Goal: Task Accomplishment & Management: Complete application form

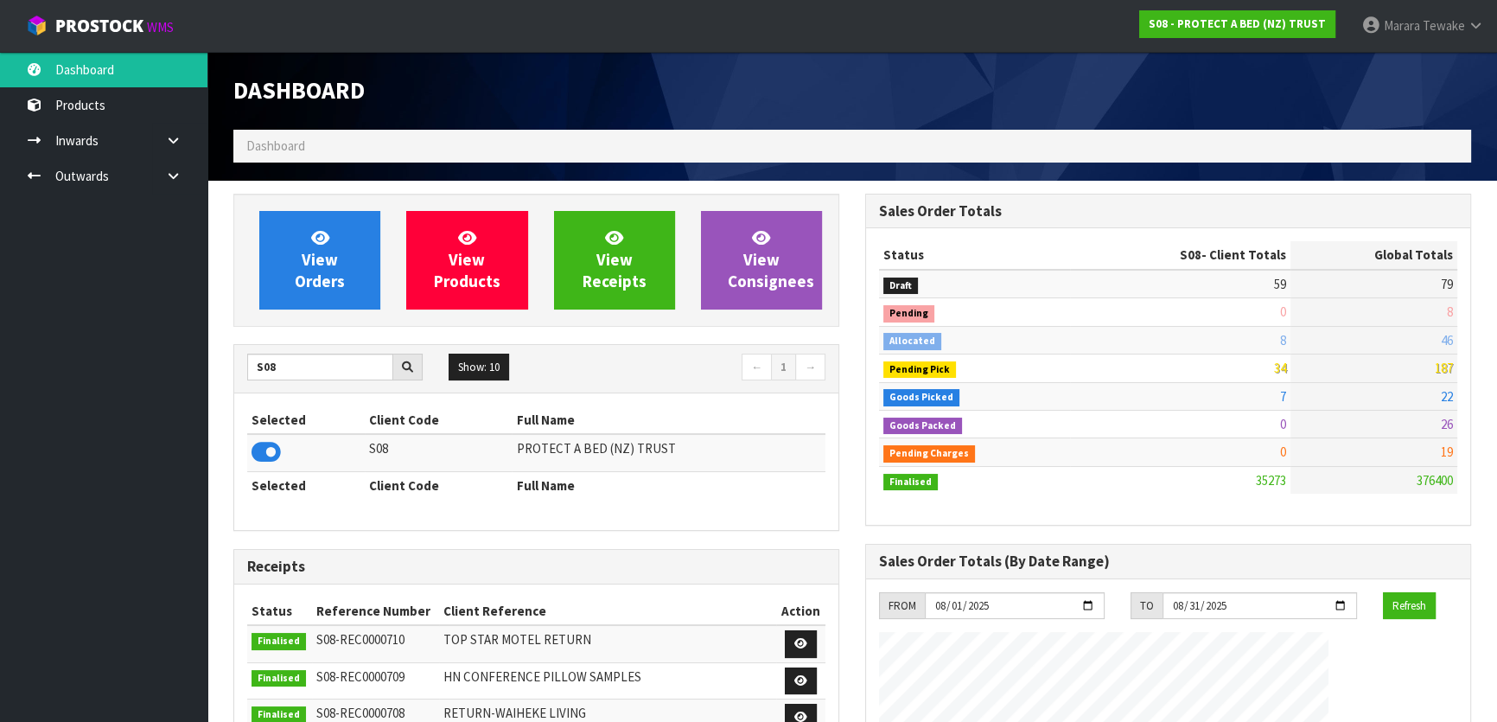
scroll to position [1307, 631]
click at [349, 285] on link "View Orders" at bounding box center [319, 260] width 121 height 99
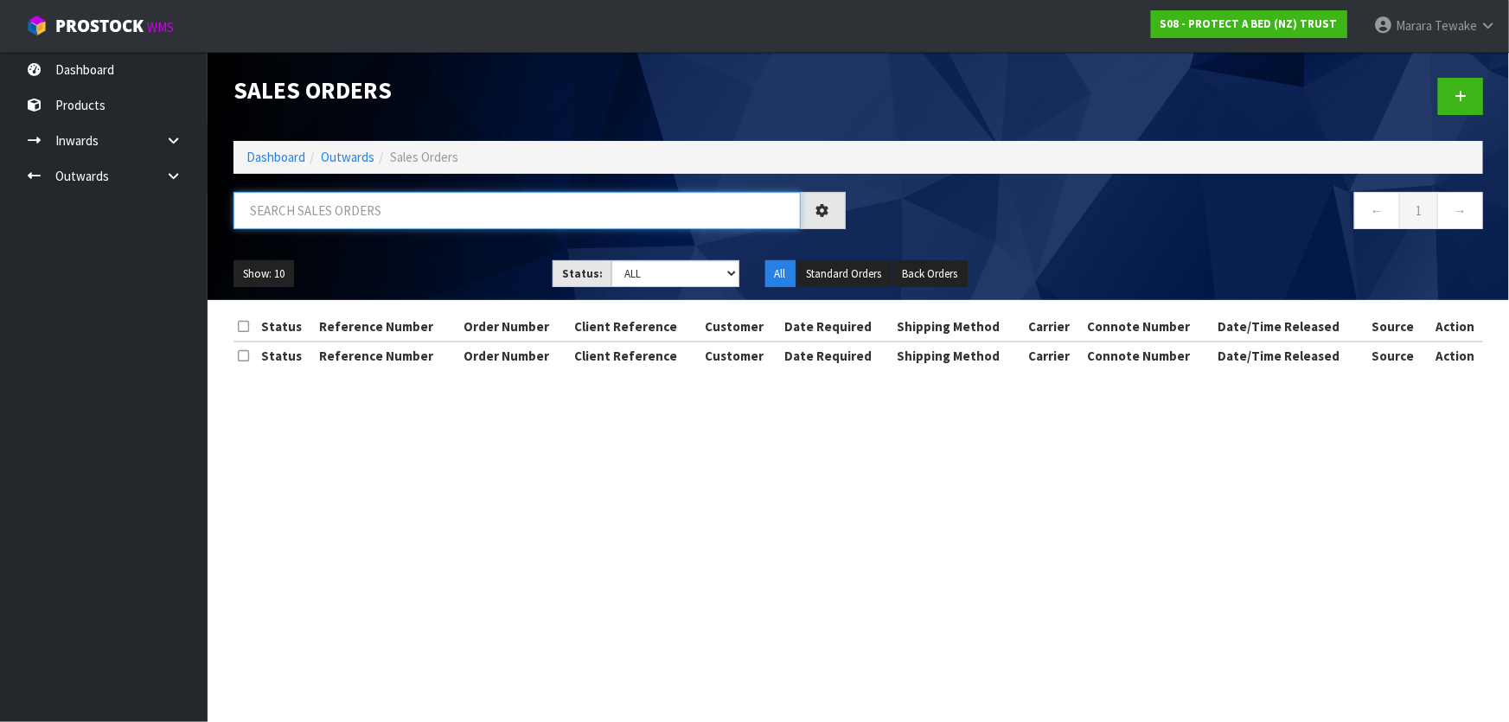
click at [349, 215] on input "text" at bounding box center [516, 210] width 567 height 37
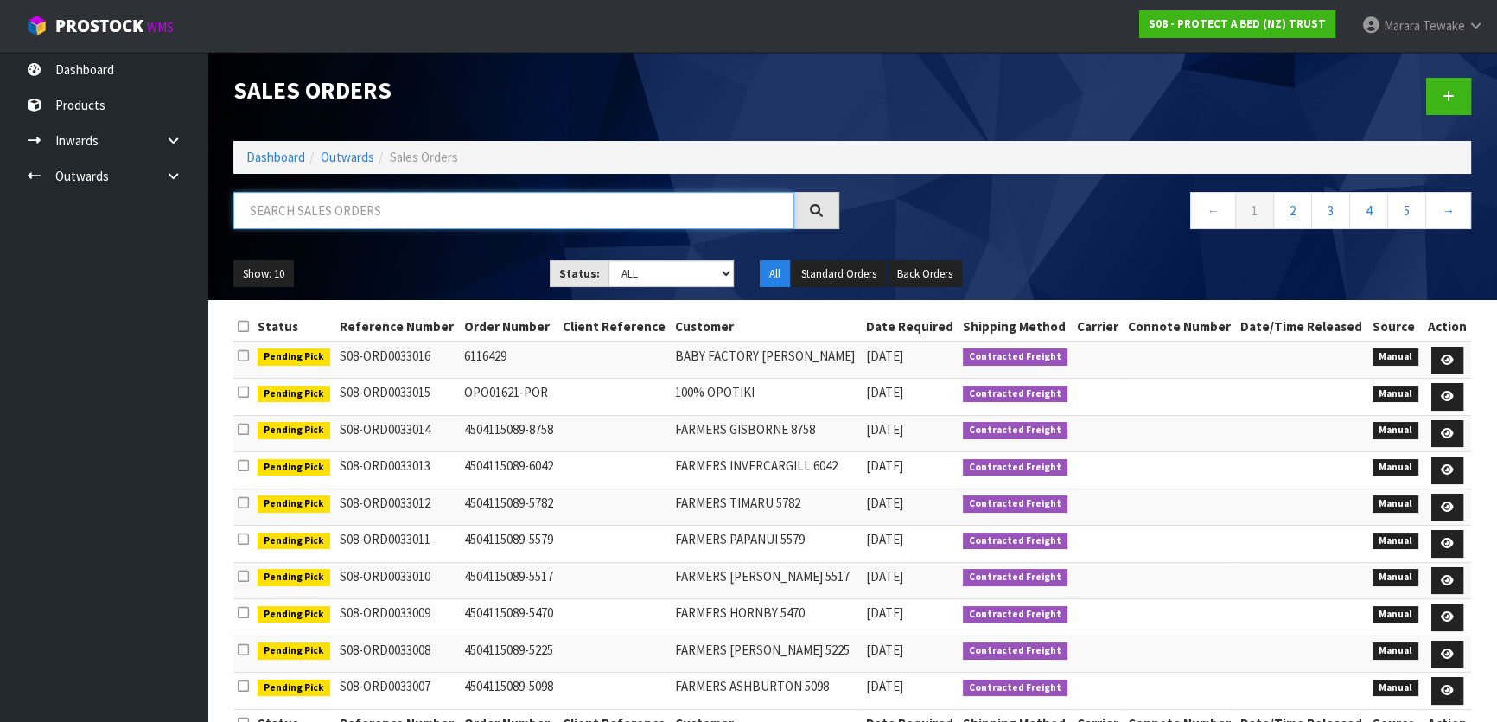
click at [340, 213] on input "text" at bounding box center [513, 210] width 561 height 37
type input "JOB-0406982"
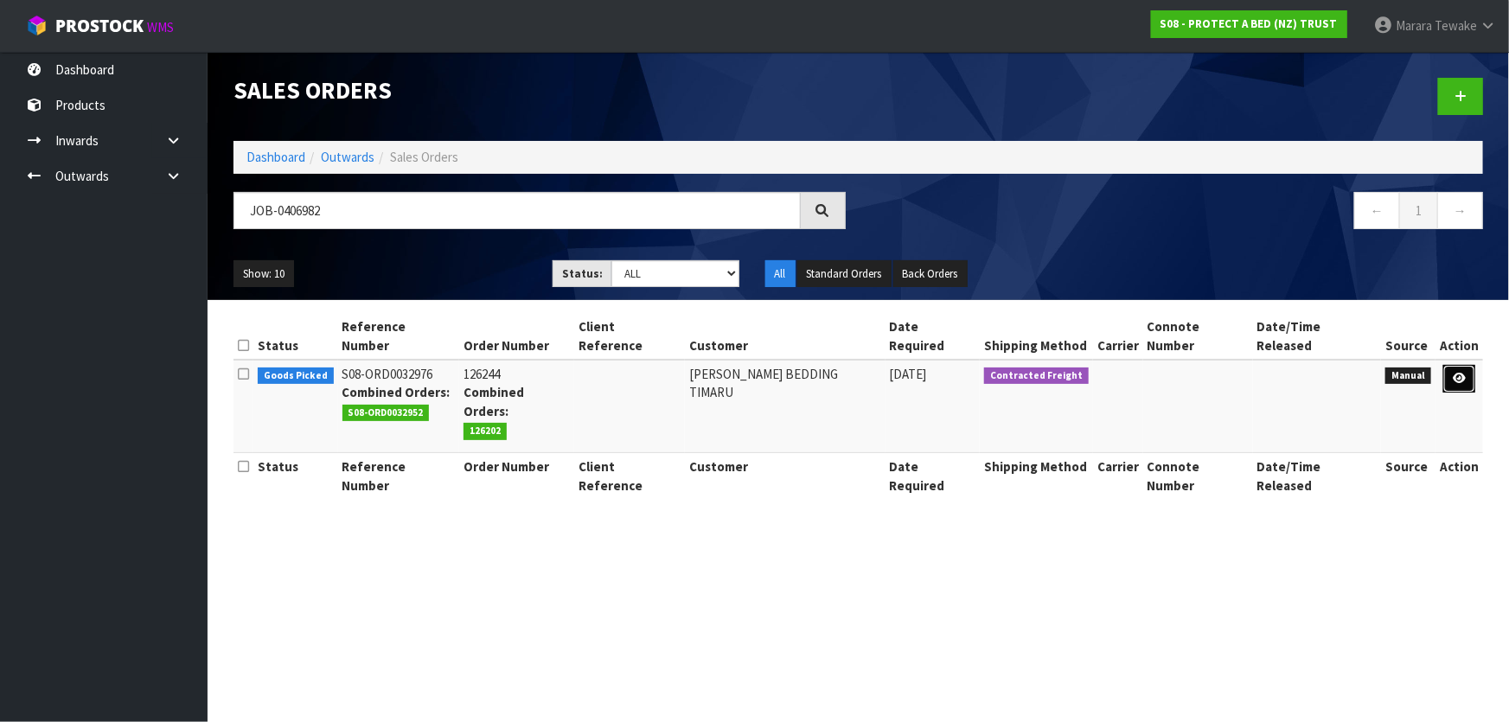
click at [1458, 373] on icon at bounding box center [1458, 378] width 13 height 11
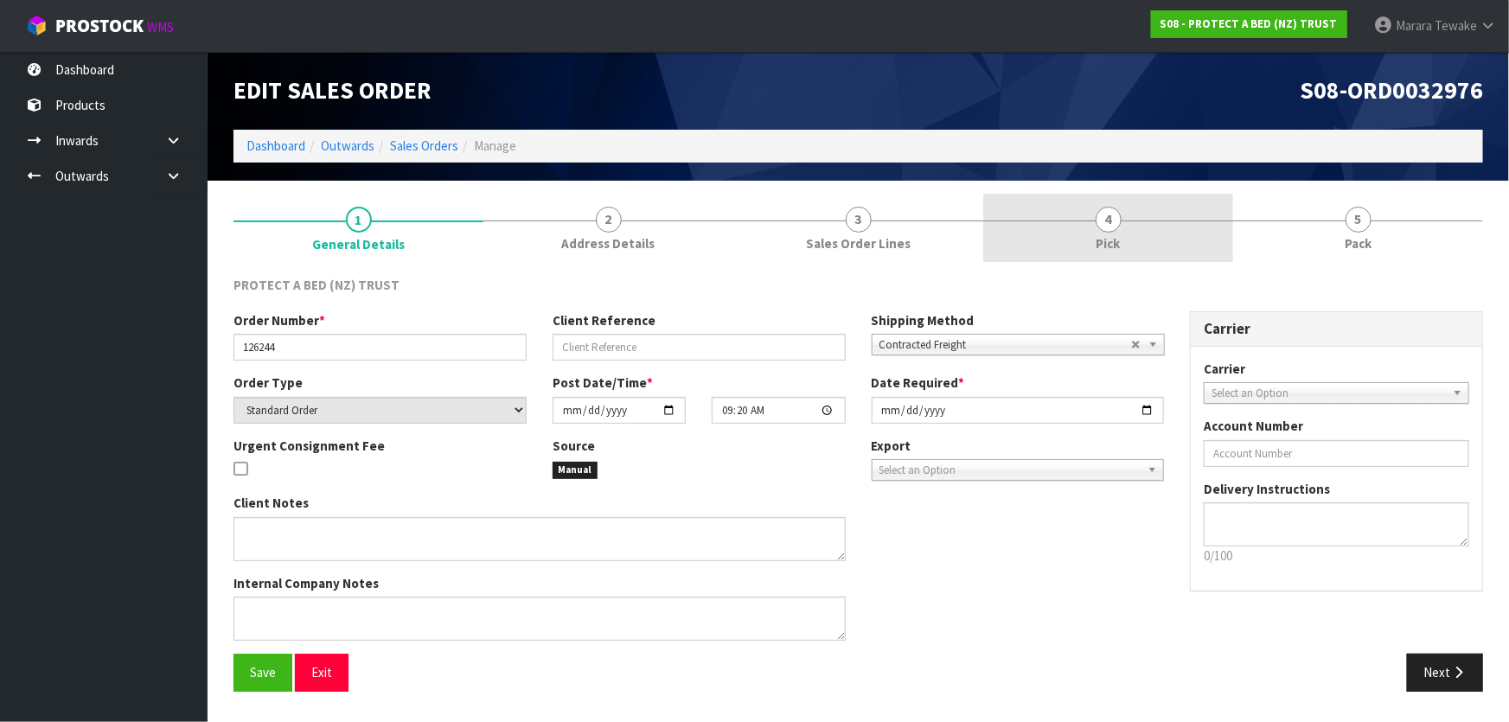
click at [1136, 238] on link "4 Pick" at bounding box center [1108, 228] width 250 height 68
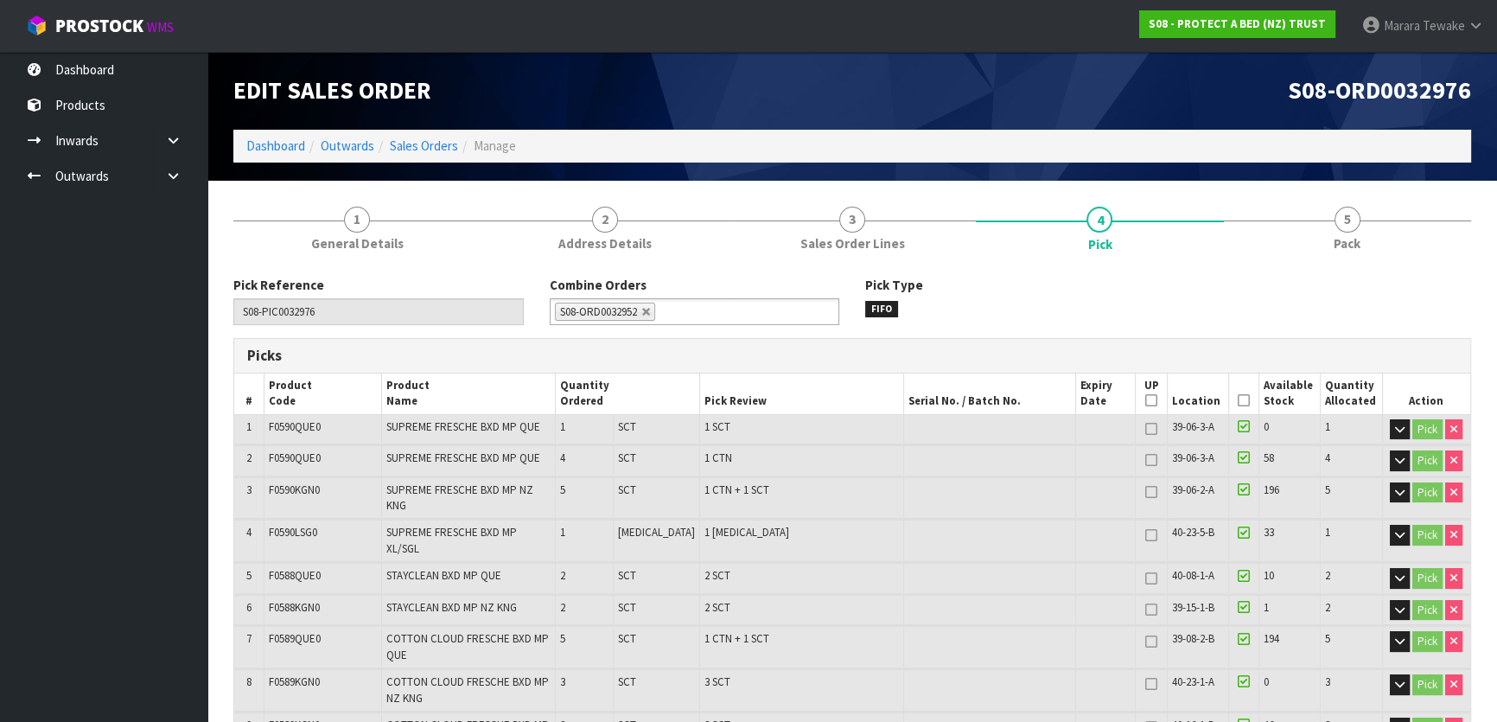
drag, startPoint x: 1239, startPoint y: 404, endPoint x: 1193, endPoint y: 421, distance: 49.0
click at [1239, 401] on icon at bounding box center [1244, 400] width 12 height 1
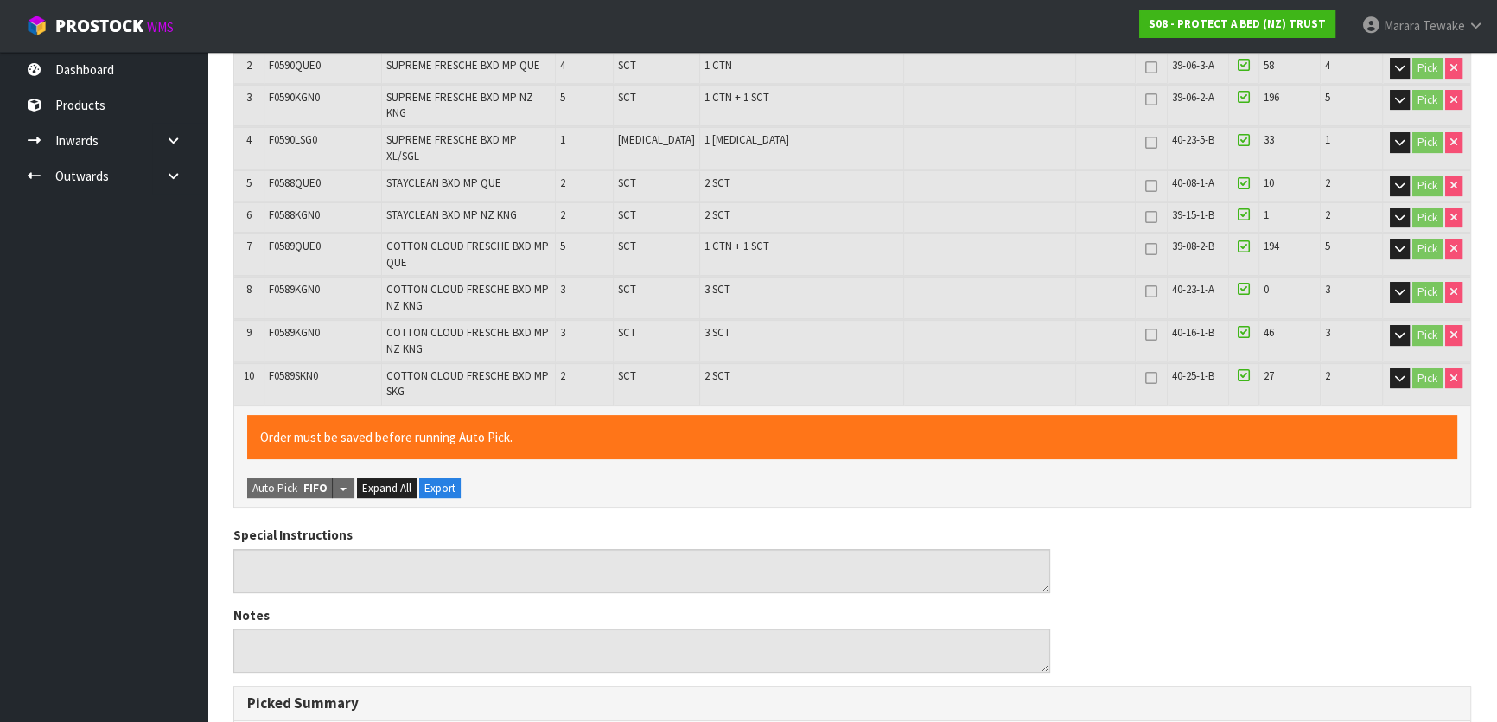
scroll to position [830, 0]
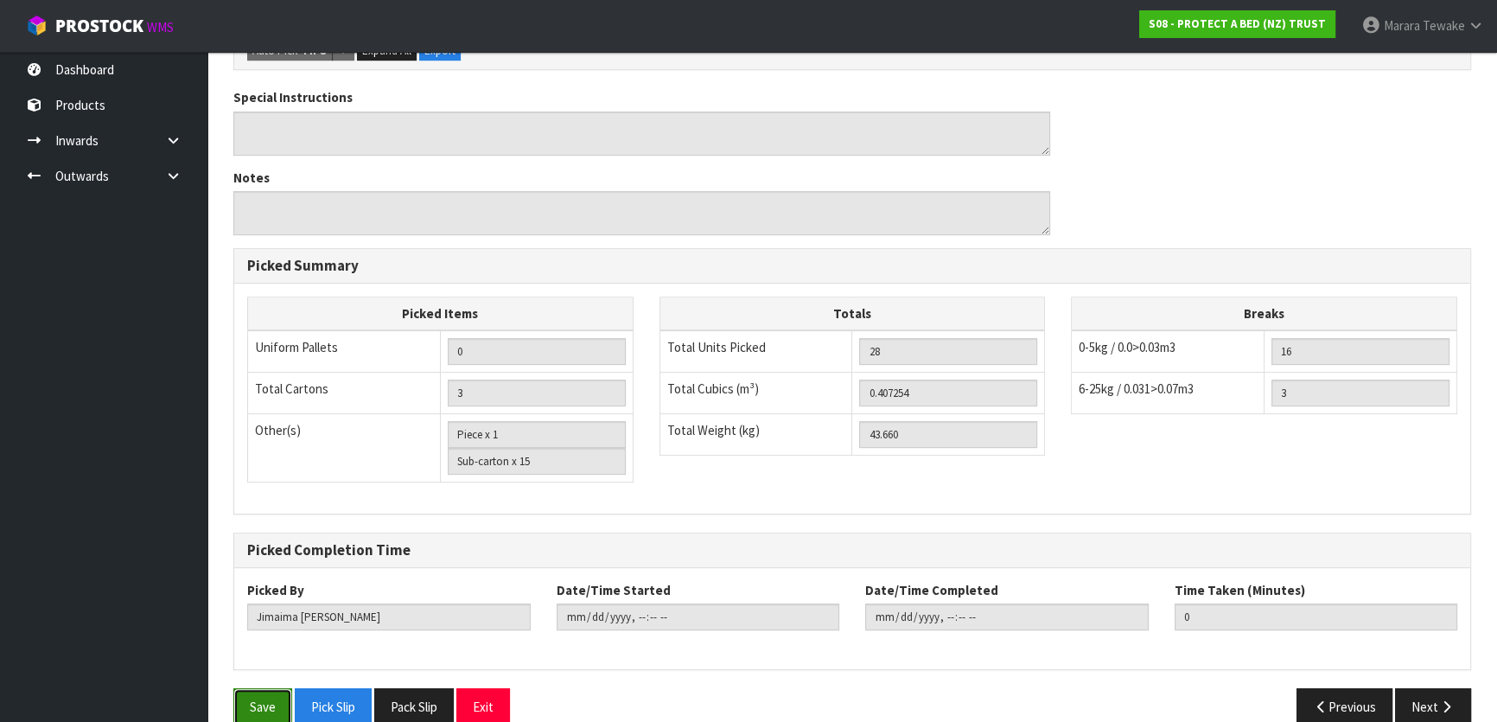
drag, startPoint x: 265, startPoint y: 678, endPoint x: 273, endPoint y: 672, distance: 10.6
click at [267, 688] on button "Save" at bounding box center [262, 706] width 59 height 37
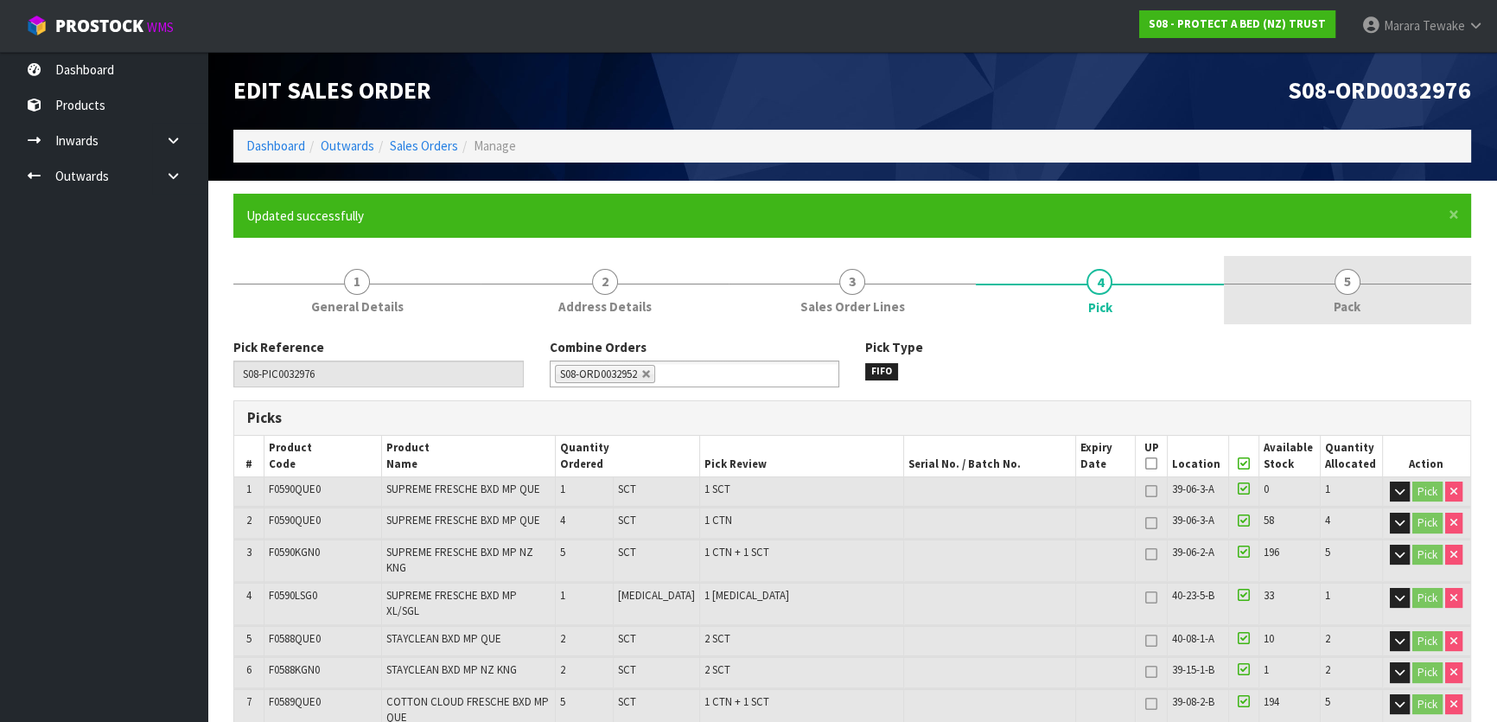
type input "Marara Tewake"
type input "2025-08-13T08:22:27"
drag, startPoint x: 1330, startPoint y: 282, endPoint x: 1314, endPoint y: 271, distance: 19.4
click at [1323, 273] on link "5 Pack" at bounding box center [1347, 290] width 247 height 68
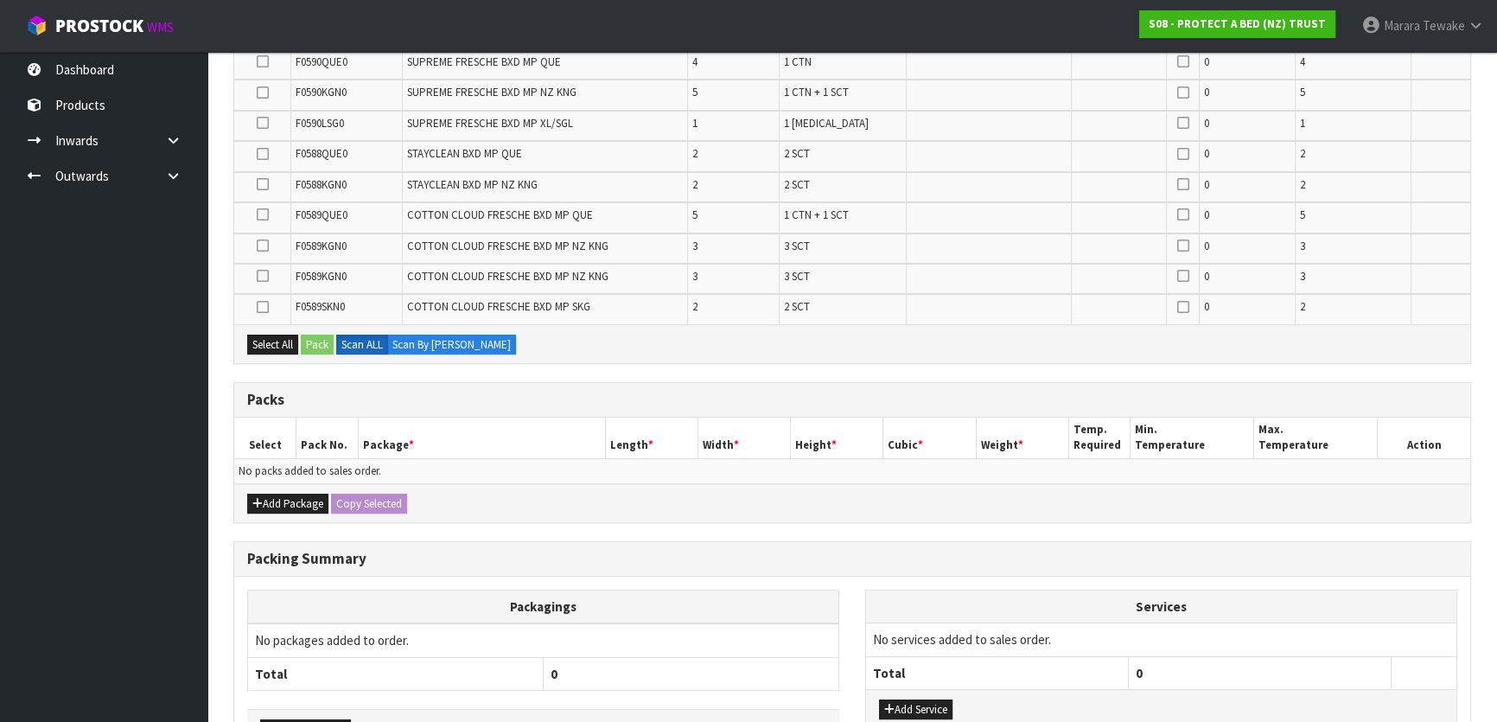
scroll to position [471, 0]
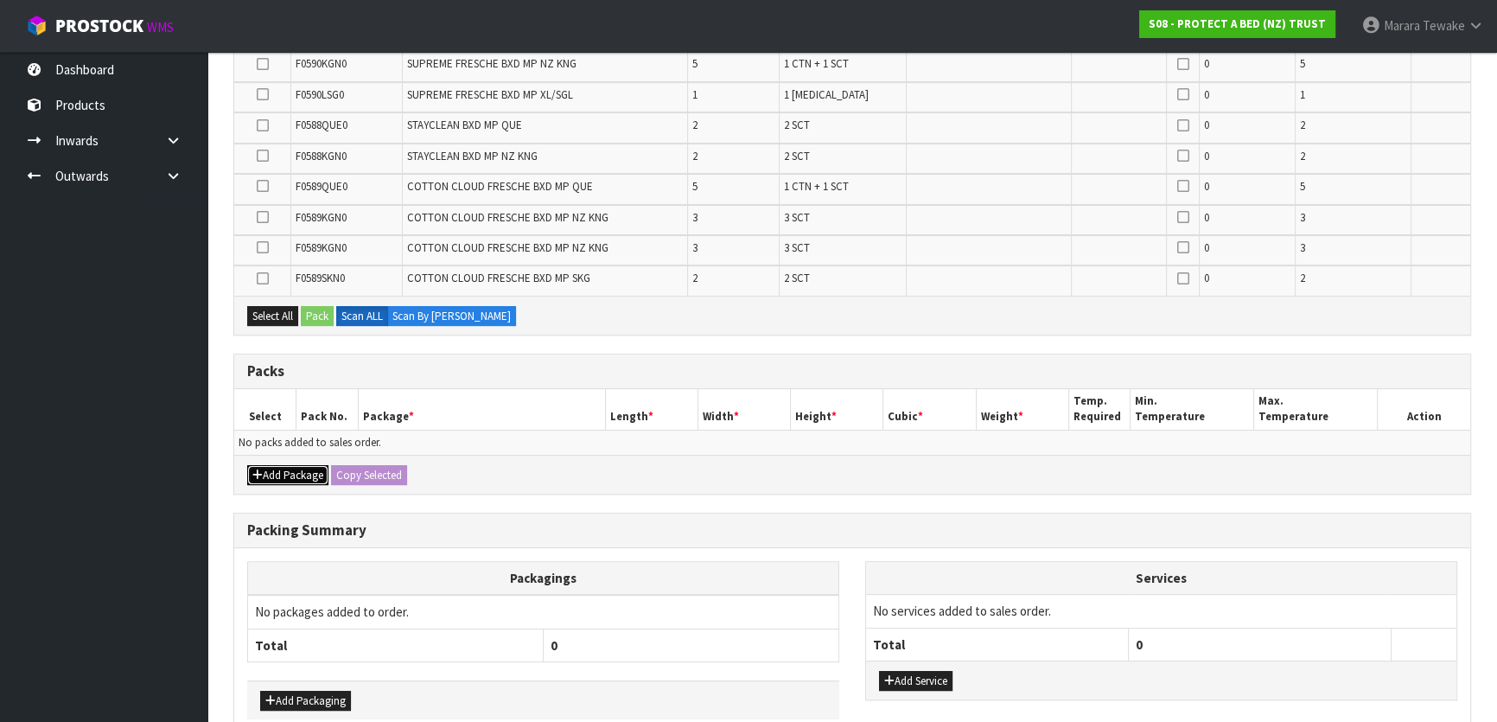
click at [281, 471] on button "Add Package" at bounding box center [287, 475] width 81 height 21
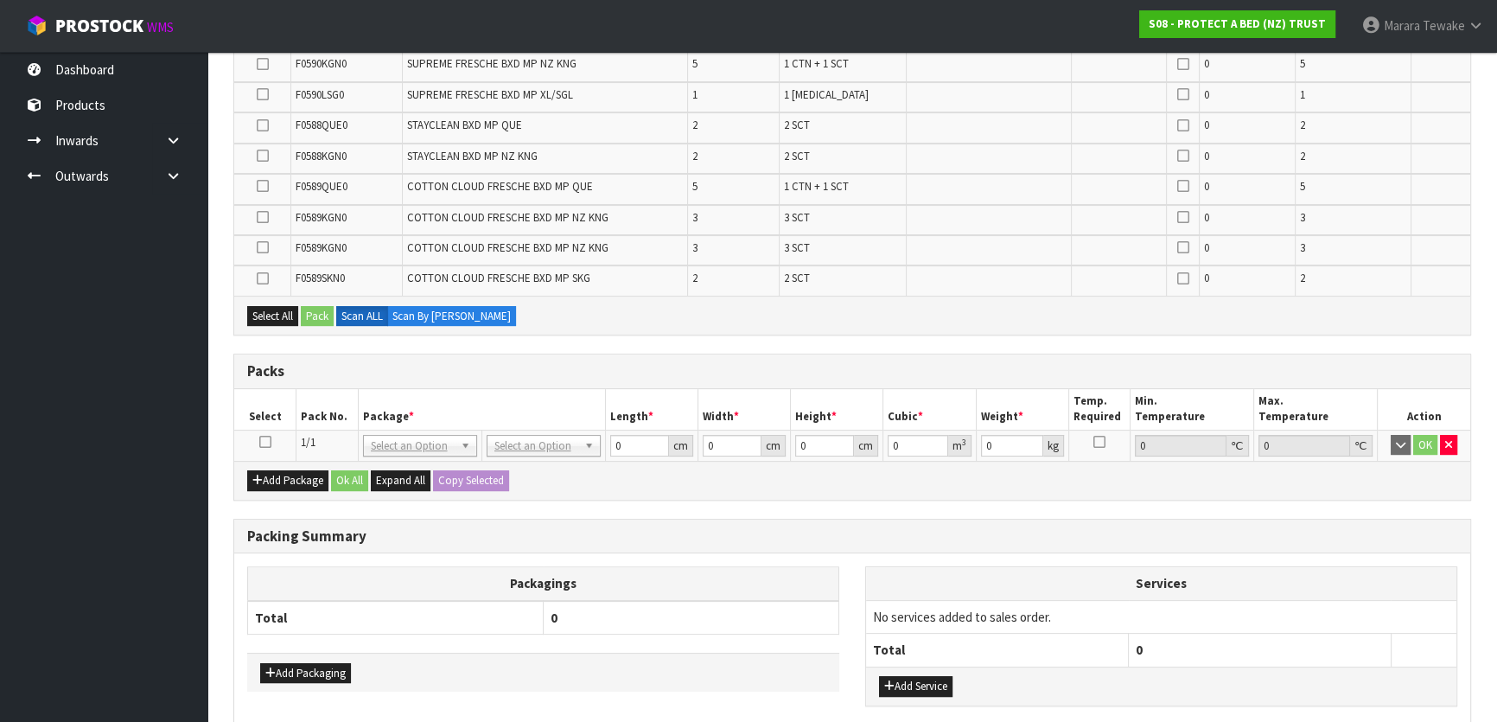
click at [268, 442] on icon at bounding box center [265, 442] width 12 height 1
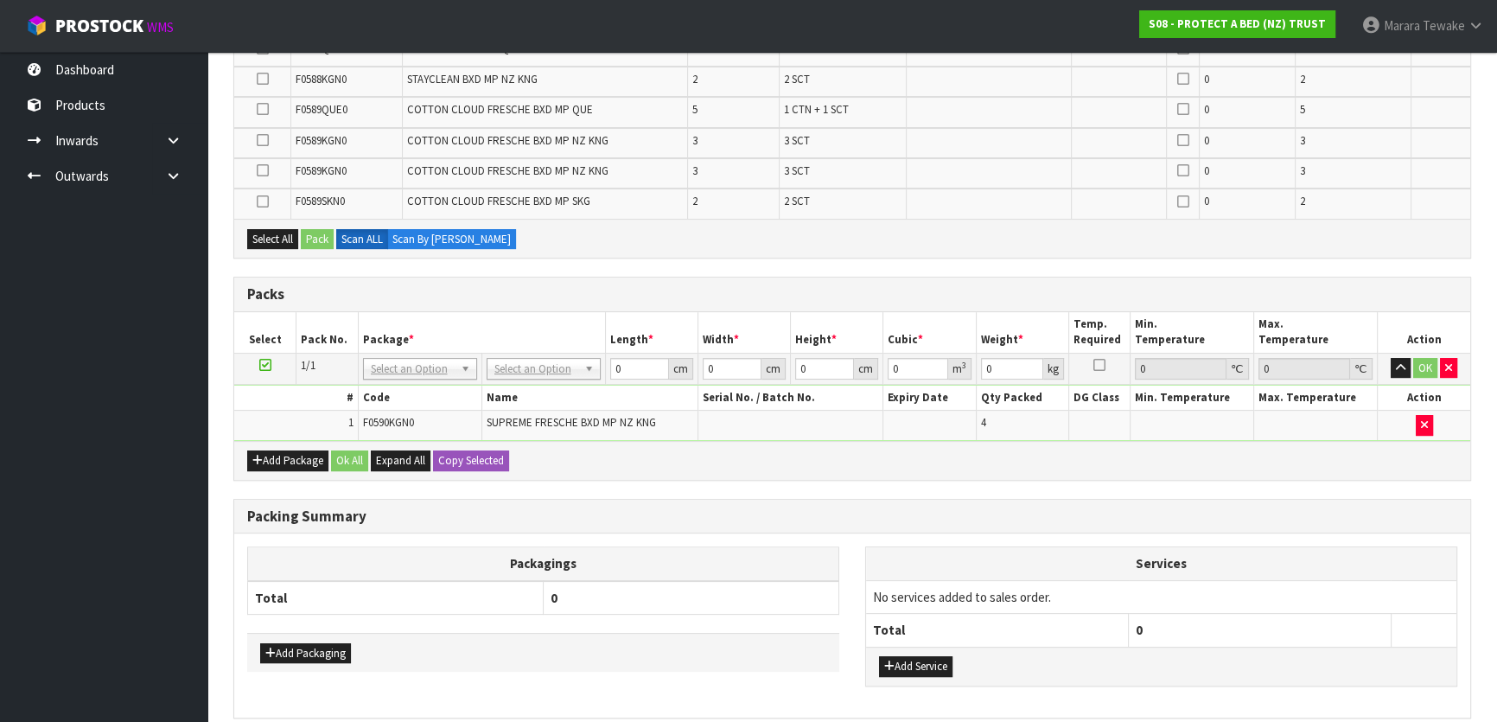
scroll to position [620, 0]
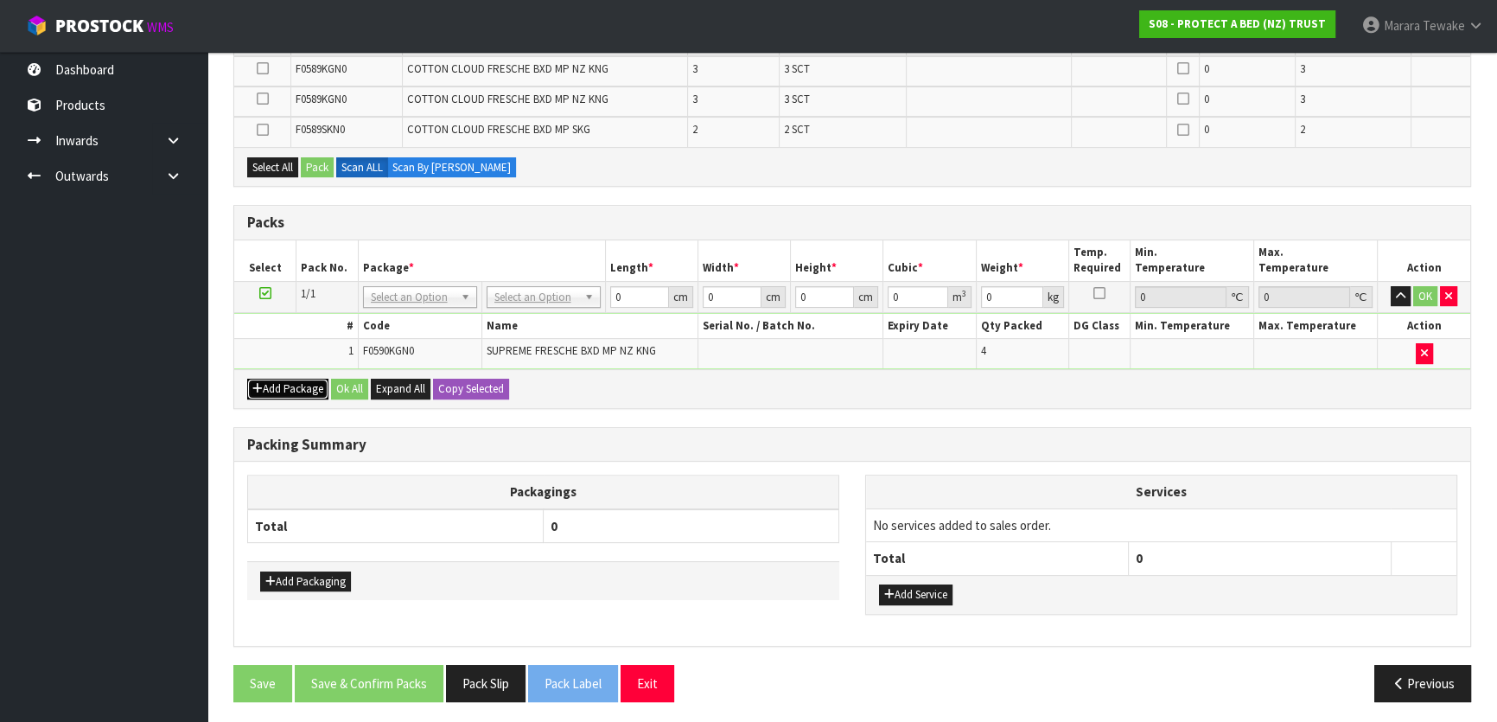
click at [280, 380] on button "Add Package" at bounding box center [287, 389] width 81 height 21
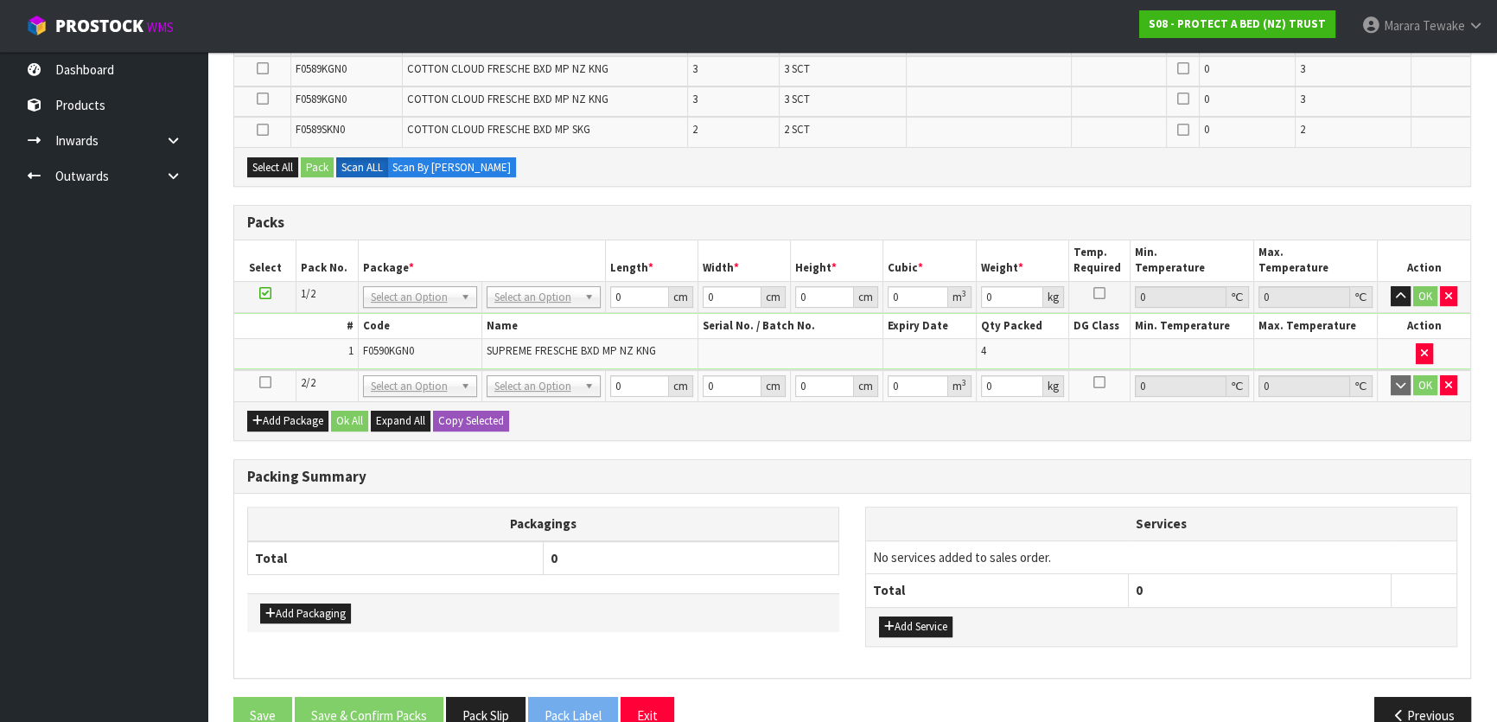
click at [268, 382] on icon at bounding box center [265, 382] width 12 height 1
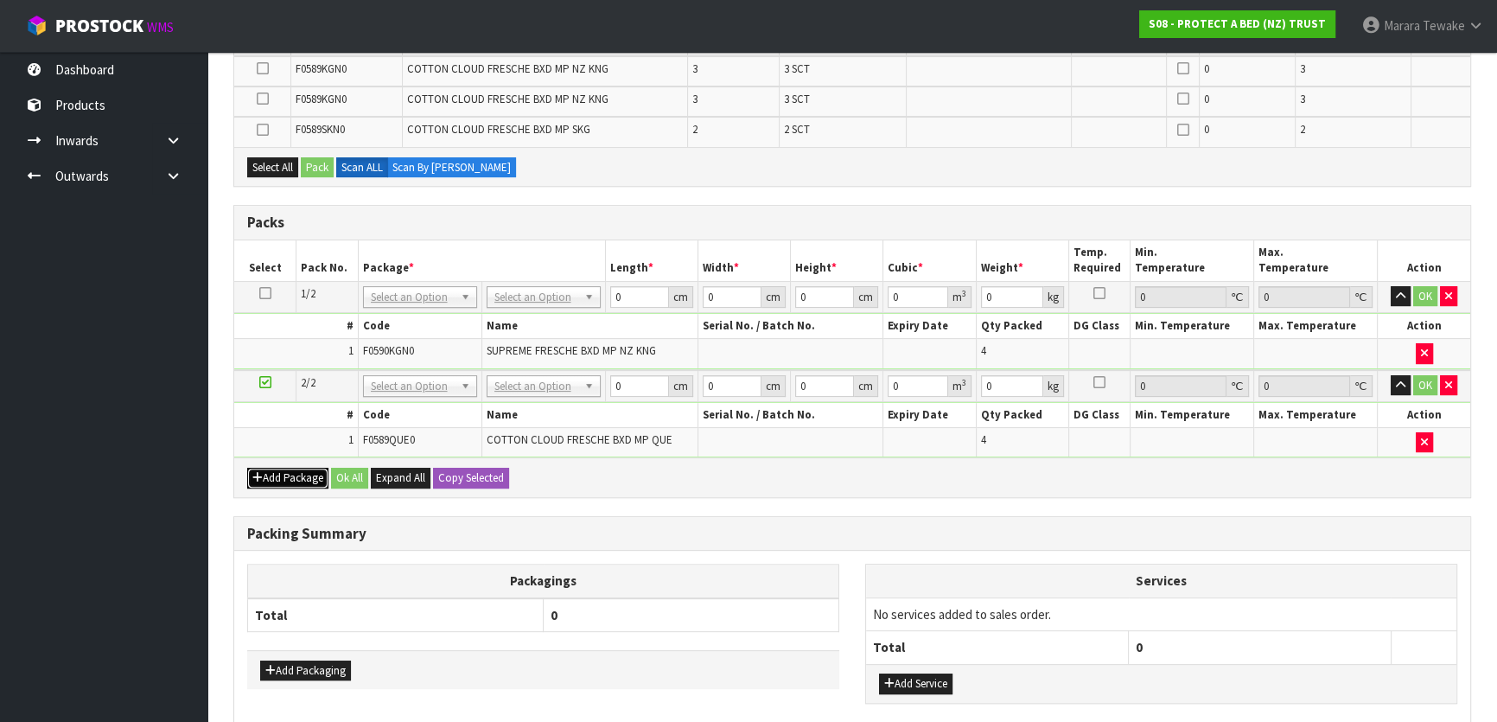
click at [292, 470] on button "Add Package" at bounding box center [287, 478] width 81 height 21
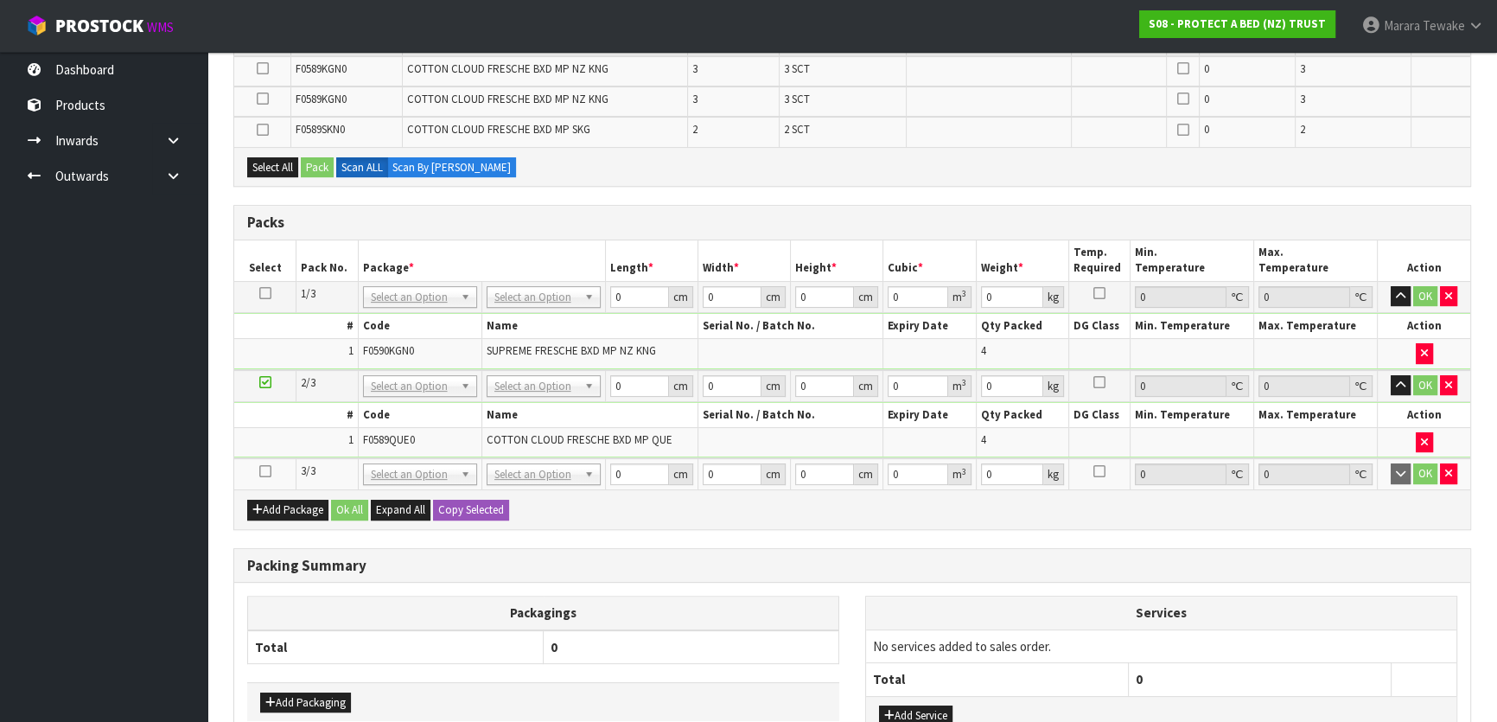
click at [264, 471] on icon at bounding box center [265, 471] width 12 height 1
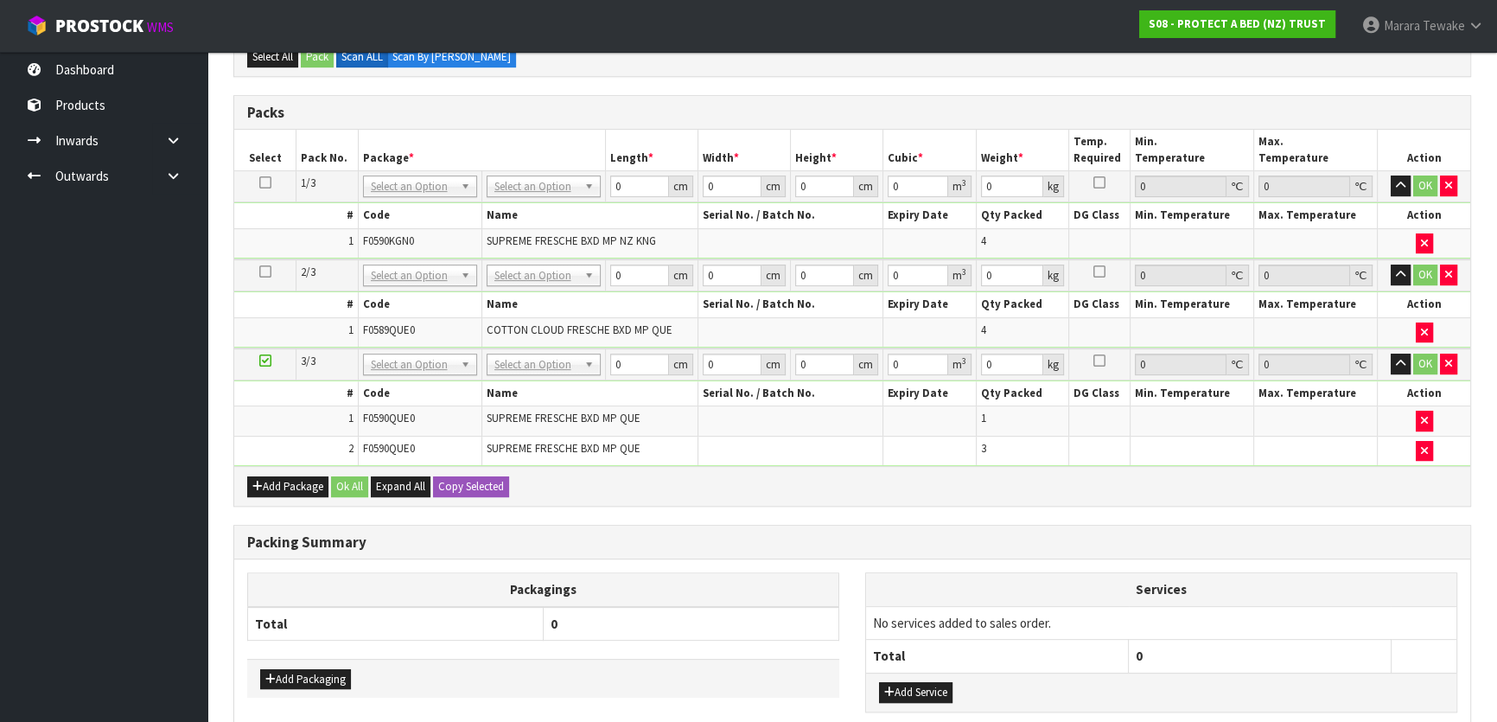
scroll to position [795, 0]
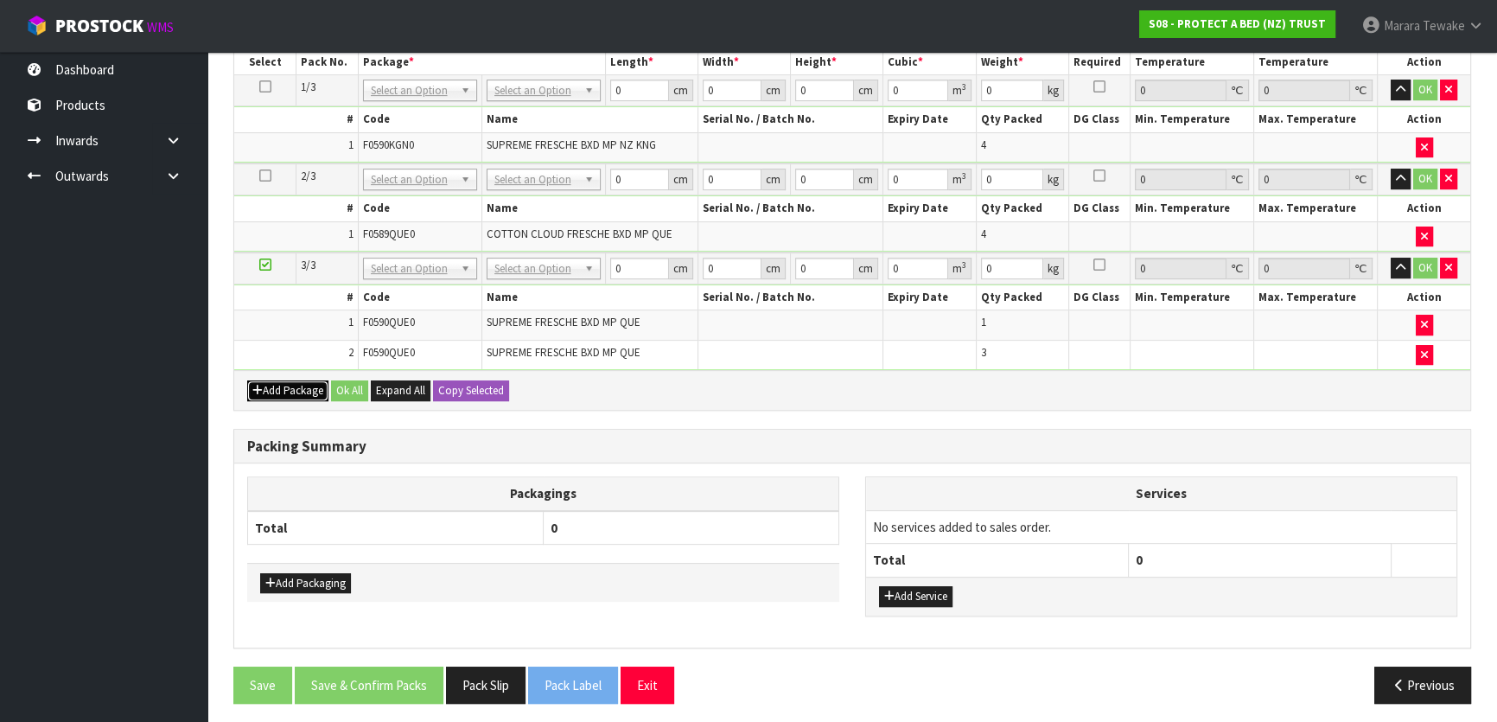
click at [285, 384] on button "Add Package" at bounding box center [287, 390] width 81 height 21
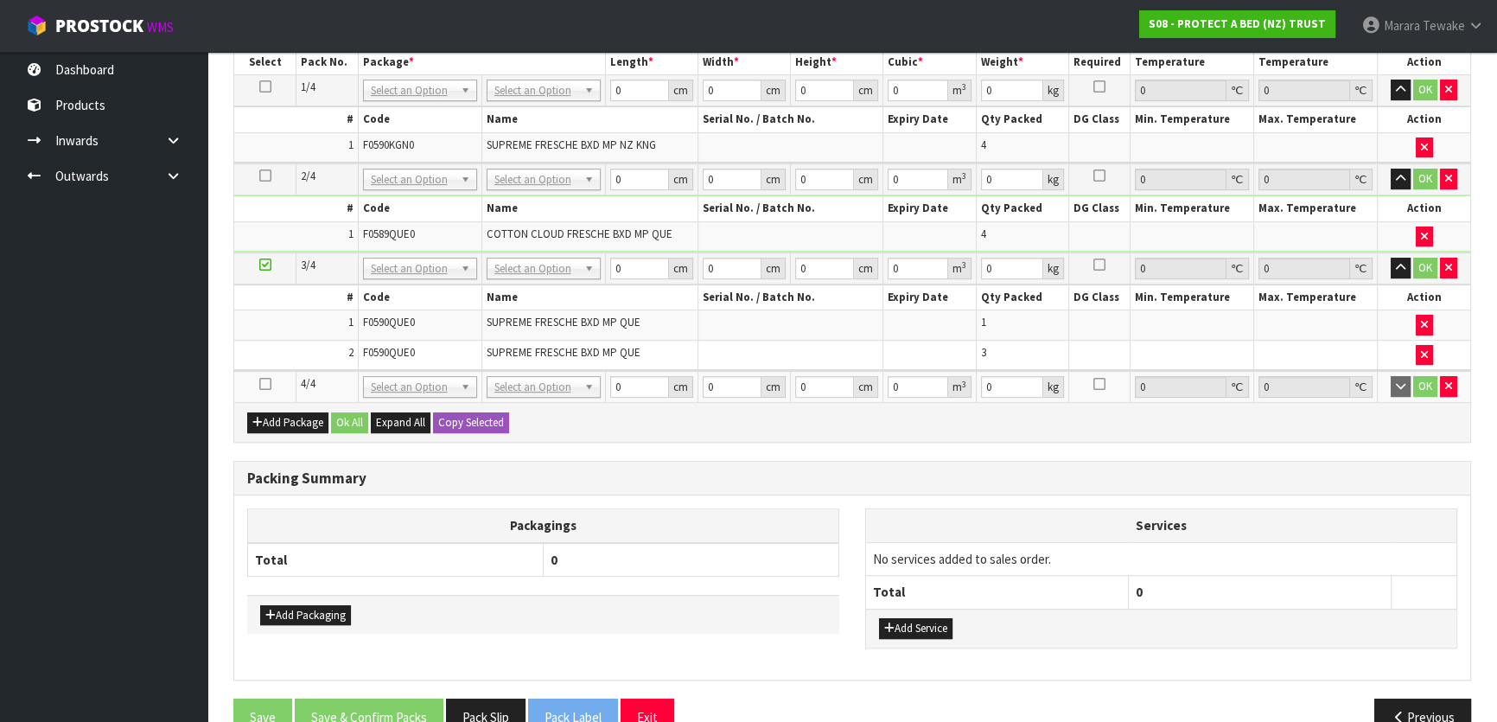
click at [268, 375] on td at bounding box center [265, 386] width 62 height 31
click at [266, 384] on icon at bounding box center [265, 384] width 12 height 1
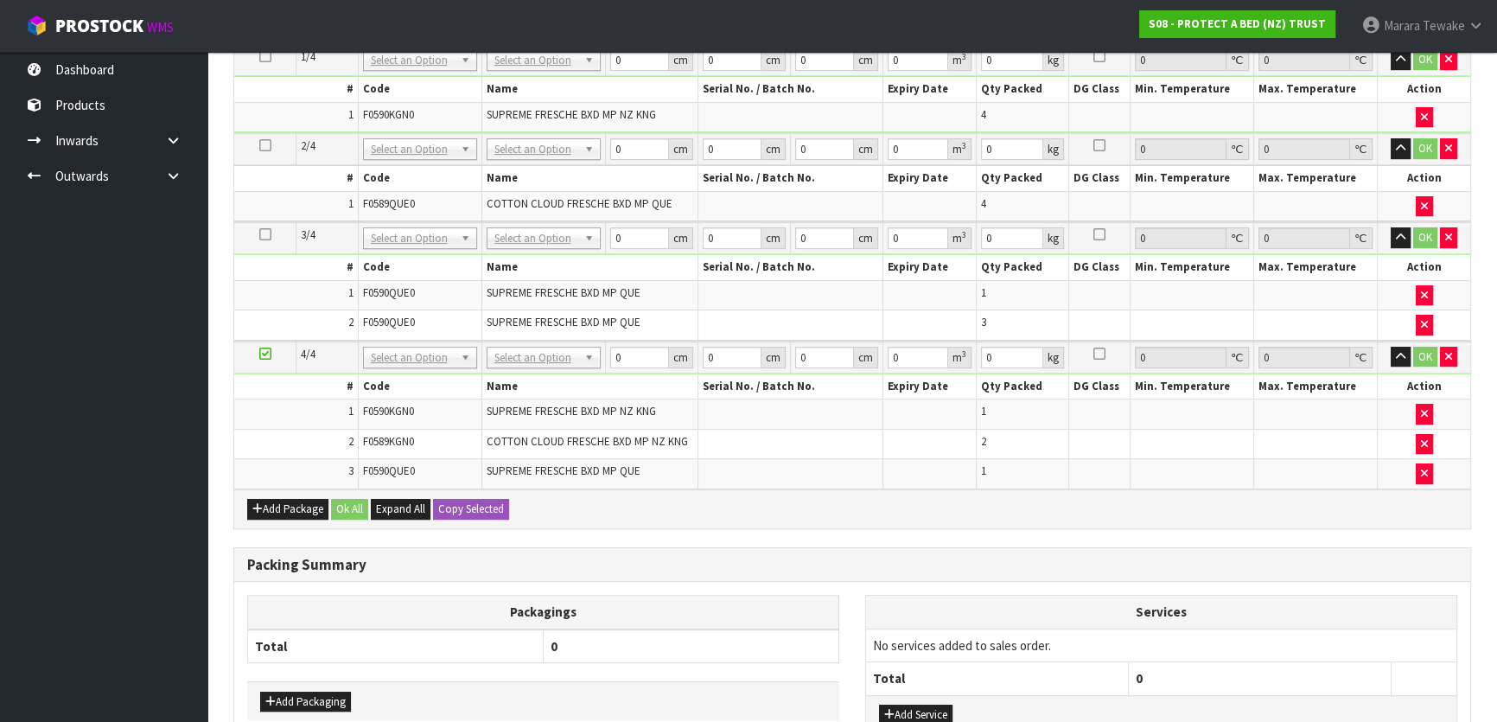
scroll to position [734, 0]
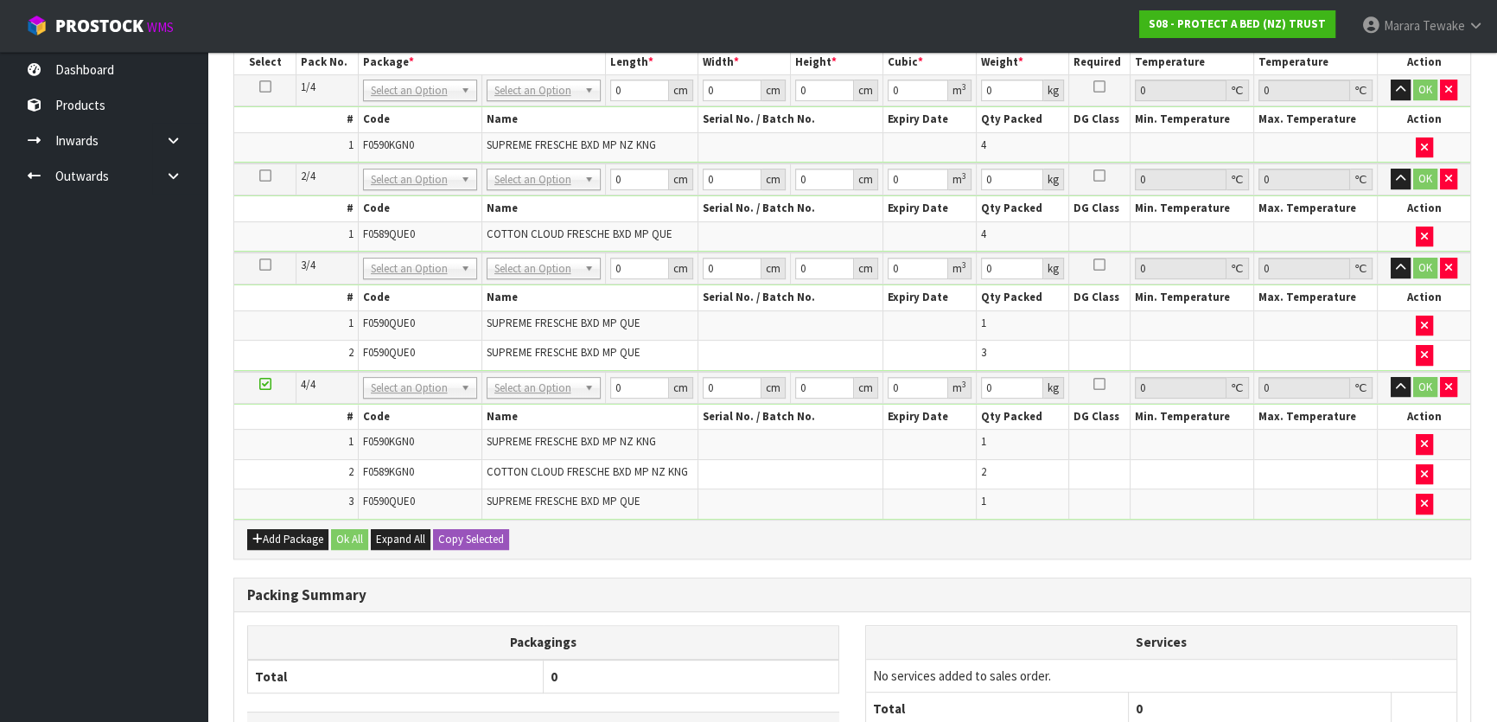
click at [281, 520] on div "Add Package Ok All Expand All Copy Selected" at bounding box center [852, 539] width 1236 height 39
click at [284, 538] on button "Add Package" at bounding box center [287, 539] width 81 height 21
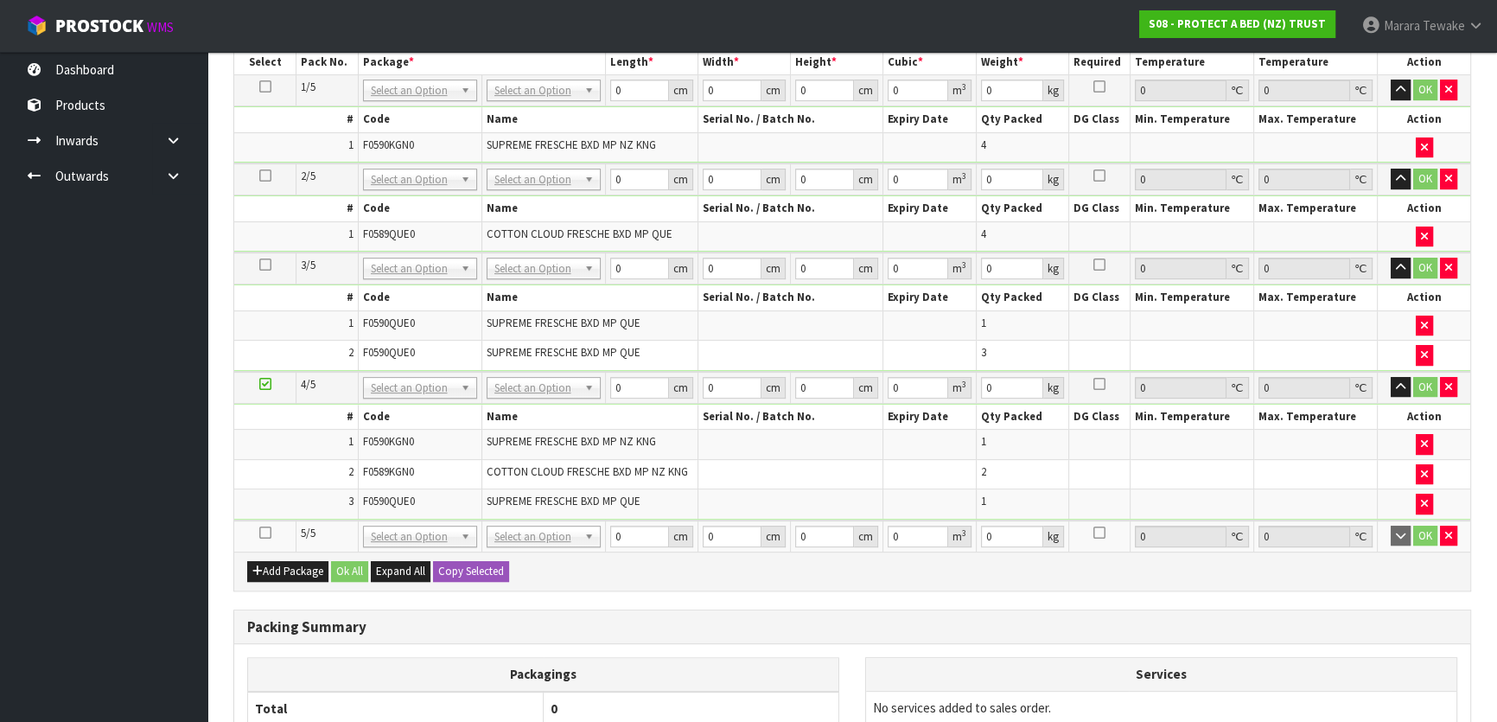
drag, startPoint x: 260, startPoint y: 528, endPoint x: 252, endPoint y: 516, distance: 14.9
click at [259, 533] on icon at bounding box center [265, 533] width 12 height 1
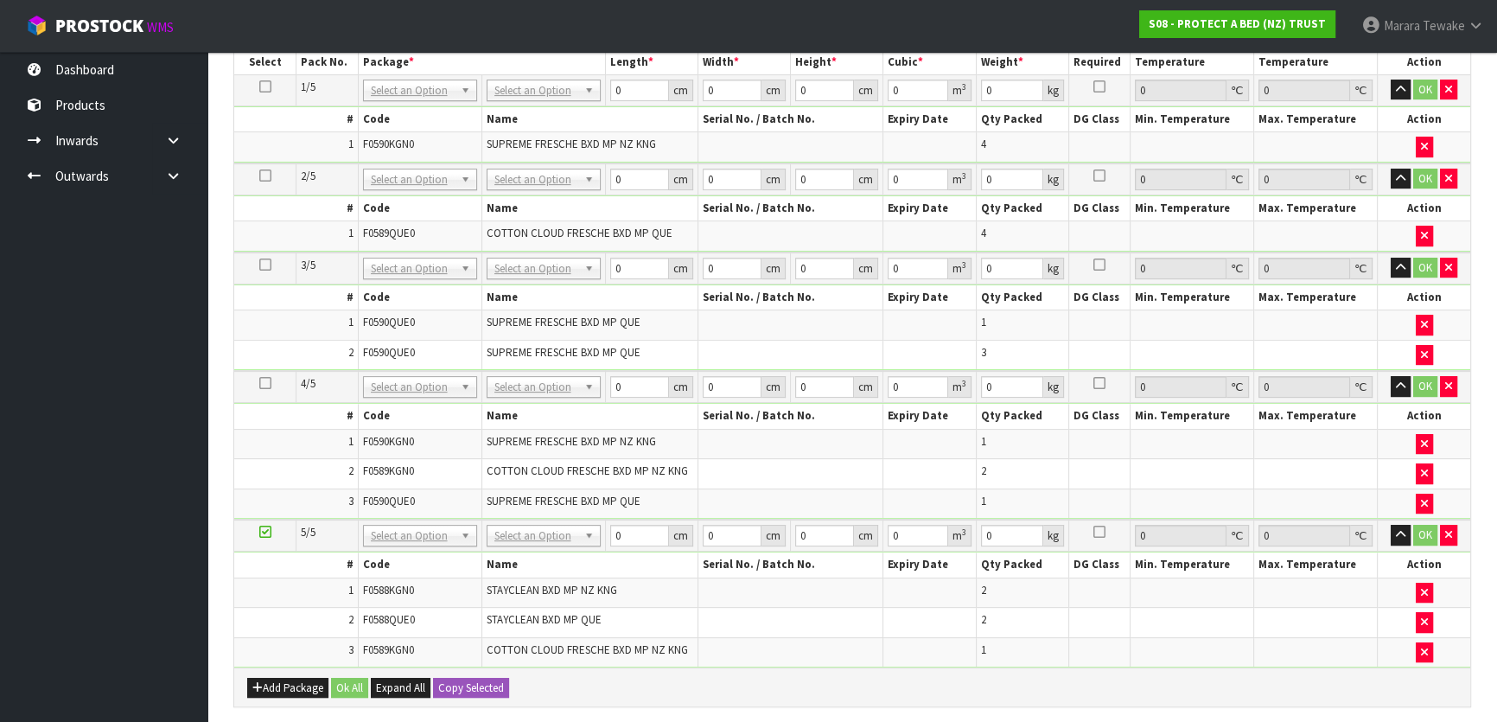
scroll to position [0, 0]
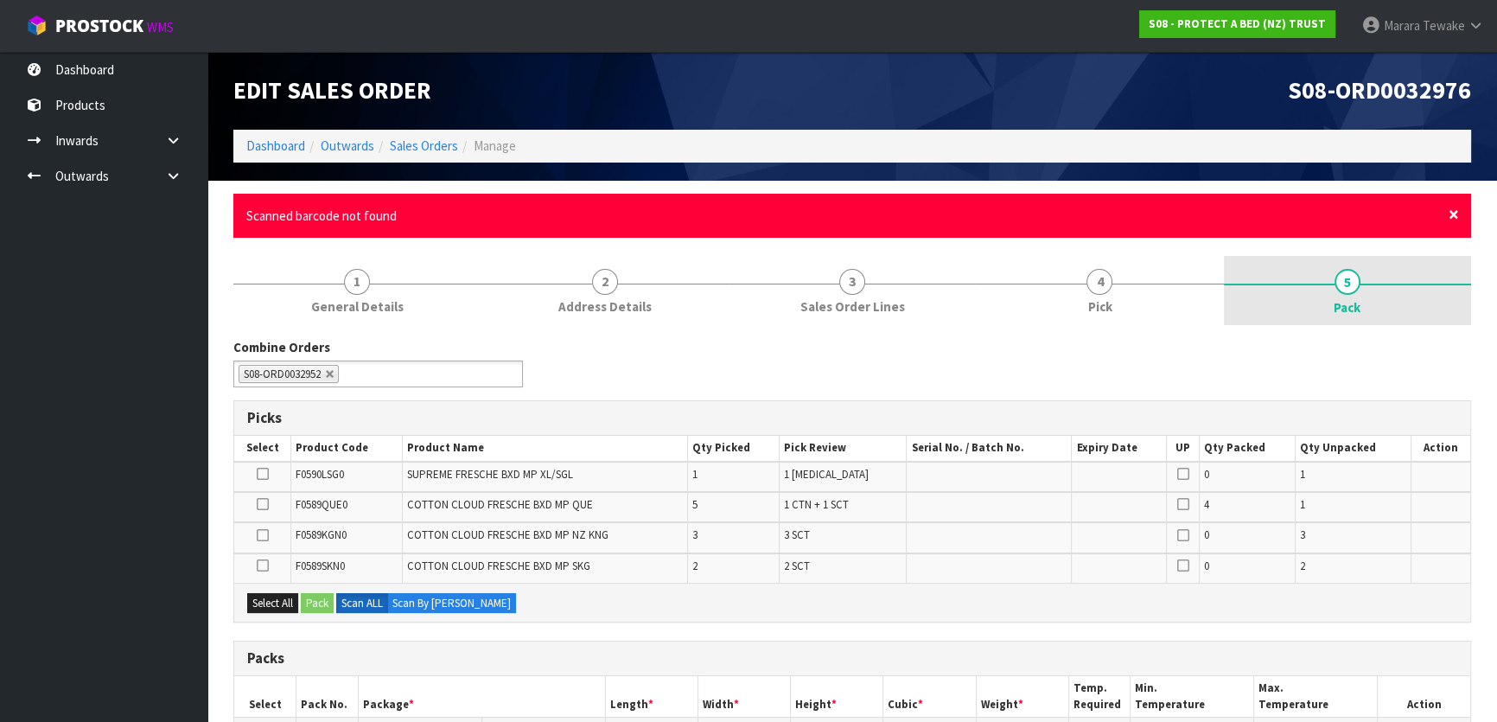
click at [1451, 207] on span "×" at bounding box center [1454, 214] width 10 height 24
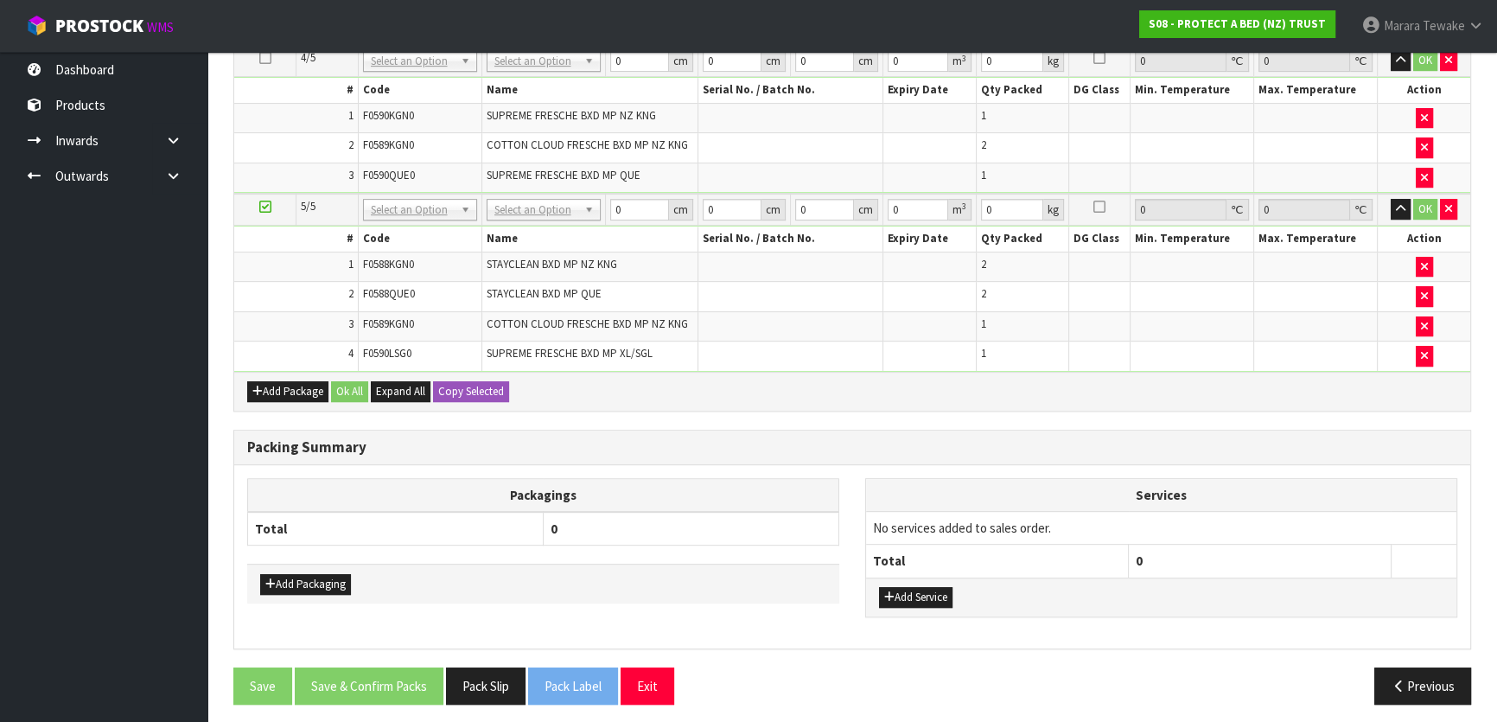
scroll to position [845, 0]
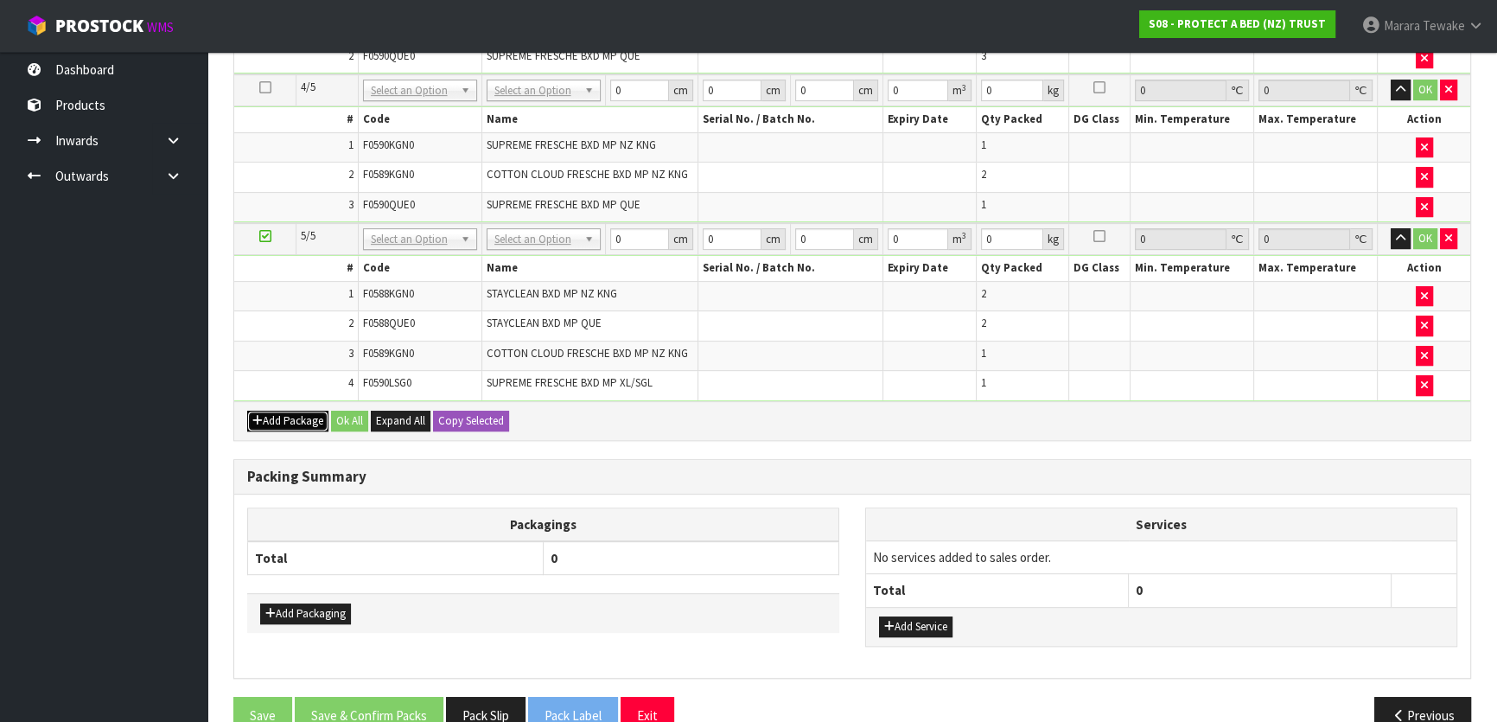
click at [290, 411] on button "Add Package" at bounding box center [287, 421] width 81 height 21
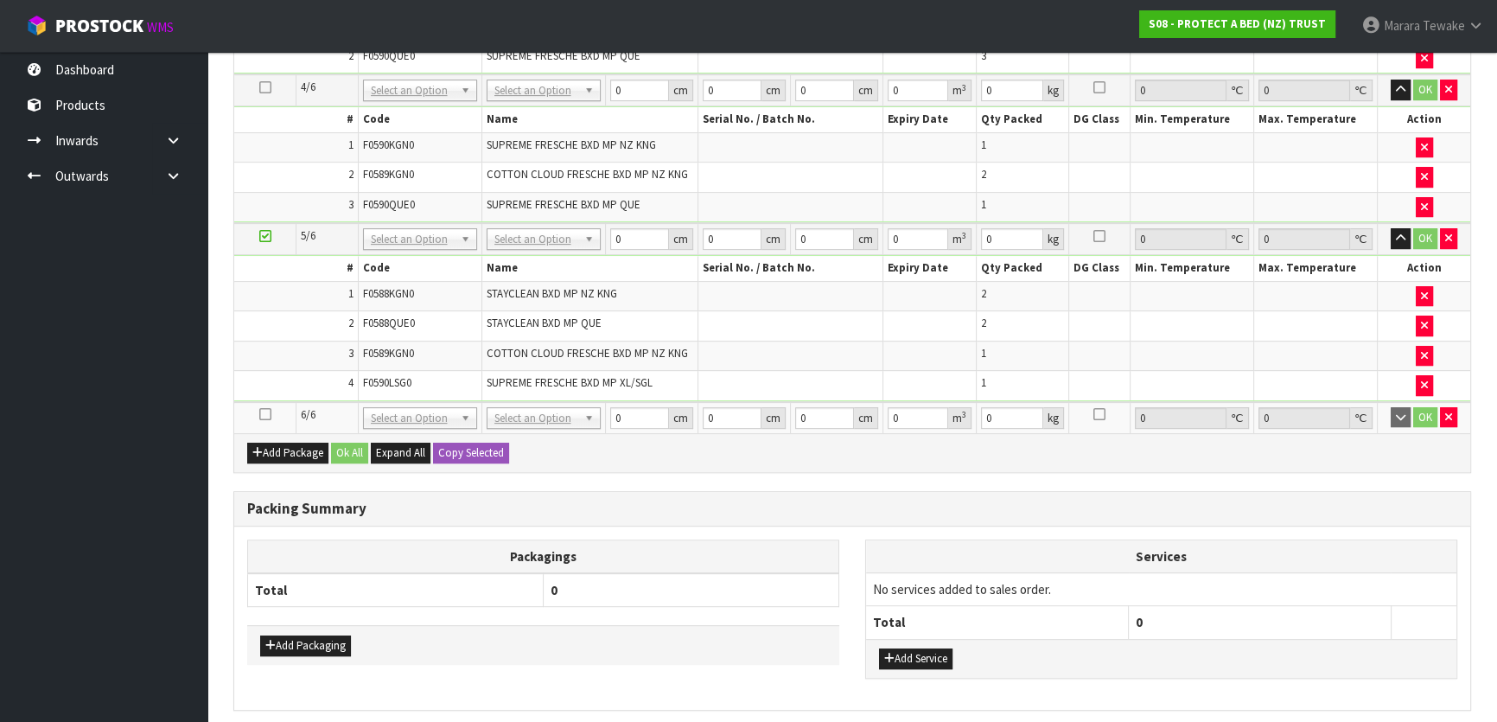
click at [266, 414] on icon at bounding box center [265, 414] width 12 height 1
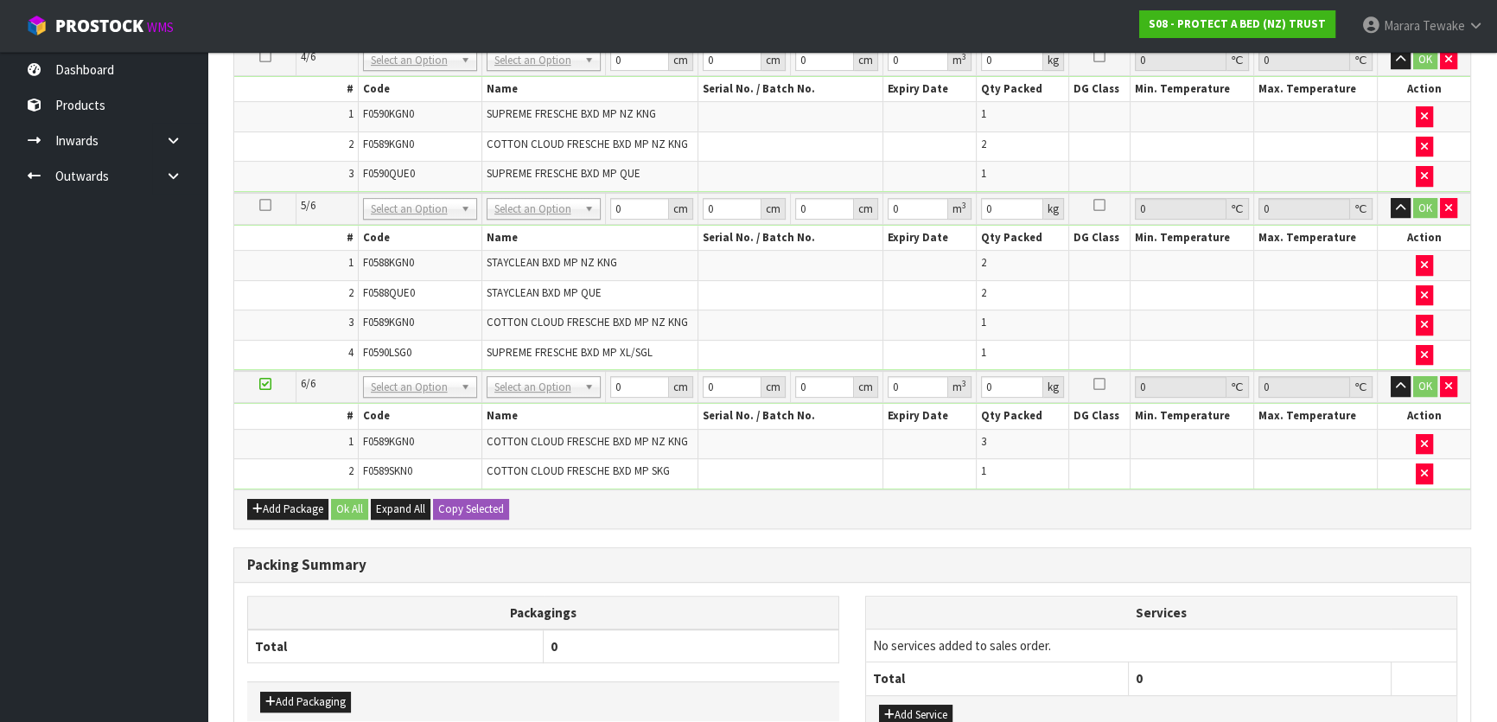
scroll to position [814, 0]
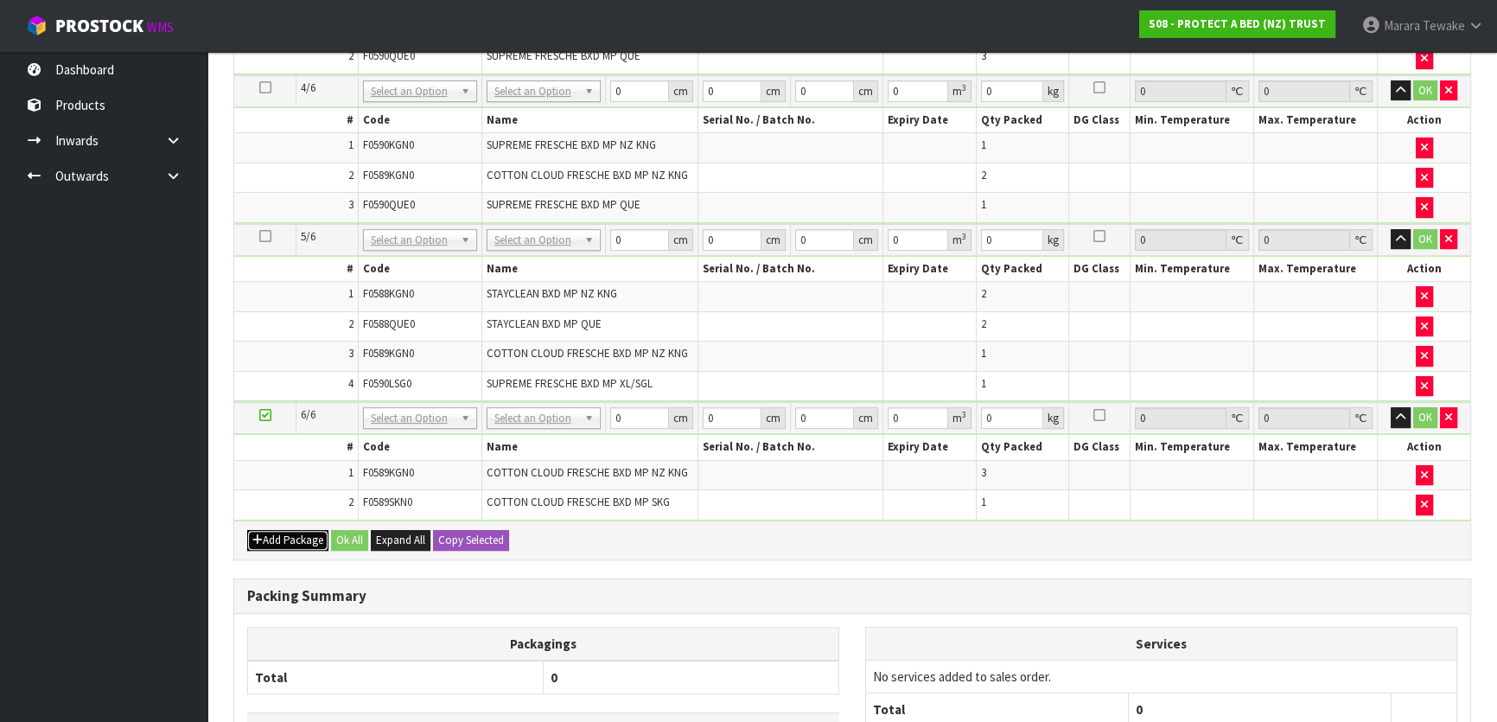
click at [295, 538] on button "Add Package" at bounding box center [287, 540] width 81 height 21
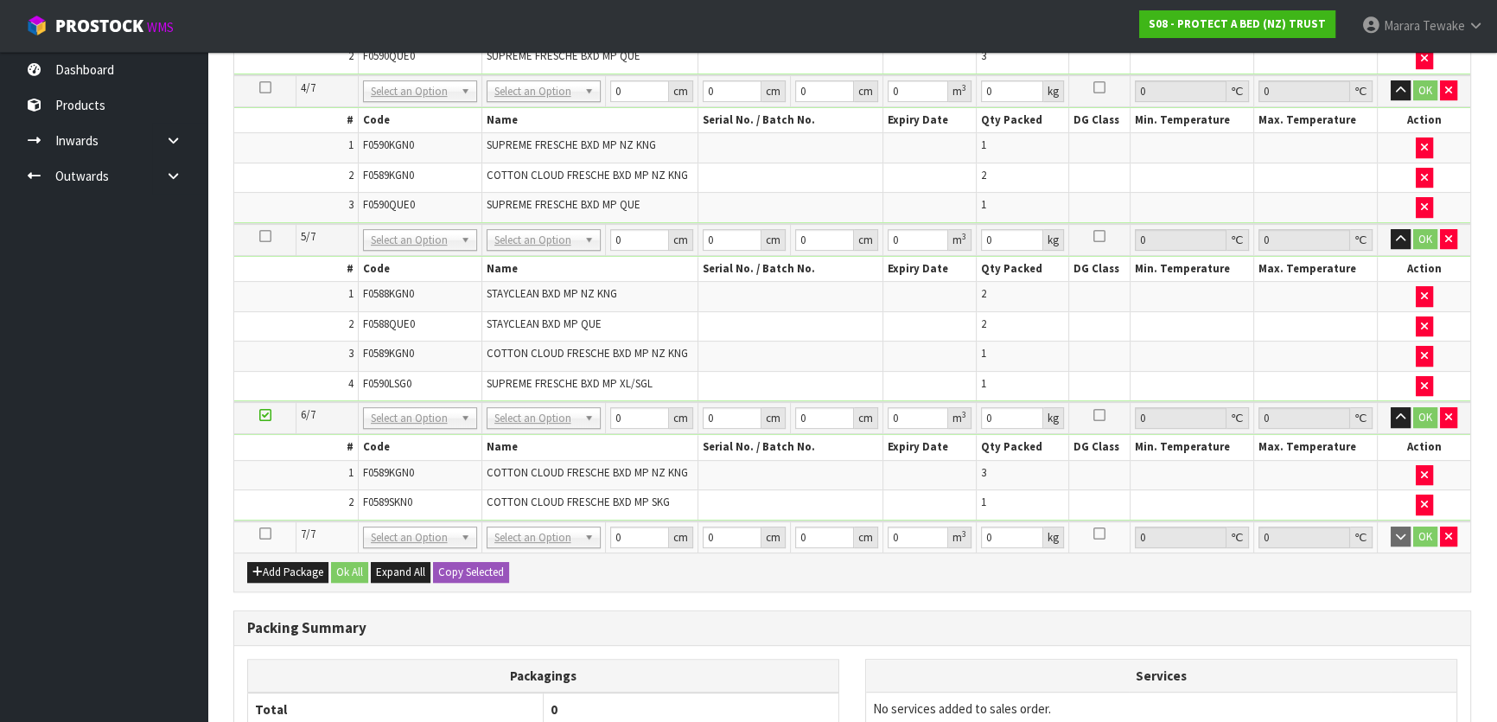
click at [265, 533] on icon at bounding box center [265, 533] width 12 height 1
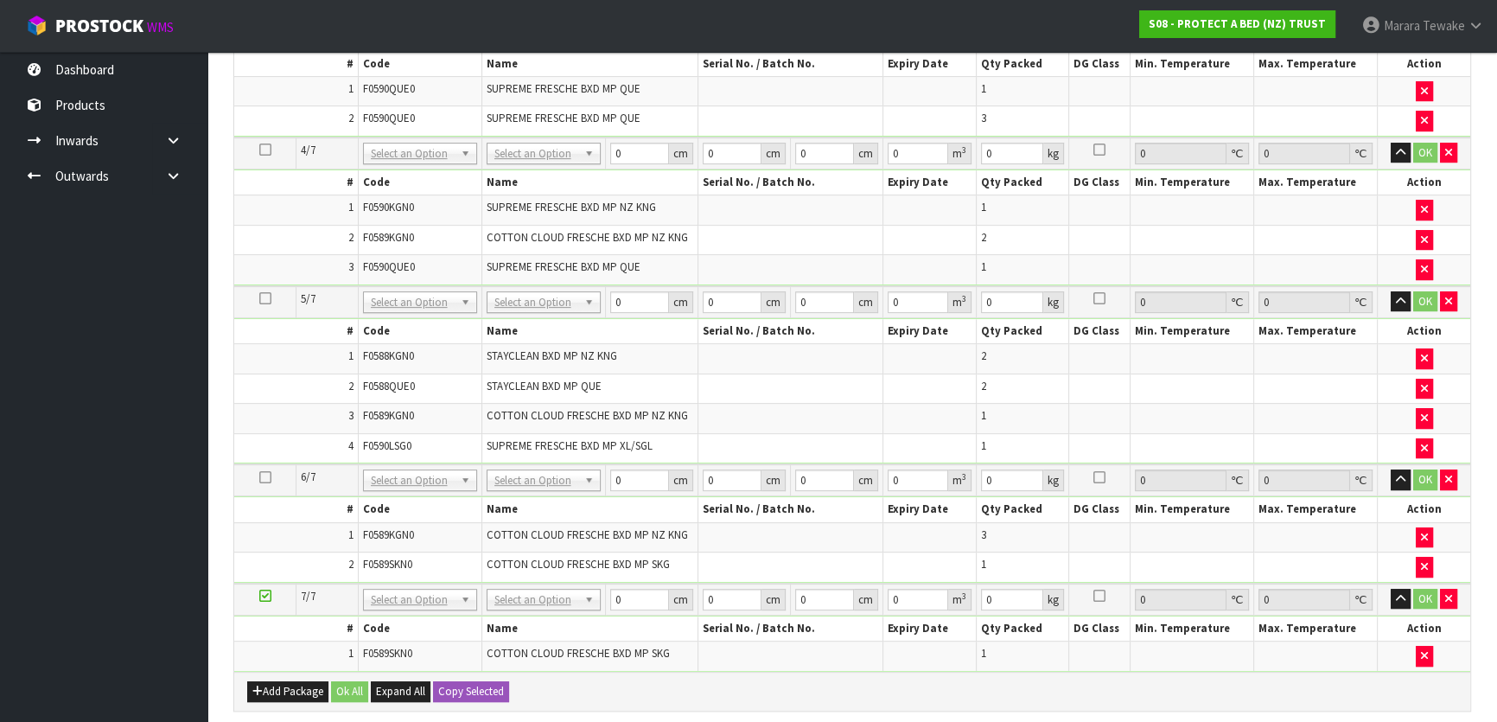
scroll to position [0, 0]
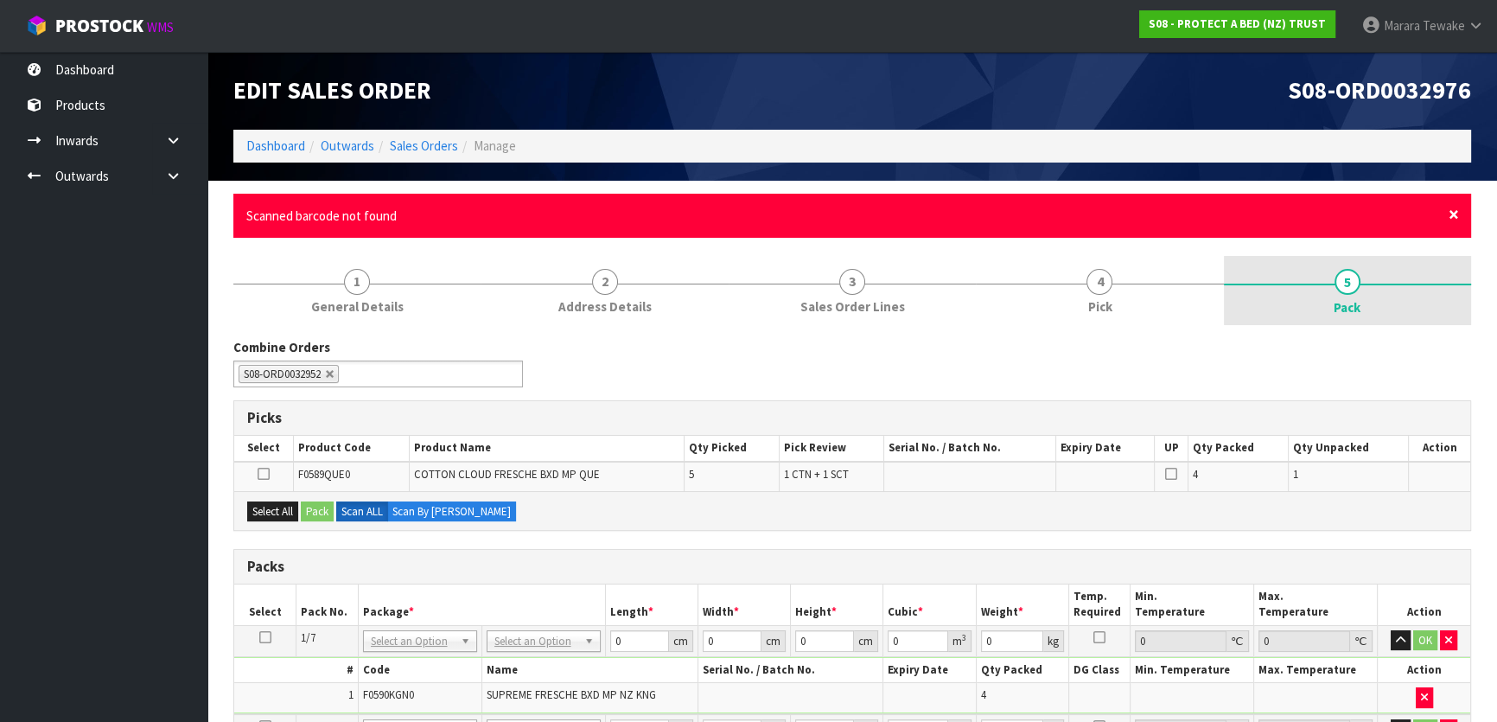
drag, startPoint x: 1458, startPoint y: 207, endPoint x: 1421, endPoint y: 226, distance: 41.0
click at [1457, 207] on span "×" at bounding box center [1454, 214] width 10 height 24
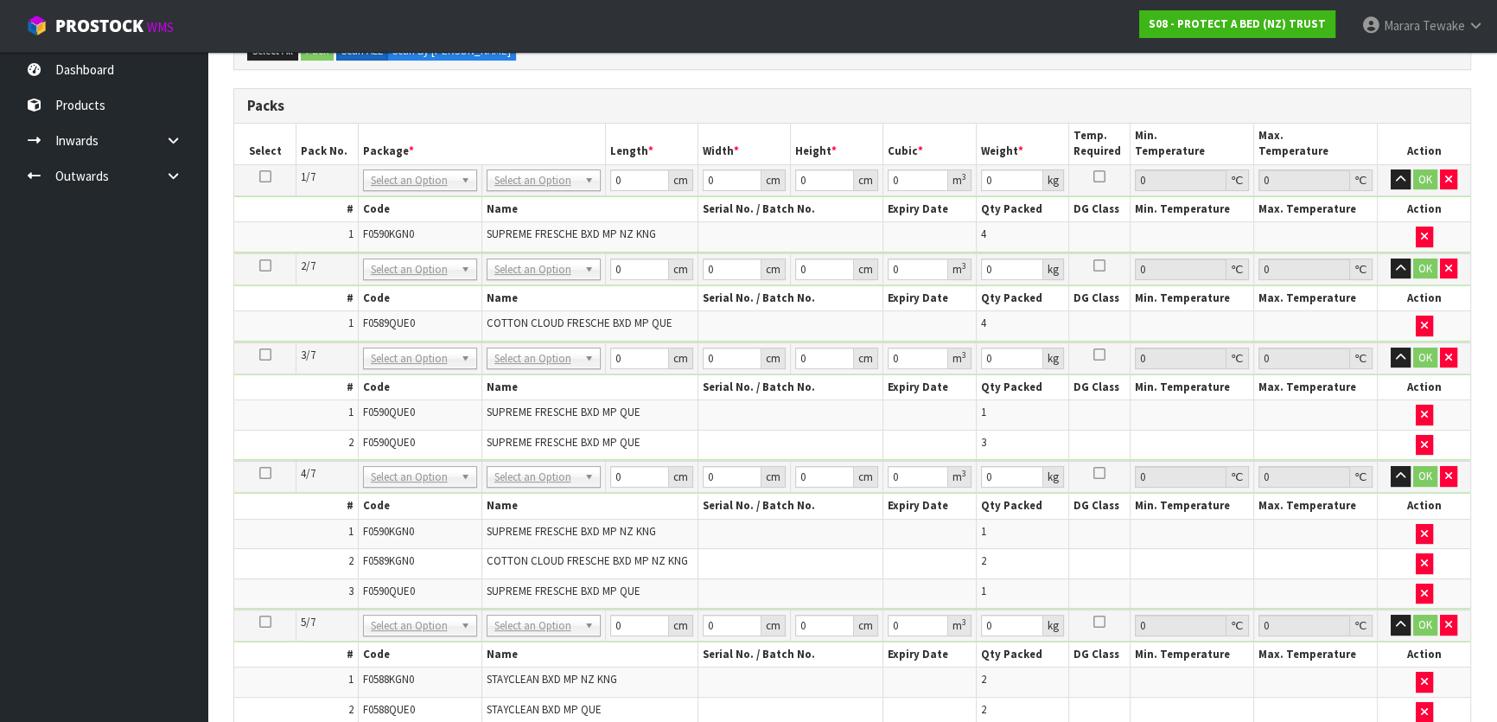
scroll to position [203, 0]
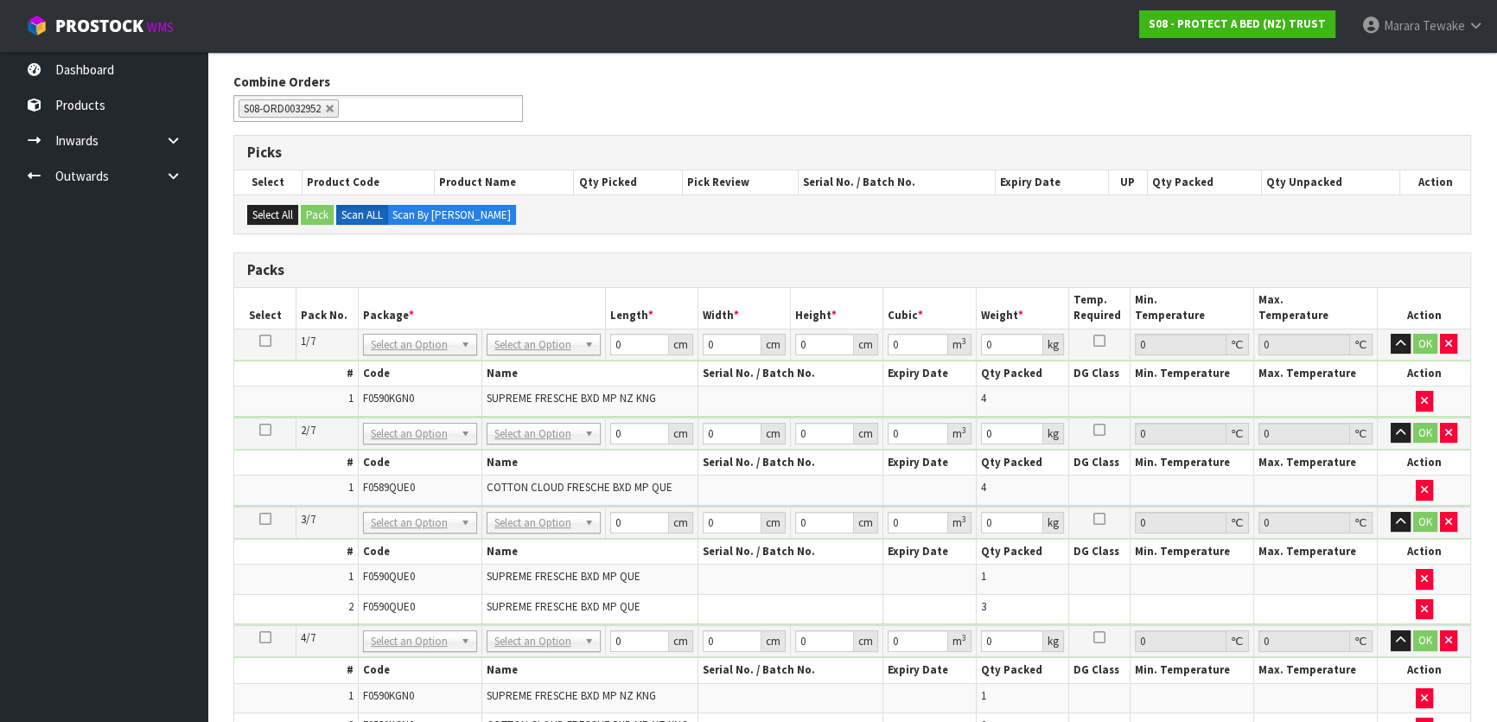
click at [265, 341] on icon at bounding box center [265, 341] width 12 height 1
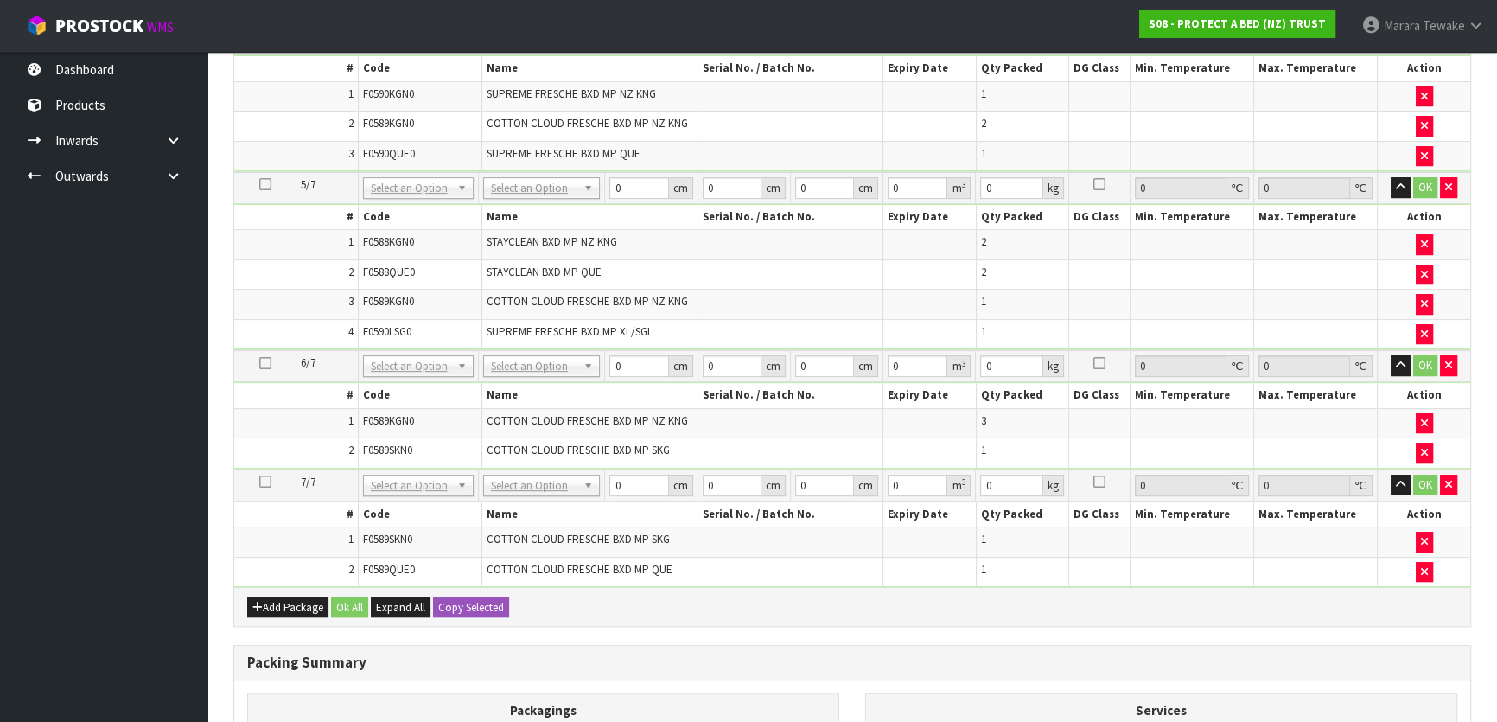
scroll to position [832, 0]
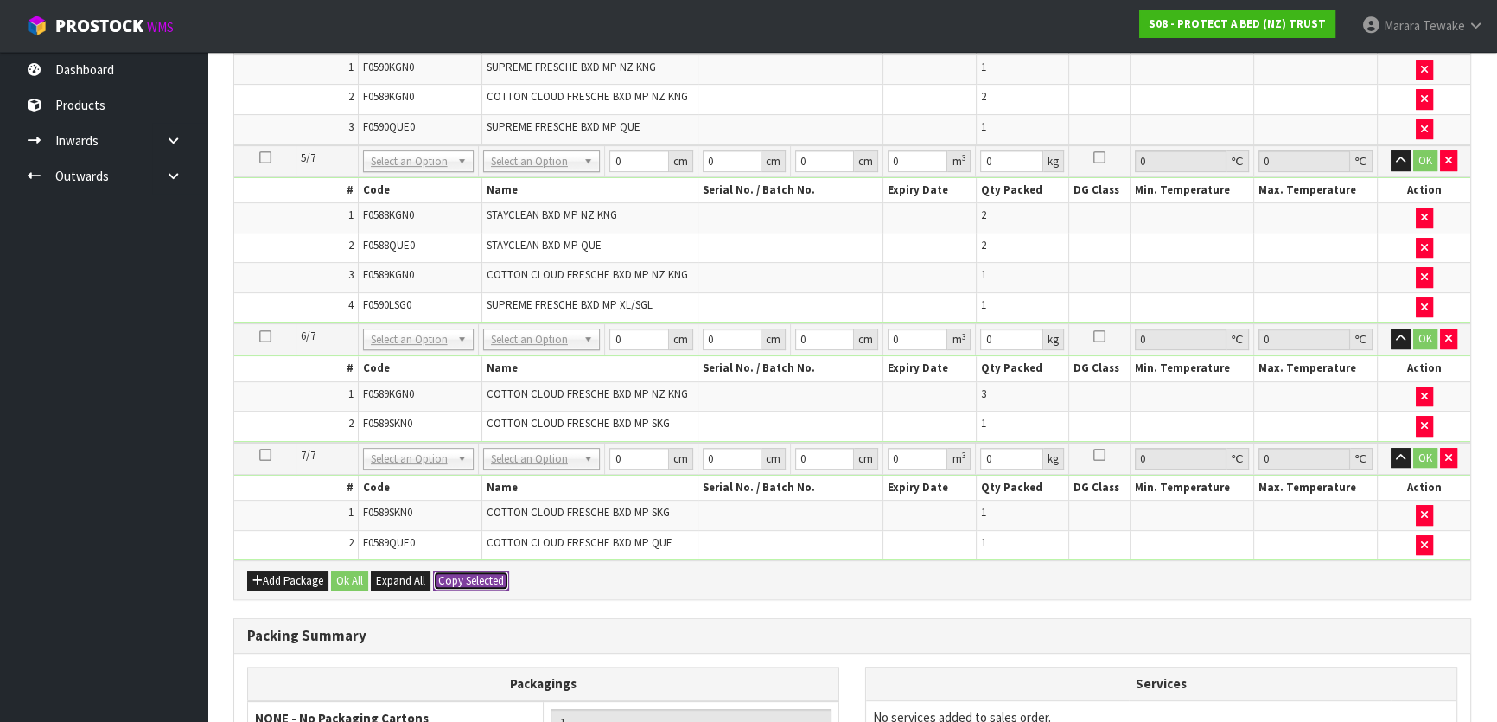
click at [484, 578] on button "Copy Selected" at bounding box center [471, 581] width 76 height 21
click at [483, 578] on button "Confirm Copy Selected" at bounding box center [490, 581] width 114 height 21
type input "7"
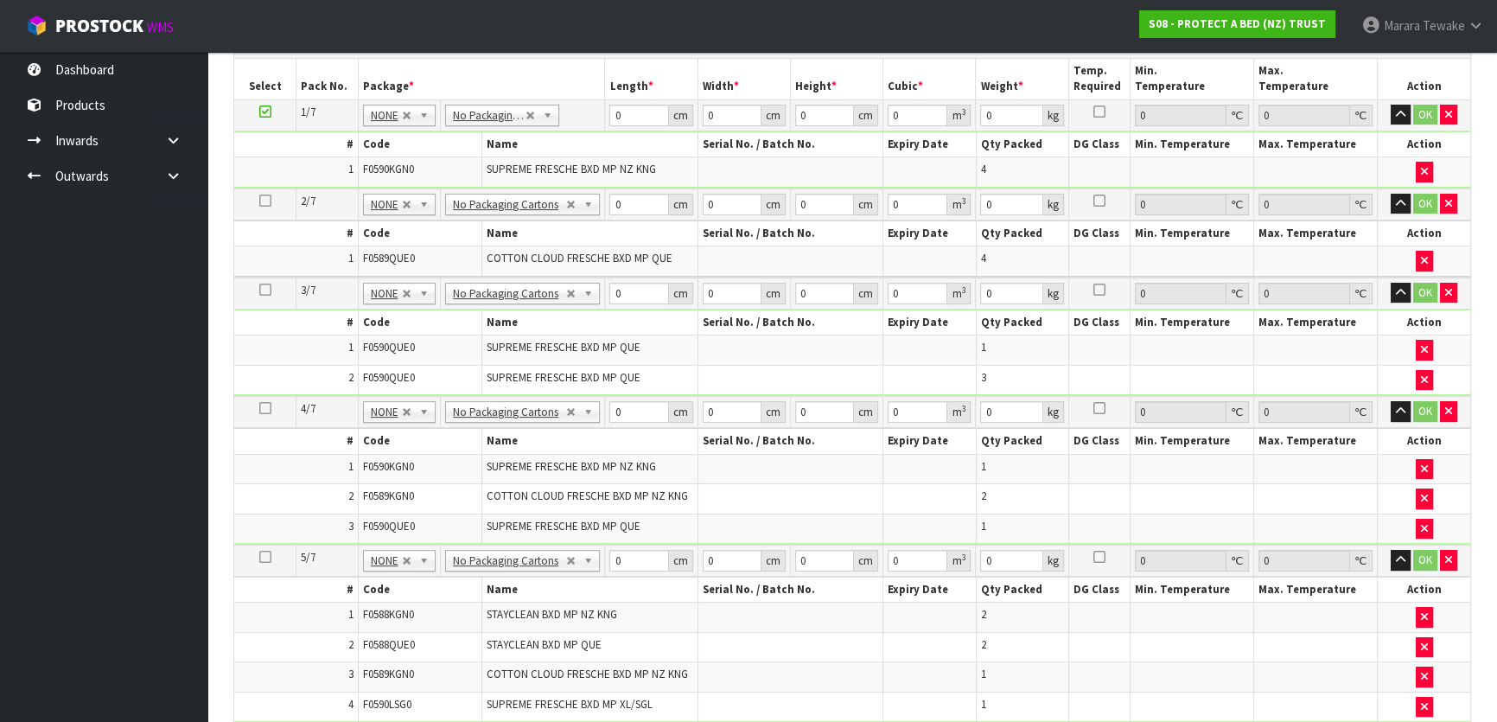
scroll to position [361, 0]
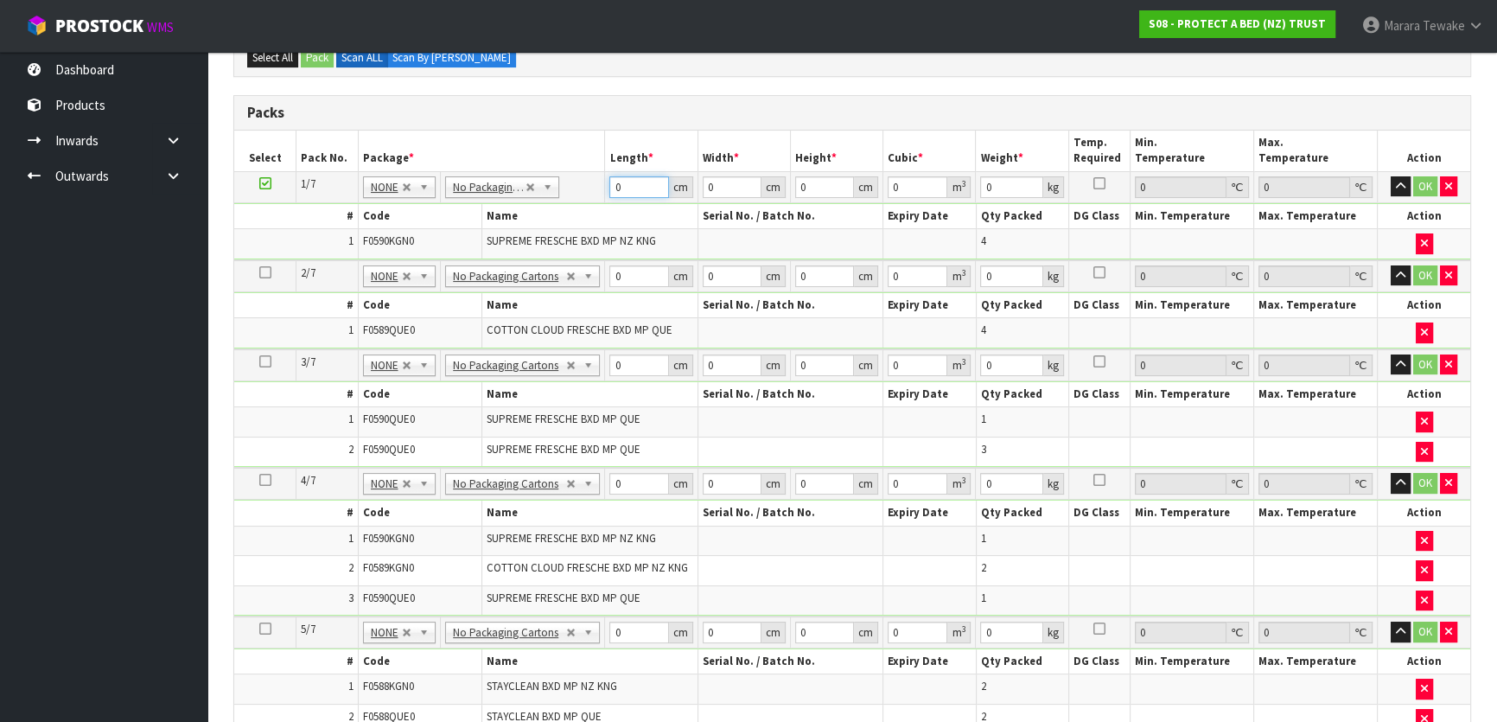
drag, startPoint x: 622, startPoint y: 188, endPoint x: 613, endPoint y: 182, distance: 11.3
click at [614, 184] on input "0" at bounding box center [638, 187] width 59 height 22
type input "58"
type input "40"
type input "3"
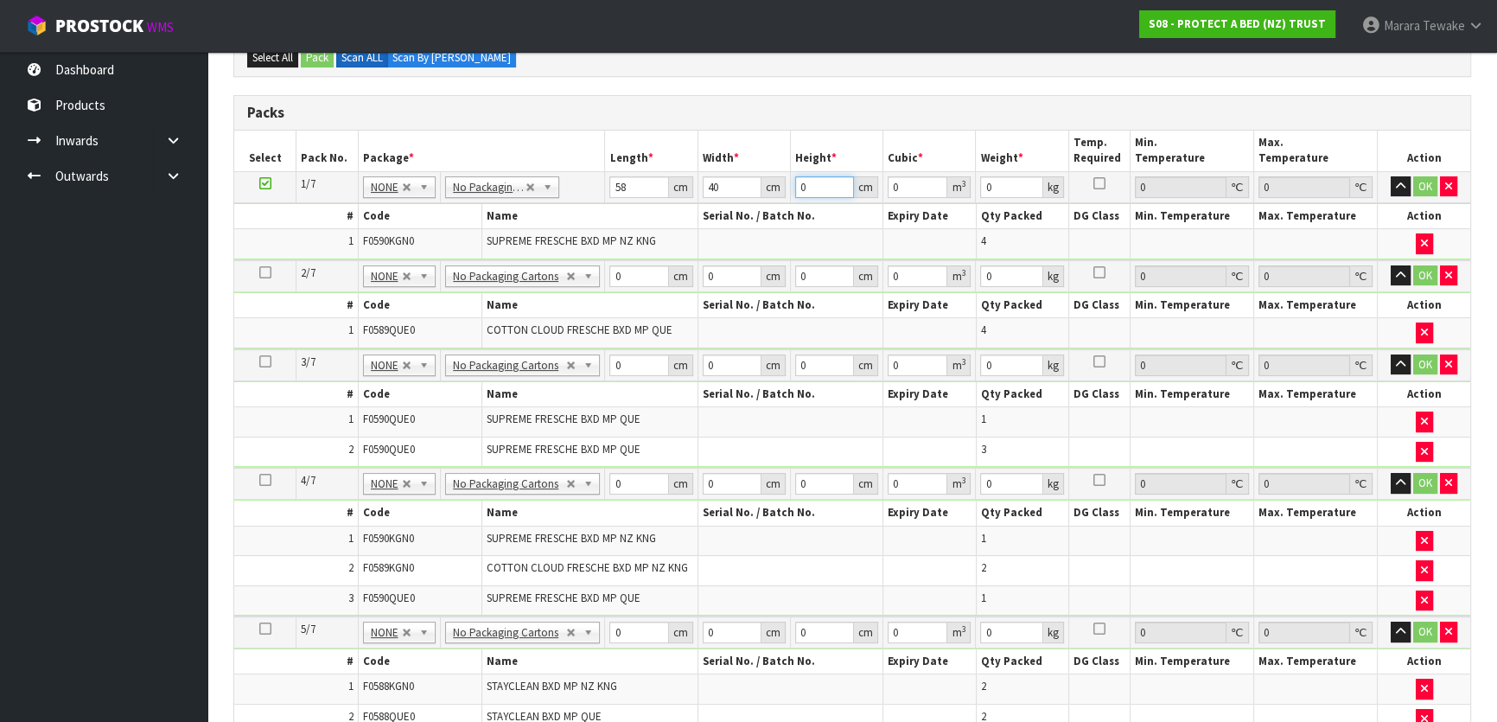
type input "0.00696"
type input "32"
type input "0.07424"
type input "32"
type input "7"
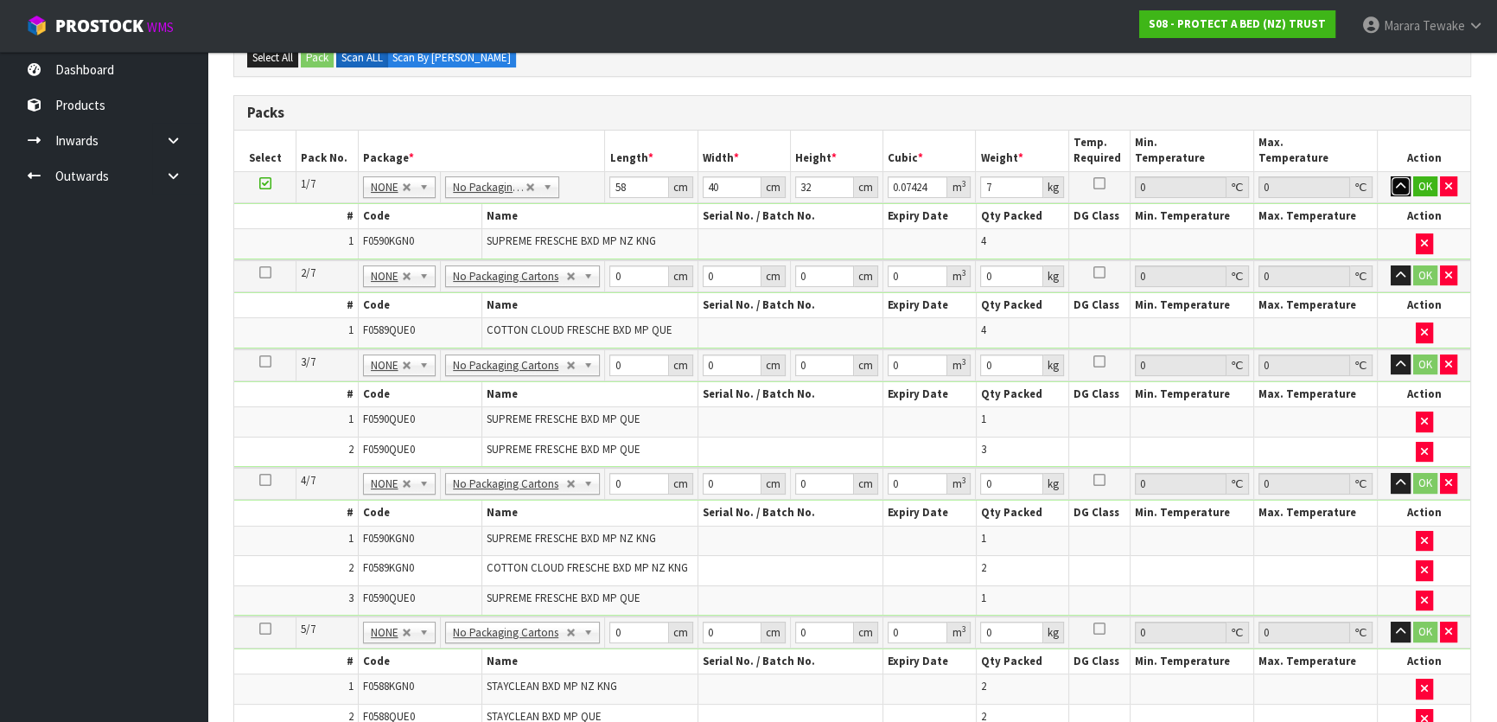
click at [1391, 176] on button "button" at bounding box center [1401, 186] width 20 height 21
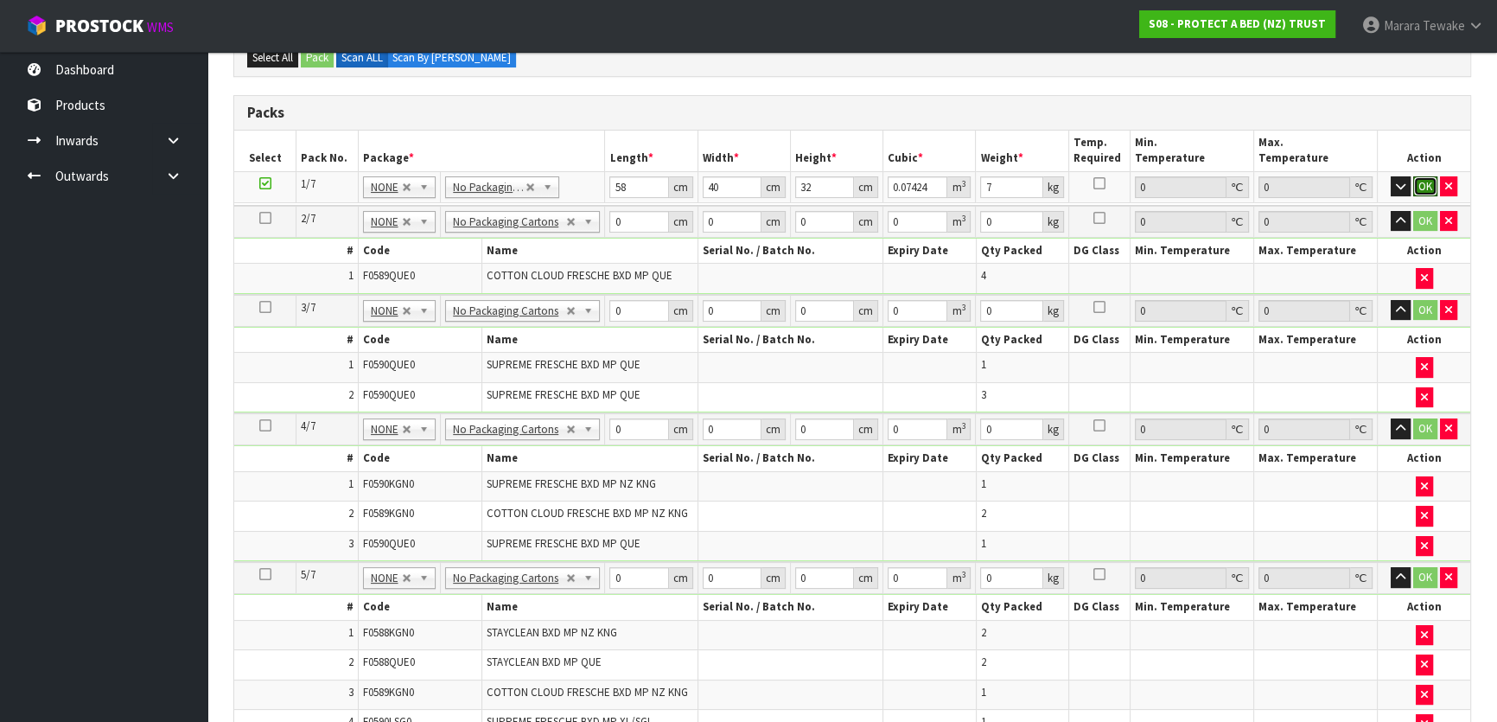
click button "OK" at bounding box center [1425, 186] width 24 height 21
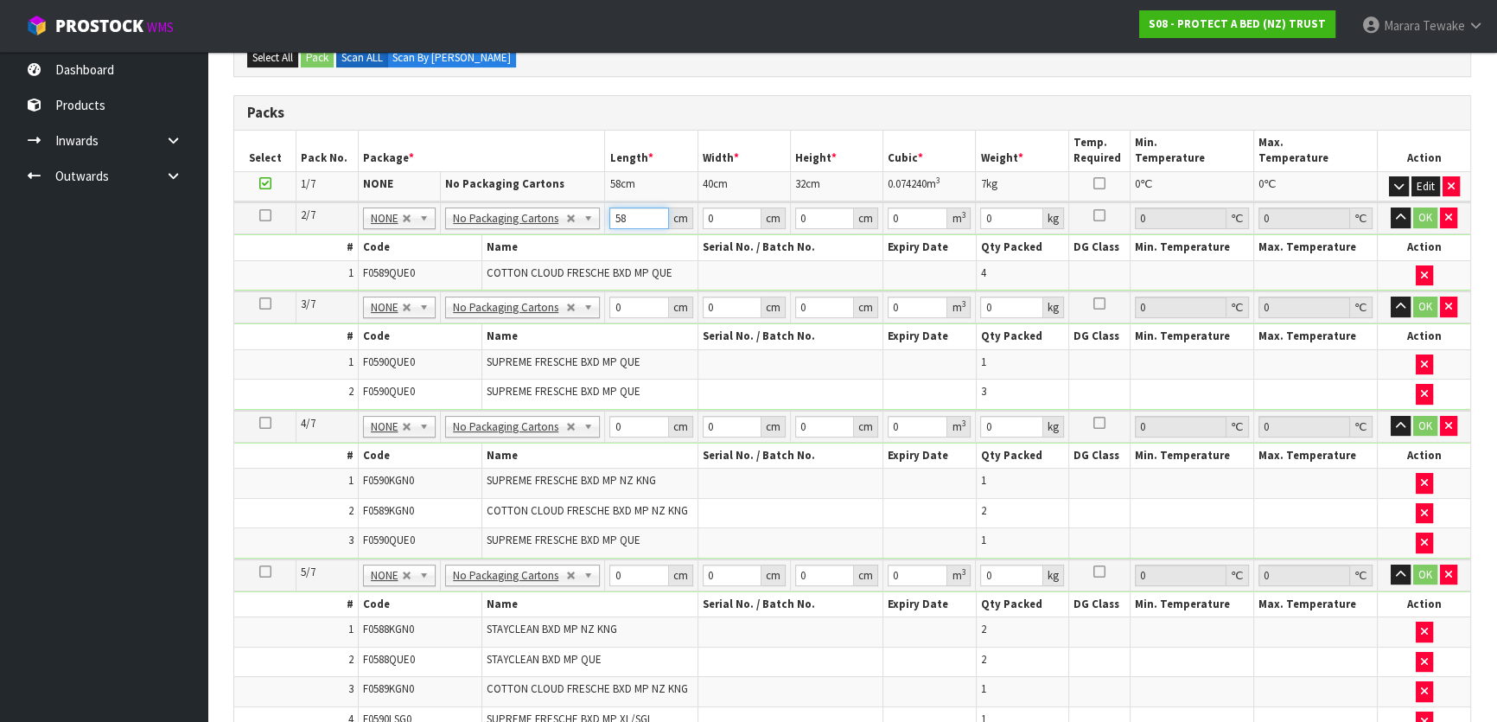
type input "58"
type input "41"
type input "3"
type input "0.007134"
type input "32"
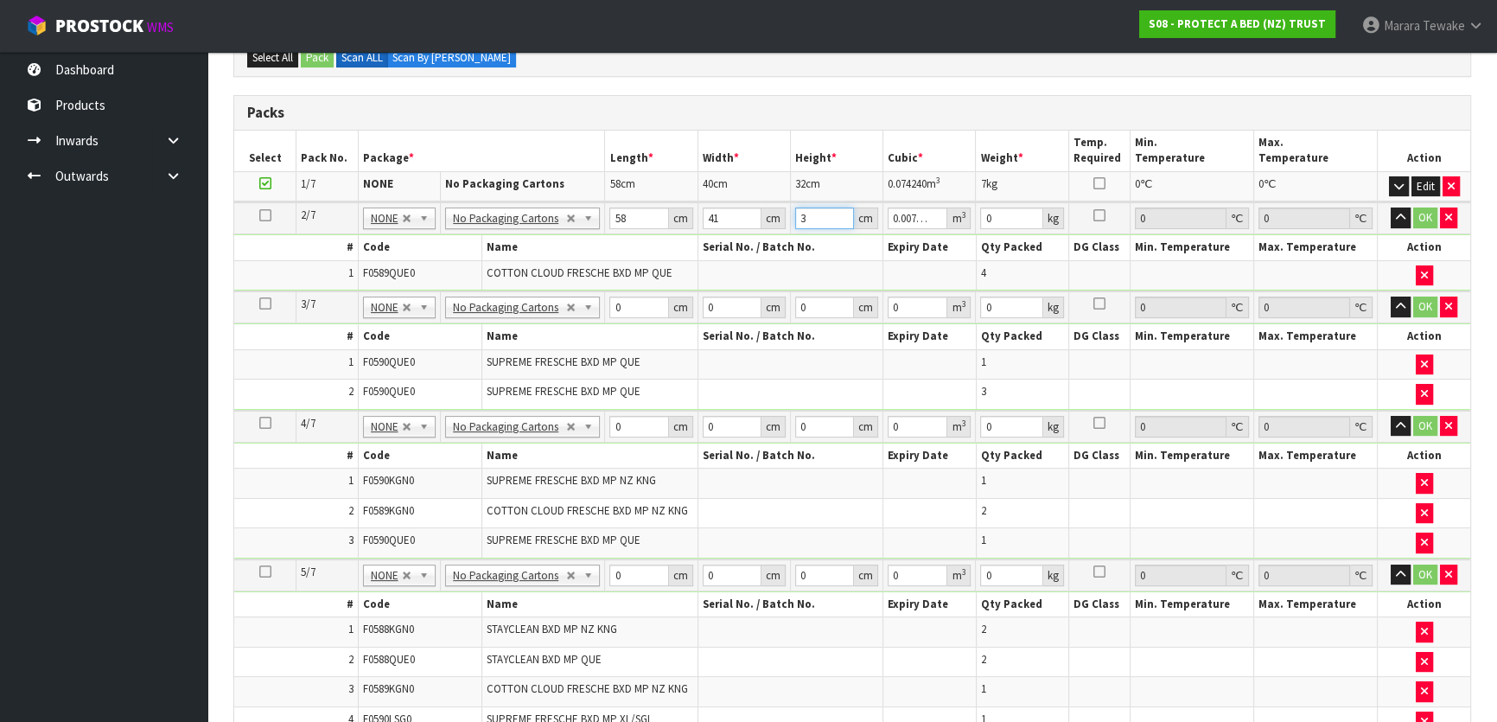
type input "0.076096"
type input "32"
type input "7"
click at [1391, 207] on button "button" at bounding box center [1401, 217] width 20 height 21
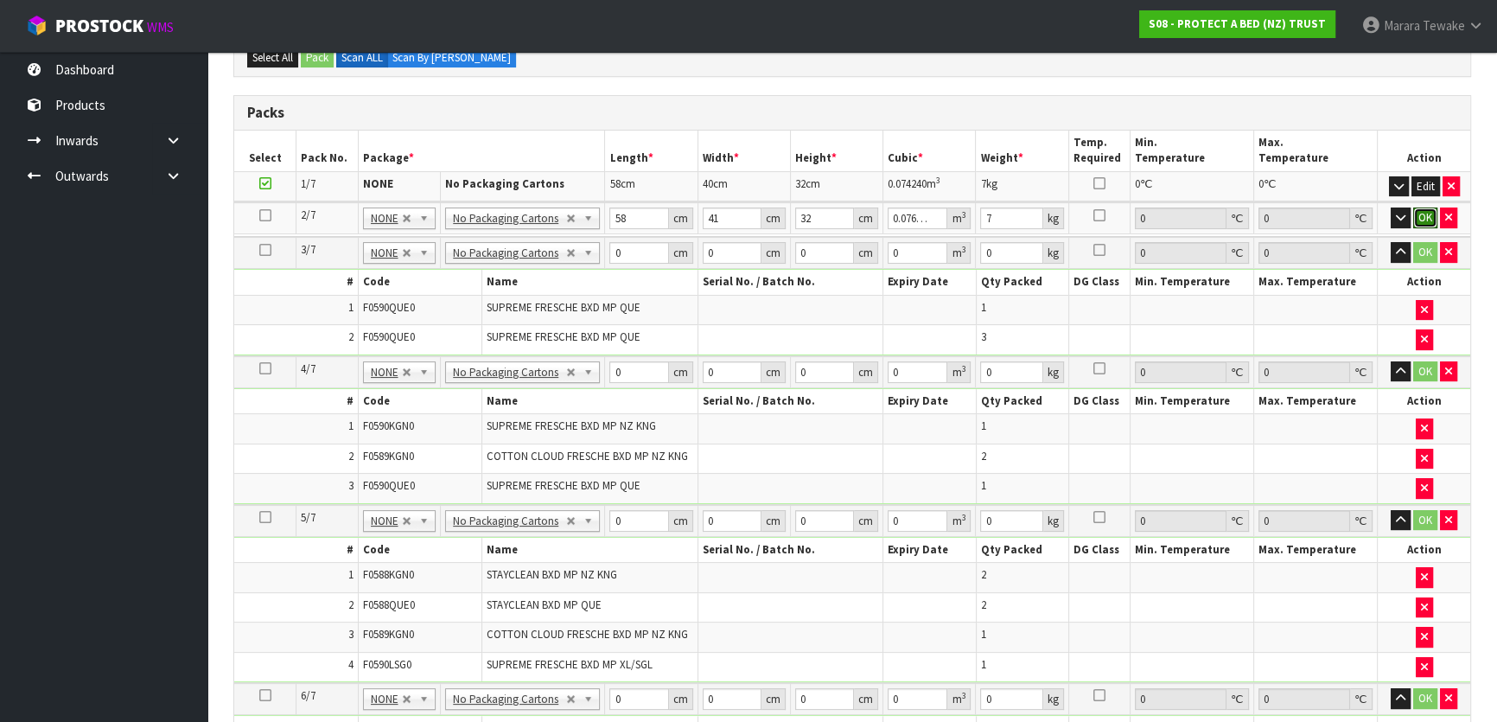
click button "OK" at bounding box center [1425, 217] width 24 height 21
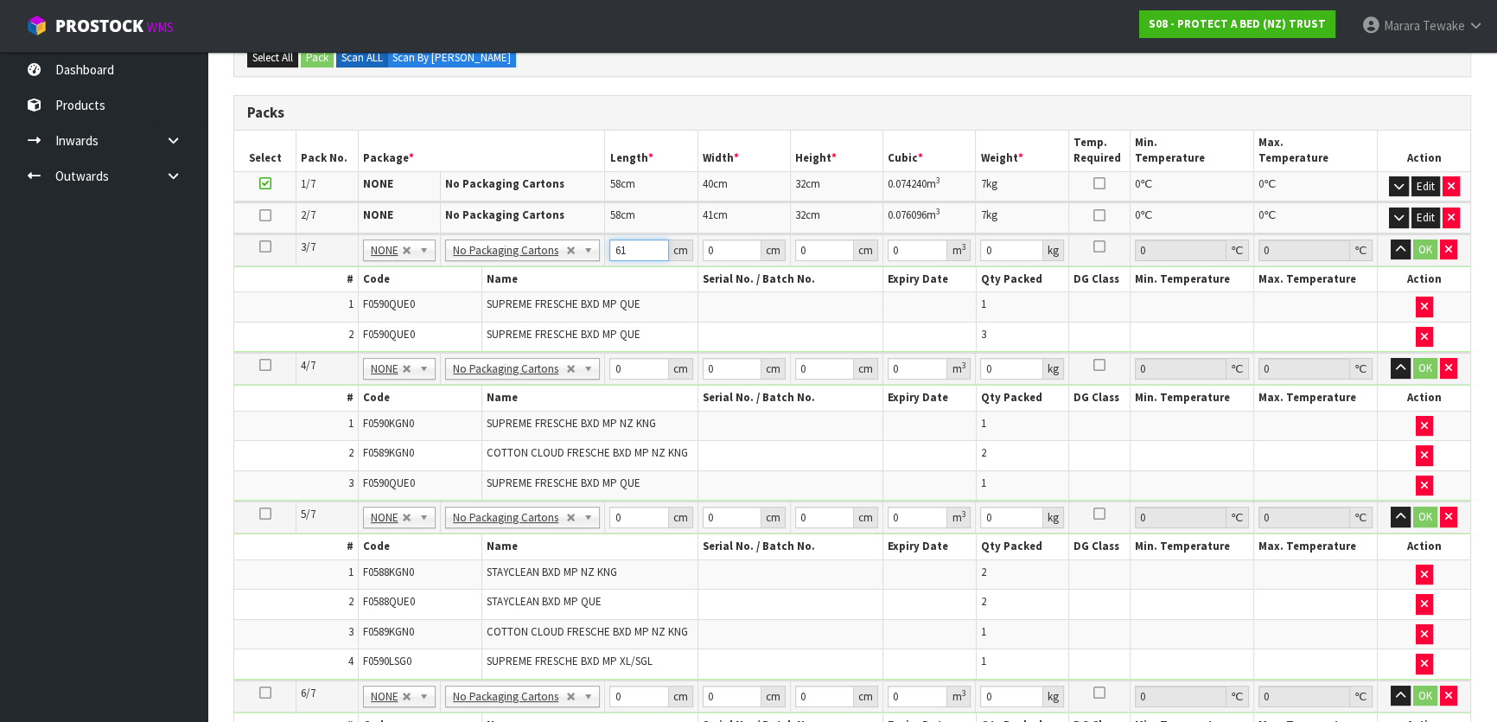
type input "61"
type input "42"
type input "3"
type input "0.007686"
type input "33"
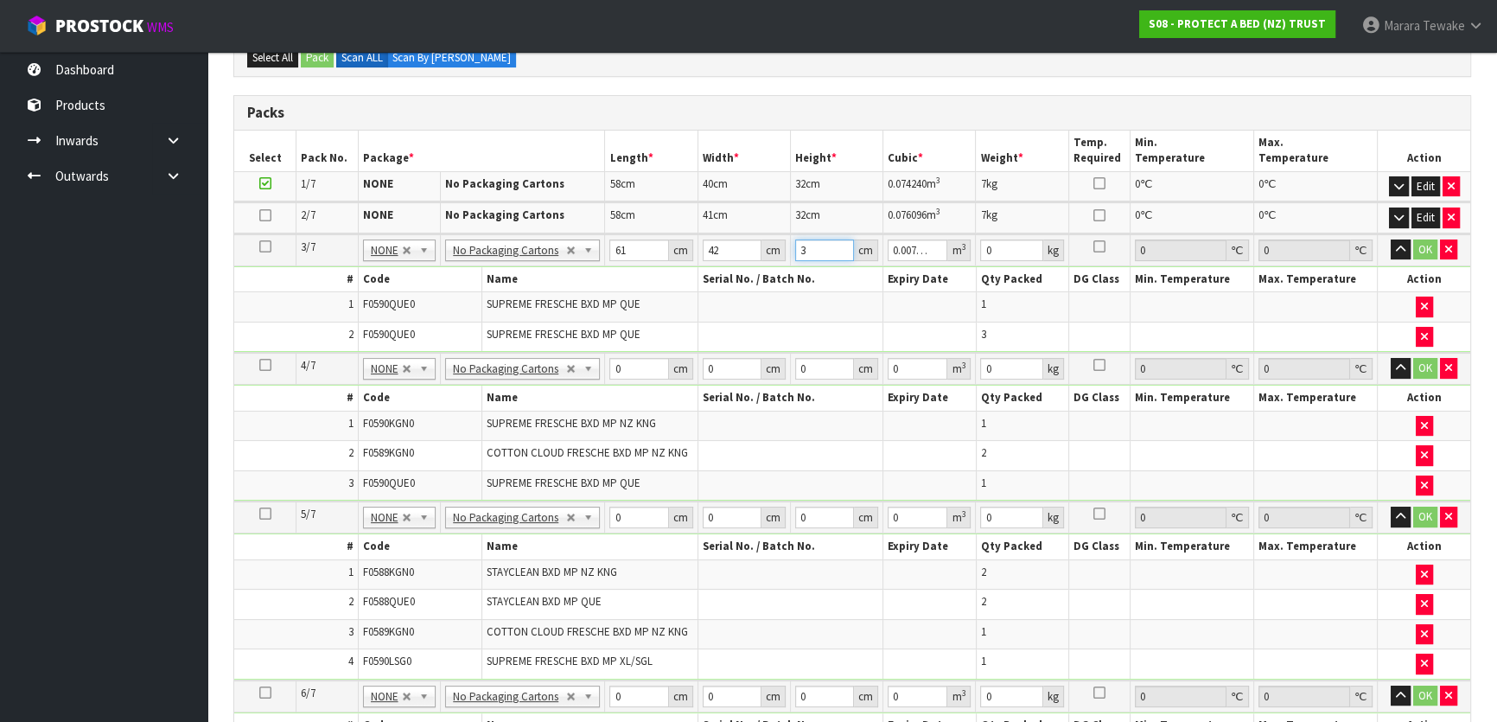
type input "0.084546"
type input "33"
type input "7"
click at [1391, 239] on button "button" at bounding box center [1401, 249] width 20 height 21
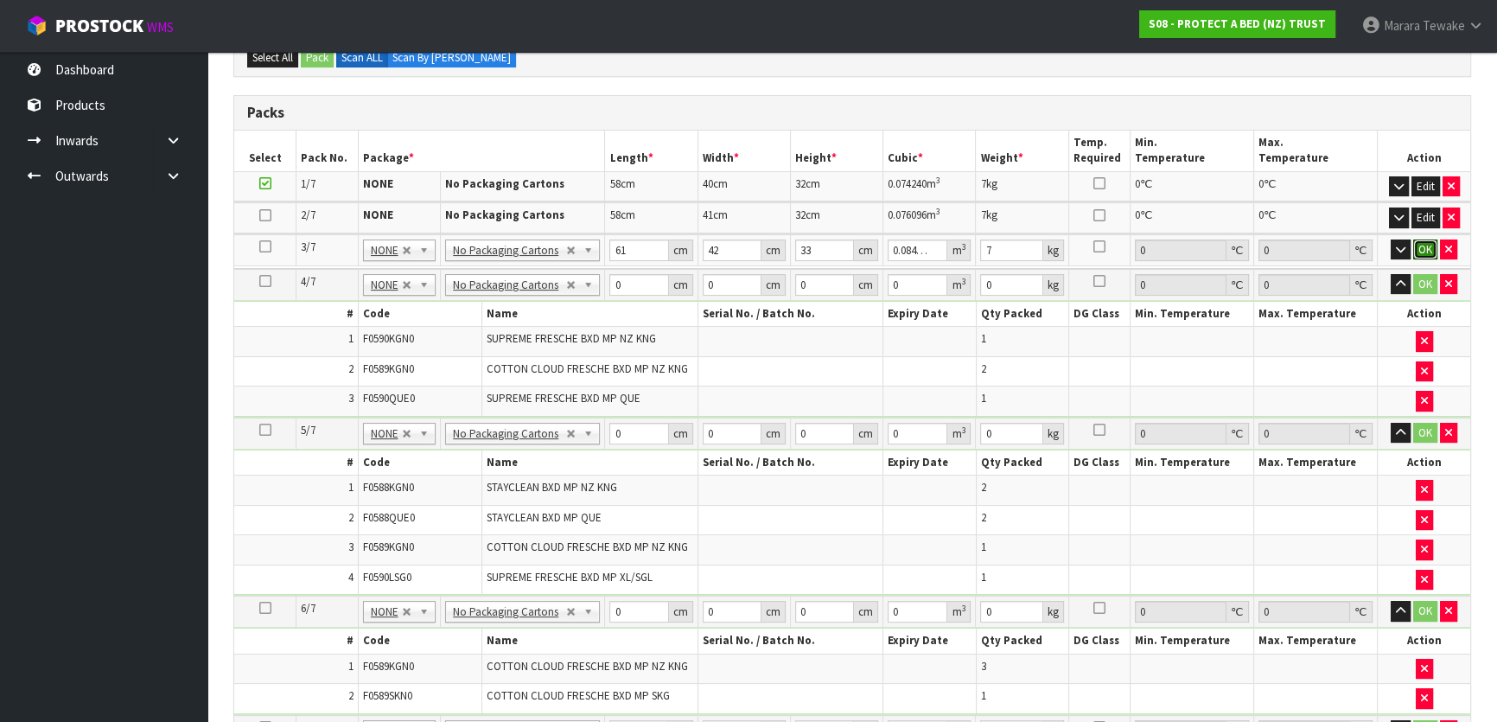
click button "OK" at bounding box center [1425, 249] width 24 height 21
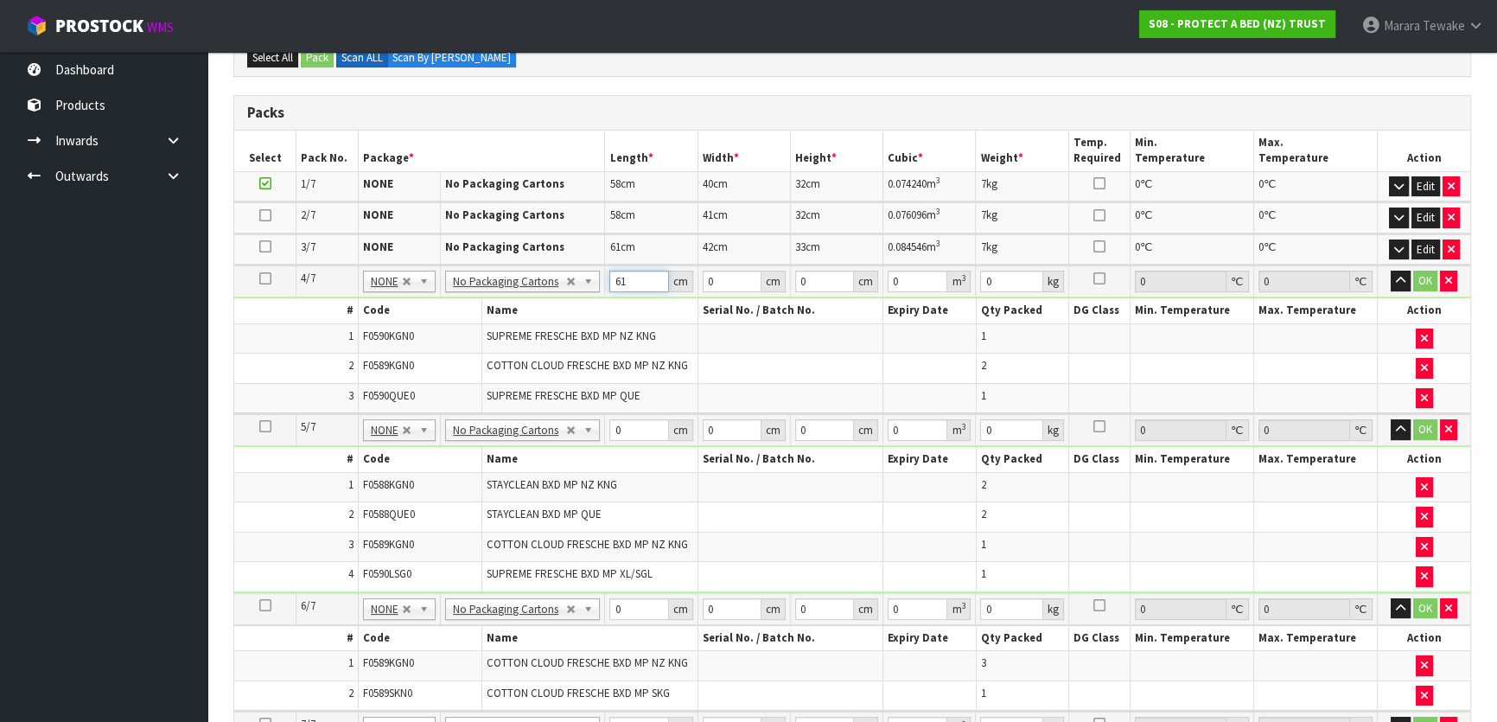
type input "61"
type input "41"
type input "3"
type input "0.007503"
type input "34"
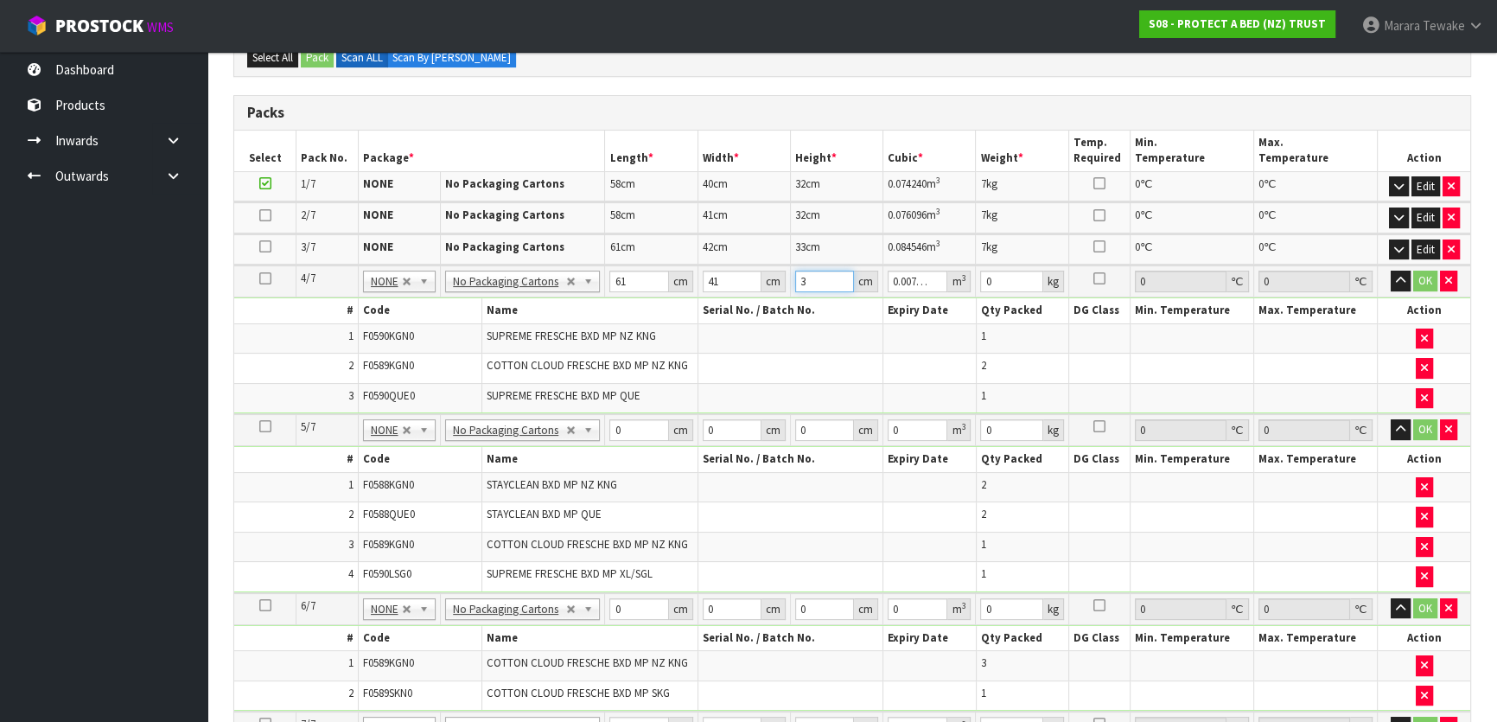
type input "0.085034"
type input "34"
type input "8"
click at [1391, 271] on button "button" at bounding box center [1401, 281] width 20 height 21
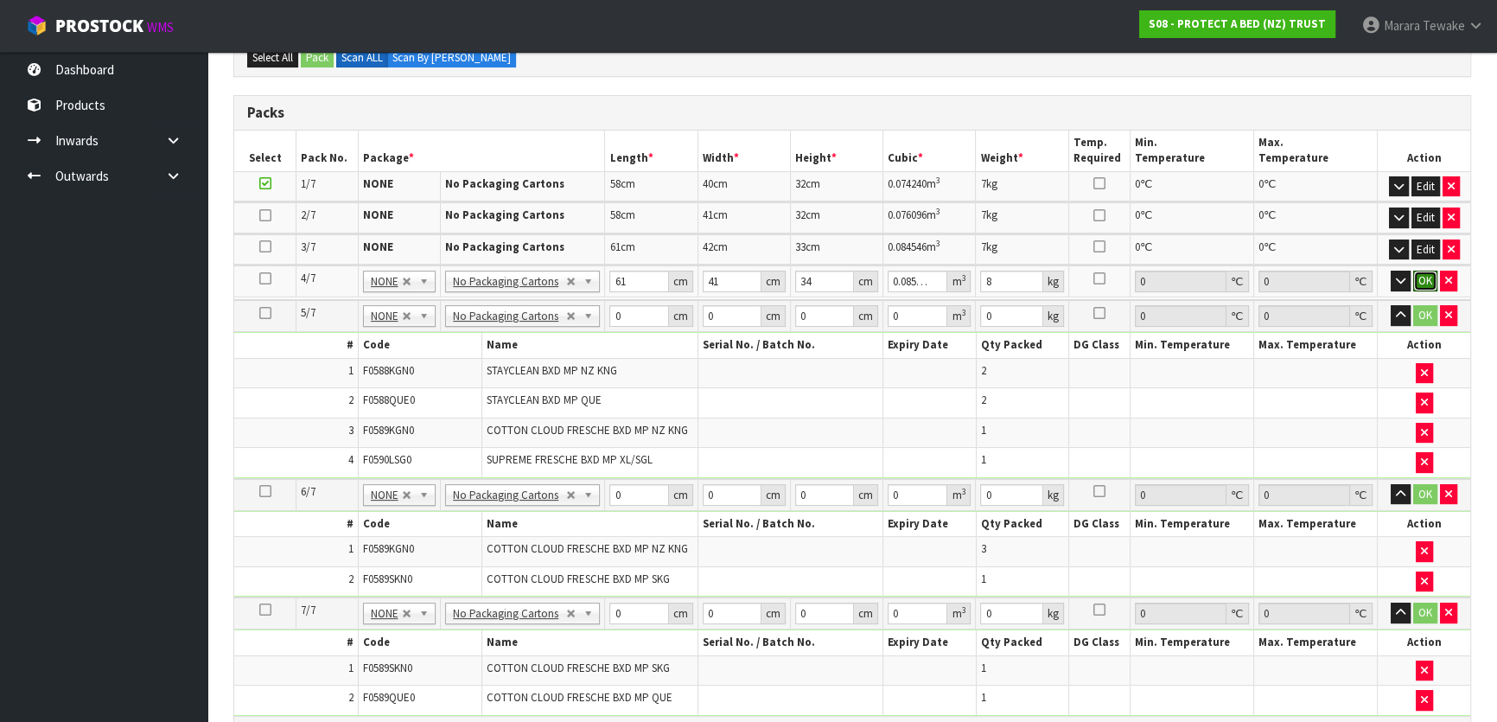
click button "OK" at bounding box center [1425, 281] width 24 height 21
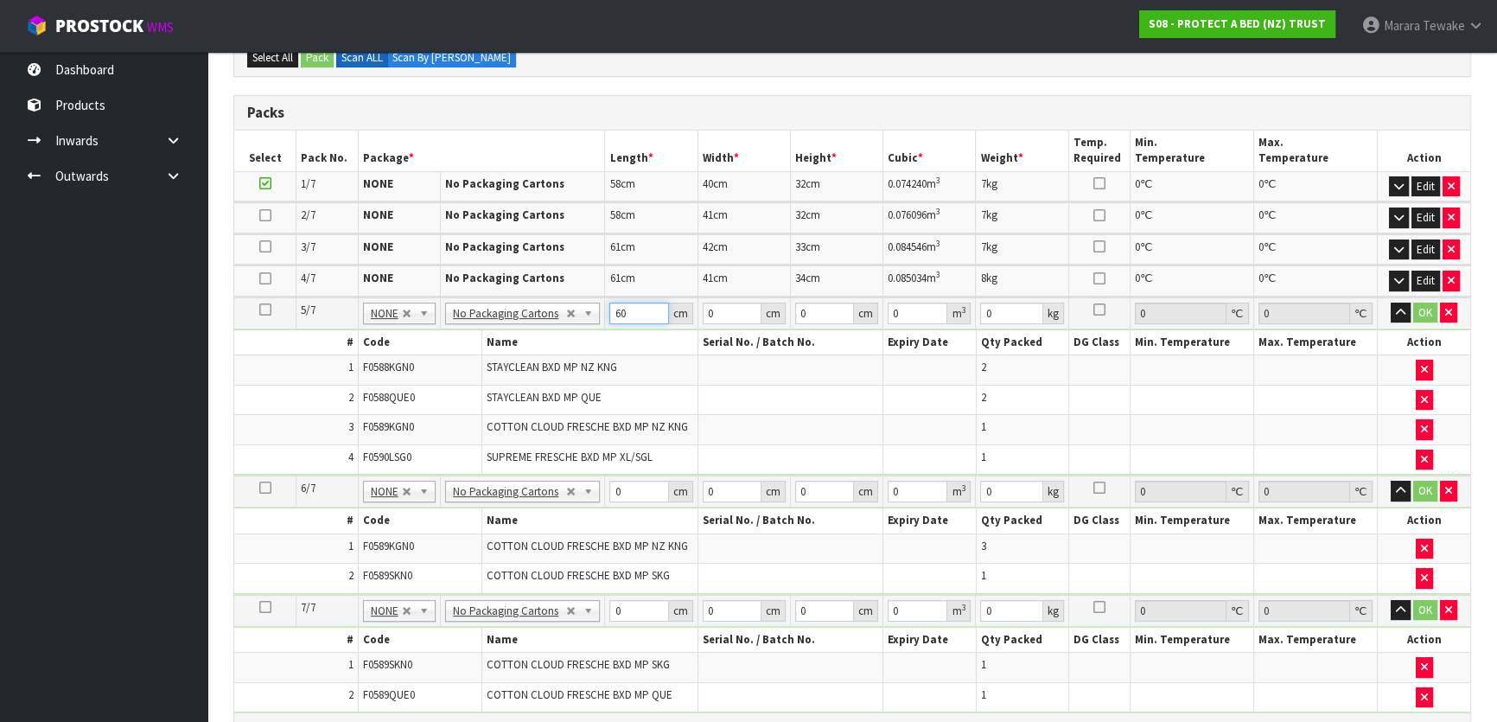
type input "60"
type input "42"
type input "3"
type input "0.00756"
type input "34"
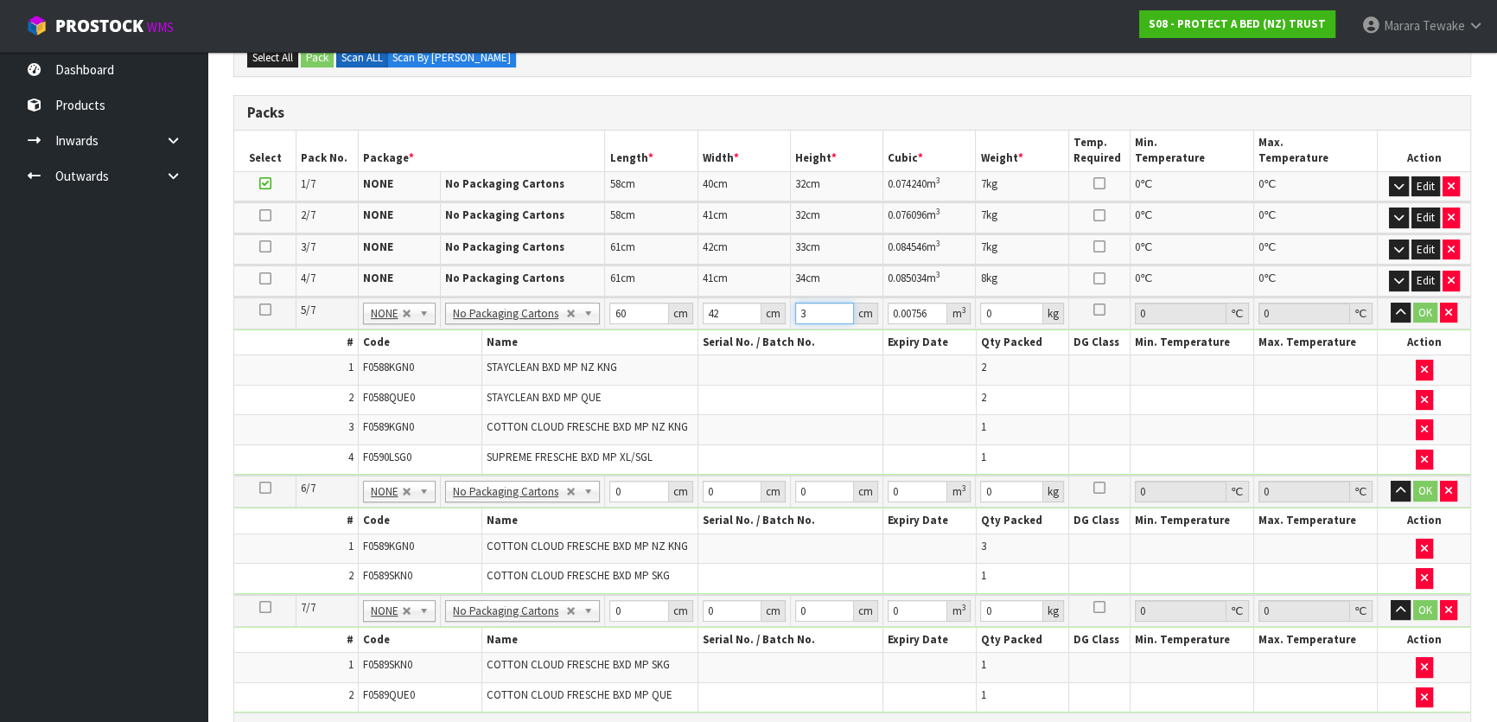
type input "0.08568"
type input "34"
type input "9"
click at [1391, 303] on button "button" at bounding box center [1401, 313] width 20 height 21
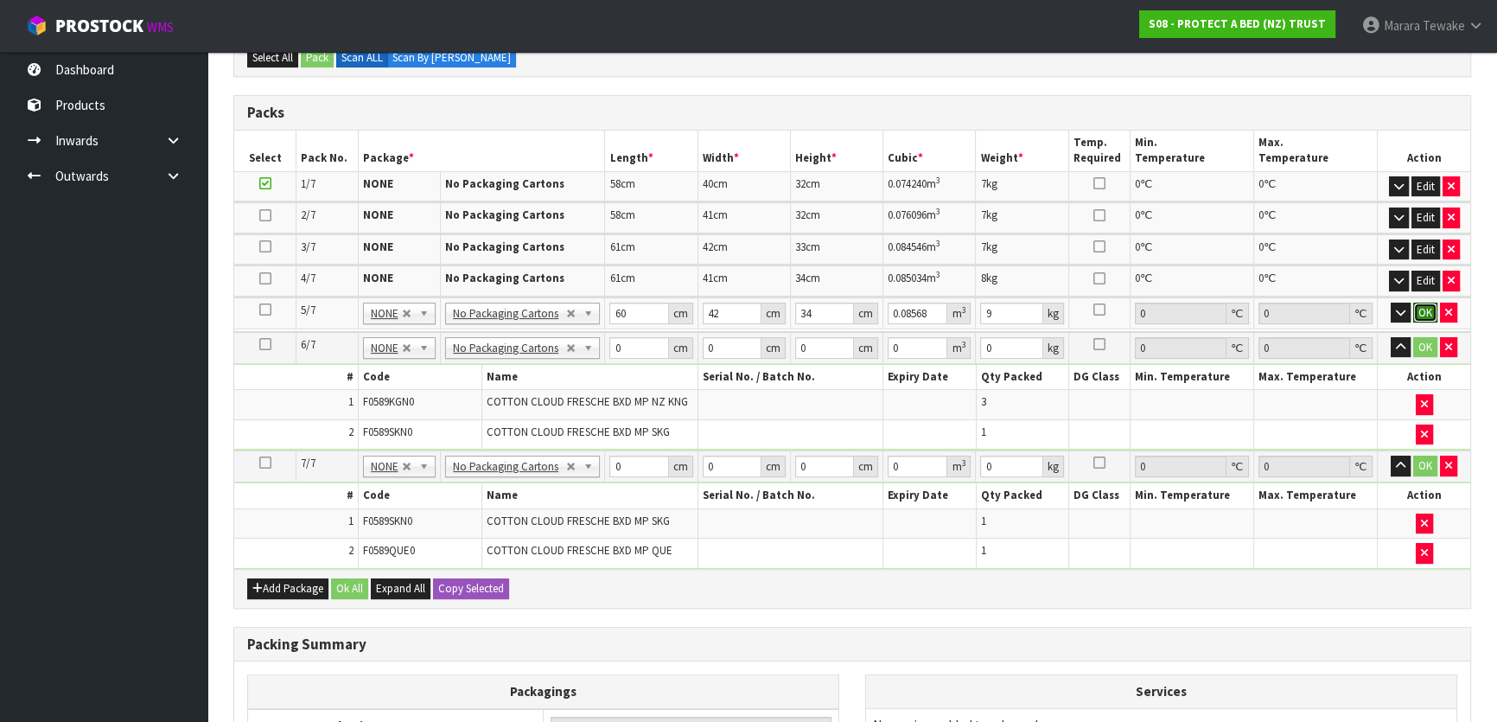
click button "OK" at bounding box center [1425, 313] width 24 height 21
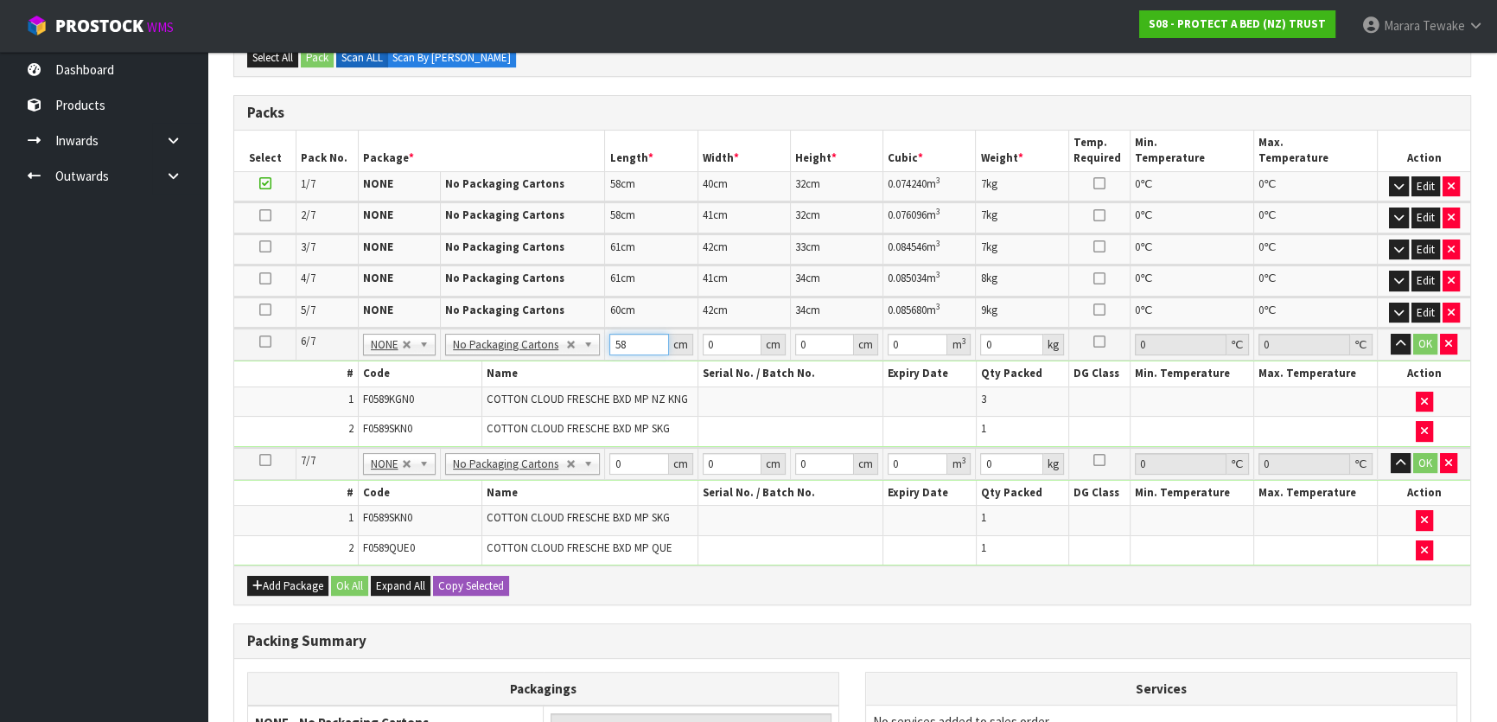
type input "58"
type input "40"
type input "3"
type input "0.00696"
type input "32"
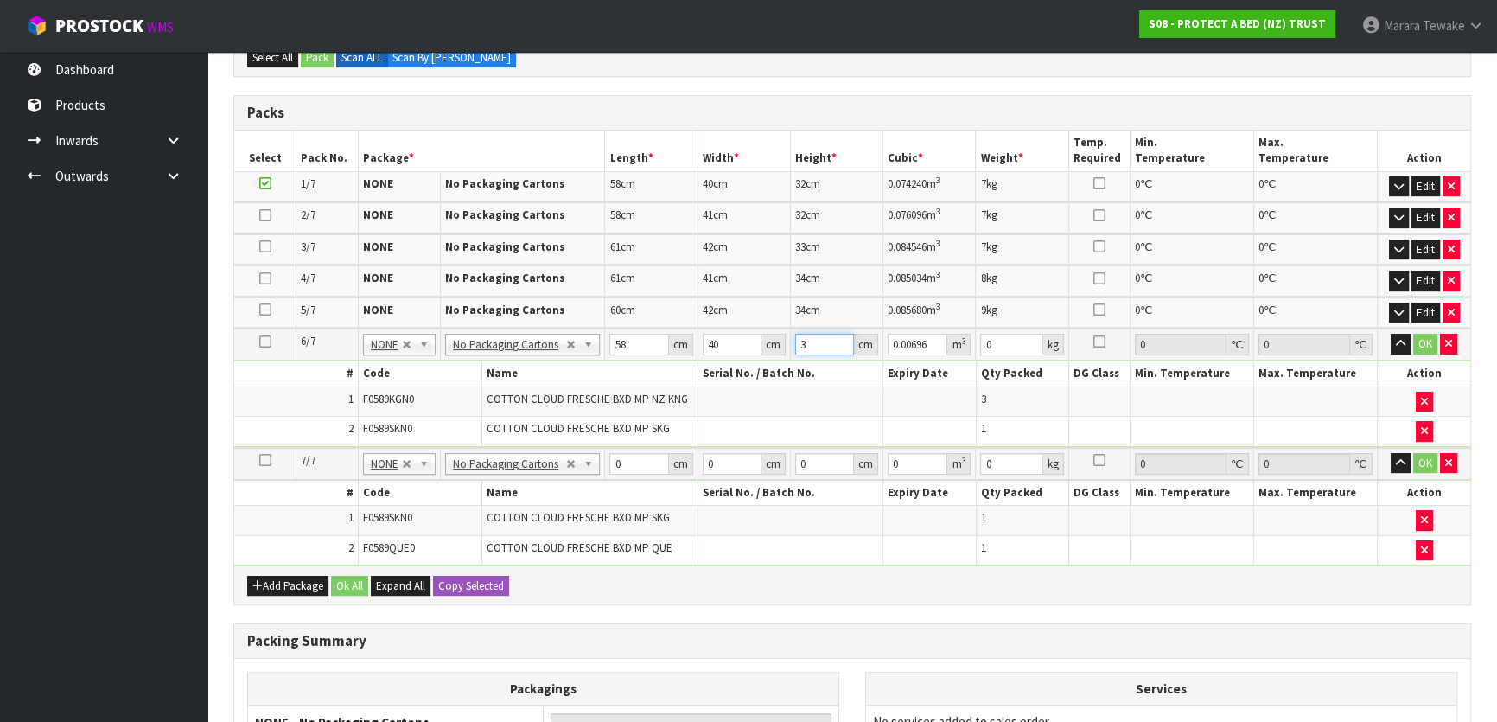
type input "0.07424"
type input "32"
type input "8"
click at [1391, 334] on button "button" at bounding box center [1401, 344] width 20 height 21
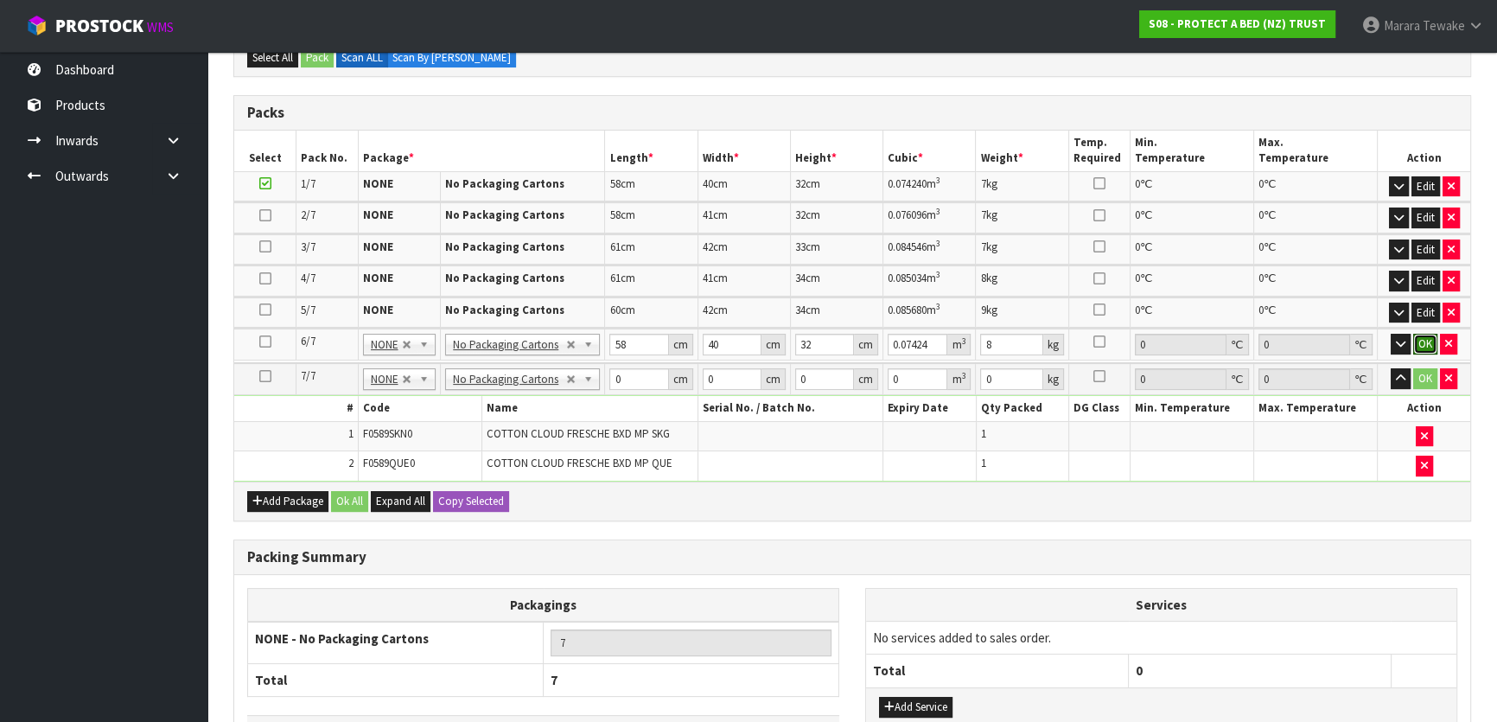
click button "OK" at bounding box center [1425, 344] width 24 height 21
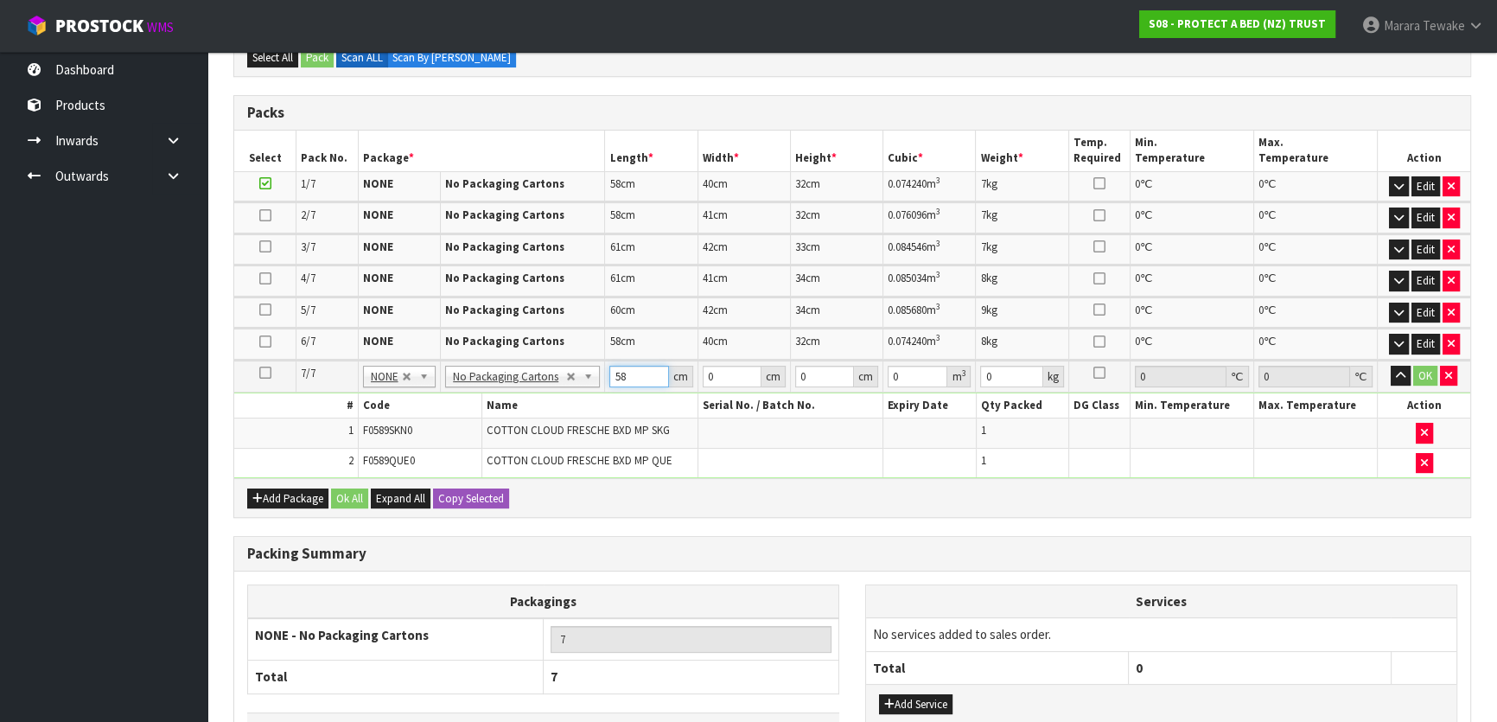
type input "58"
type input "40"
type input "3"
type input "0.00696"
type input "32"
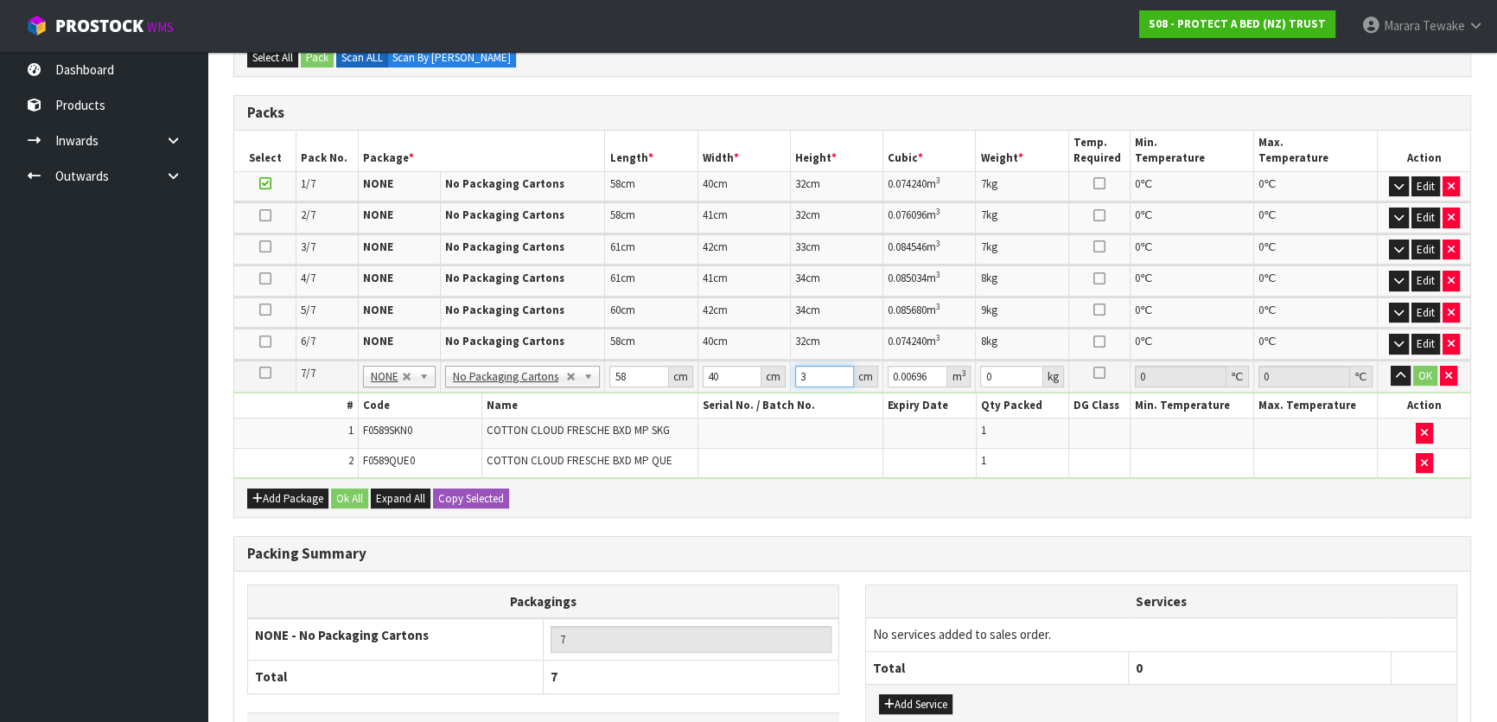
type input "0.07424"
type input "32"
type input "6"
click at [1391, 366] on button "button" at bounding box center [1401, 376] width 20 height 21
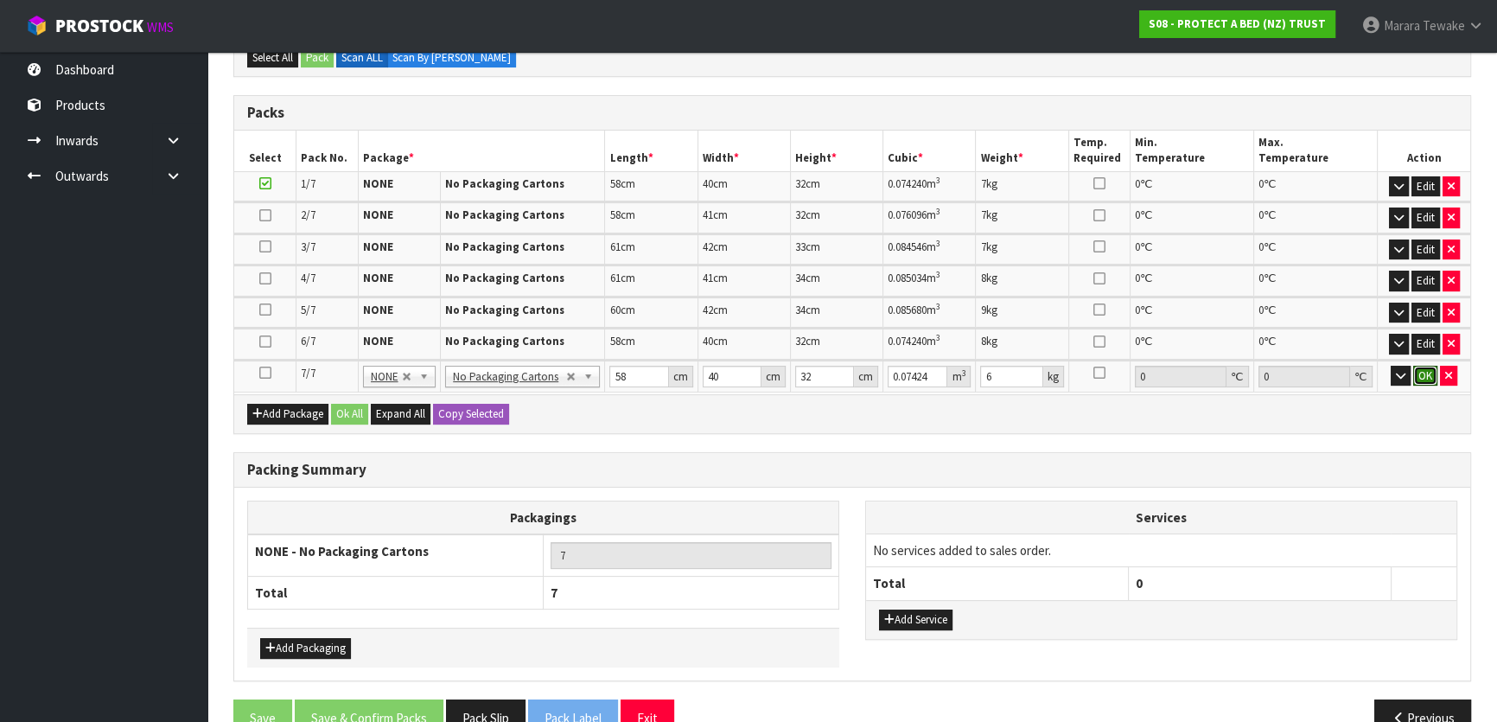
click button "OK" at bounding box center [1425, 376] width 24 height 21
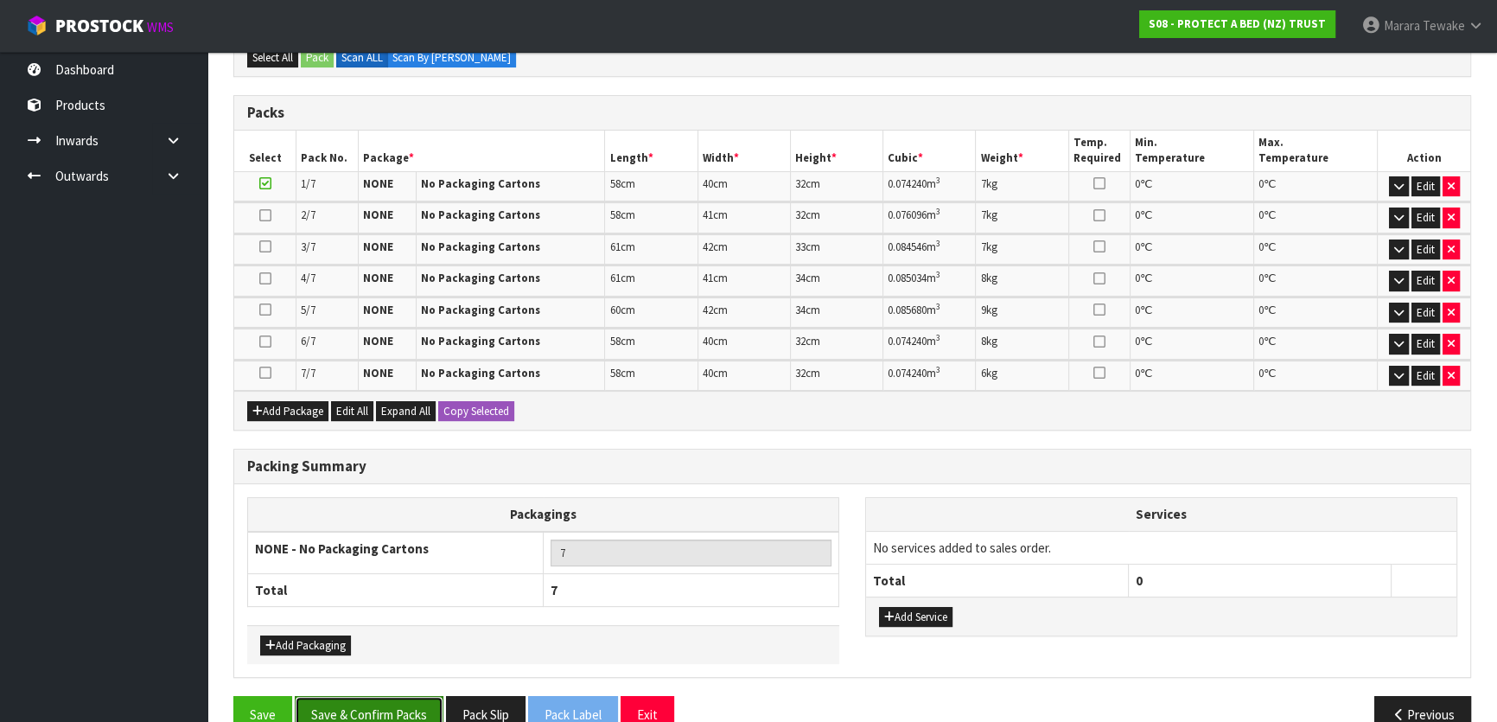
click at [385, 717] on button "Save & Confirm Packs" at bounding box center [369, 714] width 149 height 37
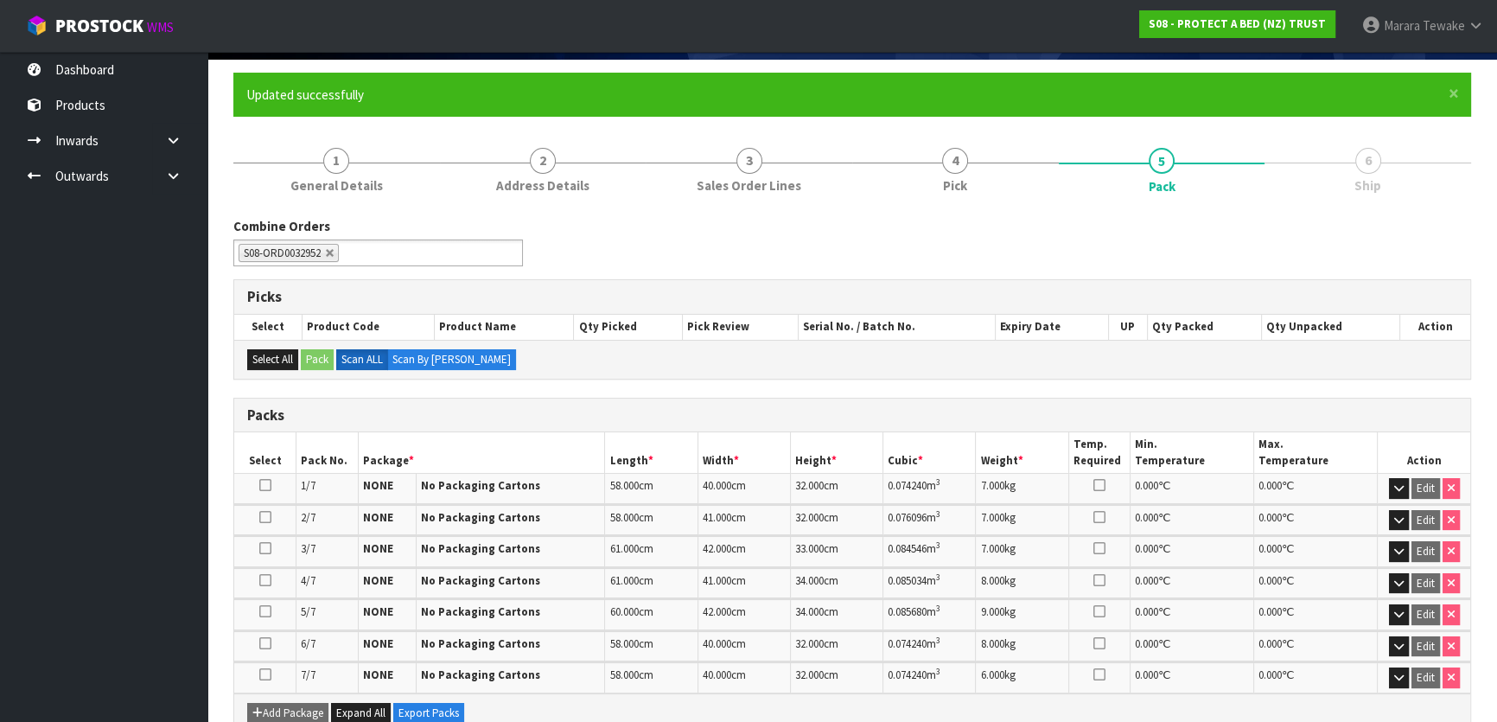
scroll to position [416, 0]
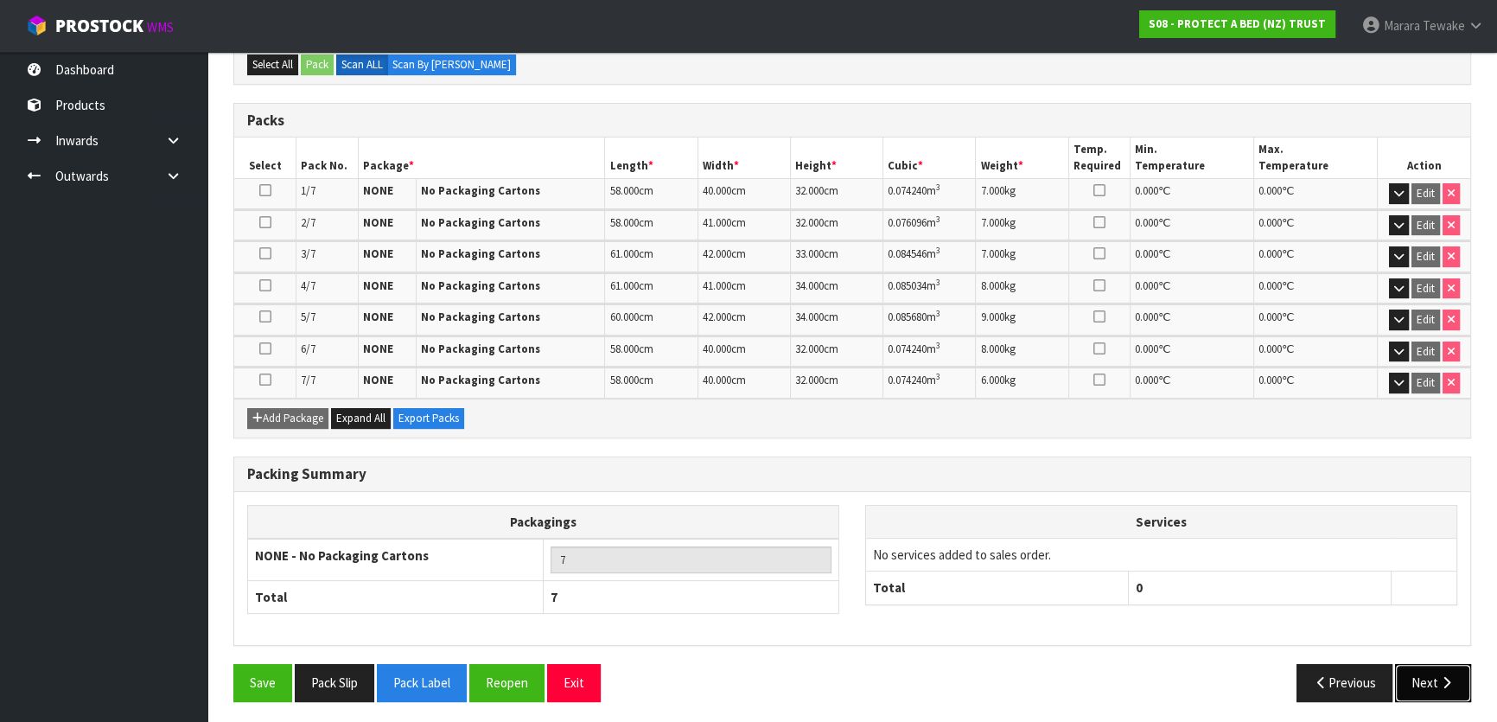
click at [1413, 673] on button "Next" at bounding box center [1433, 682] width 76 height 37
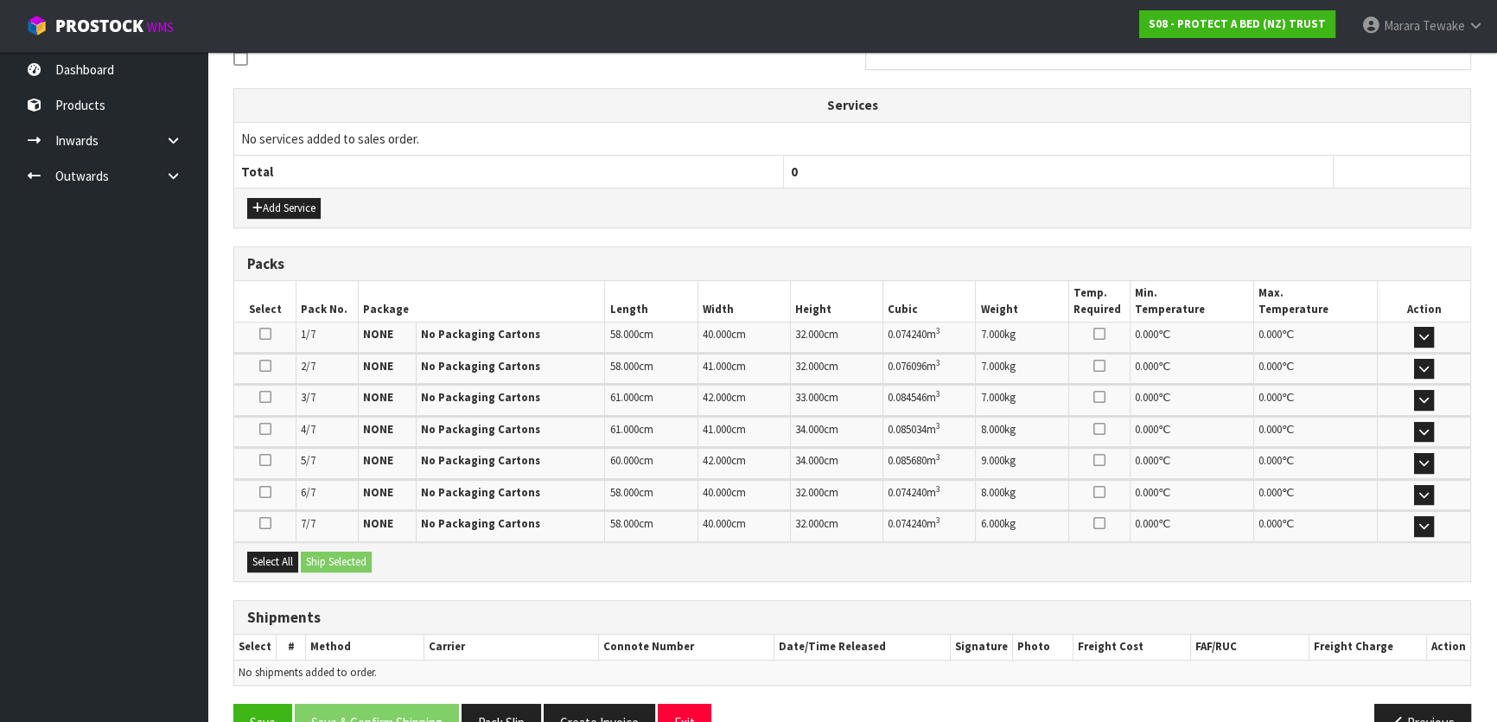
scroll to position [550, 0]
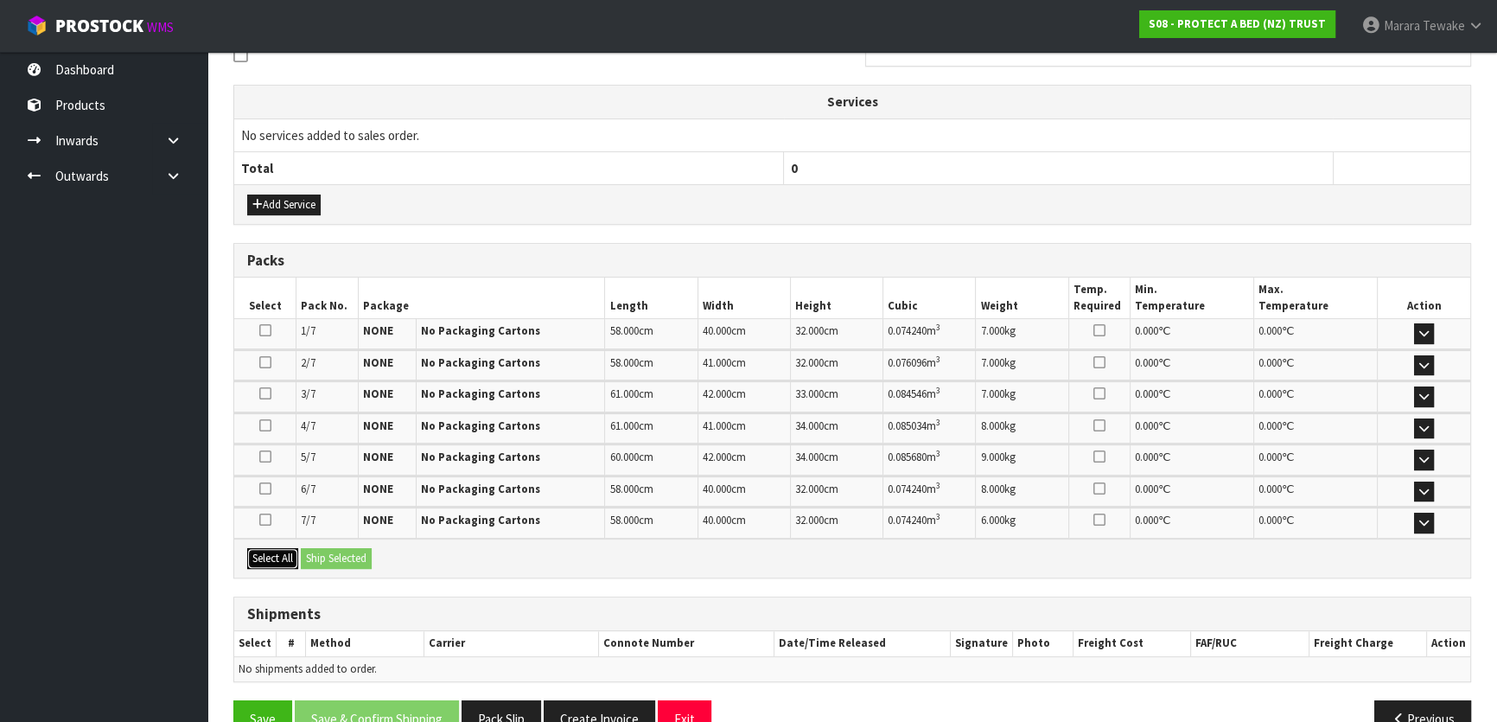
click at [272, 548] on button "Select All" at bounding box center [272, 558] width 51 height 21
click at [341, 548] on button "Ship Selected" at bounding box center [336, 558] width 71 height 21
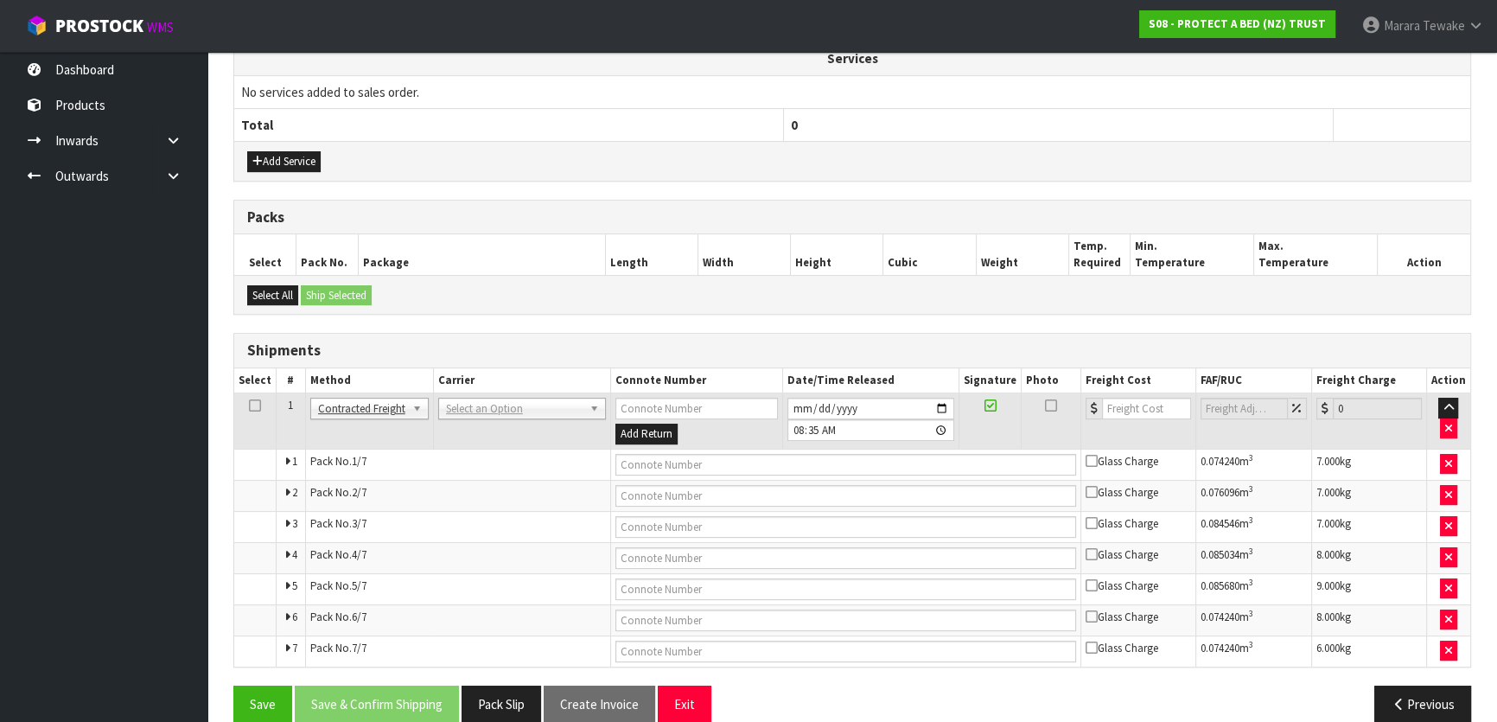
scroll to position [616, 0]
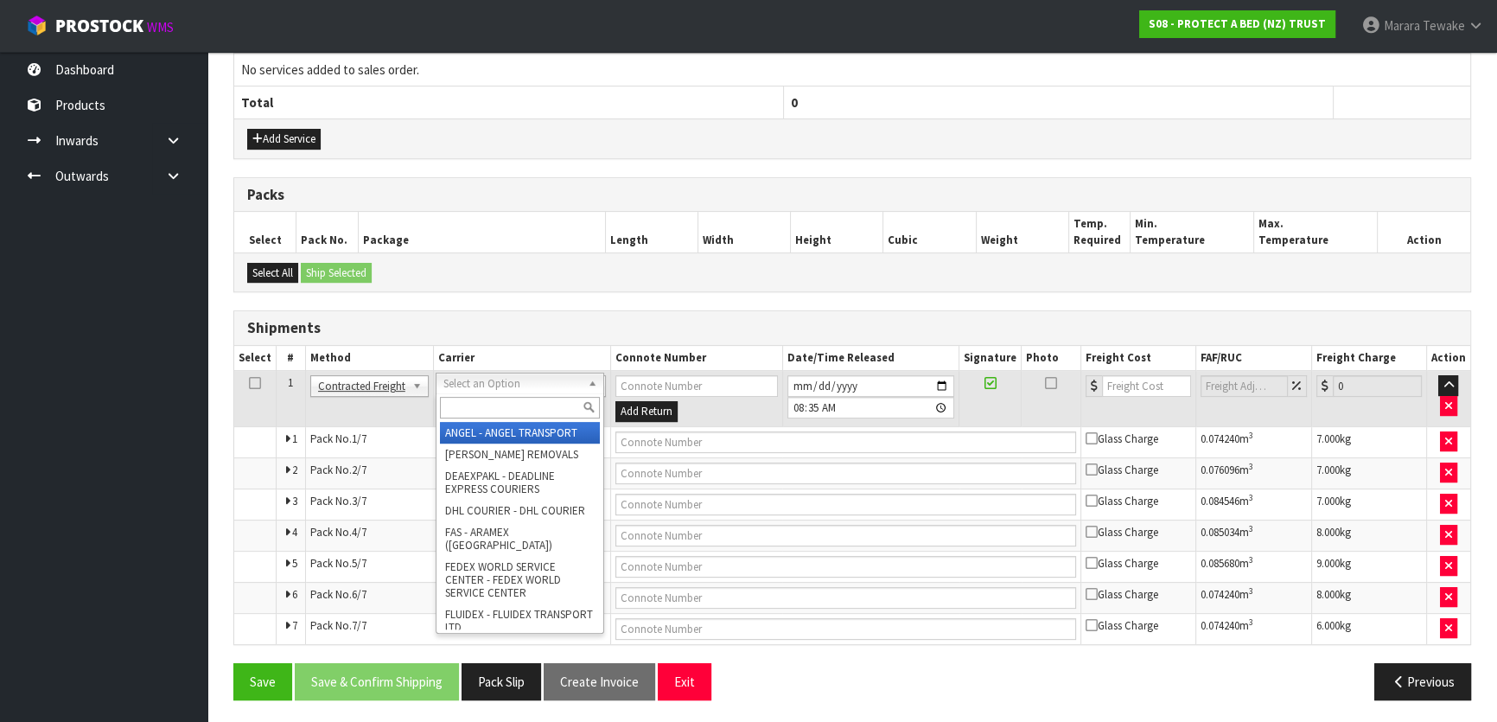
click at [489, 400] on input "text" at bounding box center [520, 408] width 160 height 22
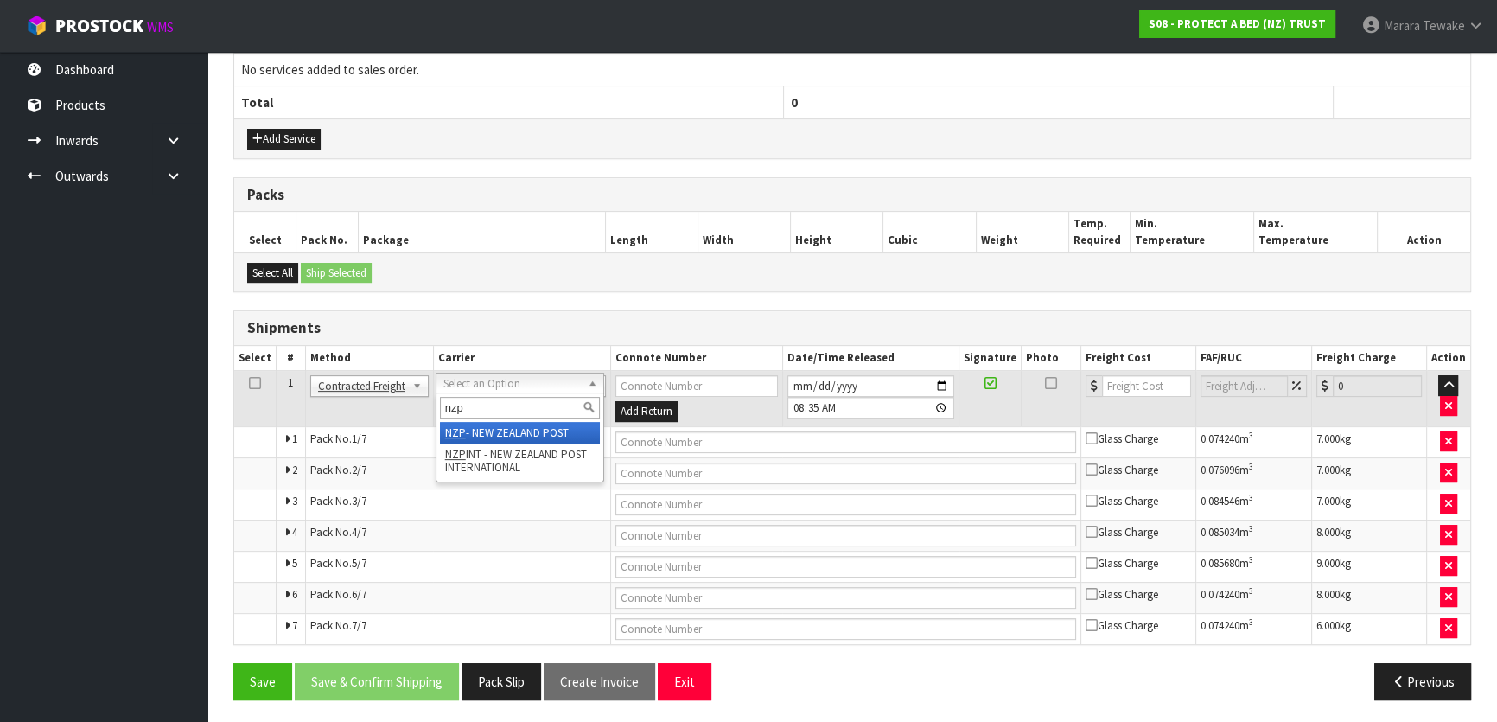
type input "nzp"
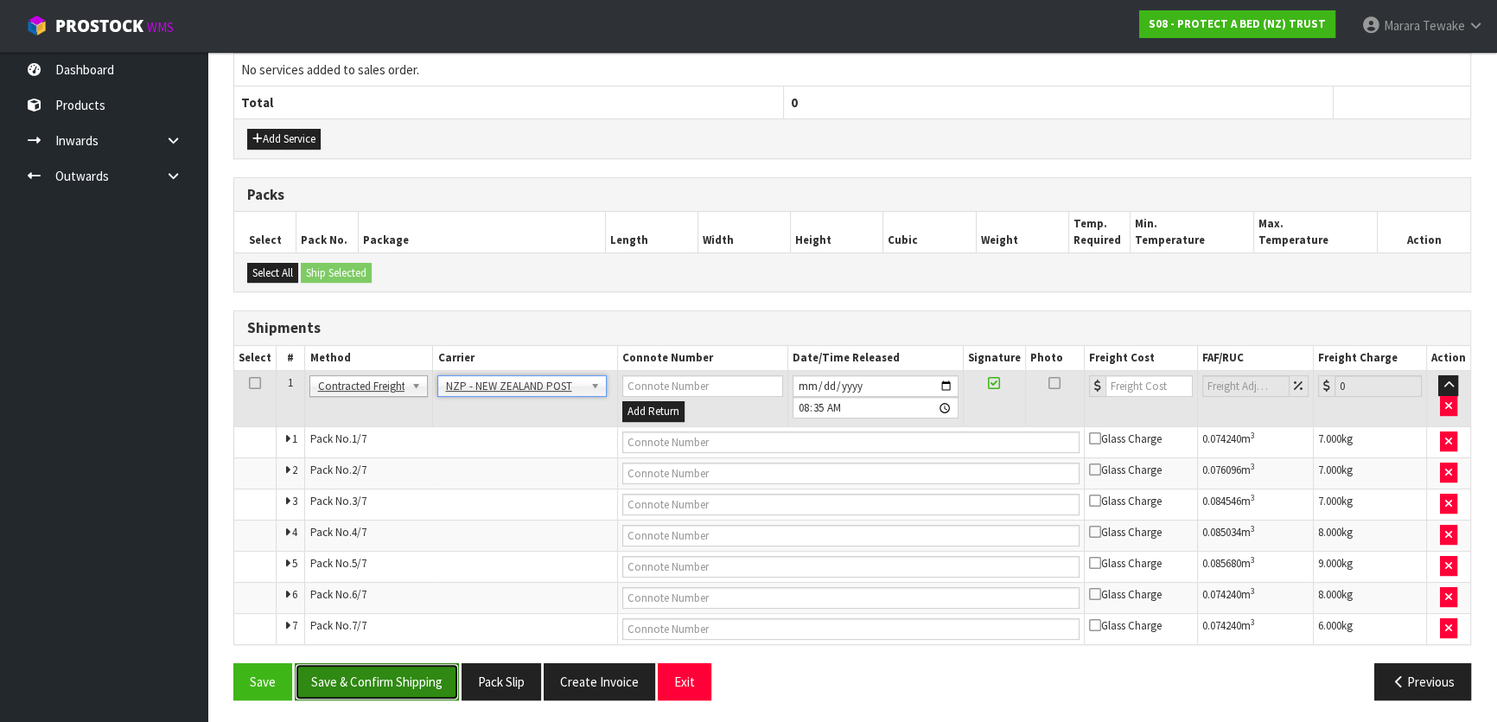
click at [424, 674] on button "Save & Confirm Shipping" at bounding box center [377, 681] width 164 height 37
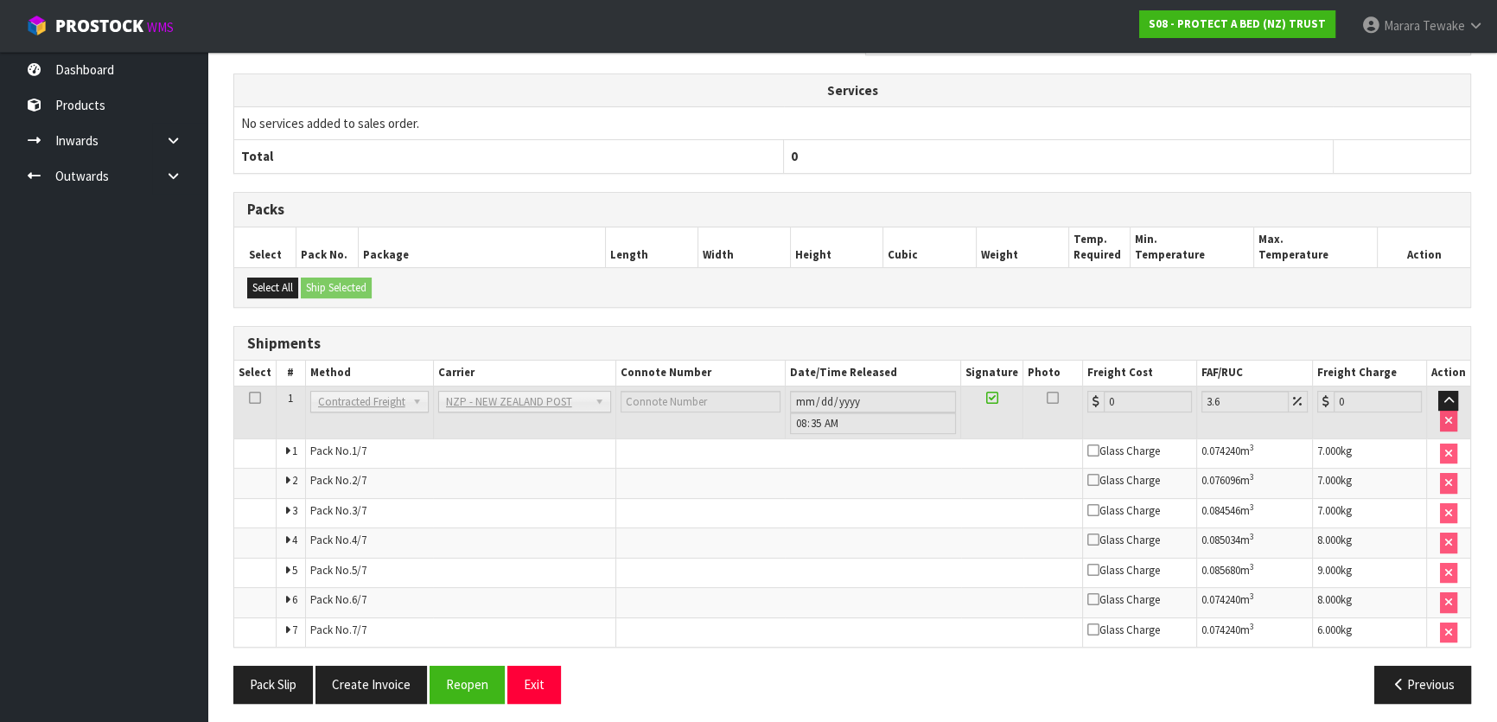
scroll to position [583, 0]
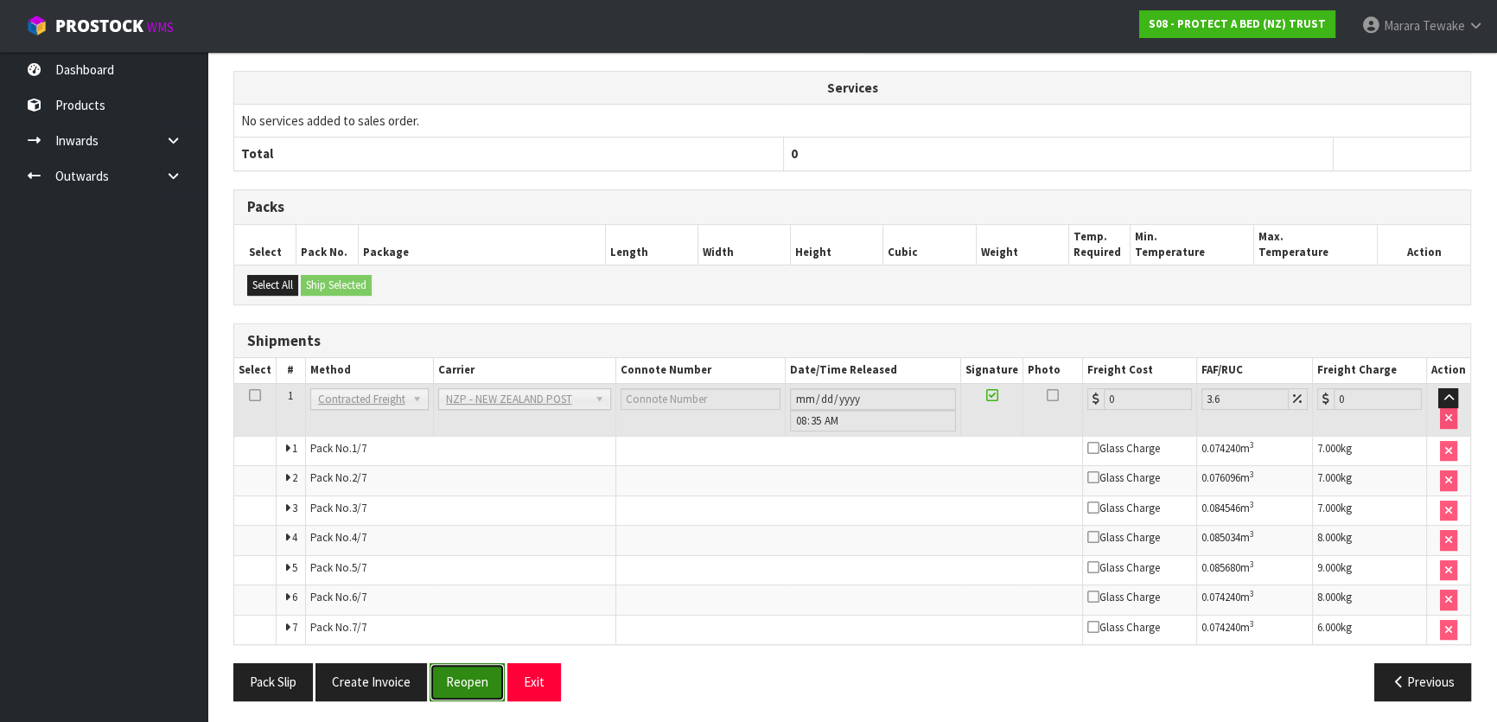
click at [451, 681] on button "Reopen" at bounding box center [467, 681] width 75 height 37
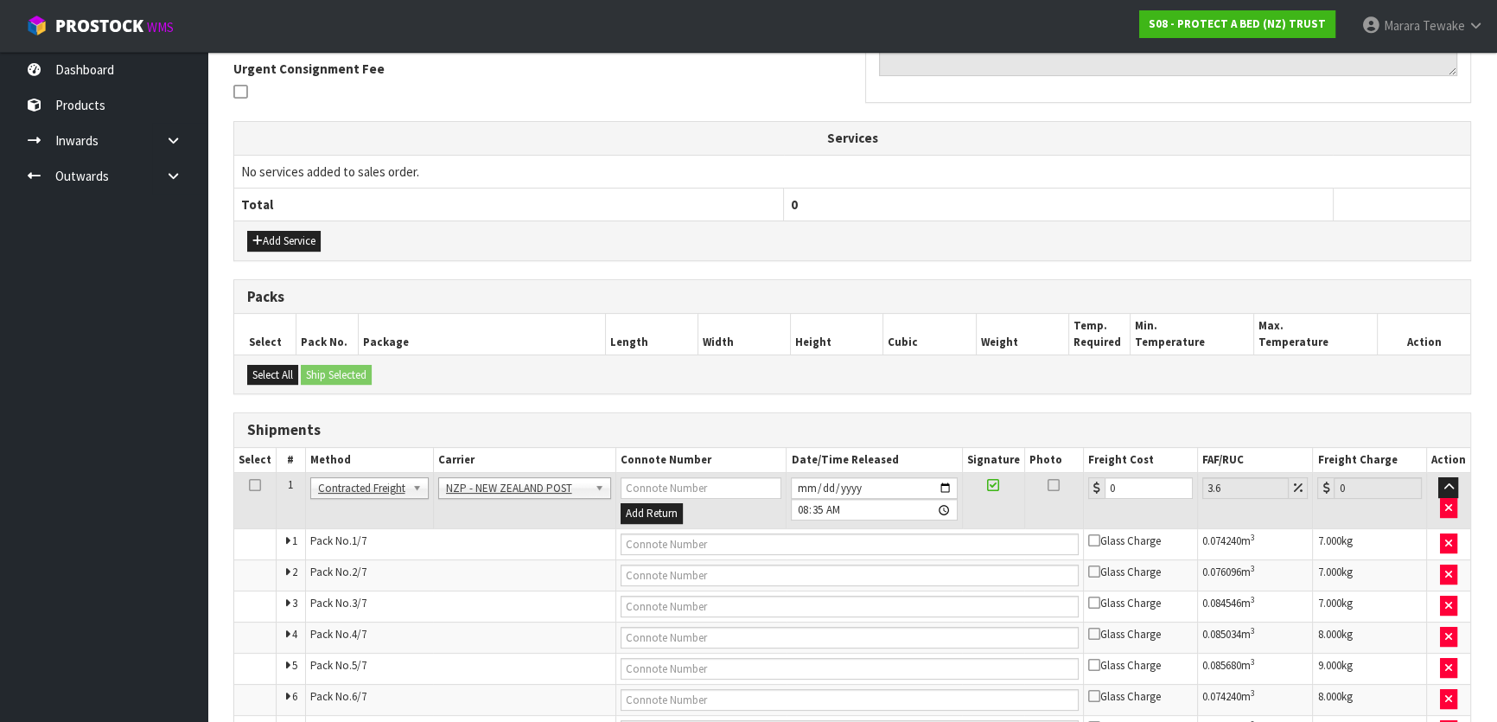
scroll to position [550, 0]
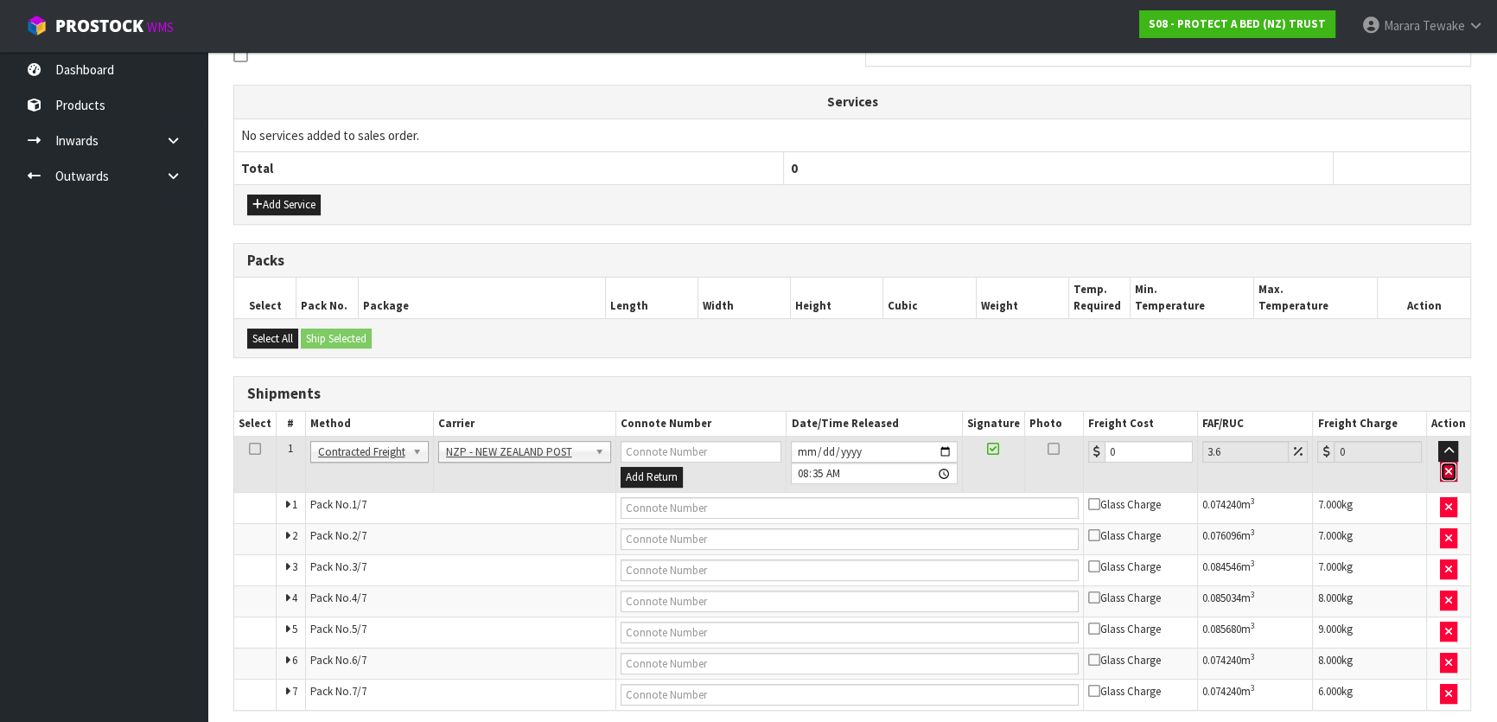
click at [1450, 473] on icon "button" at bounding box center [1448, 471] width 7 height 11
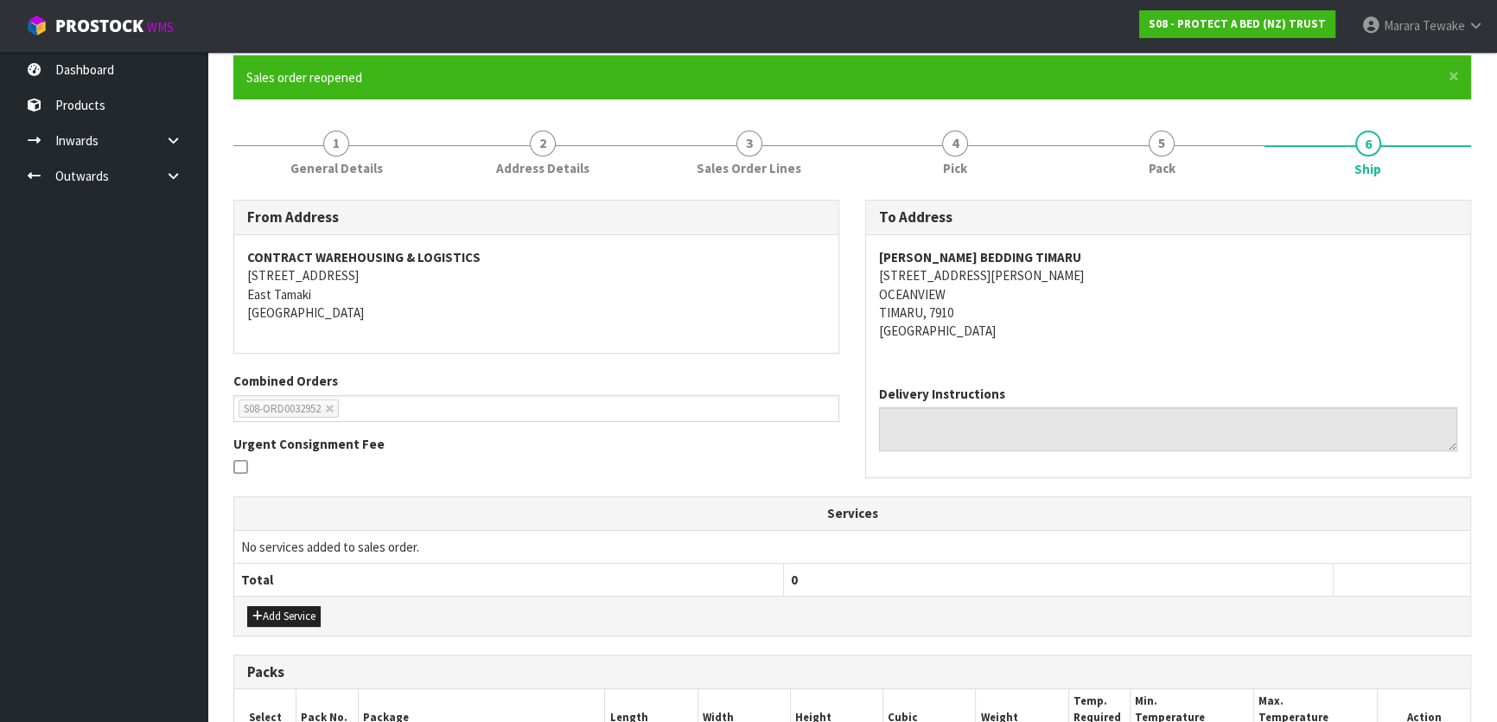
scroll to position [78, 0]
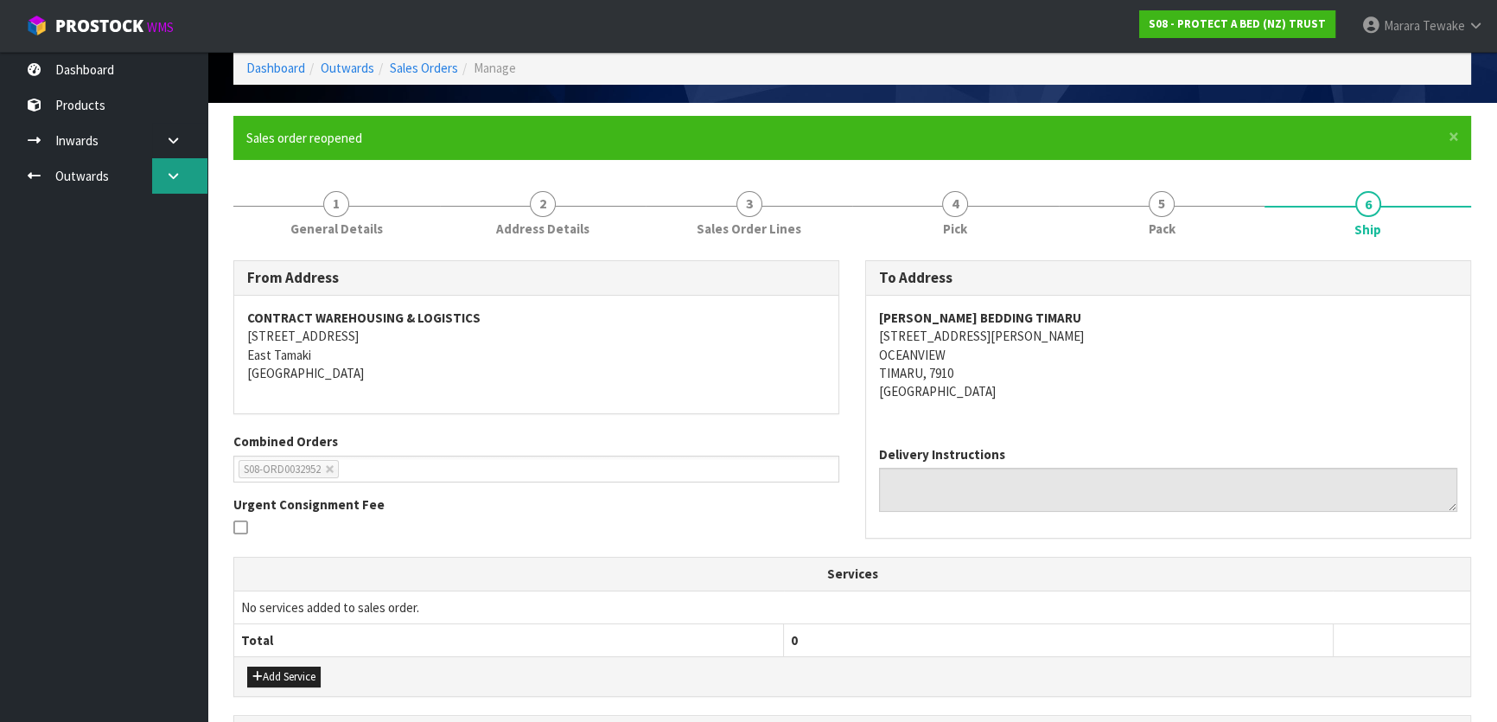
click at [182, 175] on link at bounding box center [179, 175] width 55 height 35
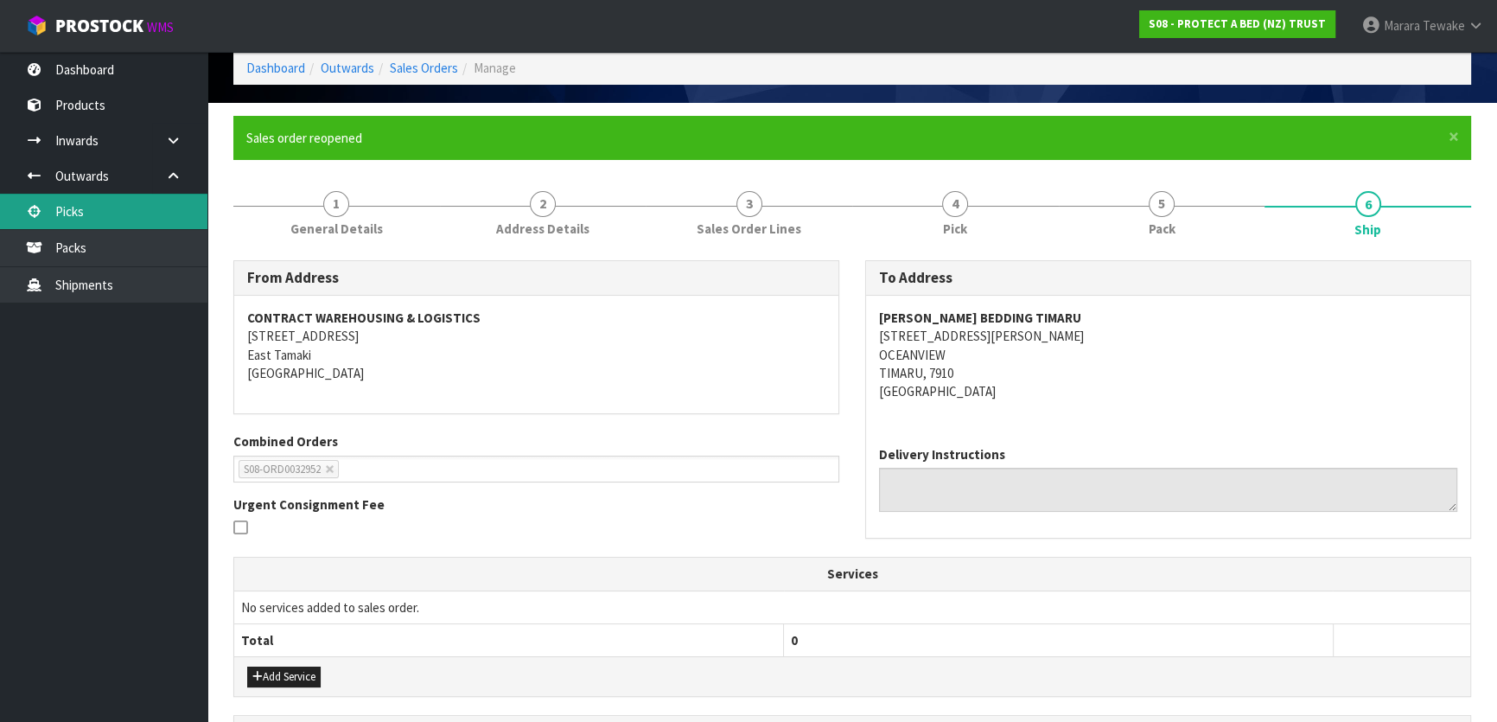
drag, startPoint x: 144, startPoint y: 216, endPoint x: 150, endPoint y: 210, distance: 9.2
click at [144, 215] on link "Picks" at bounding box center [103, 211] width 207 height 35
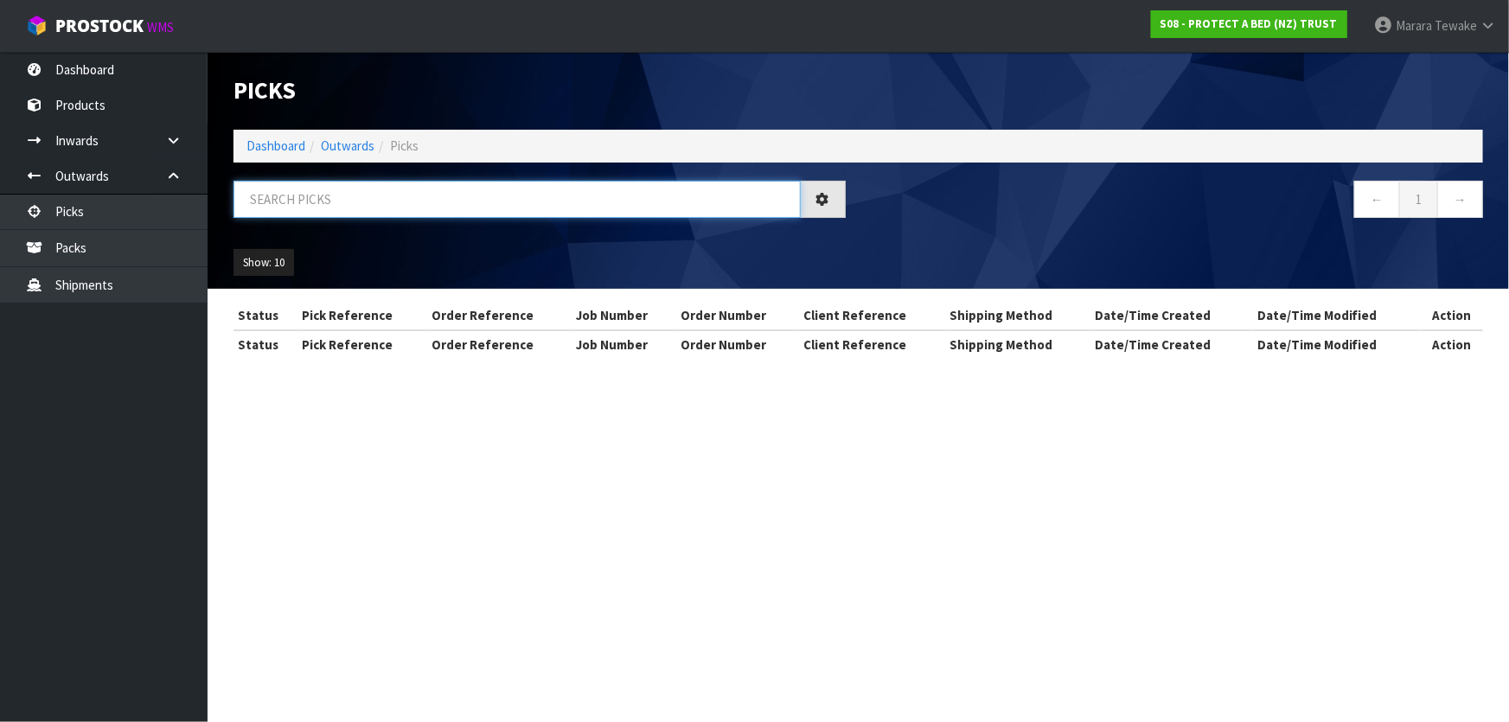
click at [286, 201] on input "text" at bounding box center [516, 199] width 567 height 37
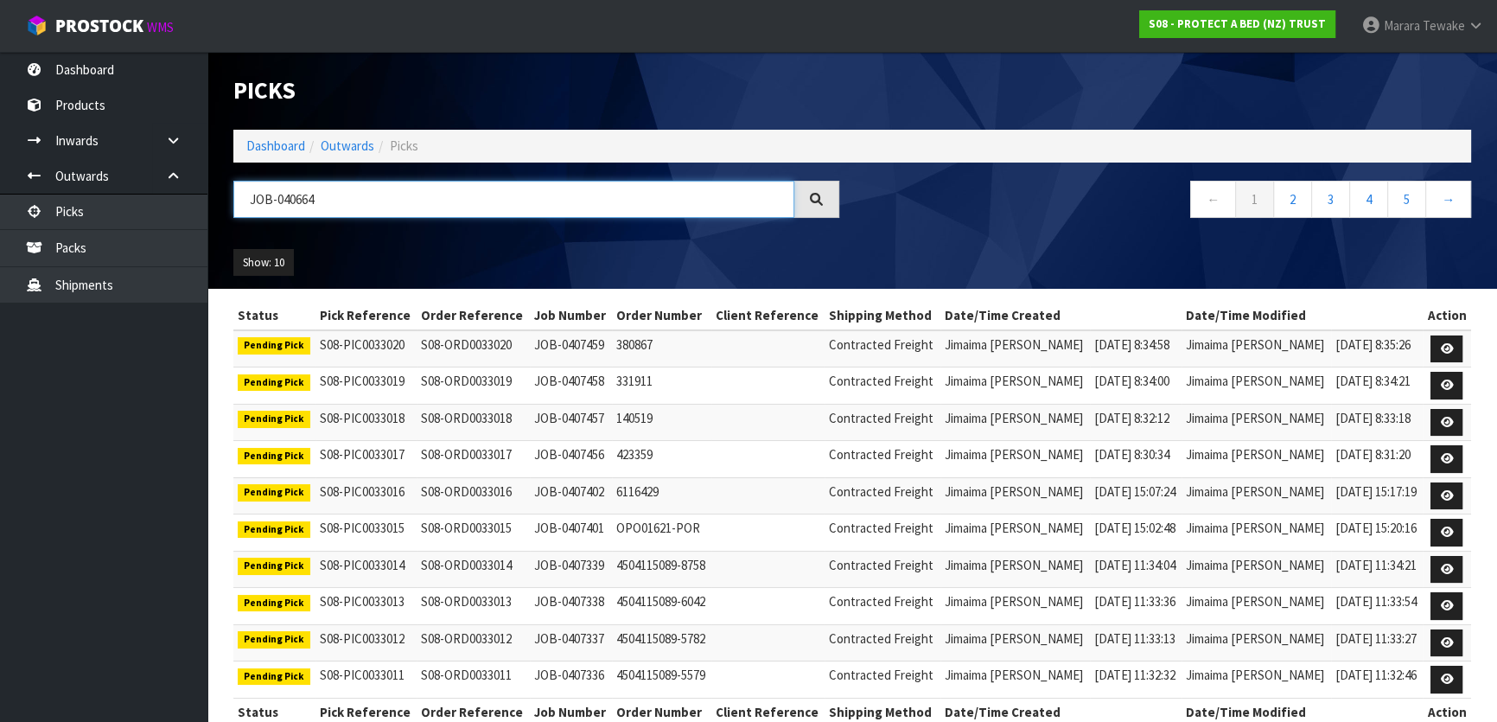
type input "JOB-0406648"
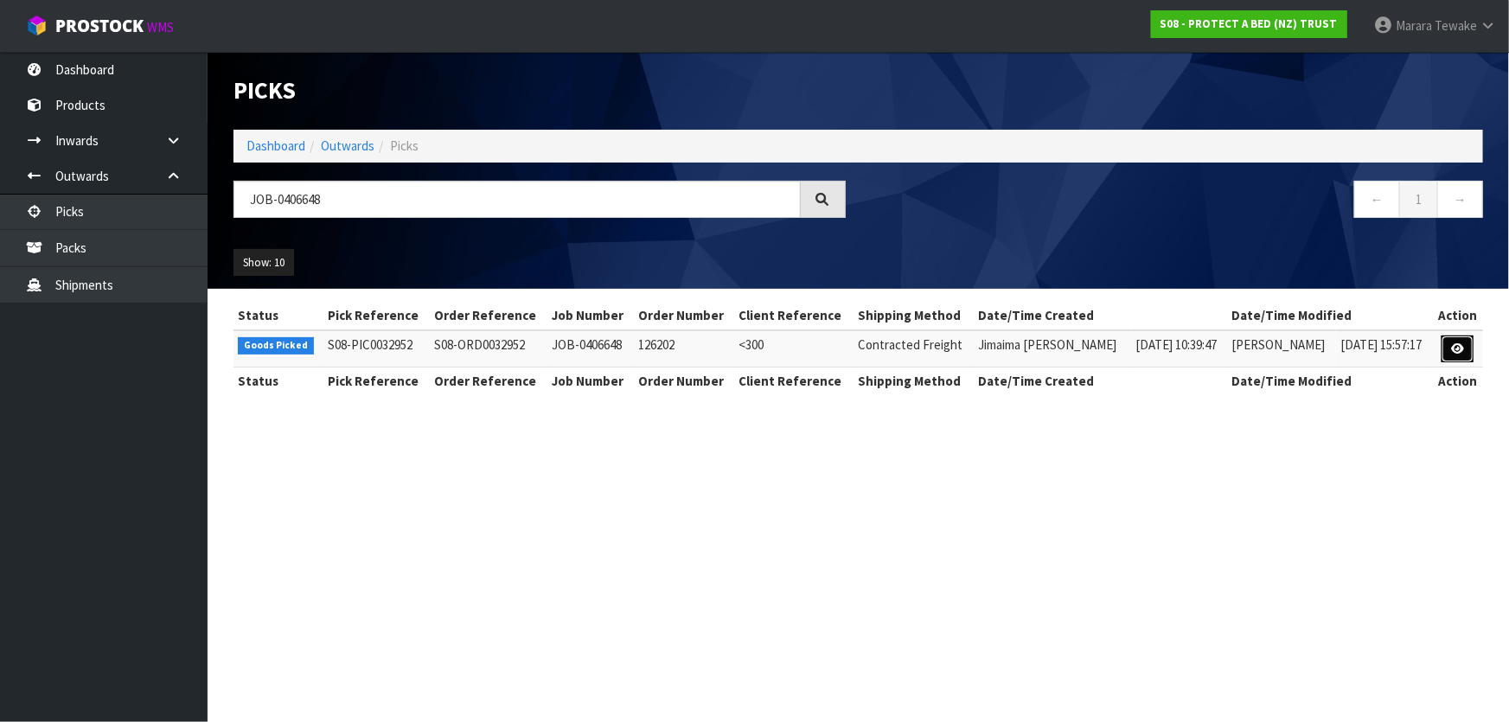
click at [1458, 346] on icon at bounding box center [1457, 348] width 13 height 11
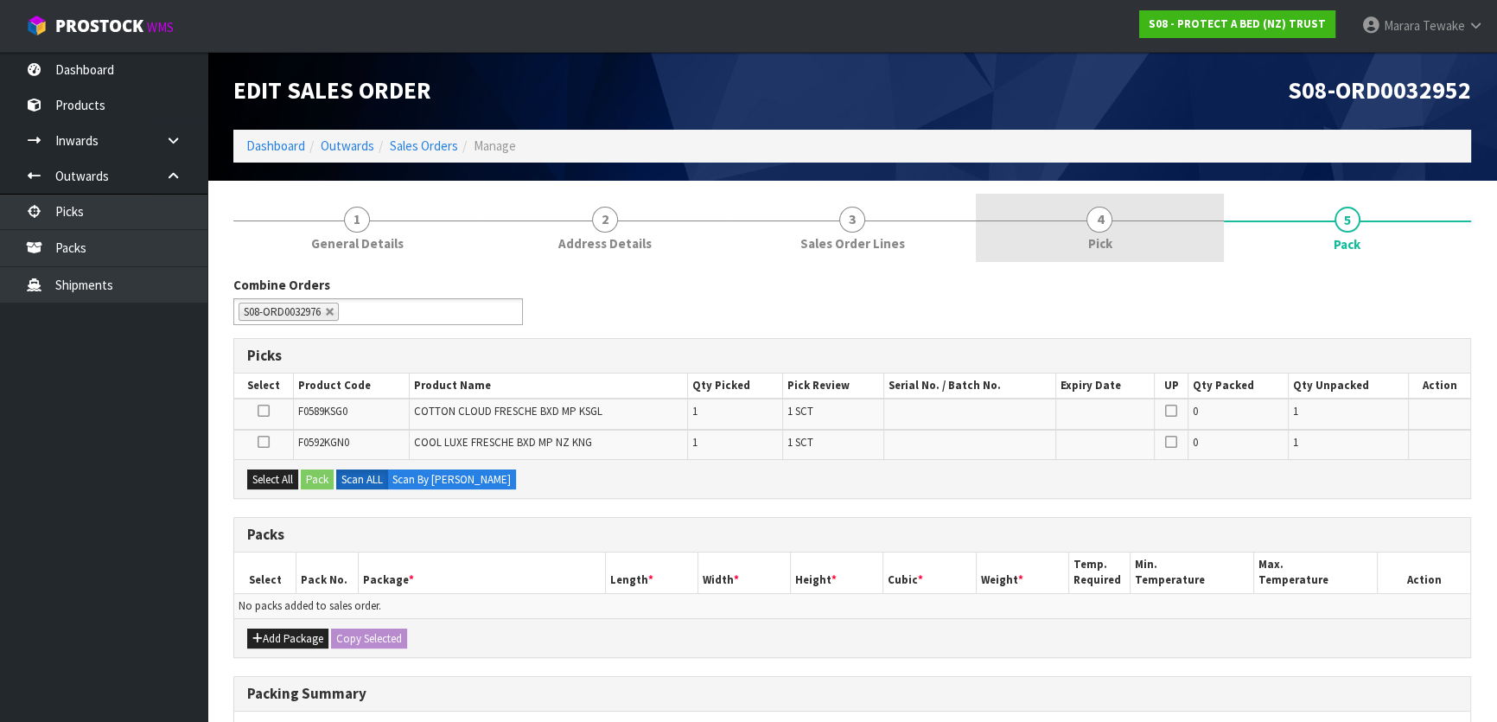
click at [1152, 243] on link "4 Pick" at bounding box center [1099, 228] width 247 height 68
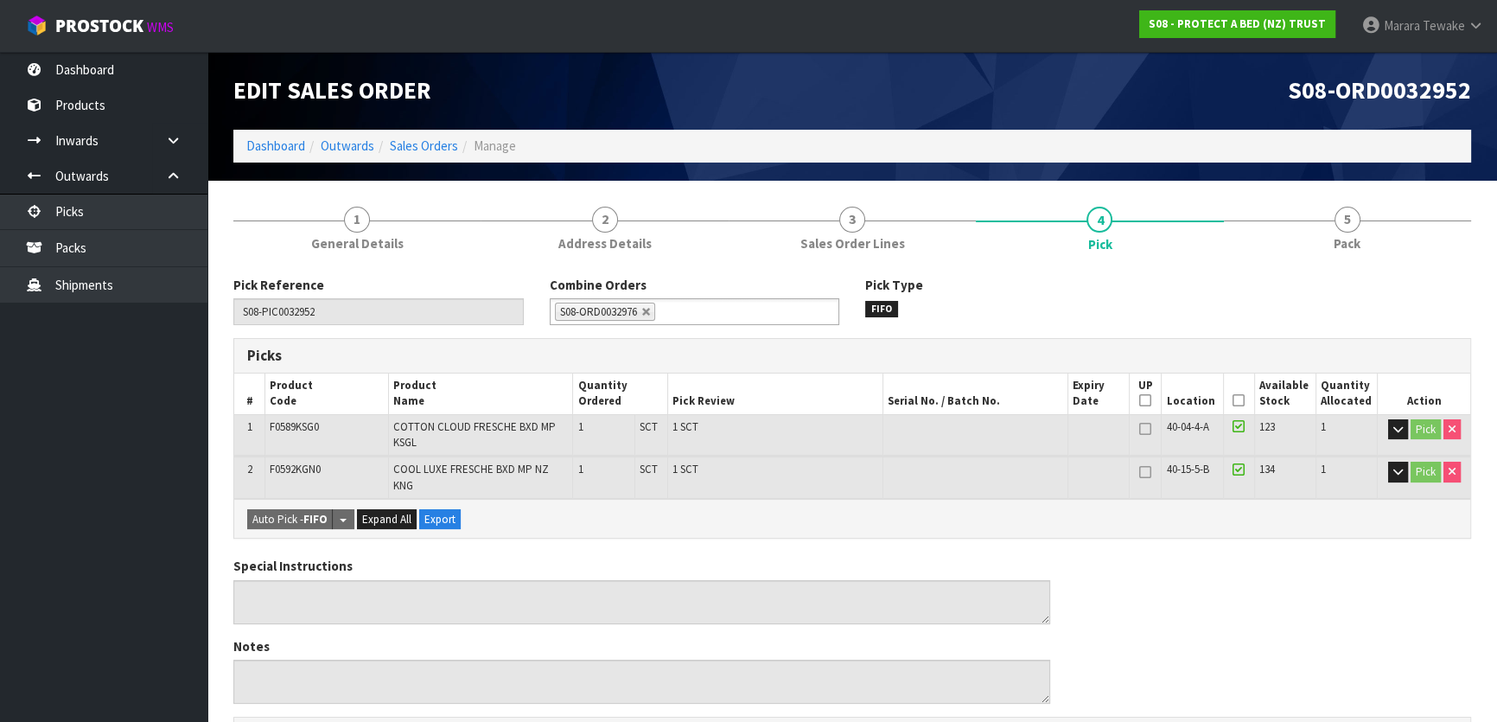
click at [1239, 401] on icon at bounding box center [1239, 400] width 12 height 1
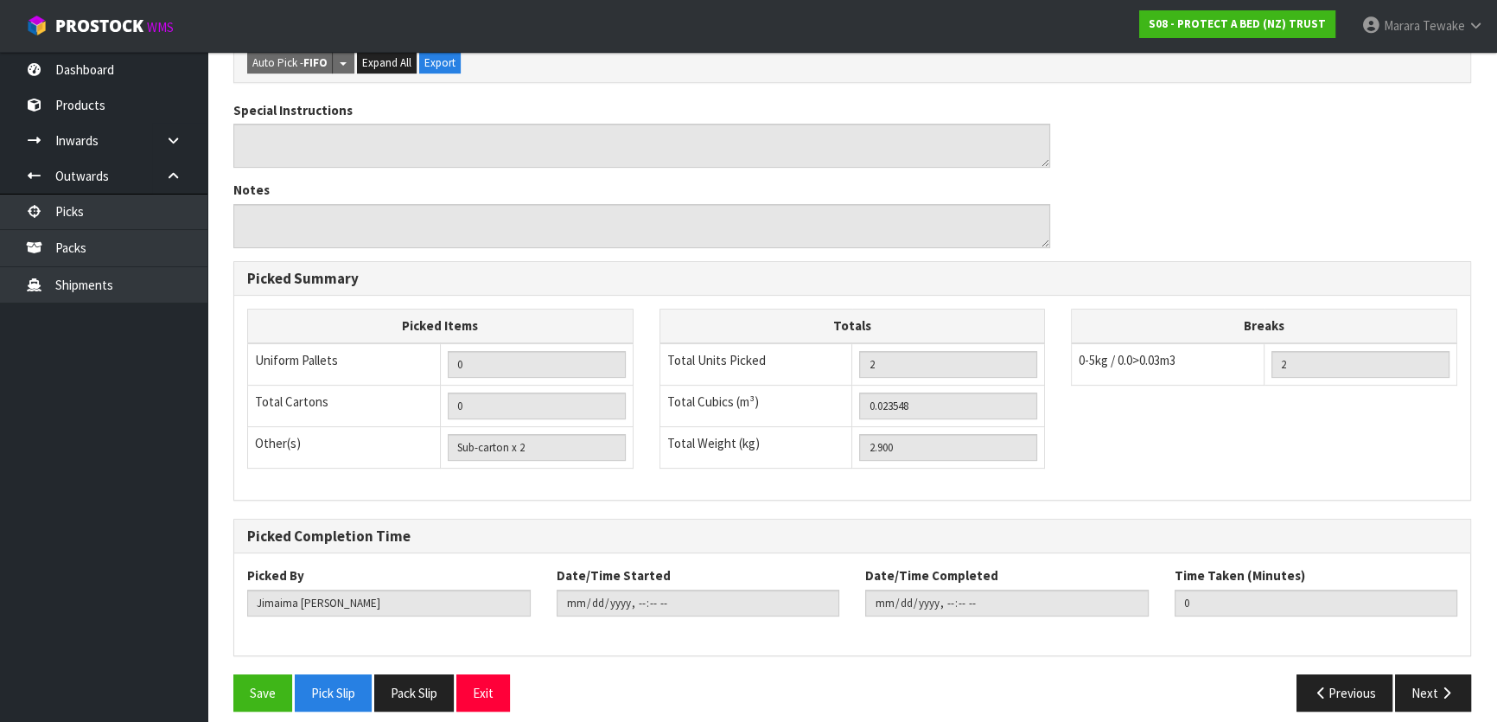
scroll to position [519, 0]
click at [242, 688] on button "Save" at bounding box center [262, 692] width 59 height 37
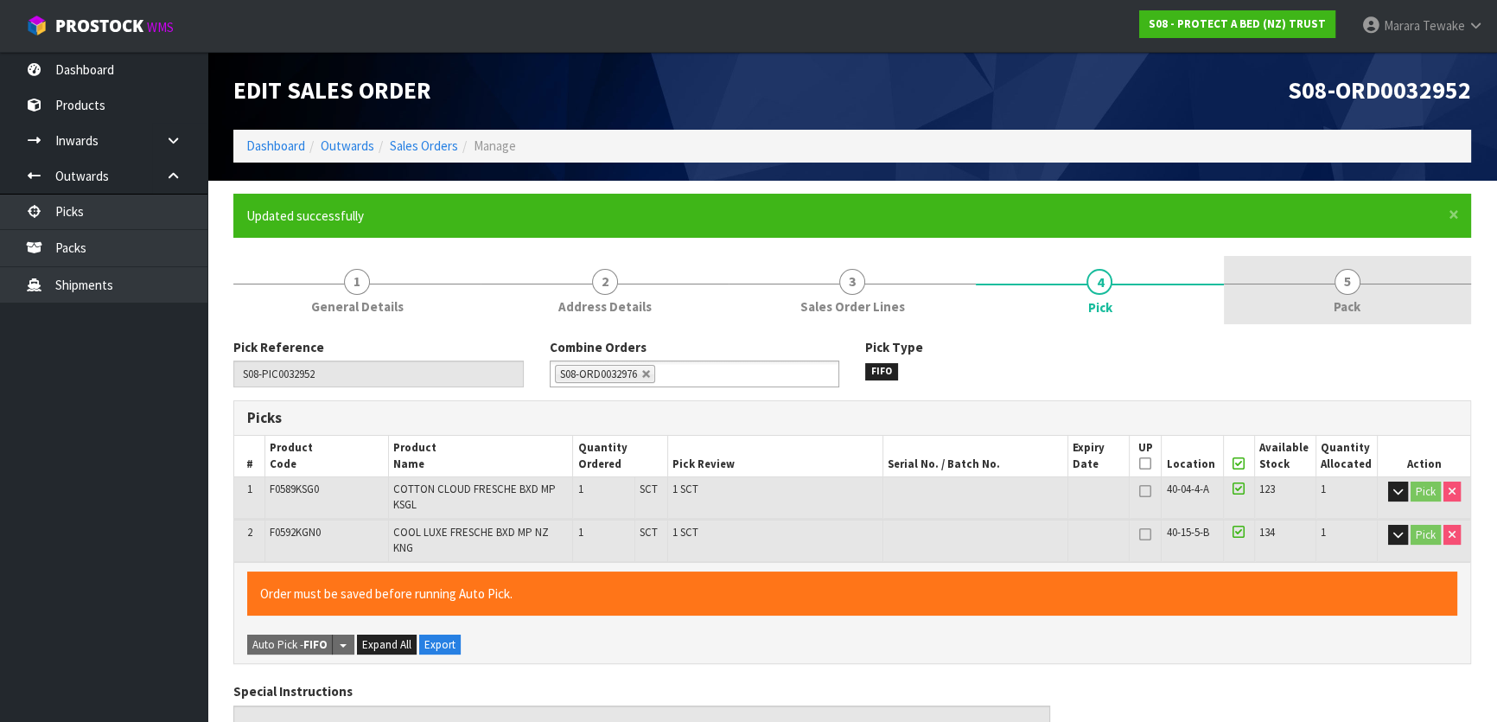
type input "Marara Tewake"
type input "2025-08-13T08:35:52"
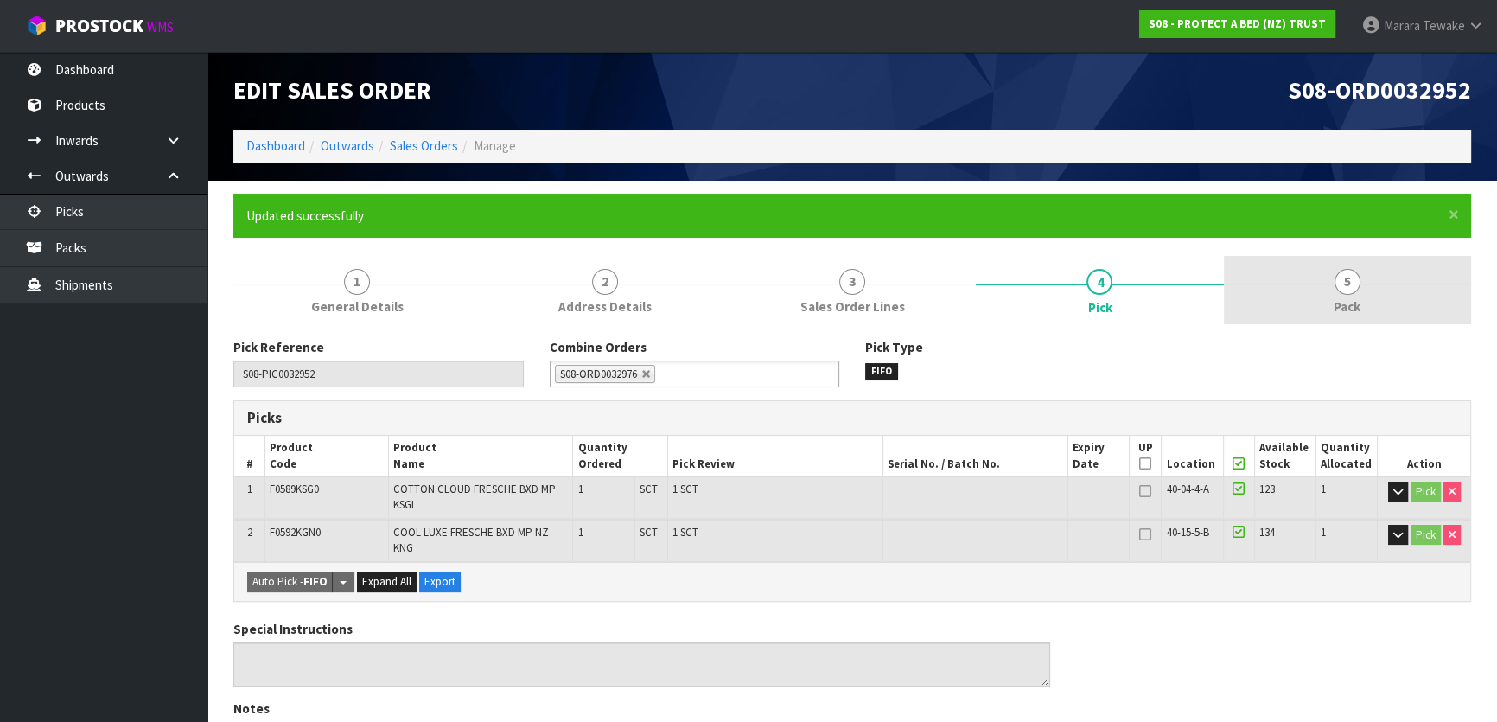
drag, startPoint x: 1330, startPoint y: 310, endPoint x: 1258, endPoint y: 321, distance: 72.5
click at [1329, 310] on link "5 Pack" at bounding box center [1347, 290] width 247 height 68
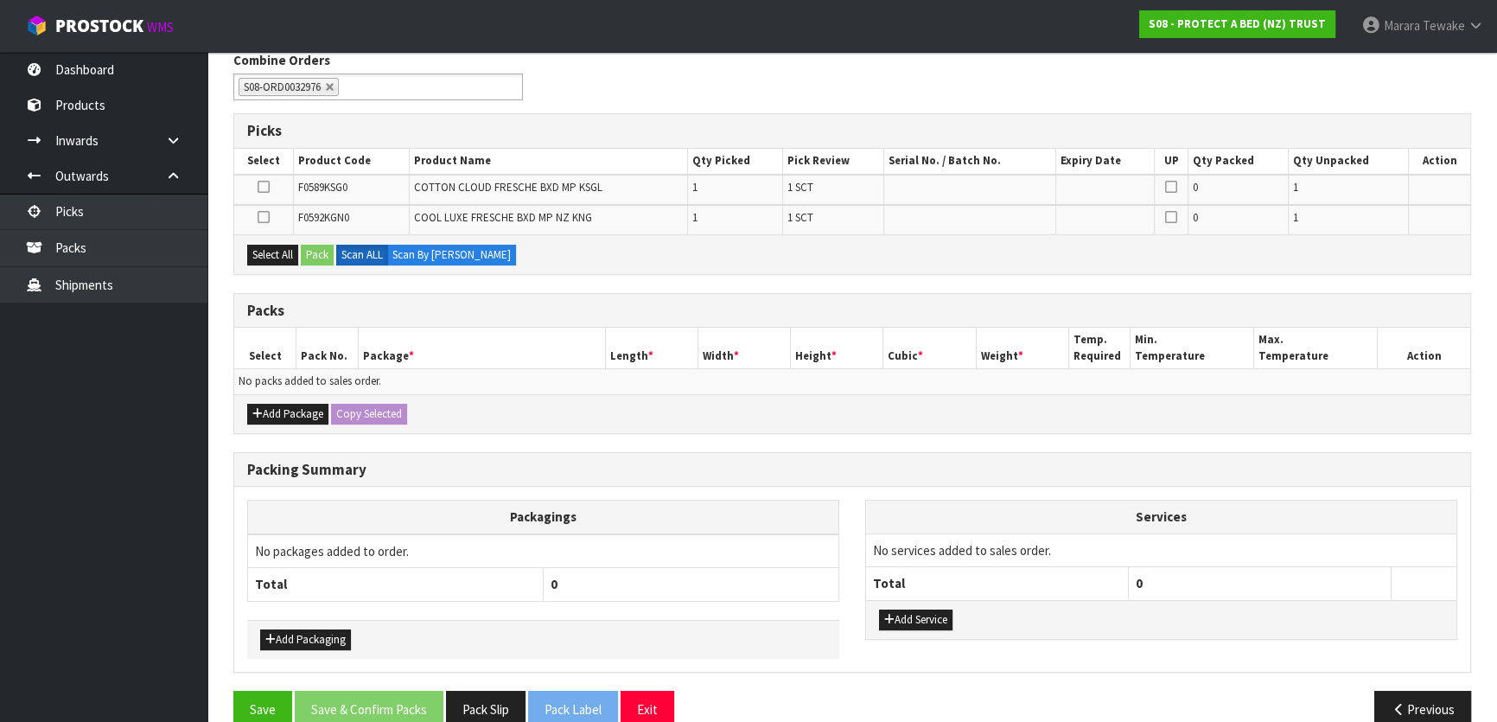
scroll to position [314, 0]
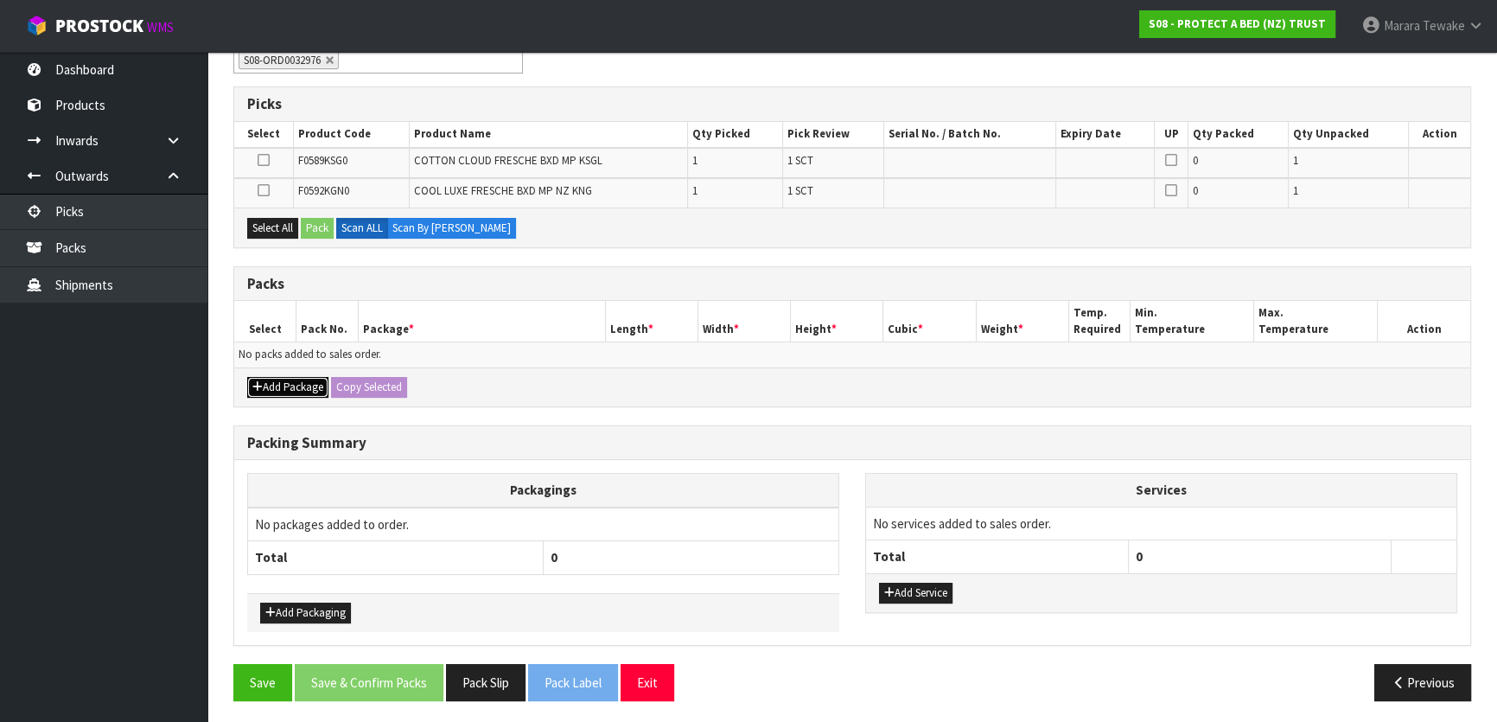
click at [296, 381] on button "Add Package" at bounding box center [287, 387] width 81 height 21
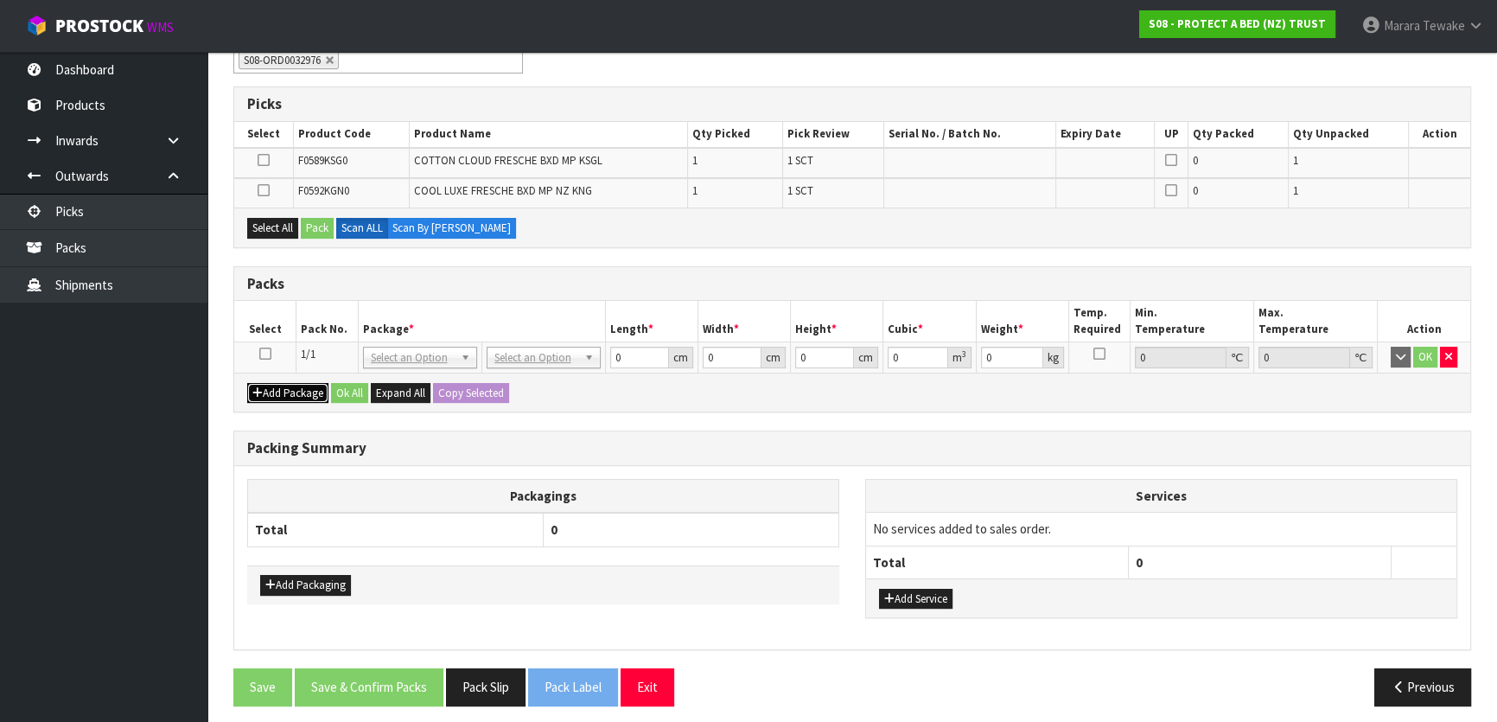
click at [297, 392] on button "Add Package" at bounding box center [287, 393] width 81 height 21
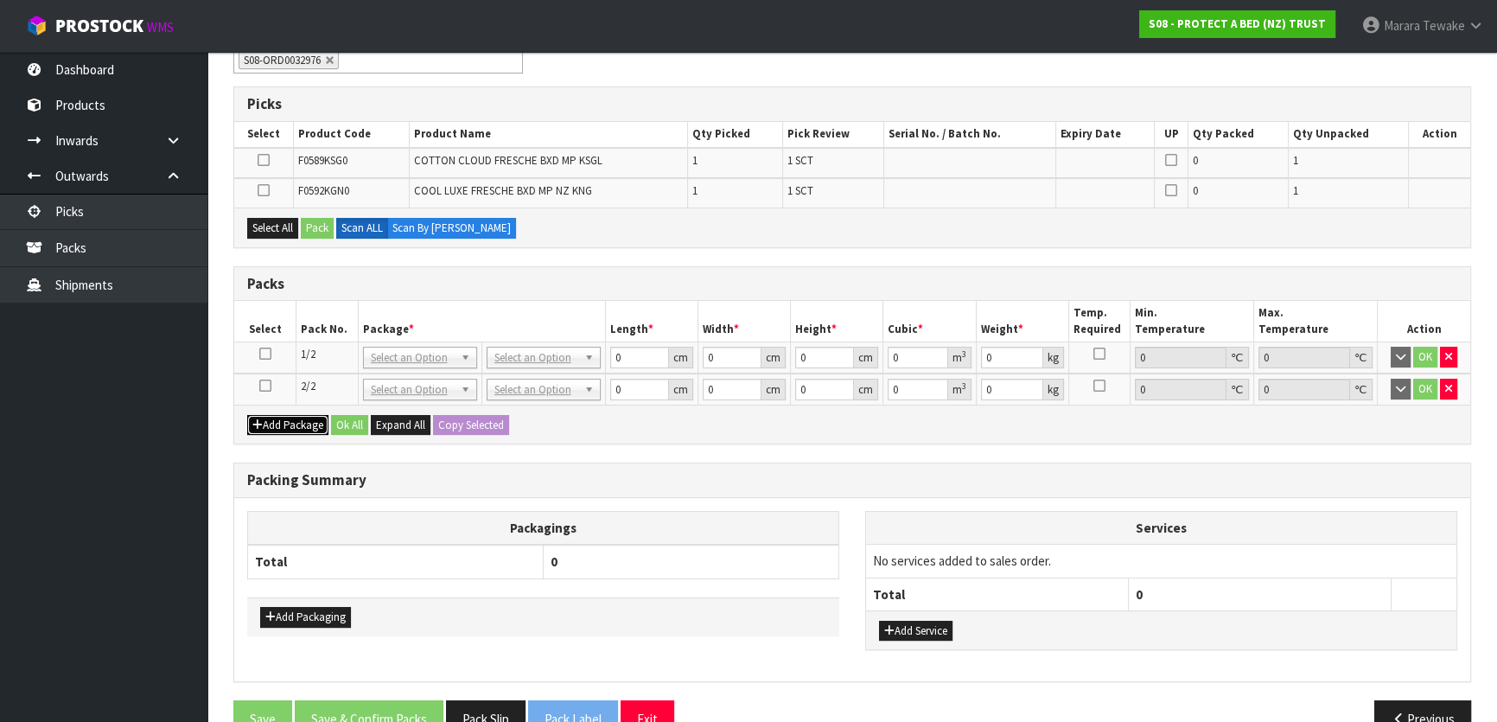
click at [297, 422] on button "Add Package" at bounding box center [287, 425] width 81 height 21
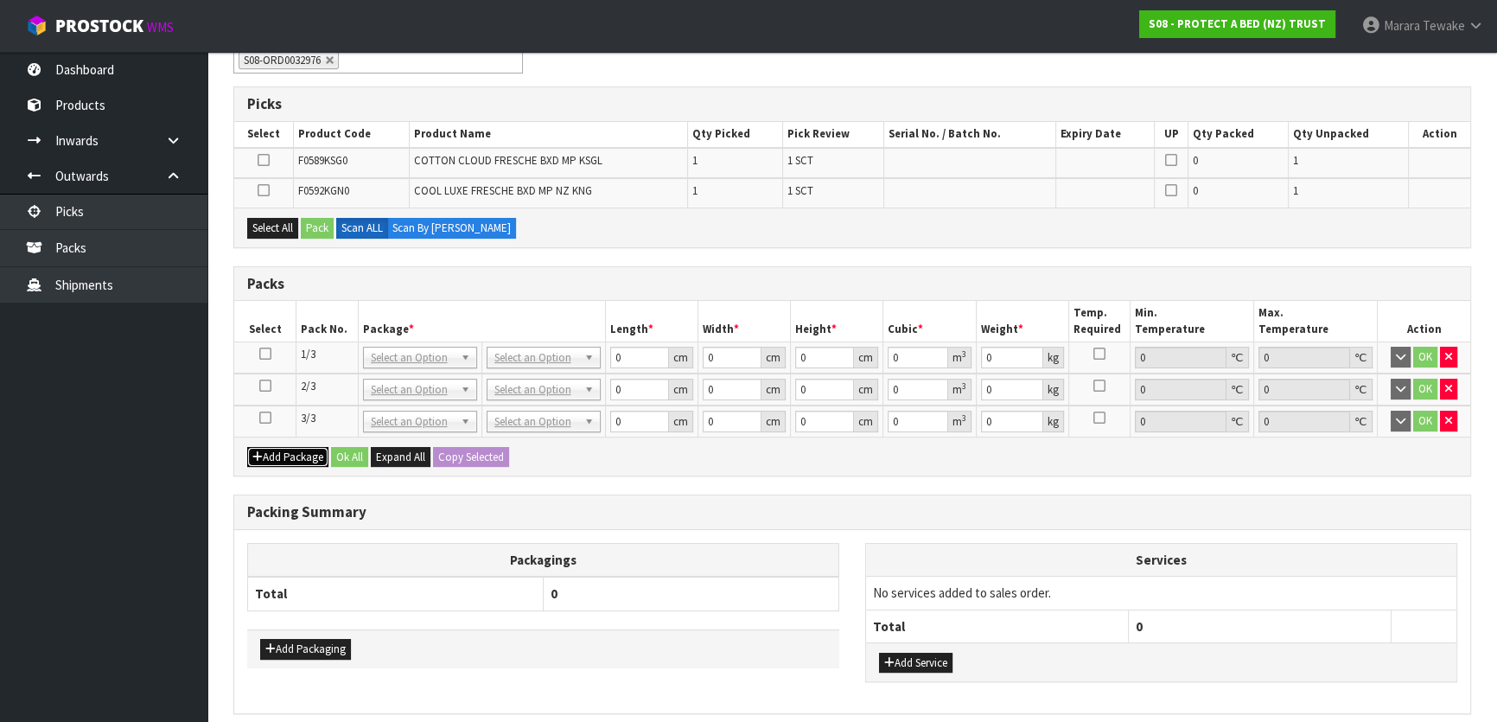
click at [294, 455] on button "Add Package" at bounding box center [287, 457] width 81 height 21
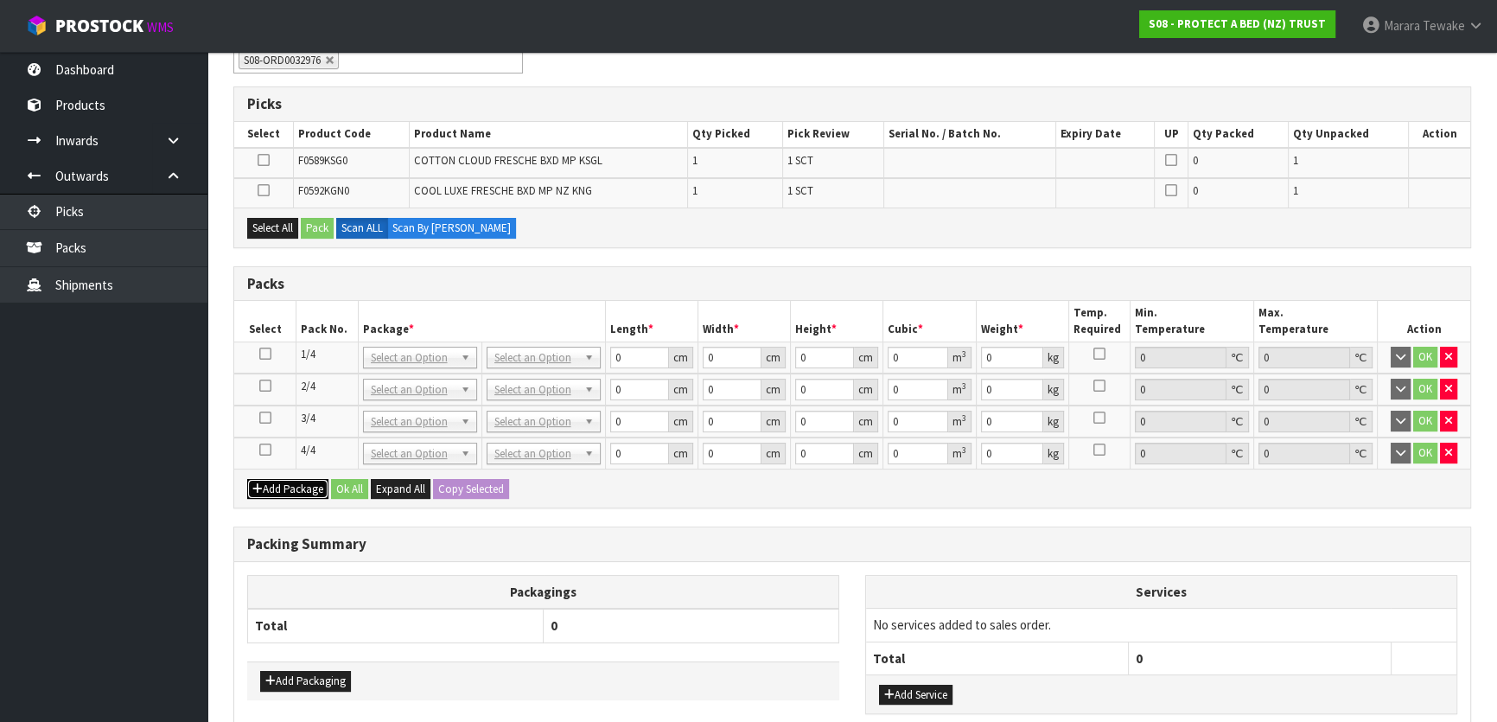
click at [288, 484] on button "Add Package" at bounding box center [287, 489] width 81 height 21
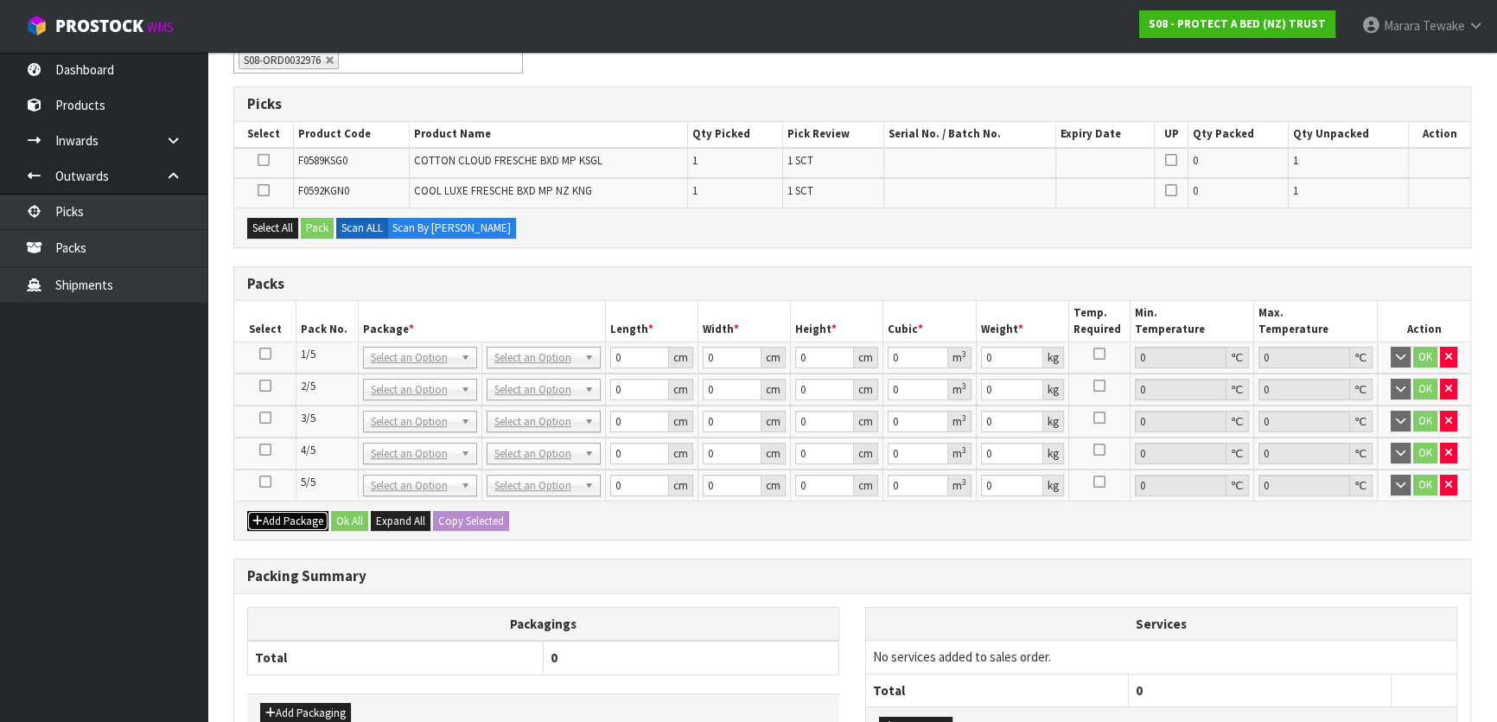
drag, startPoint x: 283, startPoint y: 522, endPoint x: 283, endPoint y: 533, distance: 11.2
click at [283, 524] on button "Add Package" at bounding box center [287, 521] width 81 height 21
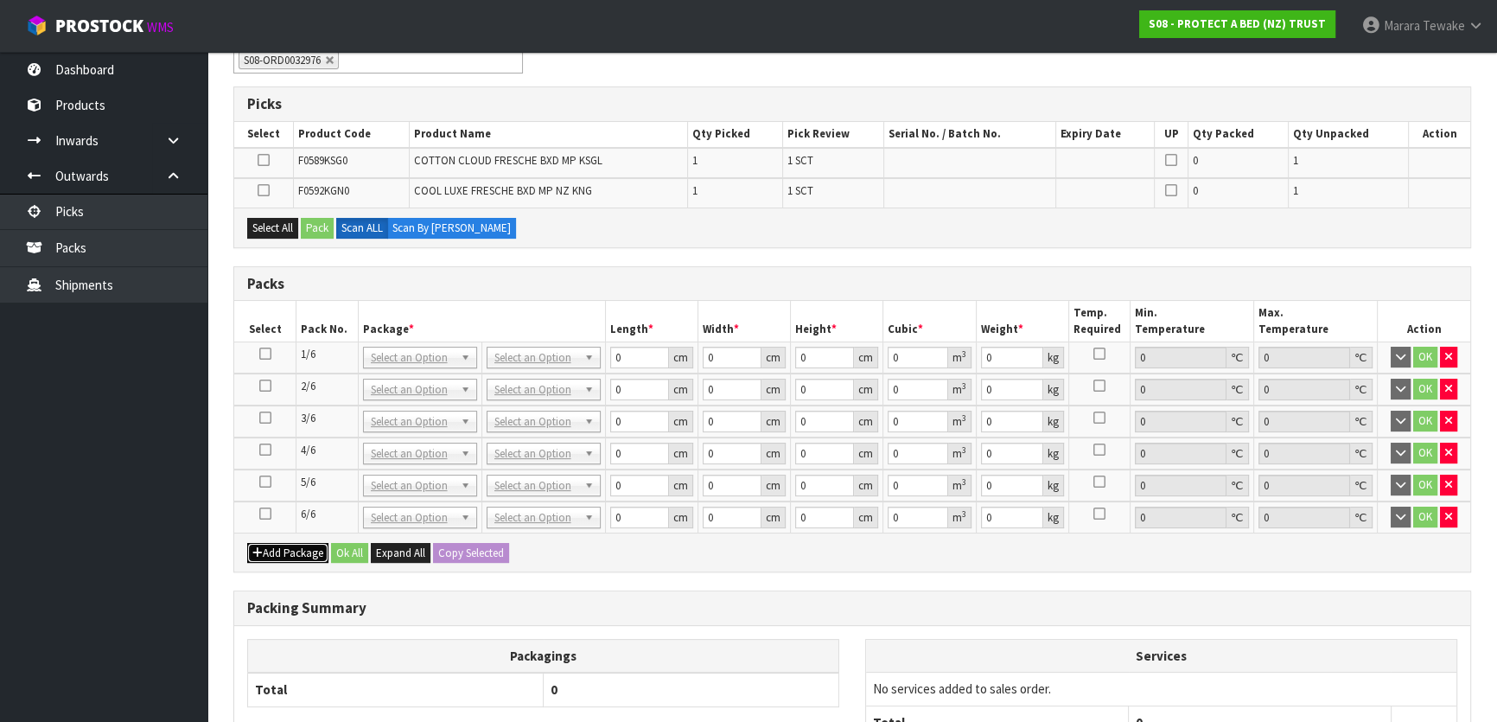
click at [282, 553] on button "Add Package" at bounding box center [287, 553] width 81 height 21
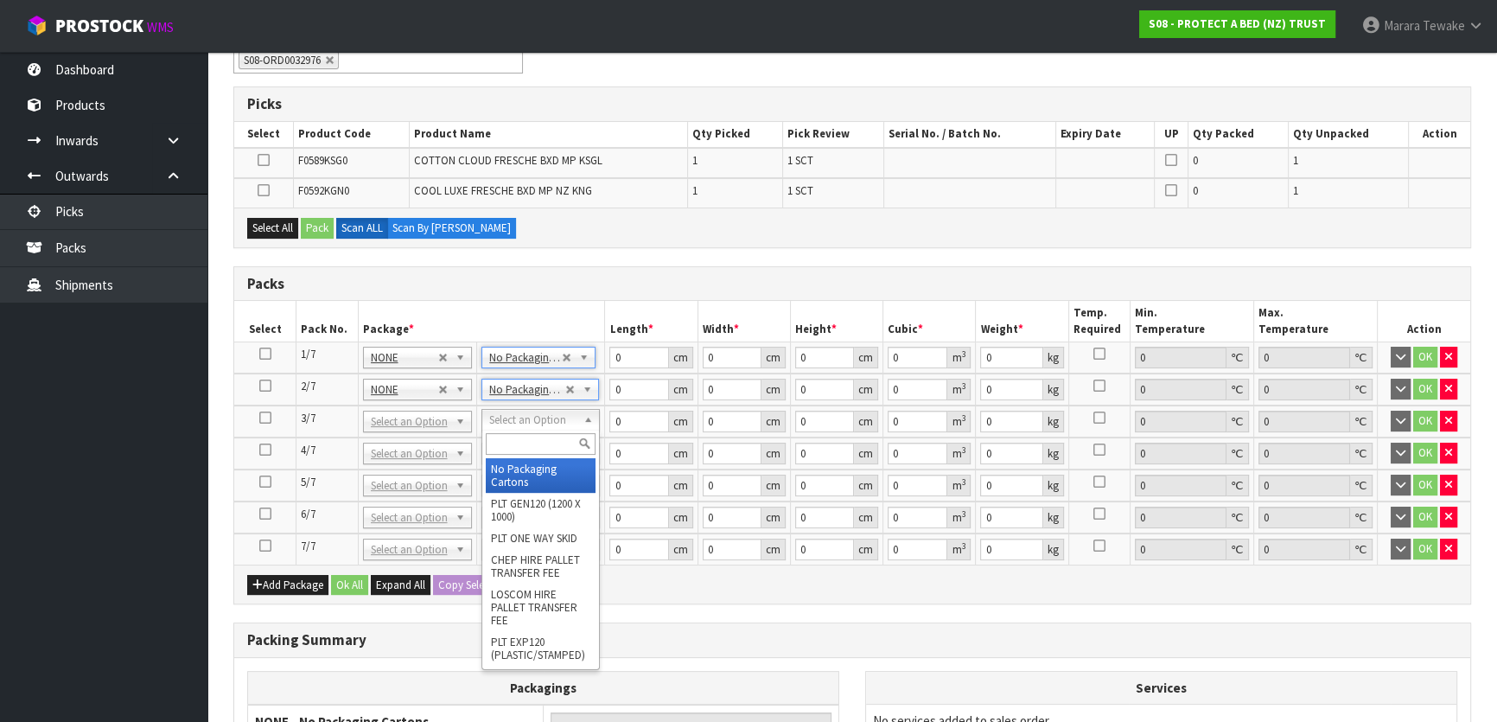
type input "3"
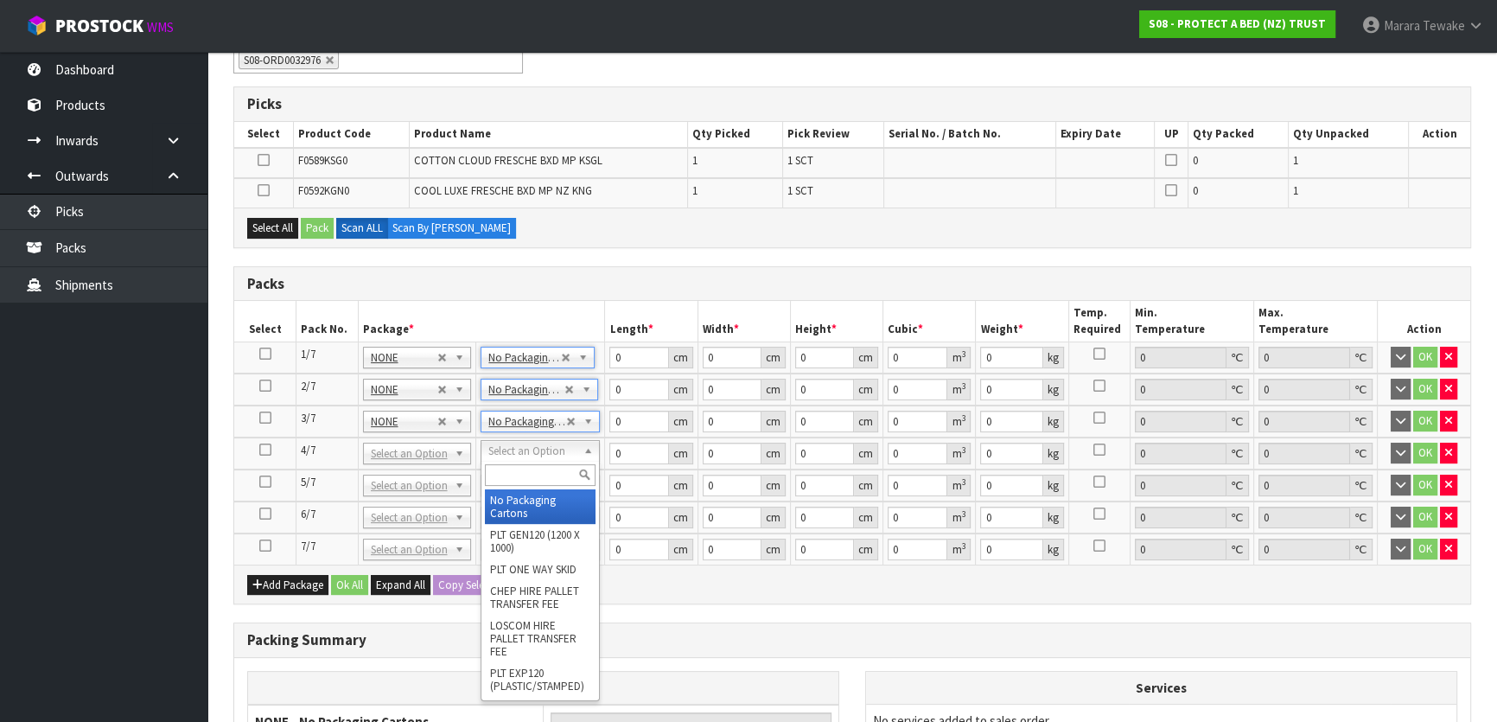
click at [533, 478] on input "text" at bounding box center [540, 475] width 111 height 22
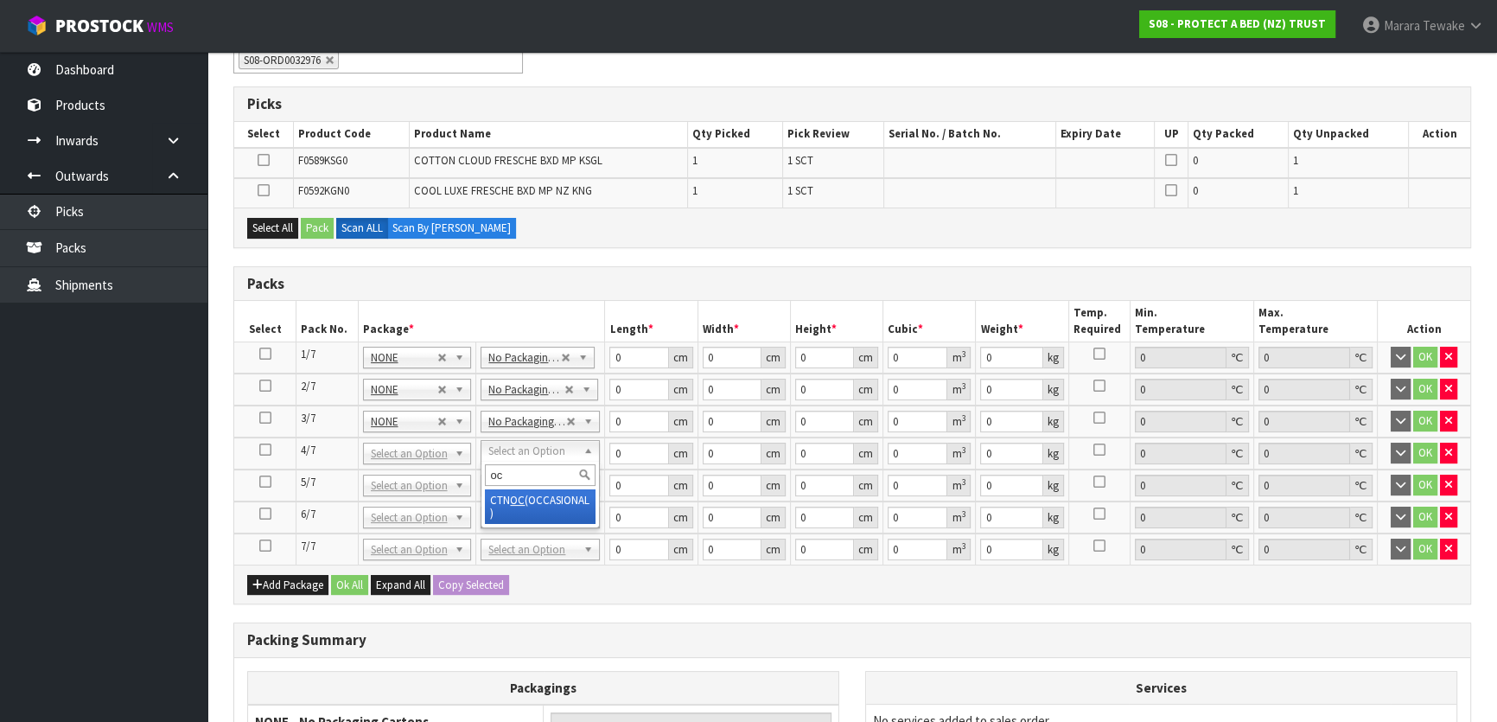
type input "oc"
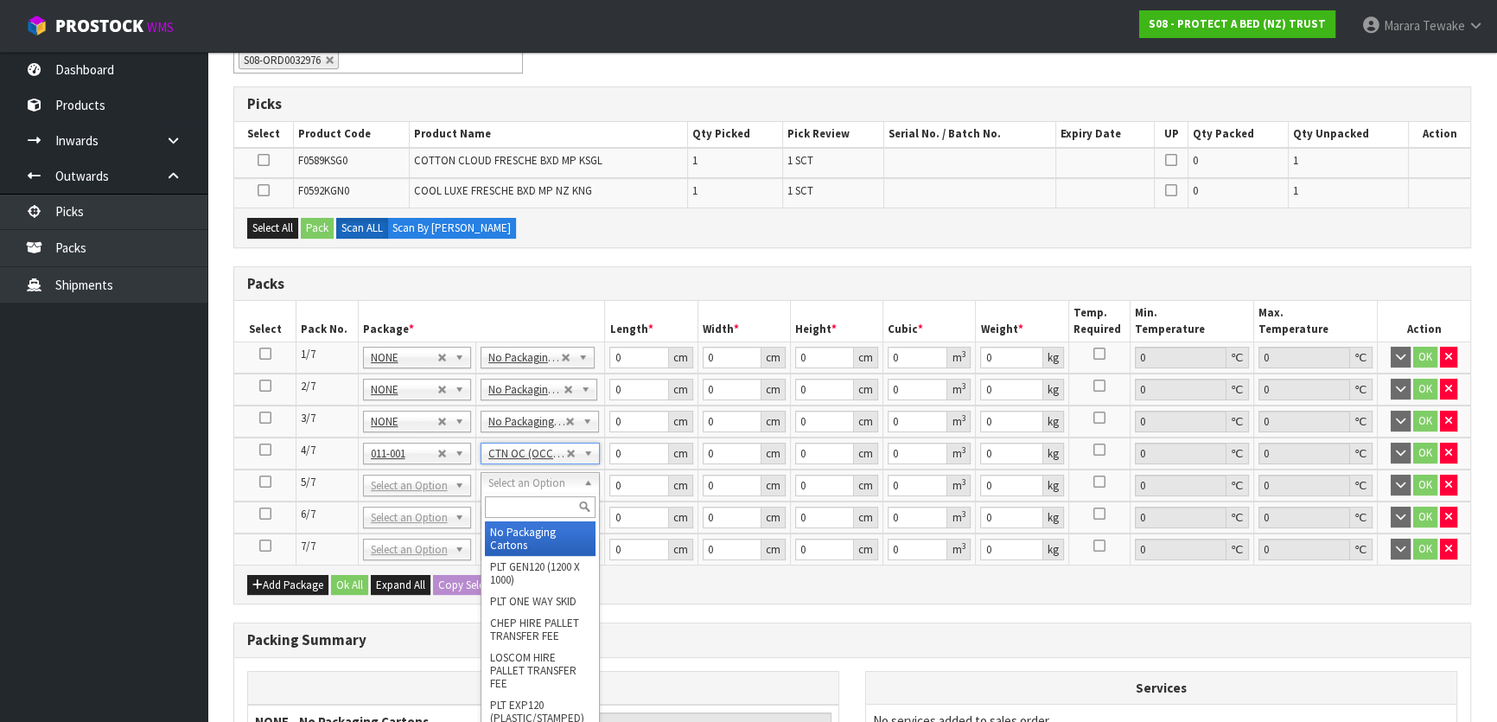
click at [525, 508] on input "text" at bounding box center [540, 507] width 111 height 22
type input "oc"
type input "2"
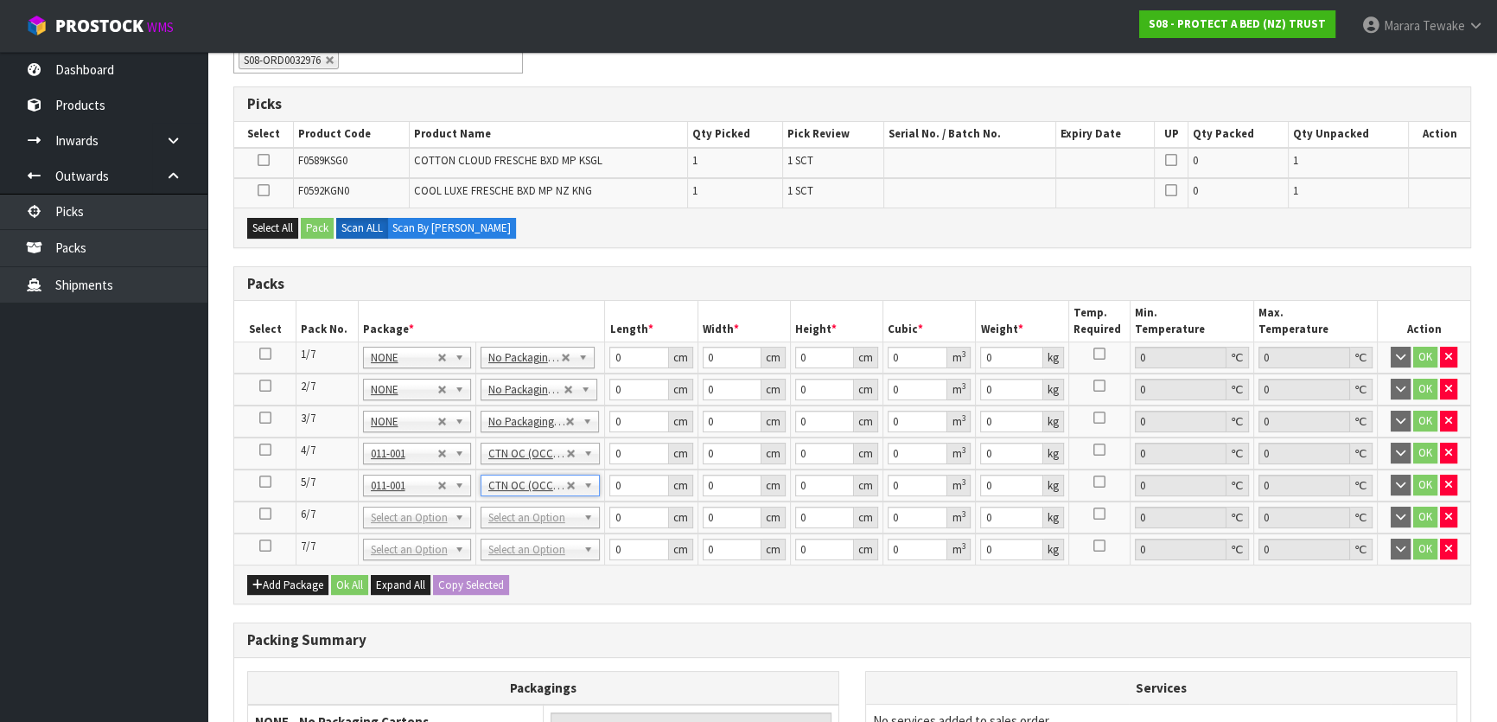
drag, startPoint x: 532, startPoint y: 503, endPoint x: 531, endPoint y: 522, distance: 19.0
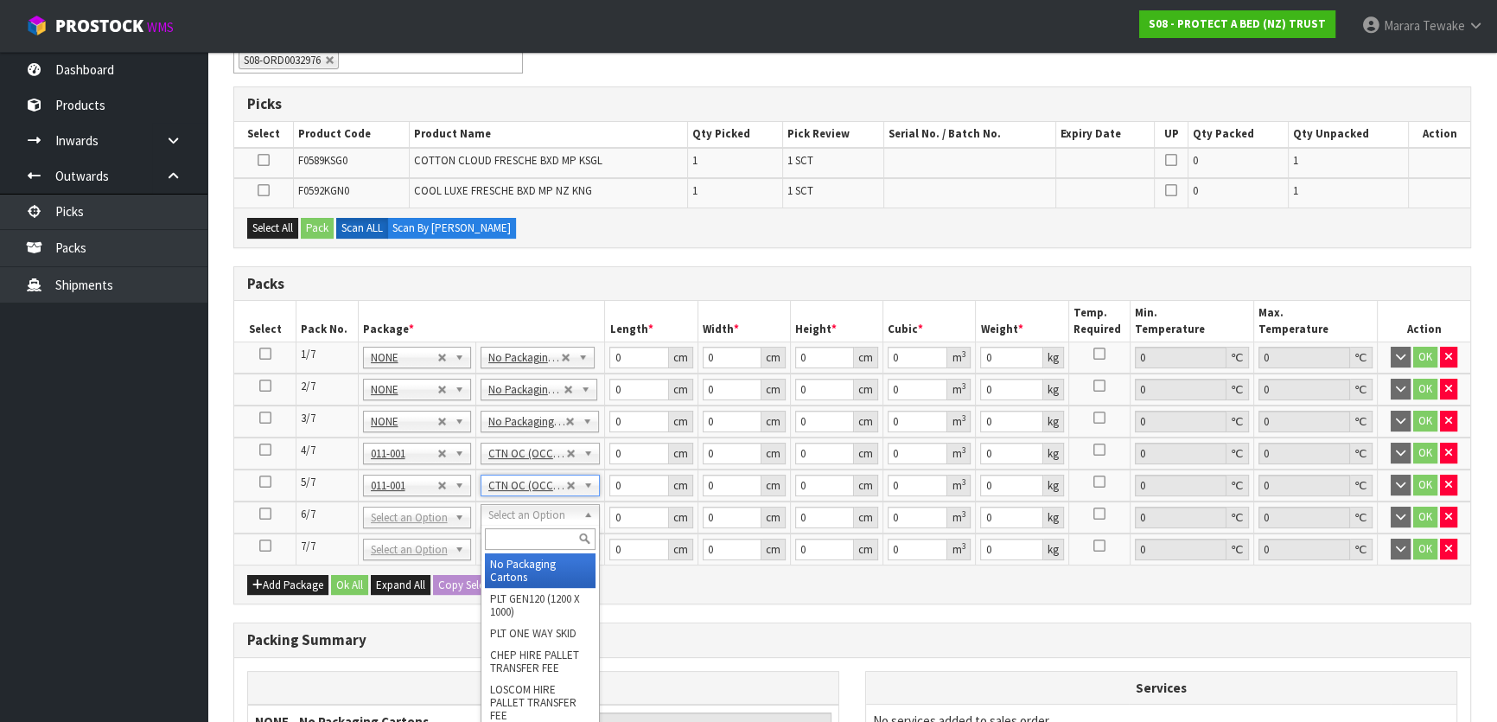
click at [531, 534] on input "text" at bounding box center [541, 539] width 112 height 22
type input "oc"
type input "3"
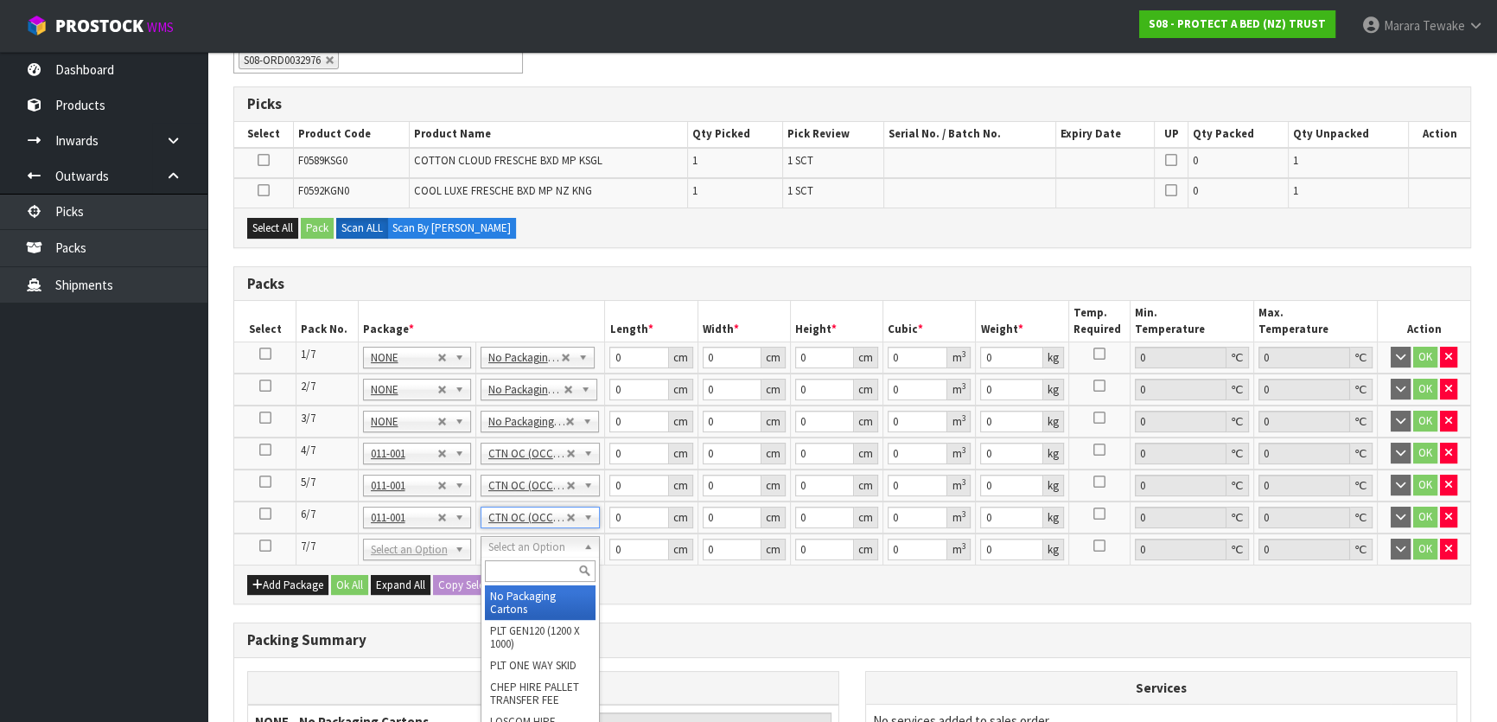
click at [527, 563] on input "text" at bounding box center [541, 571] width 112 height 22
type input "oc"
type input "4"
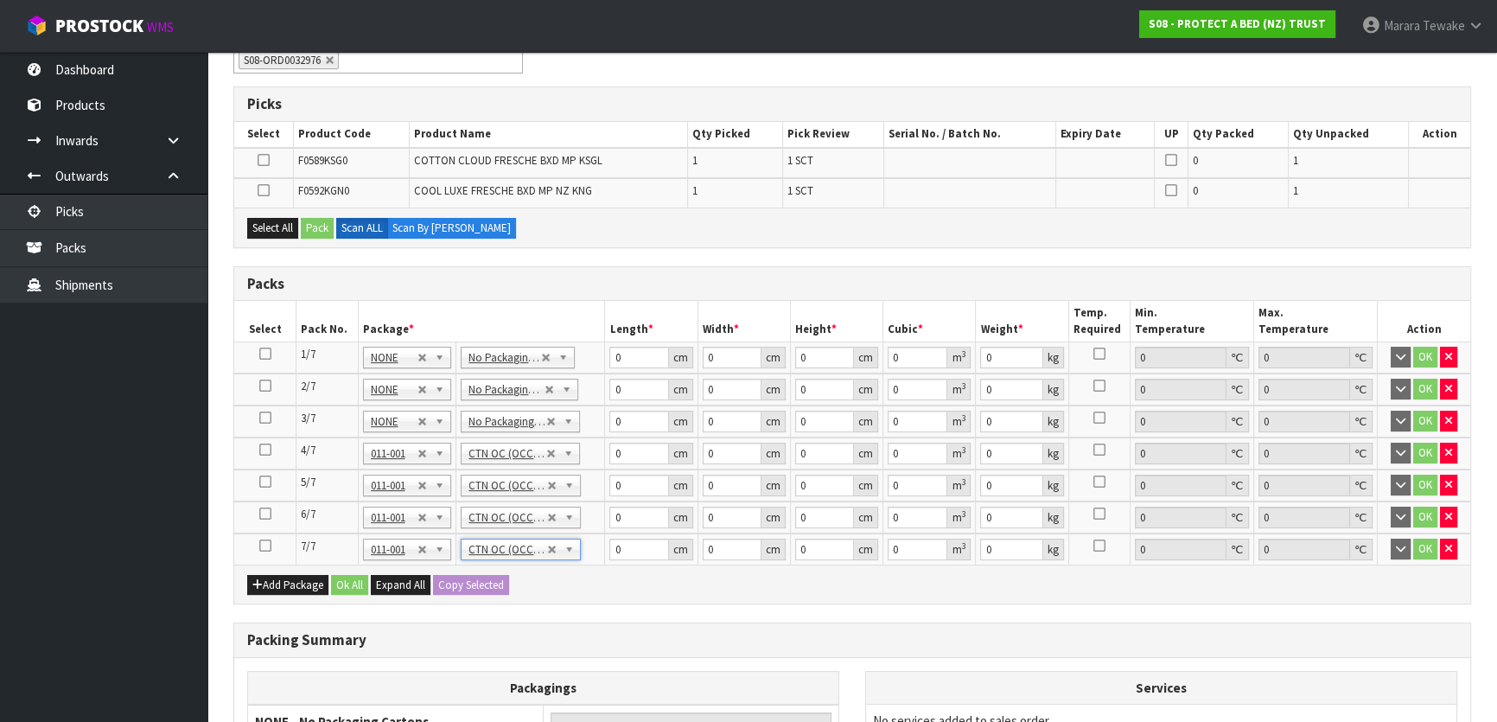
click at [264, 546] on icon at bounding box center [265, 546] width 12 height 1
click at [267, 191] on icon at bounding box center [264, 190] width 12 height 1
click at [0, 0] on input "checkbox" at bounding box center [0, 0] width 0 height 0
click at [314, 225] on button "Pack" at bounding box center [317, 228] width 33 height 21
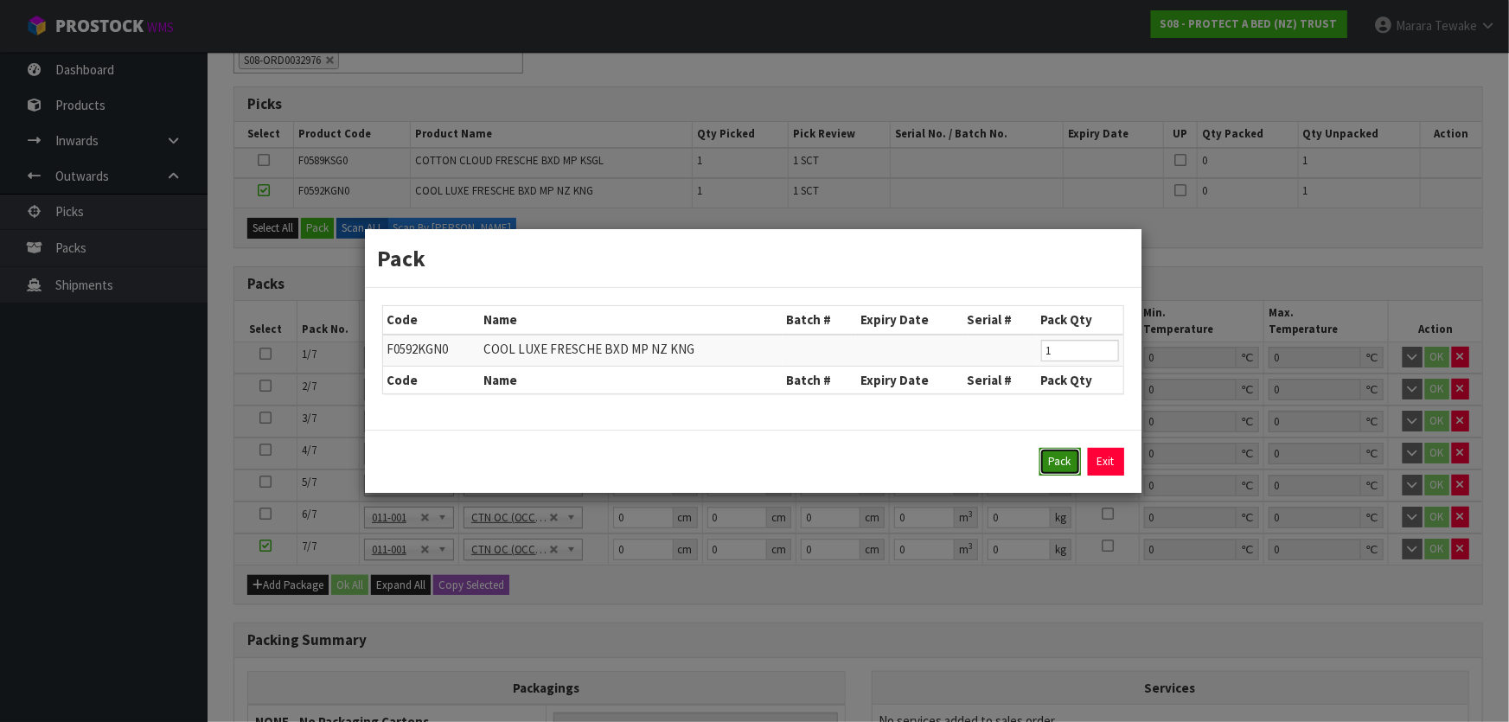
click at [1063, 459] on button "Pack" at bounding box center [1059, 462] width 41 height 28
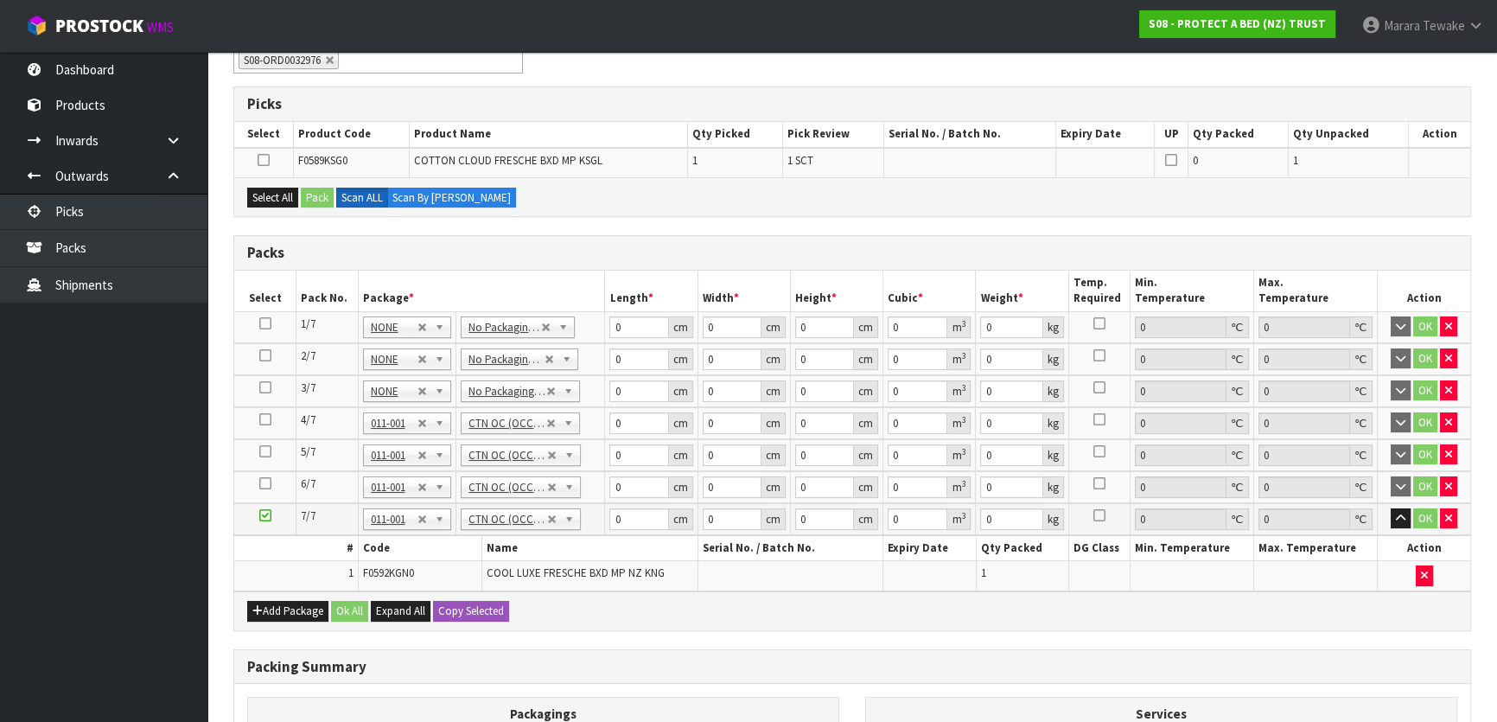
type input "1.8"
click at [264, 451] on icon at bounding box center [265, 451] width 12 height 1
click at [288, 191] on button "Select All" at bounding box center [272, 198] width 51 height 21
click at [308, 201] on button "Pack" at bounding box center [317, 198] width 33 height 21
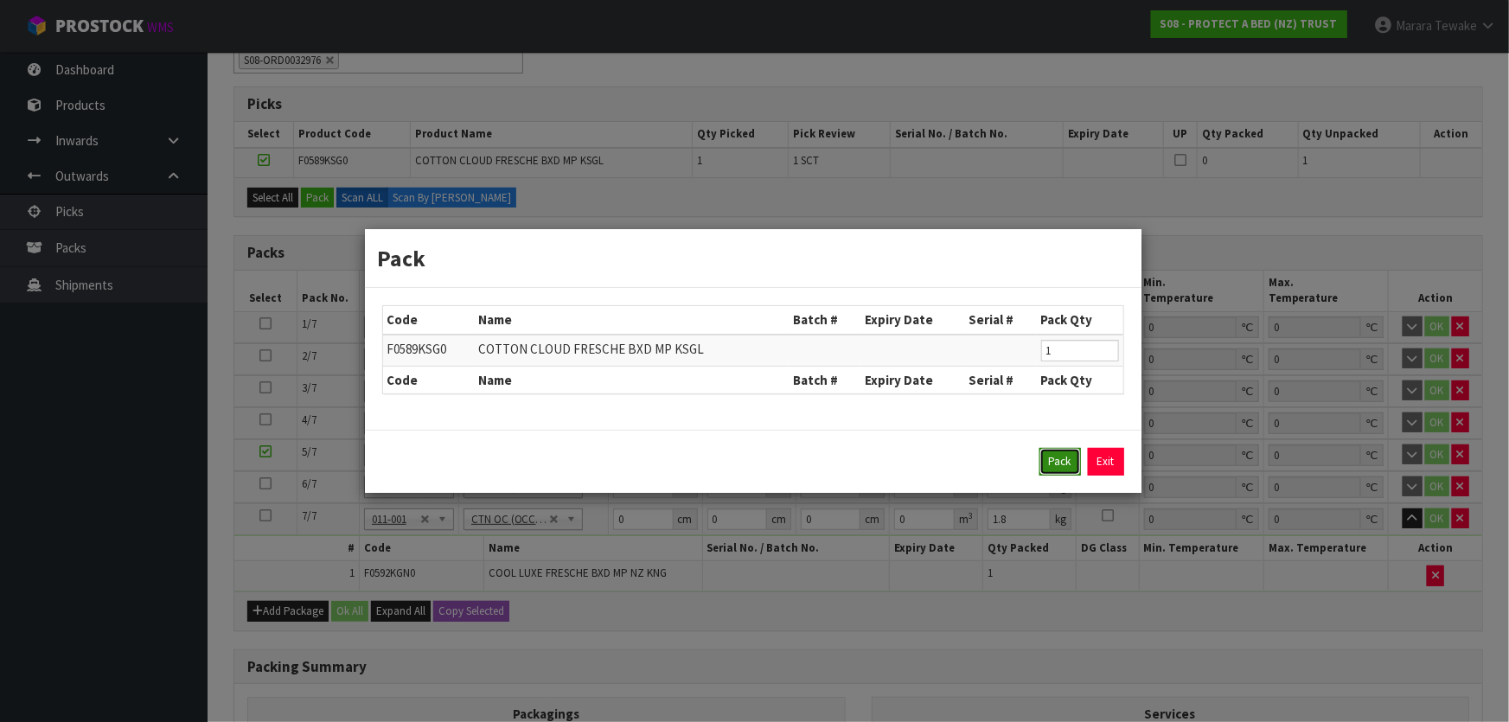
click at [1053, 462] on button "Pack" at bounding box center [1059, 462] width 41 height 28
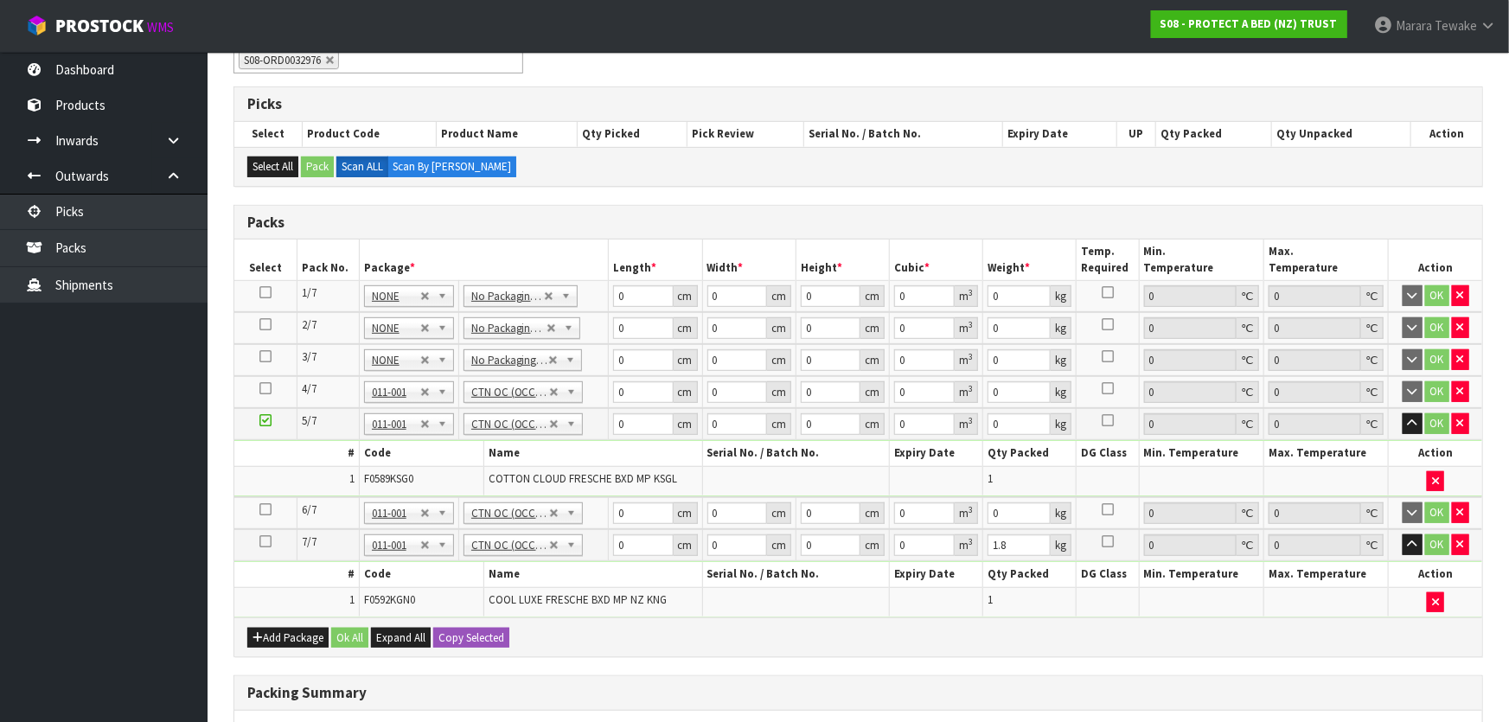
type input "1.1"
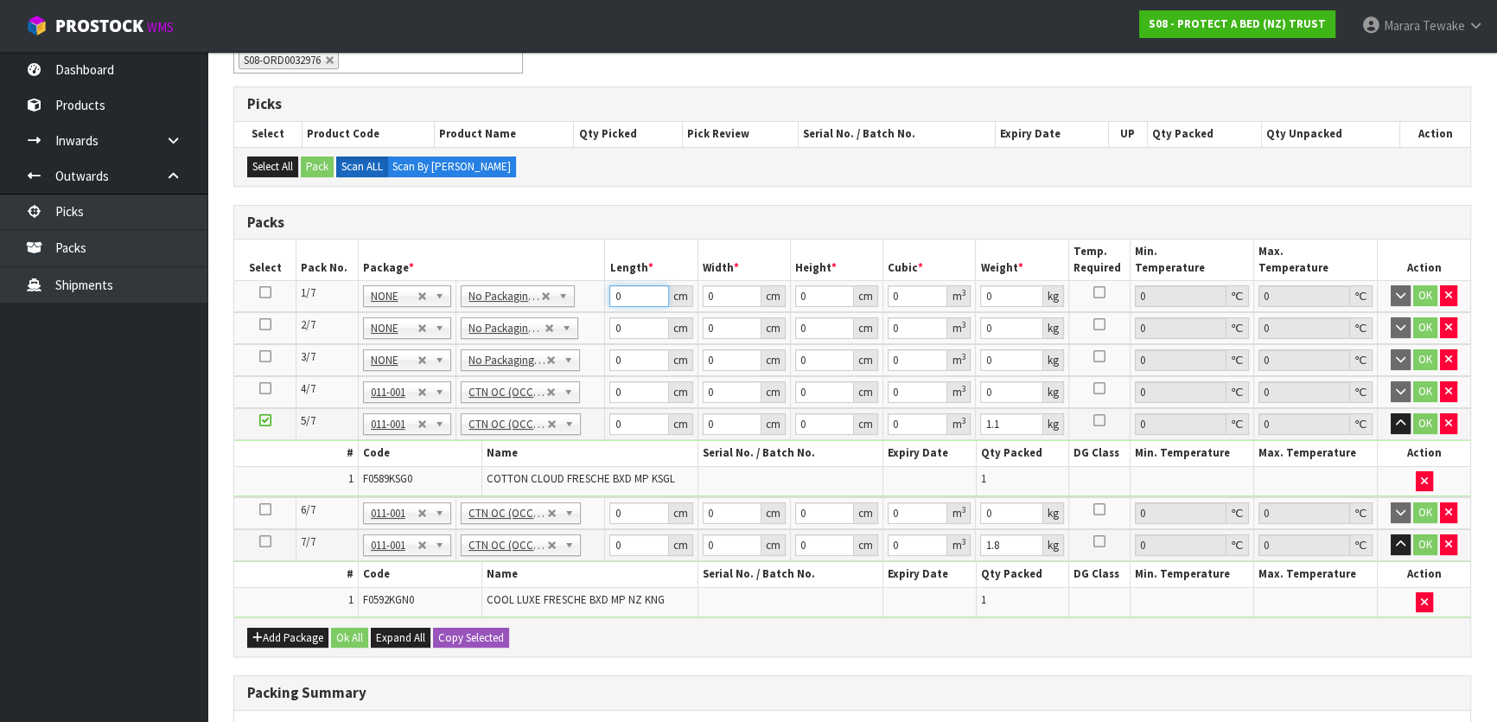
drag, startPoint x: 634, startPoint y: 290, endPoint x: 616, endPoint y: 269, distance: 27.6
click at [617, 271] on table "Select Pack No. Package * Length * Width * Height * Cubic * Weight * Temp. Requ…" at bounding box center [852, 428] width 1236 height 378
type input "58"
type input "40"
type input "3"
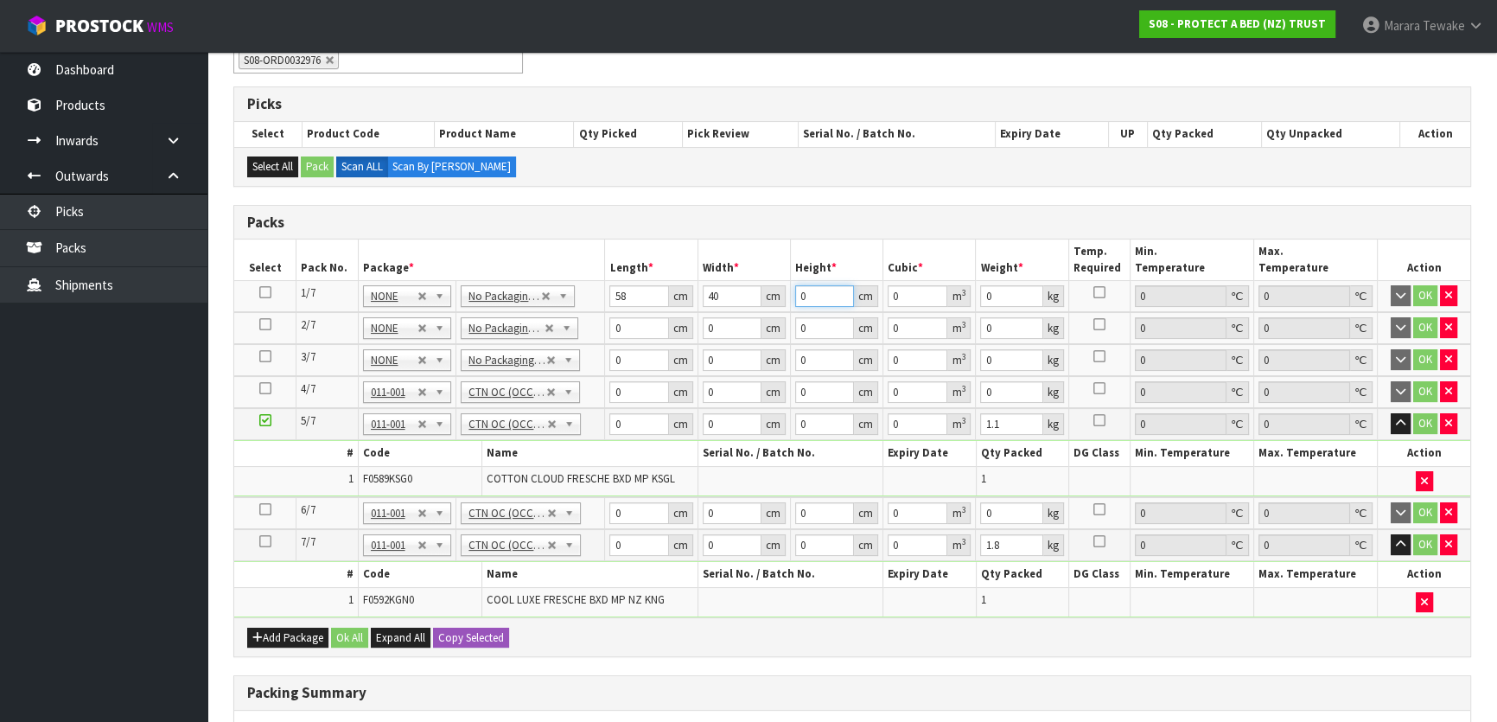
type input "0.00696"
type input "32"
type input "0.07424"
type input "32"
type input "7"
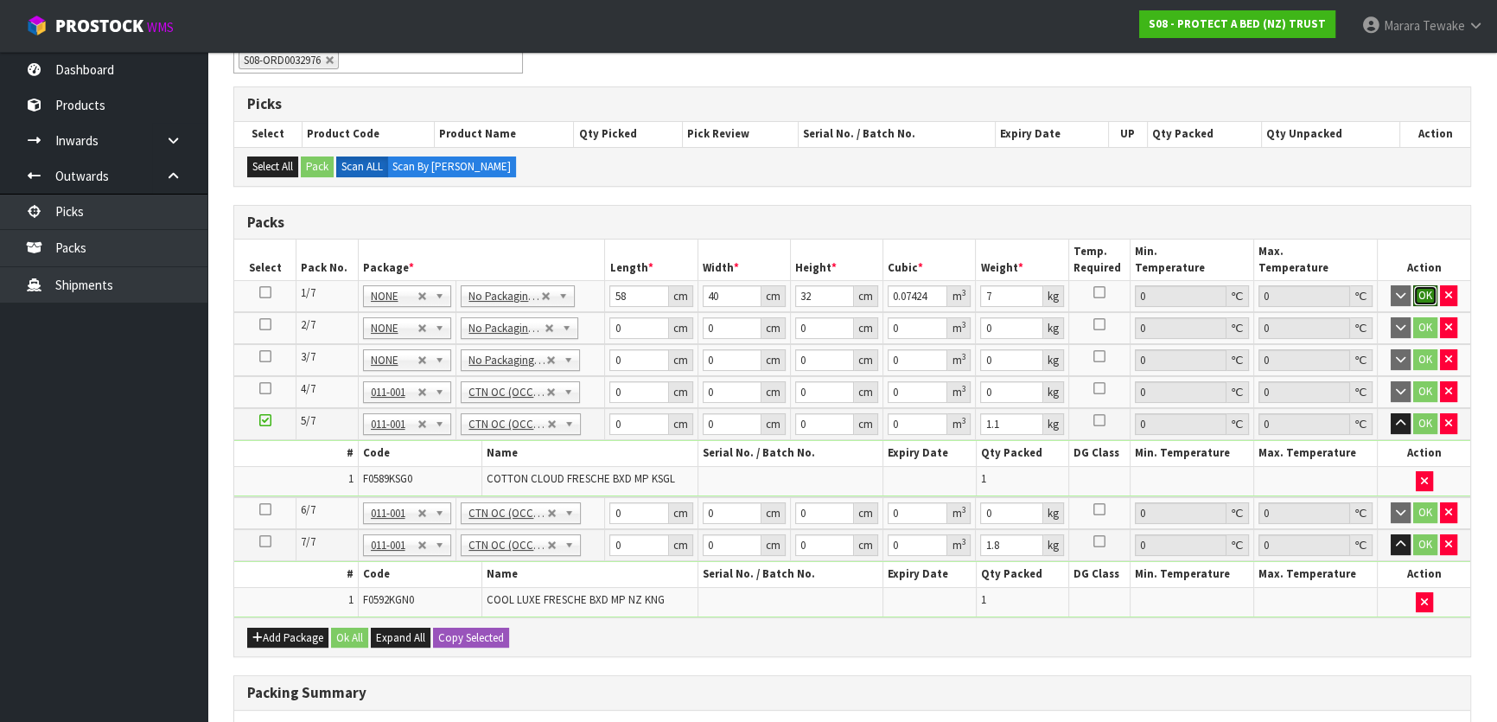
click button "OK" at bounding box center [1425, 295] width 24 height 21
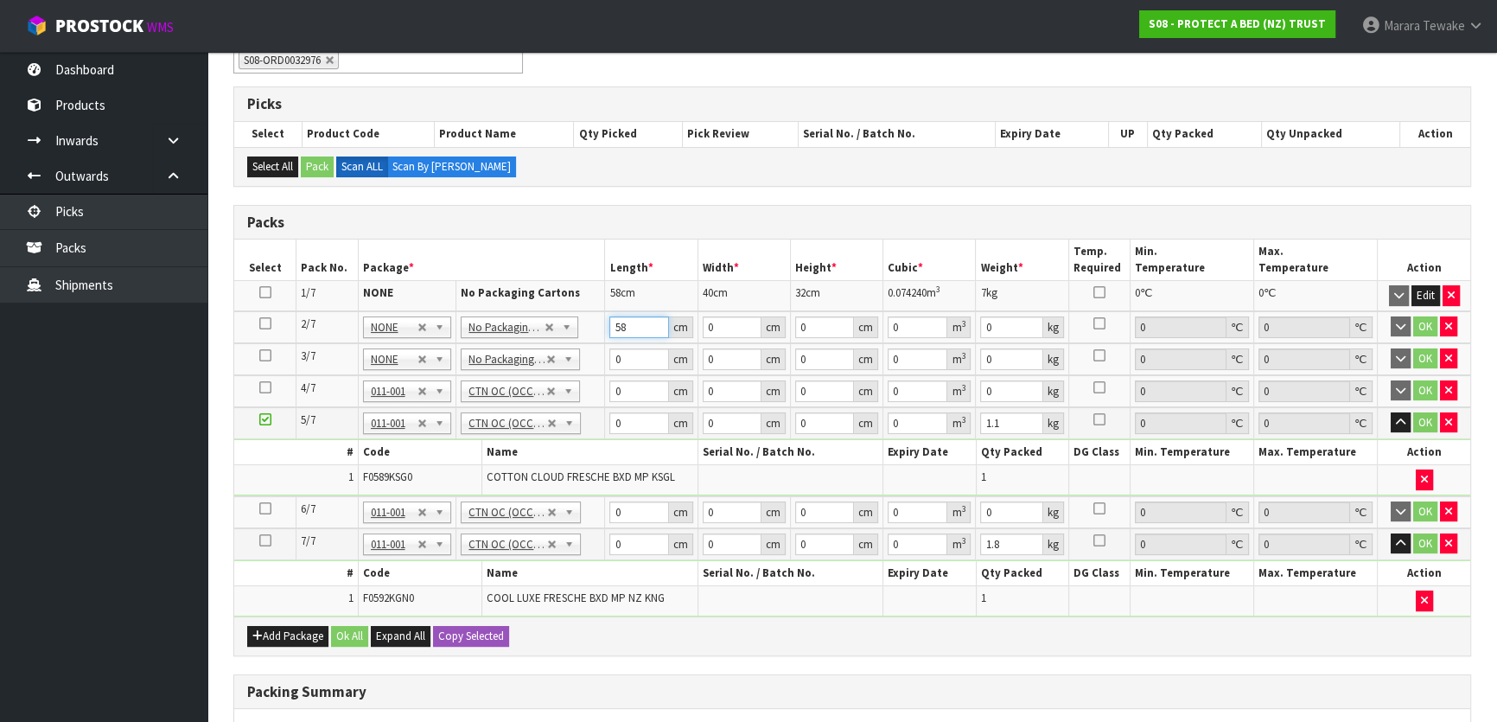
type input "58"
type input "41"
type input "3"
type input "0.007134"
type input "32"
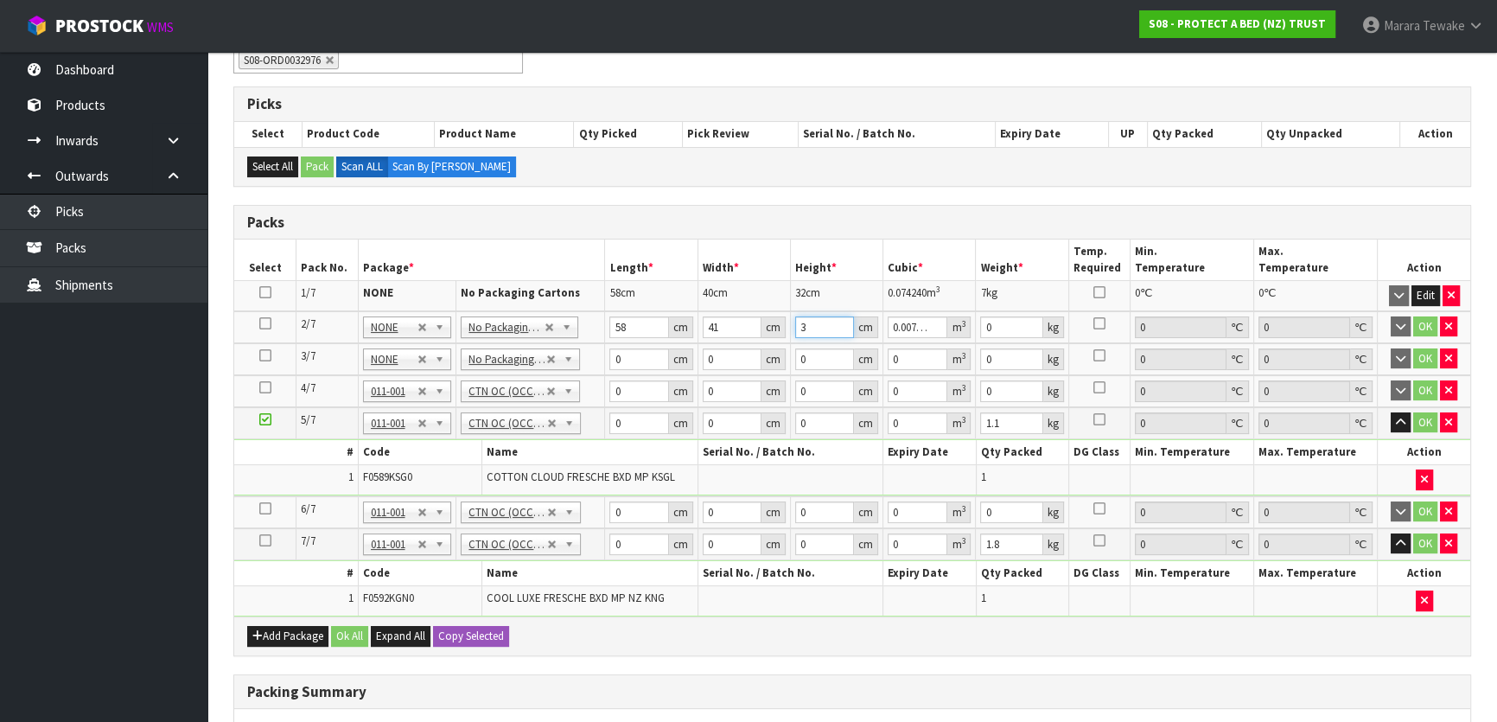
type input "0.076096"
type input "32"
type input "7"
click button "OK" at bounding box center [1425, 326] width 24 height 21
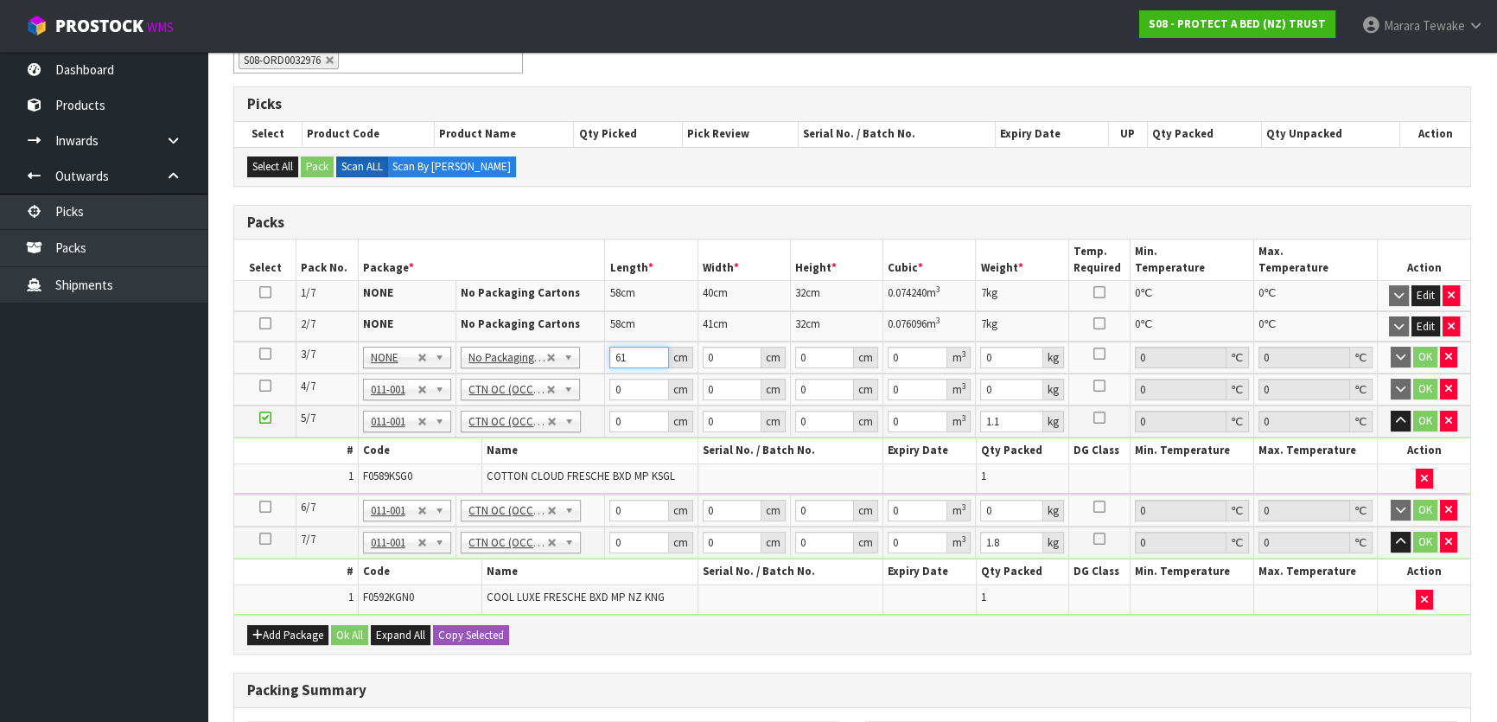
type input "61"
type input "42"
type input "3"
type input "0.007686"
type input "33"
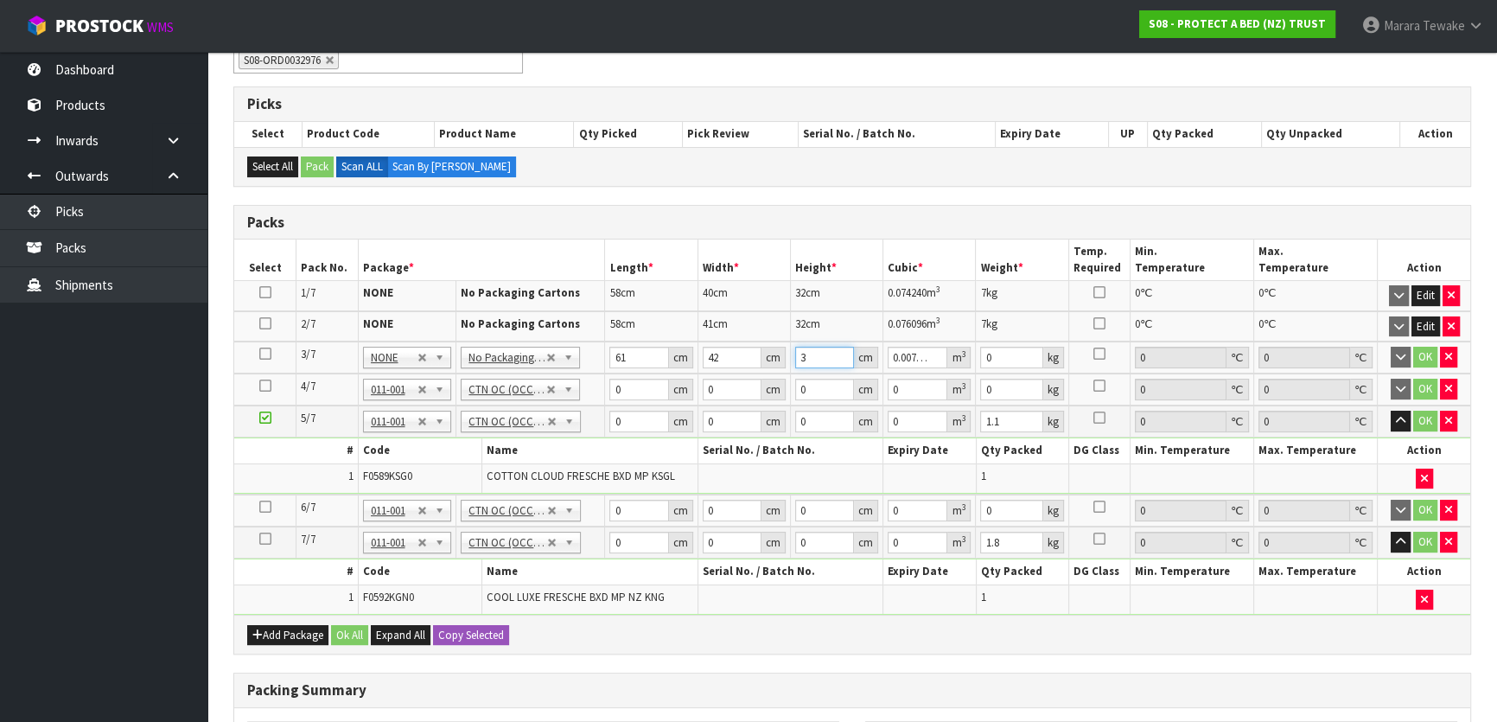
type input "0.084546"
type input "33"
type input "7"
click button "OK" at bounding box center [1425, 357] width 24 height 21
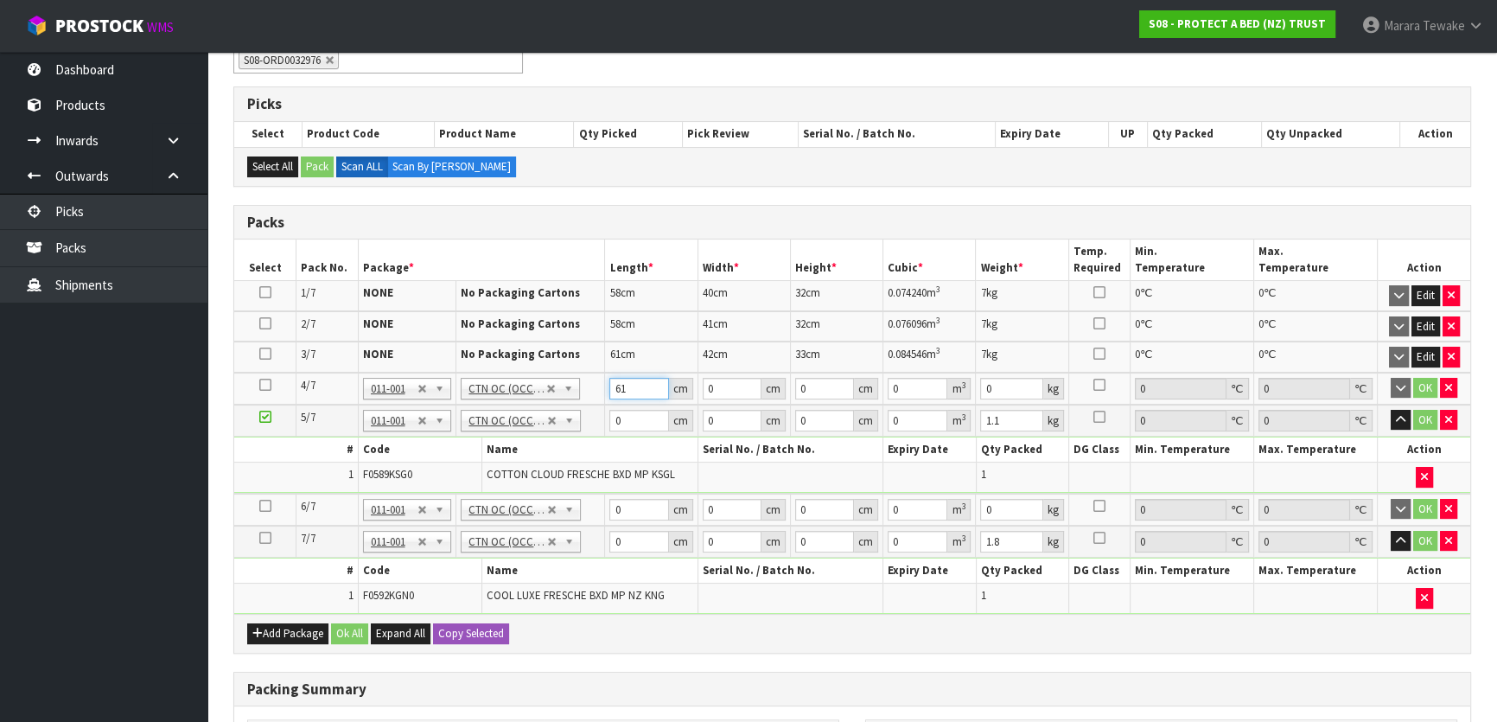
type input "61"
type input "41"
type input "3"
type input "0.007503"
type input "34"
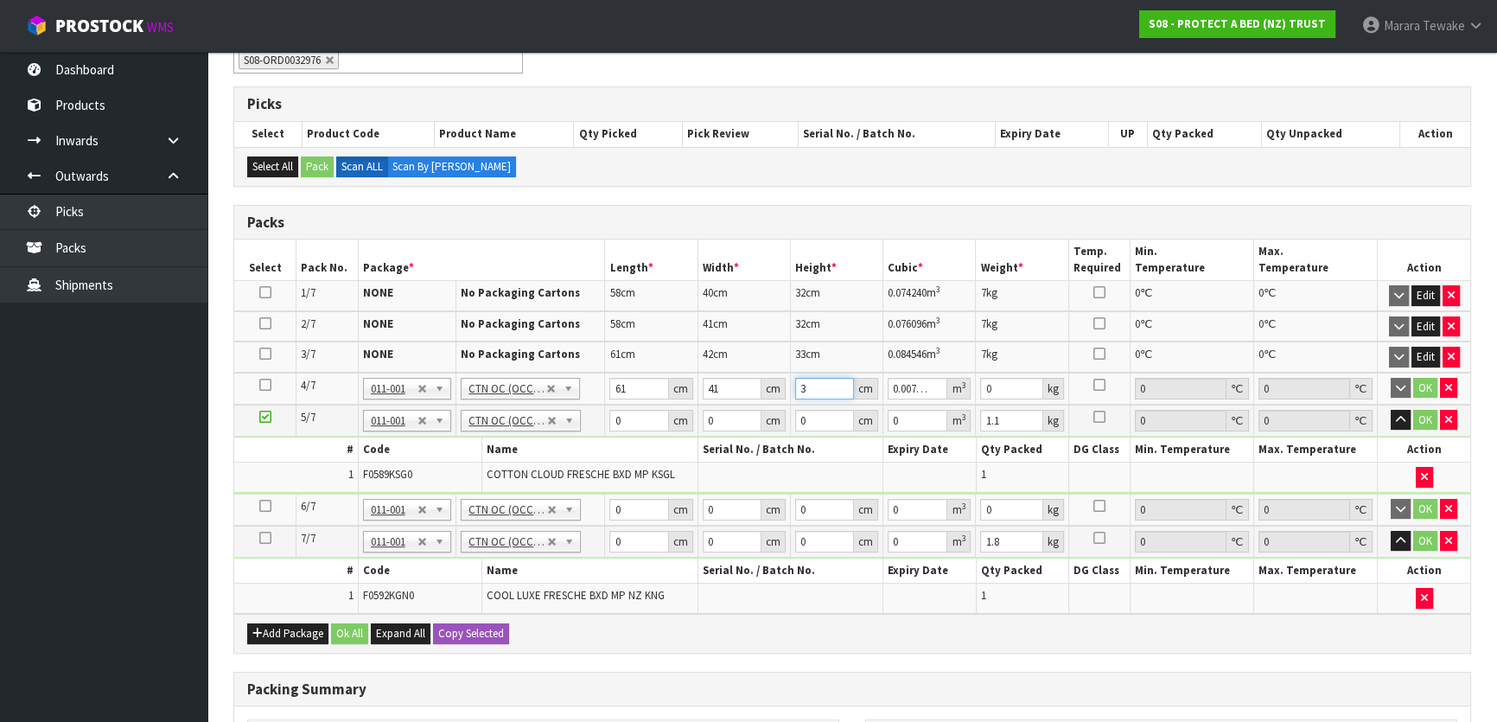
type input "0.085034"
type input "34"
type input "8"
click button "OK" at bounding box center [1425, 388] width 24 height 21
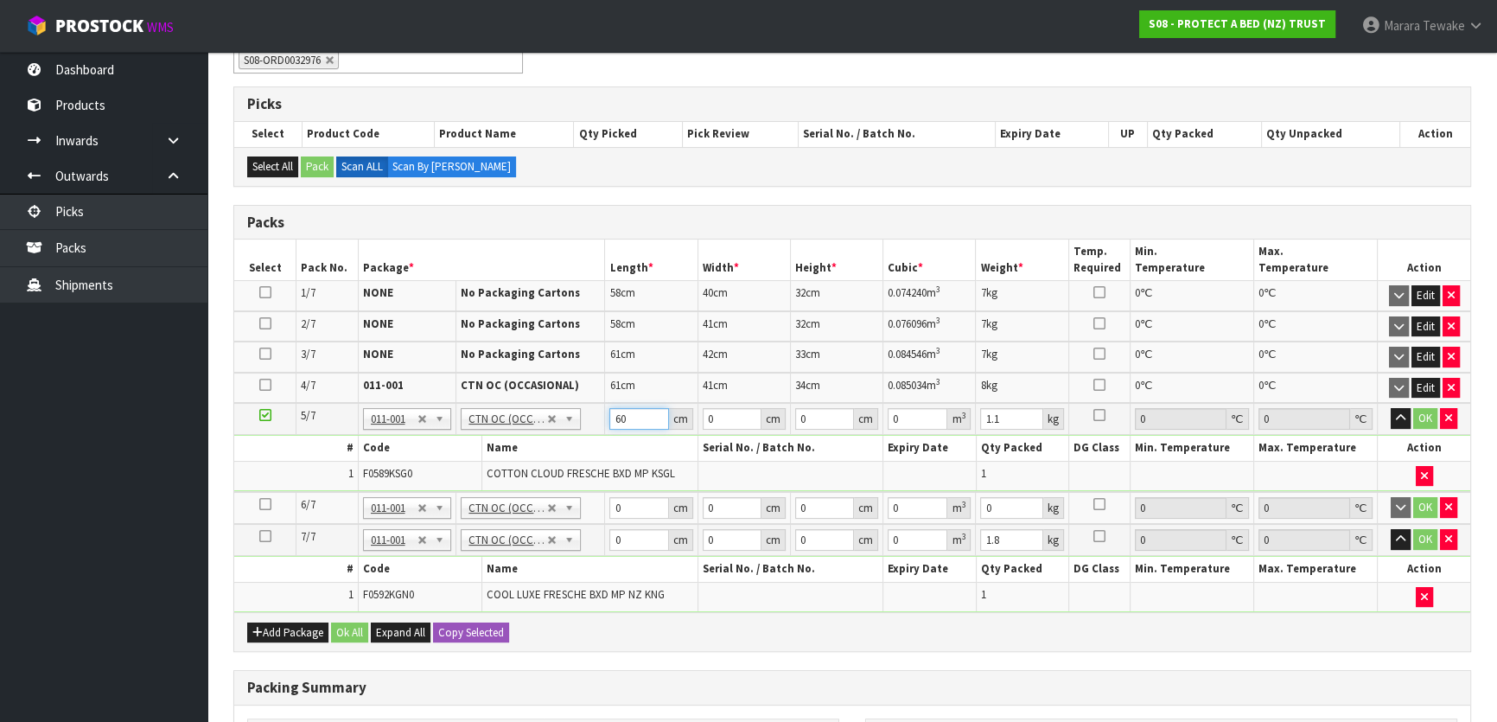
type input "60"
type input "42"
type input "3"
type input "0.00756"
type input "34"
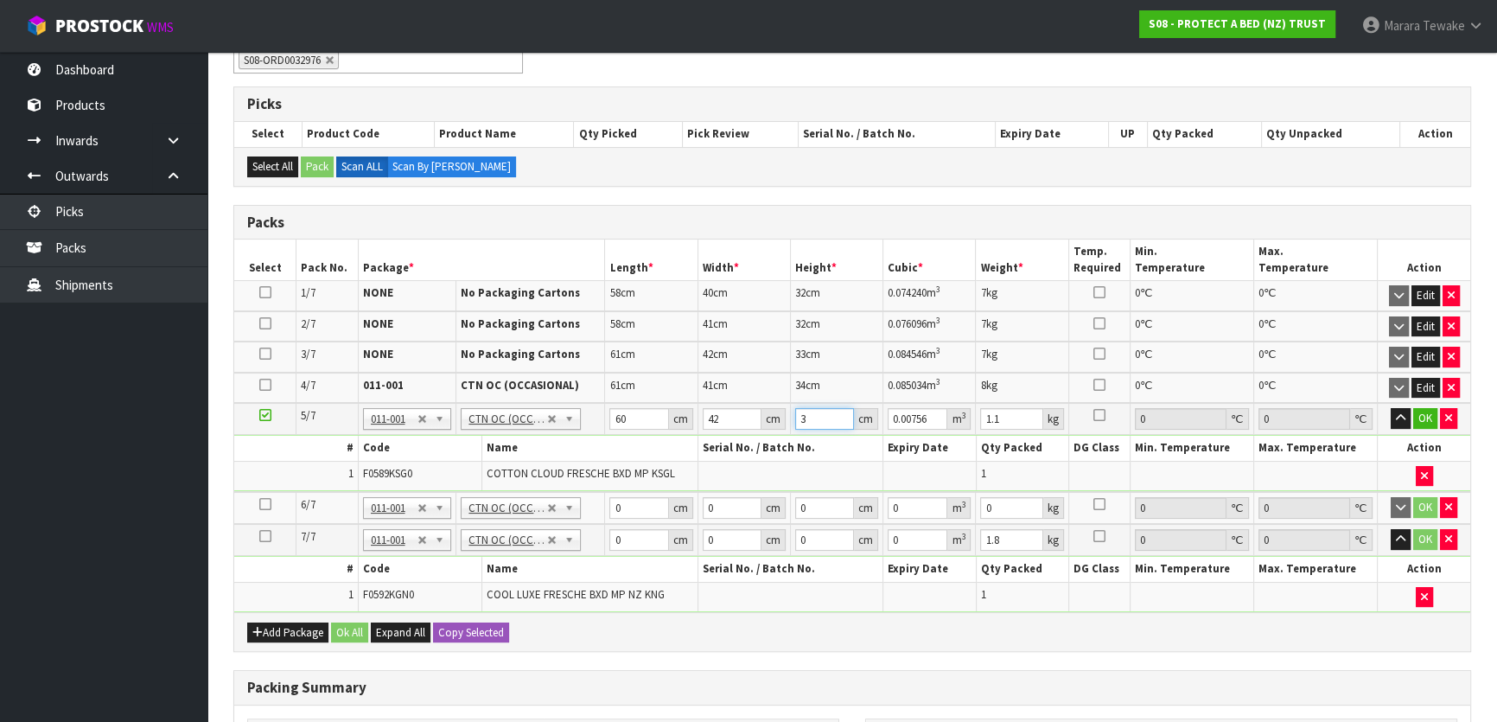
type input "0.08568"
type input "34"
type input "9"
click at [1391, 408] on button "button" at bounding box center [1401, 418] width 20 height 21
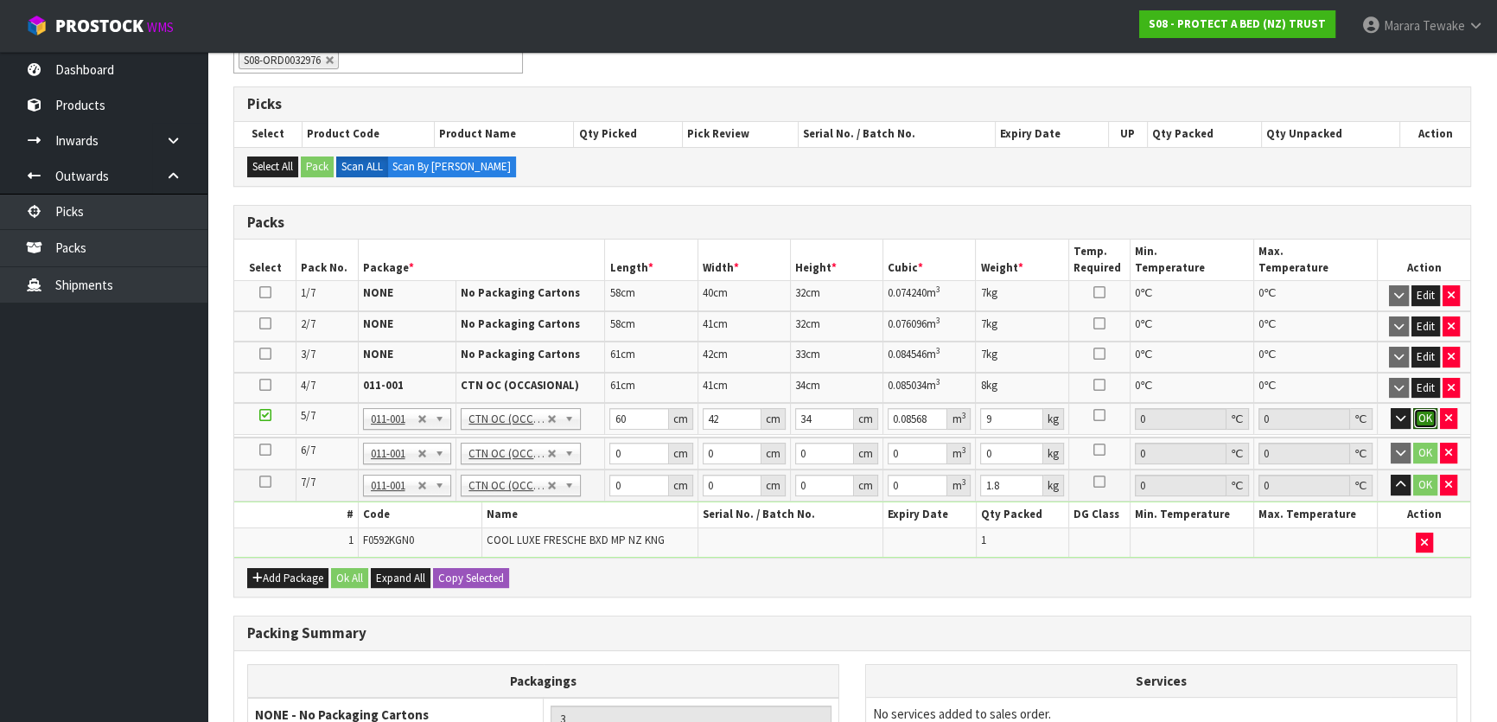
click button "OK" at bounding box center [1425, 418] width 24 height 21
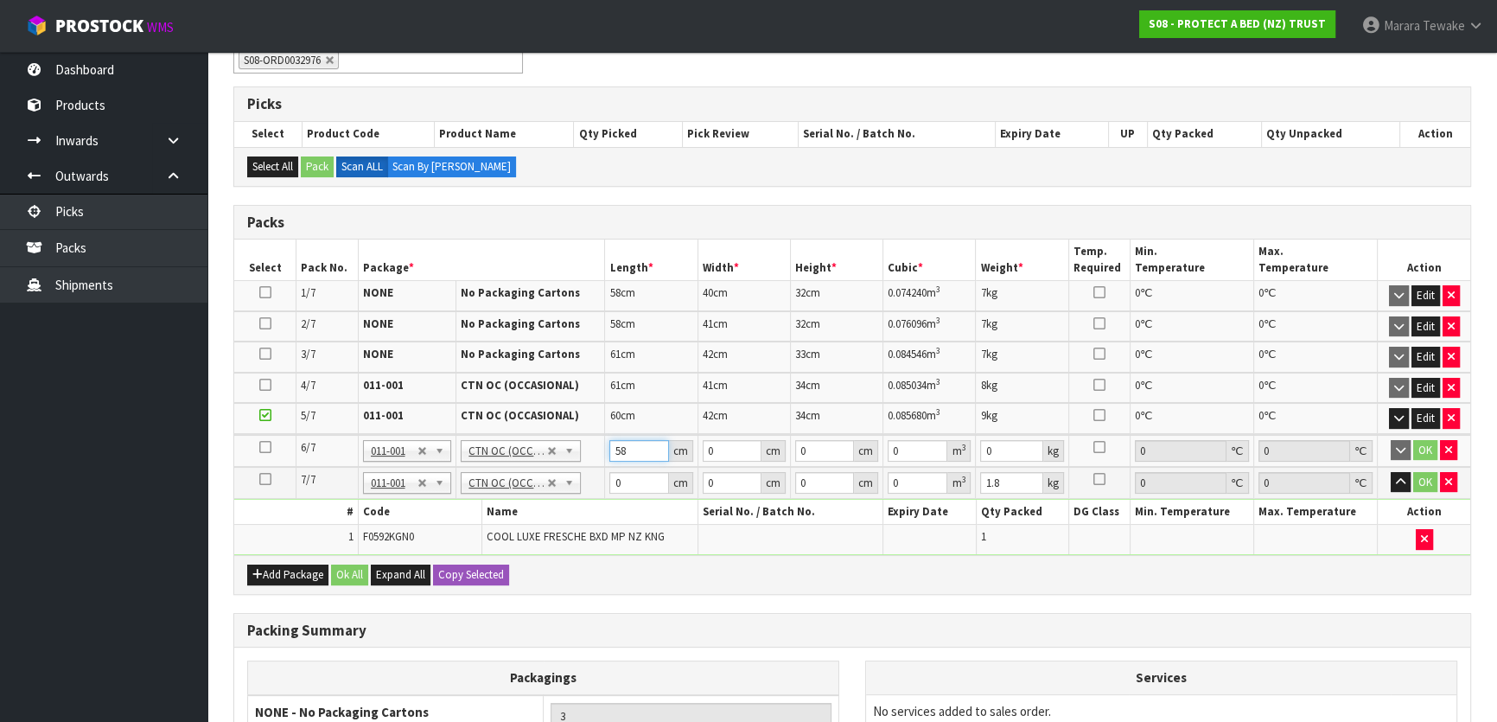
type input "58"
type input "40"
type input "3"
type input "0.00696"
type input "32"
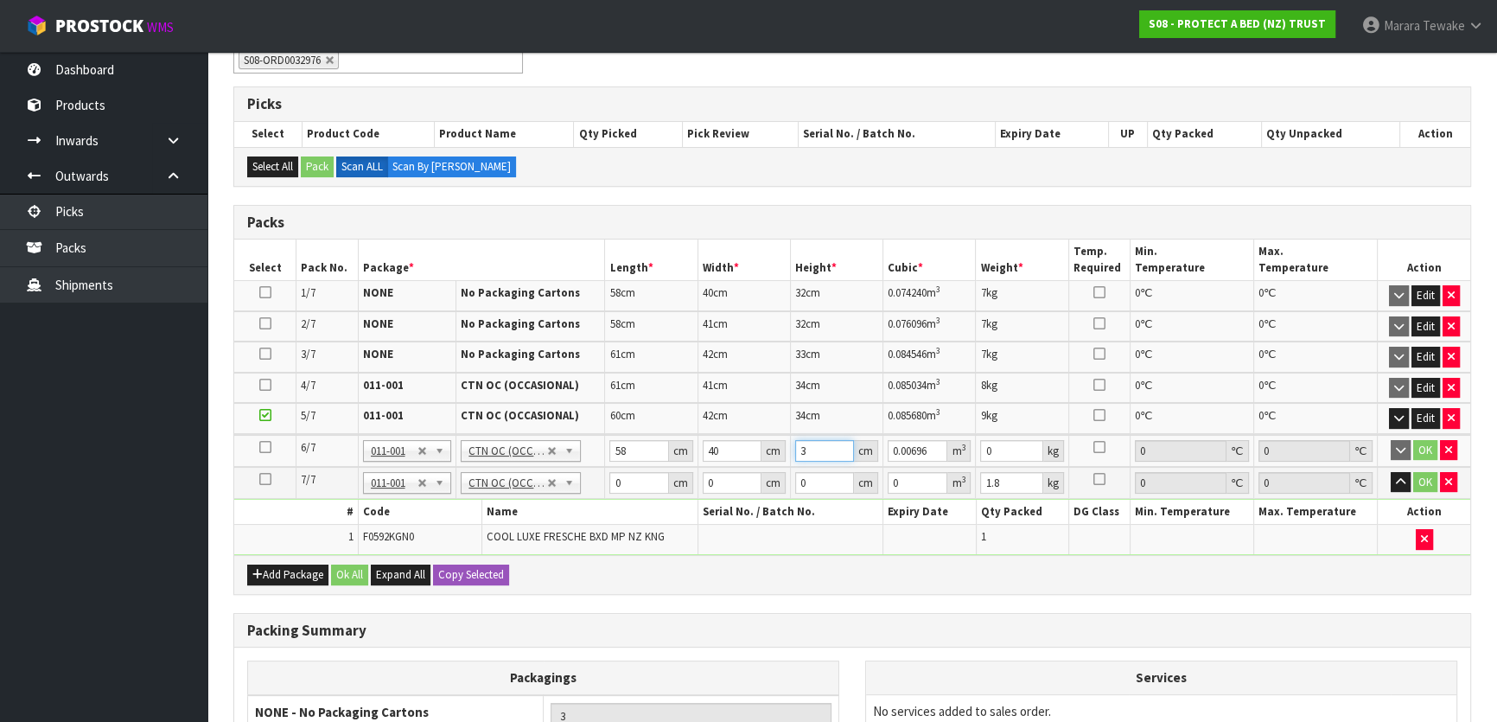
type input "0.07424"
type input "32"
type input "8"
click button "OK" at bounding box center [1425, 450] width 24 height 21
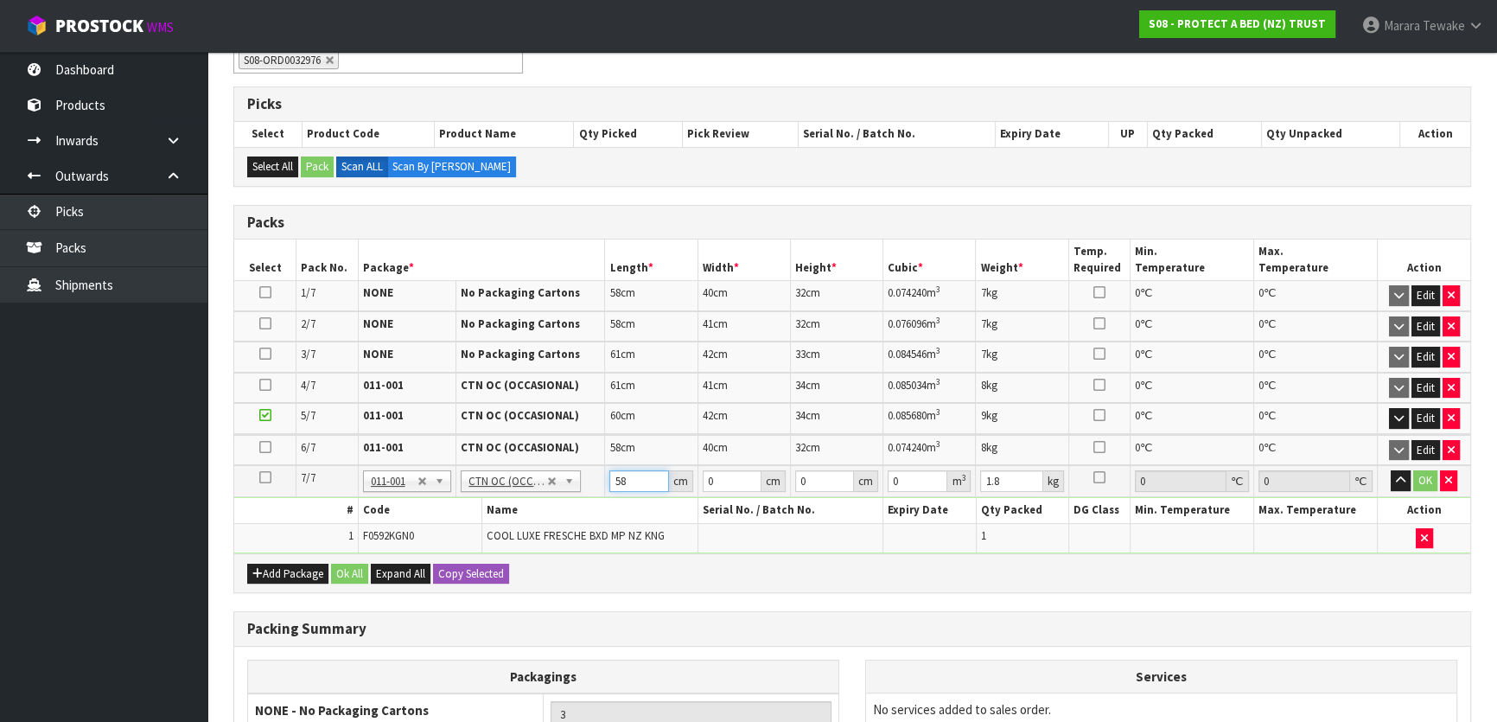
type input "58"
type input "40"
type input "3"
type input "0.00696"
type input "32"
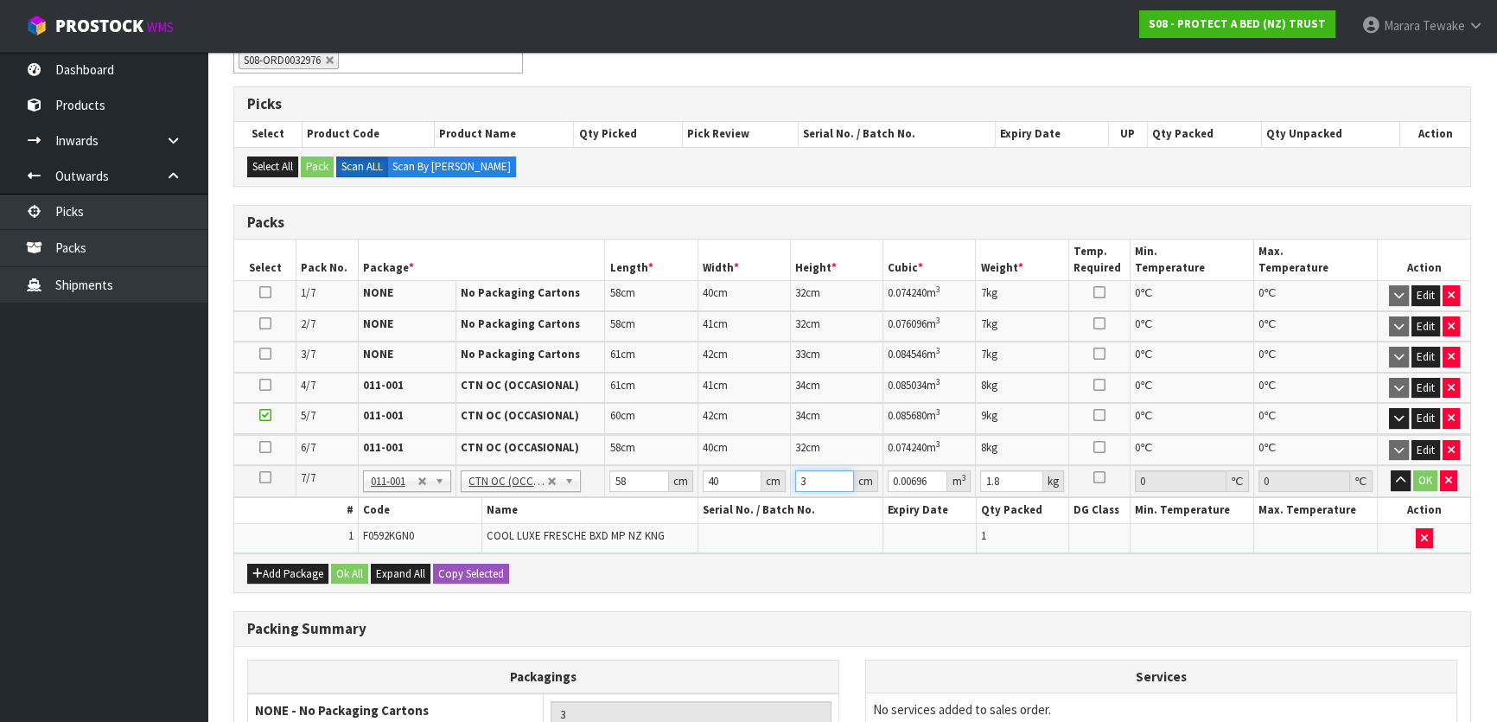
type input "0.07424"
type input "32"
type input "6"
click at [1391, 470] on button "button" at bounding box center [1401, 480] width 20 height 21
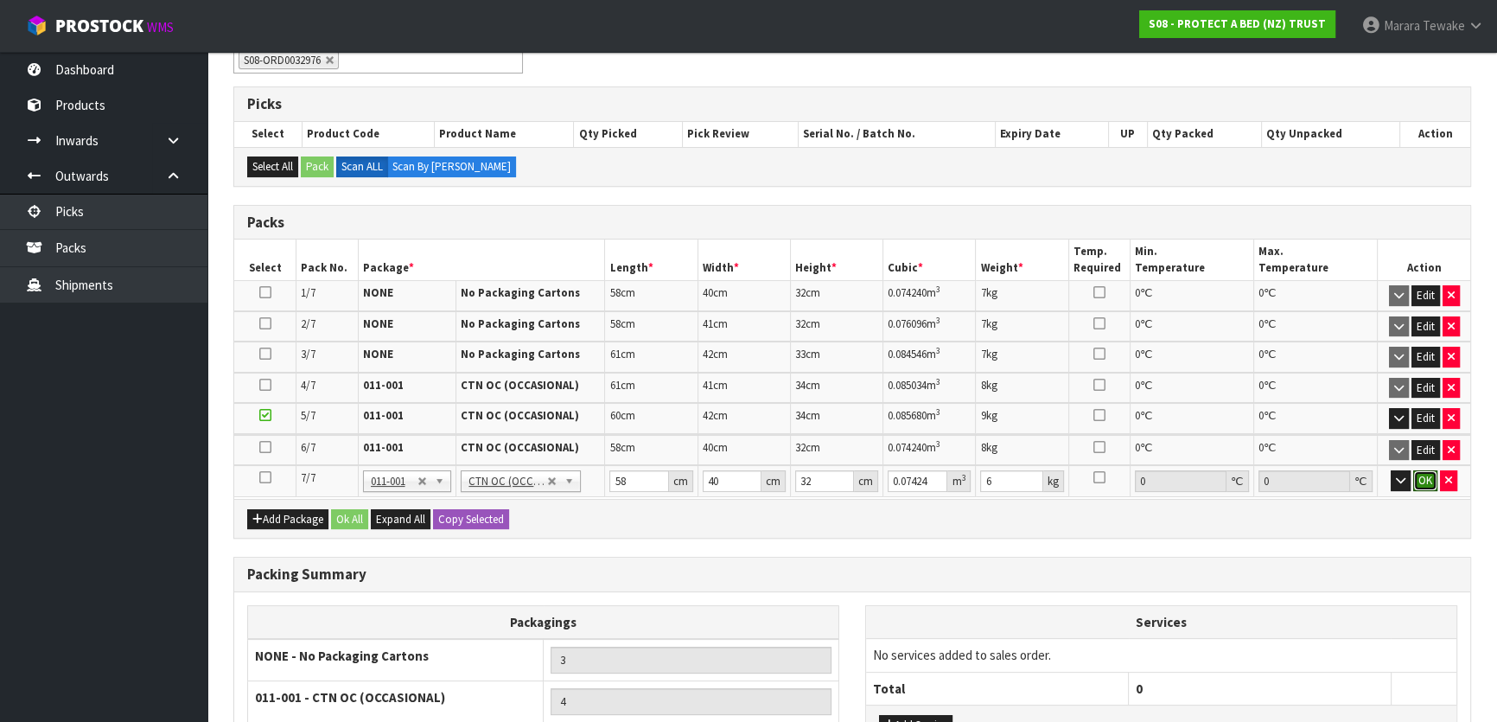
click button "OK" at bounding box center [1425, 480] width 24 height 21
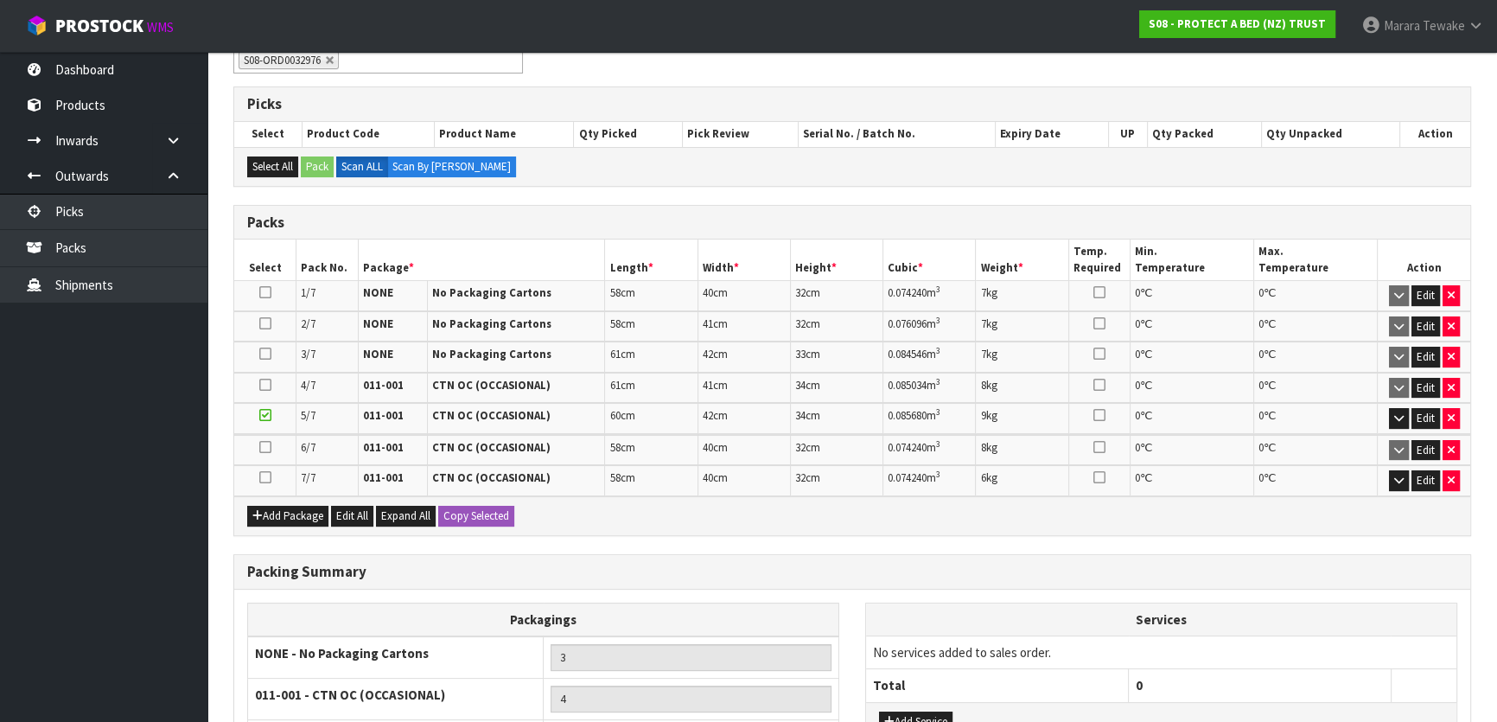
scroll to position [492, 0]
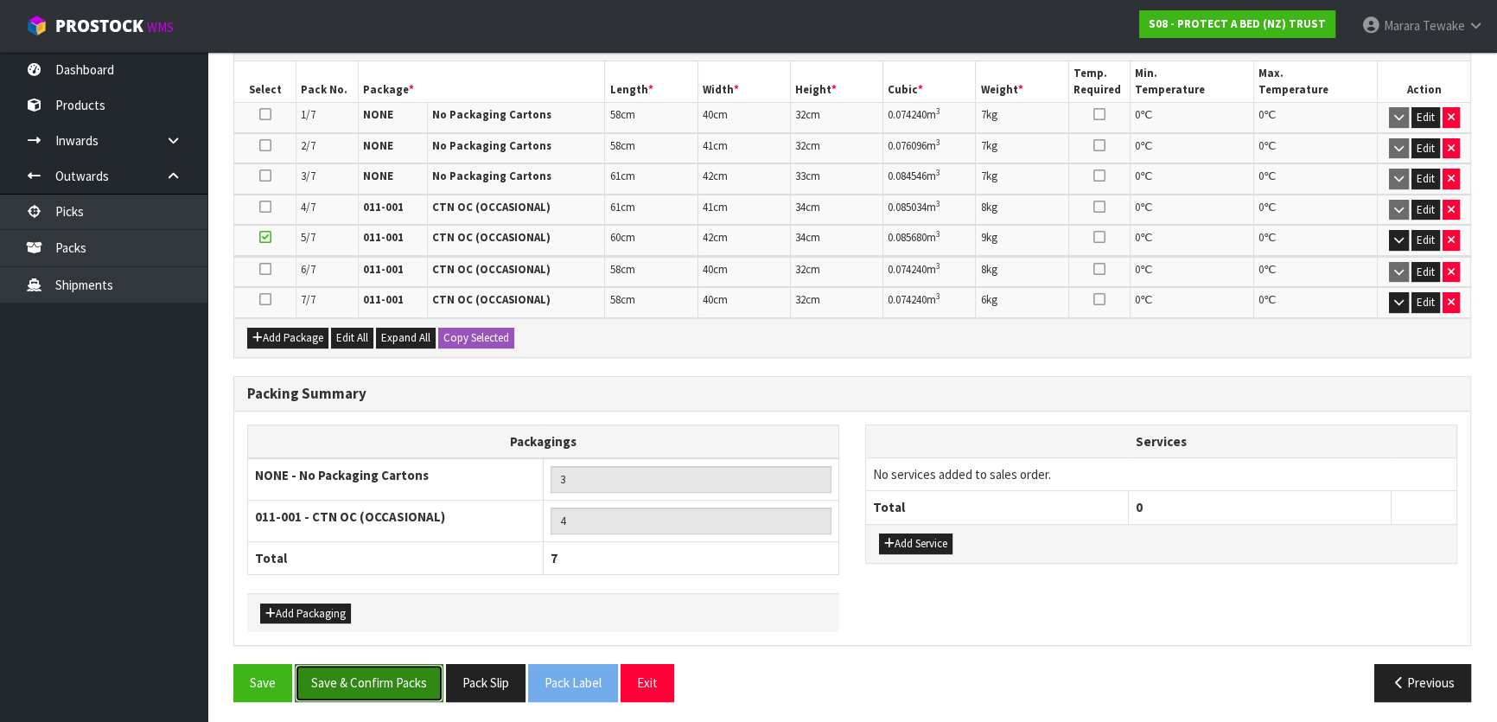
click at [371, 678] on button "Save & Confirm Packs" at bounding box center [369, 682] width 149 height 37
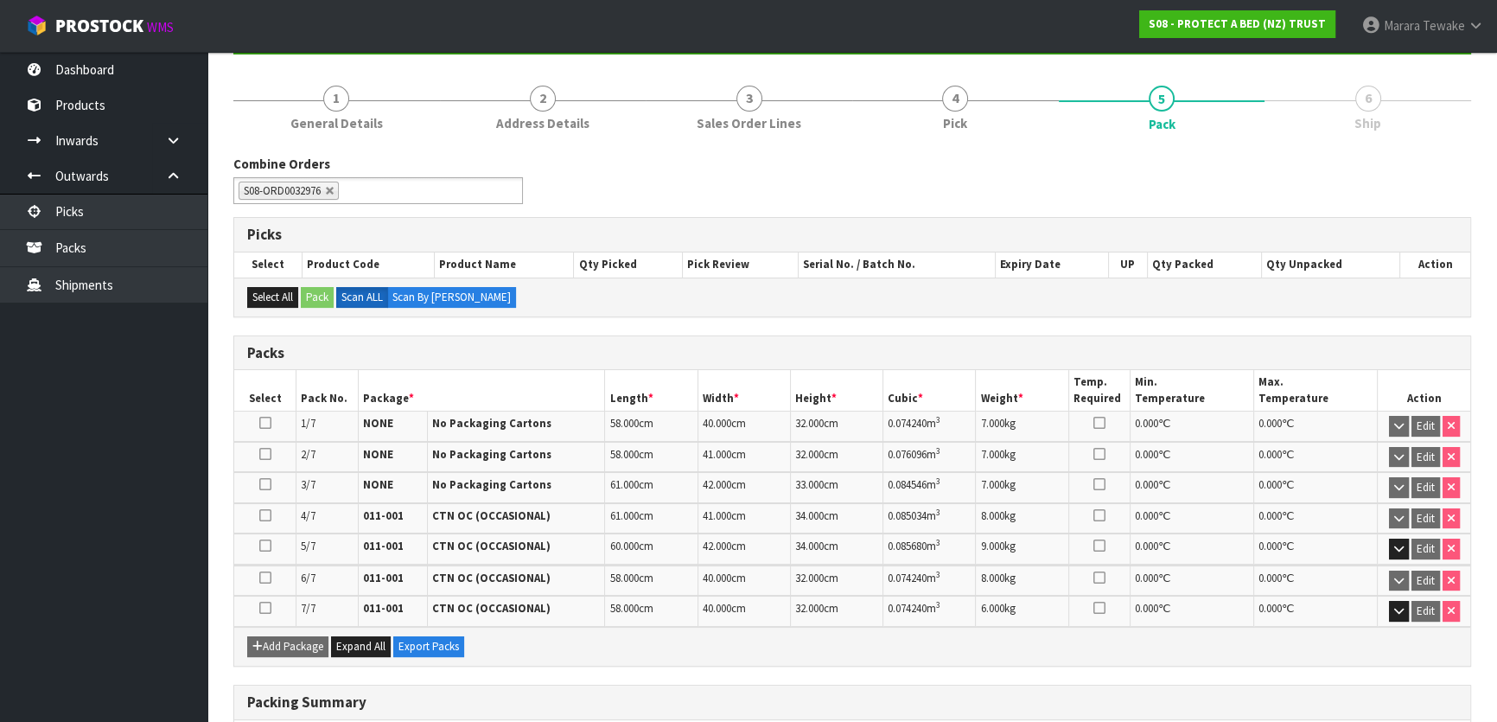
scroll to position [453, 0]
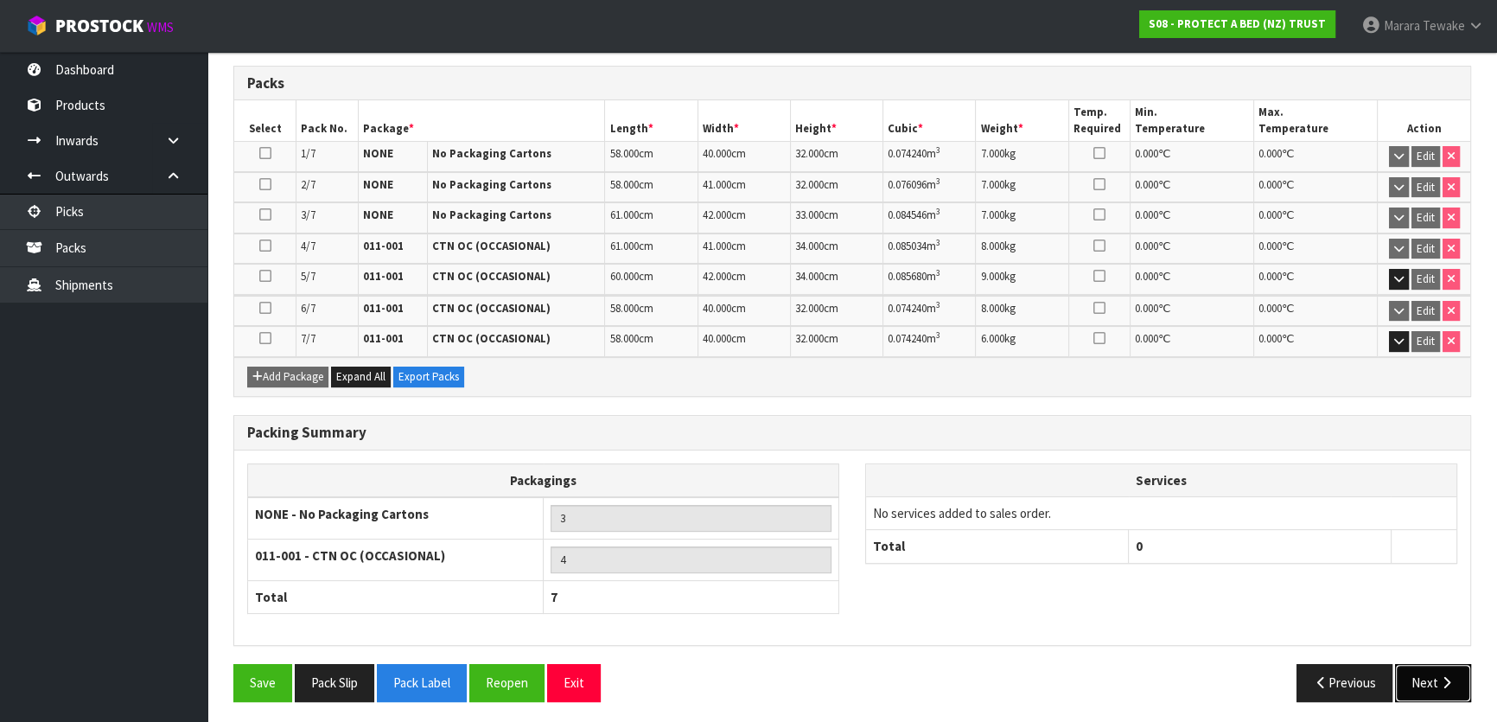
click at [1452, 683] on icon "button" at bounding box center [1447, 682] width 16 height 13
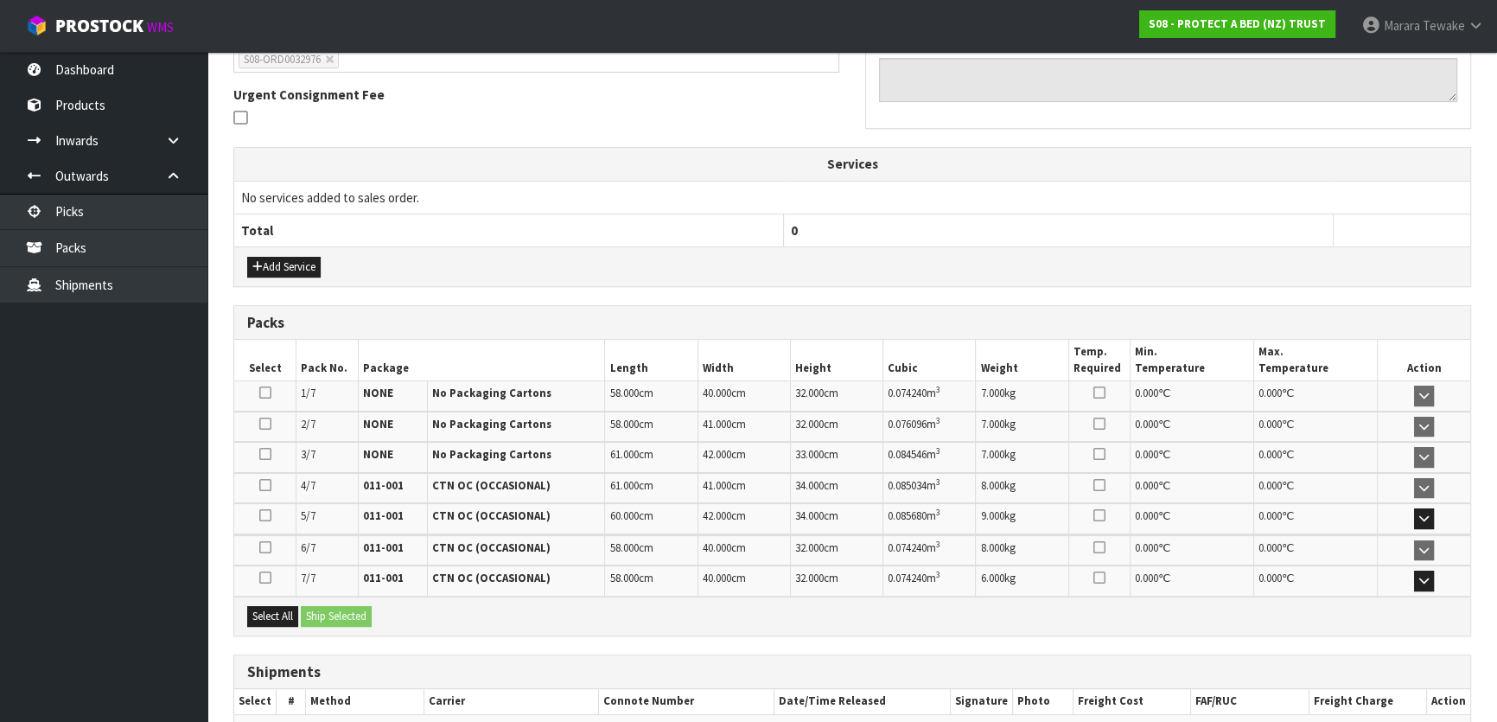
scroll to position [550, 0]
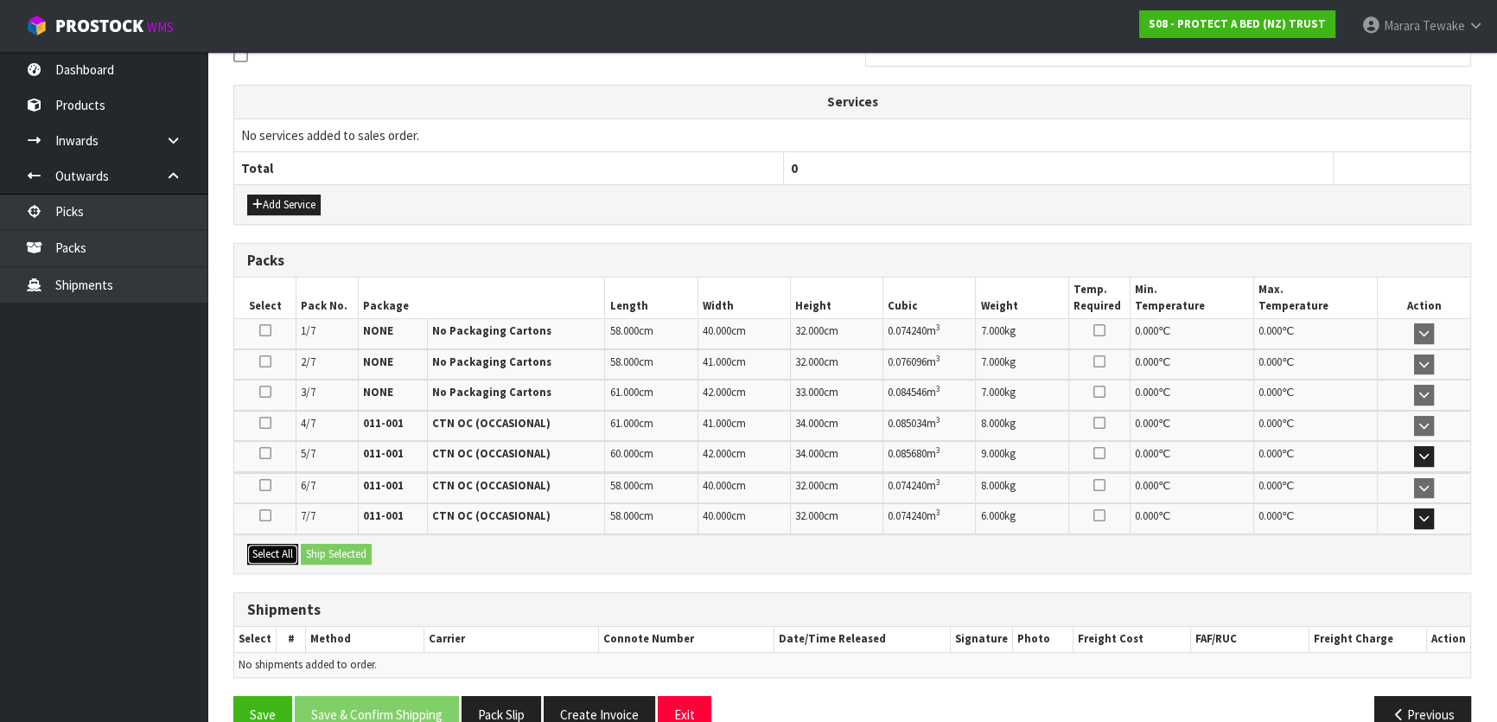
drag, startPoint x: 277, startPoint y: 546, endPoint x: 329, endPoint y: 552, distance: 52.1
click at [278, 546] on button "Select All" at bounding box center [272, 554] width 51 height 21
click at [333, 552] on button "Ship Selected" at bounding box center [336, 554] width 71 height 21
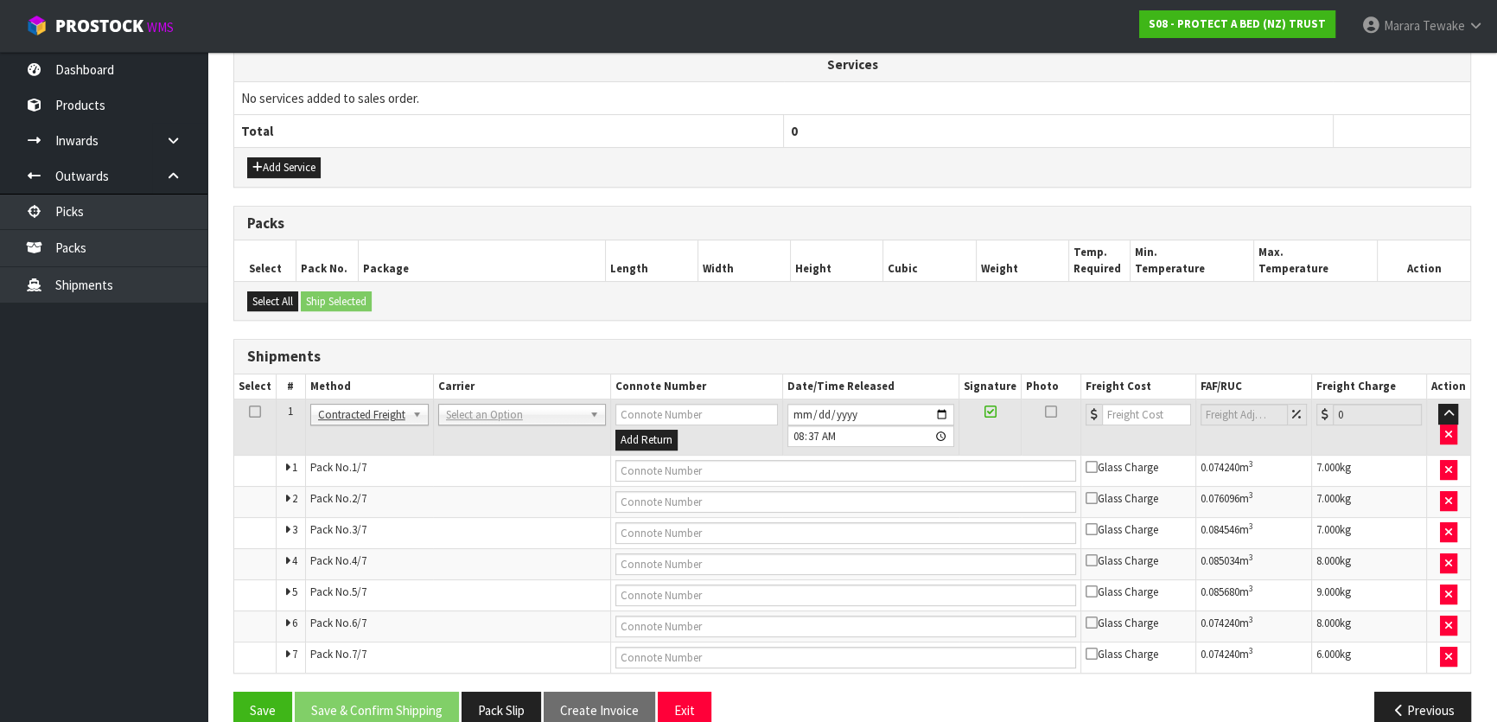
scroll to position [616, 0]
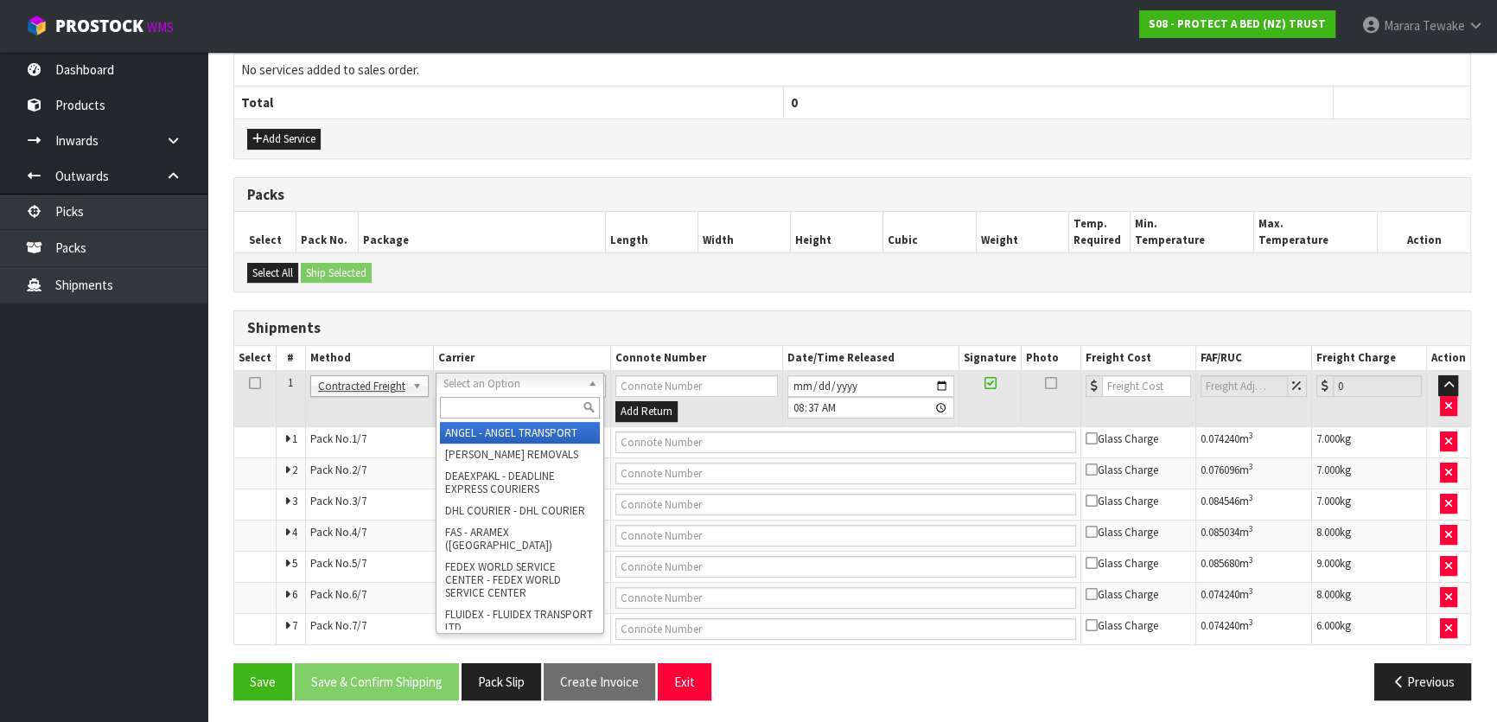
click at [467, 400] on input "text" at bounding box center [520, 408] width 160 height 22
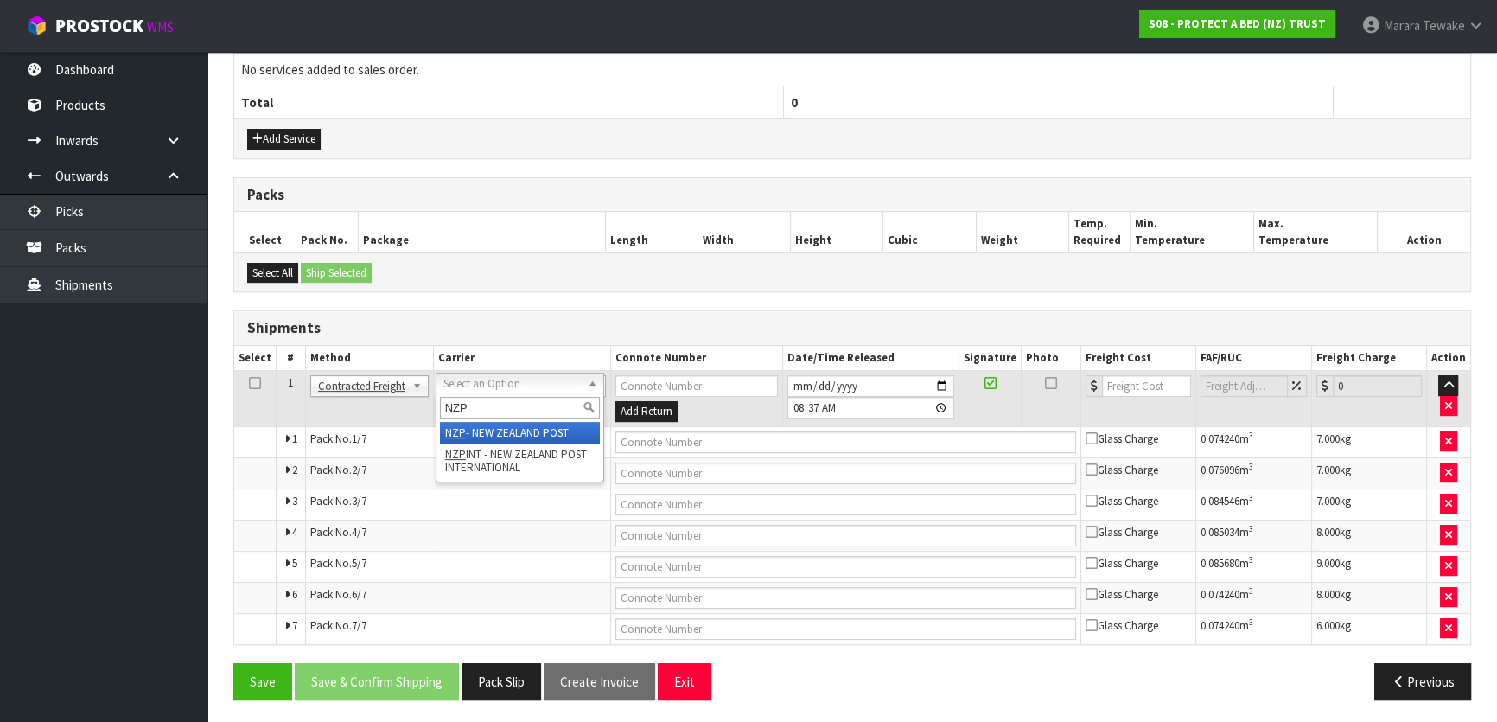
type input "NZP"
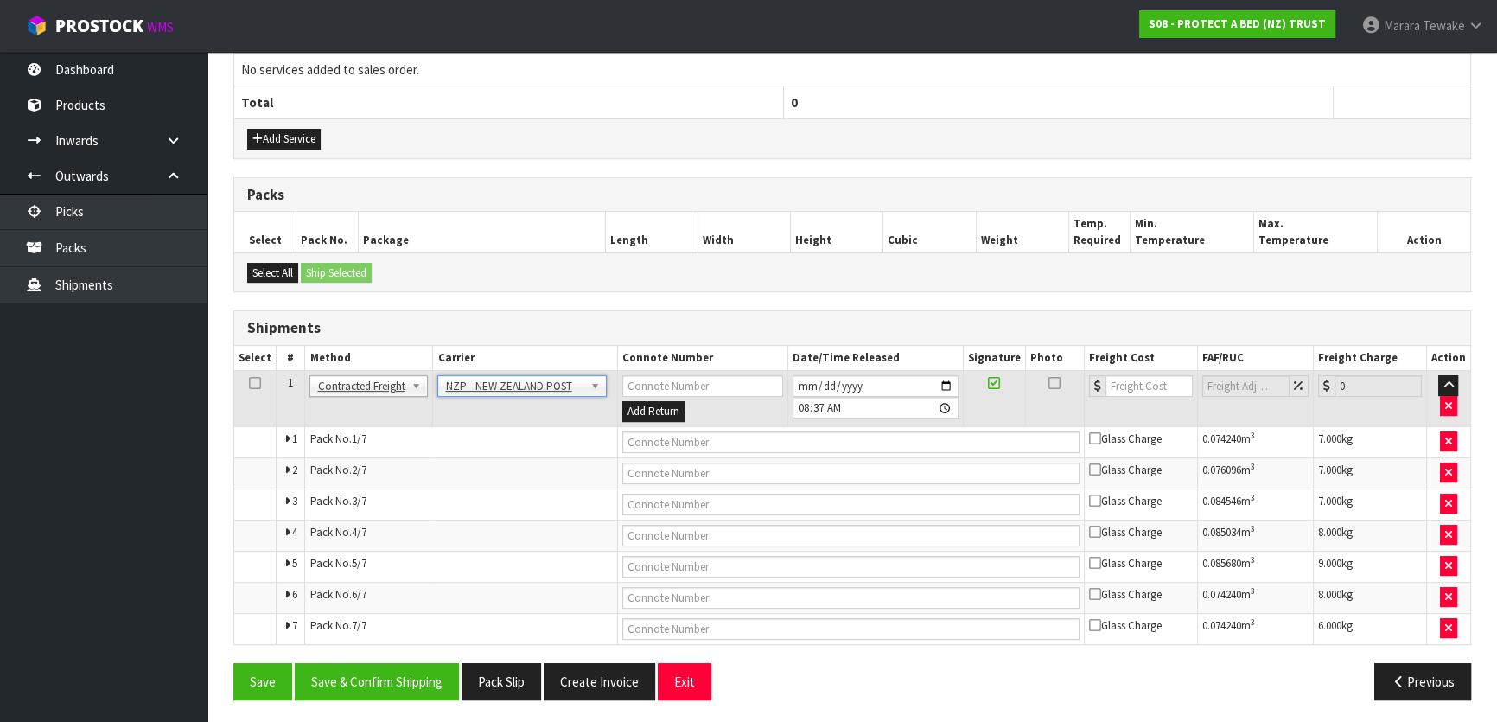
click at [401, 696] on div "Save Save & Confirm Shipping Pack Slip Create Invoice Exit Previous" at bounding box center [852, 688] width 1264 height 50
click at [407, 684] on button "Save & Confirm Shipping" at bounding box center [377, 681] width 164 height 37
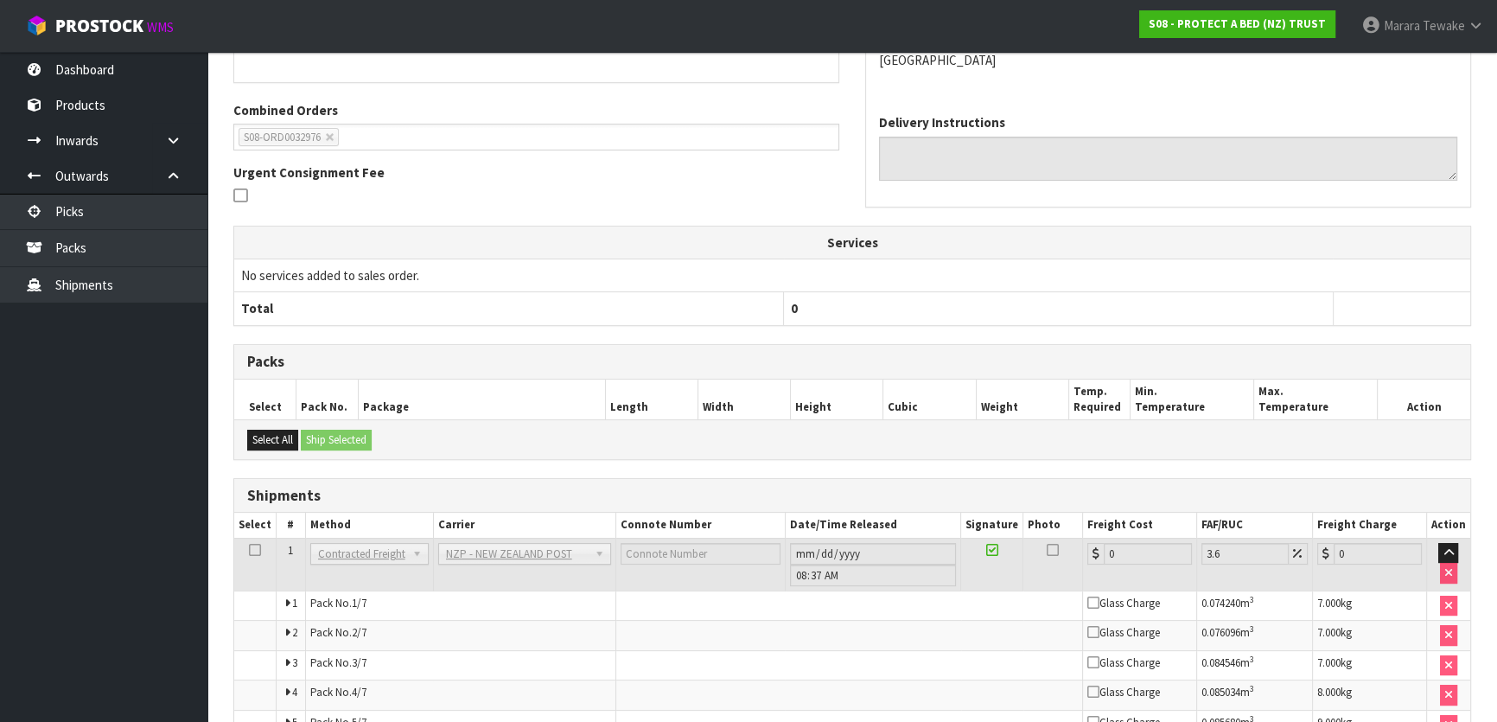
scroll to position [583, 0]
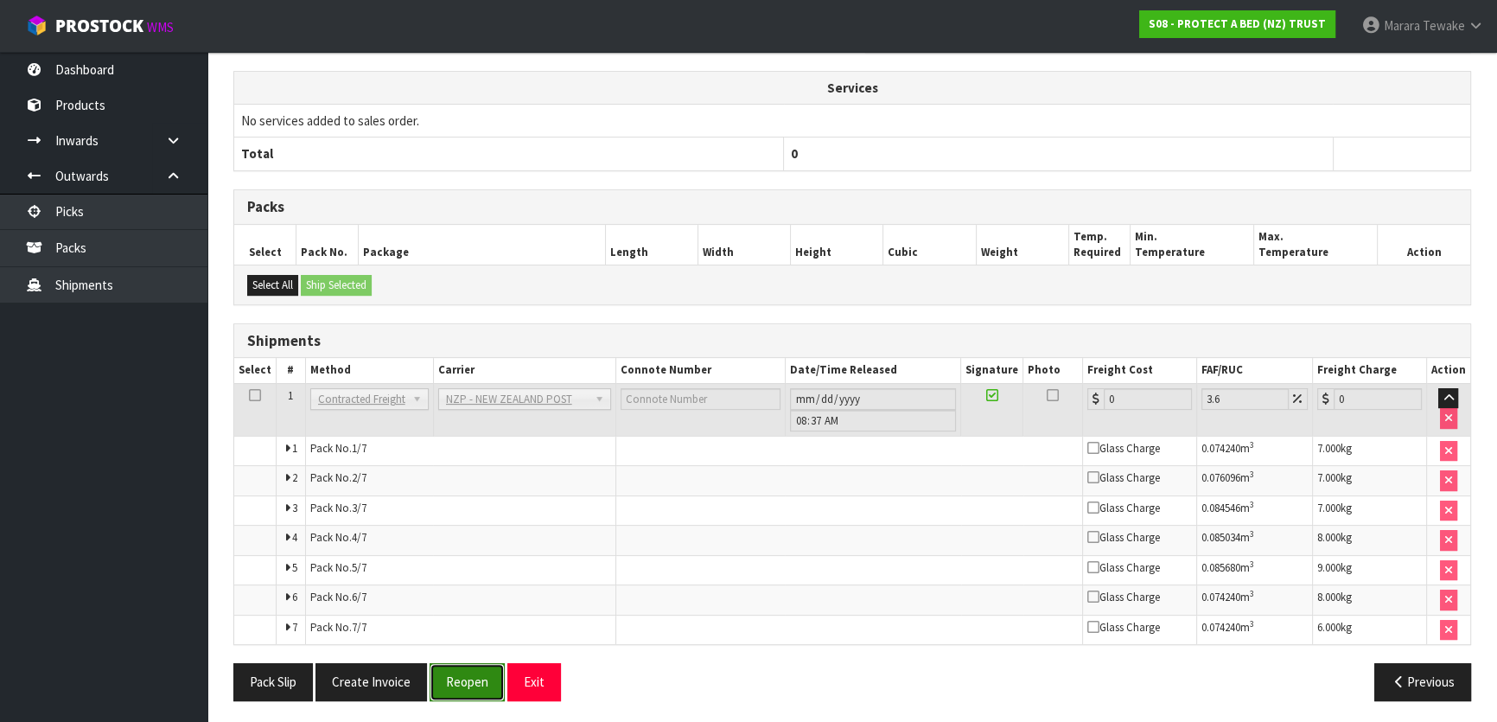
click at [474, 675] on button "Reopen" at bounding box center [467, 681] width 75 height 37
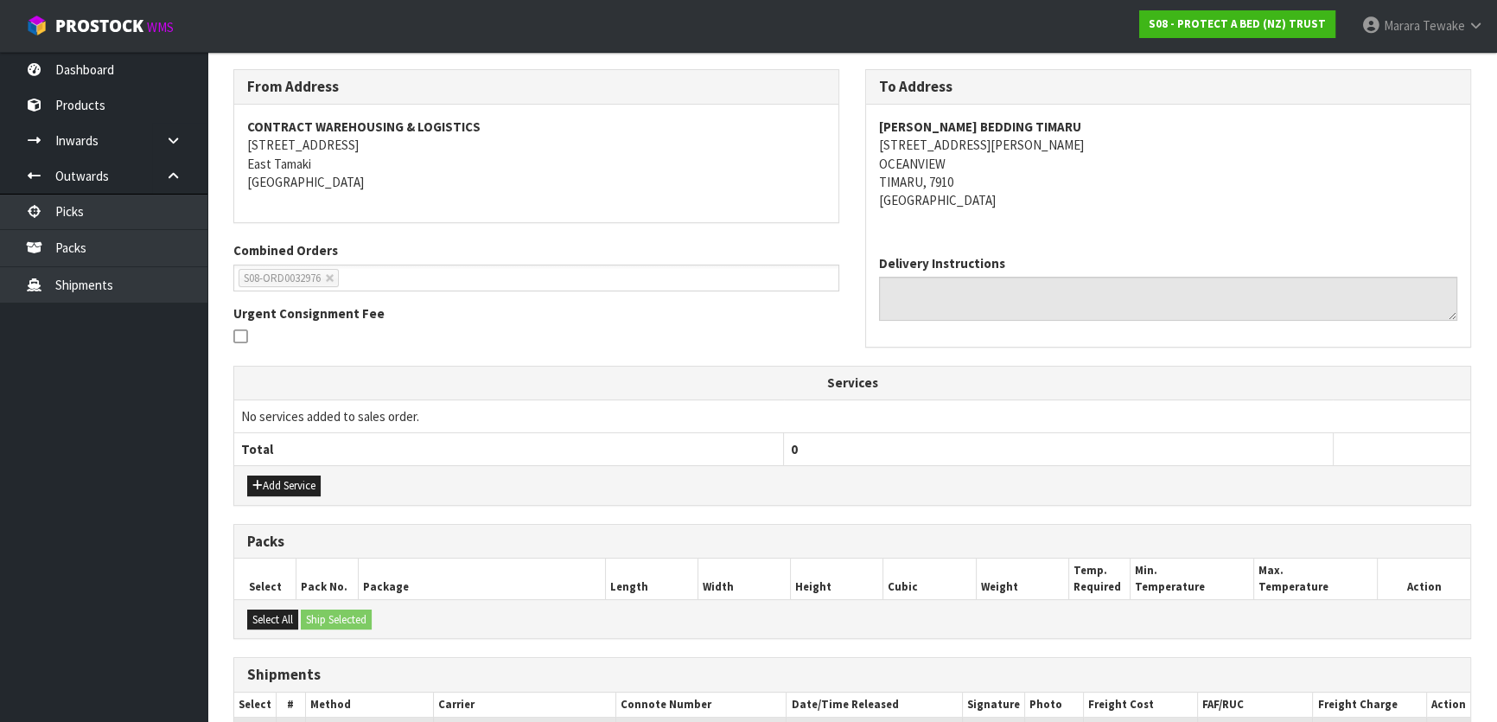
scroll to position [550, 0]
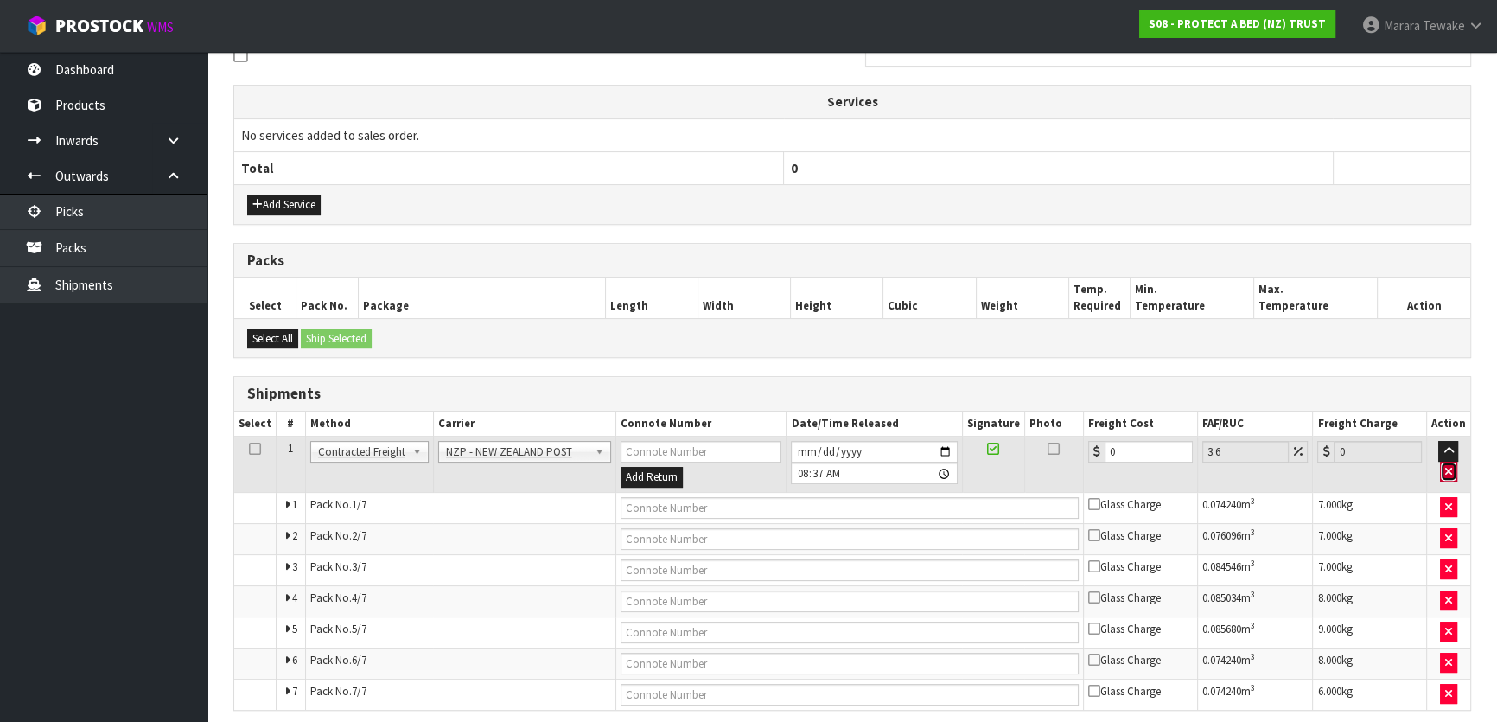
click at [1449, 467] on icon "button" at bounding box center [1448, 471] width 7 height 11
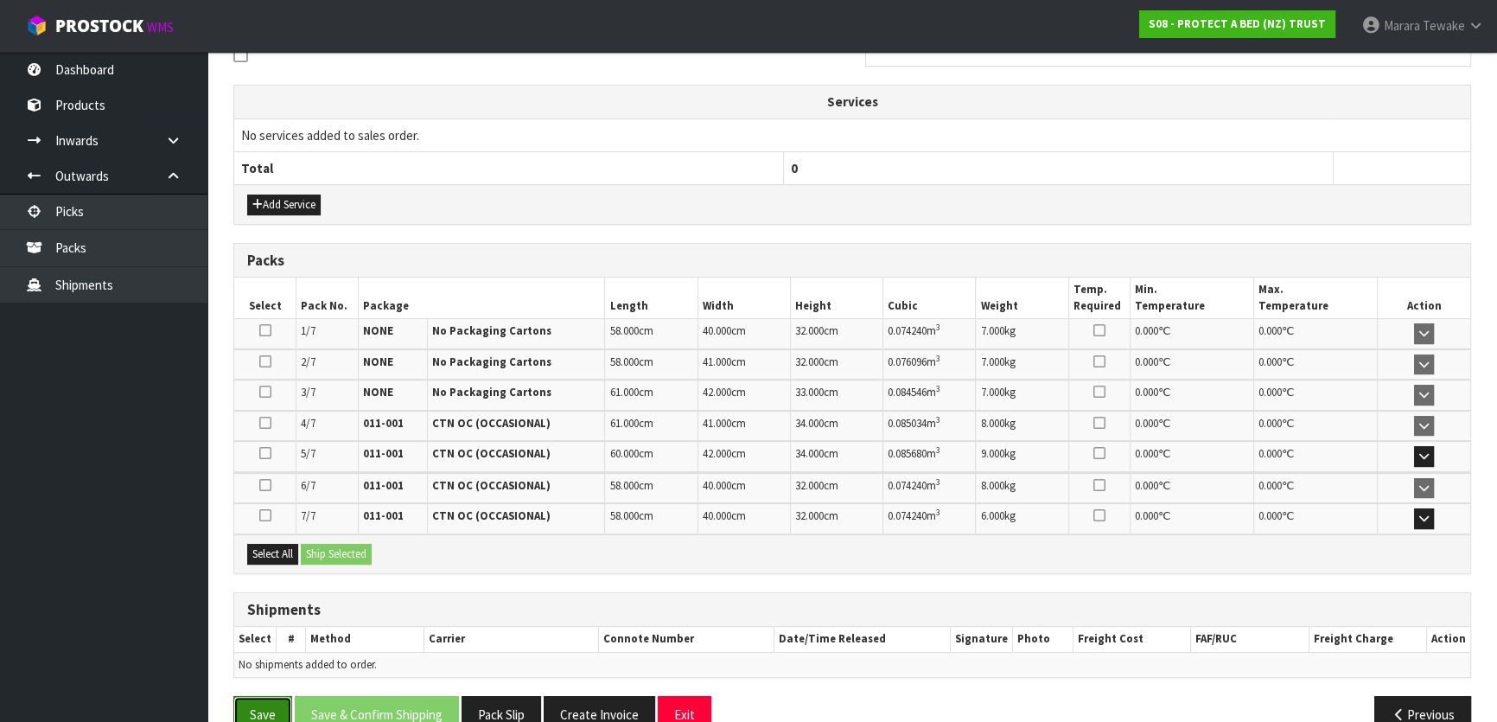
click at [261, 710] on button "Save" at bounding box center [262, 714] width 59 height 37
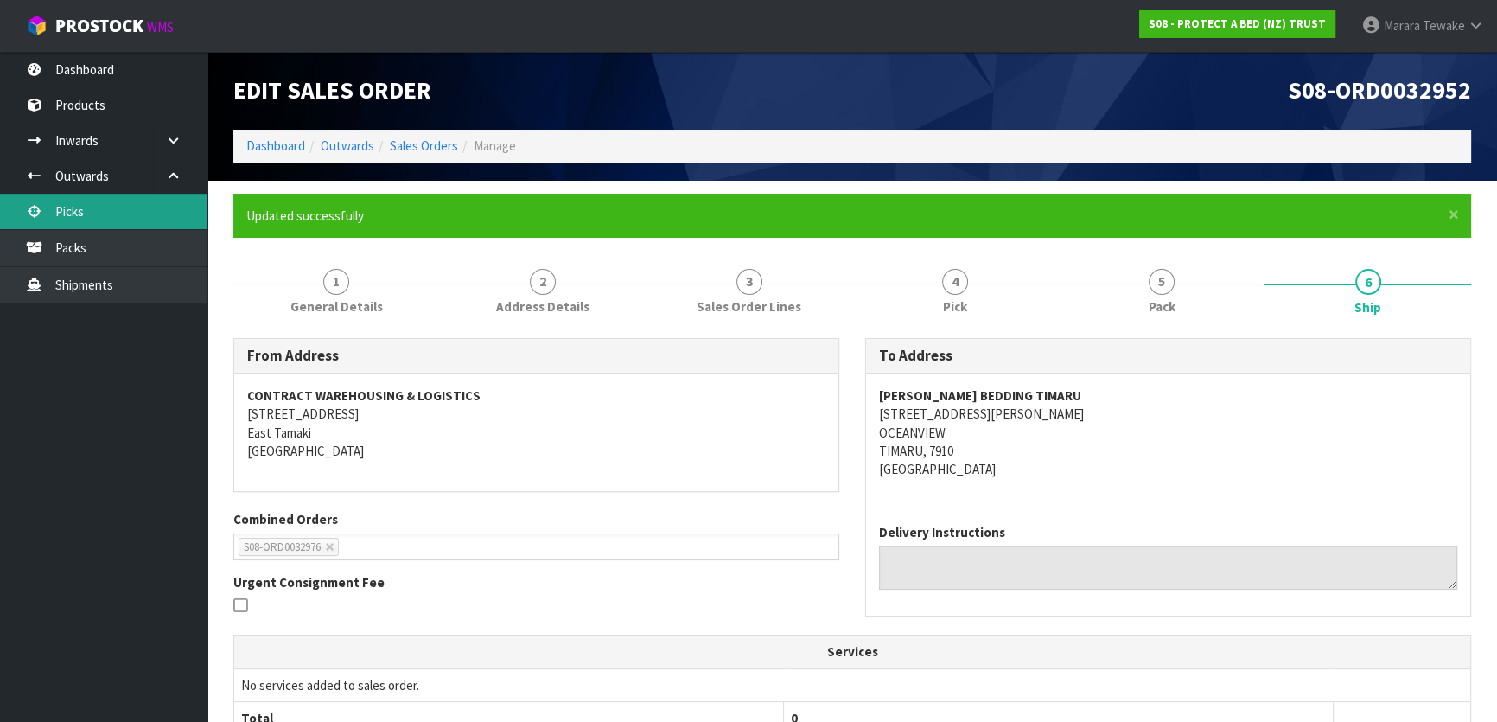
click at [78, 212] on link "Picks" at bounding box center [103, 211] width 207 height 35
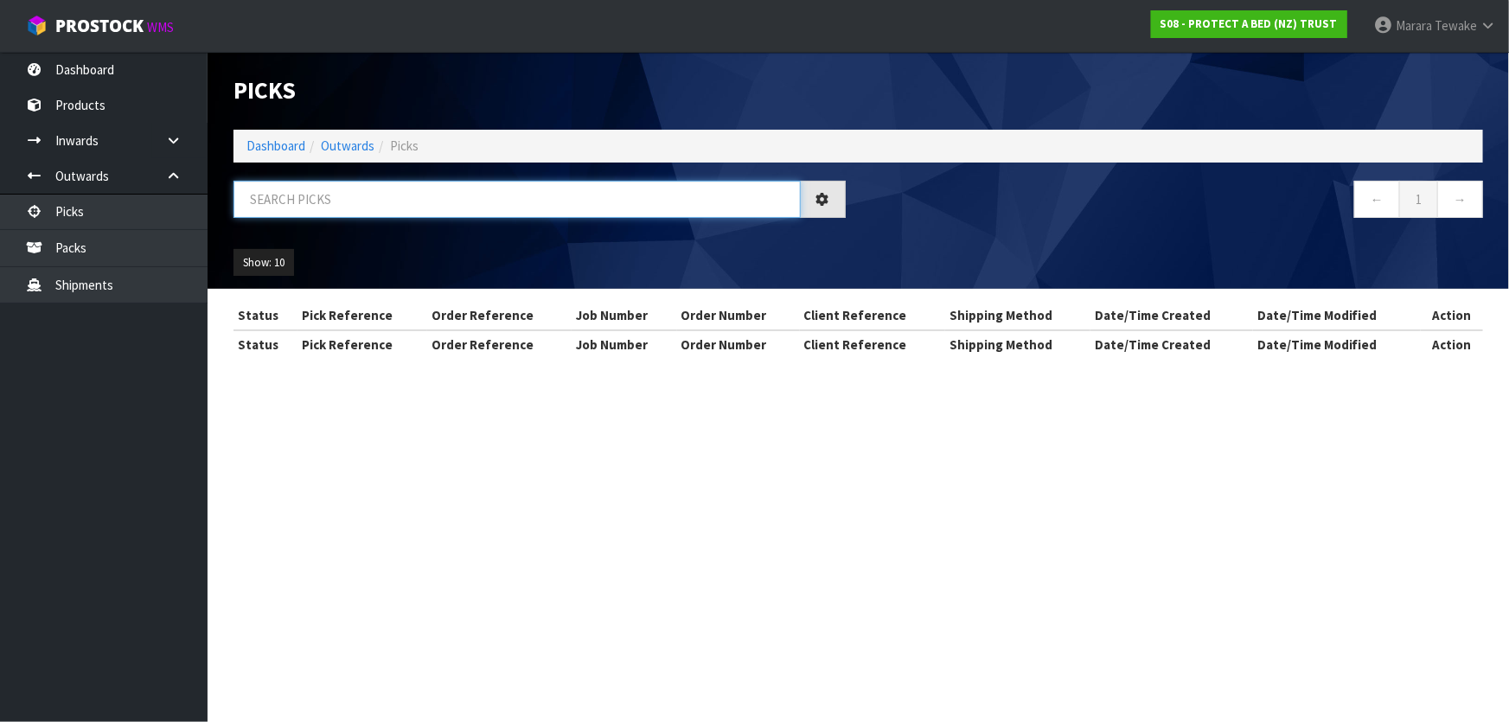
click at [273, 192] on input "text" at bounding box center [516, 199] width 567 height 37
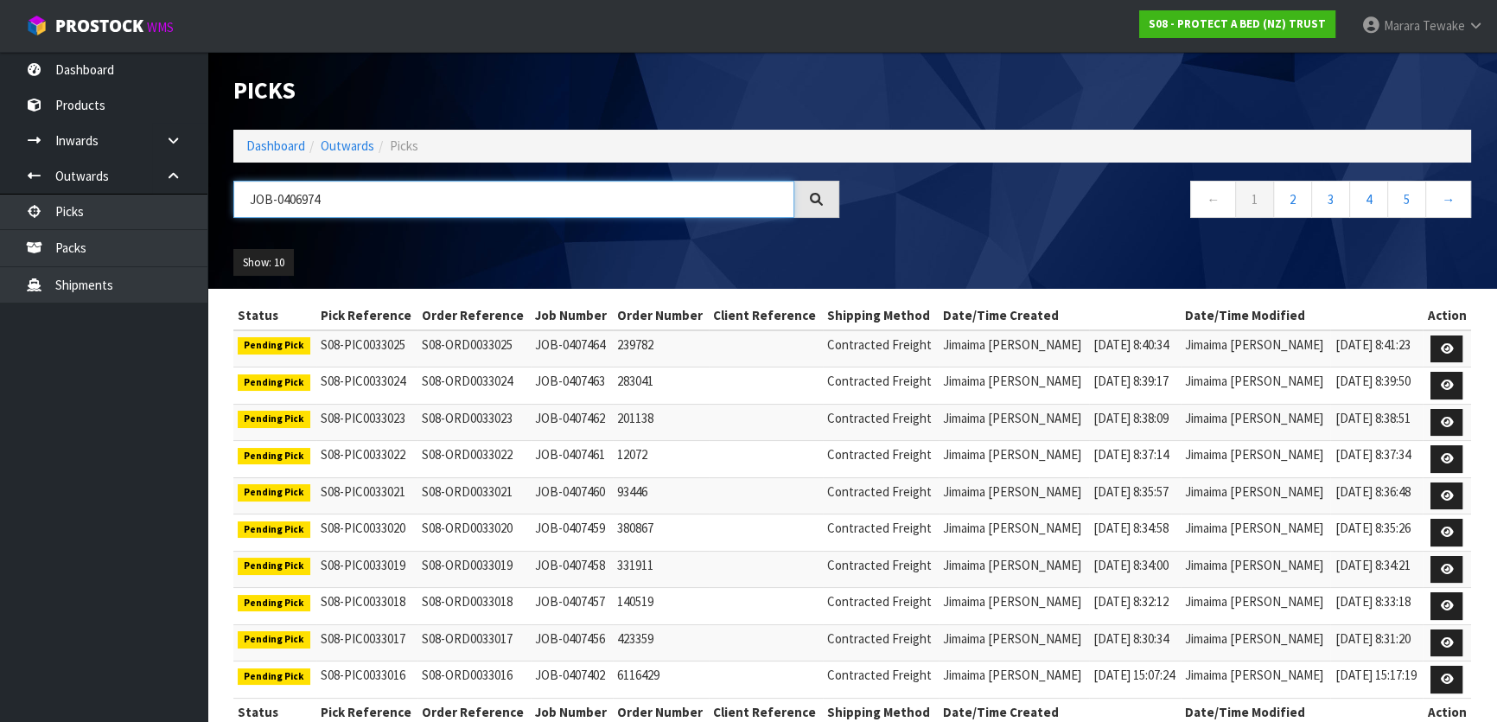
type input "JOB-0406974"
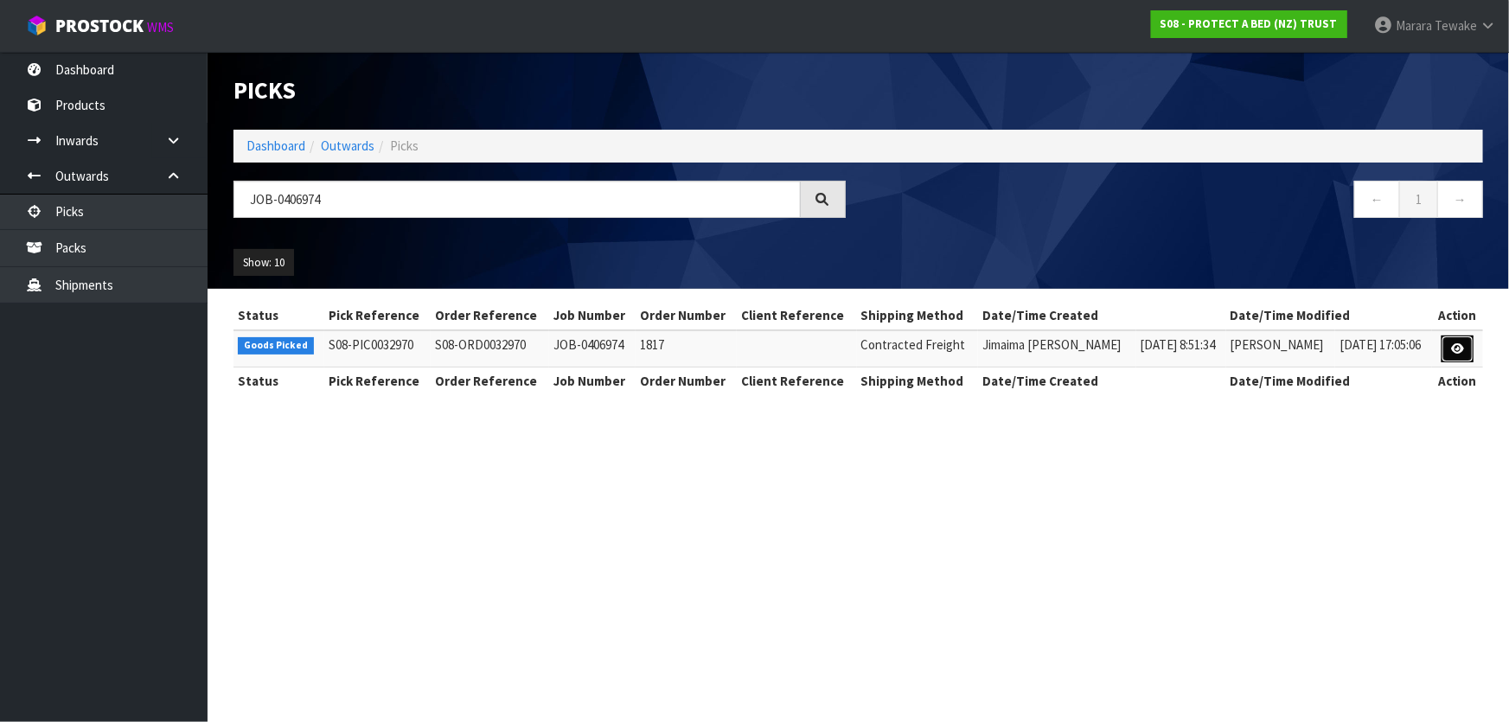
click at [1445, 346] on link at bounding box center [1457, 349] width 32 height 28
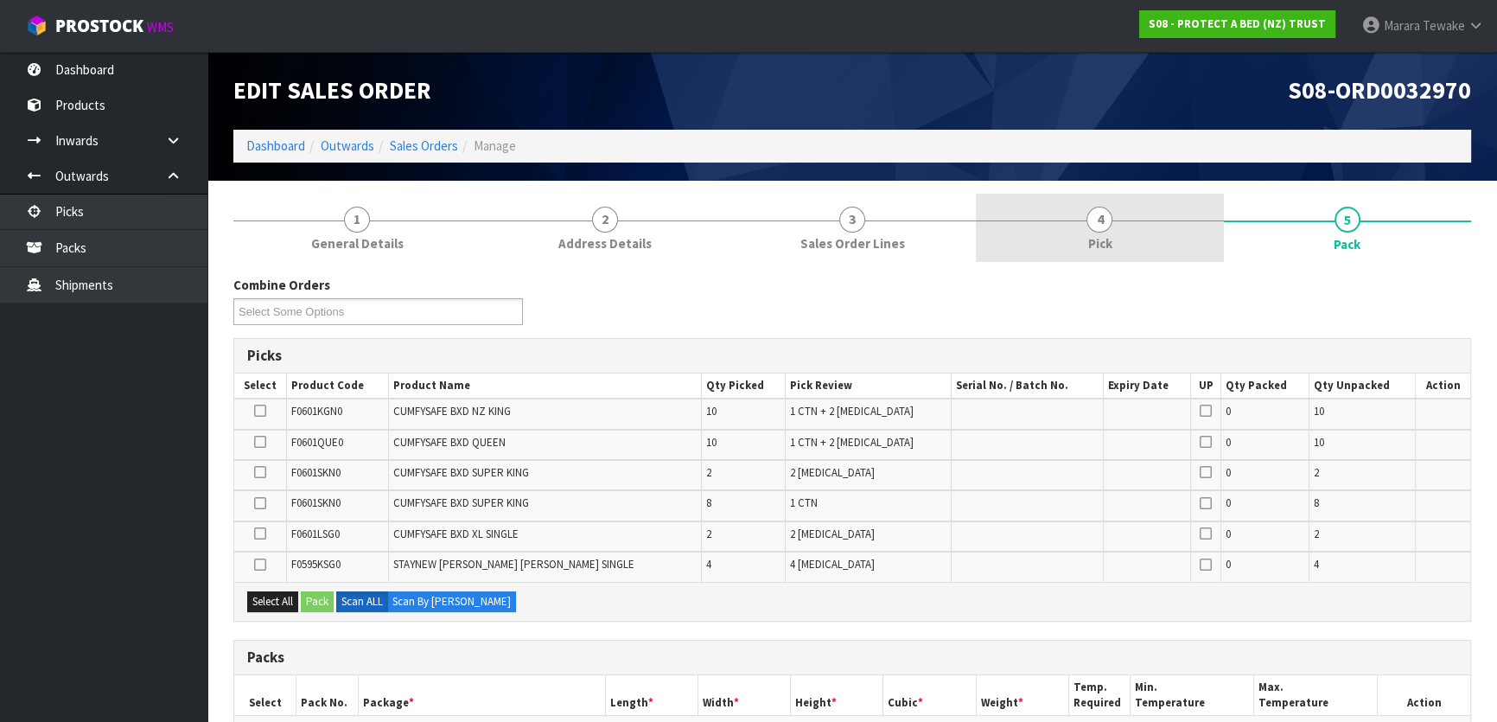
click at [1139, 225] on link "4 Pick" at bounding box center [1099, 228] width 247 height 68
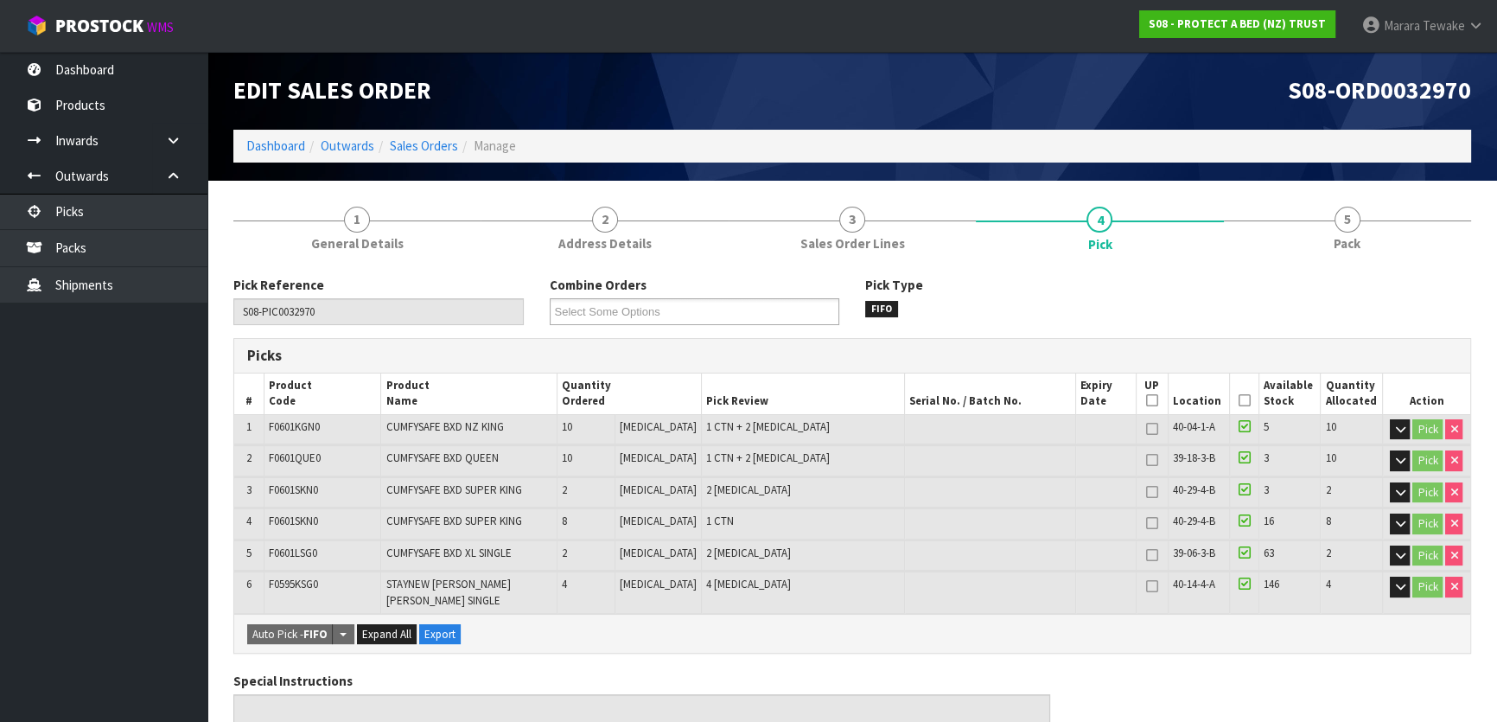
click at [1240, 401] on icon at bounding box center [1244, 400] width 12 height 1
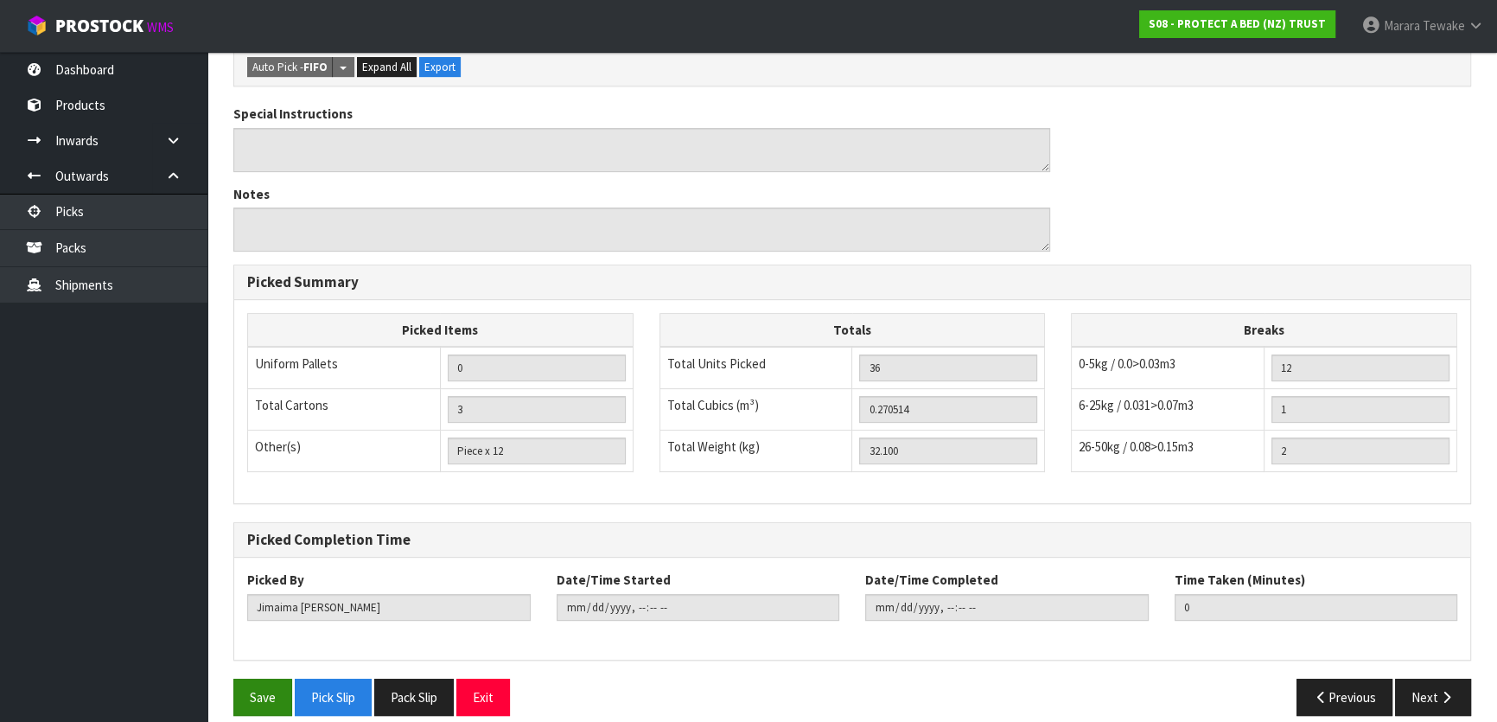
scroll to position [632, 0]
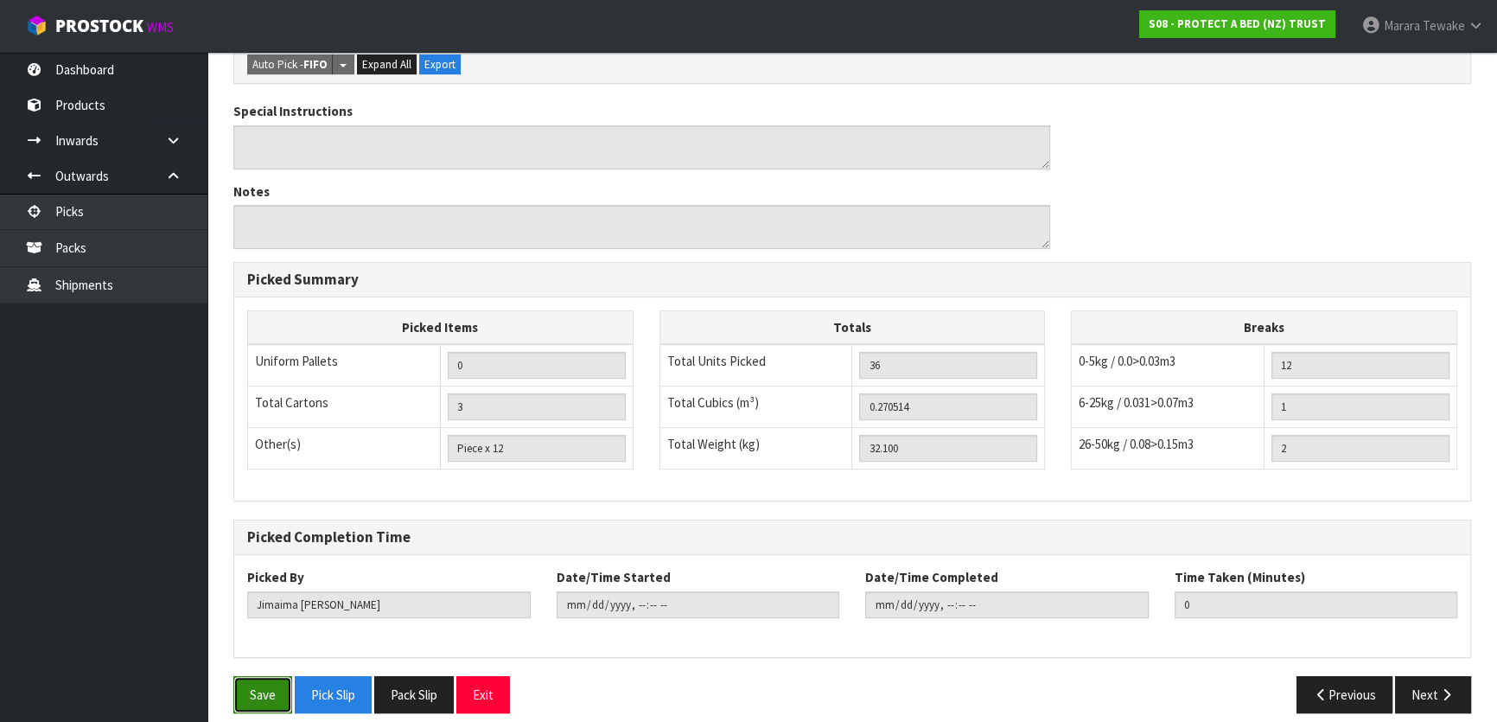
click at [271, 676] on button "Save" at bounding box center [262, 694] width 59 height 37
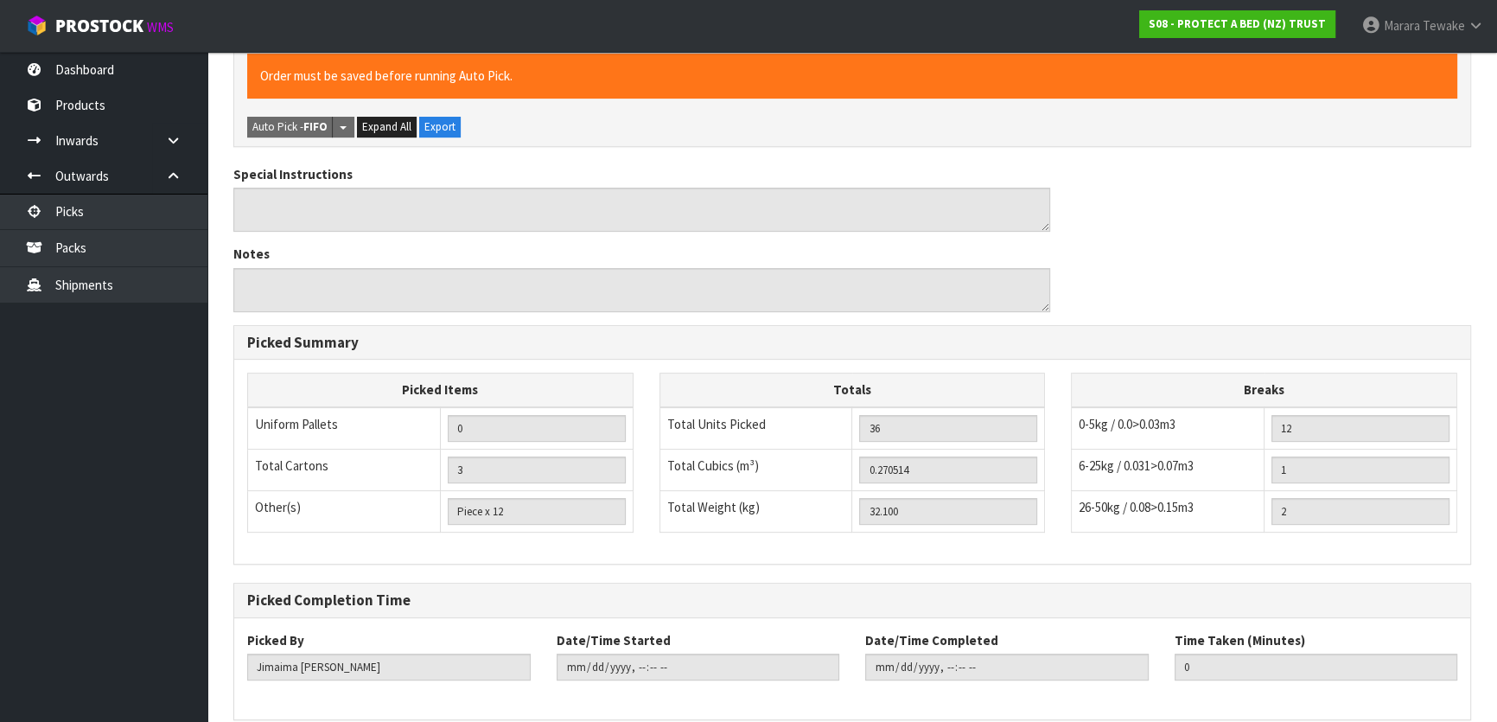
scroll to position [0, 0]
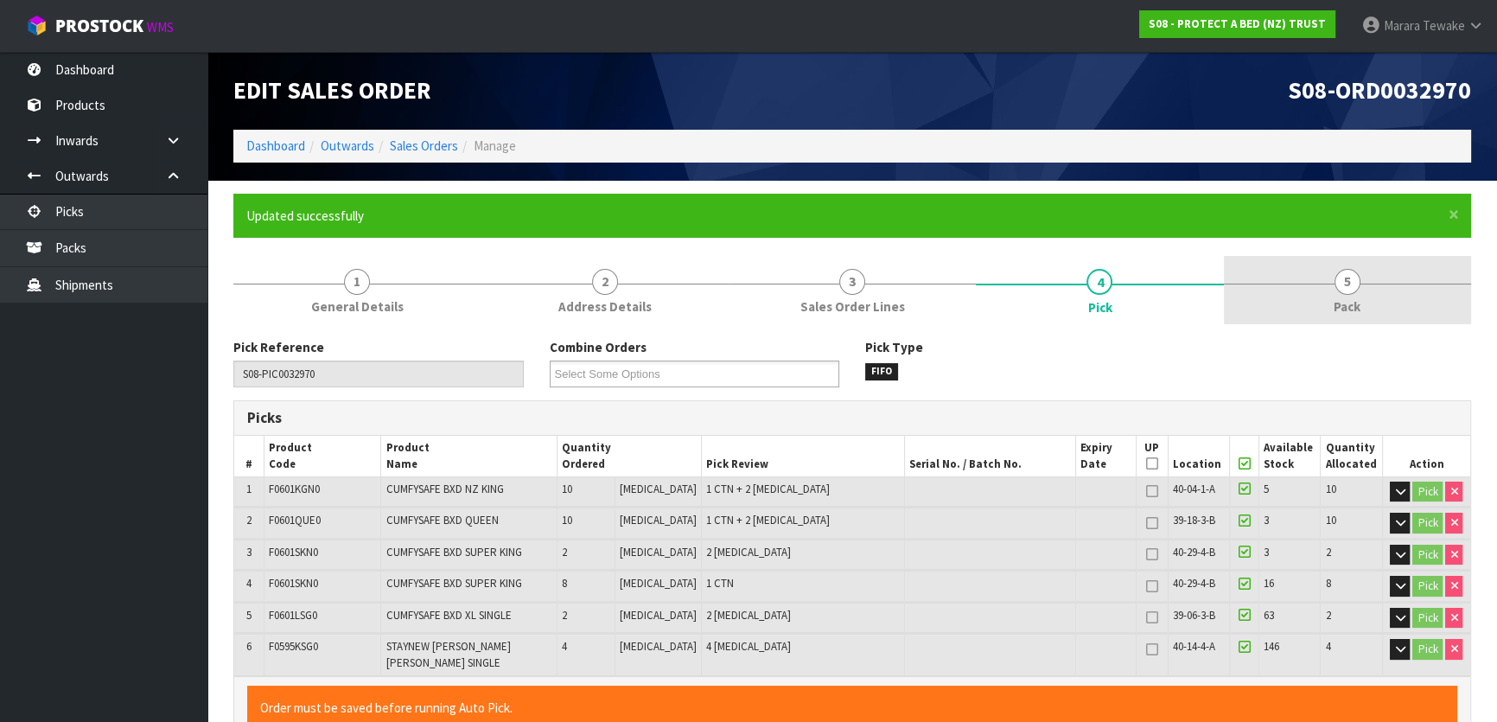
type input "Marara Tewake"
type input "2025-08-13T08:41:55"
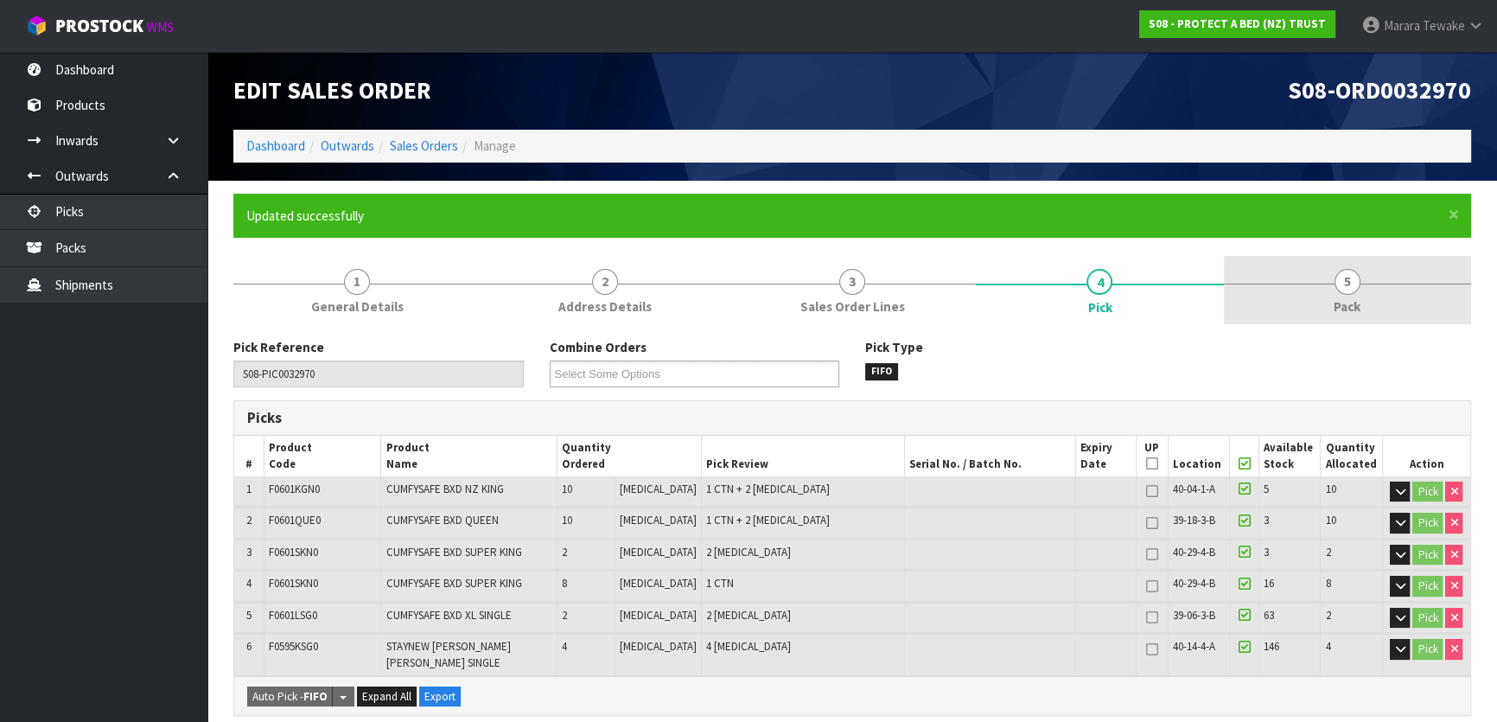
click at [1354, 294] on link "5 Pack" at bounding box center [1347, 290] width 247 height 68
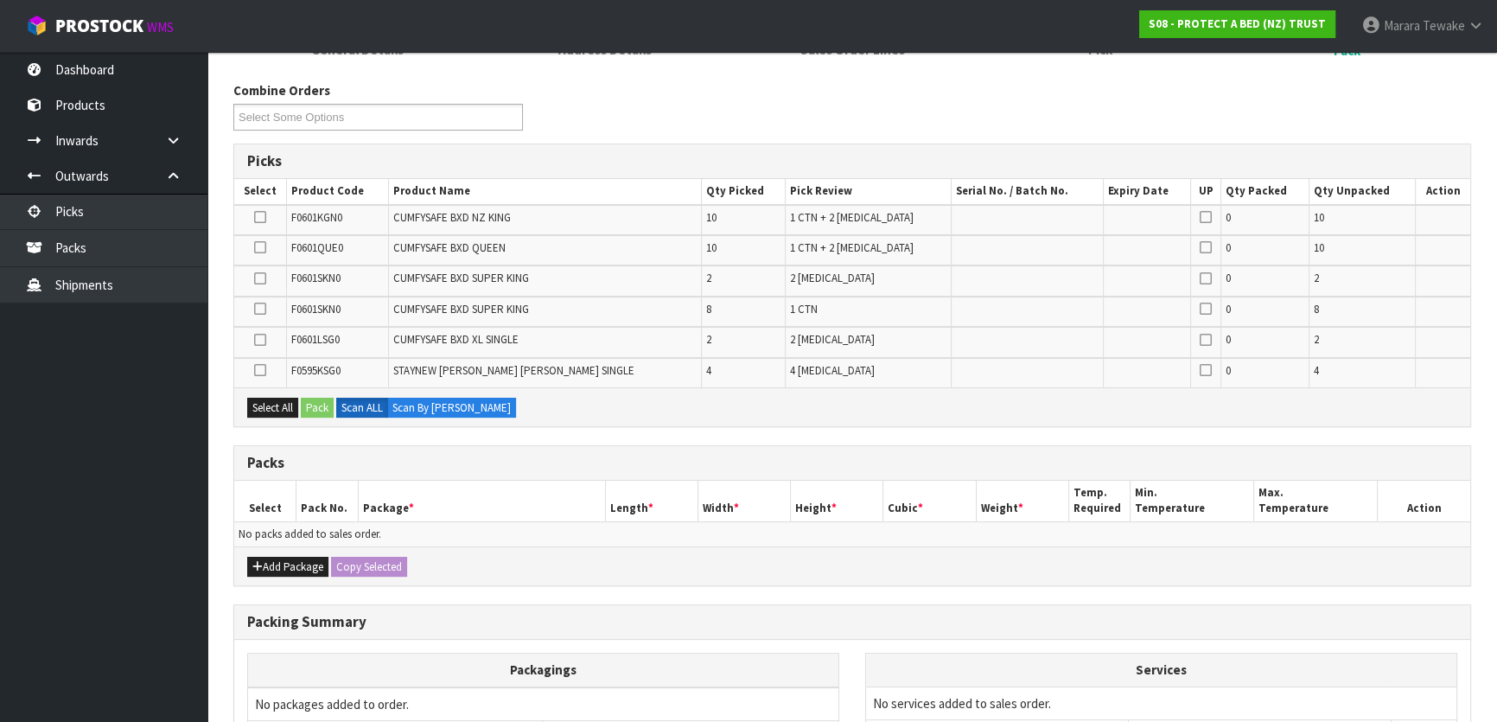
scroll to position [314, 0]
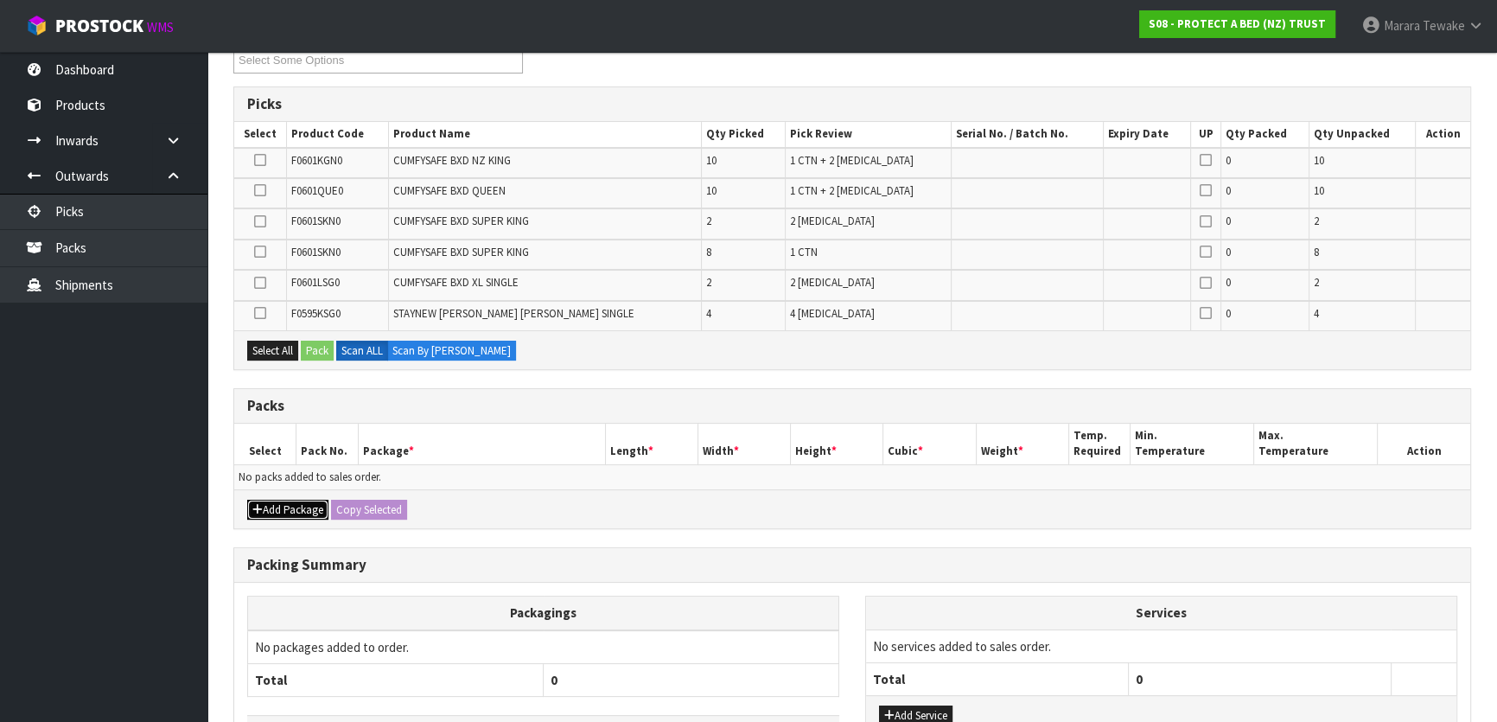
click at [294, 507] on button "Add Package" at bounding box center [287, 510] width 81 height 21
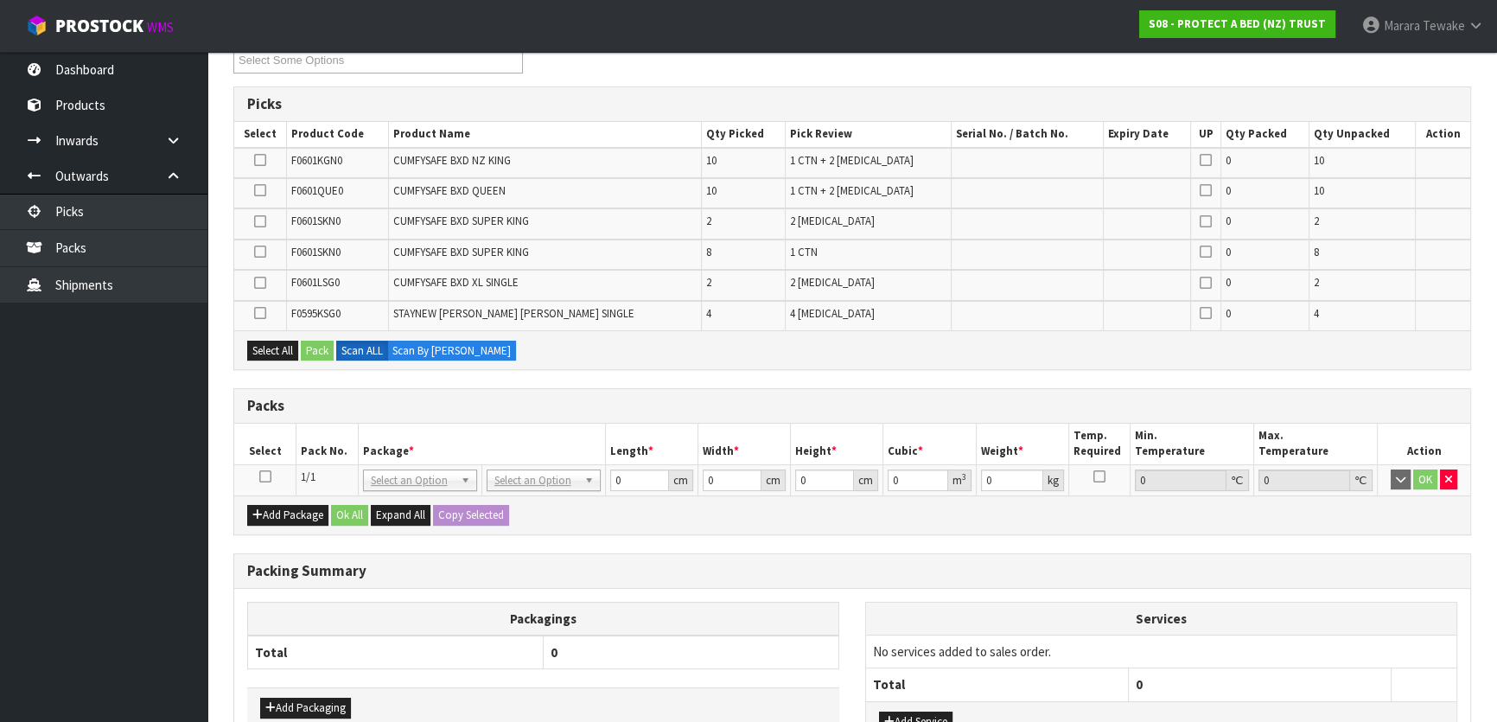
click at [261, 190] on icon at bounding box center [260, 190] width 12 height 1
click at [0, 0] on input "checkbox" at bounding box center [0, 0] width 0 height 0
click at [320, 354] on button "Pack" at bounding box center [317, 351] width 33 height 21
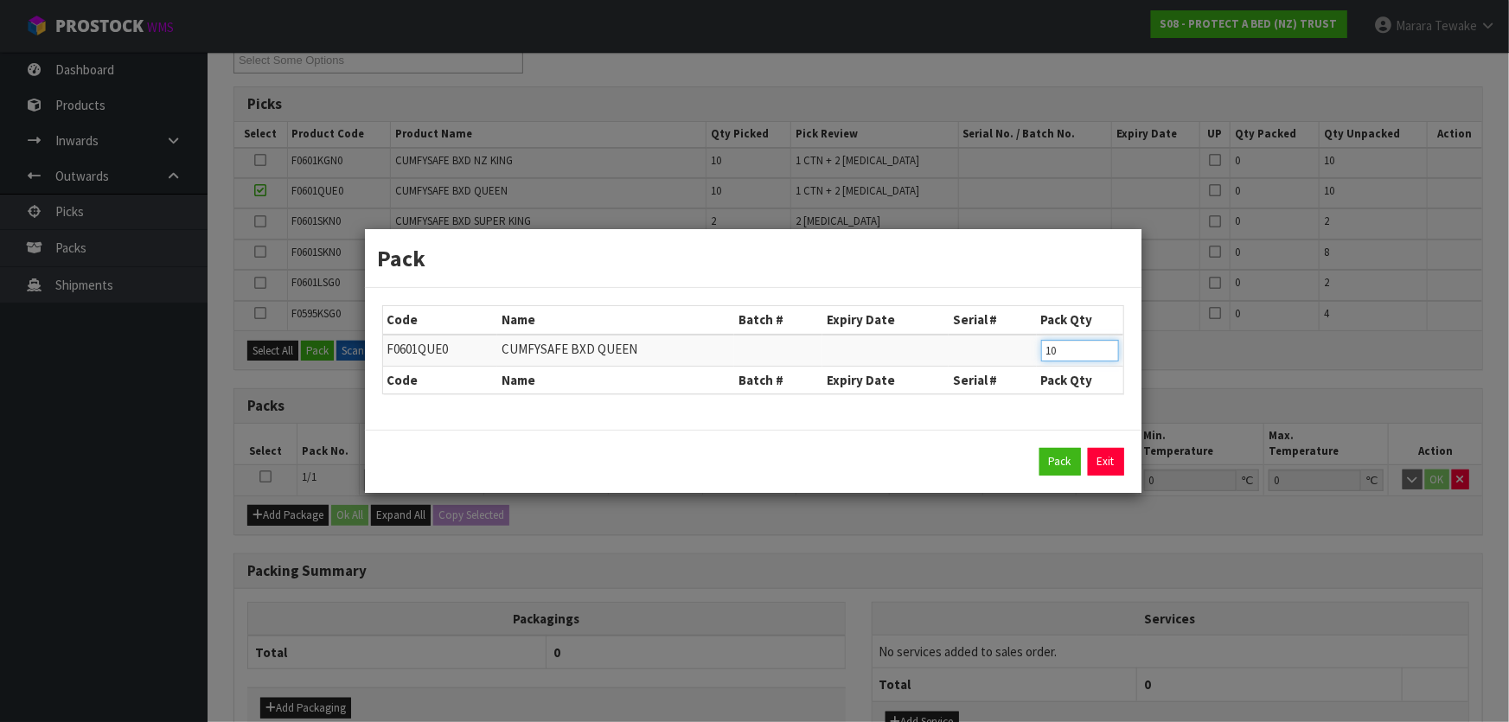
drag, startPoint x: 1074, startPoint y: 347, endPoint x: 1003, endPoint y: 321, distance: 75.5
click at [1018, 331] on table "Code Name Batch # Expiry Date Serial # Pack Qty F0601QUE0 CUMFYSAFE BXD QUEEN 1…" at bounding box center [753, 349] width 740 height 87
type input "8"
click button "Pack" at bounding box center [1059, 462] width 41 height 28
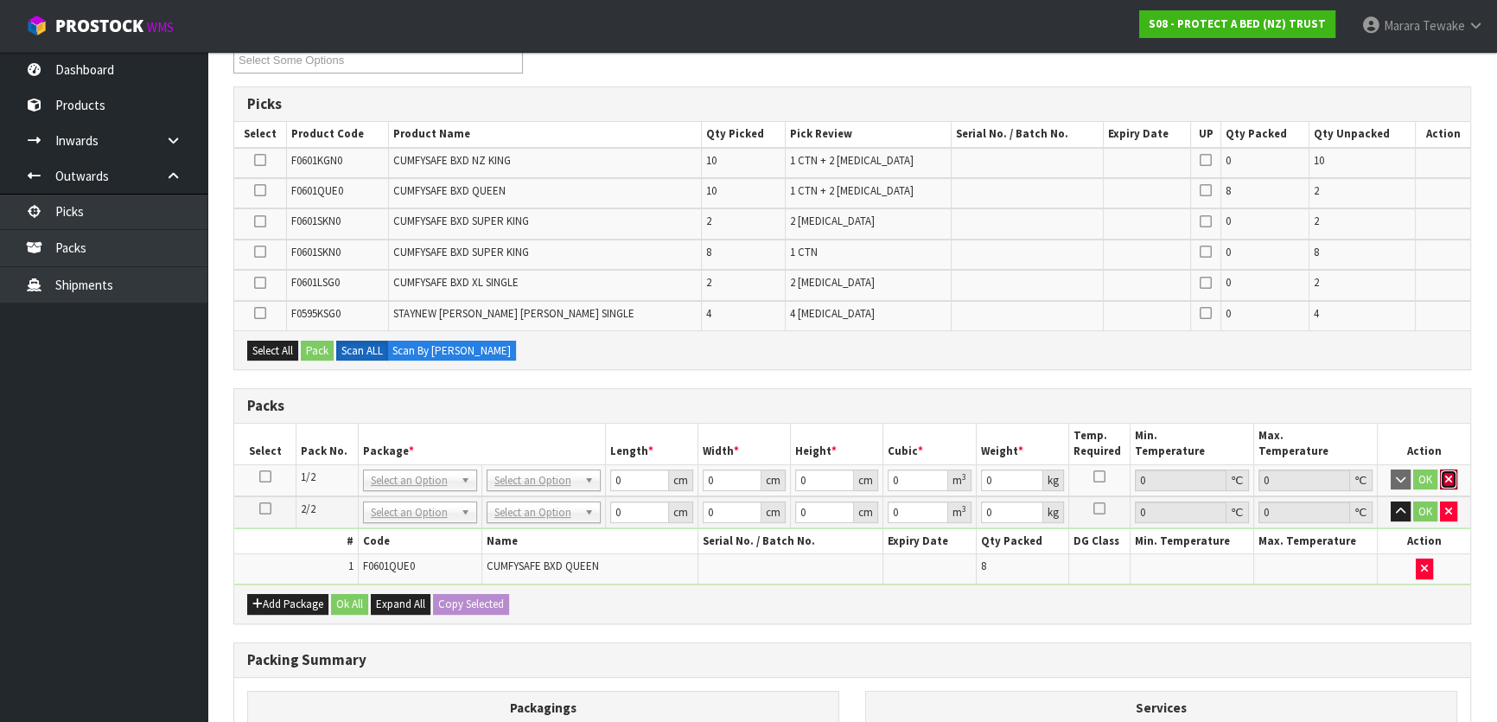
drag, startPoint x: 1452, startPoint y: 476, endPoint x: 1355, endPoint y: 469, distance: 97.1
click at [1447, 475] on icon "button" at bounding box center [1448, 479] width 7 height 11
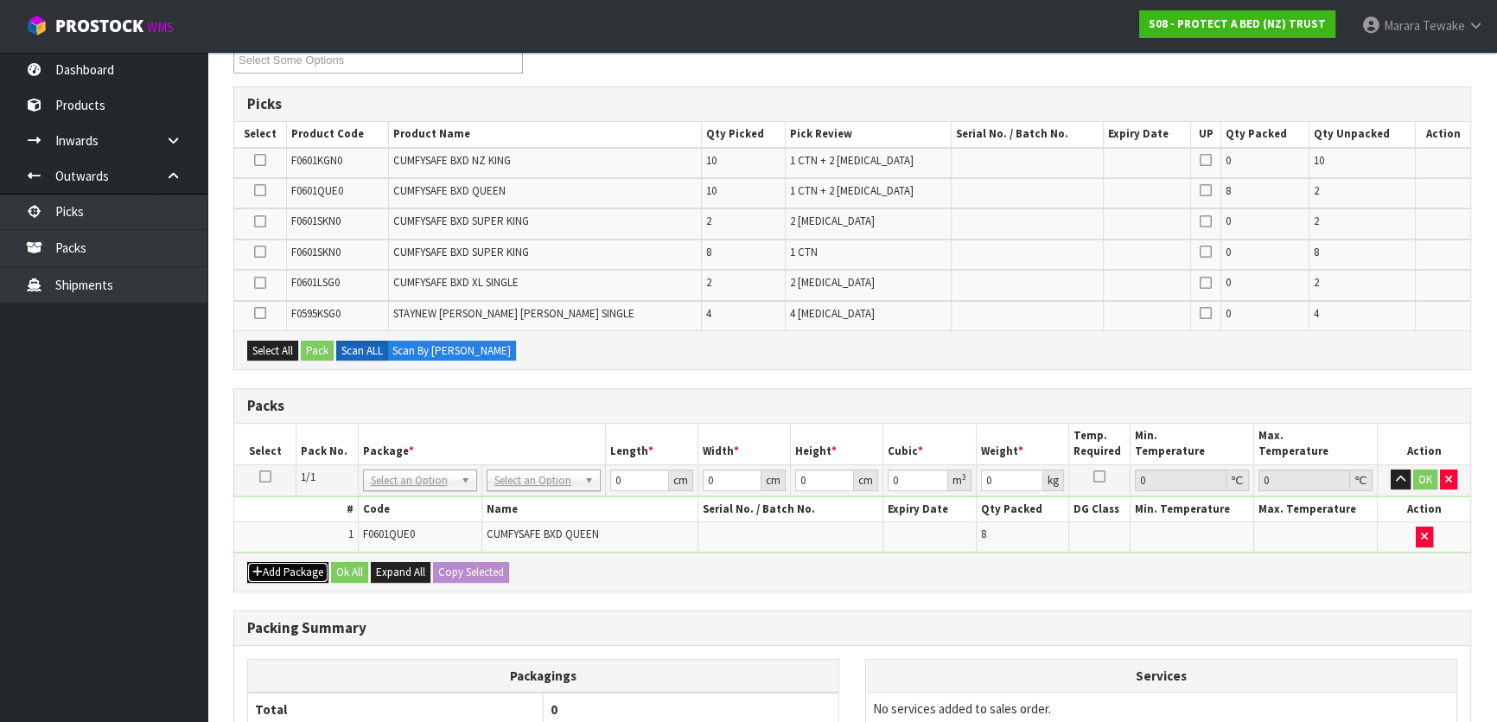
click at [274, 567] on button "Add Package" at bounding box center [287, 572] width 81 height 21
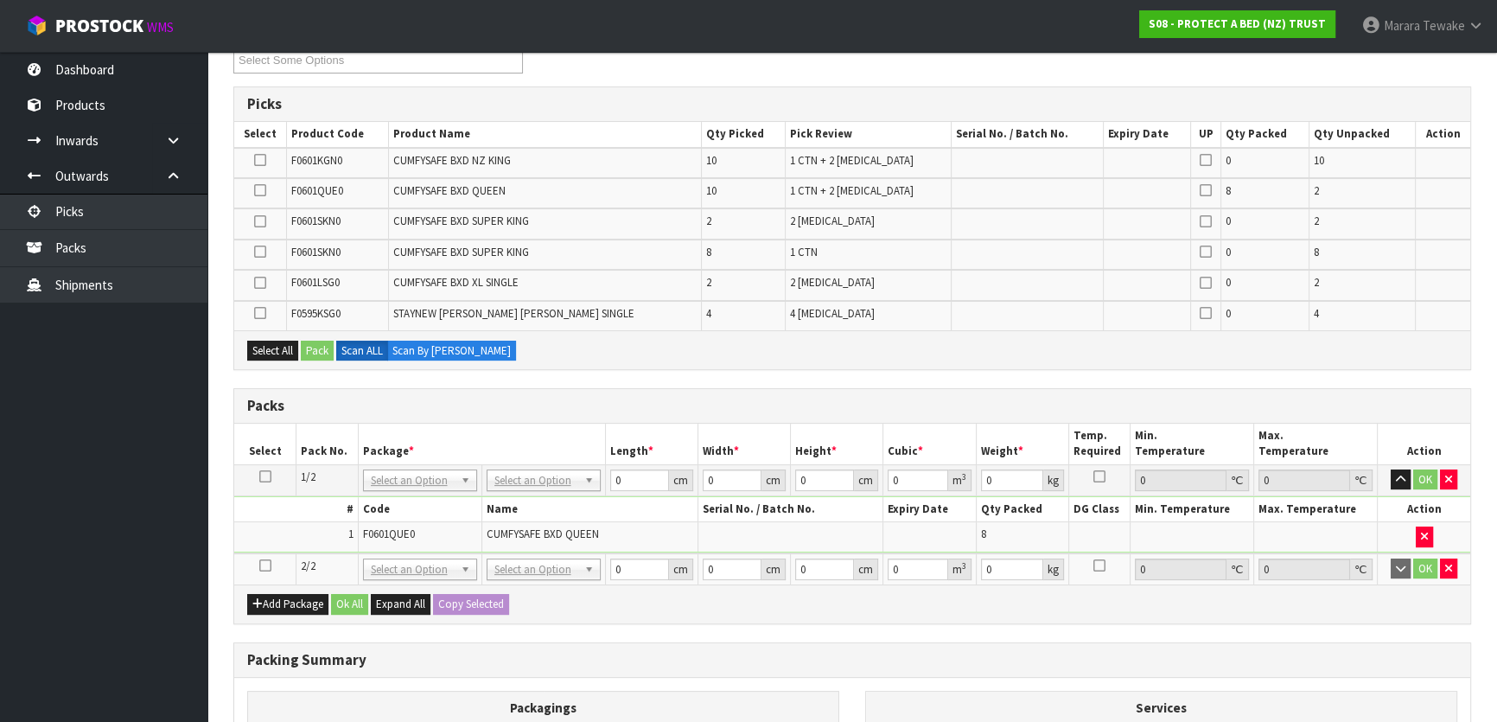
click at [267, 565] on icon at bounding box center [265, 565] width 12 height 1
click at [264, 161] on icon at bounding box center [260, 160] width 12 height 1
click at [0, 0] on input "checkbox" at bounding box center [0, 0] width 0 height 0
click at [323, 358] on div "Select All Pack Scan ALL Scan By Quantity" at bounding box center [852, 349] width 1236 height 39
click at [325, 349] on button "Pack" at bounding box center [317, 351] width 33 height 21
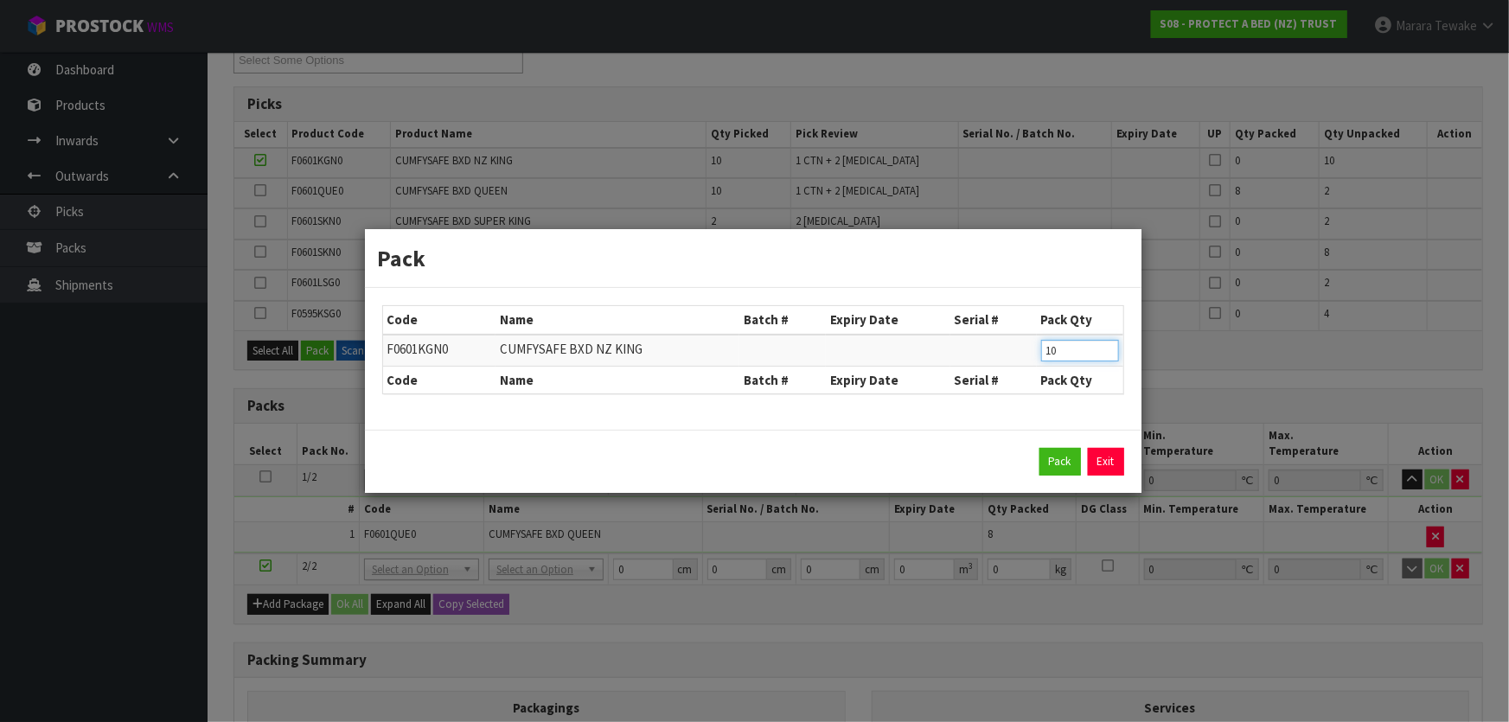
drag, startPoint x: 1063, startPoint y: 351, endPoint x: 1029, endPoint y: 327, distance: 42.2
click at [1030, 337] on tr "F0601KGN0 CUMFYSAFE BXD NZ KING 10" at bounding box center [753, 351] width 740 height 32
type input "8"
click button "Pack" at bounding box center [1059, 462] width 41 height 28
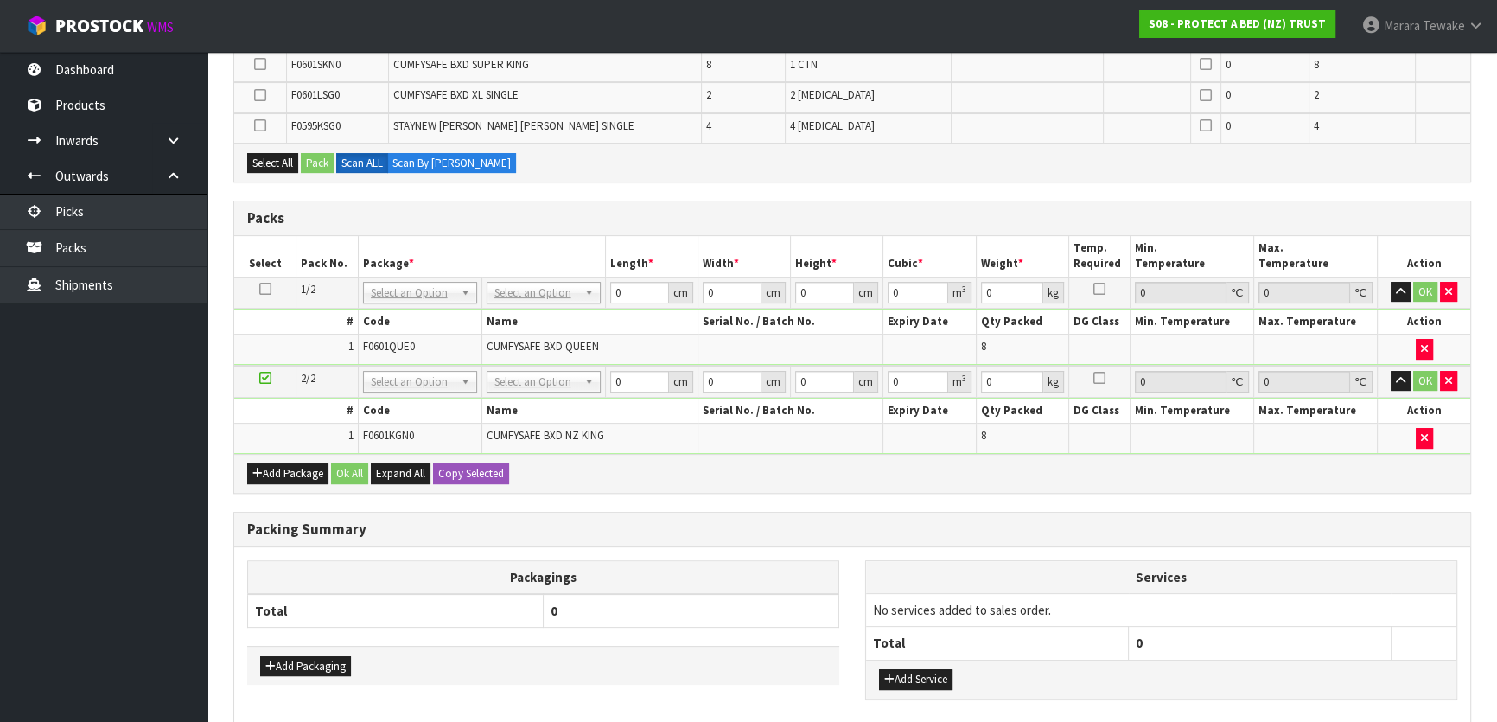
scroll to position [586, 0]
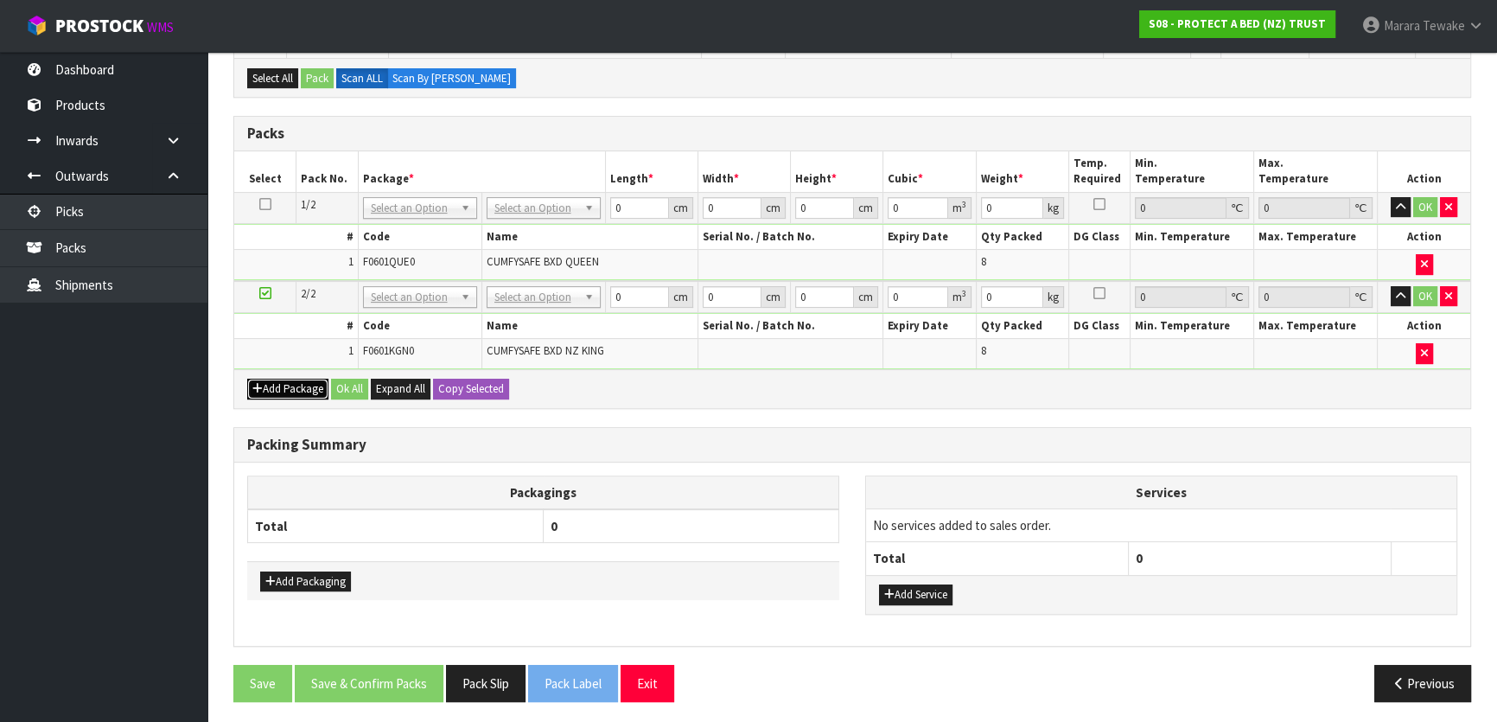
click at [284, 388] on button "Add Package" at bounding box center [287, 389] width 81 height 21
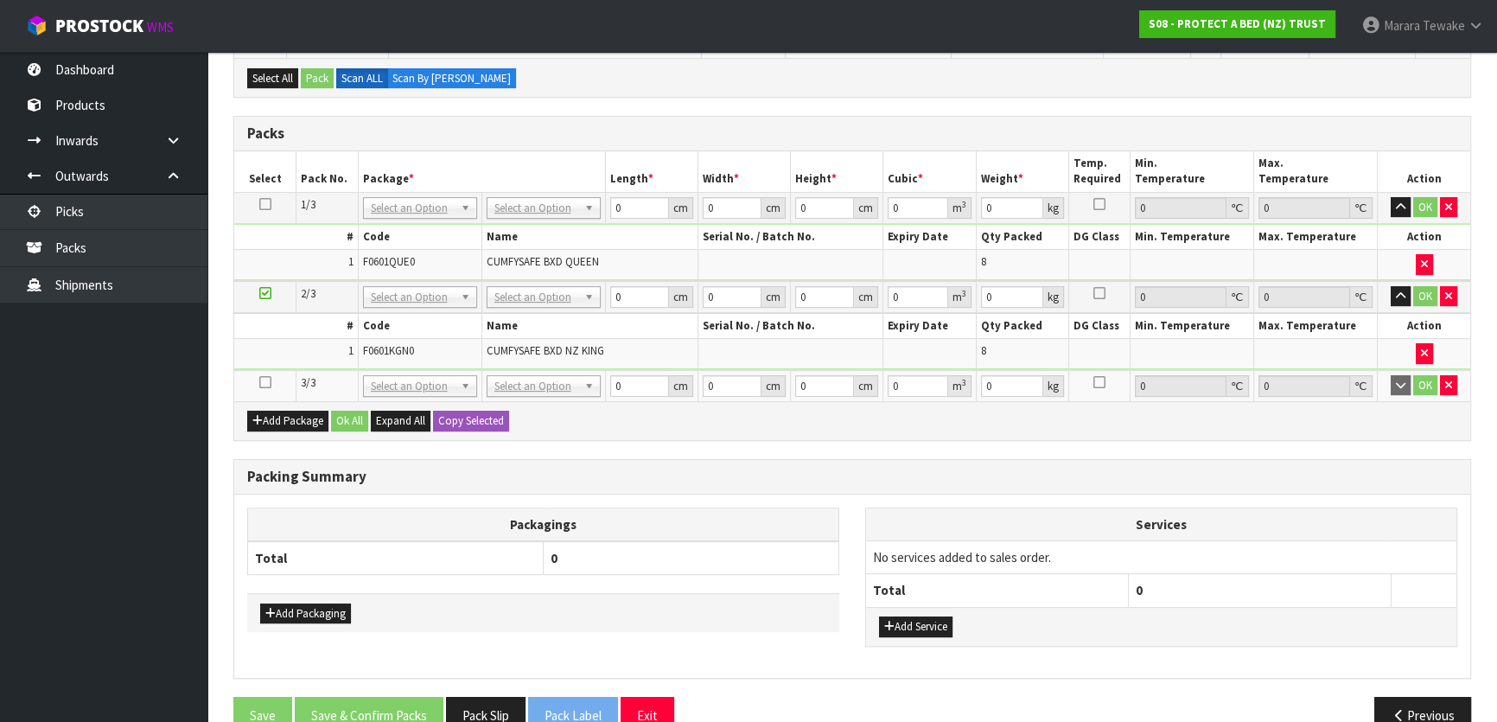
click at [262, 382] on icon at bounding box center [265, 382] width 12 height 1
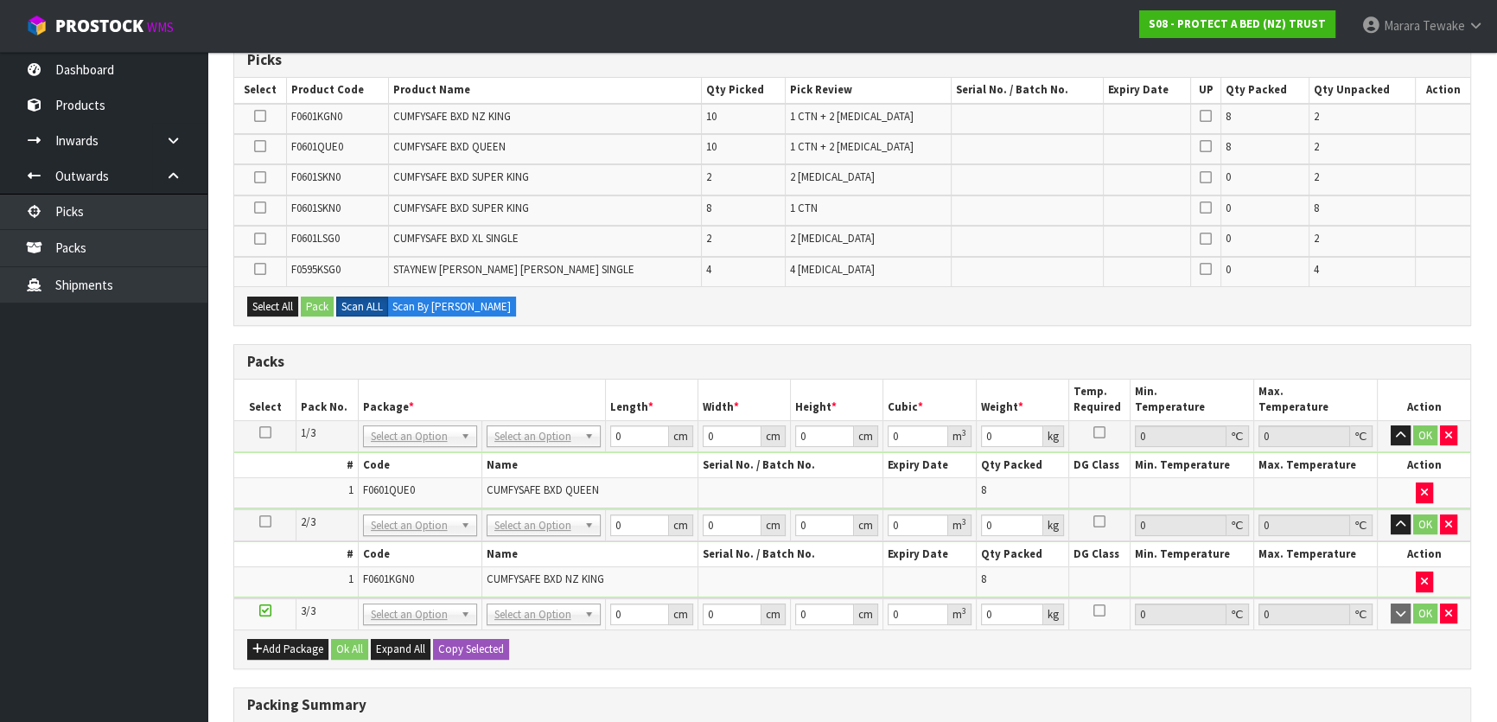
scroll to position [350, 0]
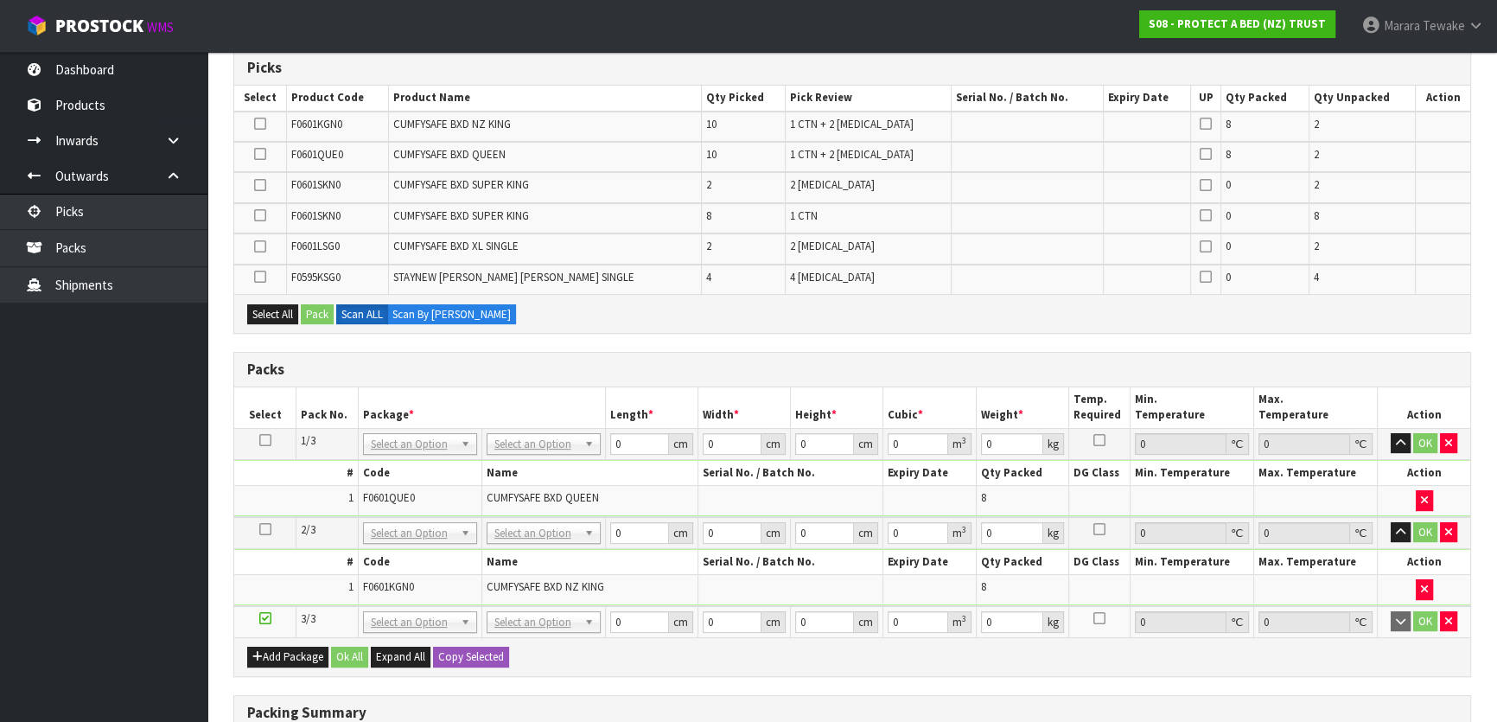
click at [264, 215] on icon at bounding box center [260, 215] width 12 height 1
click at [0, 0] on input "checkbox" at bounding box center [0, 0] width 0 height 0
click at [322, 304] on button "Pack" at bounding box center [317, 314] width 33 height 21
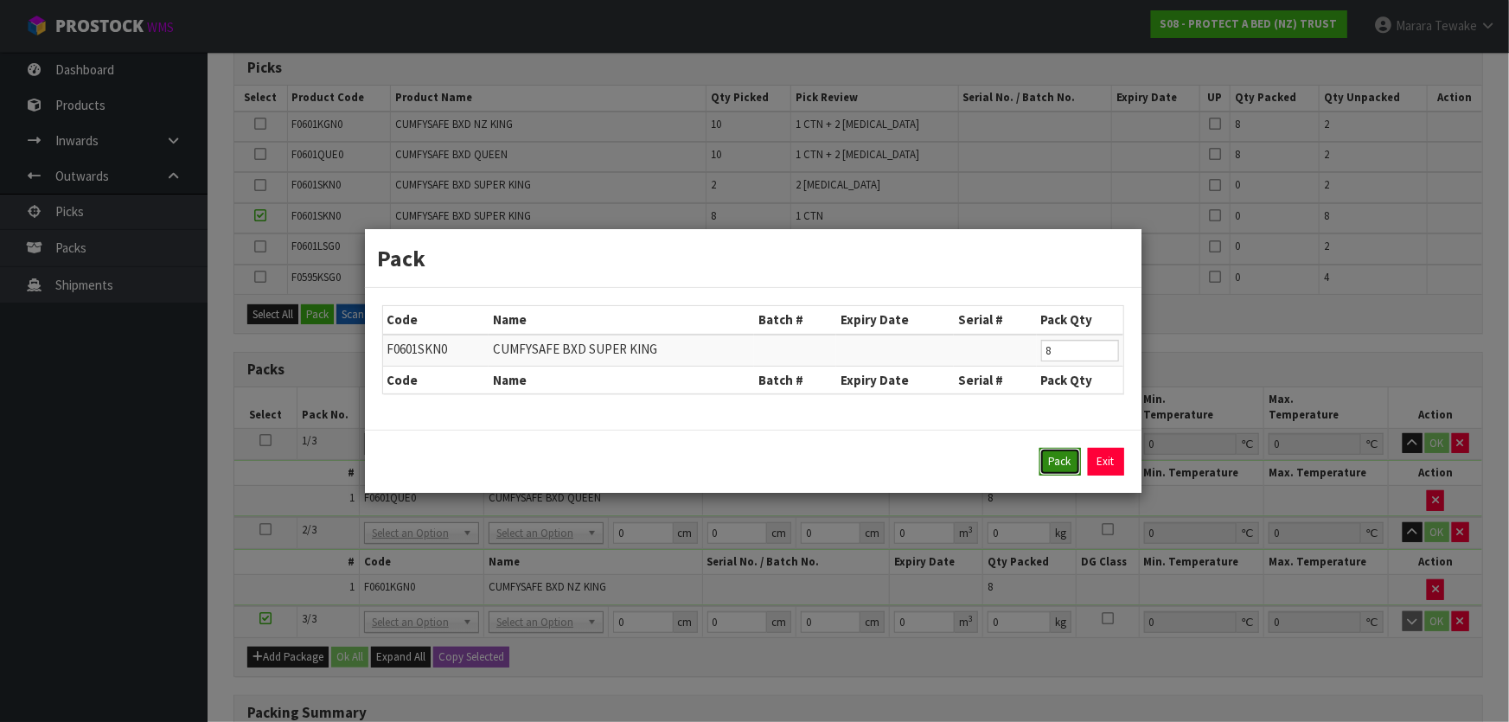
click at [1062, 459] on button "Pack" at bounding box center [1059, 462] width 41 height 28
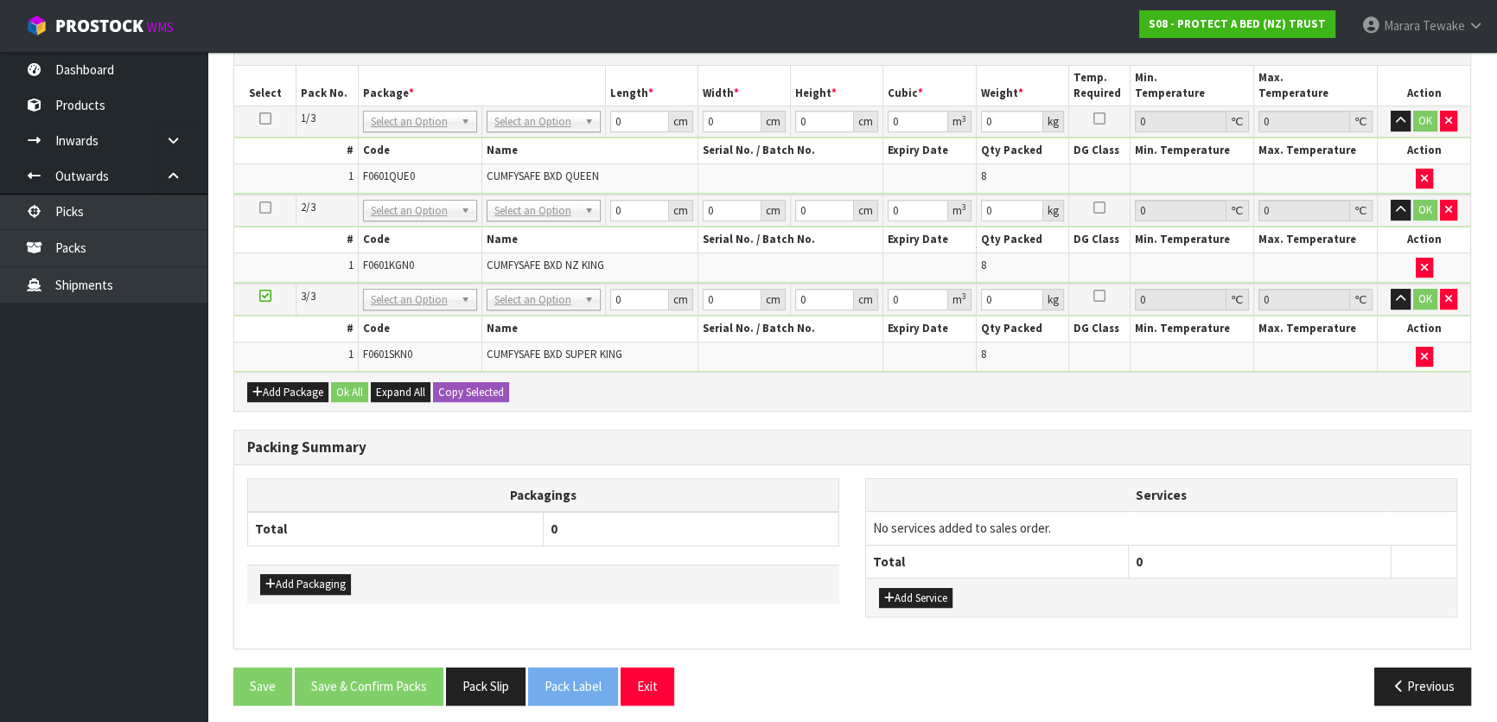
scroll to position [644, 0]
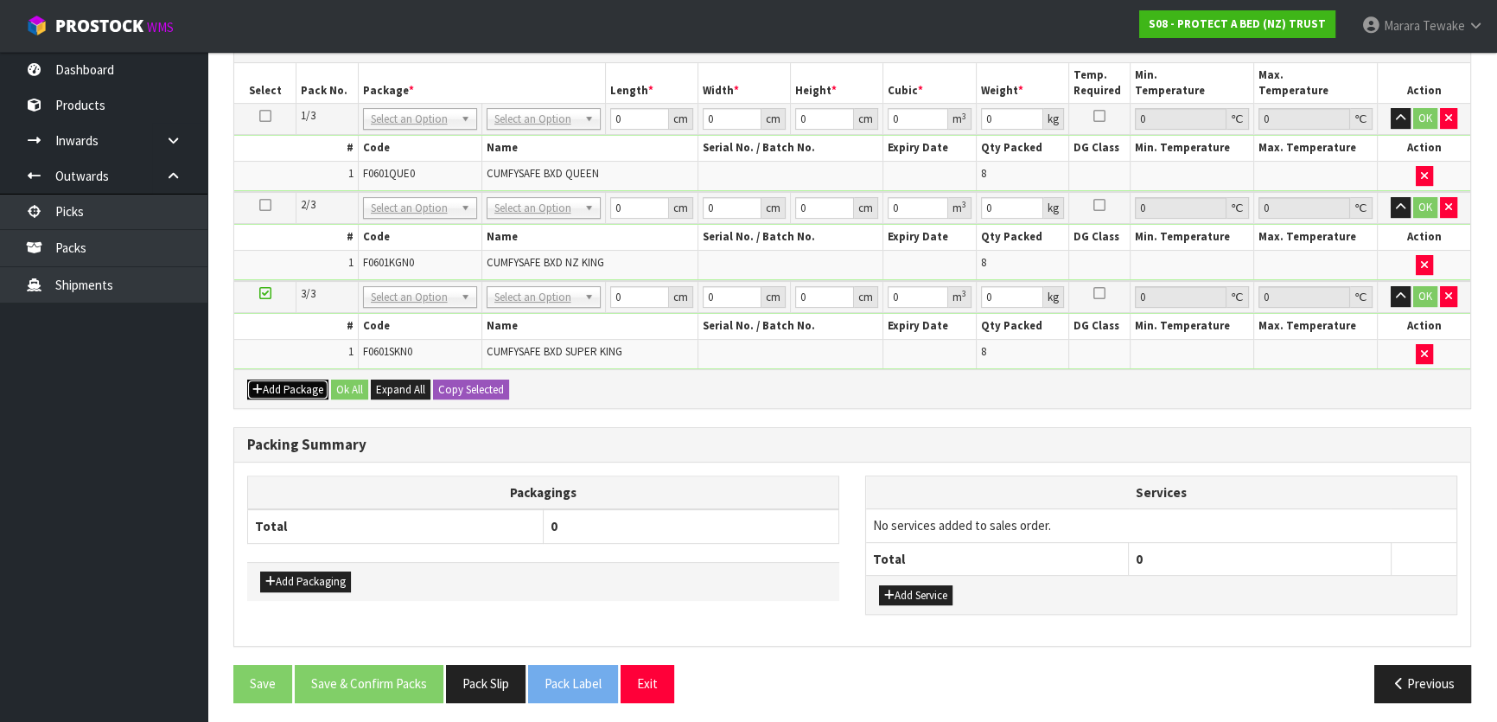
click at [301, 388] on button "Add Package" at bounding box center [287, 390] width 81 height 21
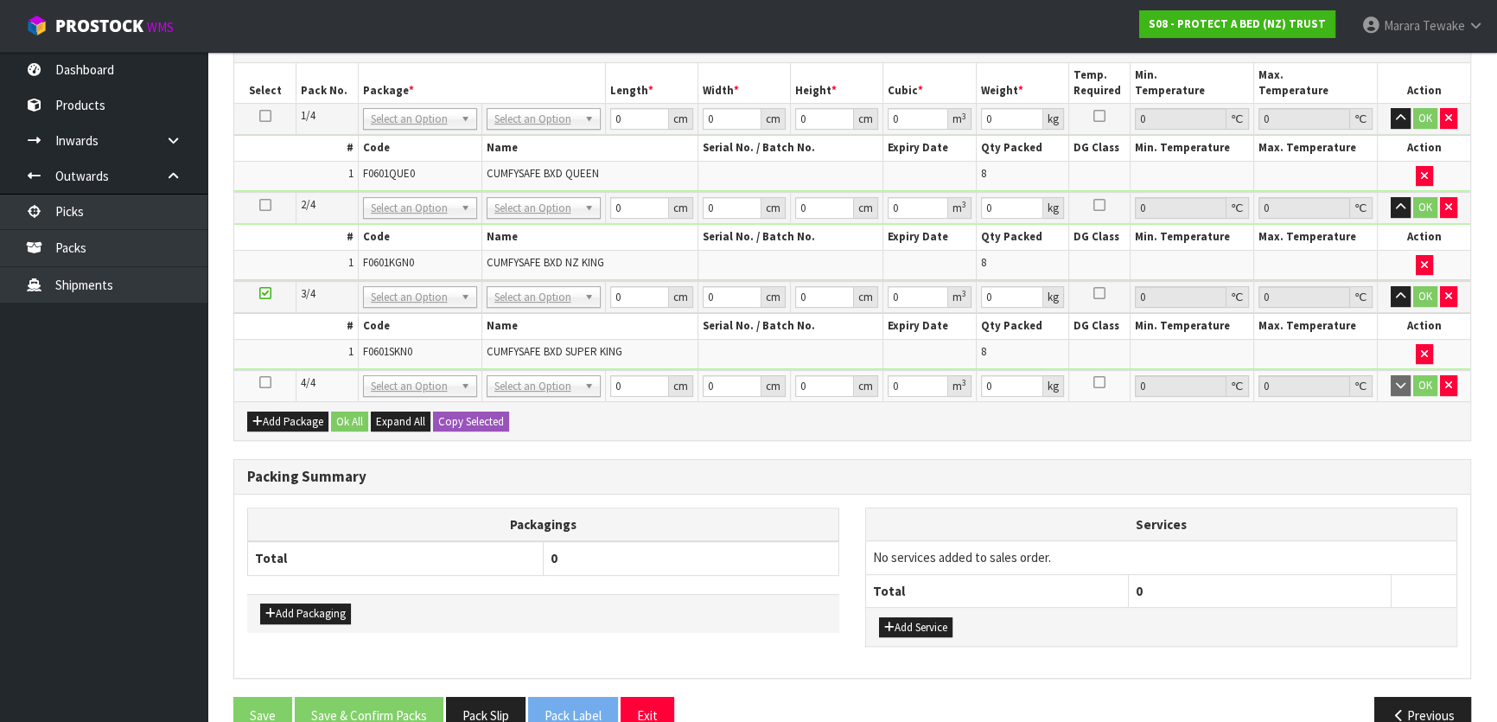
click at [260, 382] on icon at bounding box center [265, 382] width 12 height 1
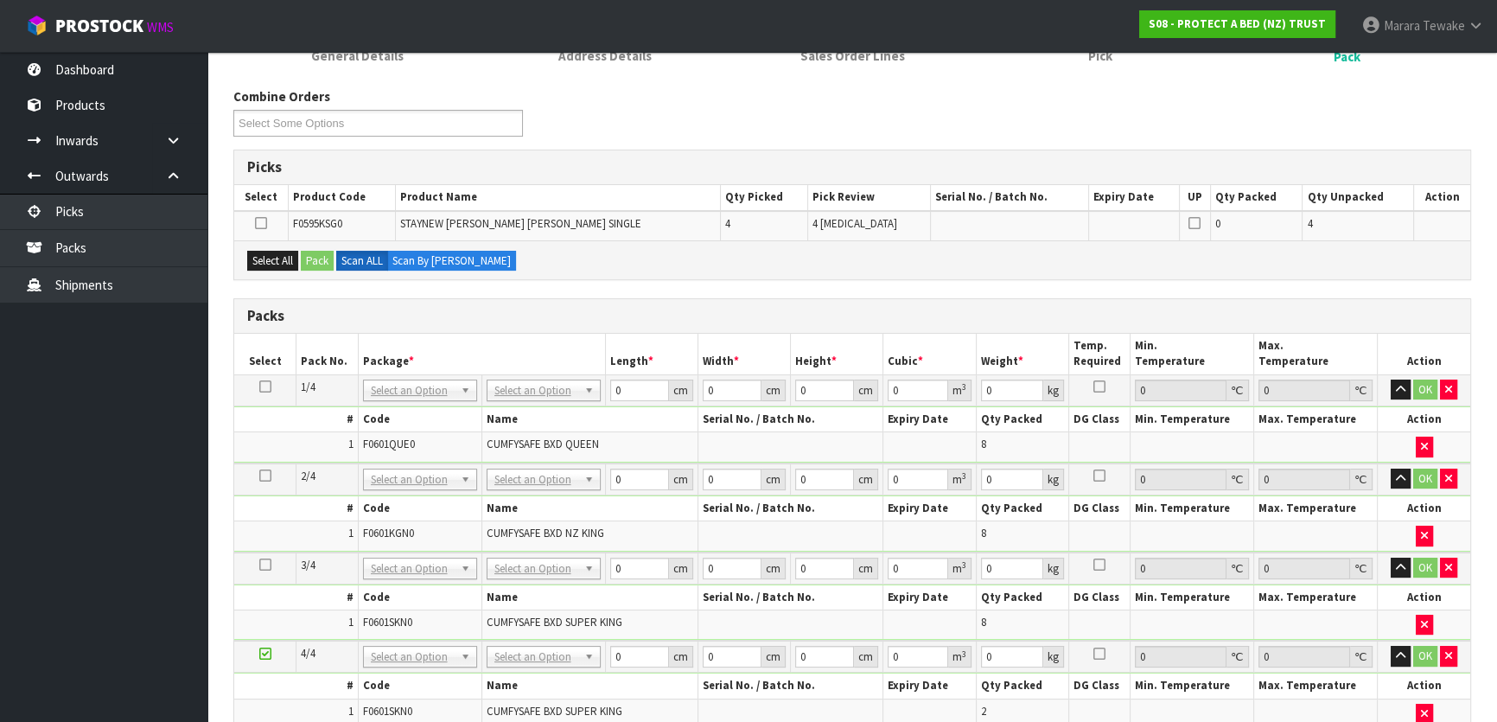
scroll to position [629, 0]
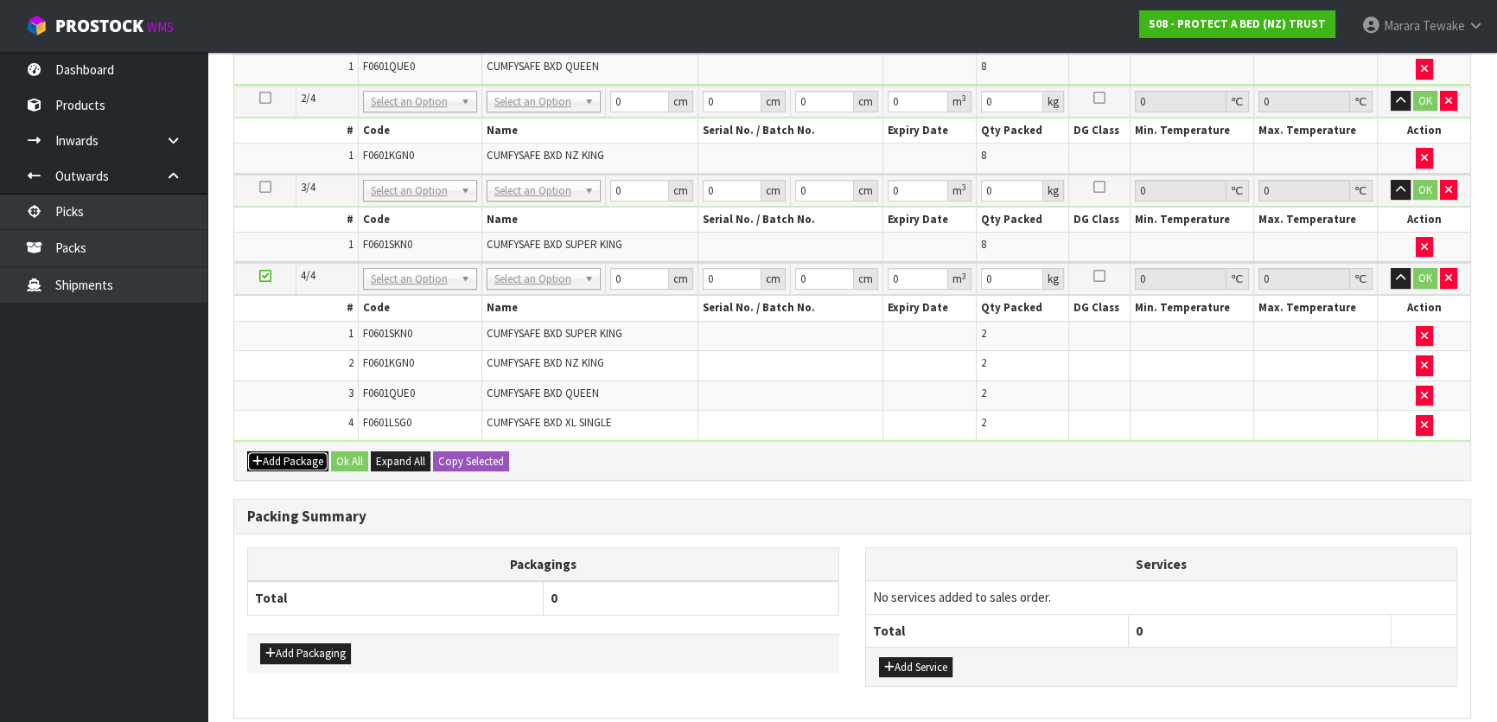
click at [279, 458] on button "Add Package" at bounding box center [287, 461] width 81 height 21
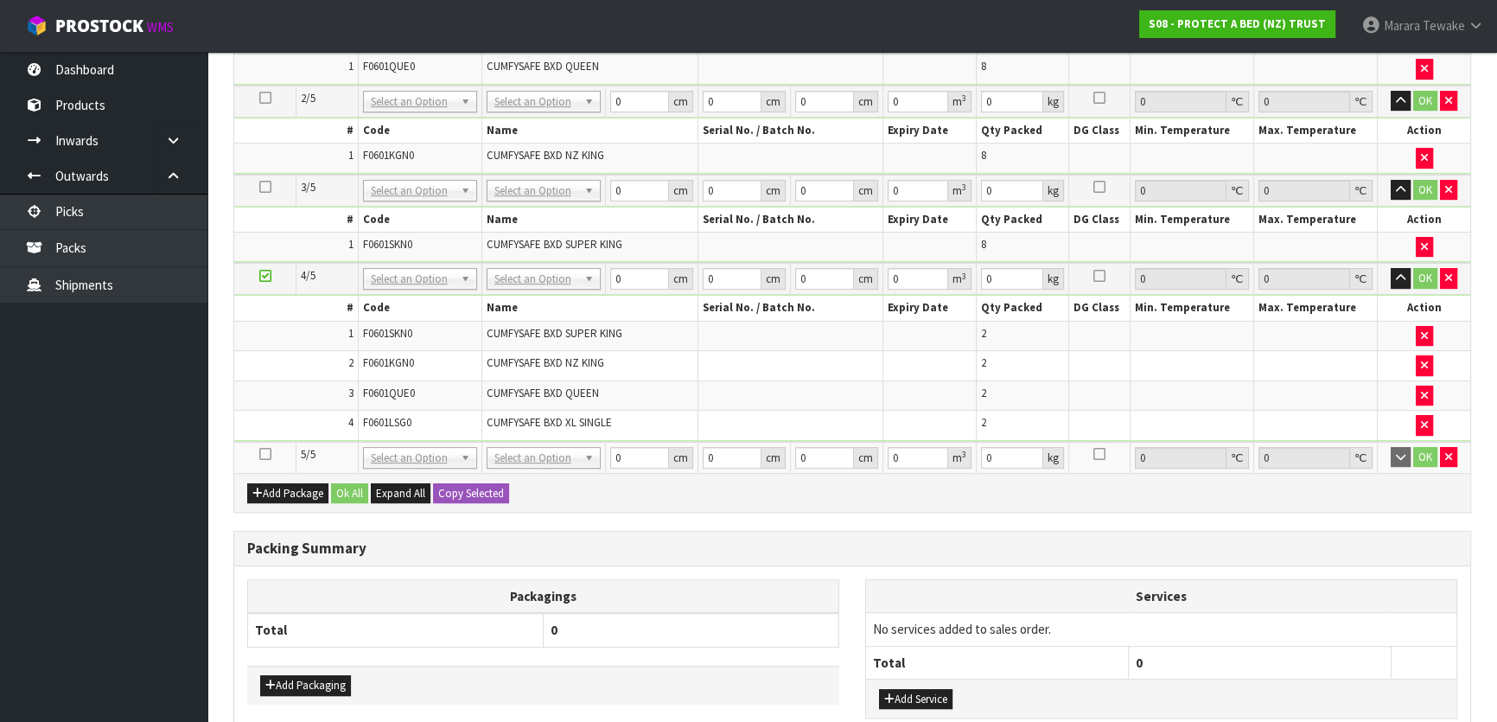
click at [261, 455] on icon at bounding box center [265, 454] width 12 height 1
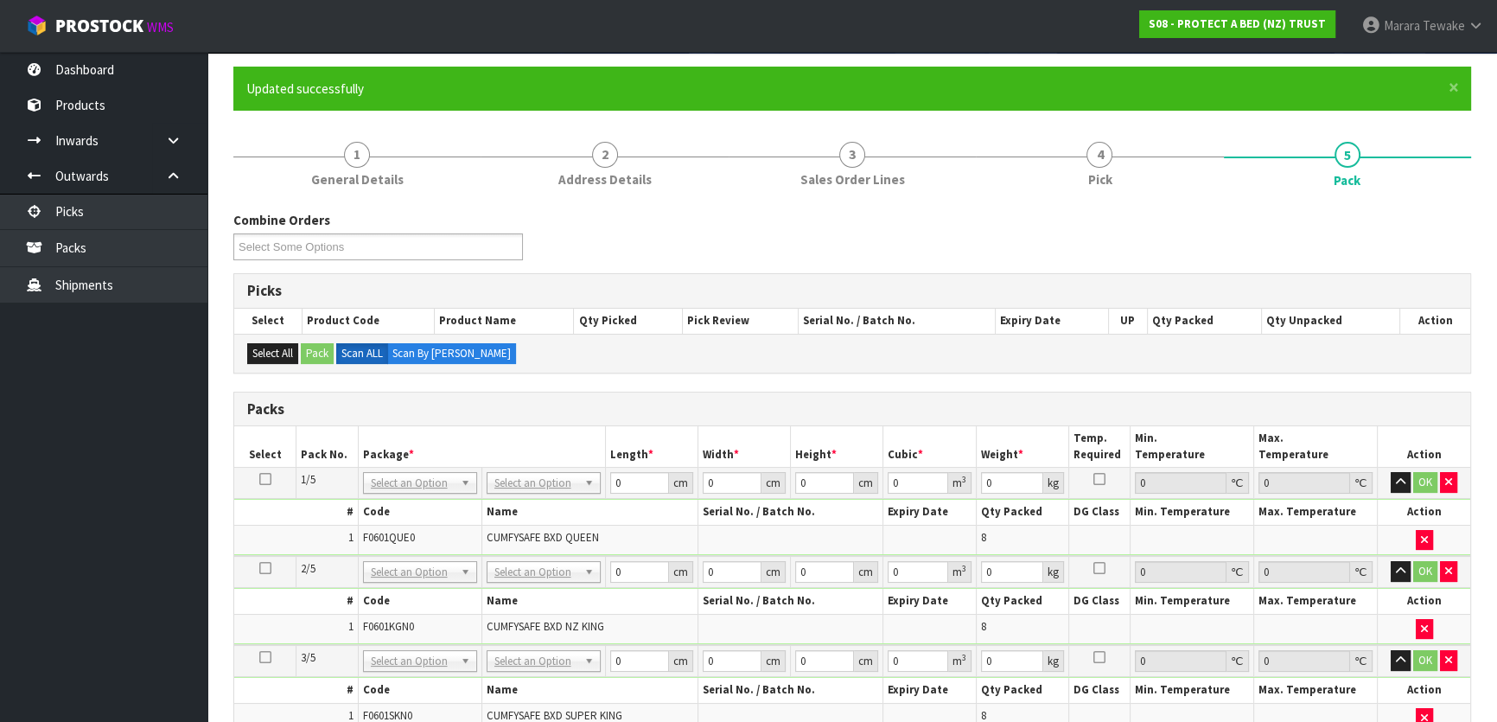
scroll to position [126, 0]
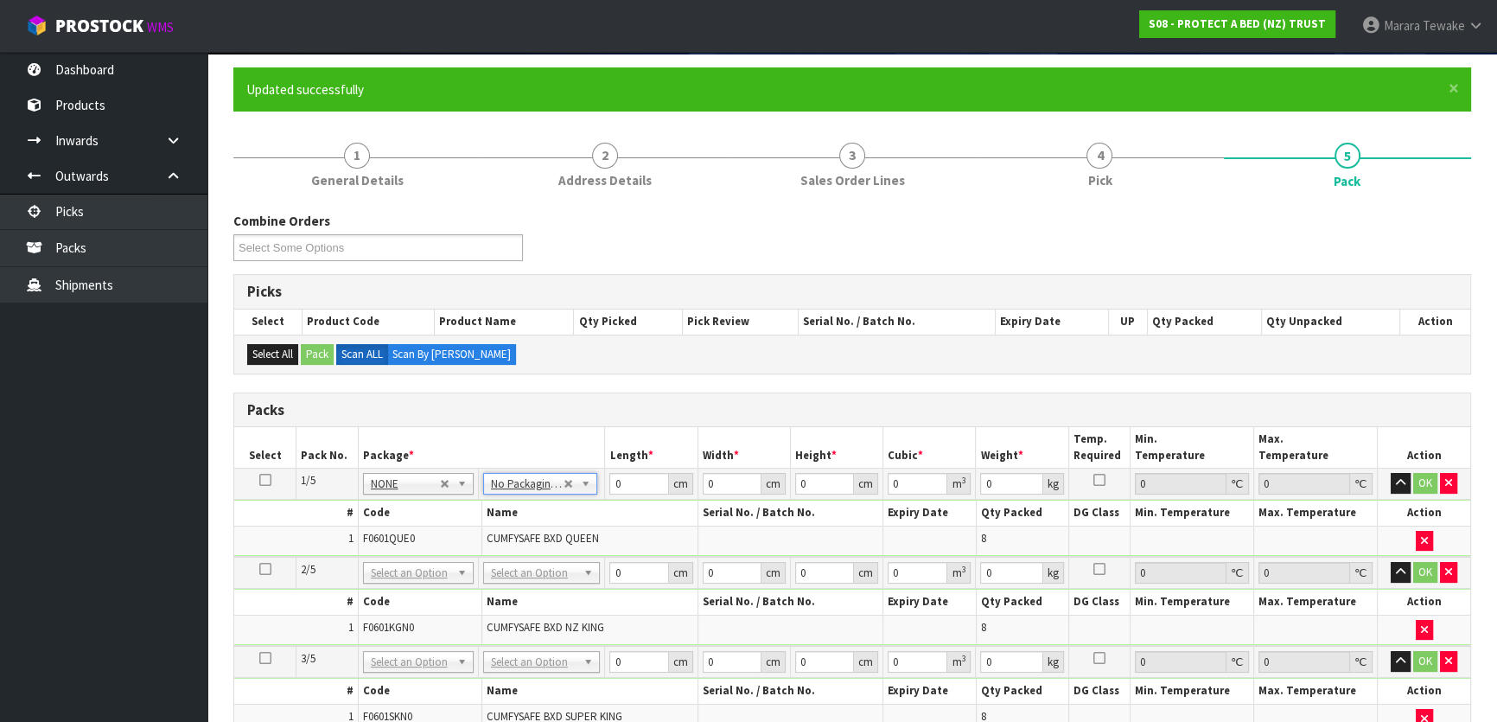
drag, startPoint x: 539, startPoint y: 570, endPoint x: 539, endPoint y: 584, distance: 14.7
drag, startPoint x: 535, startPoint y: 619, endPoint x: 533, endPoint y: 567, distance: 51.9
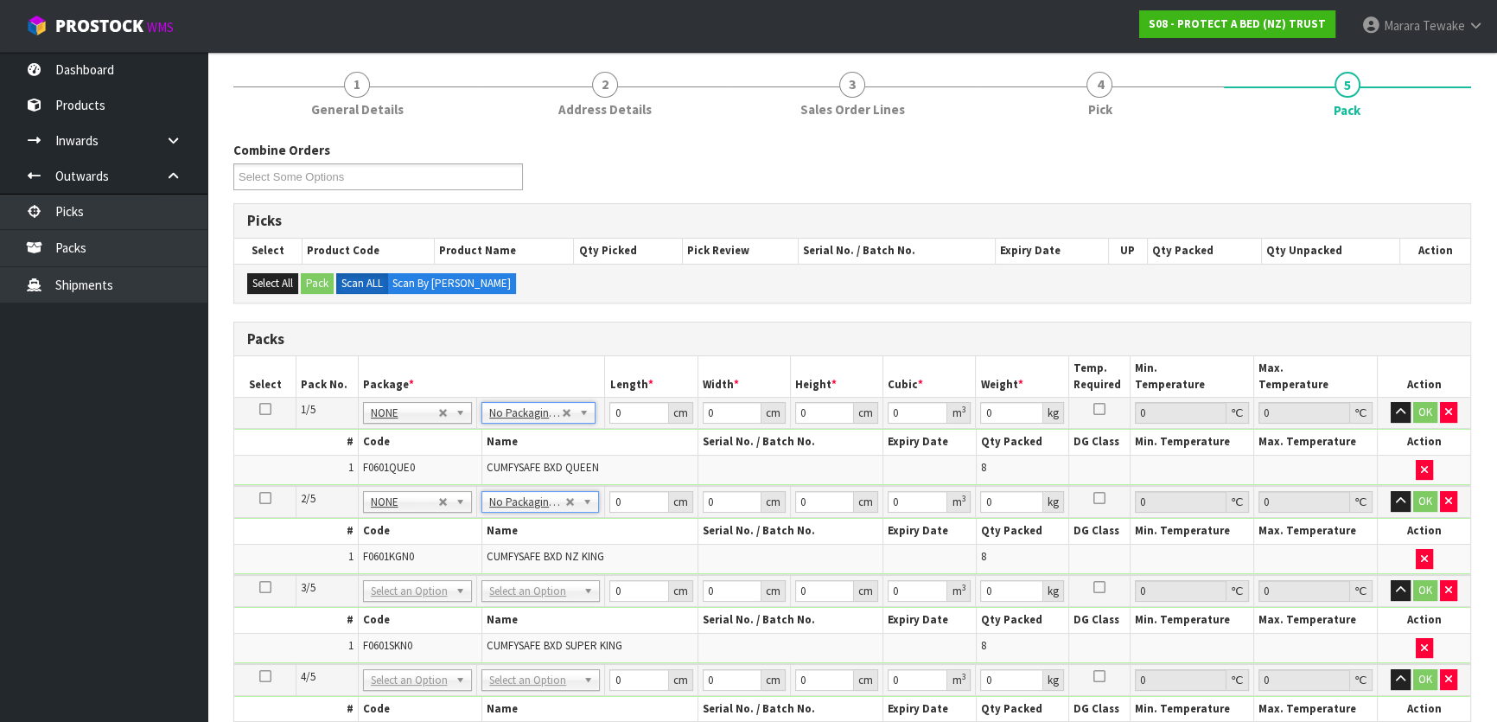
scroll to position [284, 0]
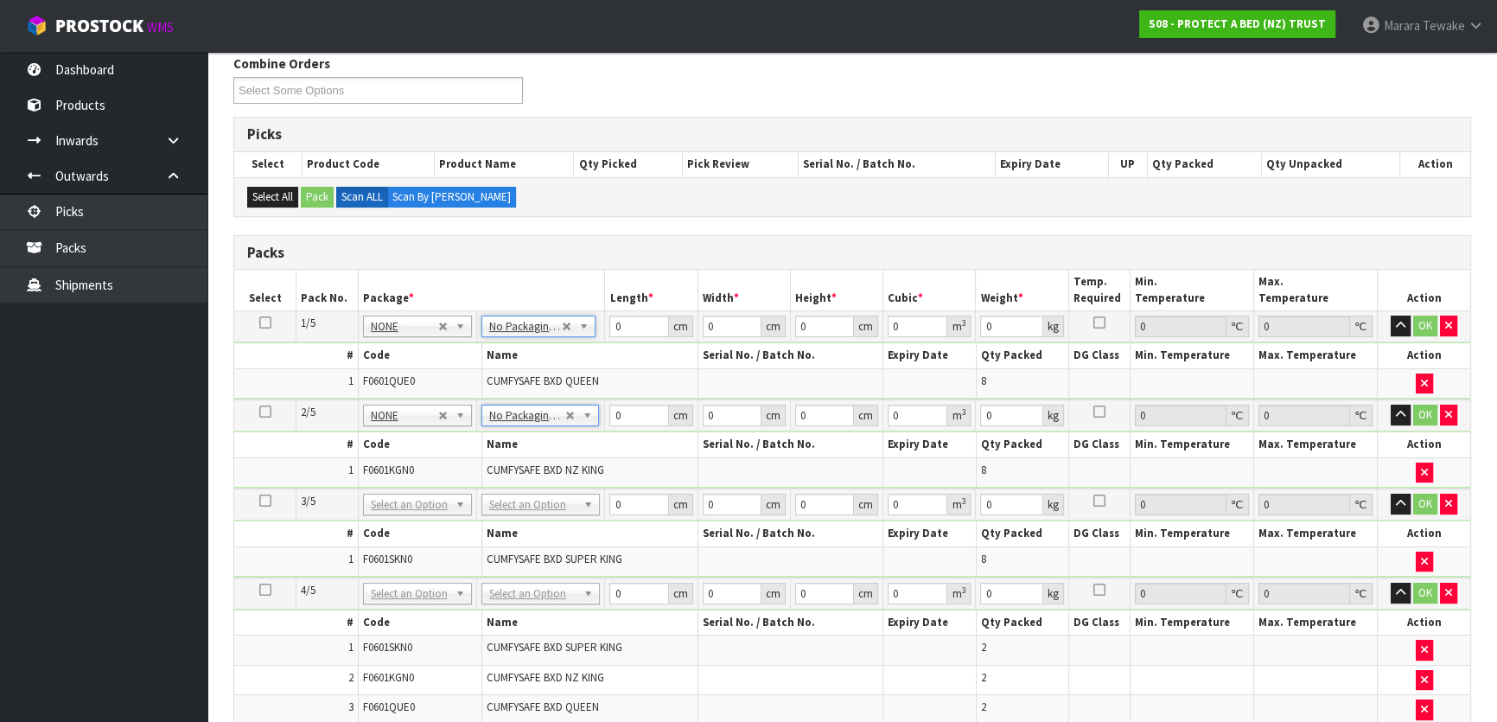
drag, startPoint x: 538, startPoint y: 501, endPoint x: 539, endPoint y: 535, distance: 33.7
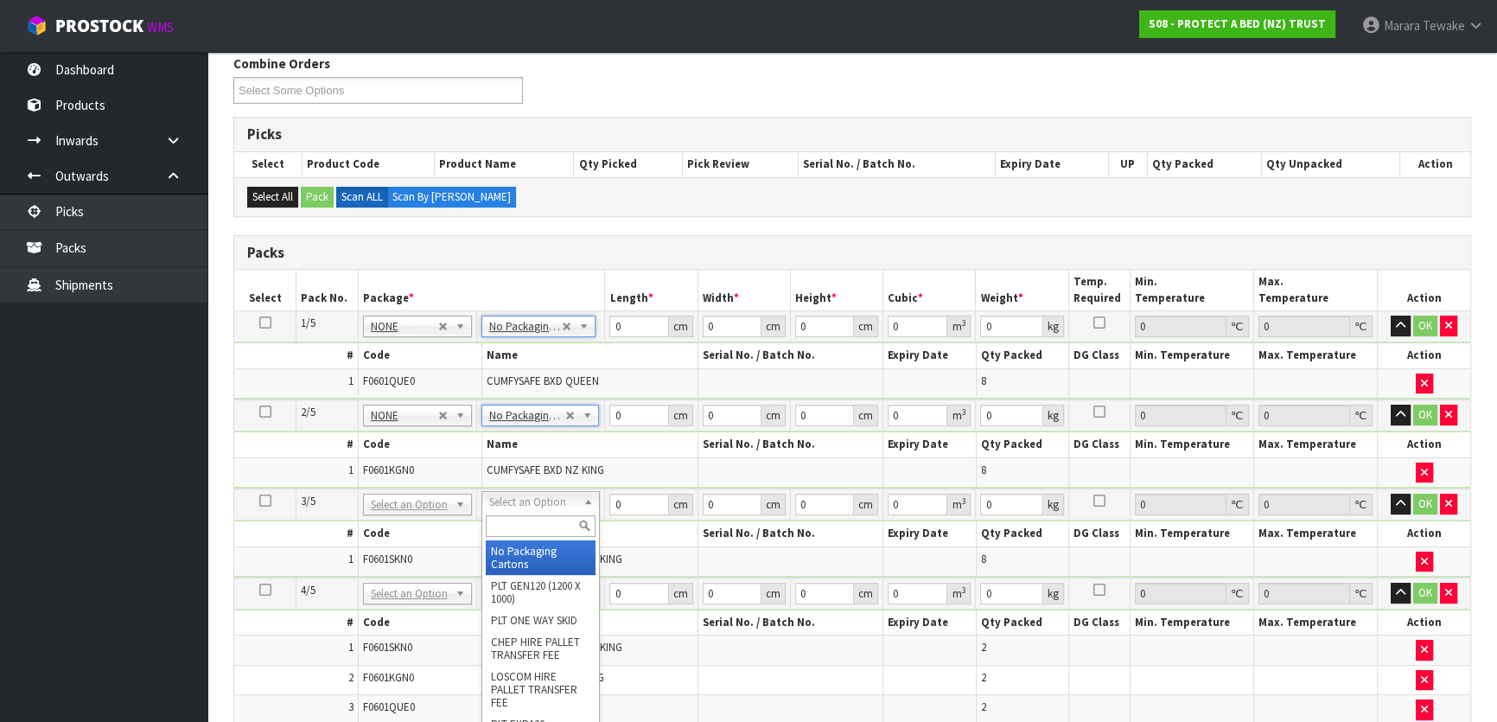
type input "3"
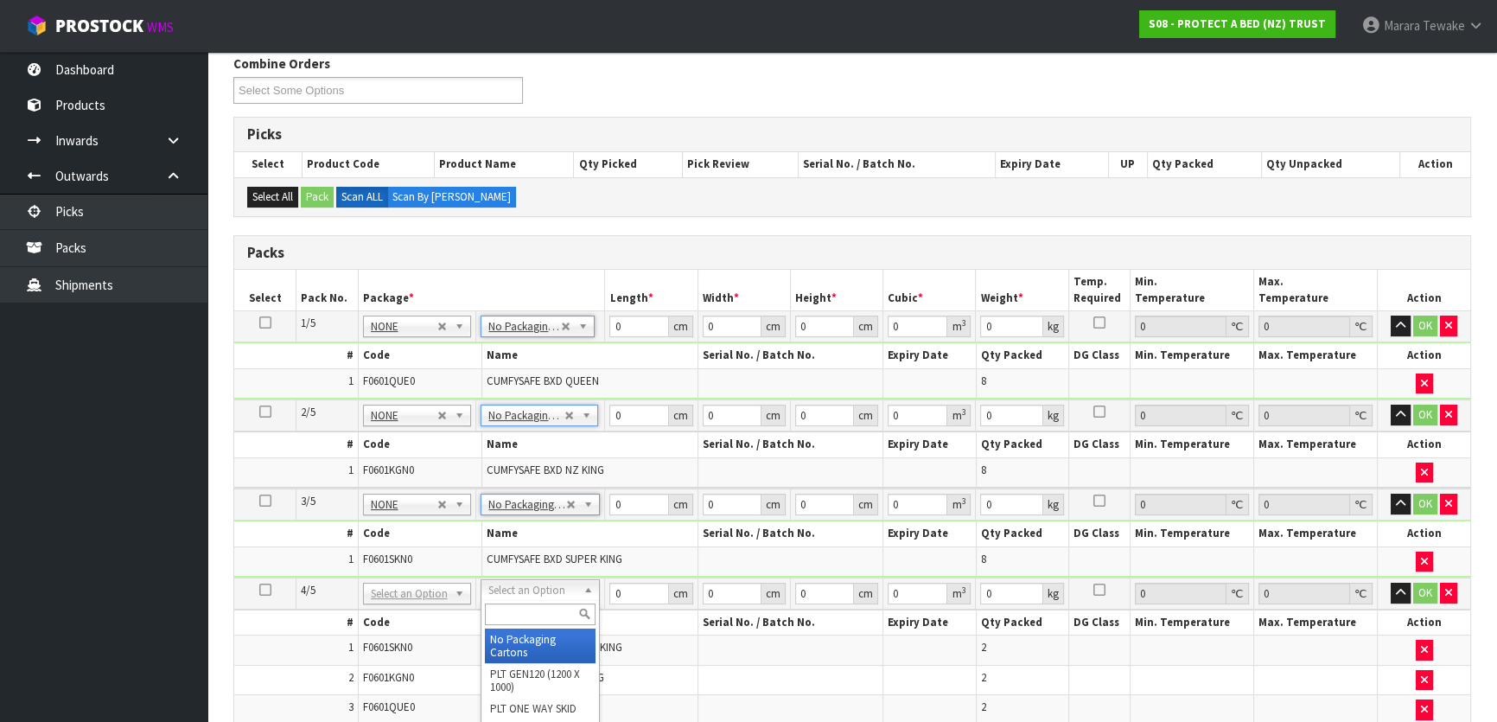
drag, startPoint x: 533, startPoint y: 597, endPoint x: 534, endPoint y: 608, distance: 11.3
click at [533, 614] on input "text" at bounding box center [540, 614] width 111 height 22
type input "OC"
type input "7.24"
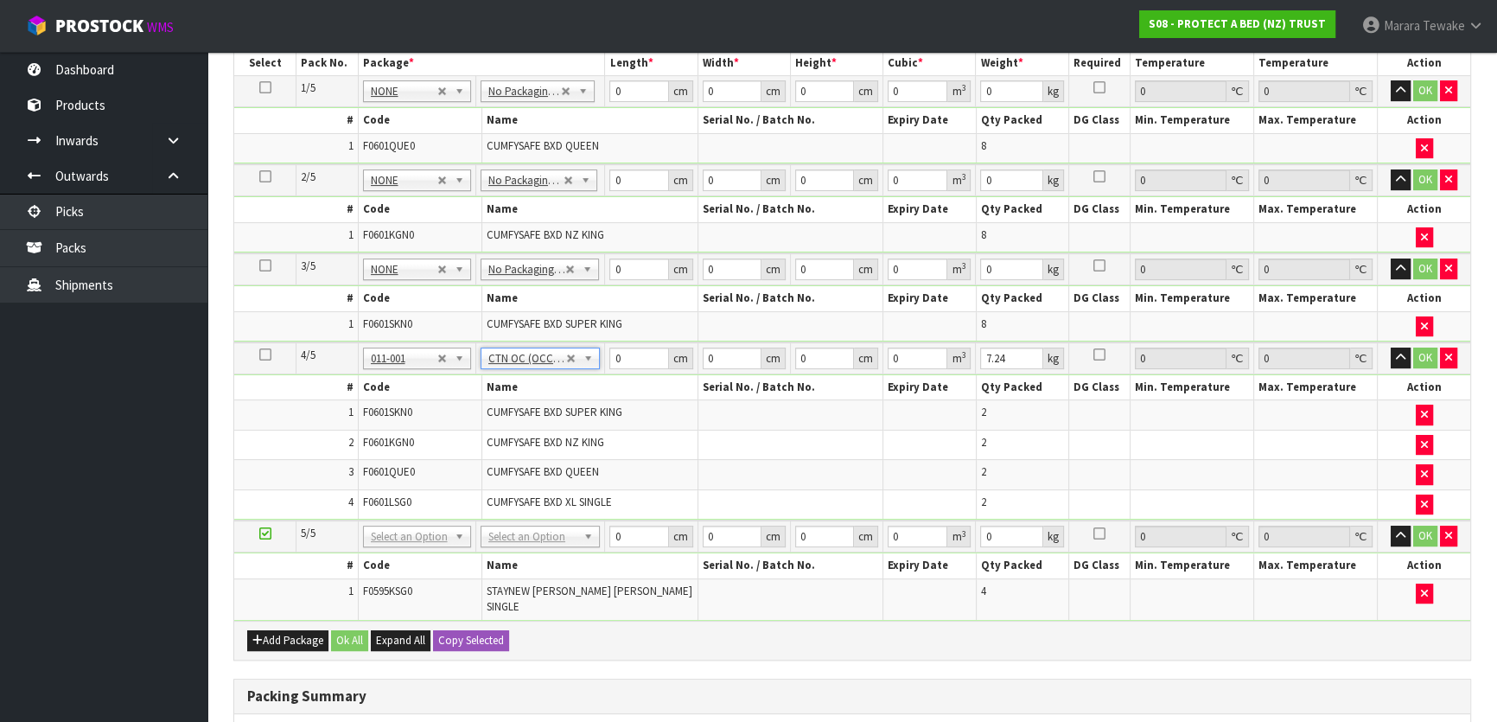
scroll to position [519, 0]
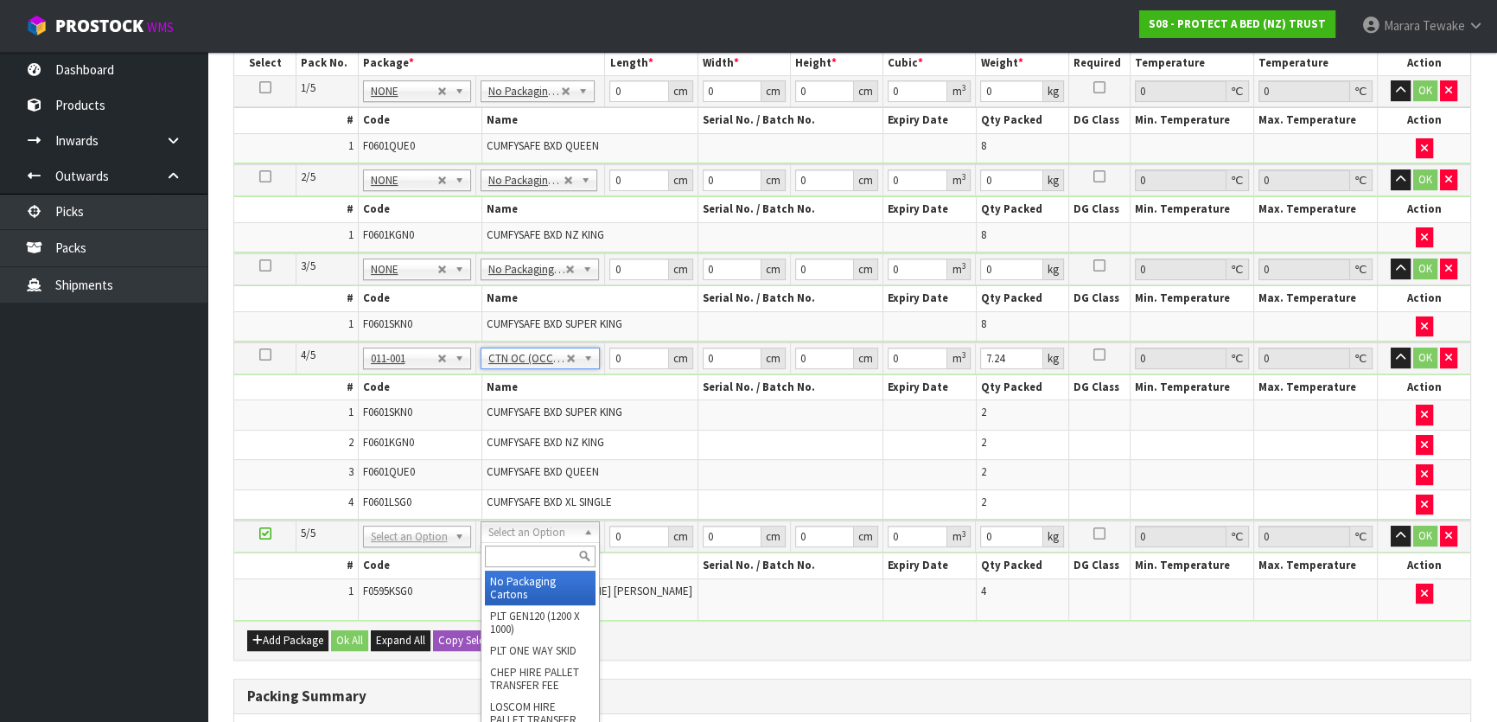
click at [538, 553] on input "text" at bounding box center [540, 557] width 111 height 22
type input "OC"
type input "2"
type input "3.04"
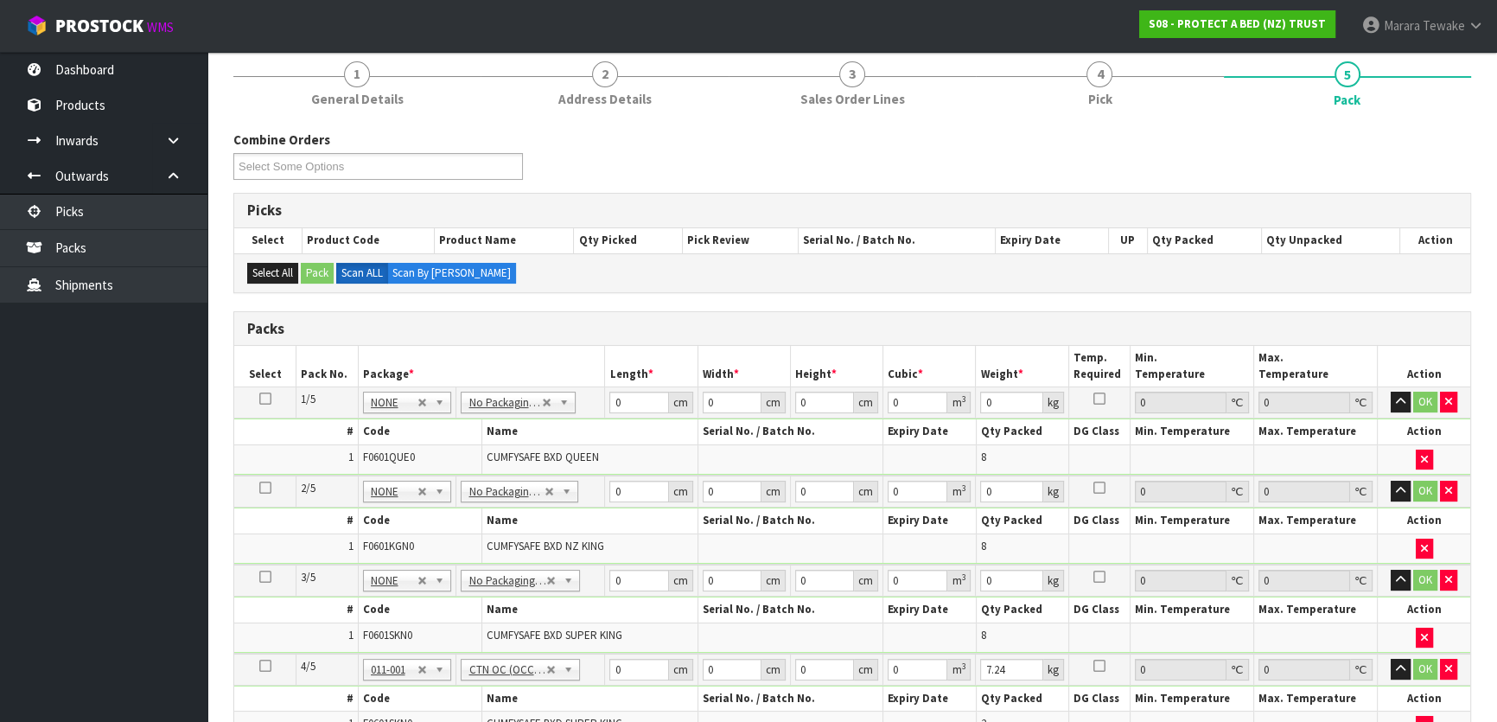
scroll to position [205, 0]
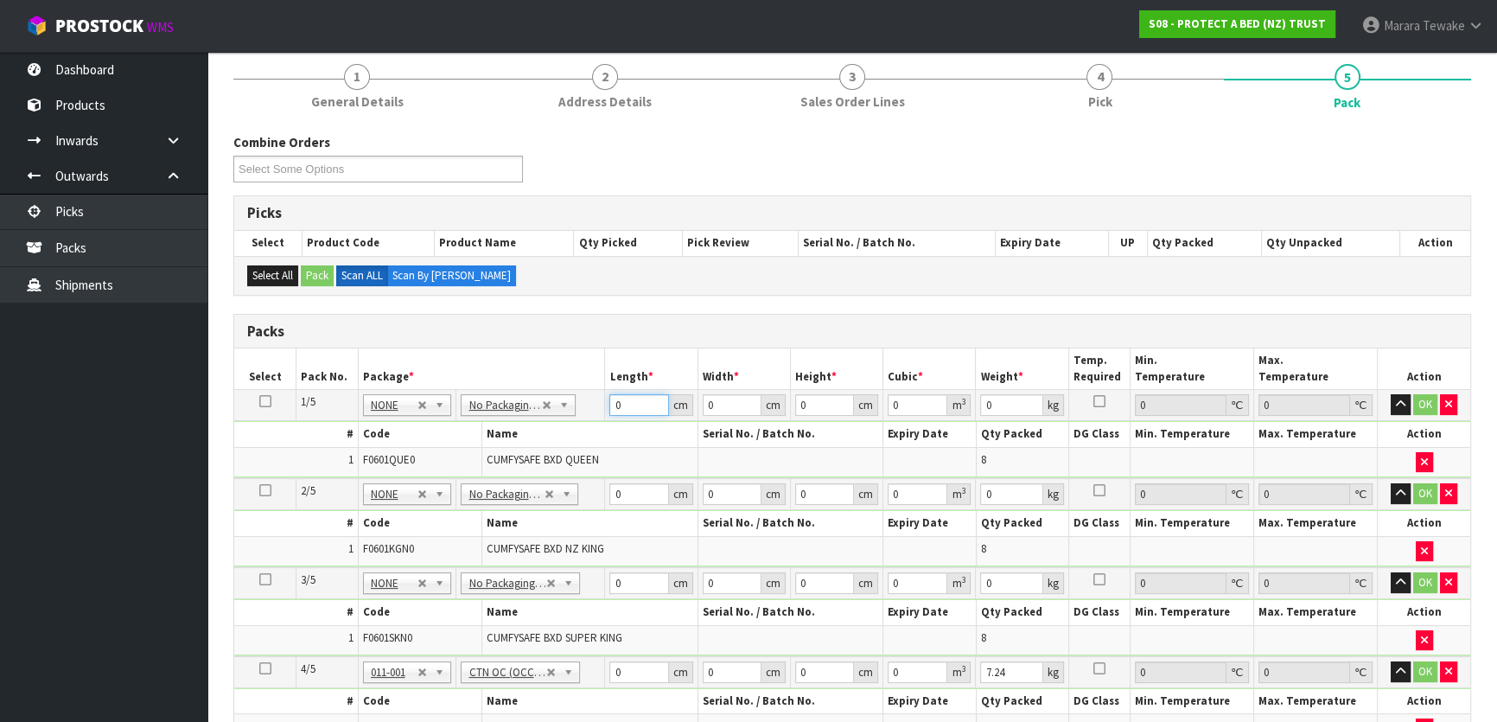
drag, startPoint x: 619, startPoint y: 403, endPoint x: 630, endPoint y: 389, distance: 17.8
click at [622, 394] on input "0" at bounding box center [638, 405] width 59 height 22
type input "58"
type input "40"
type input "3"
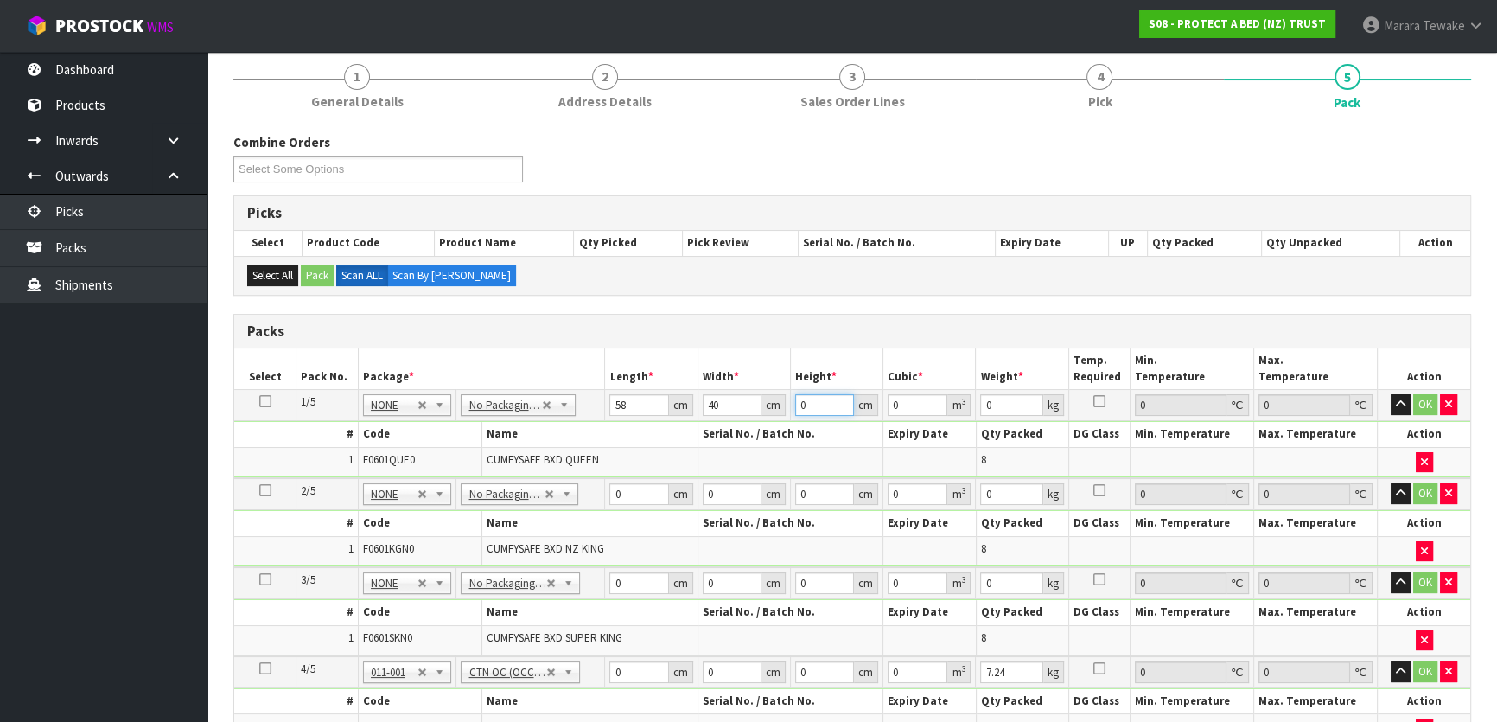
type input "0.00696"
type input "31"
type input "0.07192"
type input "31"
type input "9"
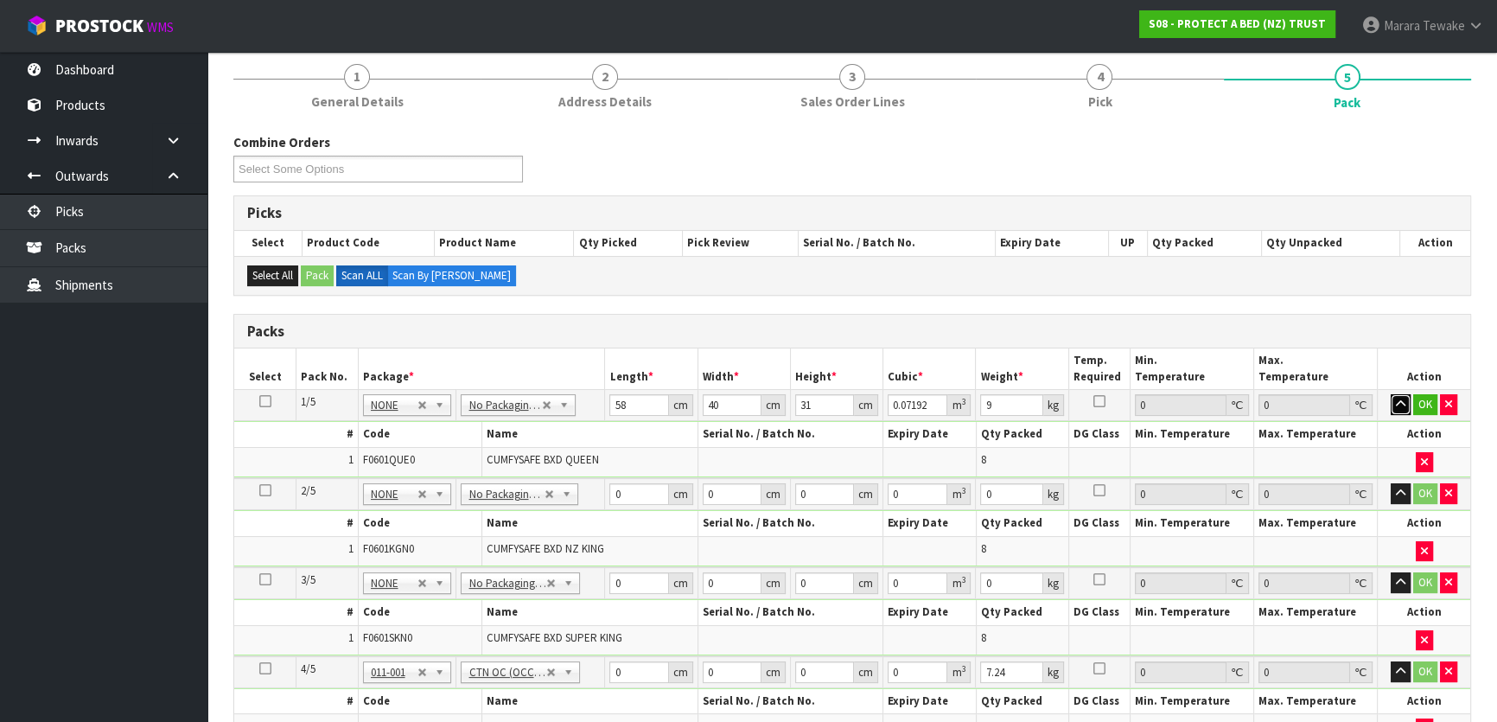
click at [1391, 394] on button "button" at bounding box center [1401, 404] width 20 height 21
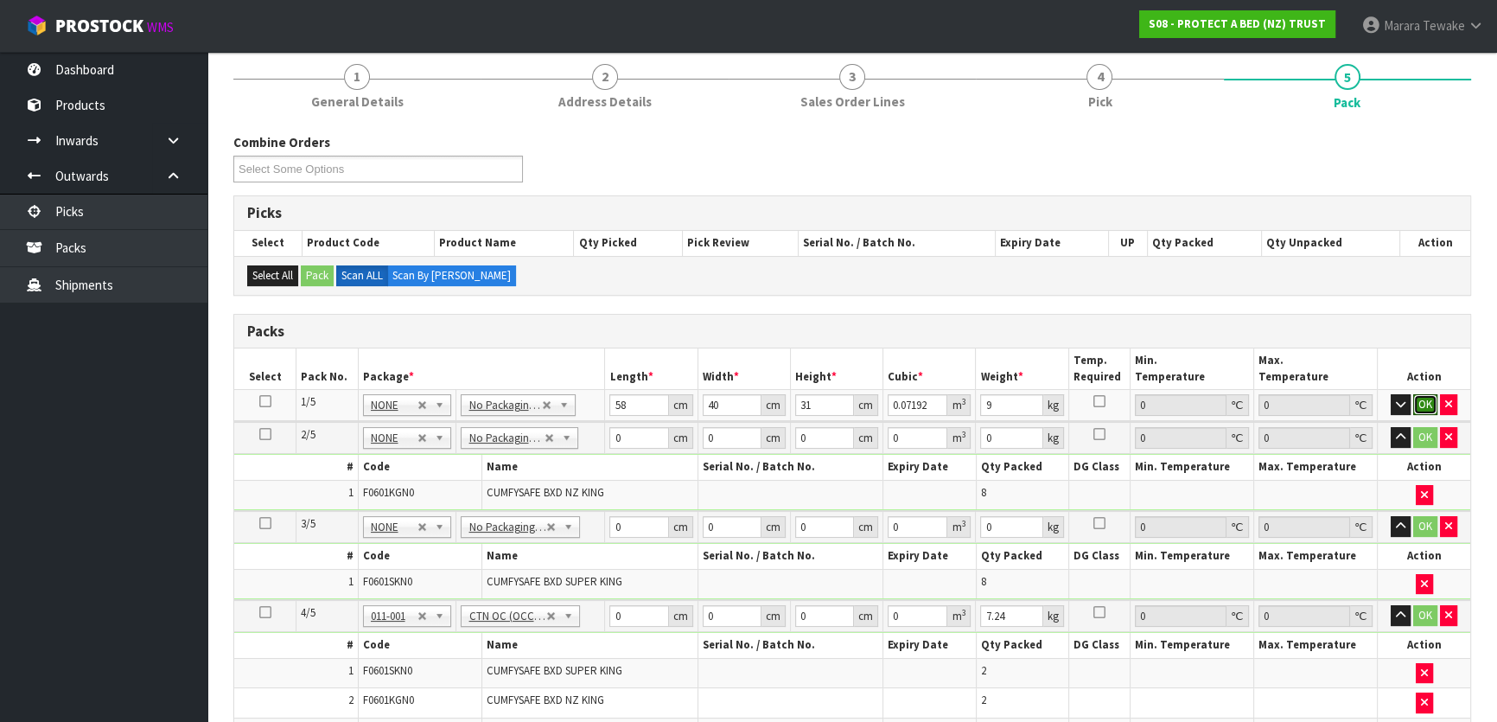
click button "OK" at bounding box center [1425, 404] width 24 height 21
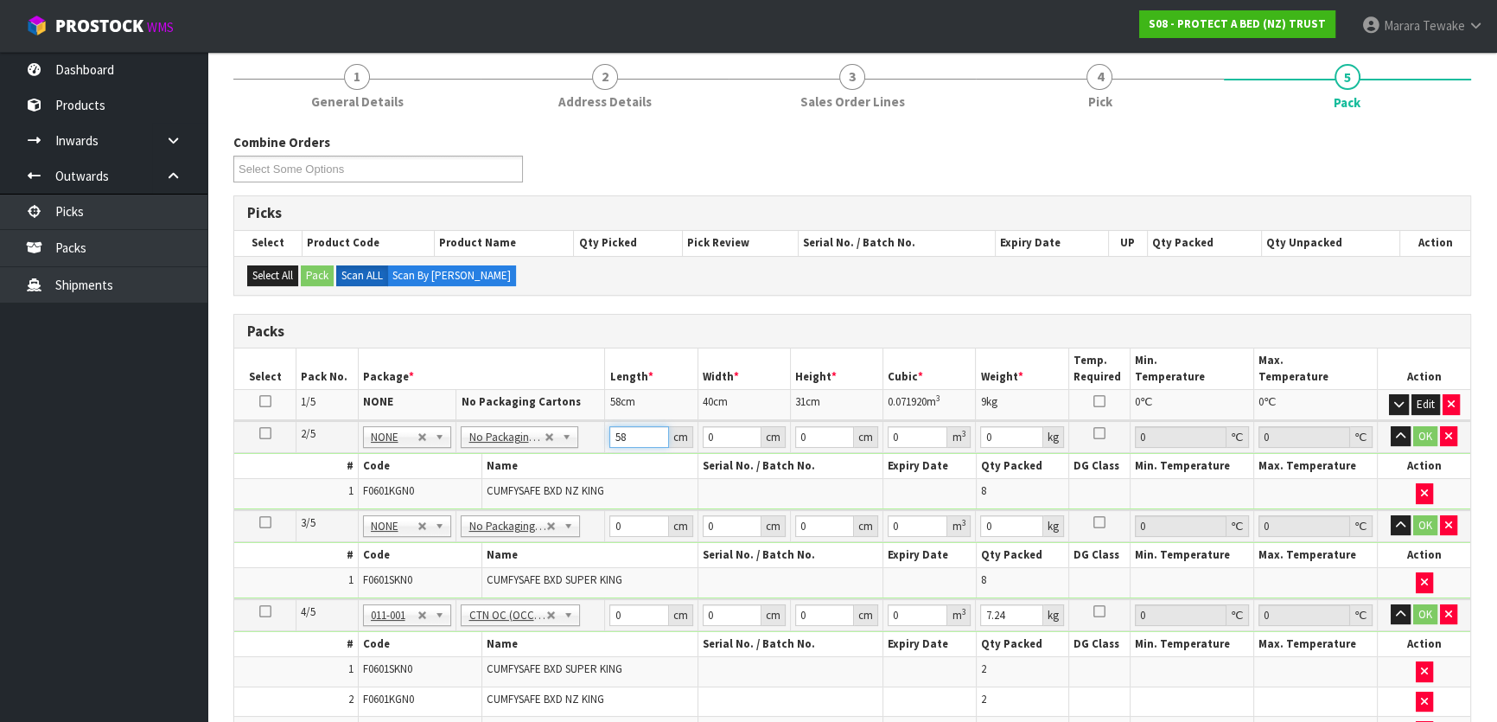
type input "58"
type input "41"
type input "3"
type input "0.007134"
type input "32"
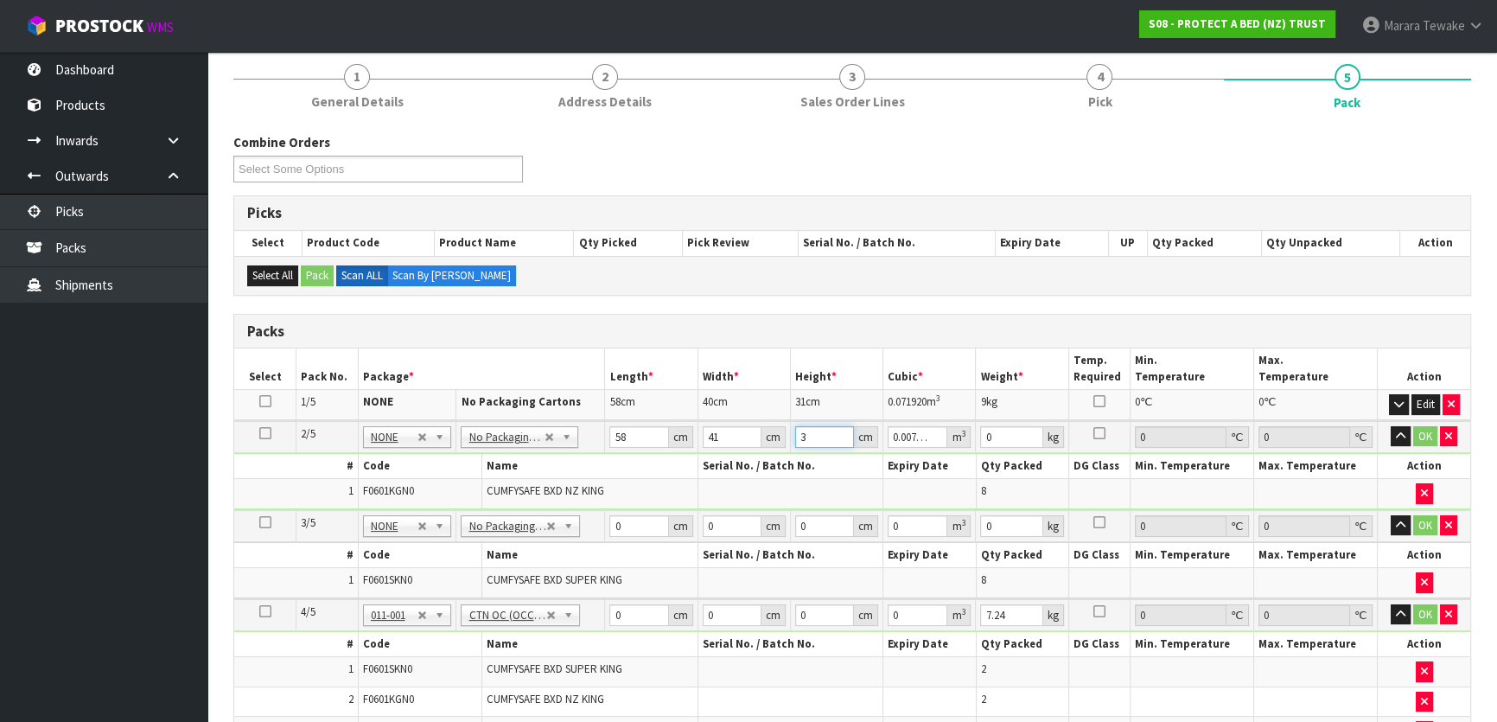
type input "0.076096"
type input "32"
type input "9"
click at [1391, 426] on button "button" at bounding box center [1401, 436] width 20 height 21
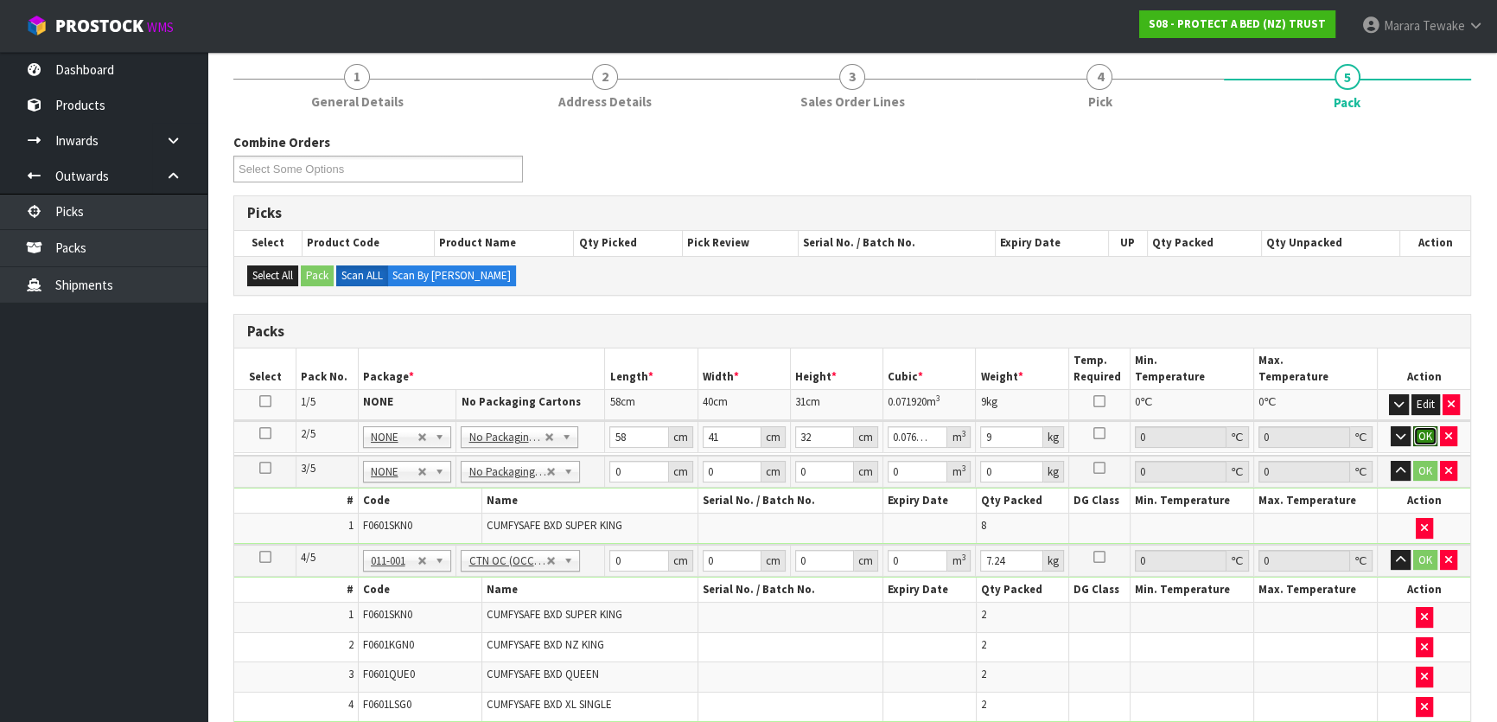
click button "OK" at bounding box center [1425, 436] width 24 height 21
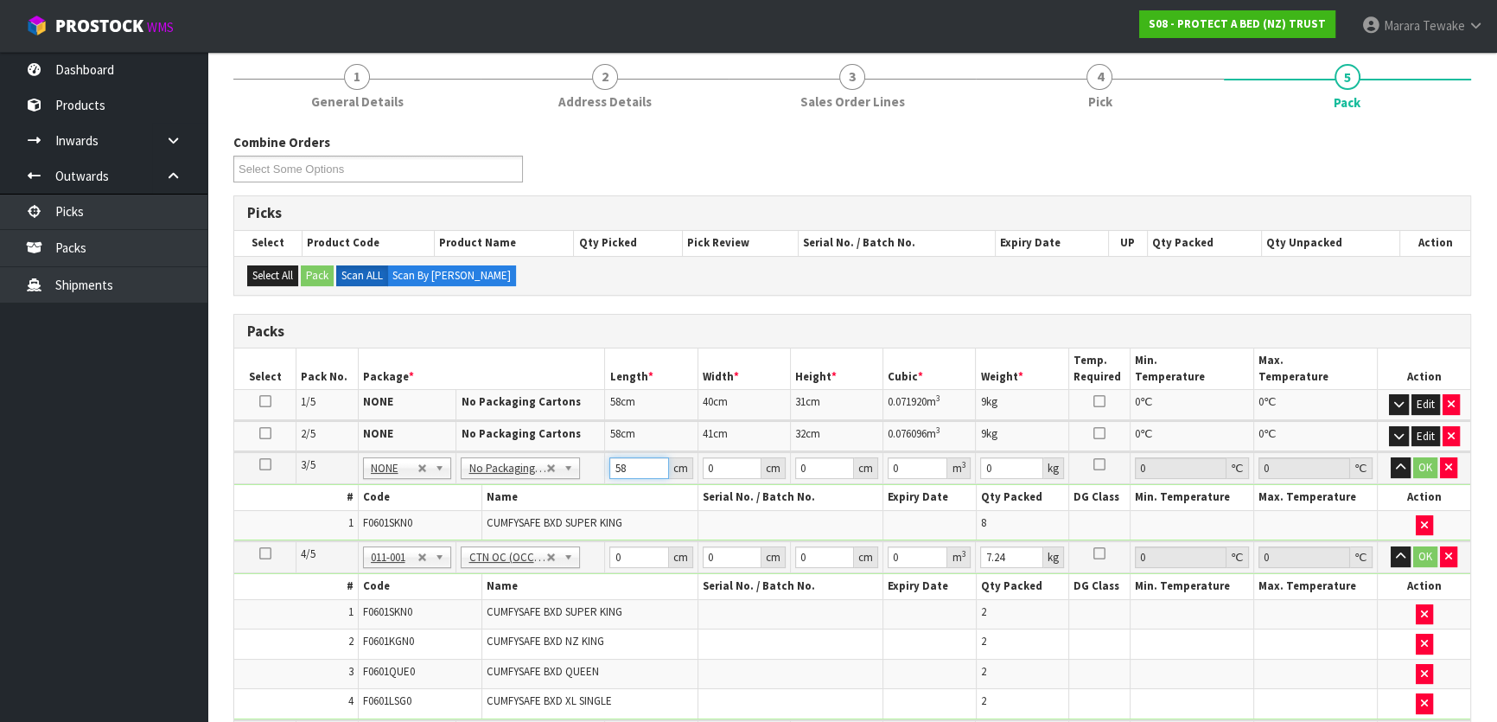
type input "58"
type input "40"
type input "3"
type input "0.00696"
type input "32"
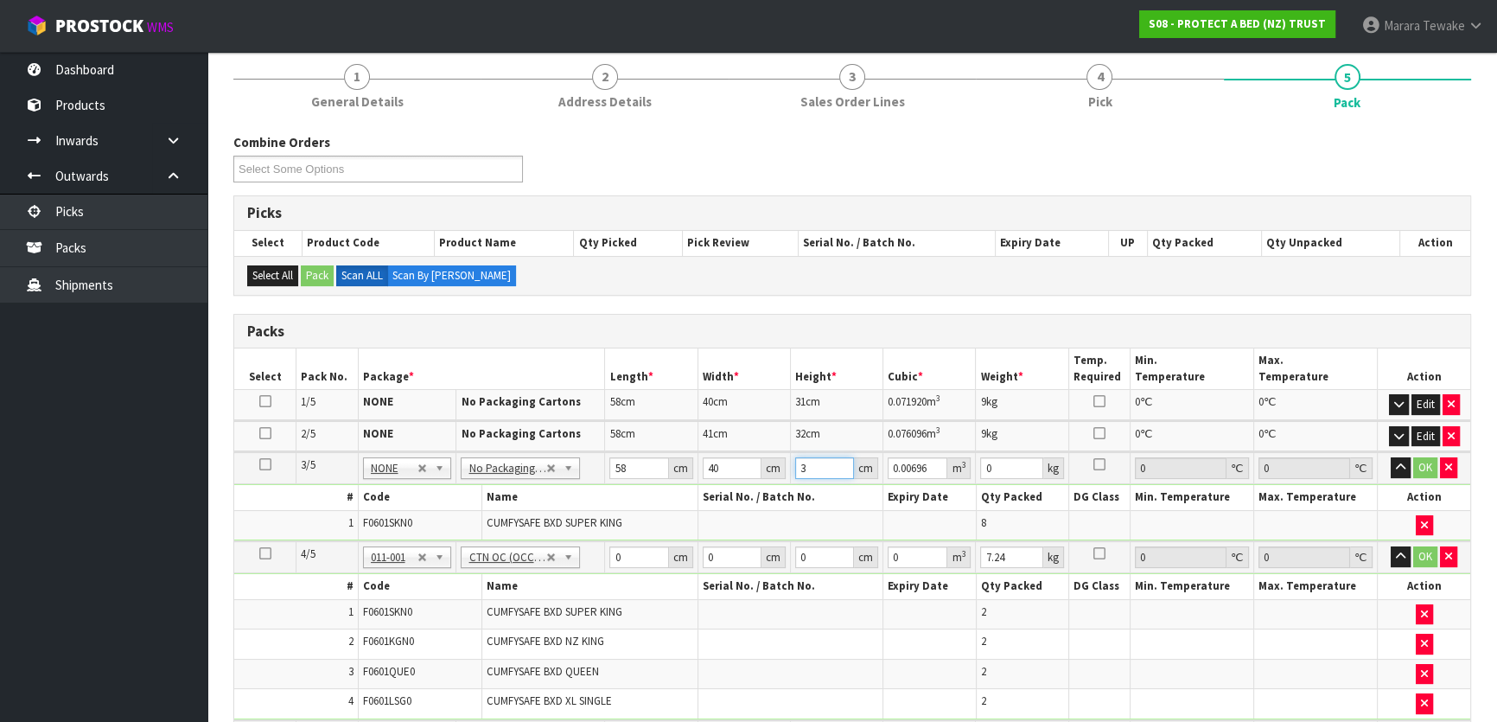
type input "0.07424"
type input "32"
type input "10"
click at [1391, 457] on button "button" at bounding box center [1401, 467] width 20 height 21
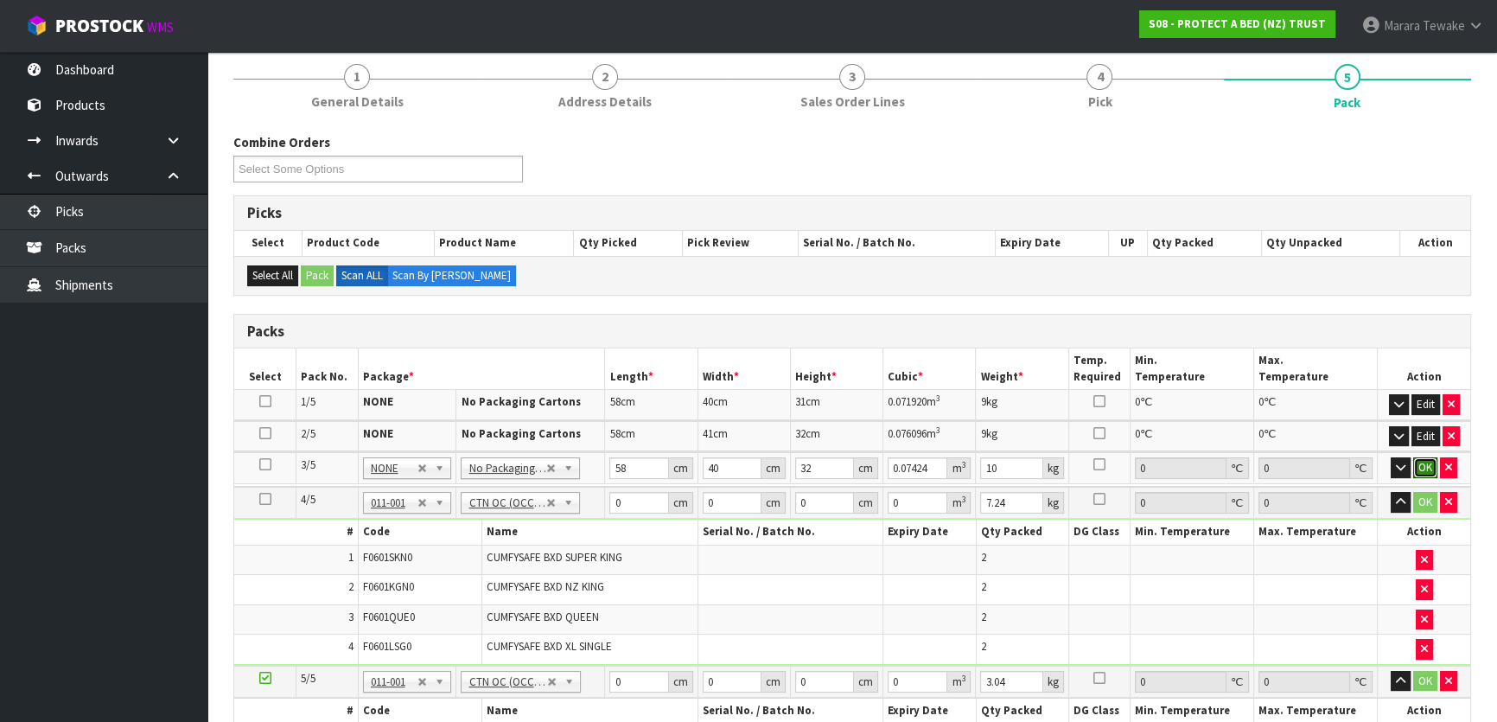
click button "OK" at bounding box center [1425, 467] width 24 height 21
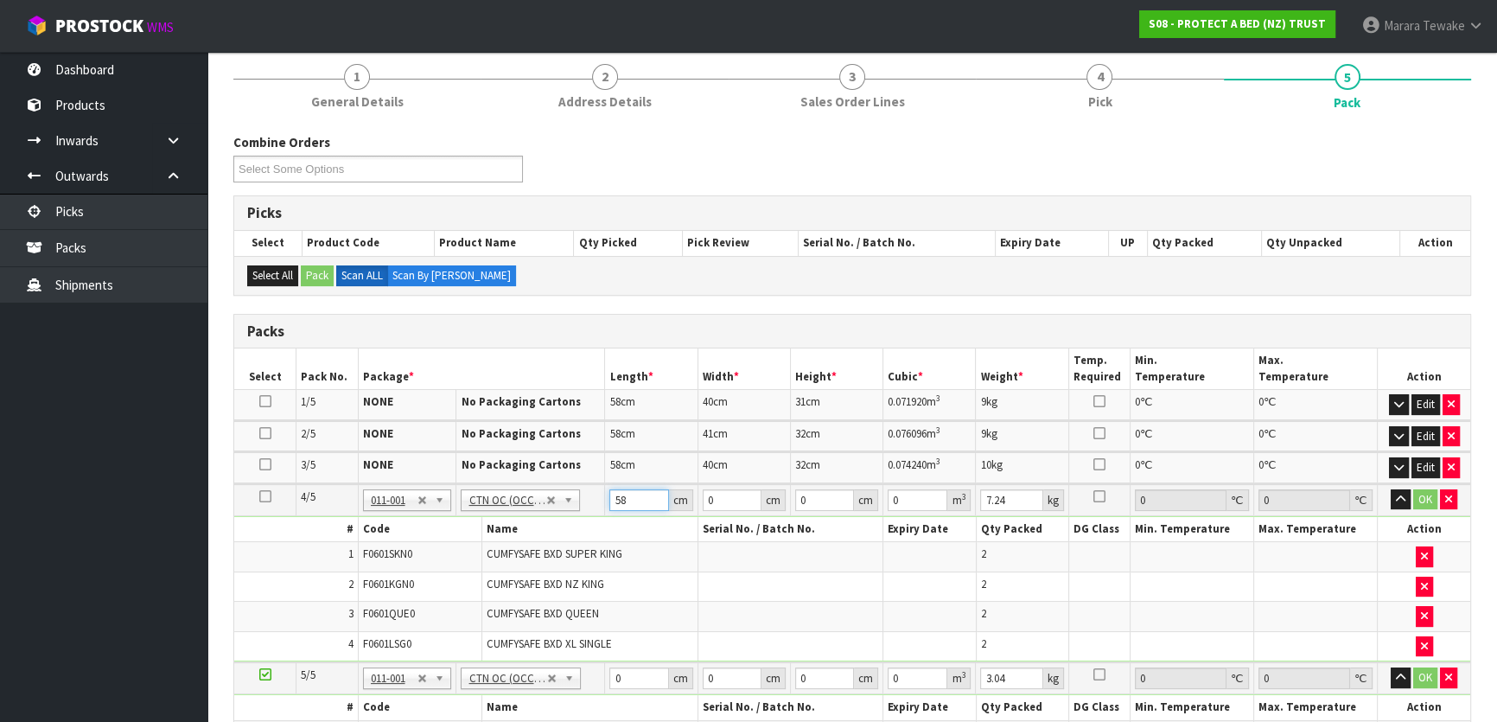
type input "58"
type input "40"
type input "3"
type input "0.00696"
type input "32"
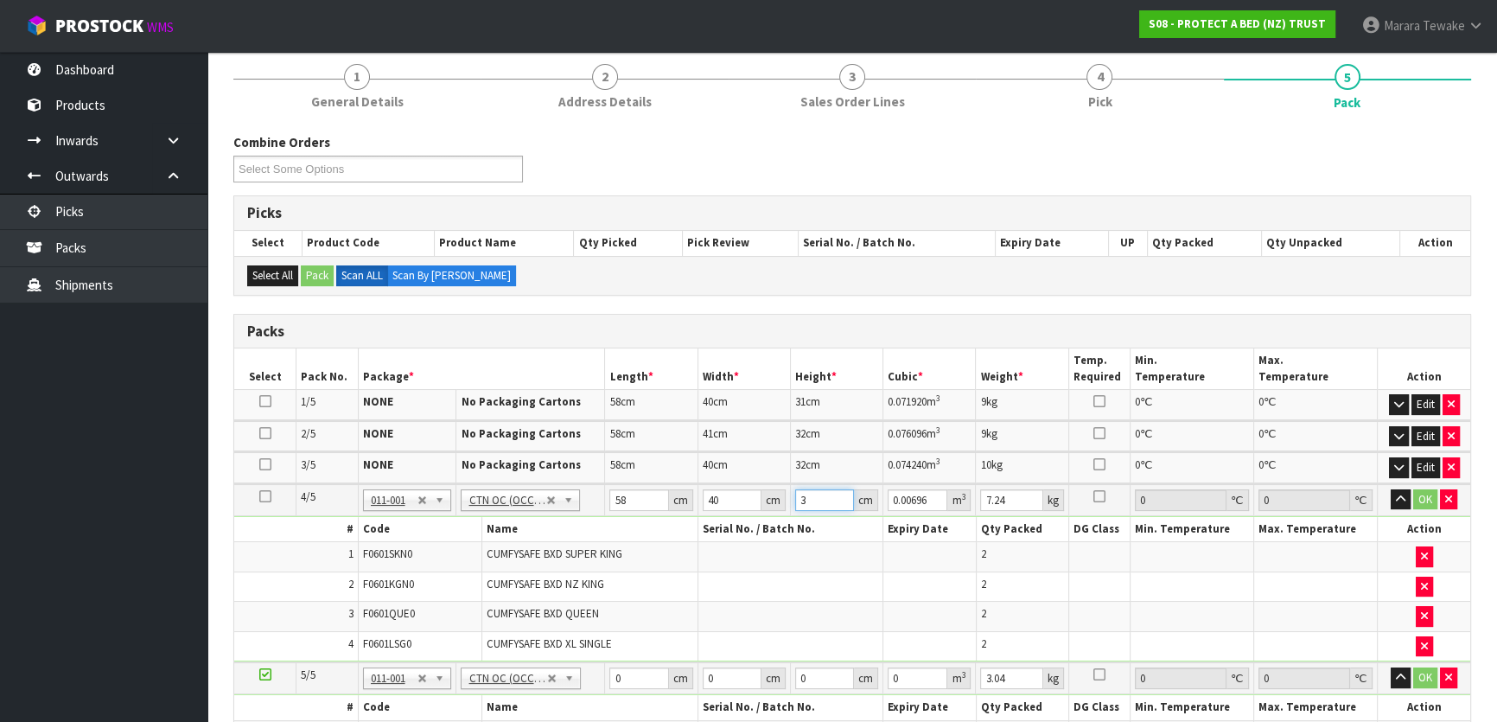
type input "0.07424"
type input "32"
click at [1391, 489] on button "button" at bounding box center [1401, 499] width 20 height 21
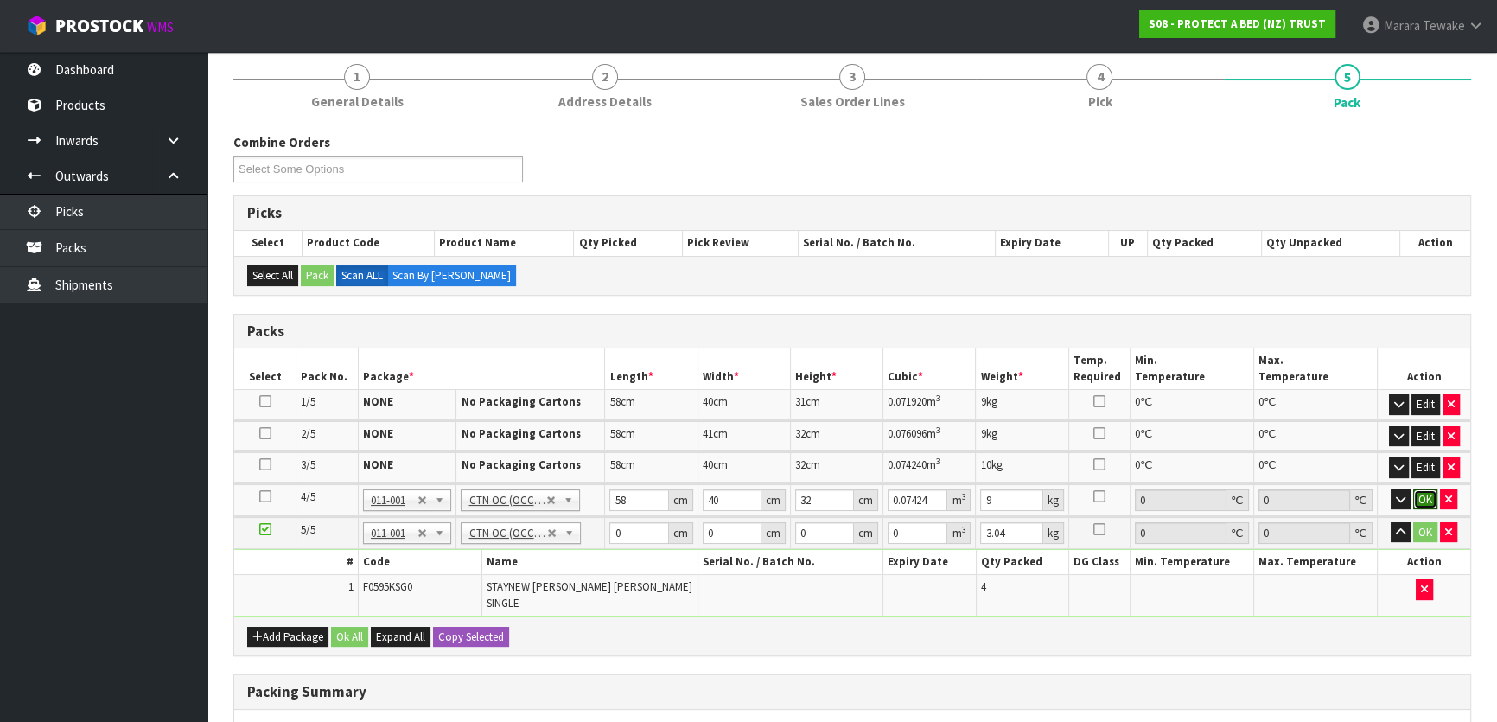
click button "OK" at bounding box center [1425, 499] width 24 height 21
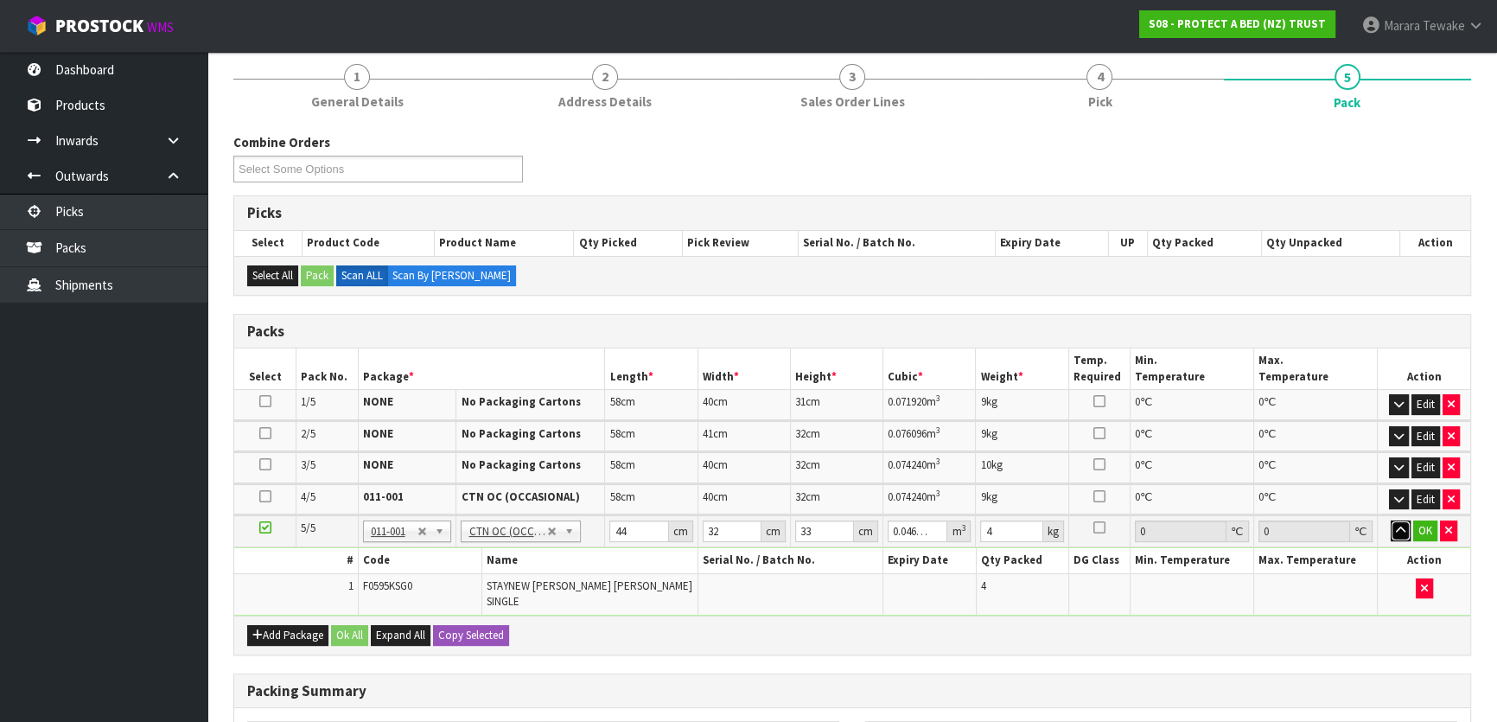
click at [1391, 520] on button "button" at bounding box center [1401, 530] width 20 height 21
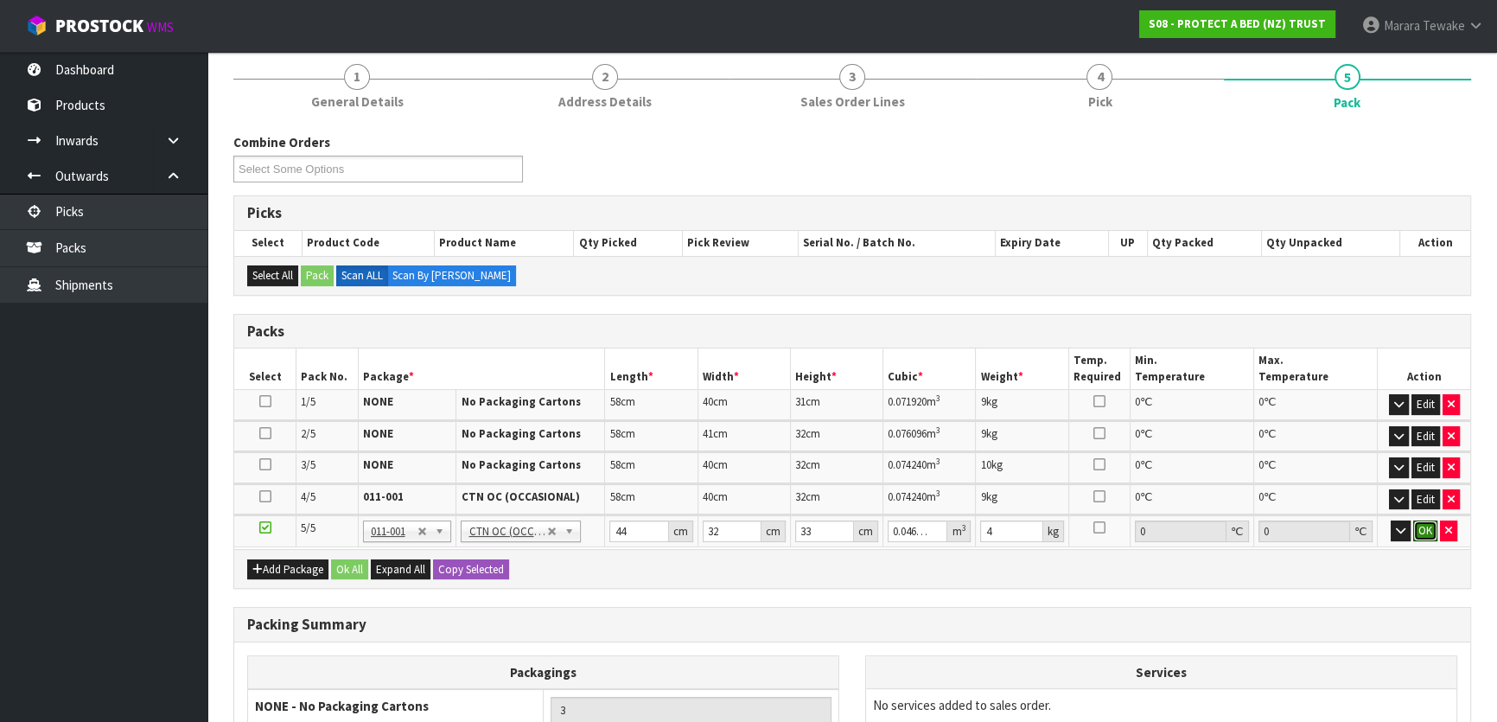
click button "OK" at bounding box center [1425, 530] width 24 height 21
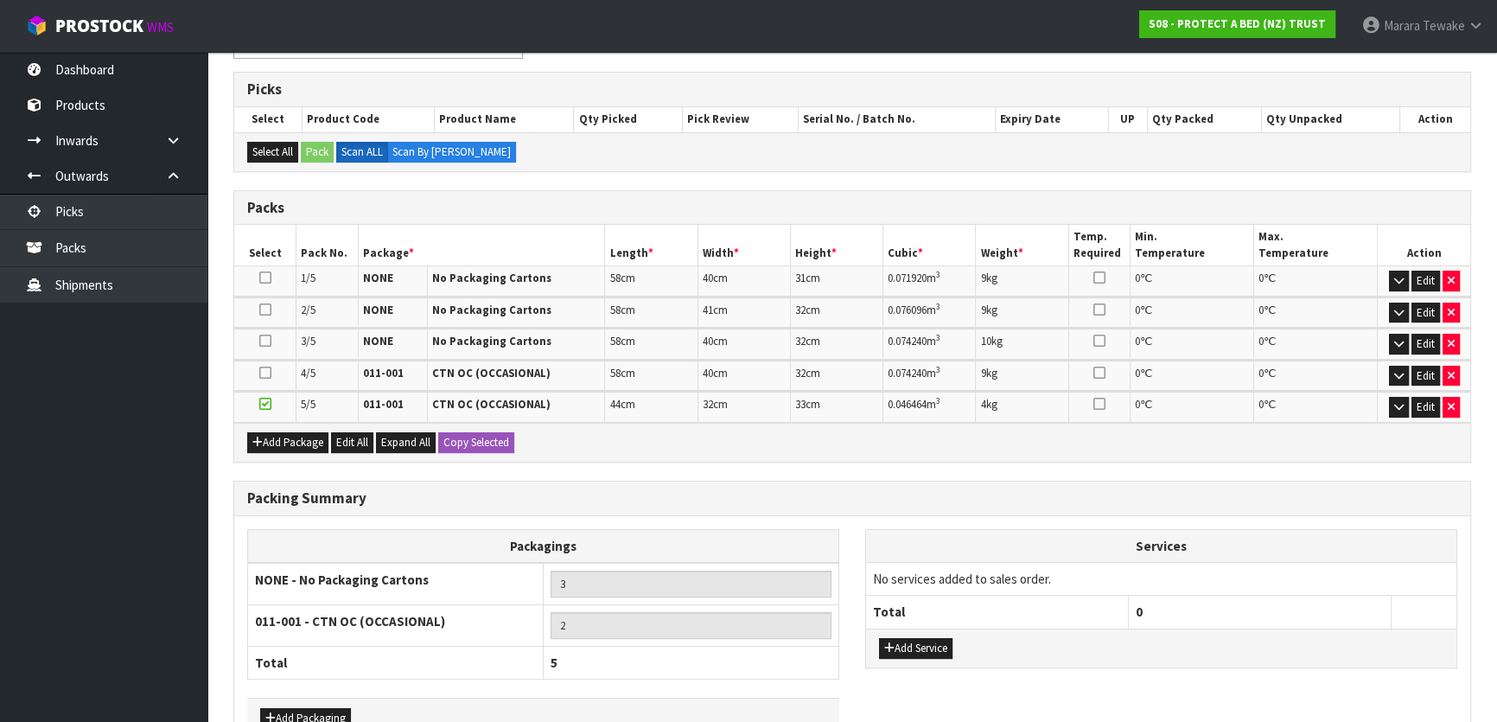
scroll to position [433, 0]
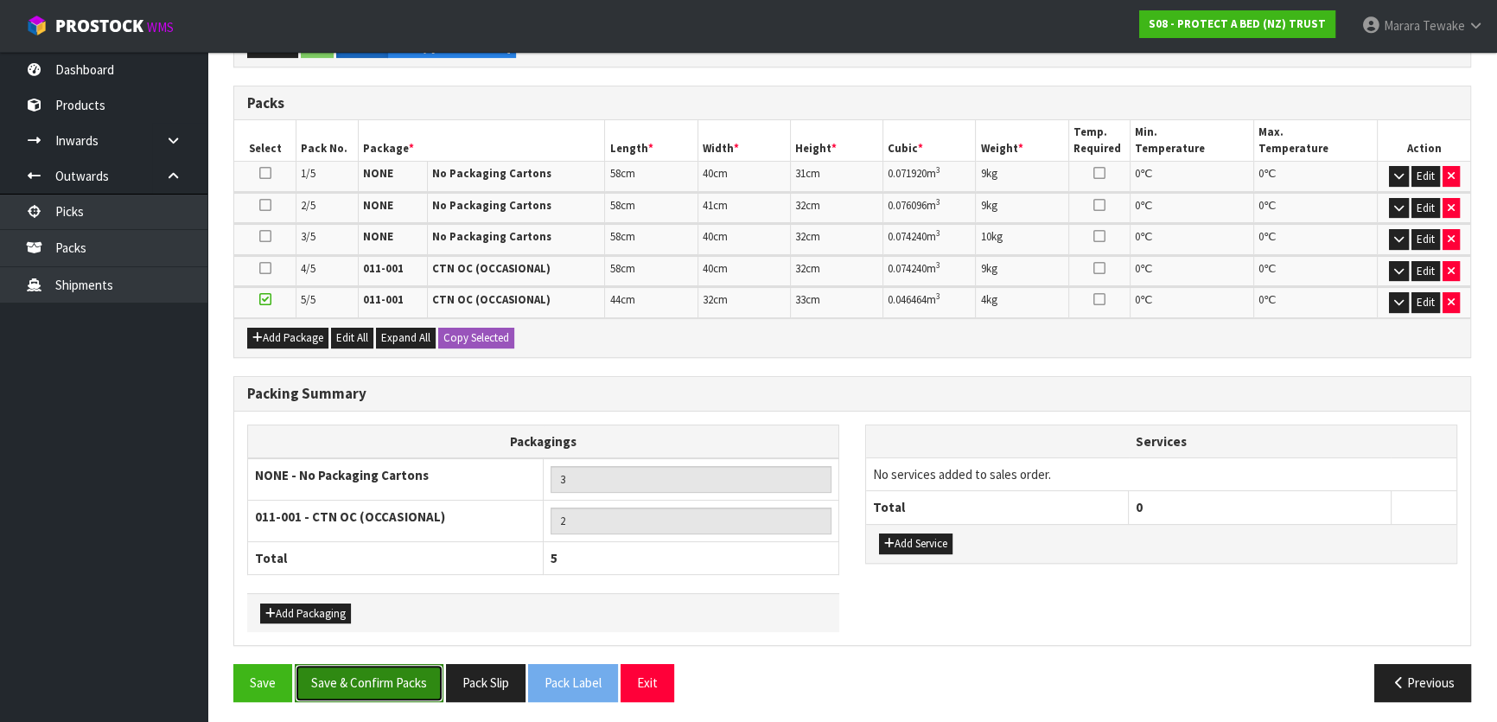
click at [402, 683] on button "Save & Confirm Packs" at bounding box center [369, 682] width 149 height 37
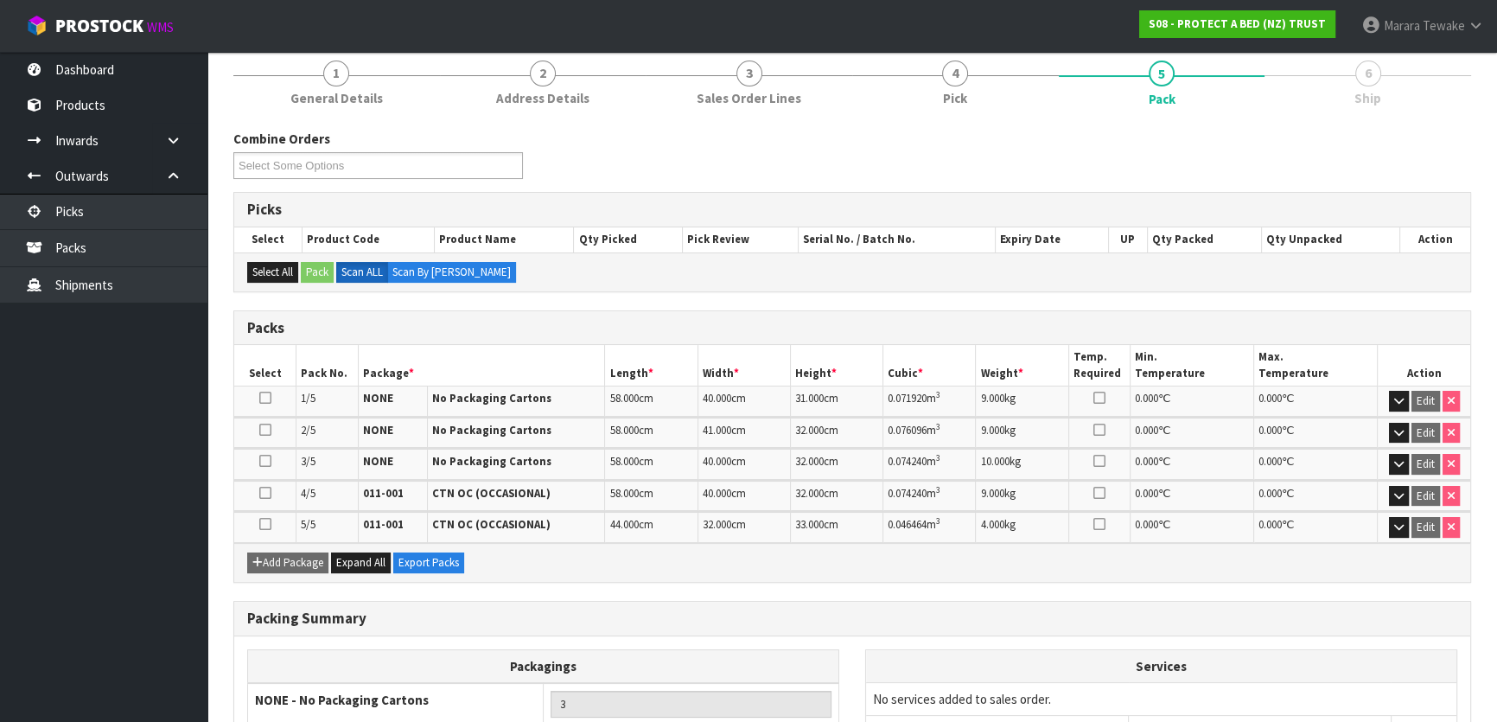
scroll to position [395, 0]
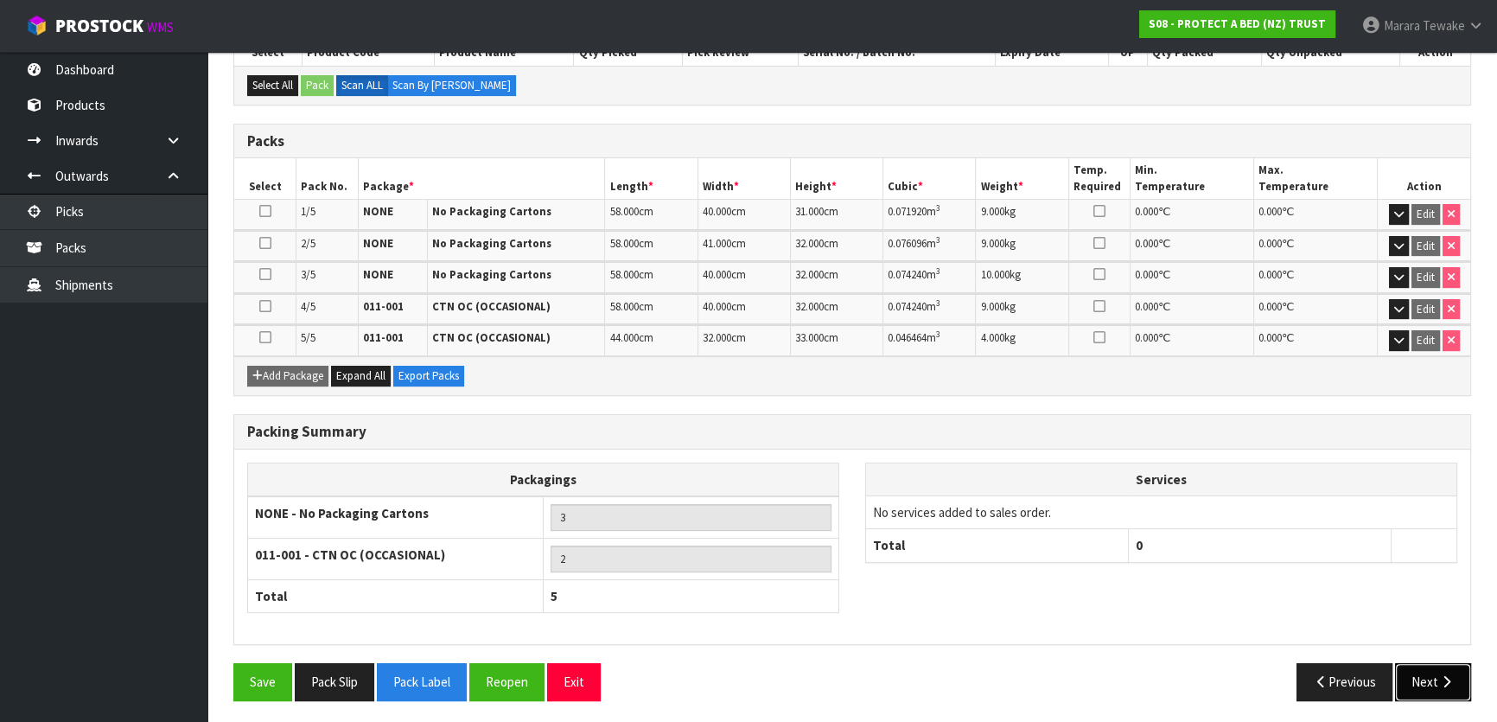
click at [1428, 673] on button "Next" at bounding box center [1433, 681] width 76 height 37
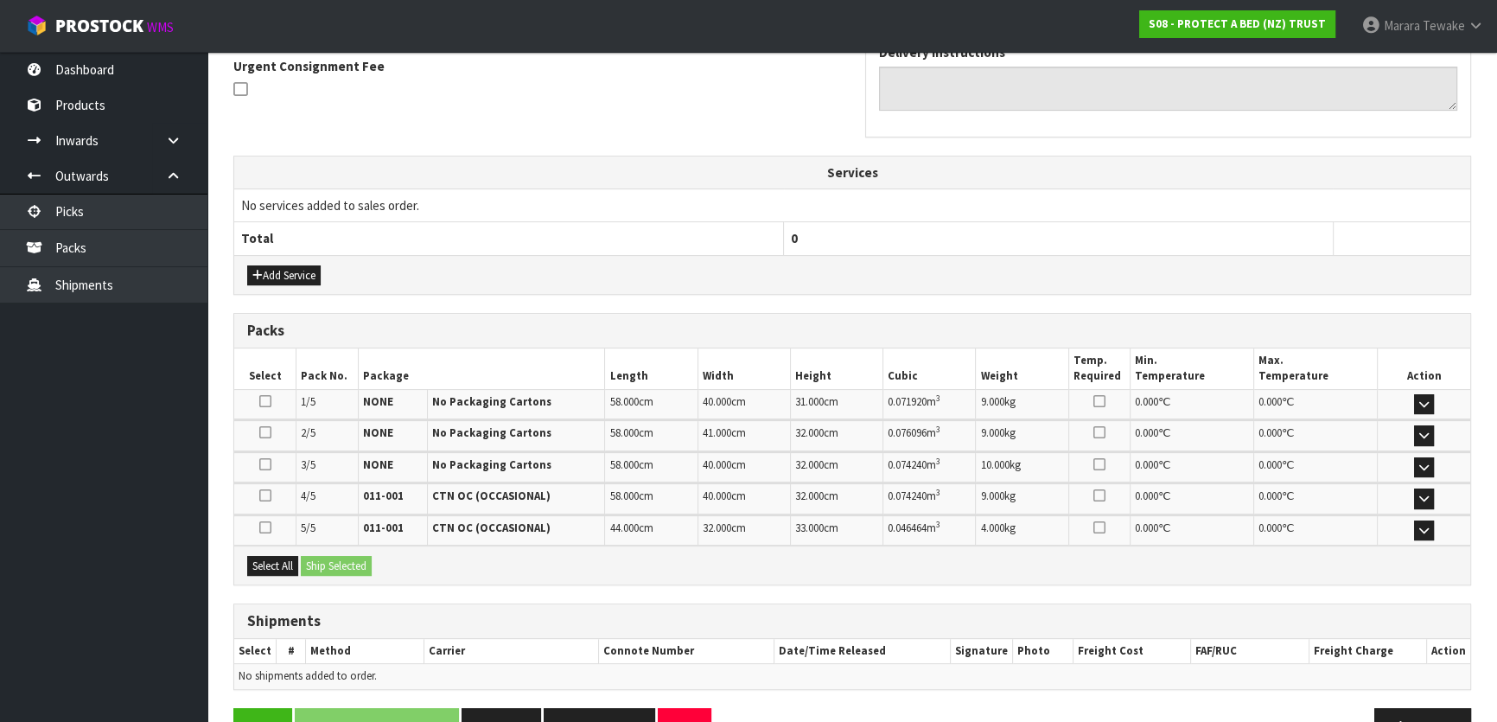
scroll to position [560, 0]
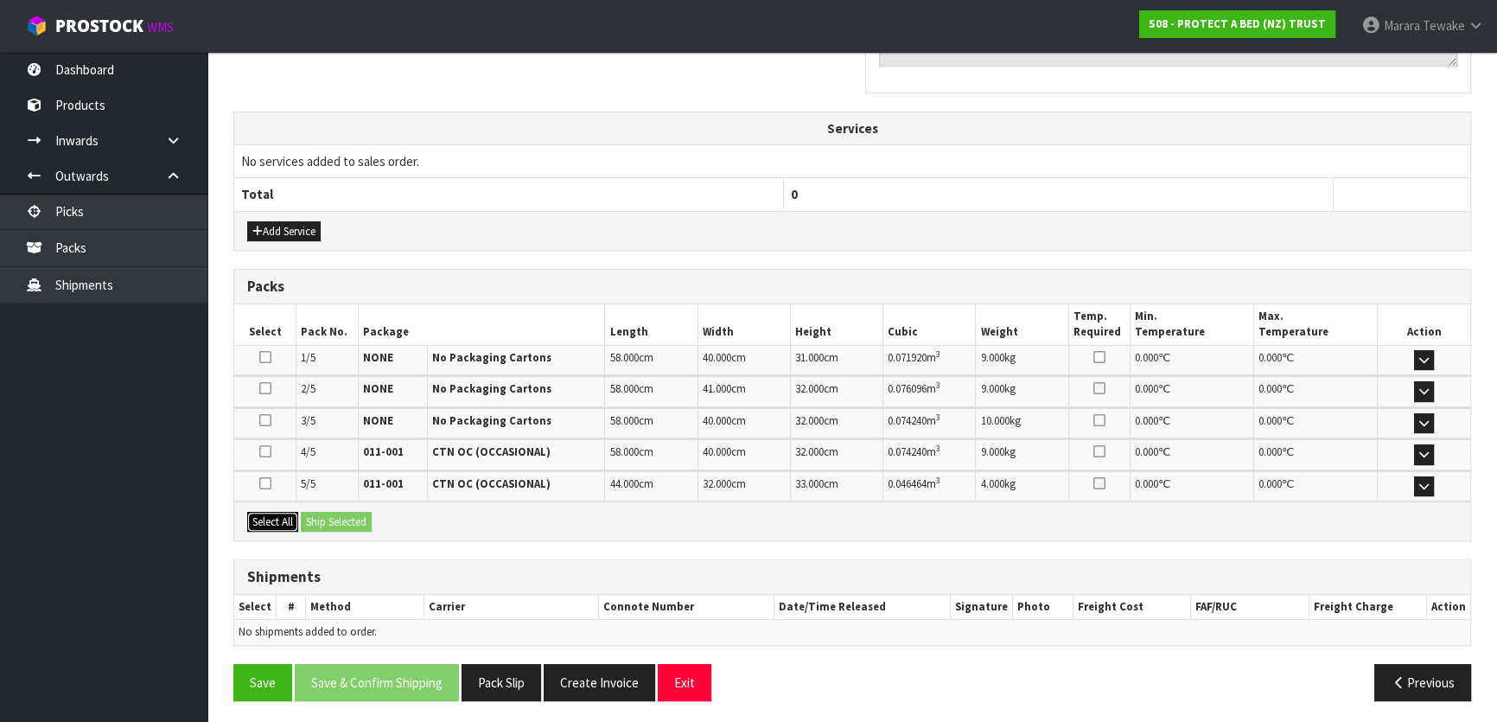
drag, startPoint x: 271, startPoint y: 520, endPoint x: 329, endPoint y: 521, distance: 57.1
click at [273, 521] on button "Select All" at bounding box center [272, 522] width 51 height 21
click at [332, 520] on button "Ship Selected" at bounding box center [336, 522] width 71 height 21
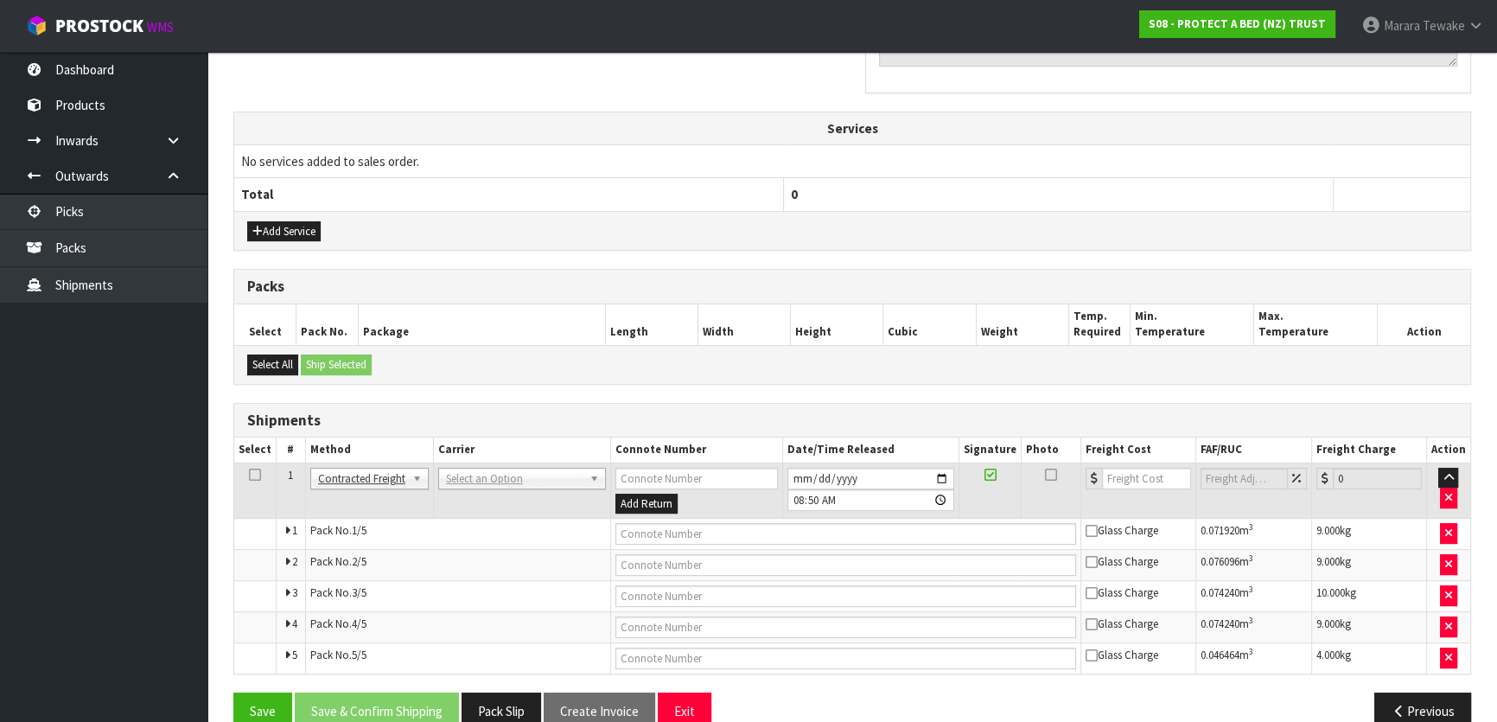
click at [518, 463] on td "ANGEL - ANGEL TRANSPORT CONROY - CONROY REMOVALS DEAEXPAKL - DEADLINE EXPRESS C…" at bounding box center [521, 491] width 177 height 56
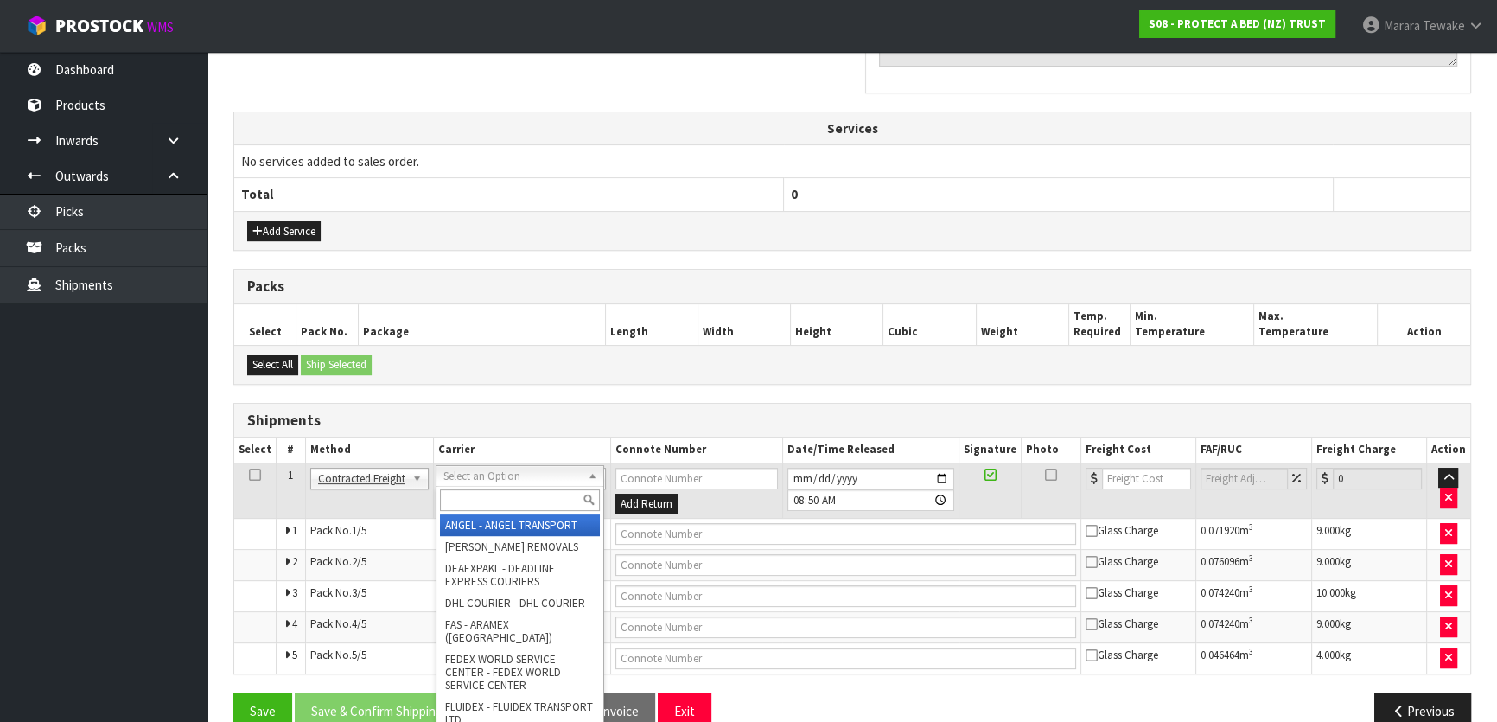
click at [517, 508] on input "text" at bounding box center [520, 500] width 160 height 22
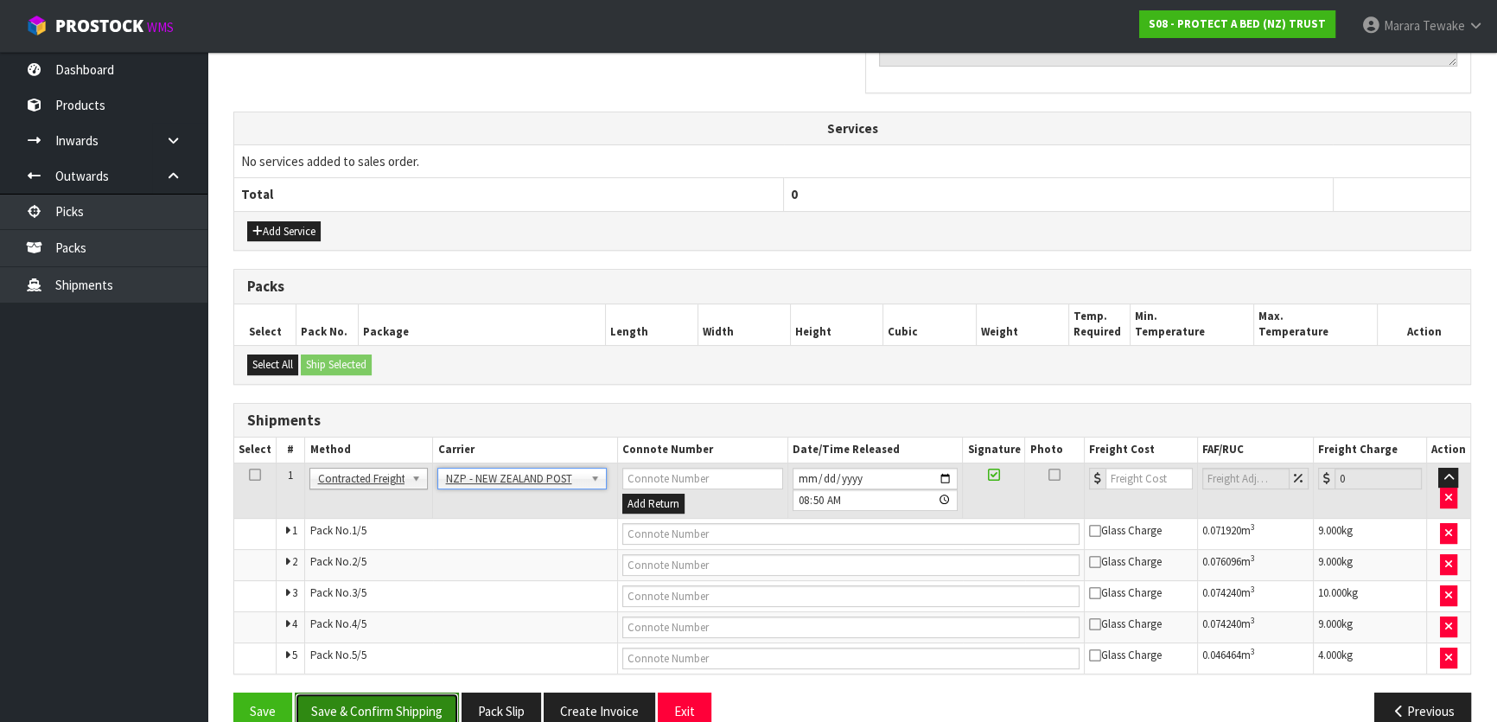
click at [419, 700] on button "Save & Confirm Shipping" at bounding box center [377, 710] width 164 height 37
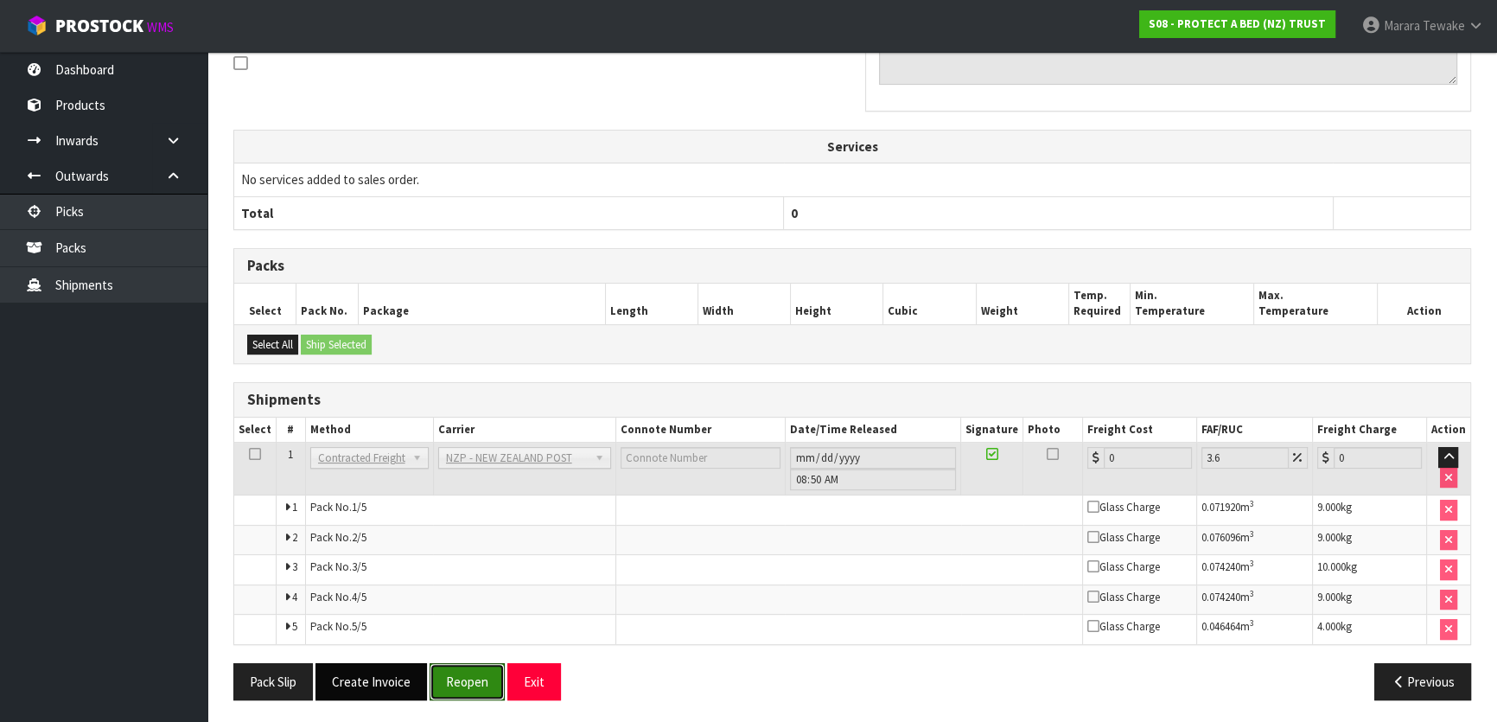
drag, startPoint x: 462, startPoint y: 675, endPoint x: 405, endPoint y: 671, distance: 56.4
click at [460, 675] on button "Reopen" at bounding box center [467, 681] width 75 height 37
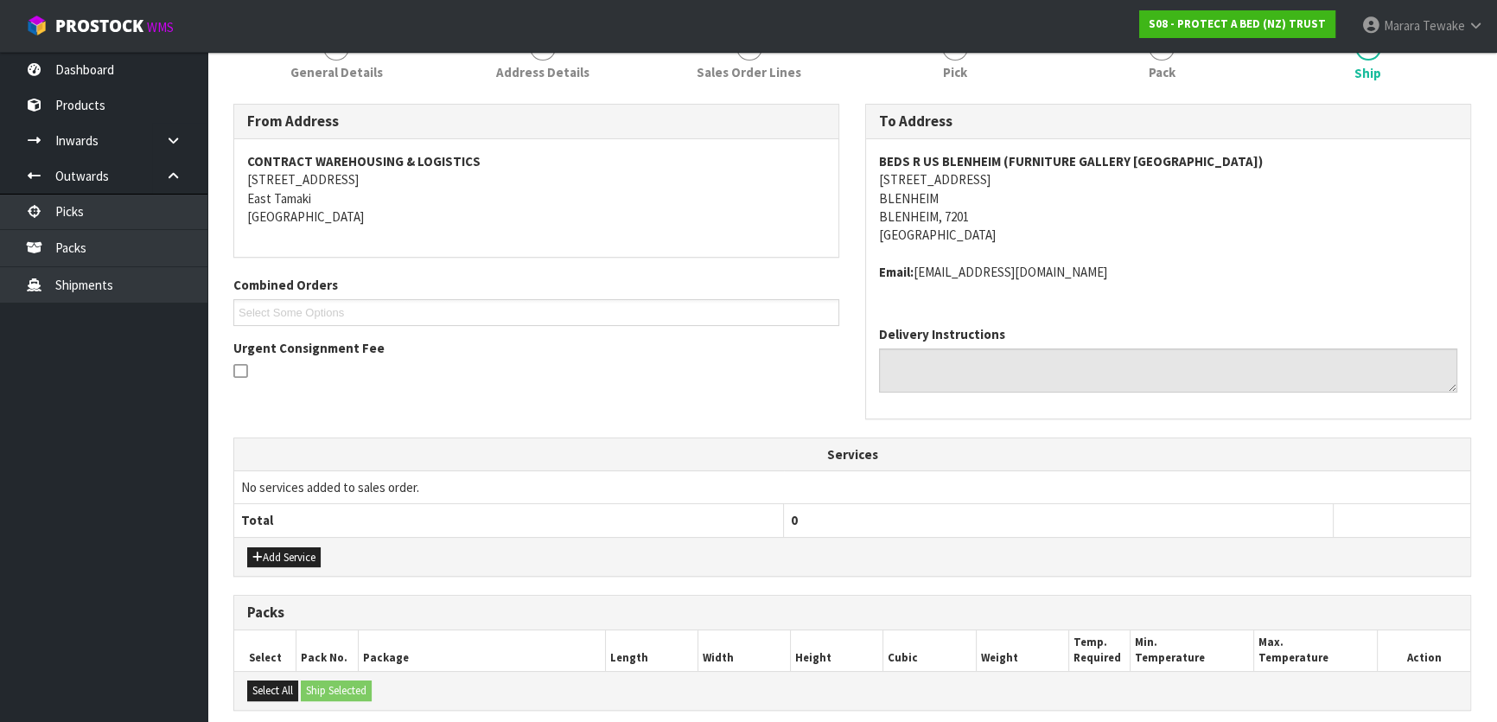
scroll to position [550, 0]
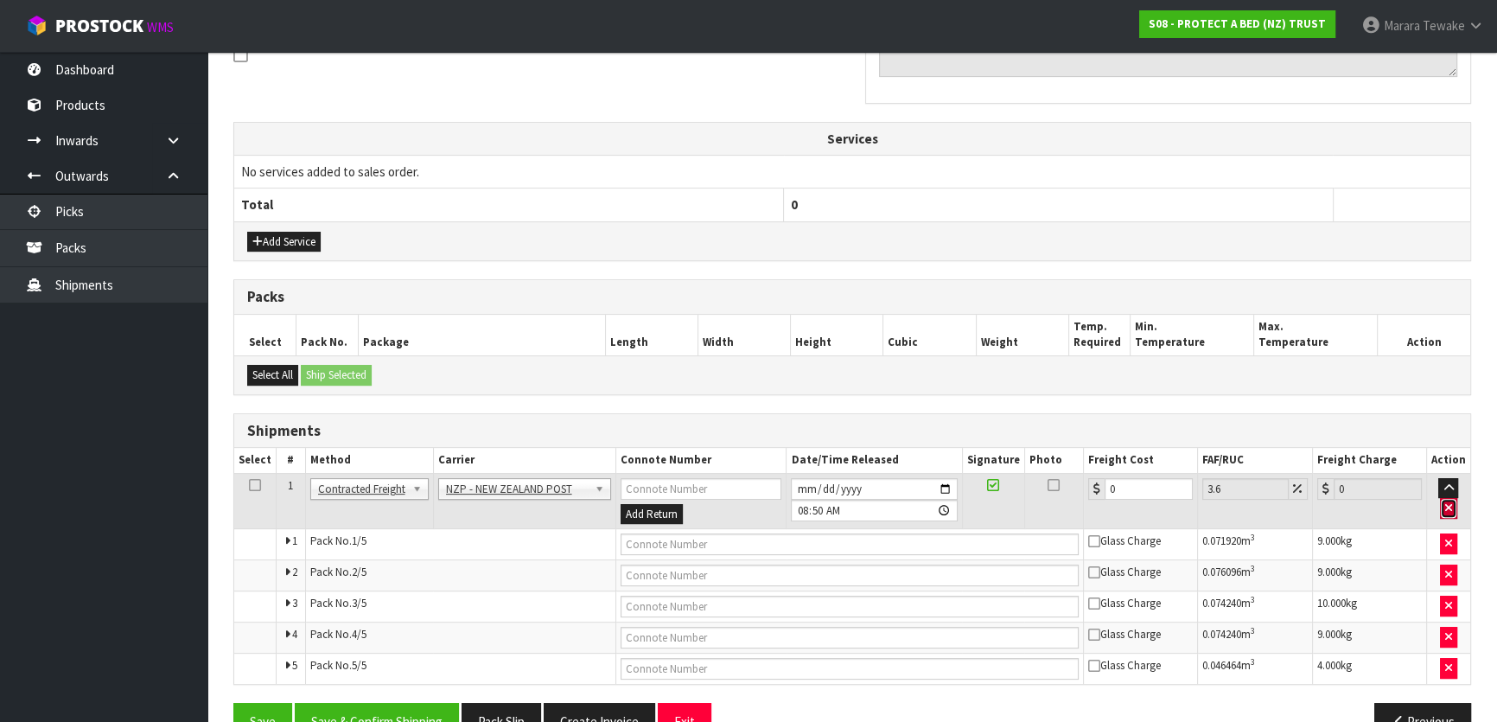
drag, startPoint x: 1450, startPoint y: 505, endPoint x: 1301, endPoint y: 545, distance: 153.9
click at [1449, 505] on icon "button" at bounding box center [1448, 507] width 7 height 11
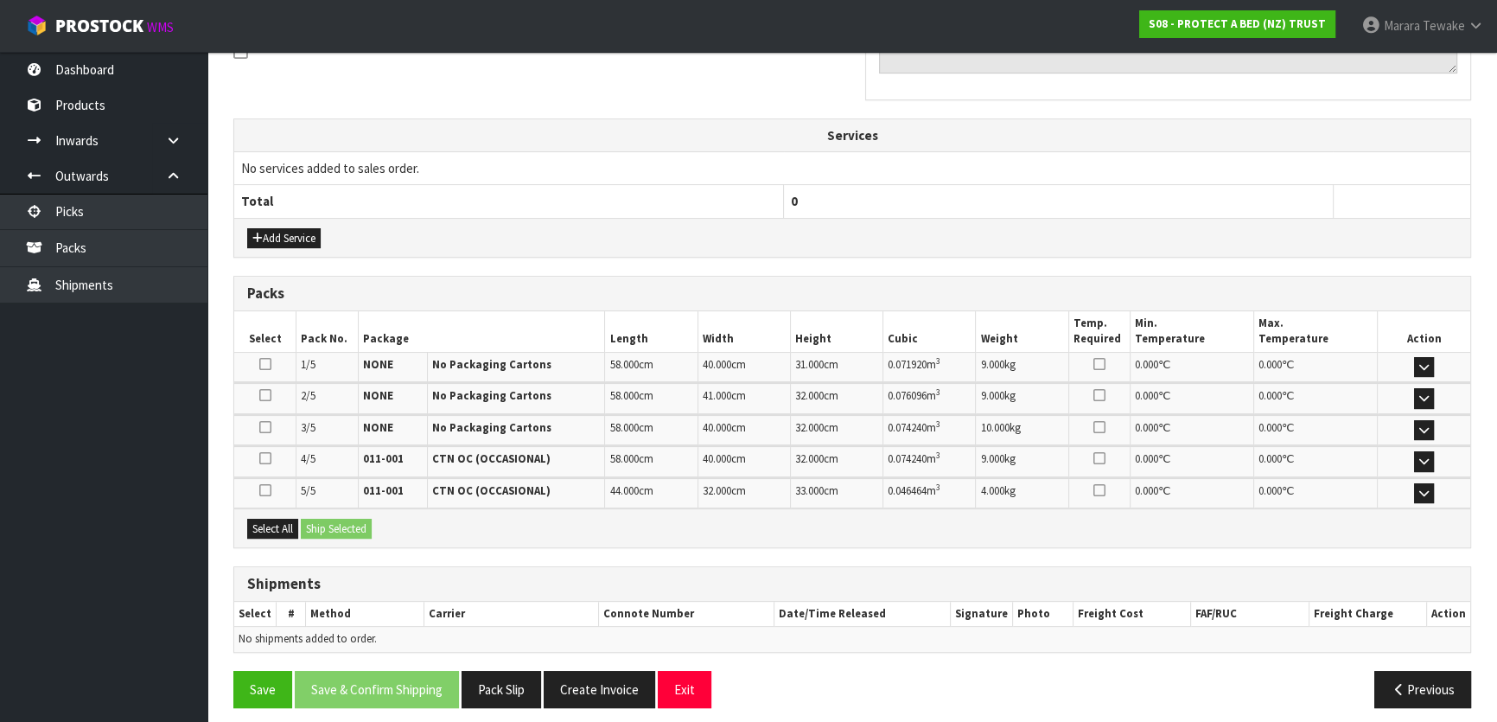
scroll to position [560, 0]
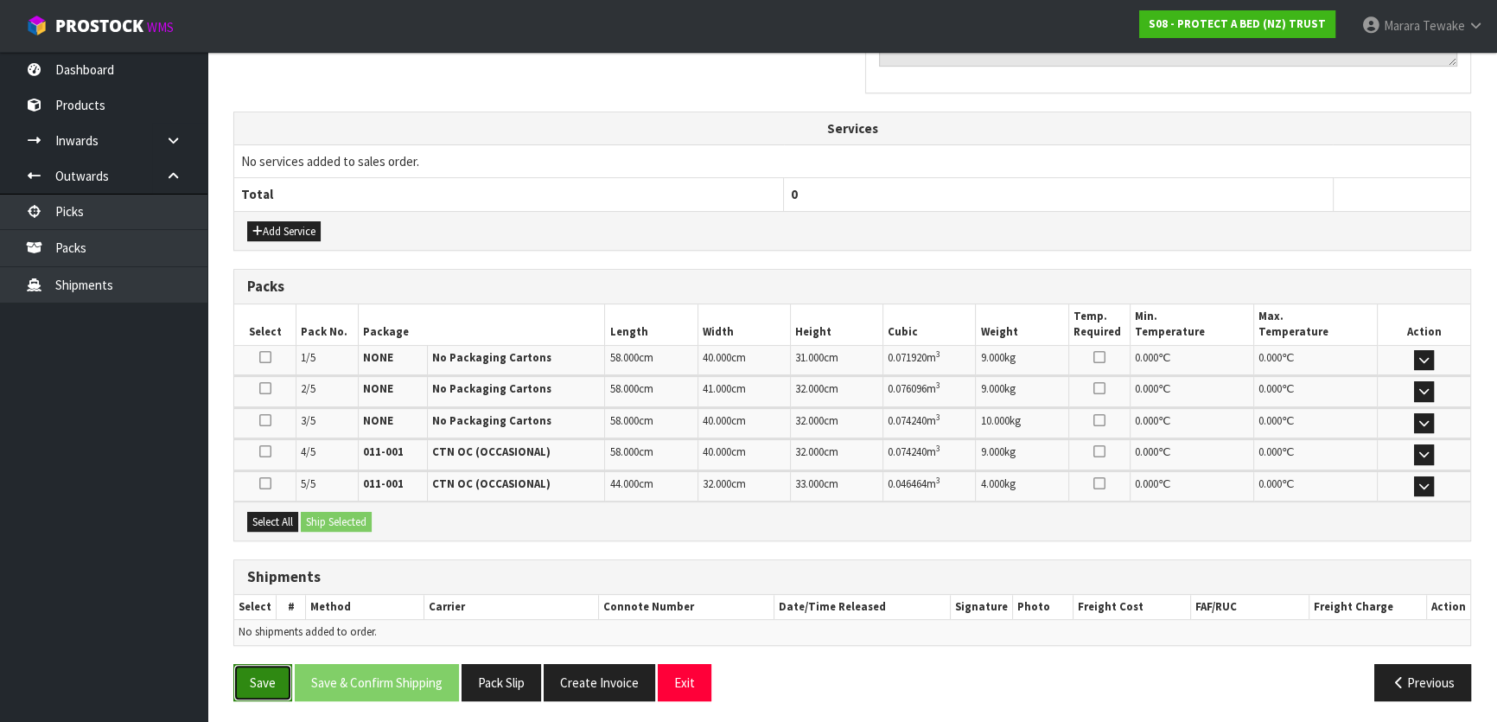
click at [261, 687] on button "Save" at bounding box center [262, 682] width 59 height 37
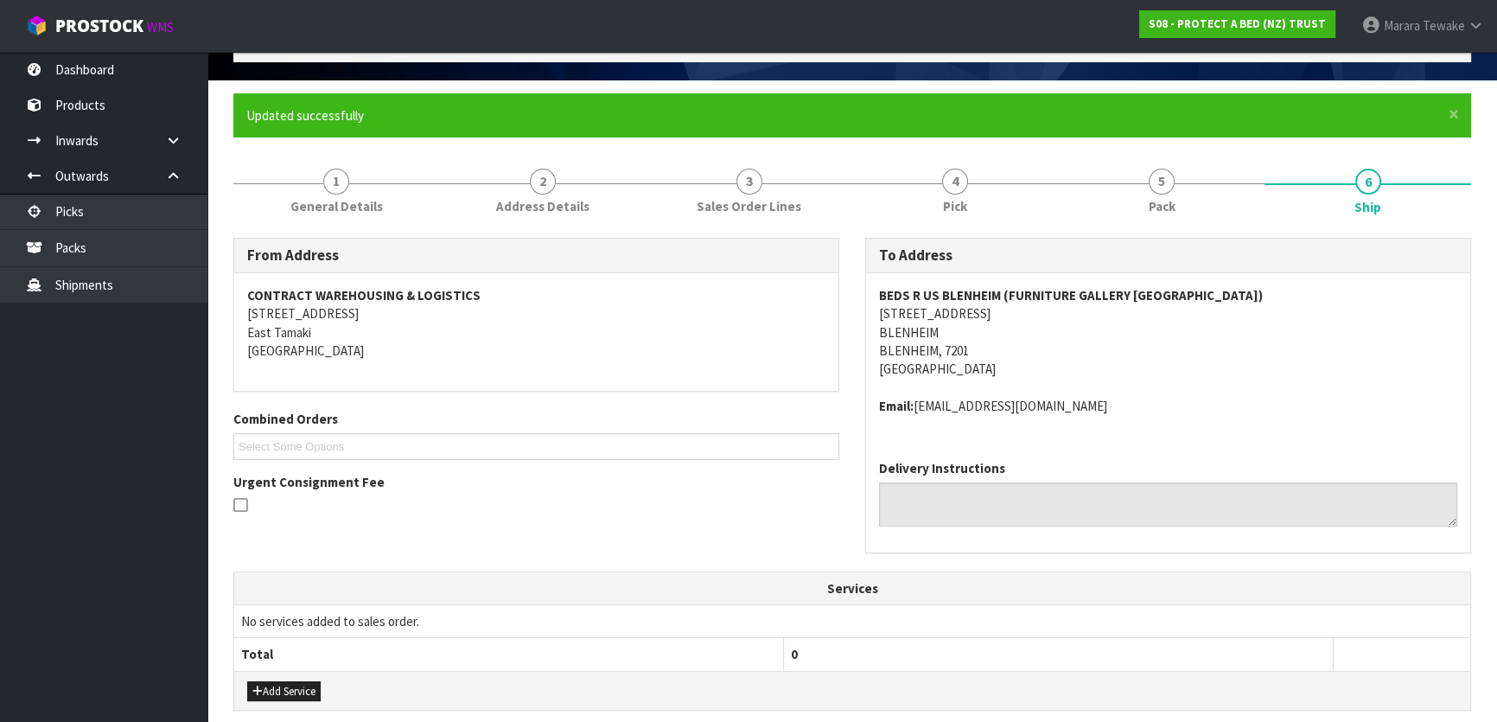
scroll to position [10, 0]
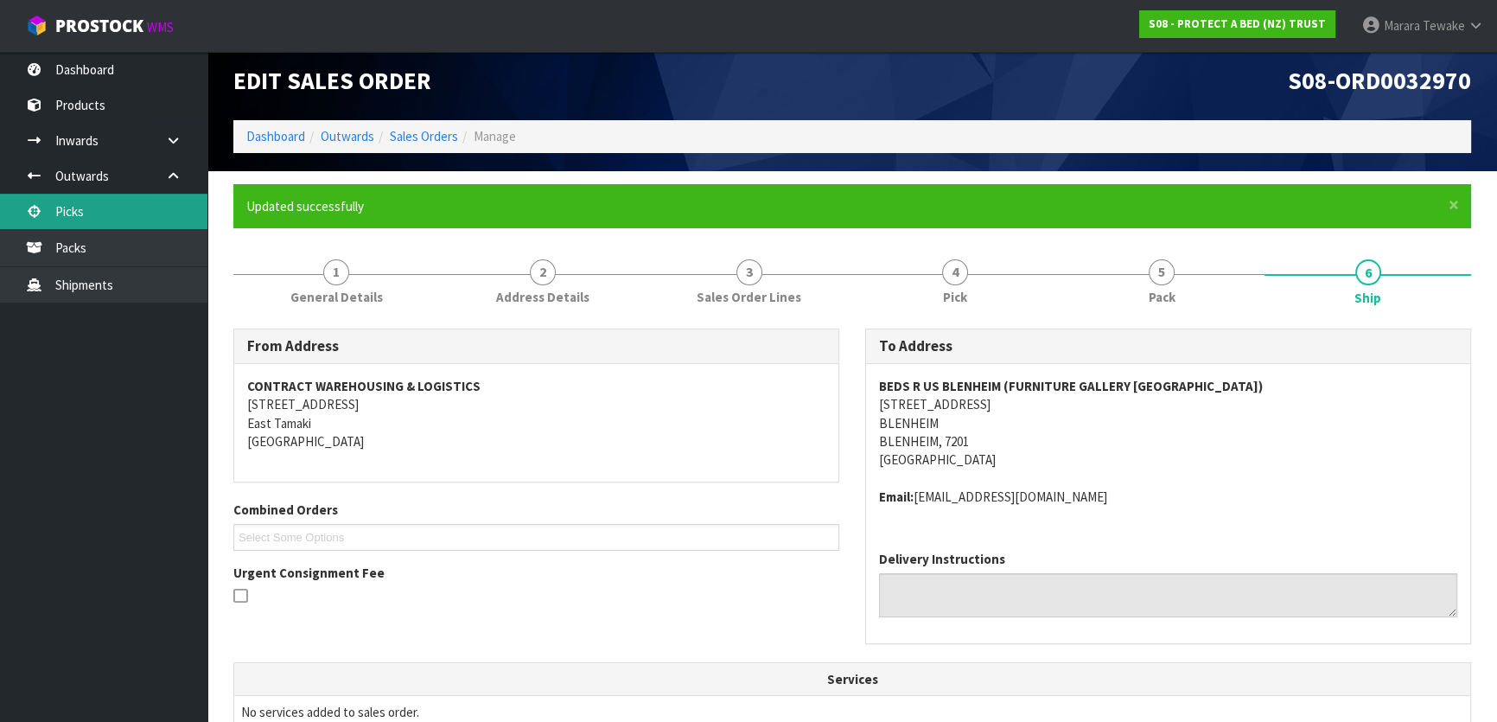
click at [145, 215] on link "Picks" at bounding box center [103, 211] width 207 height 35
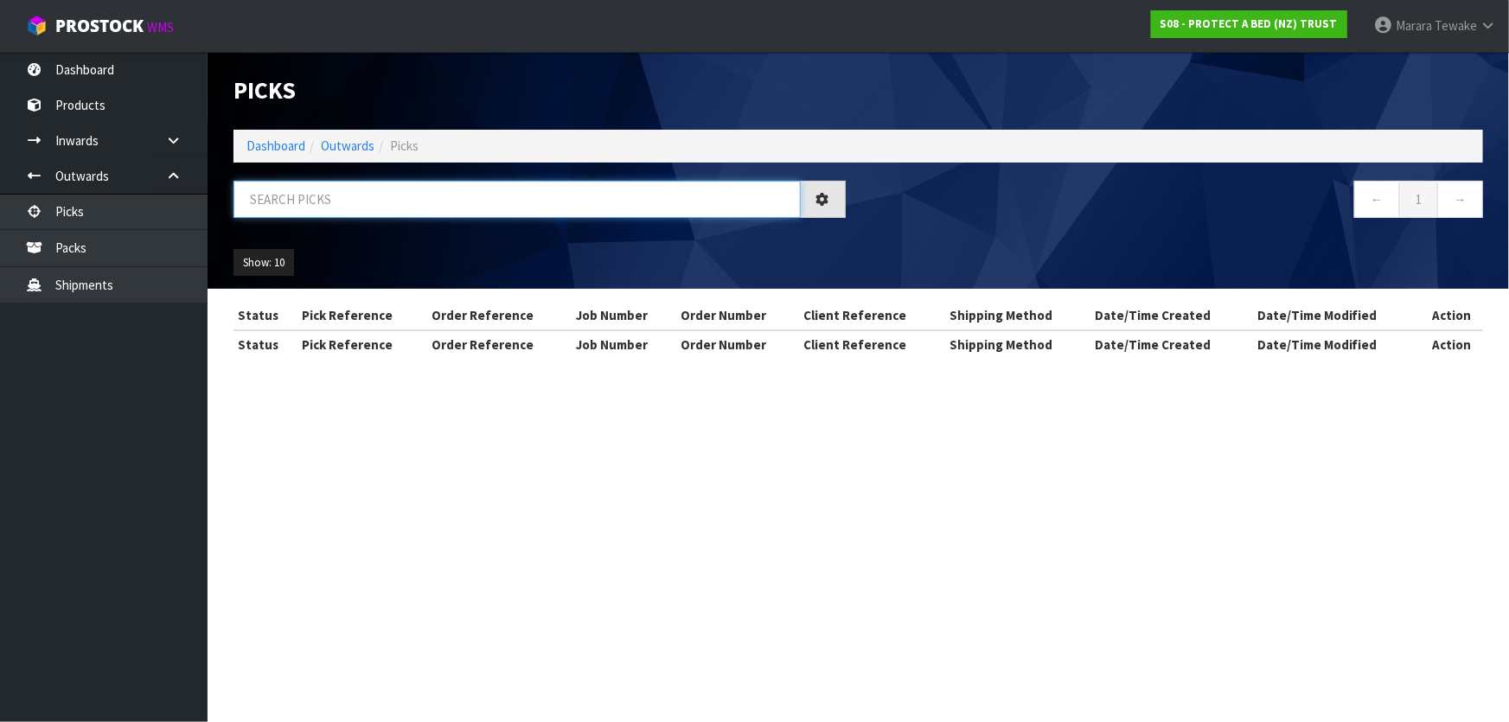
click at [262, 206] on input "text" at bounding box center [516, 199] width 567 height 37
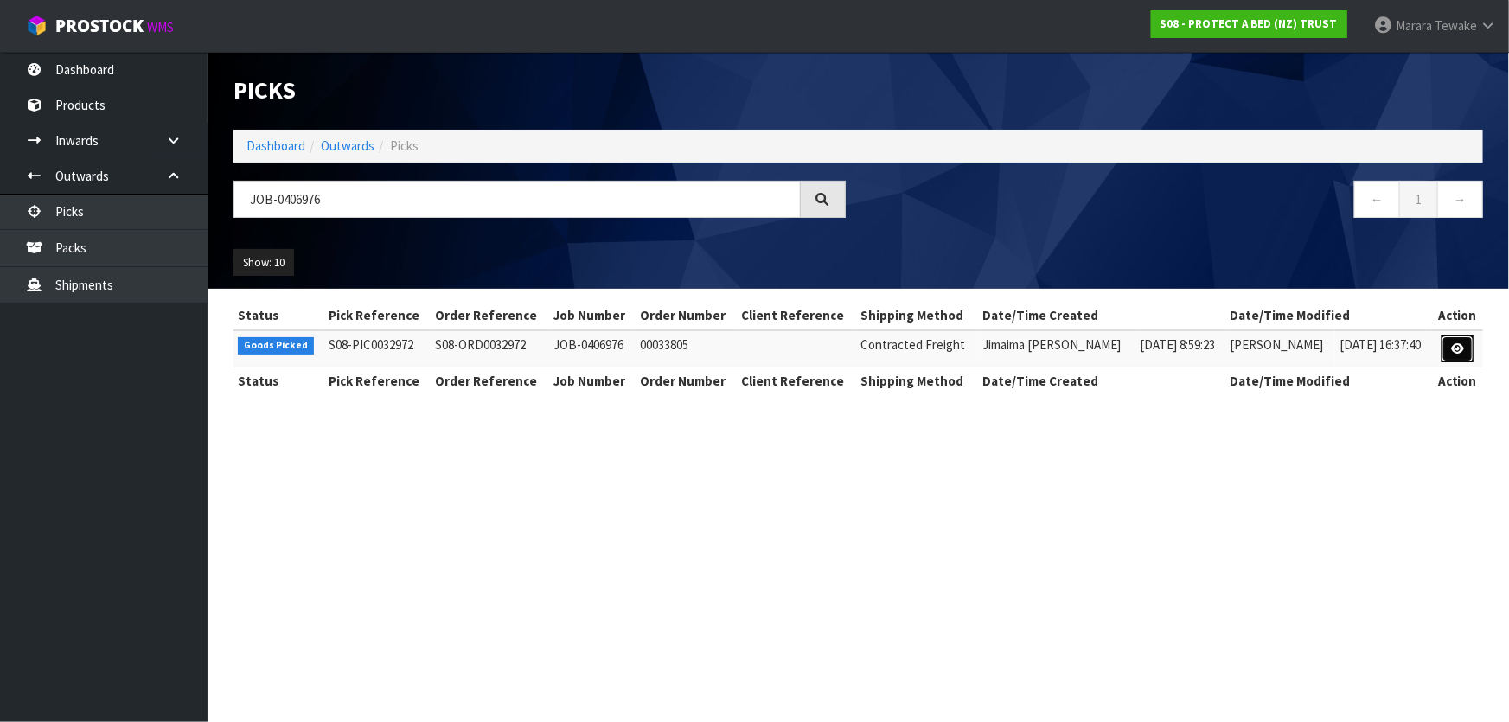
click at [1444, 346] on link at bounding box center [1457, 349] width 32 height 28
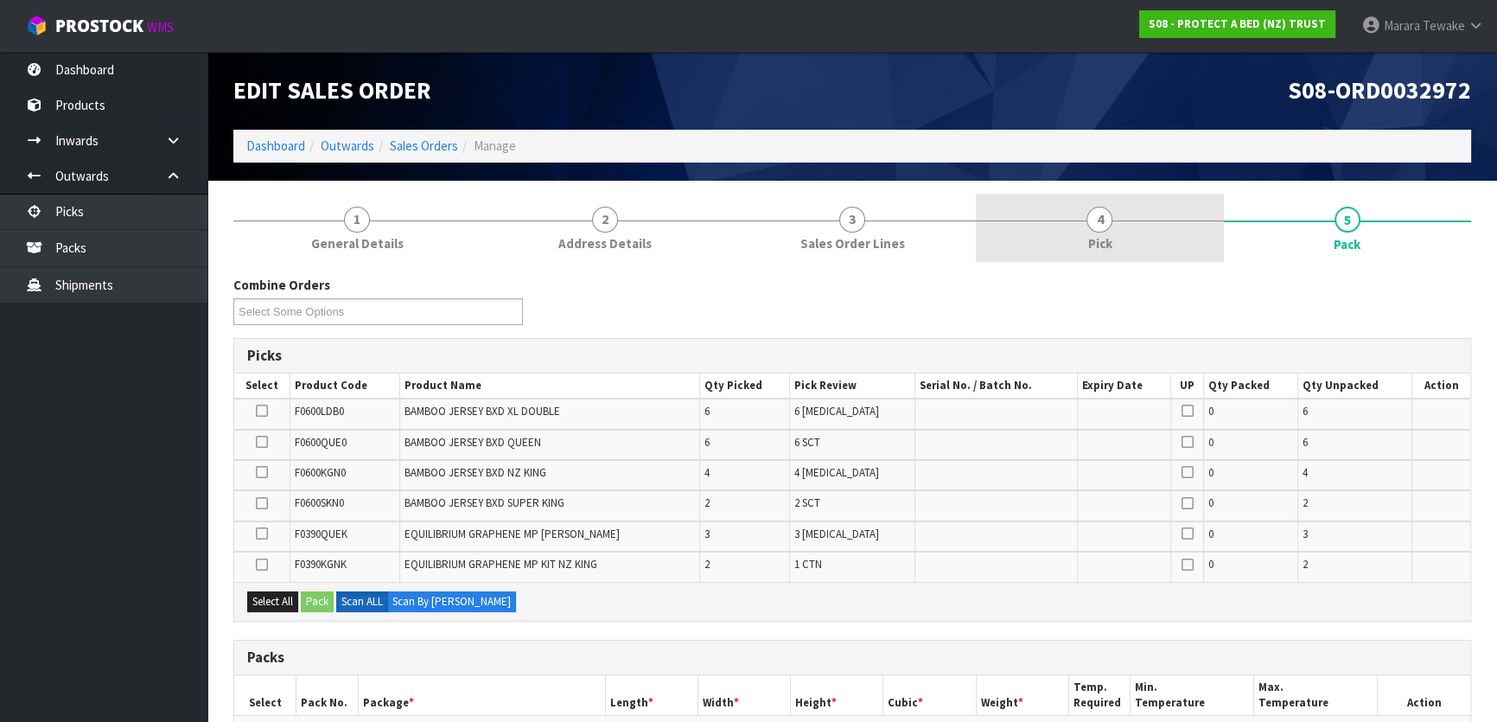
click at [1055, 233] on link "4 Pick" at bounding box center [1099, 228] width 247 height 68
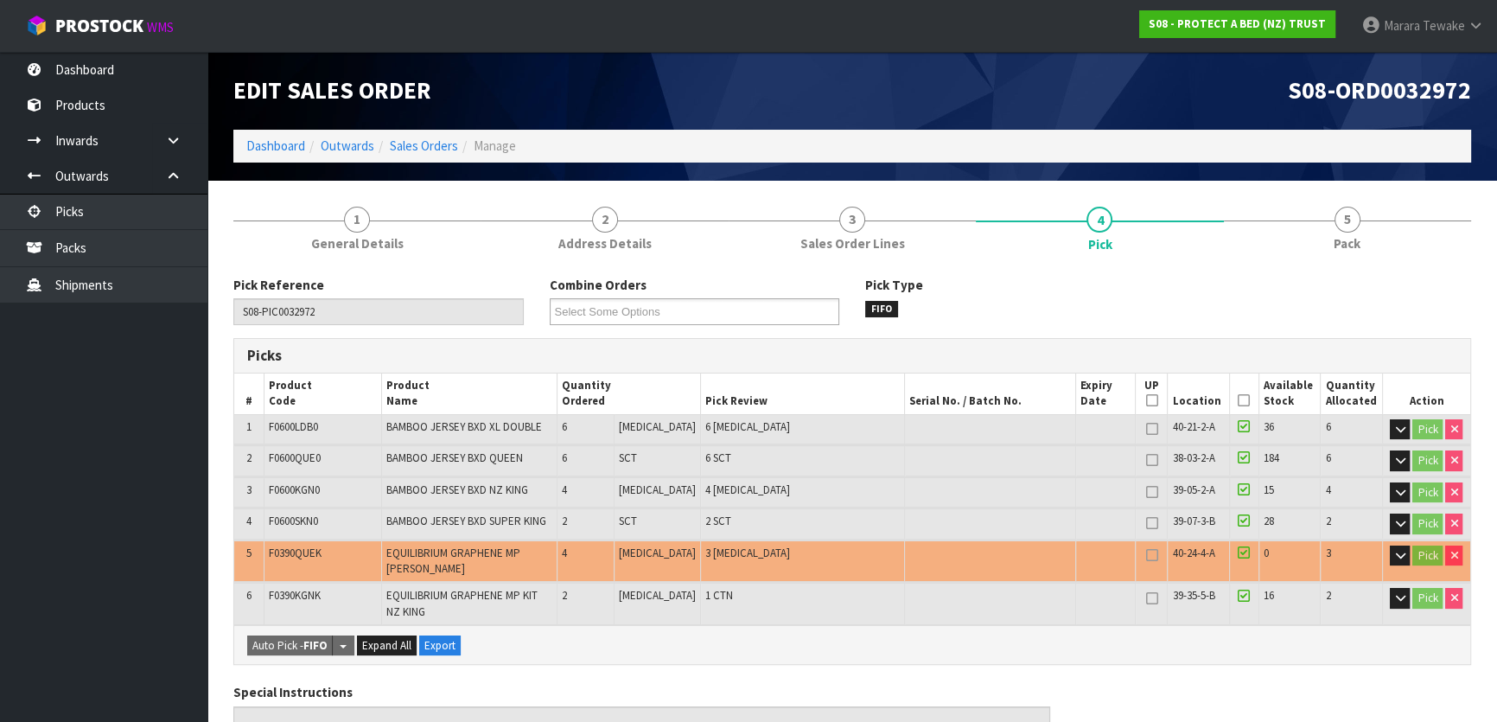
click at [1238, 401] on icon at bounding box center [1244, 400] width 12 height 1
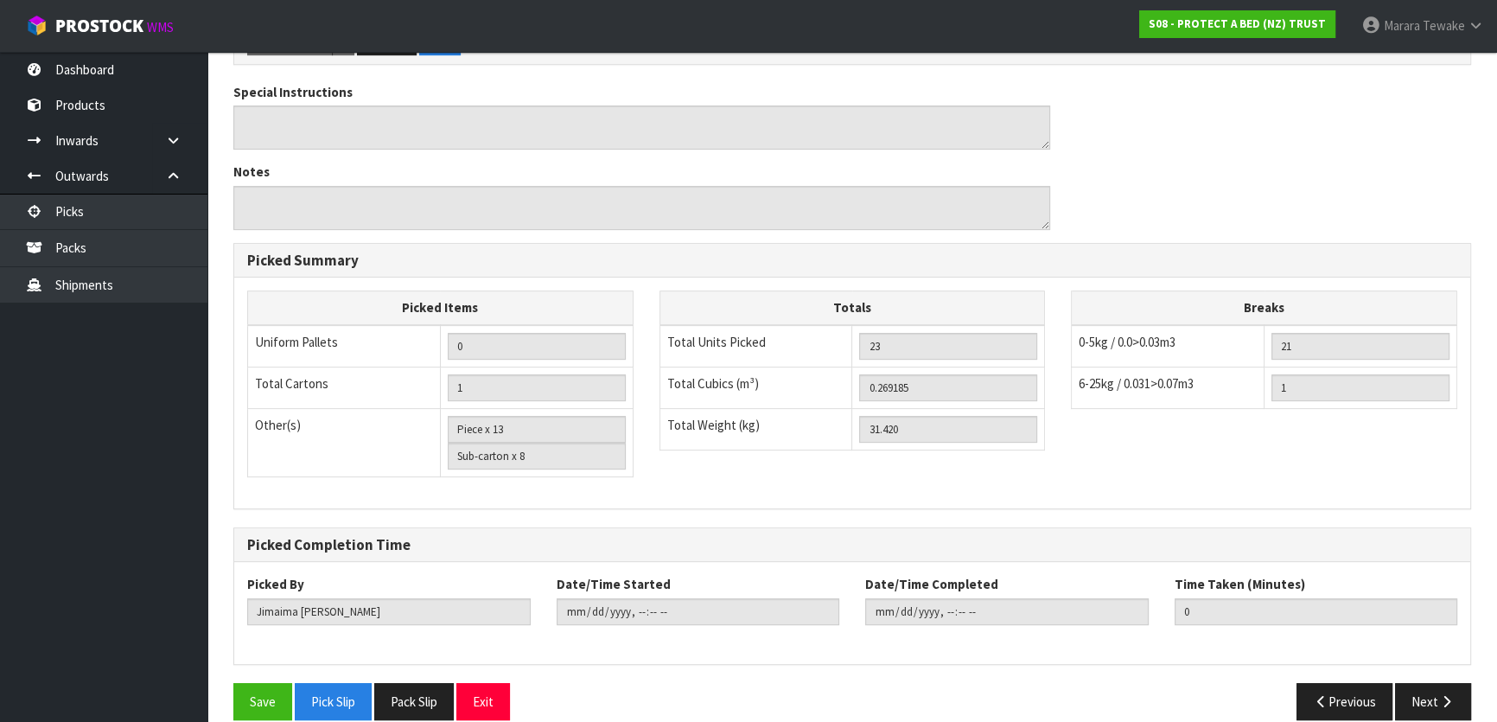
scroll to position [682, 0]
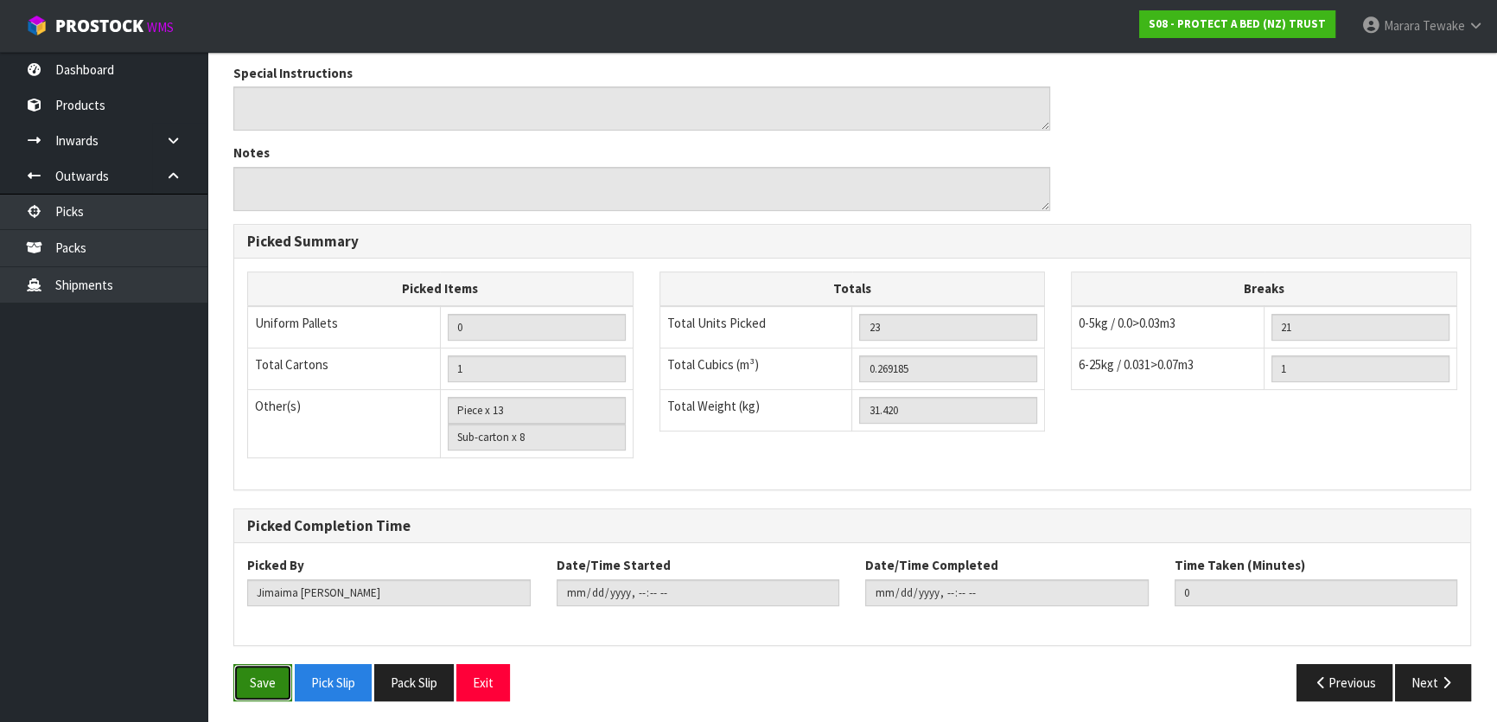
click at [265, 671] on button "Save" at bounding box center [262, 682] width 59 height 37
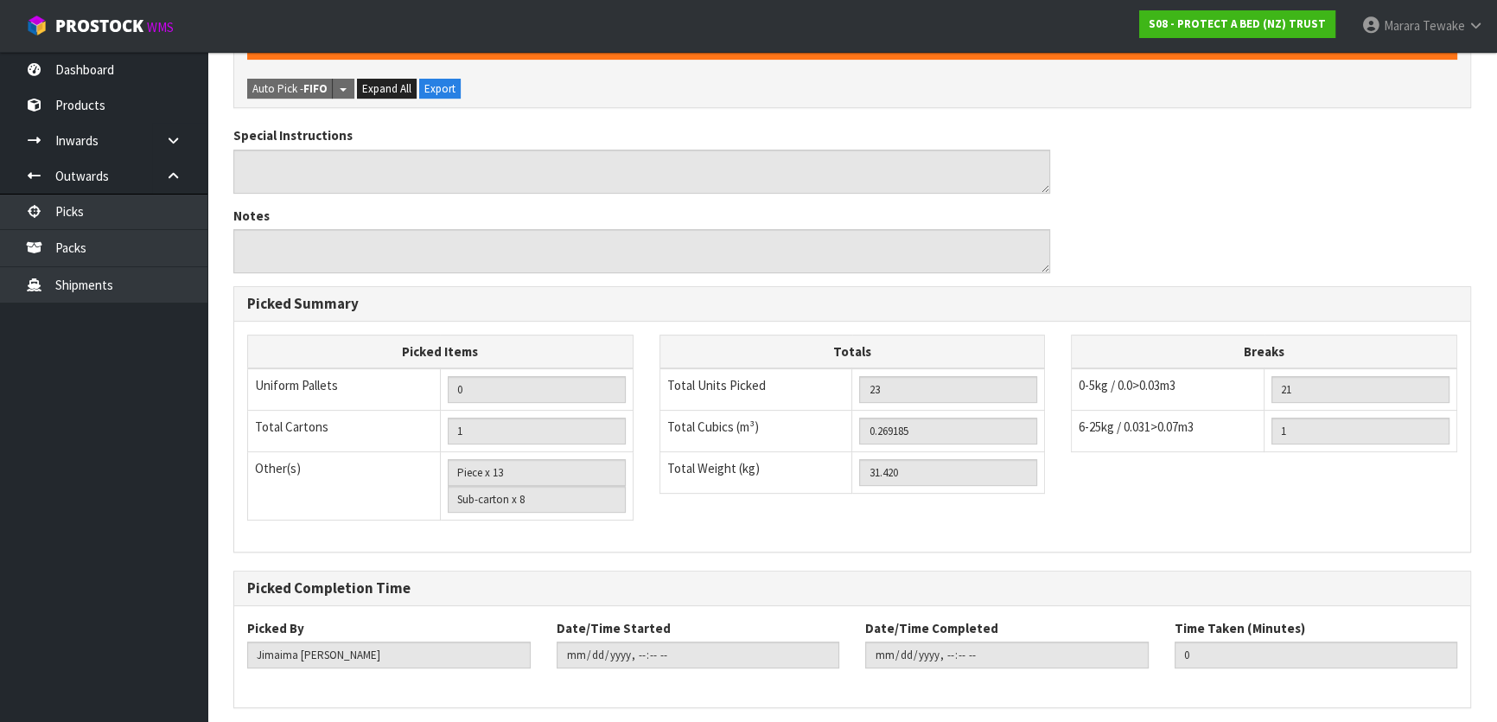
scroll to position [0, 0]
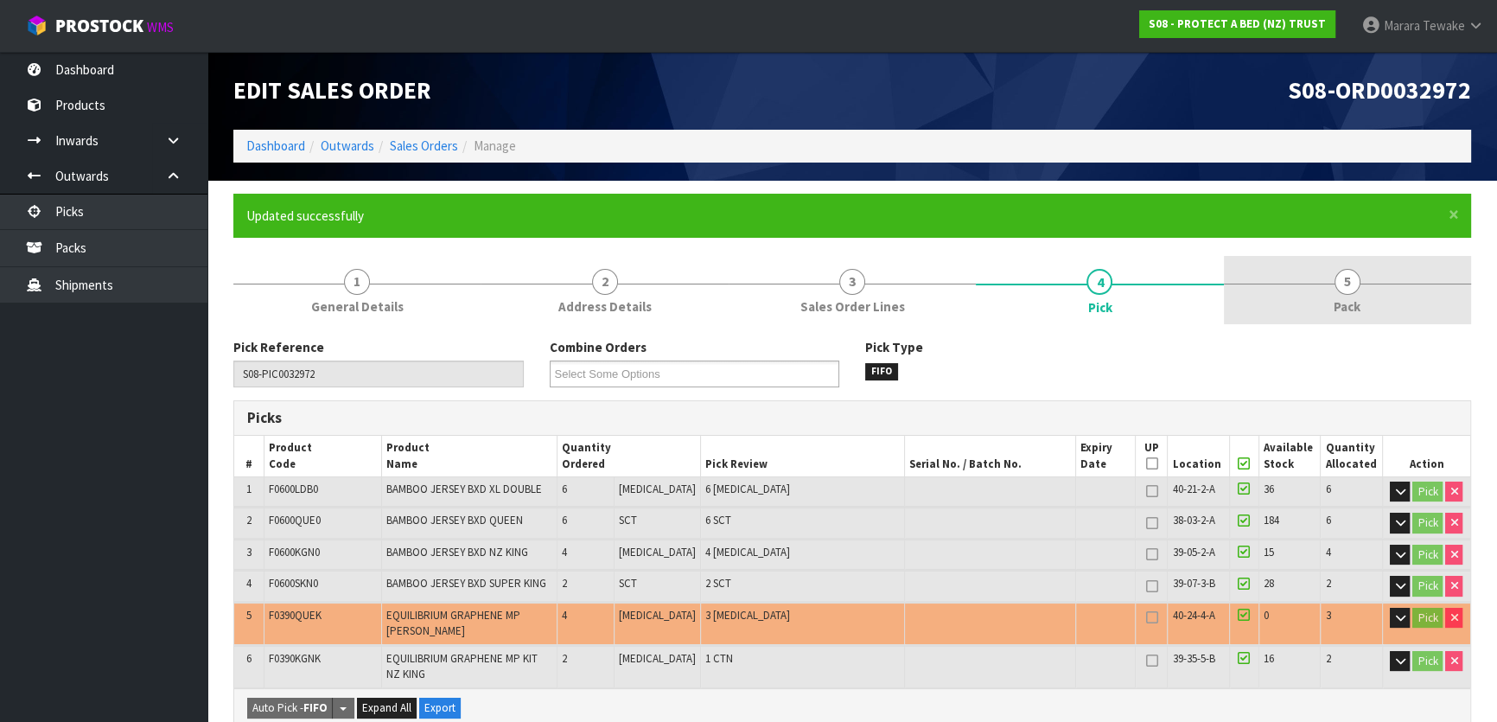
click at [1355, 282] on span "5" at bounding box center [1348, 282] width 26 height 26
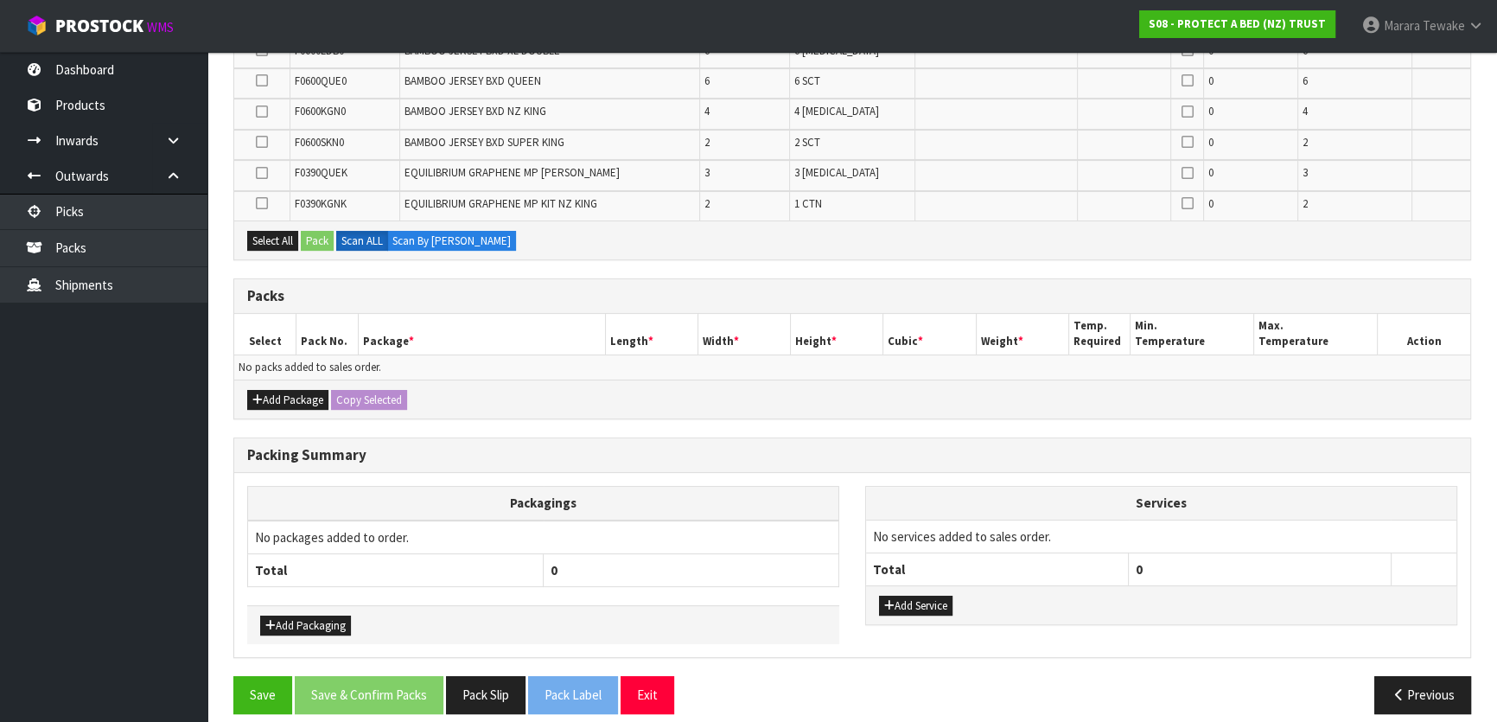
scroll to position [436, 0]
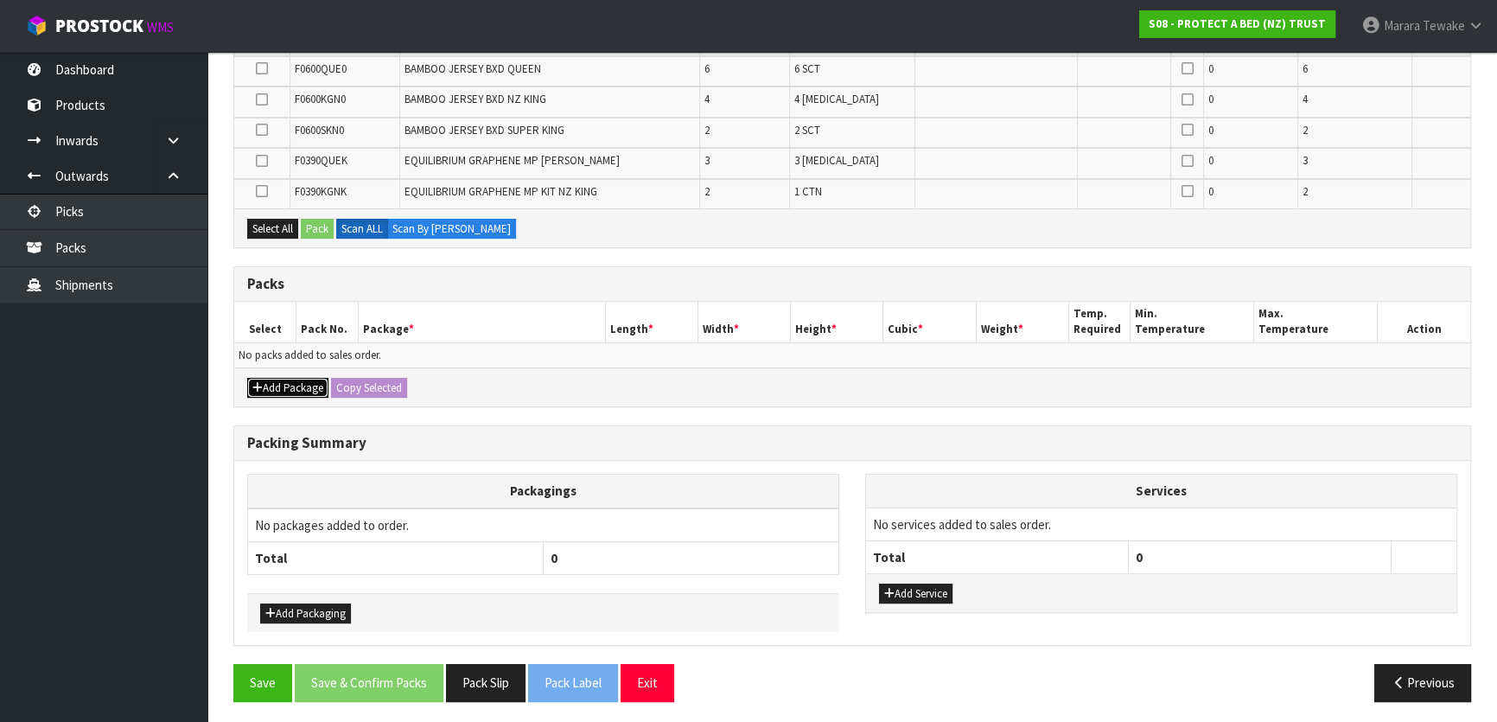
click at [294, 379] on button "Add Package" at bounding box center [287, 388] width 81 height 21
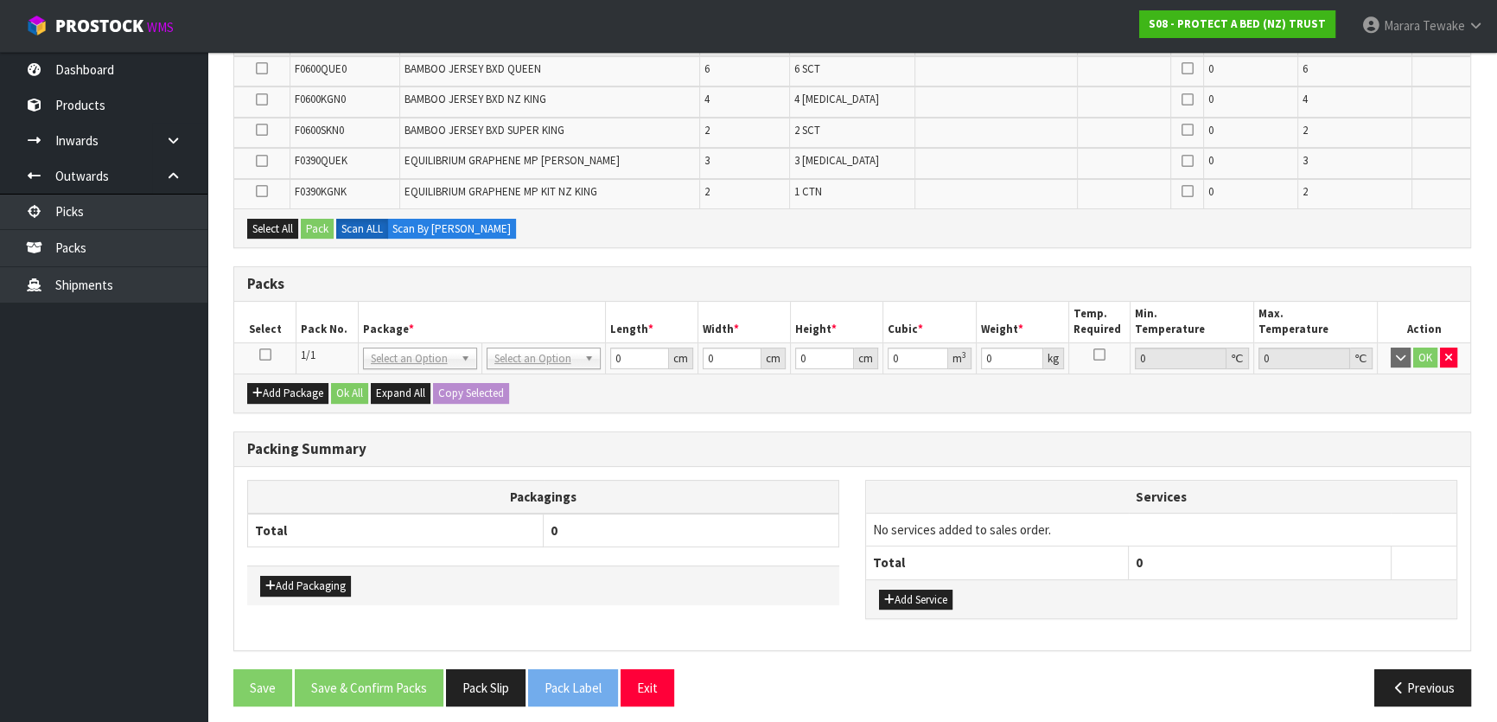
click at [265, 354] on icon at bounding box center [265, 354] width 12 height 1
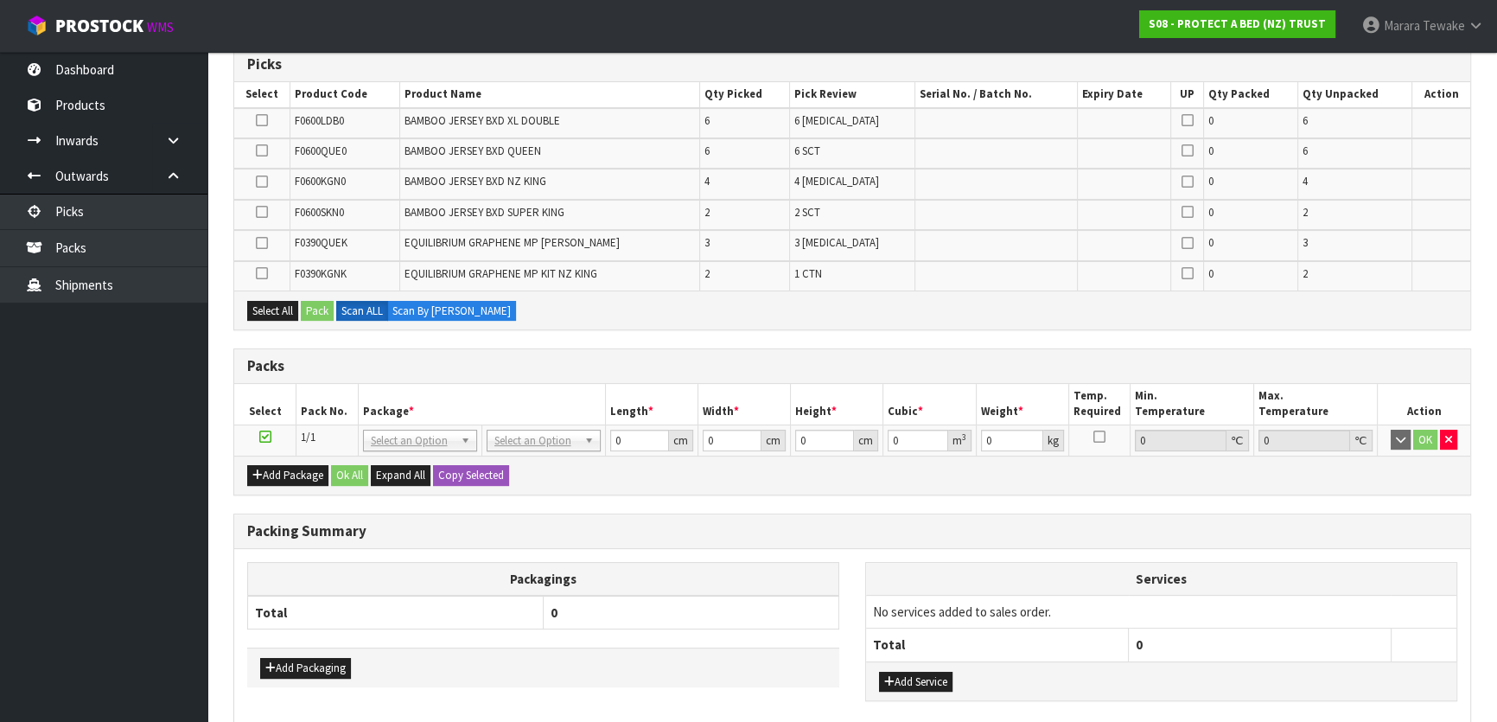
scroll to position [200, 0]
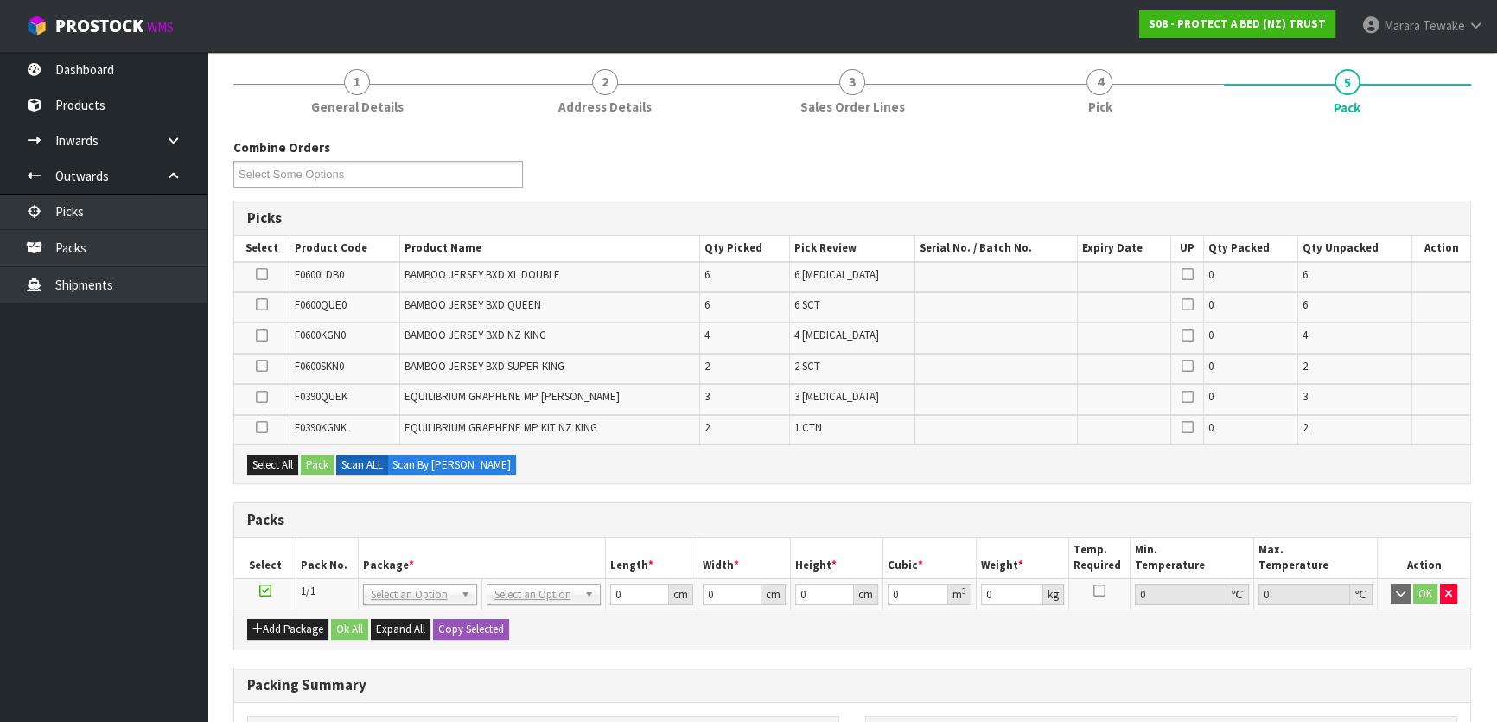
click at [258, 427] on icon at bounding box center [262, 427] width 12 height 1
click at [0, 0] on input "checkbox" at bounding box center [0, 0] width 0 height 0
click at [313, 464] on button "Pack" at bounding box center [317, 465] width 33 height 21
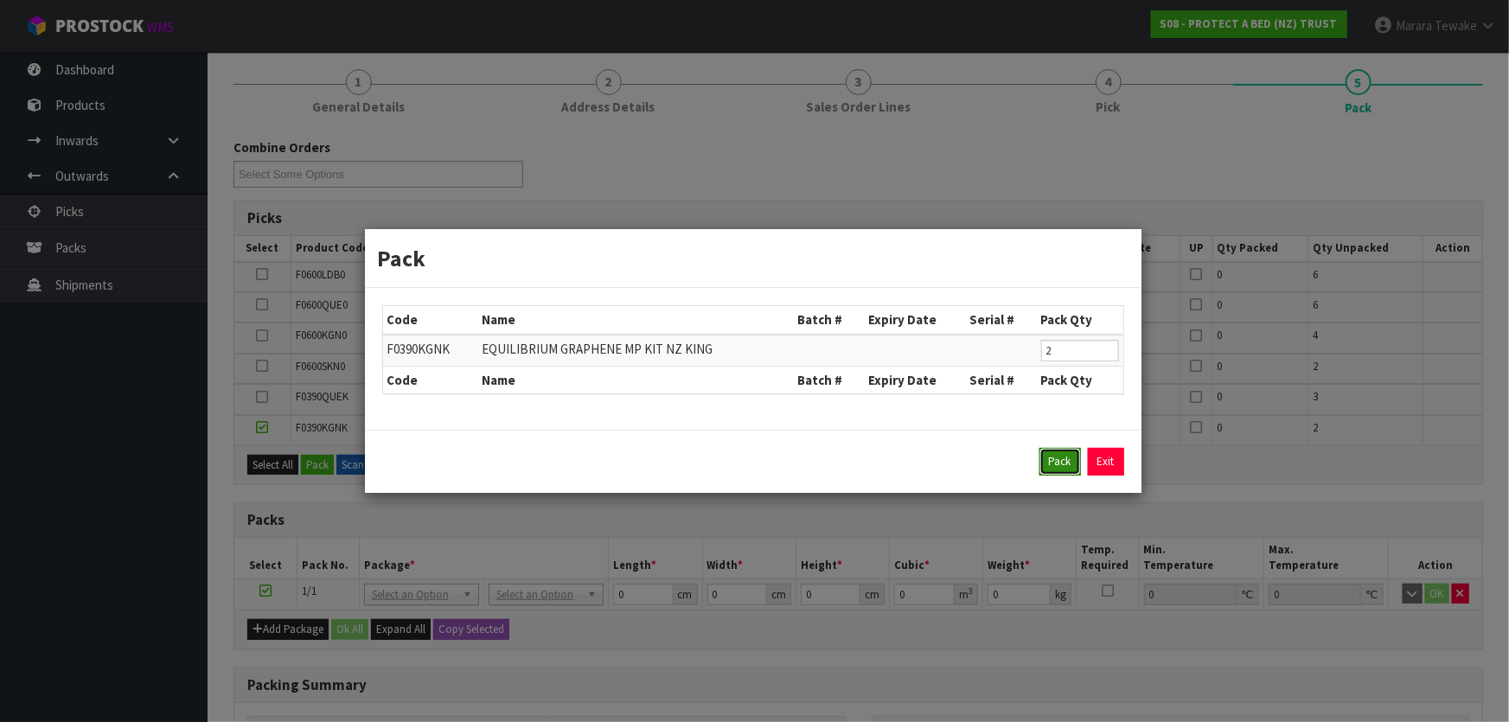
click at [1053, 458] on button "Pack" at bounding box center [1059, 462] width 41 height 28
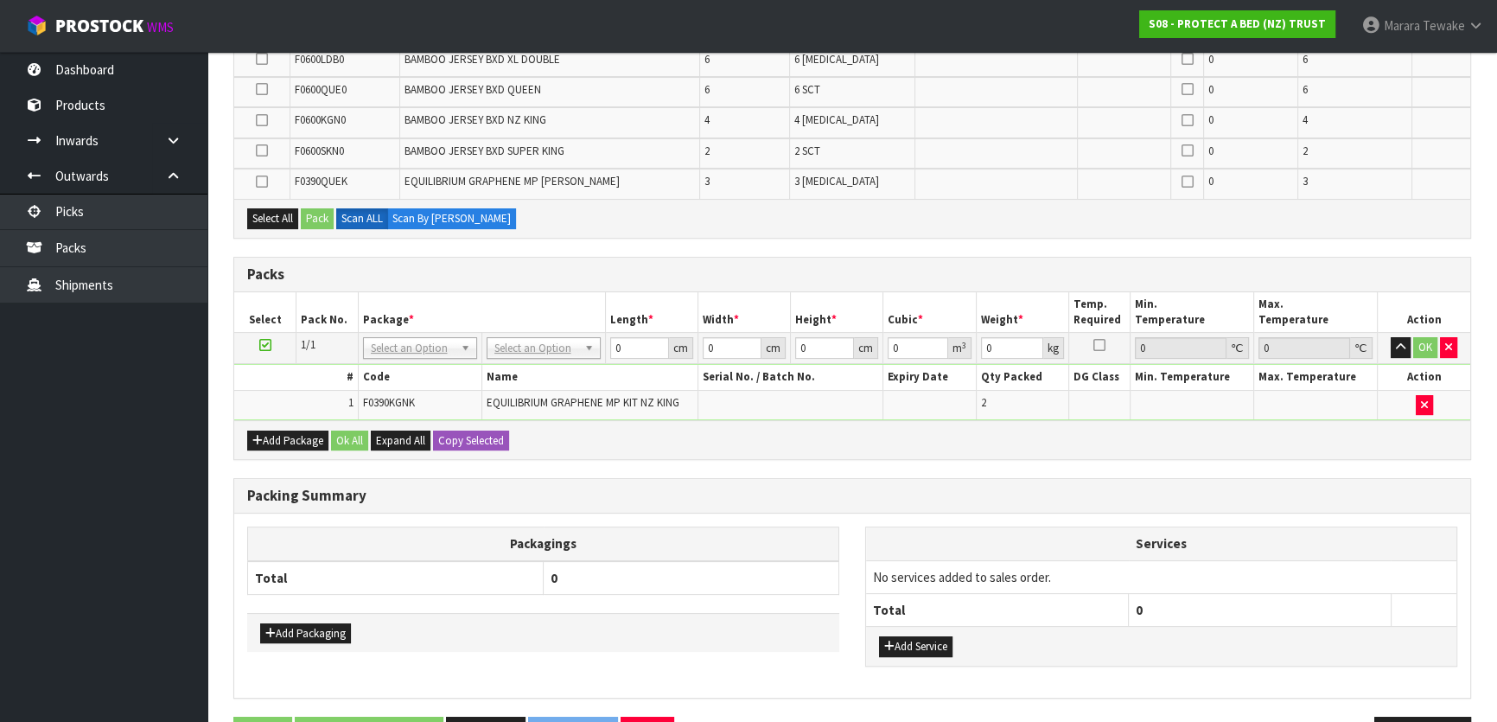
scroll to position [436, 0]
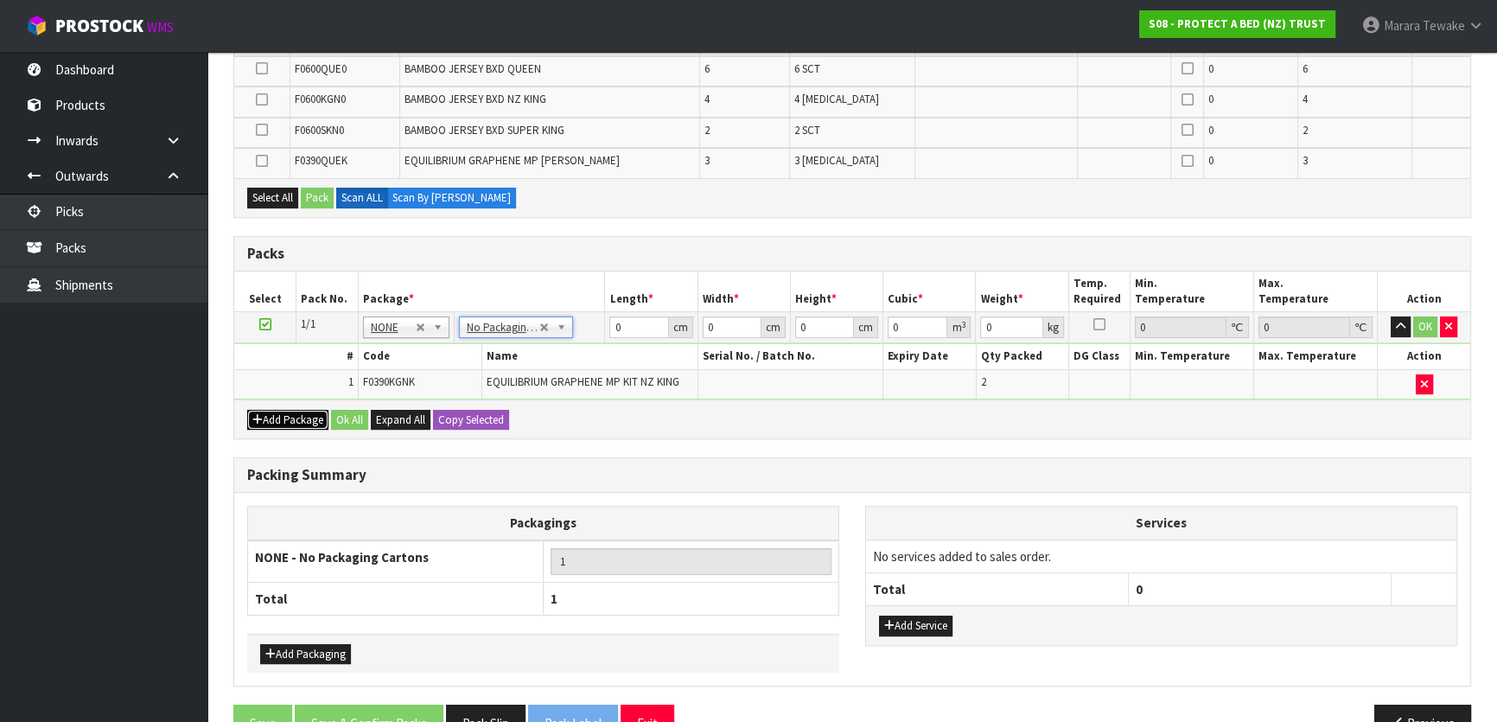
click at [286, 424] on button "Add Package" at bounding box center [287, 420] width 81 height 21
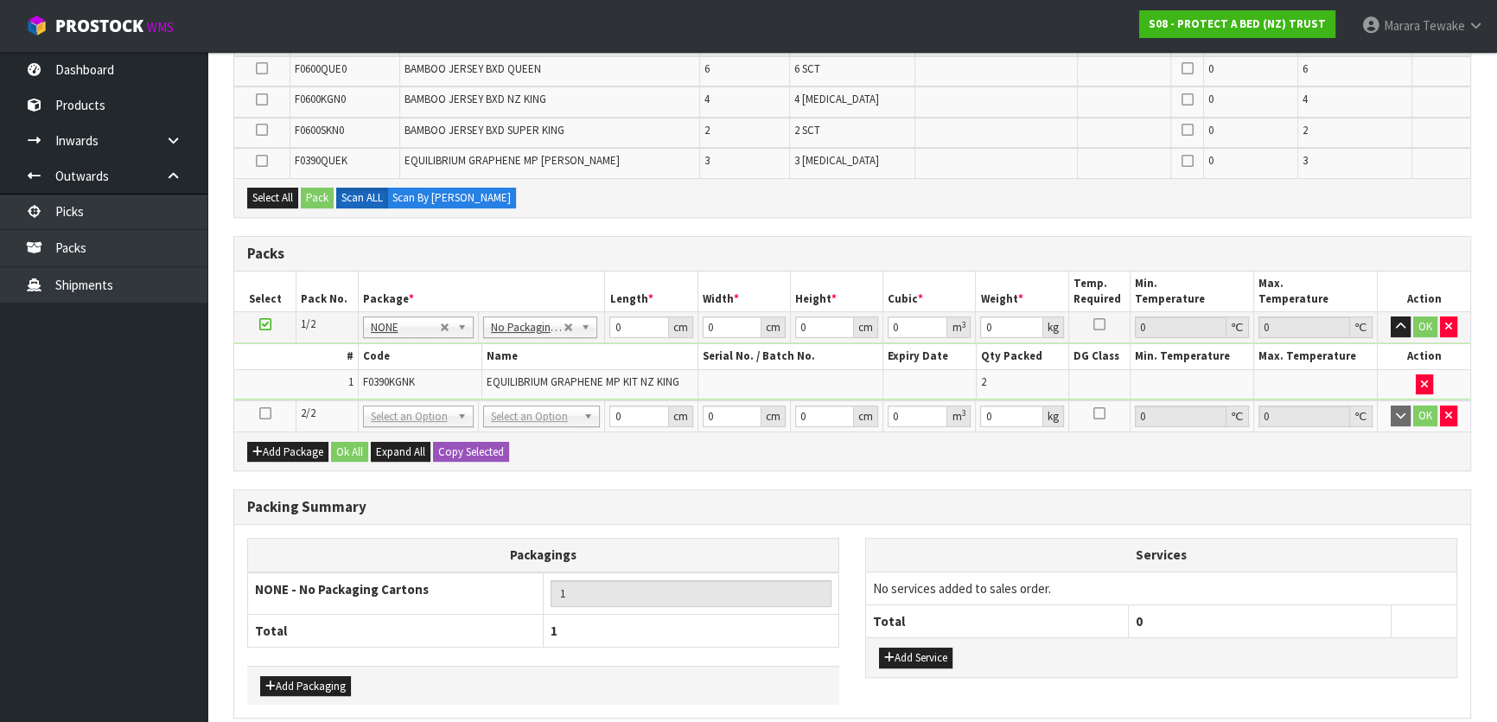
click at [261, 413] on icon at bounding box center [265, 413] width 12 height 1
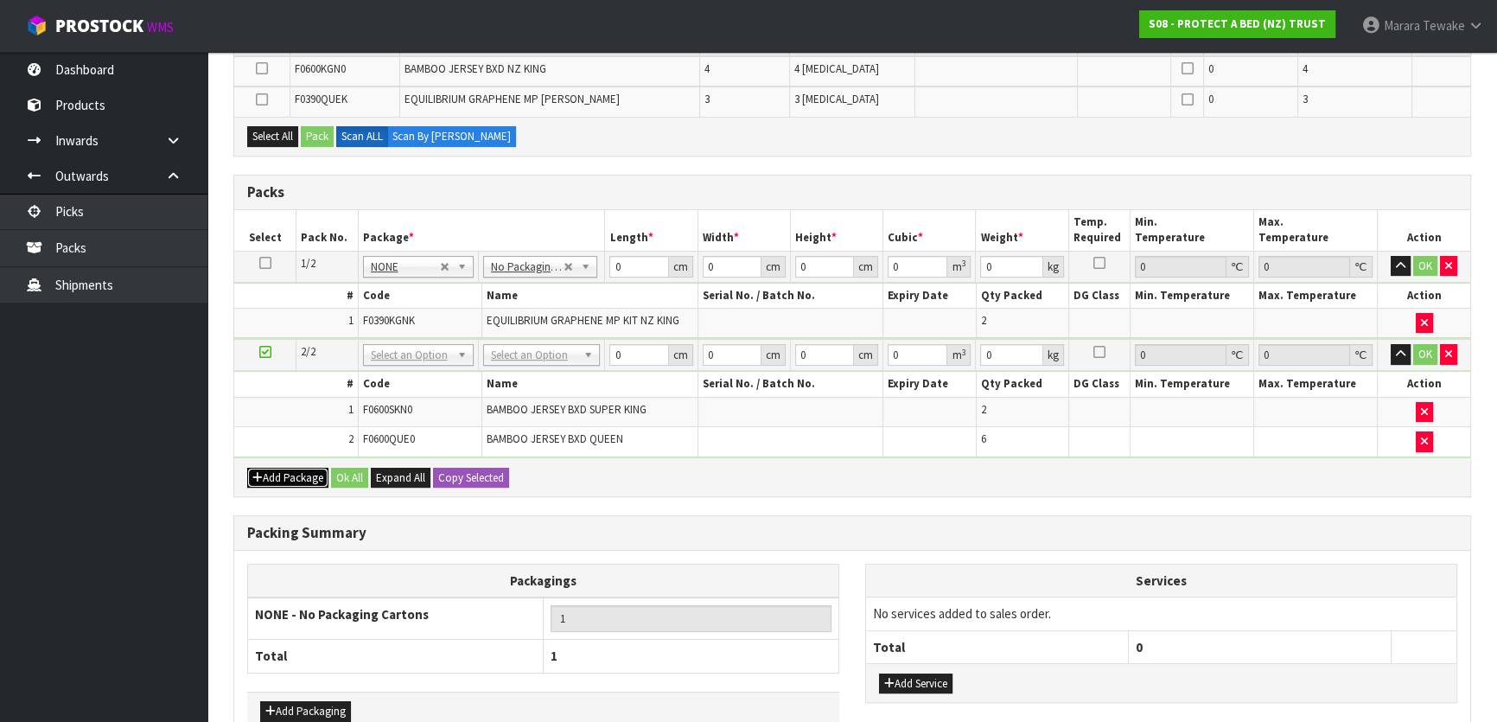
click at [304, 468] on button "Add Package" at bounding box center [287, 478] width 81 height 21
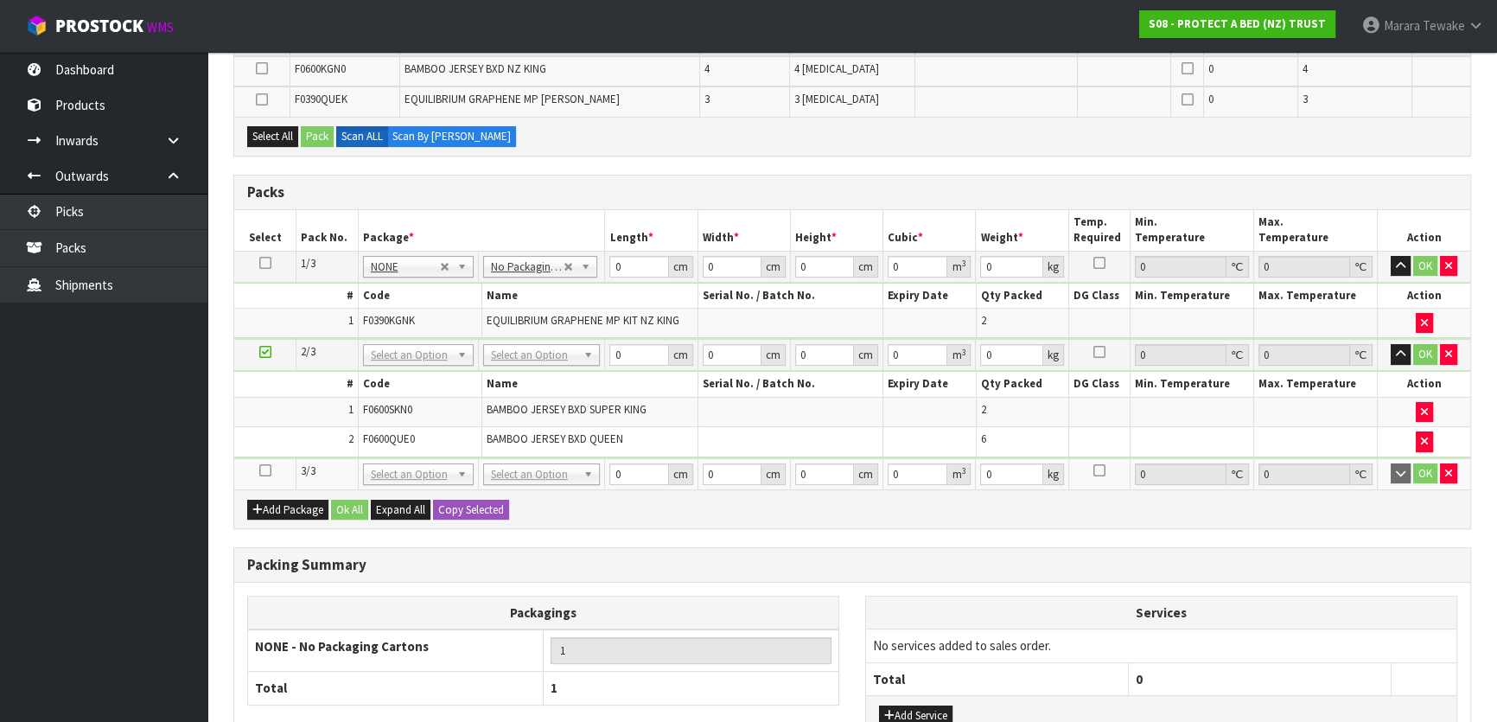
click at [267, 470] on icon at bounding box center [265, 470] width 12 height 1
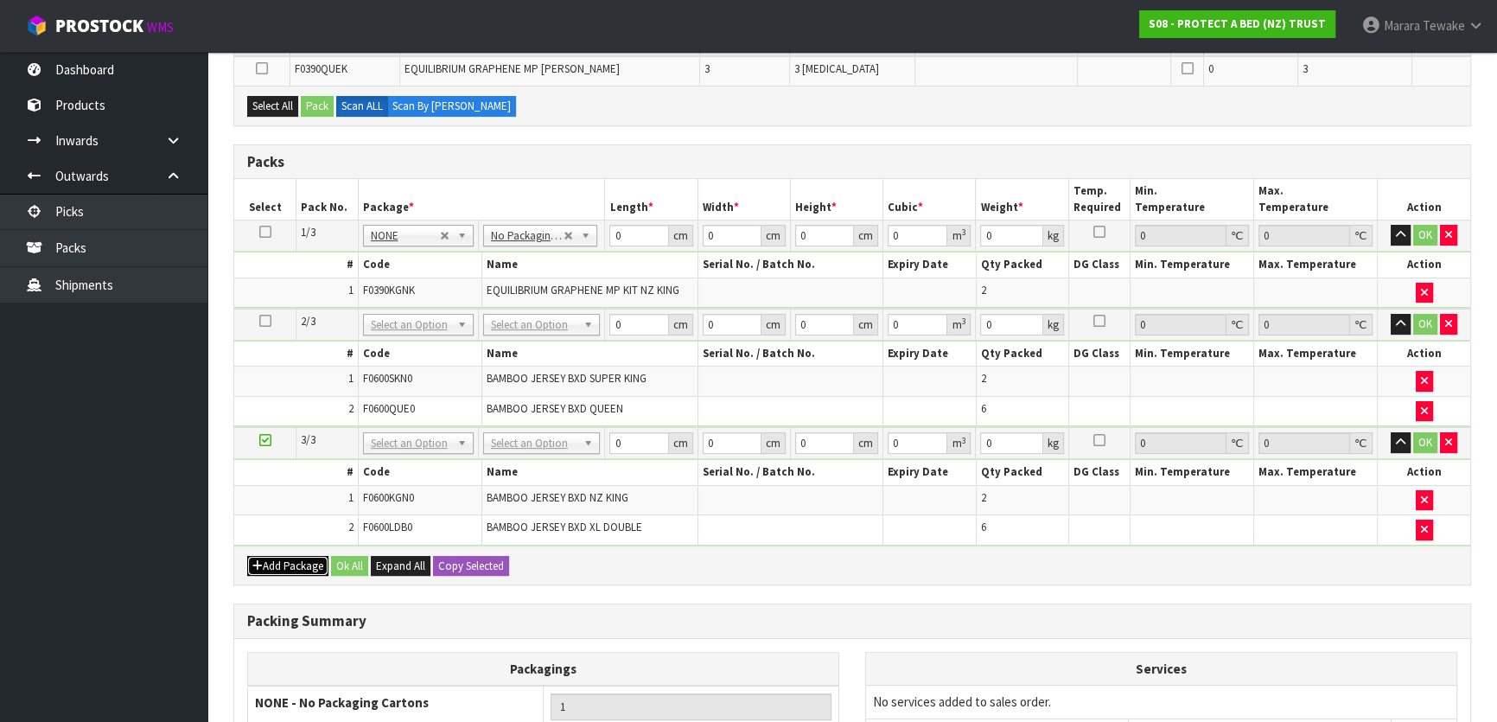
click at [277, 557] on button "Add Package" at bounding box center [287, 566] width 81 height 21
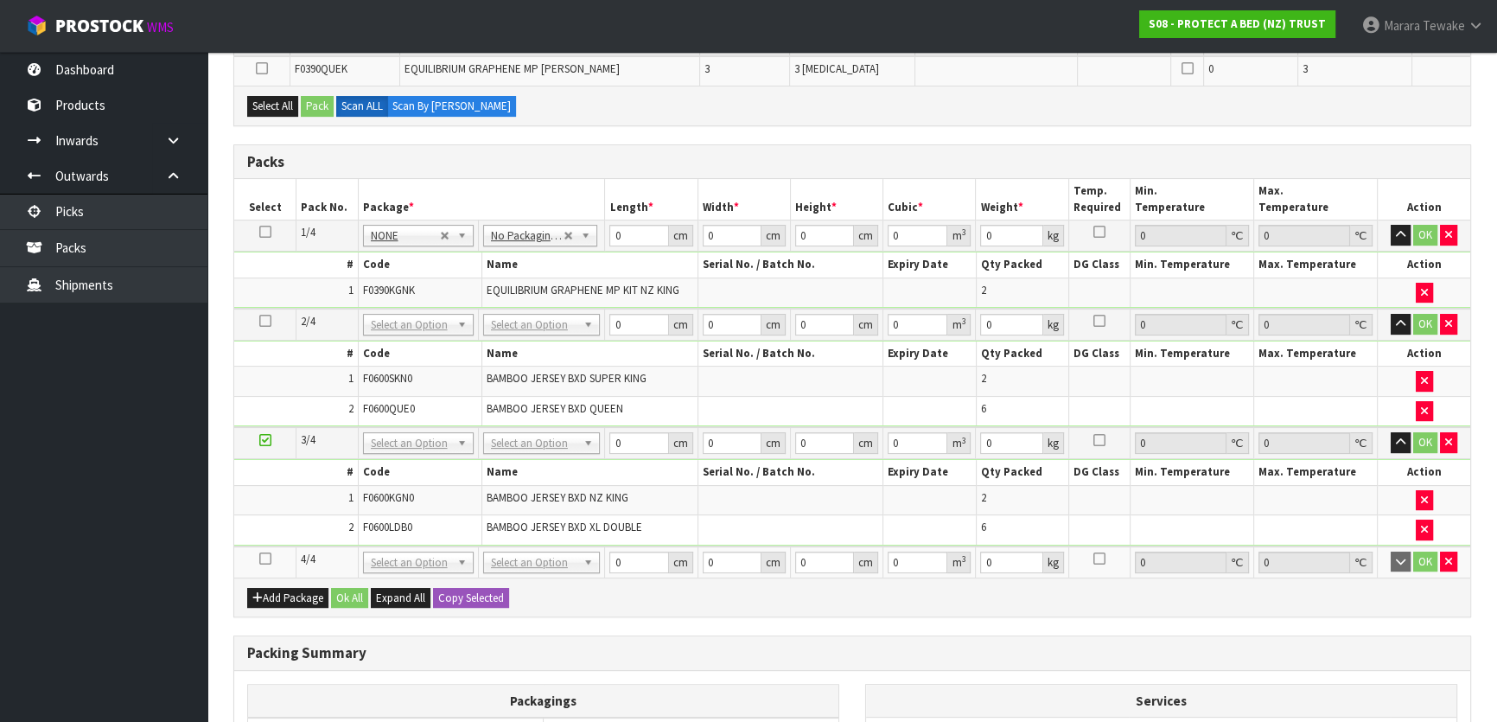
click at [265, 558] on icon at bounding box center [265, 558] width 12 height 1
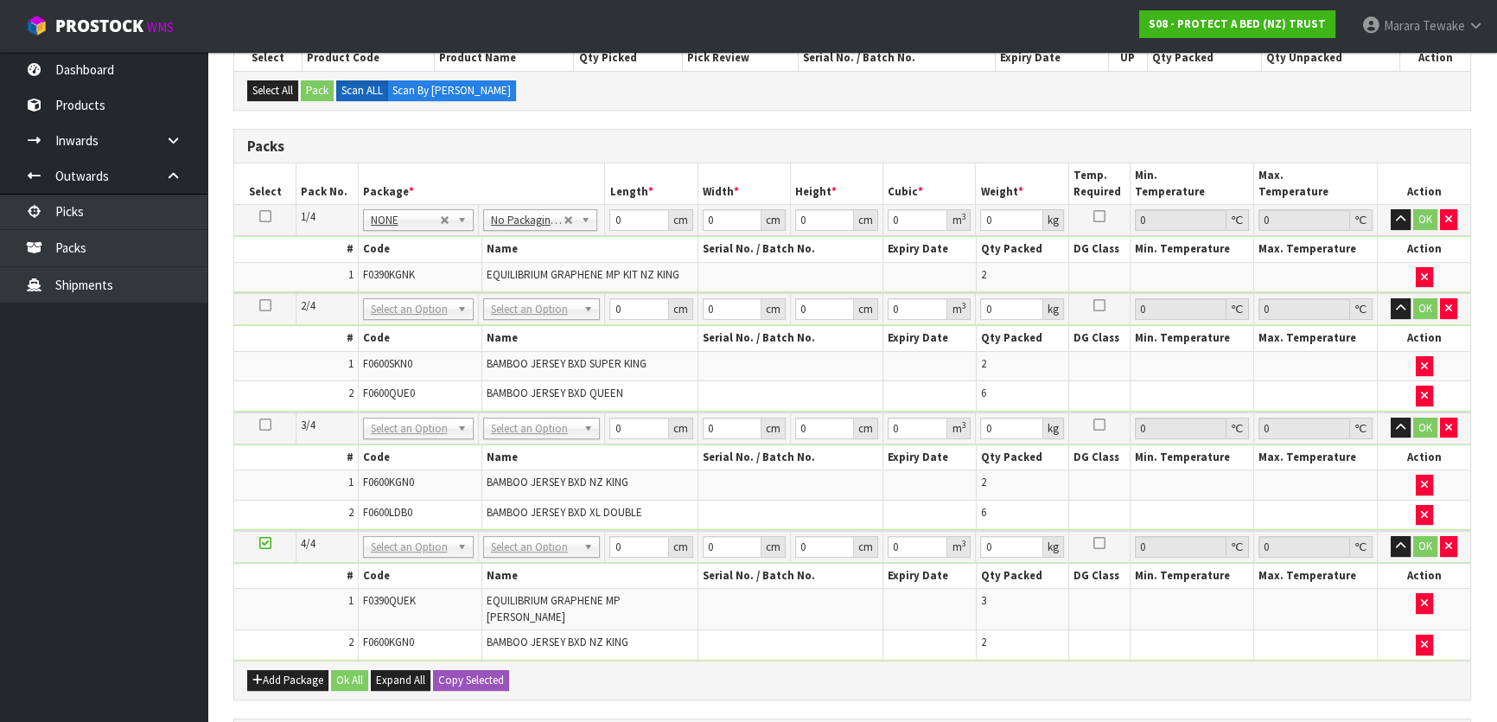
scroll to position [285, 0]
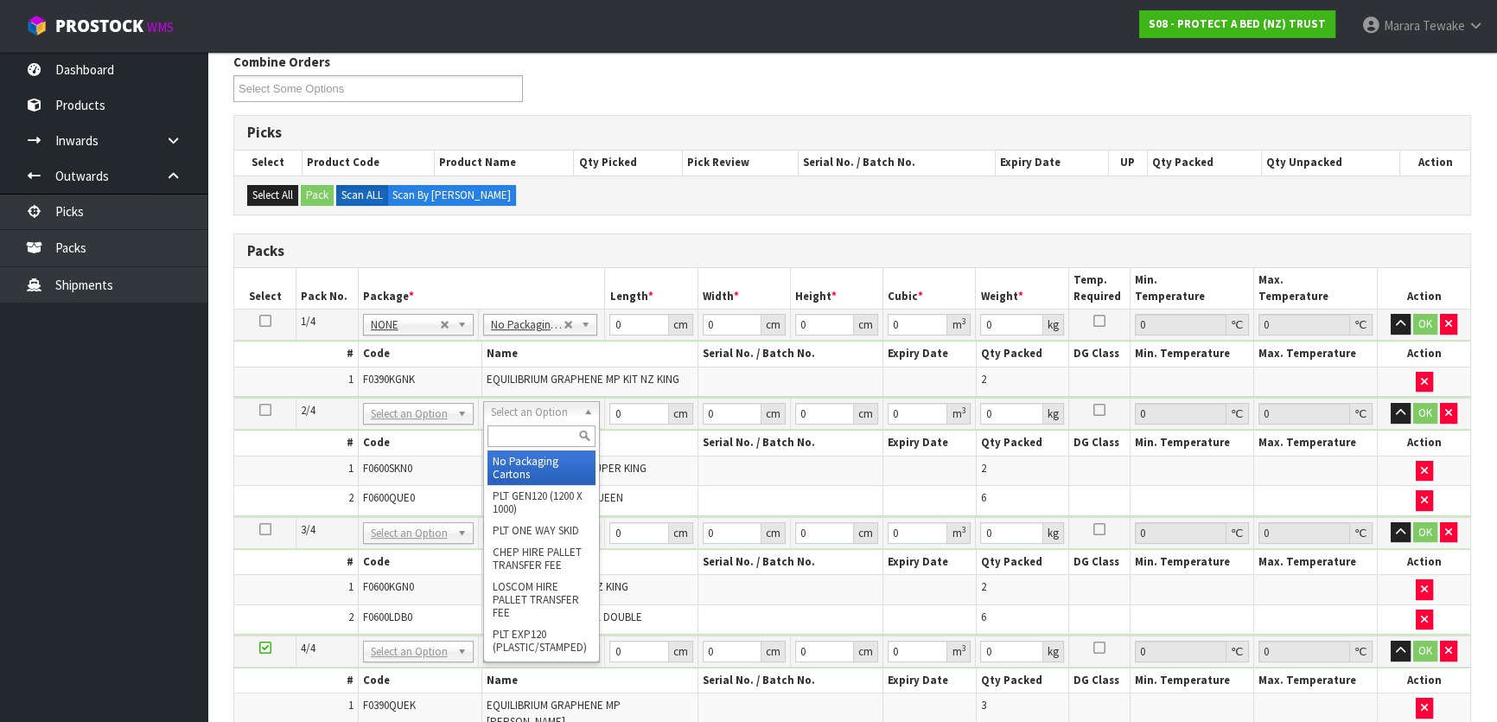
click at [540, 433] on input "text" at bounding box center [542, 436] width 108 height 22
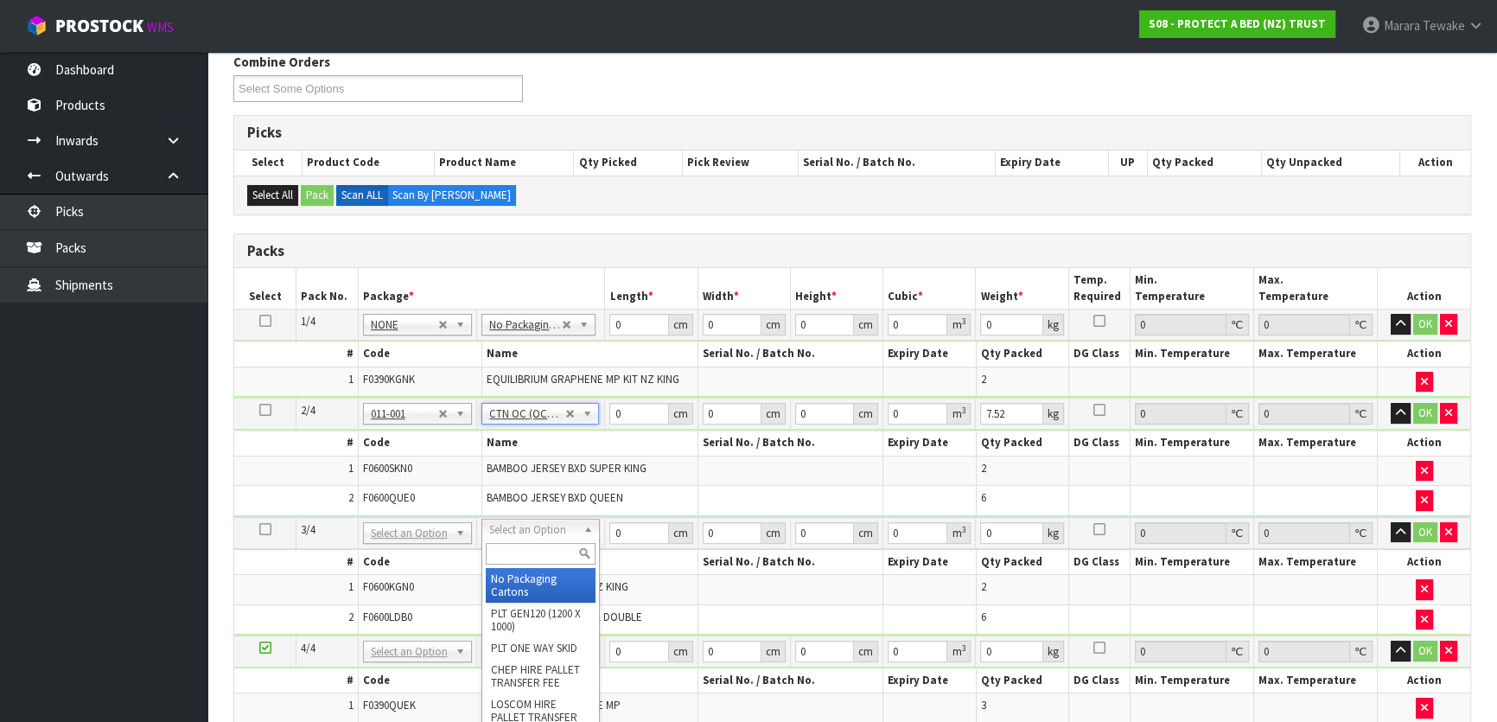
drag, startPoint x: 534, startPoint y: 552, endPoint x: 533, endPoint y: 565, distance: 13.0
click at [534, 553] on input "text" at bounding box center [541, 554] width 110 height 22
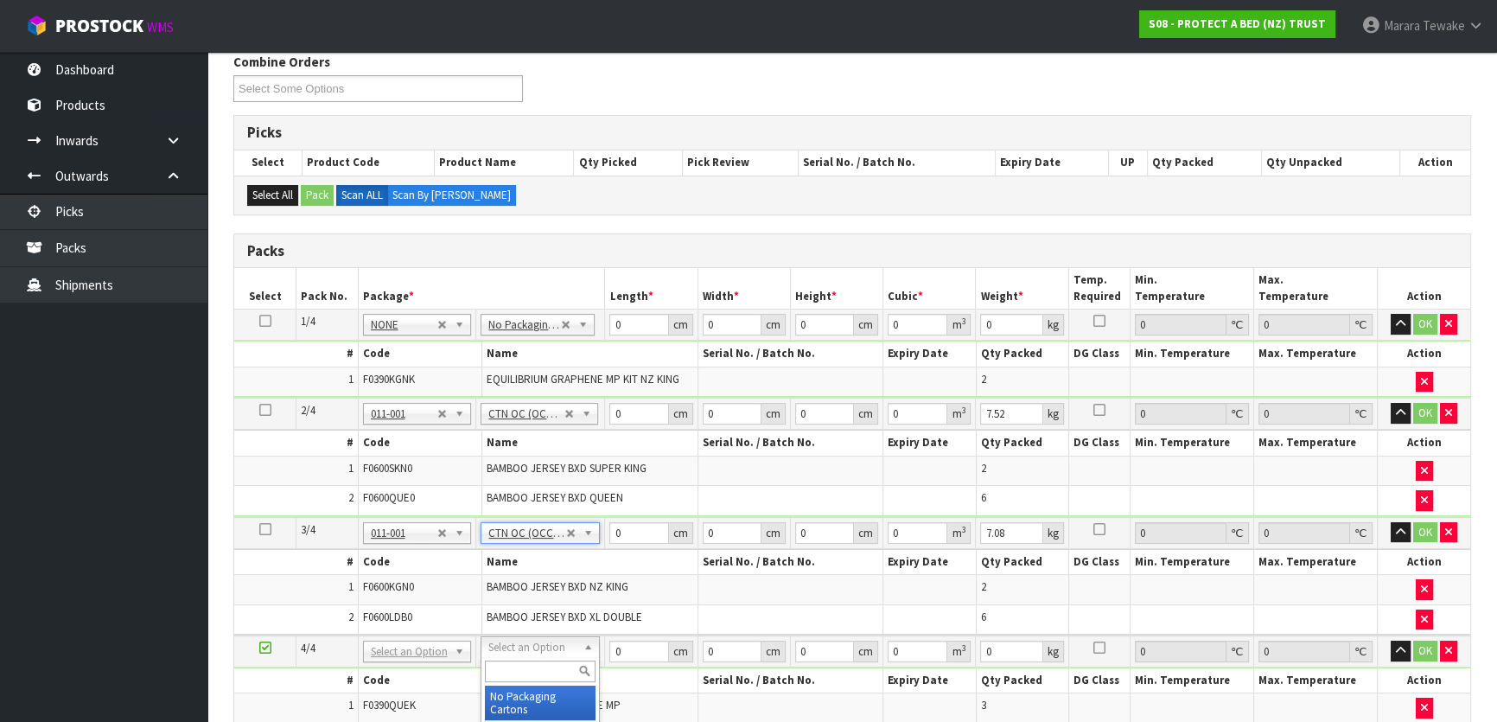
click at [530, 666] on input "text" at bounding box center [540, 671] width 111 height 22
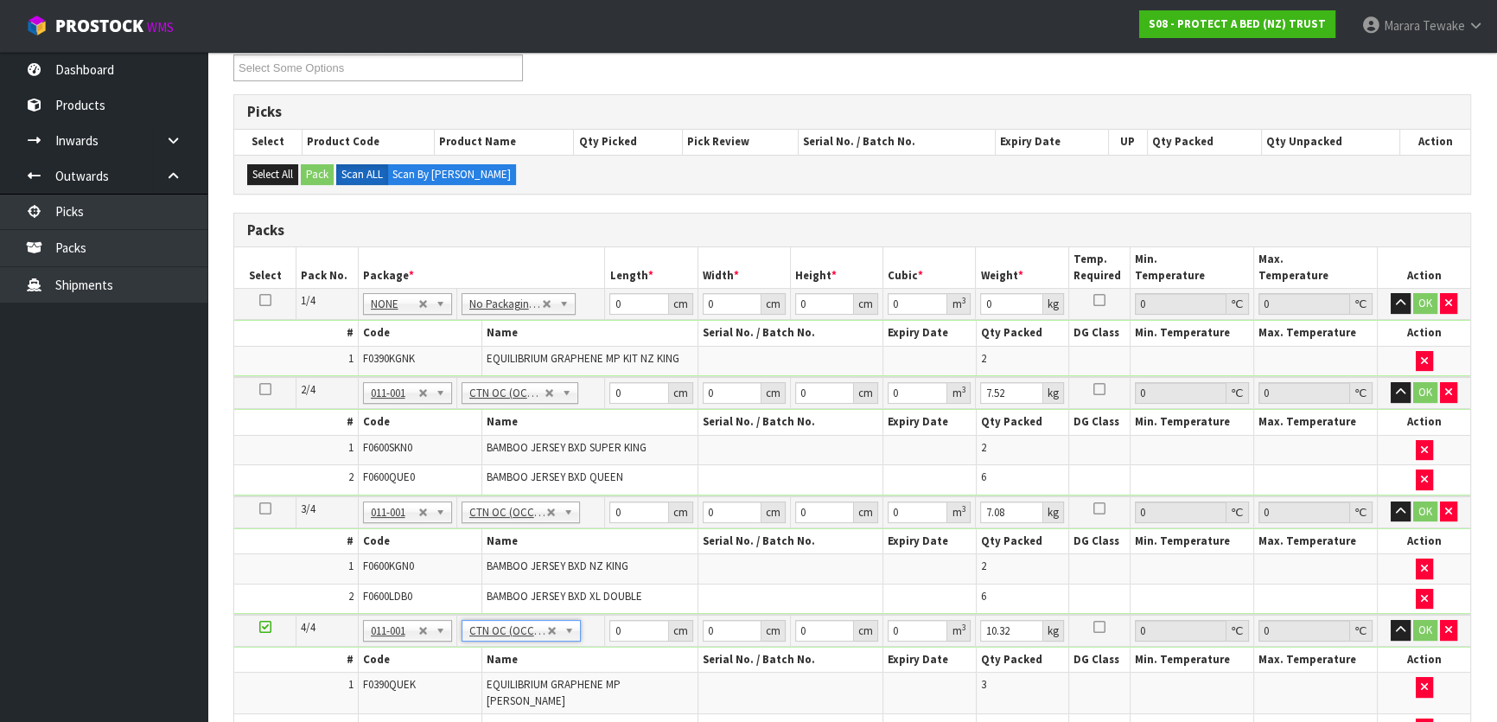
scroll to position [49, 0]
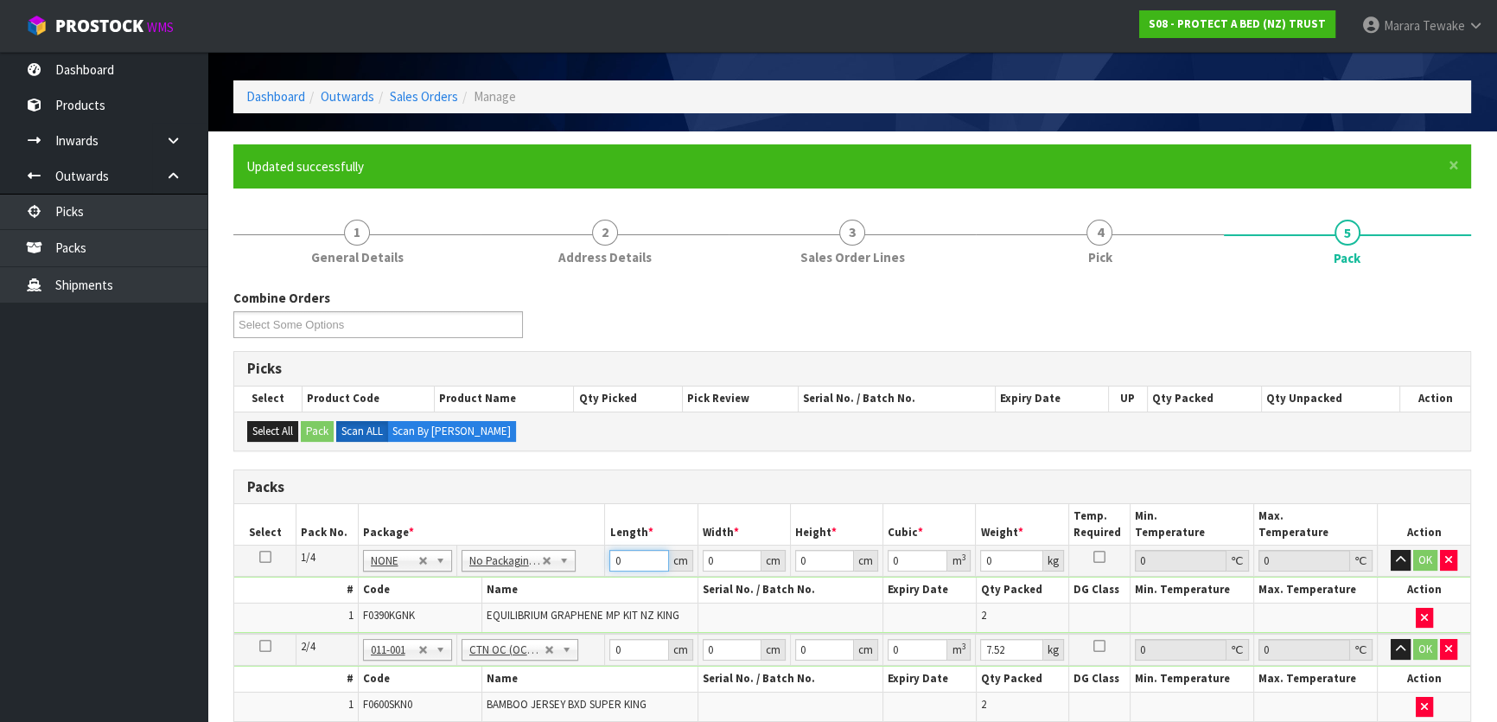
drag, startPoint x: 619, startPoint y: 558, endPoint x: 591, endPoint y: 507, distance: 57.3
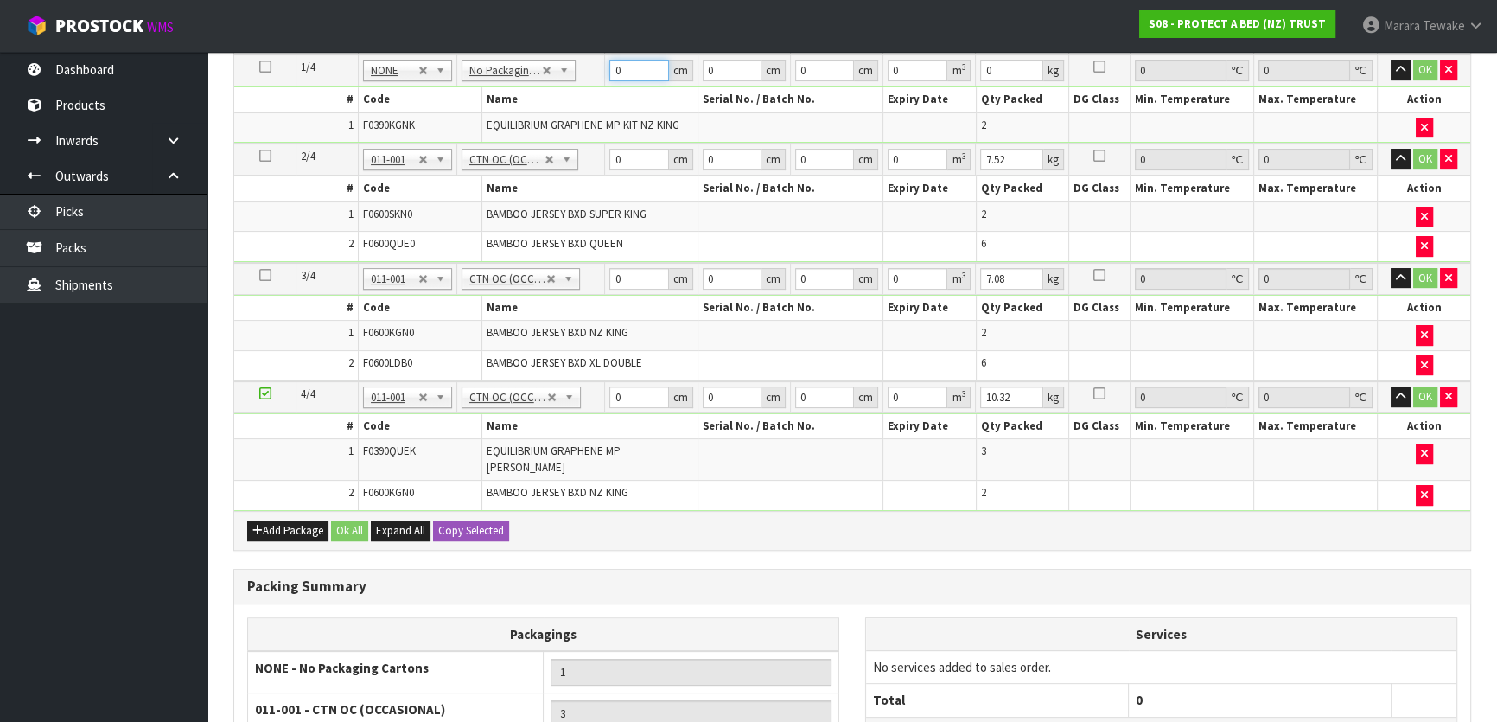
scroll to position [363, 0]
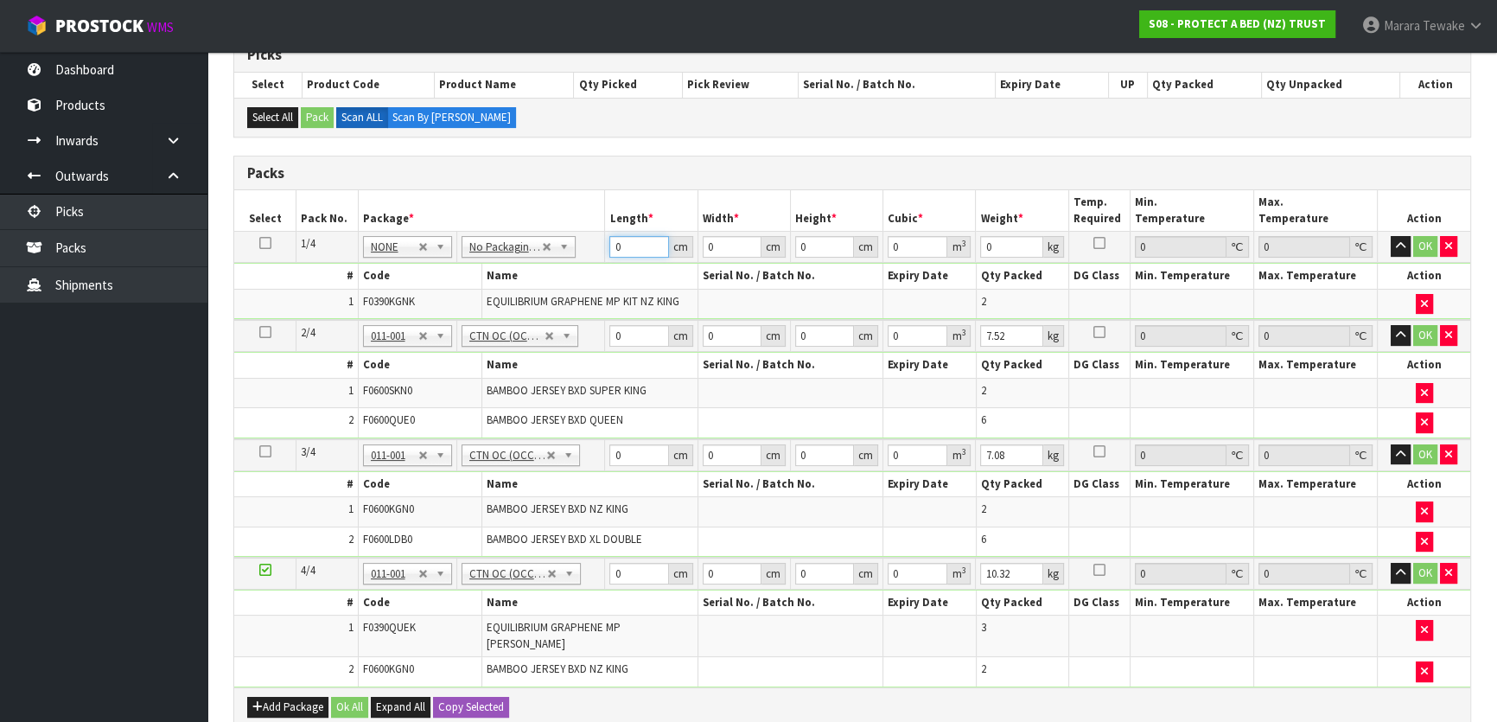
click at [635, 246] on input "0" at bounding box center [638, 247] width 59 height 22
drag, startPoint x: 635, startPoint y: 245, endPoint x: 610, endPoint y: 236, distance: 26.5
click at [611, 238] on input "0" at bounding box center [638, 247] width 59 height 22
click at [1391, 236] on button "button" at bounding box center [1401, 246] width 20 height 21
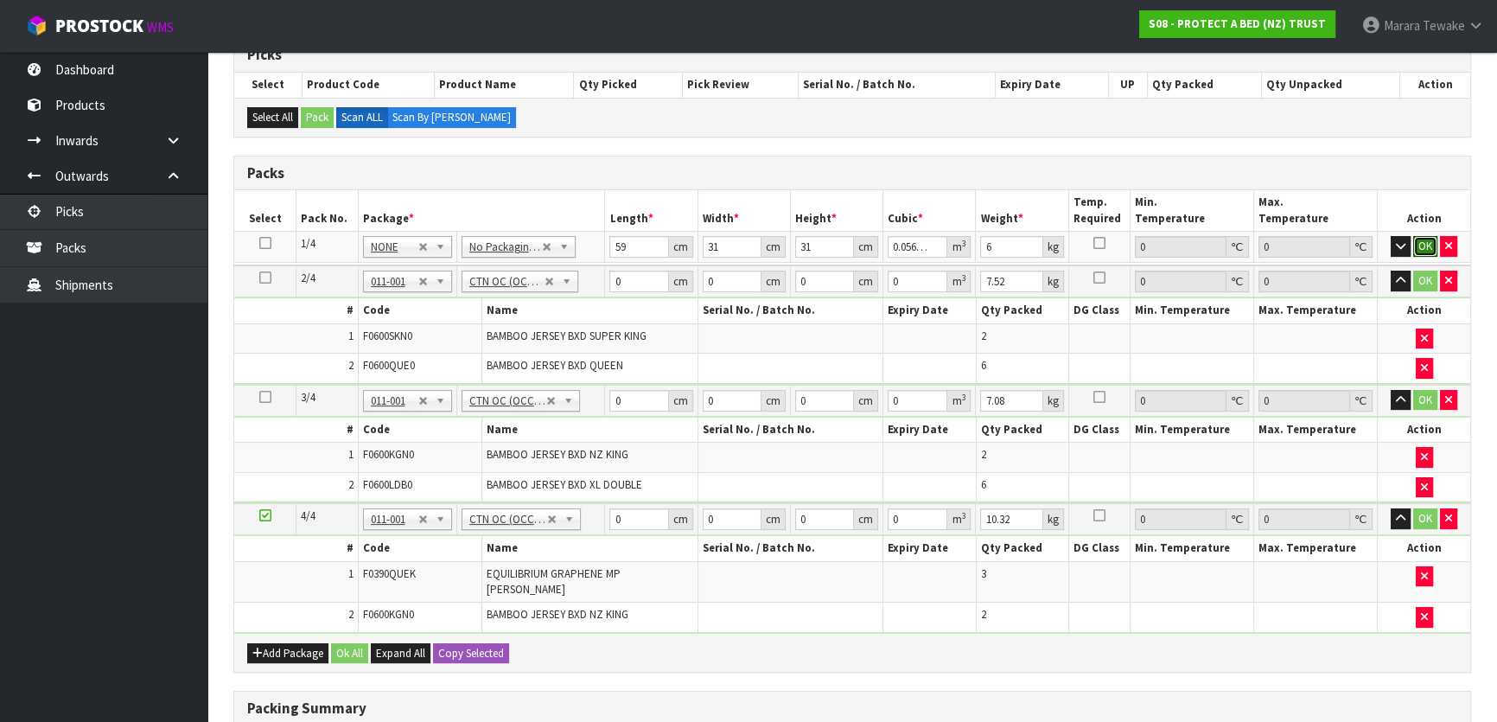
click button "OK" at bounding box center [1425, 246] width 24 height 21
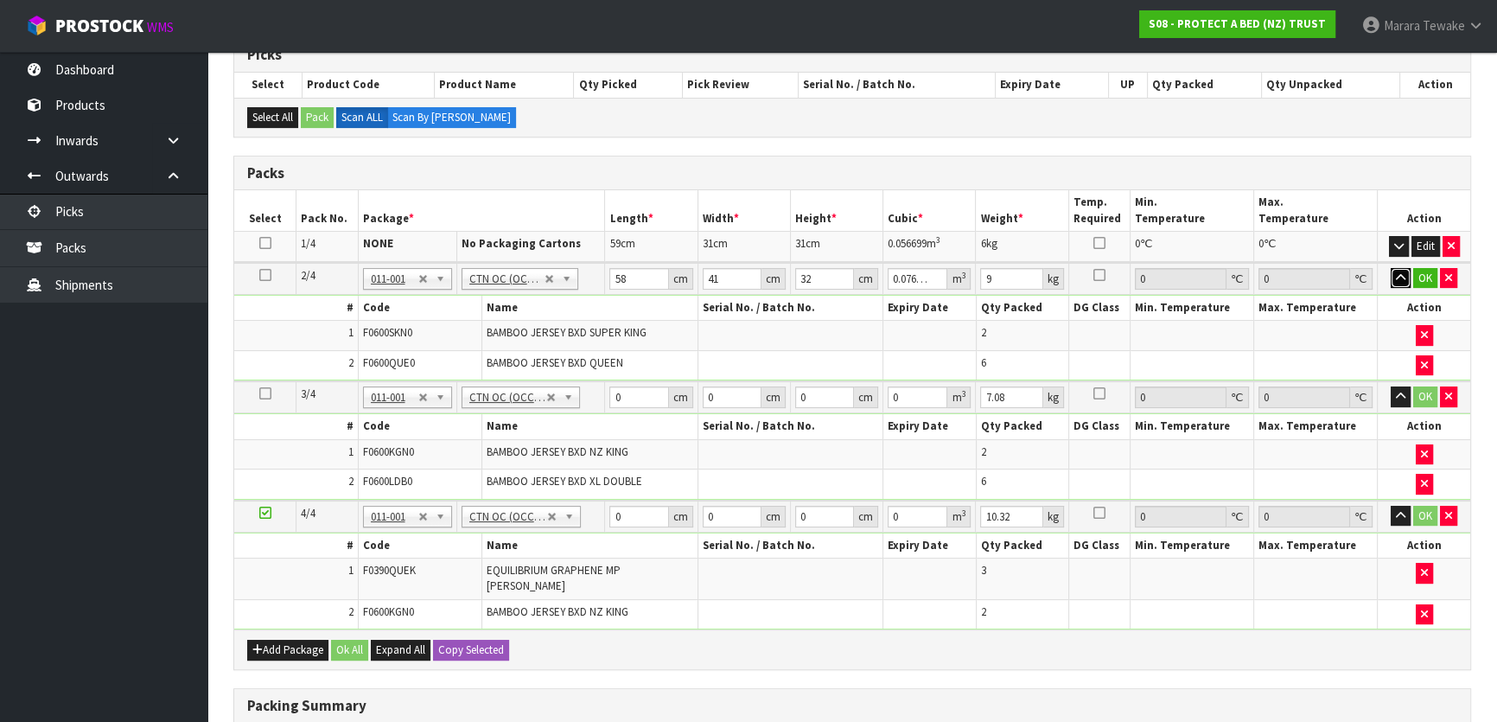
click at [1391, 268] on button "button" at bounding box center [1401, 278] width 20 height 21
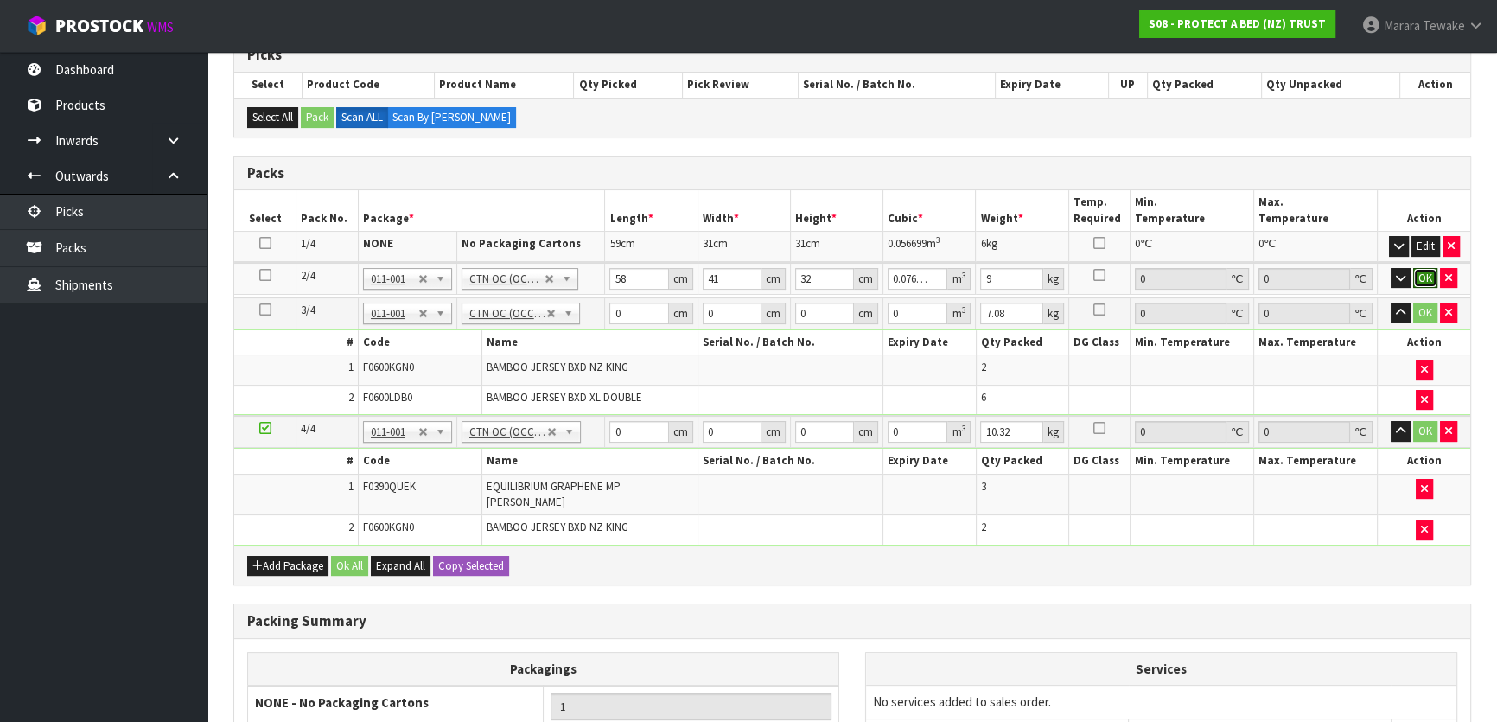
click button "OK" at bounding box center [1425, 278] width 24 height 21
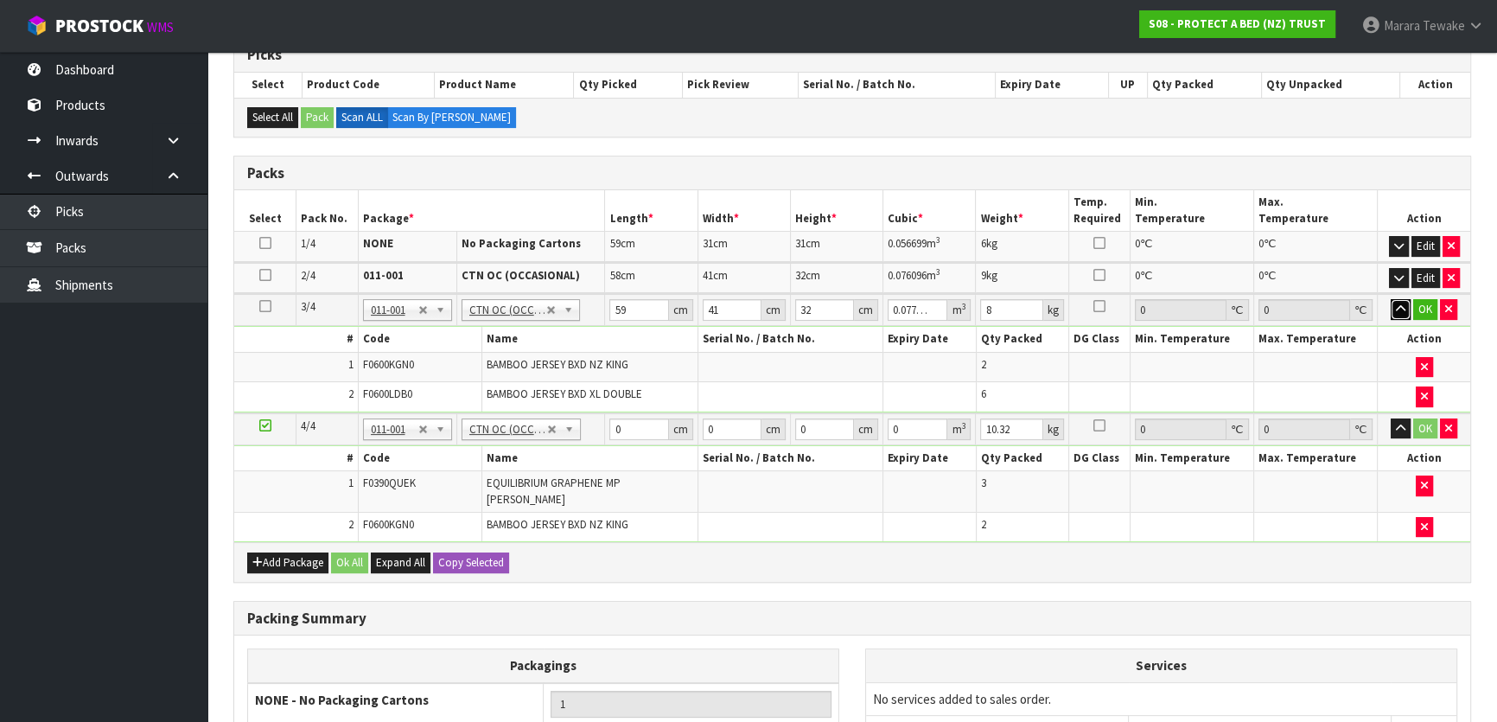
click at [1391, 299] on button "button" at bounding box center [1401, 309] width 20 height 21
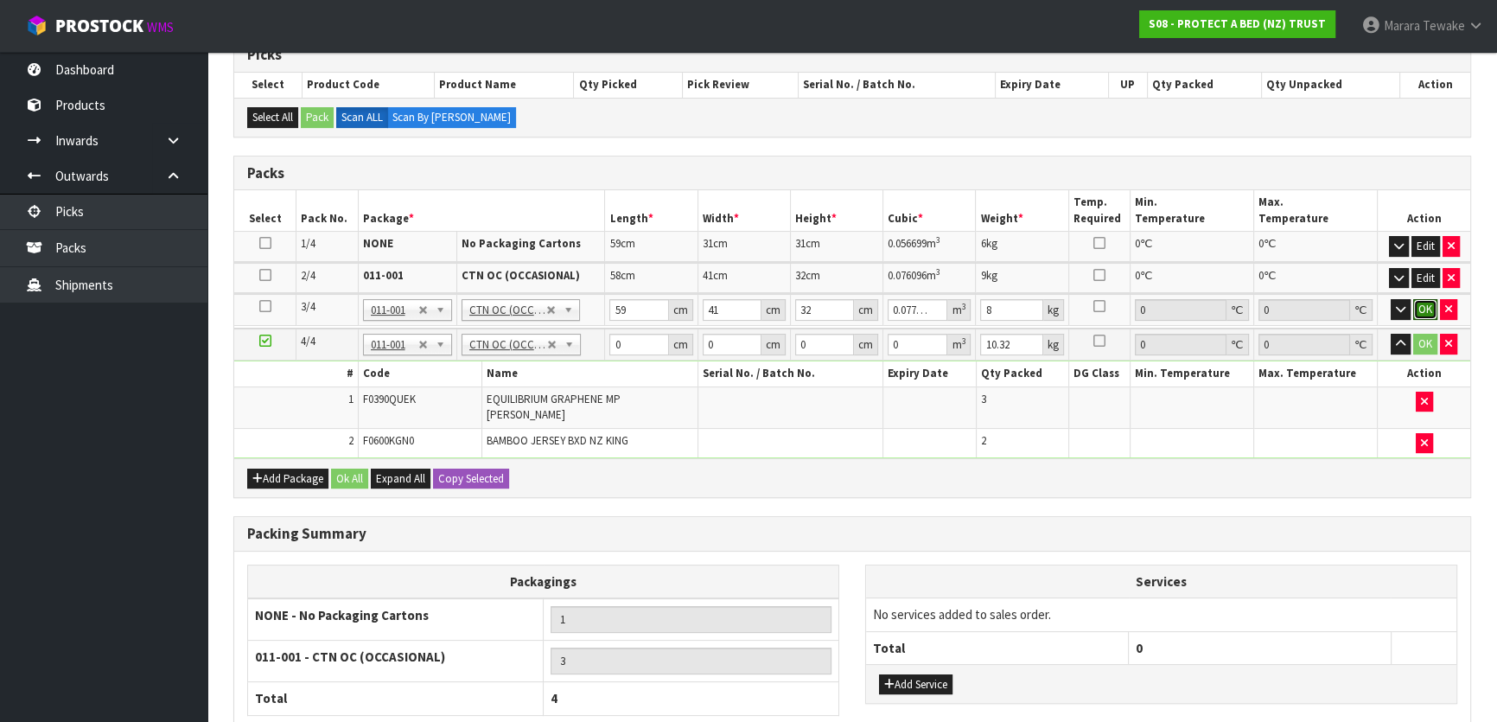
click button "OK" at bounding box center [1425, 309] width 24 height 21
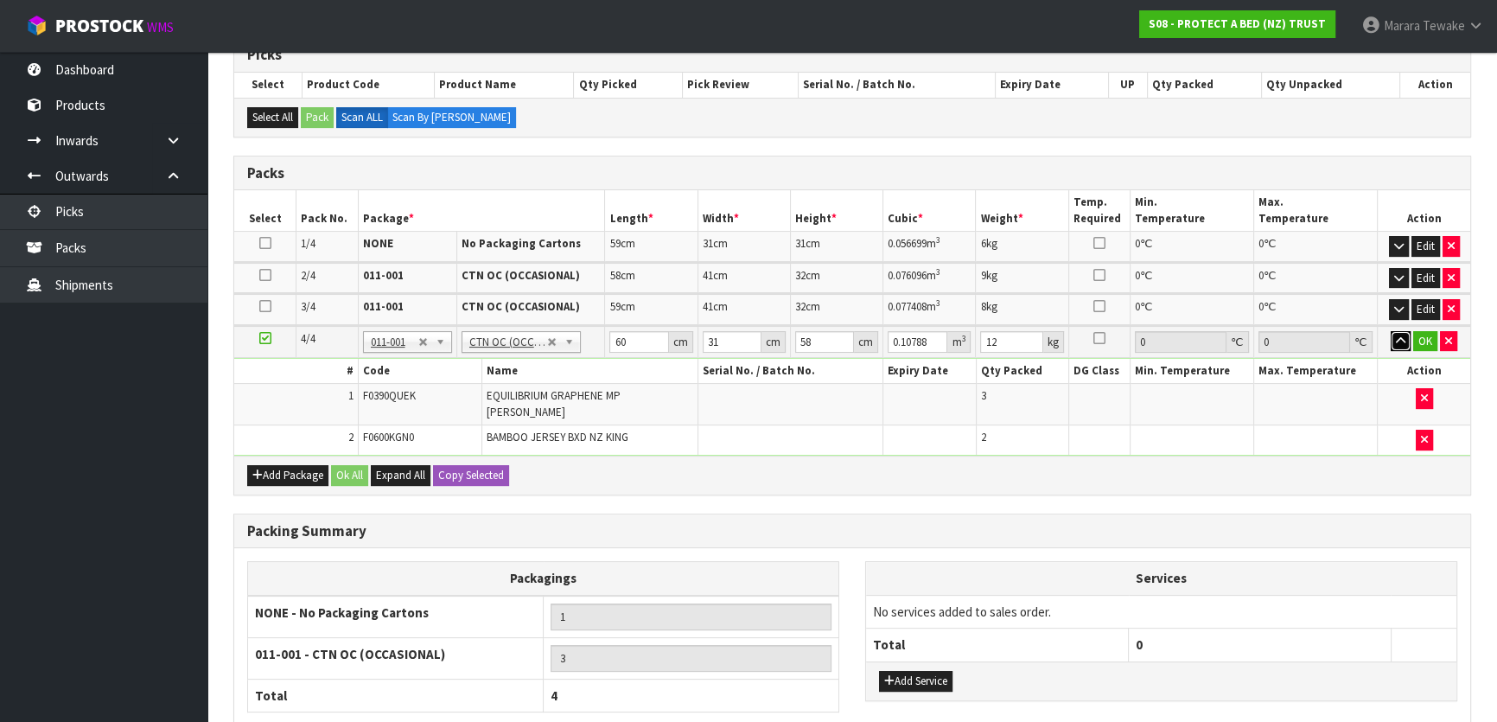
click at [1391, 331] on button "button" at bounding box center [1401, 341] width 20 height 21
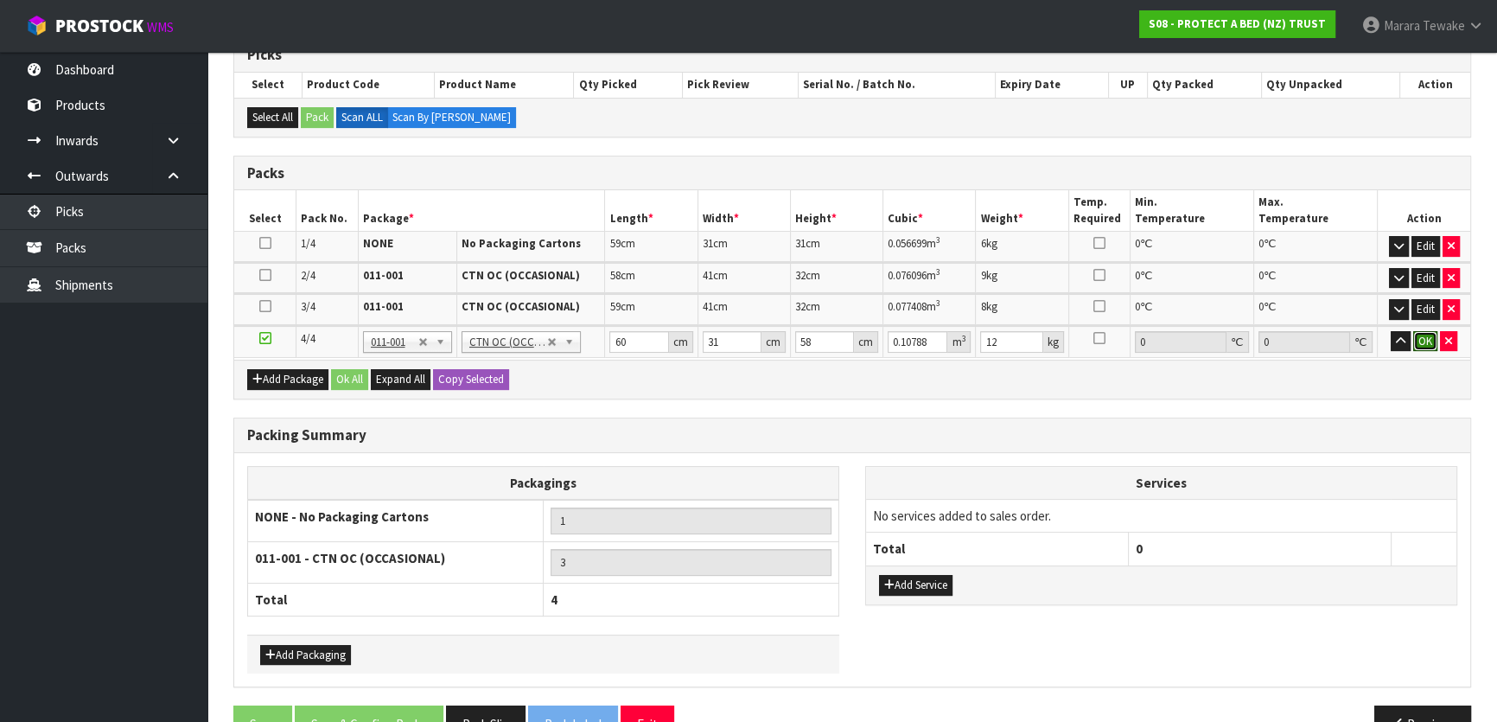
click button "OK" at bounding box center [1425, 341] width 24 height 21
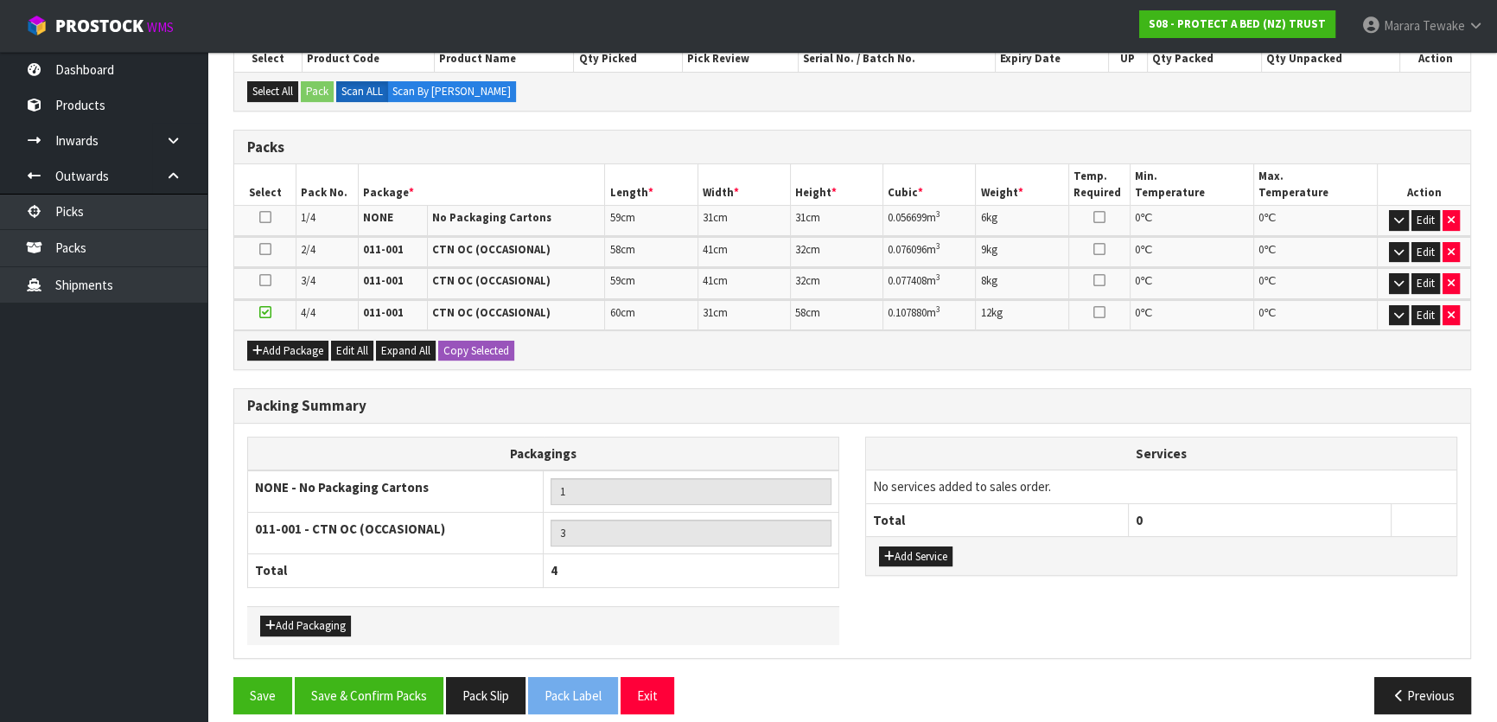
scroll to position [402, 0]
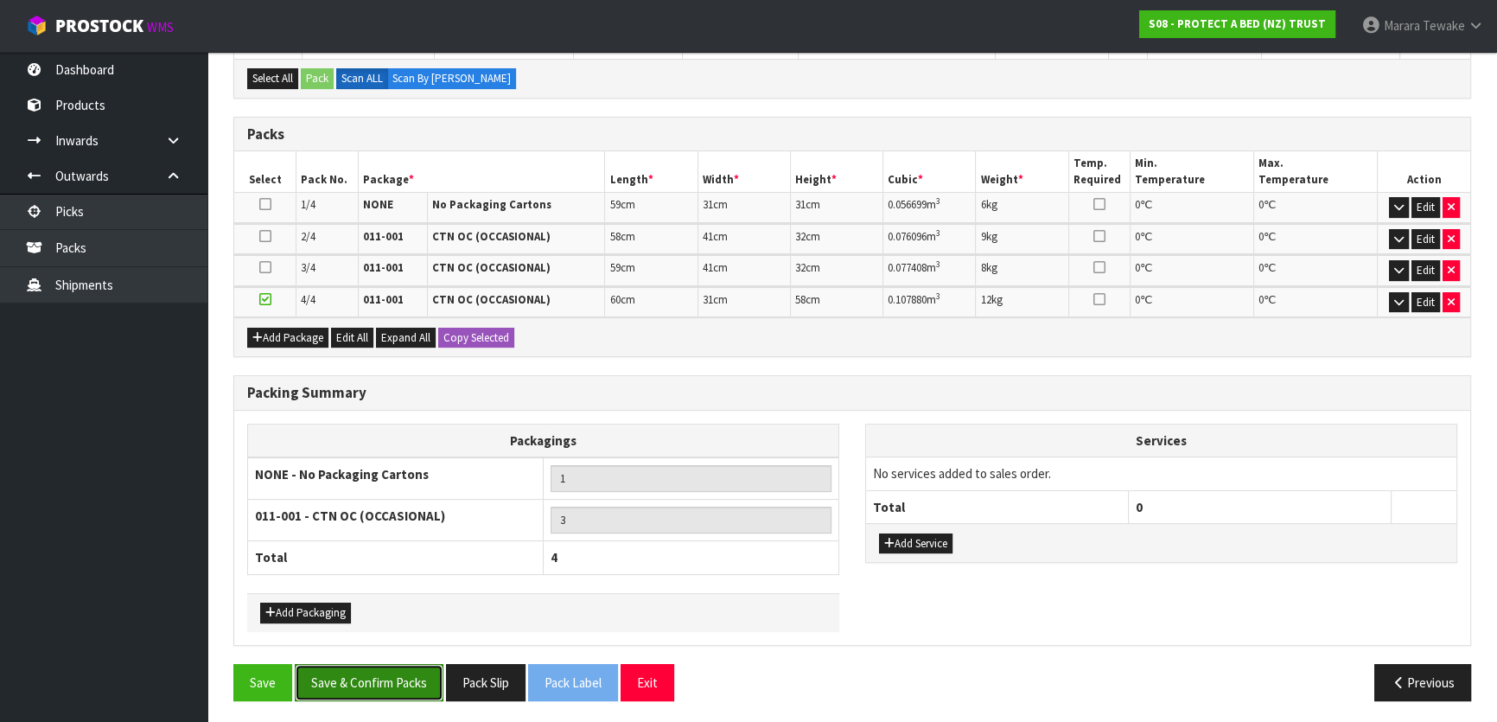
drag, startPoint x: 393, startPoint y: 688, endPoint x: 450, endPoint y: 686, distance: 56.2
click at [393, 686] on button "Save & Confirm Packs" at bounding box center [369, 682] width 149 height 37
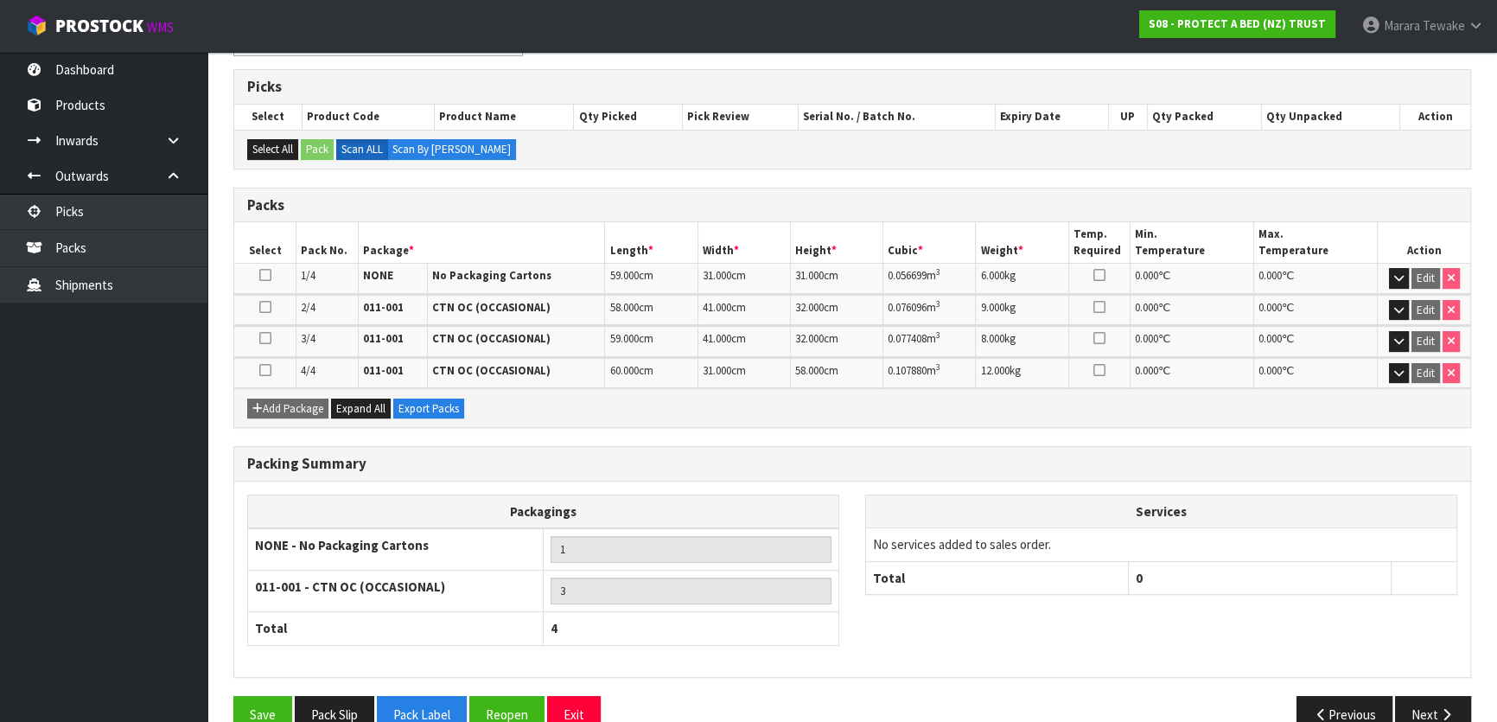
scroll to position [363, 0]
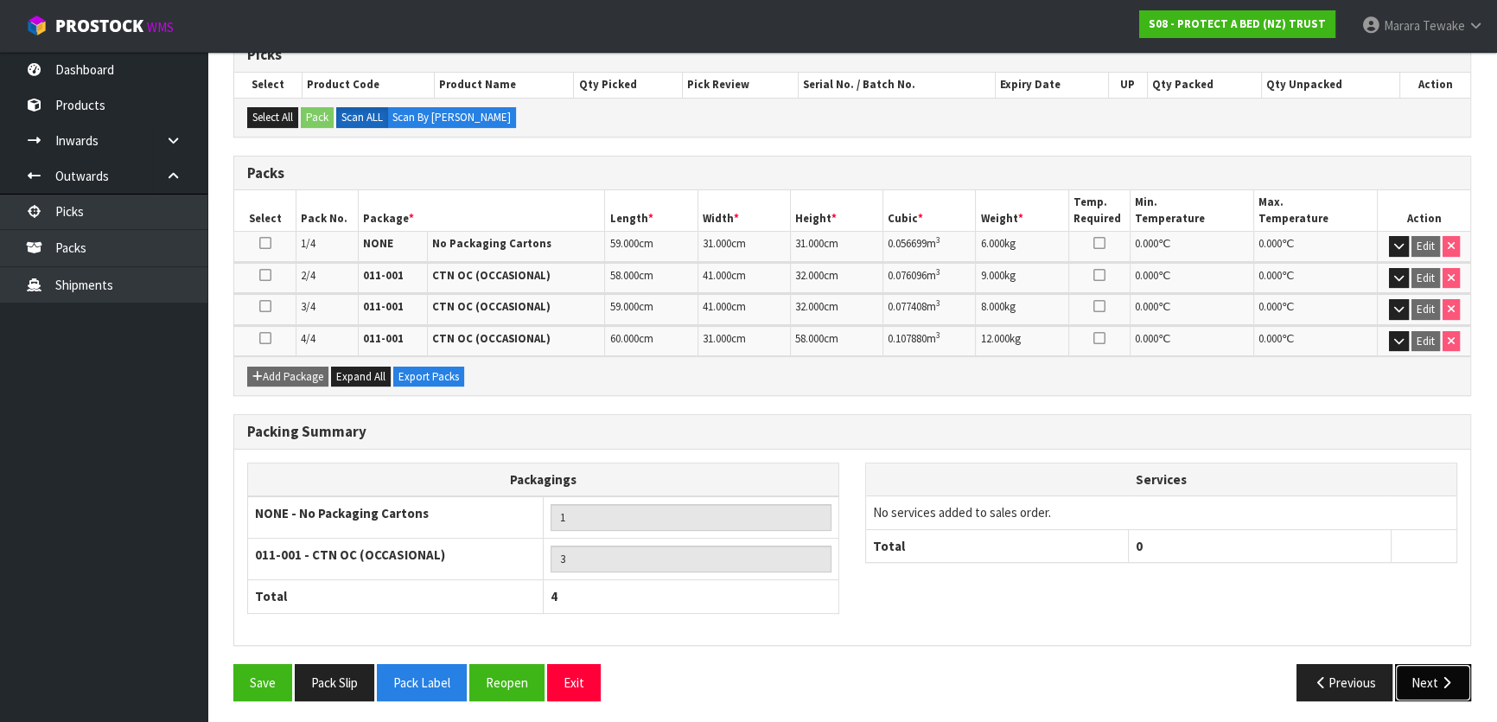
click at [1433, 683] on button "Next" at bounding box center [1433, 682] width 76 height 37
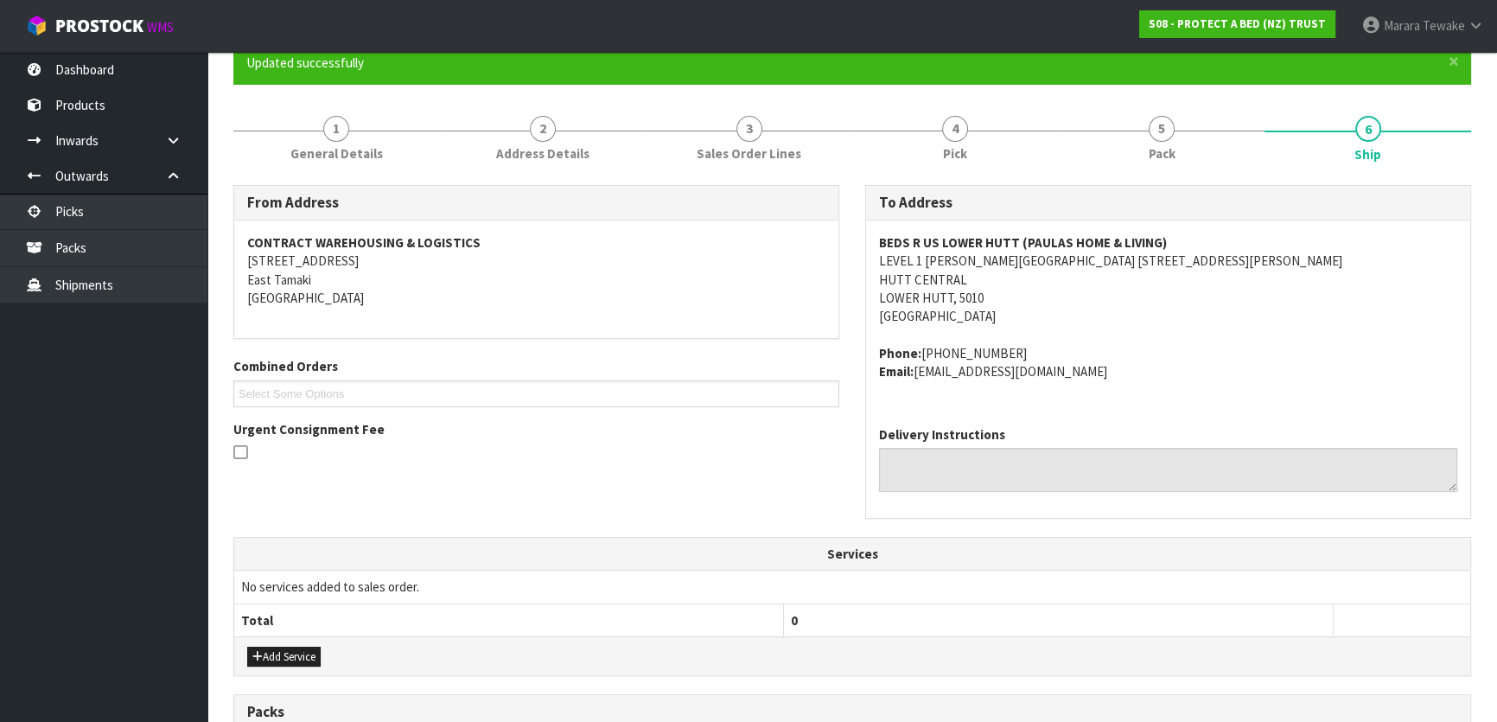
scroll to position [471, 0]
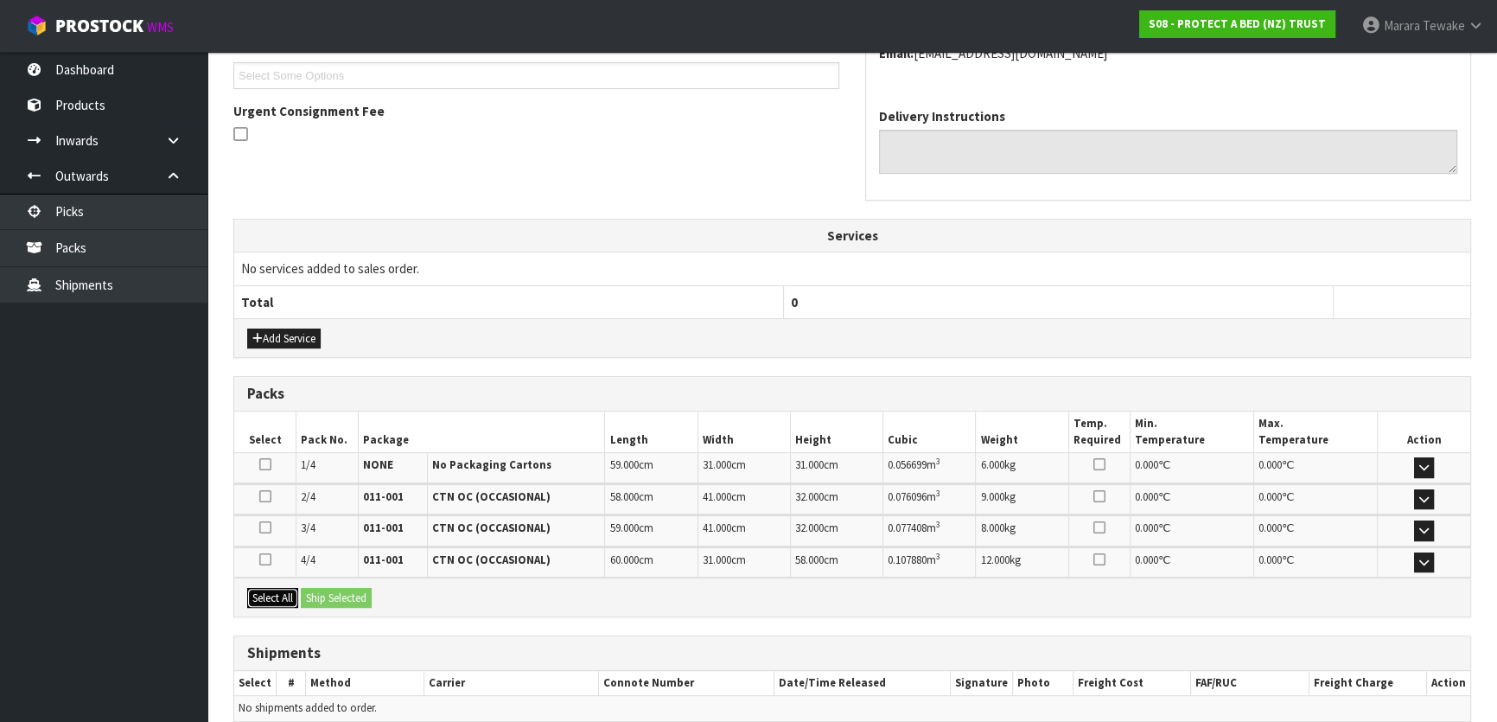
drag, startPoint x: 277, startPoint y: 596, endPoint x: 313, endPoint y: 596, distance: 36.3
click at [278, 596] on button "Select All" at bounding box center [272, 598] width 51 height 21
click at [314, 596] on button "Ship Selected" at bounding box center [336, 598] width 71 height 21
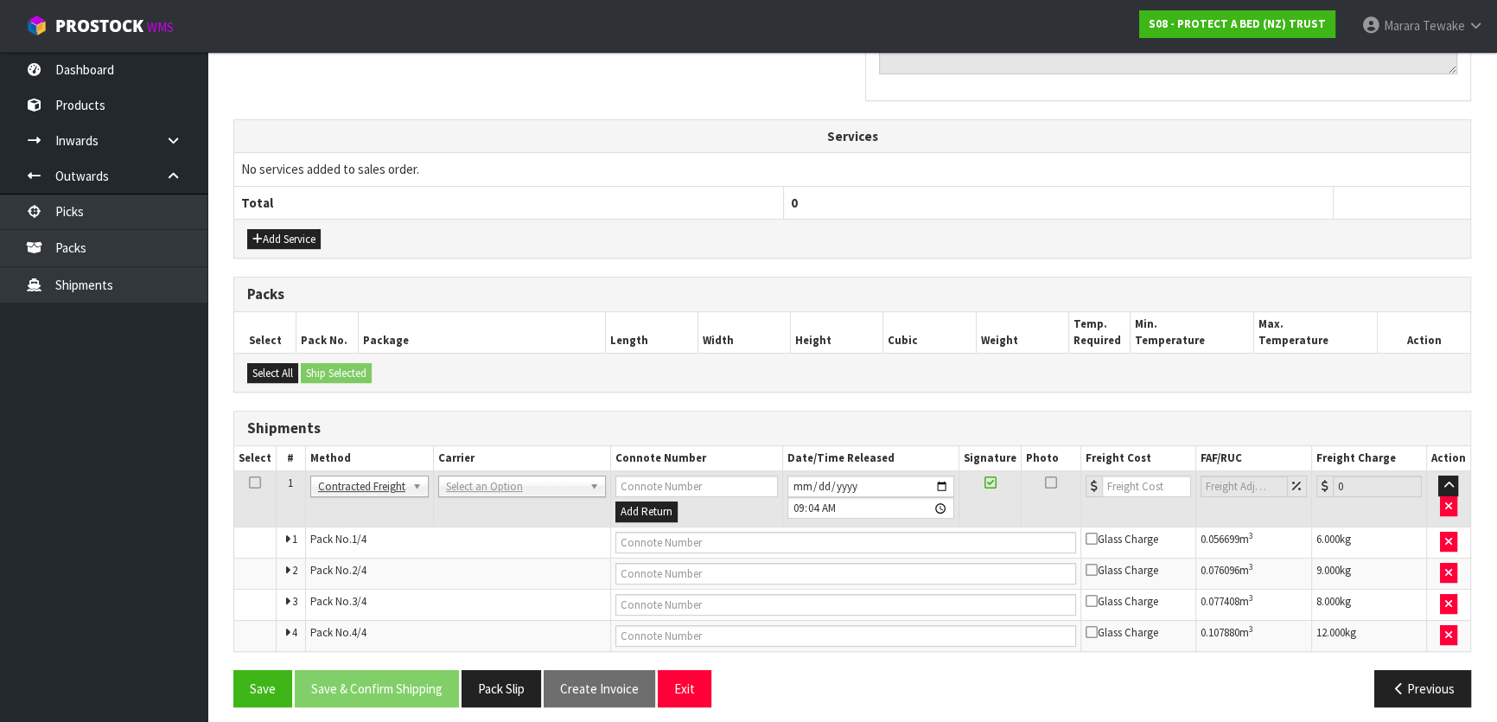
scroll to position [578, 0]
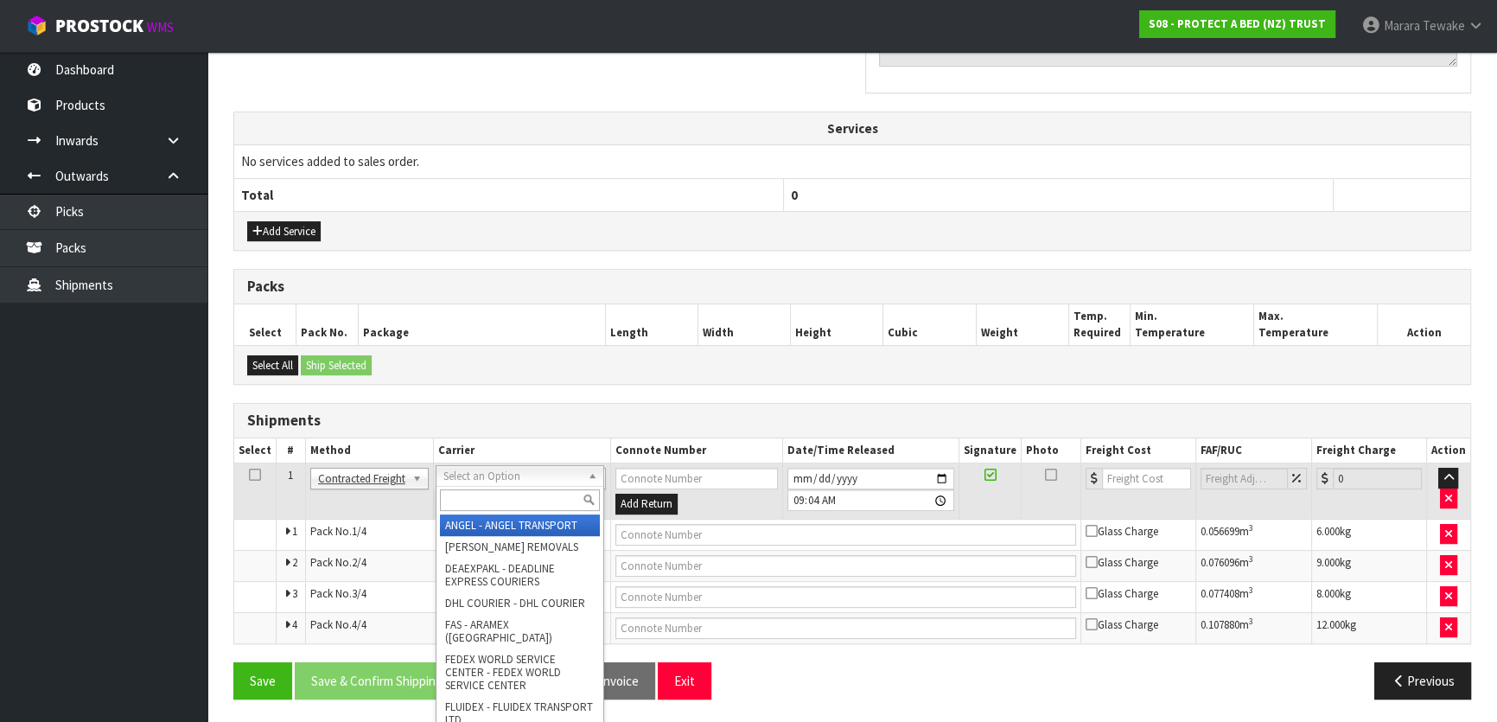
click at [463, 495] on input "text" at bounding box center [520, 500] width 160 height 22
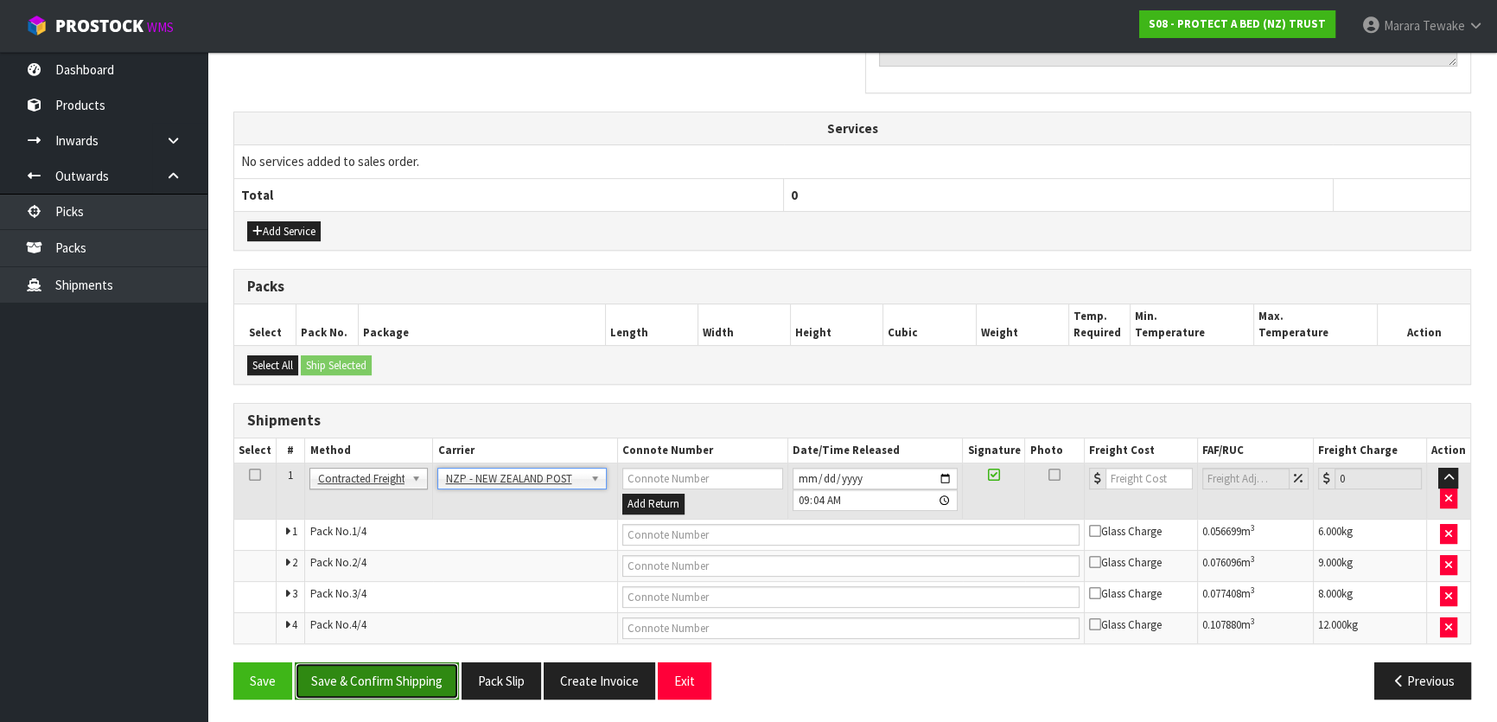
click at [397, 692] on button "Save & Confirm Shipping" at bounding box center [377, 680] width 164 height 37
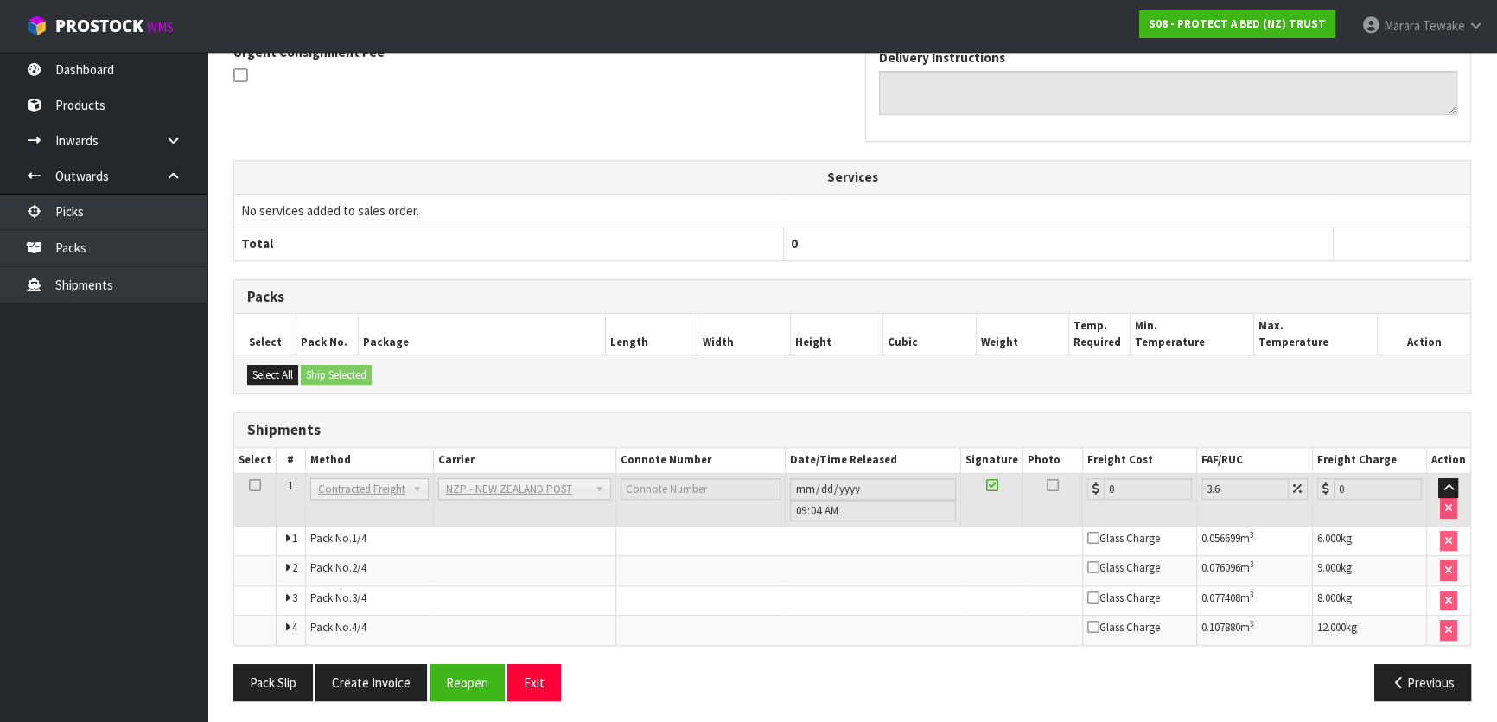
scroll to position [549, 0]
click at [447, 683] on button "Reopen" at bounding box center [467, 681] width 75 height 37
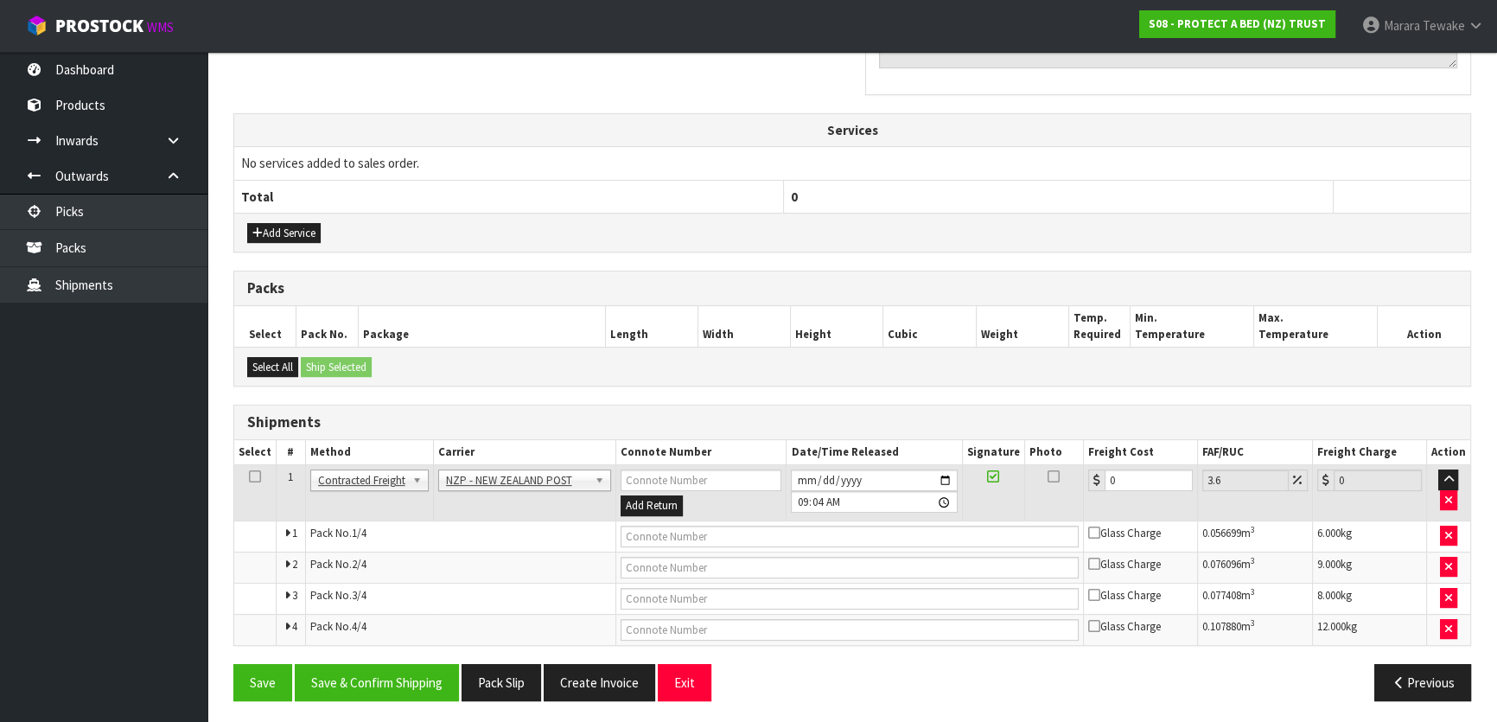
scroll to position [578, 0]
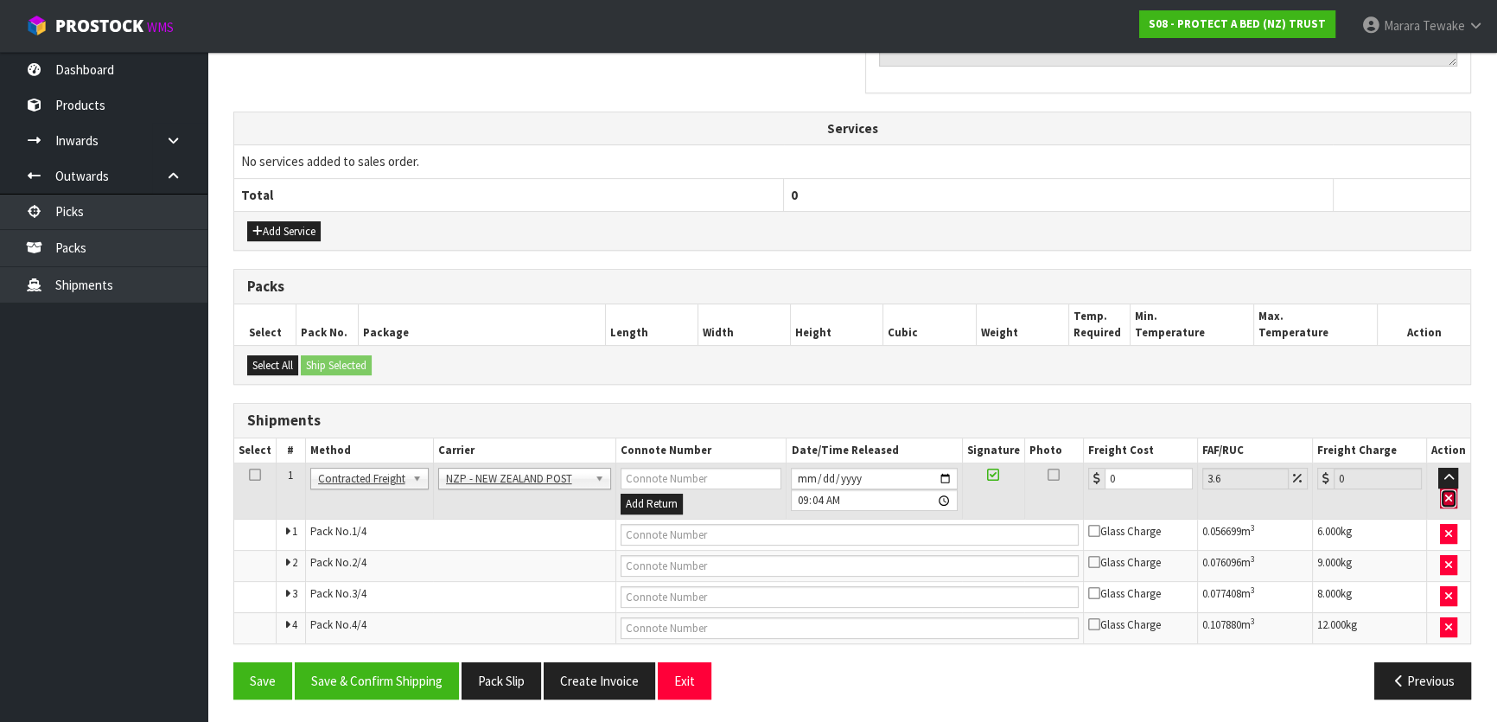
click at [1448, 493] on icon "button" at bounding box center [1448, 498] width 7 height 11
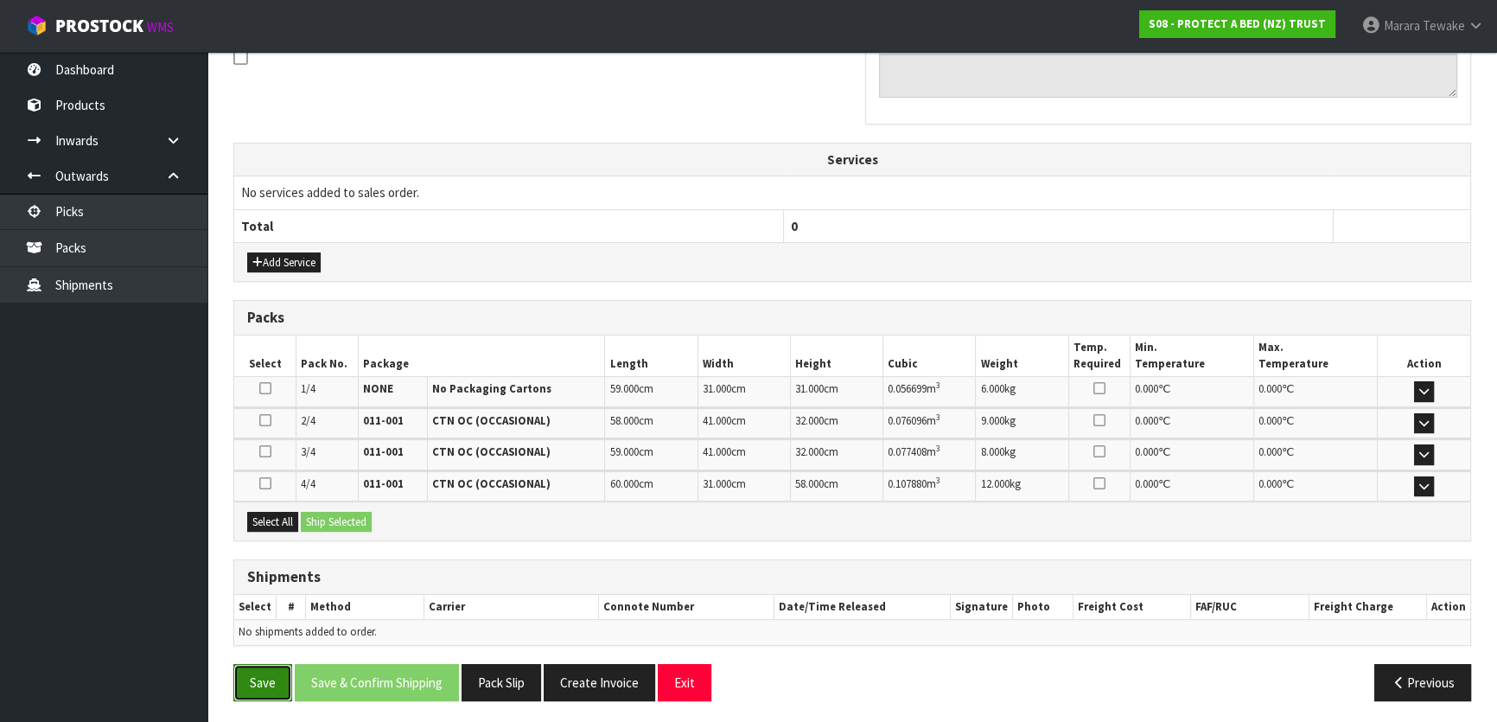
click at [268, 681] on button "Save" at bounding box center [262, 682] width 59 height 37
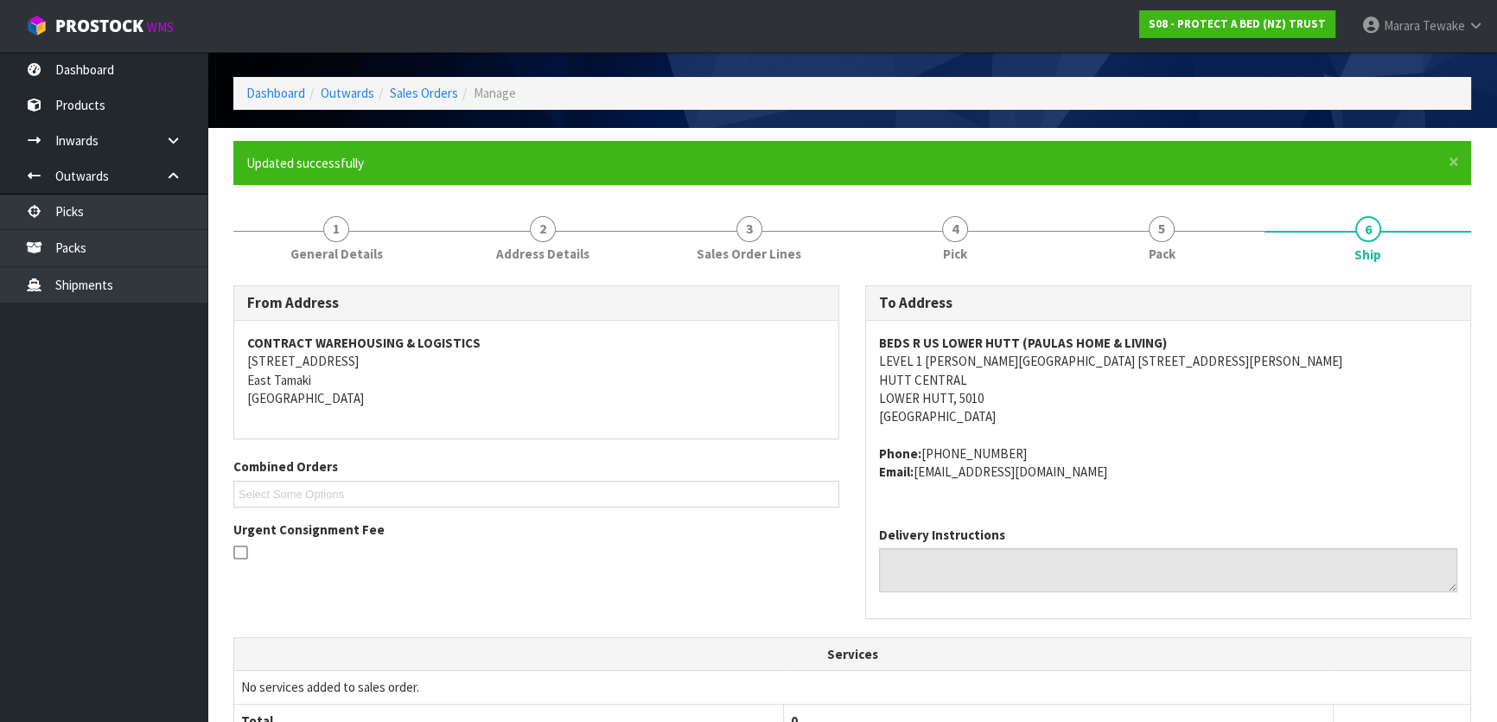
scroll to position [0, 0]
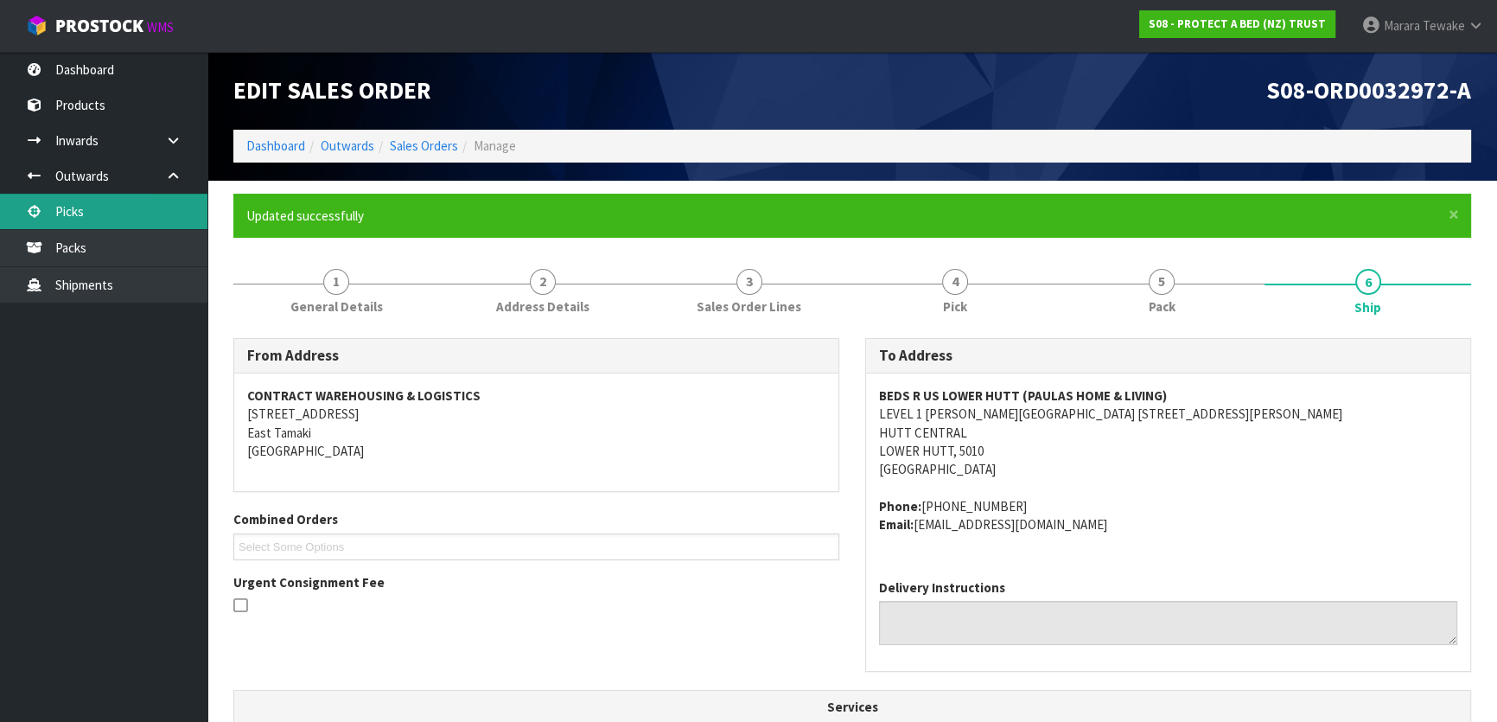
click at [92, 209] on link "Picks" at bounding box center [103, 211] width 207 height 35
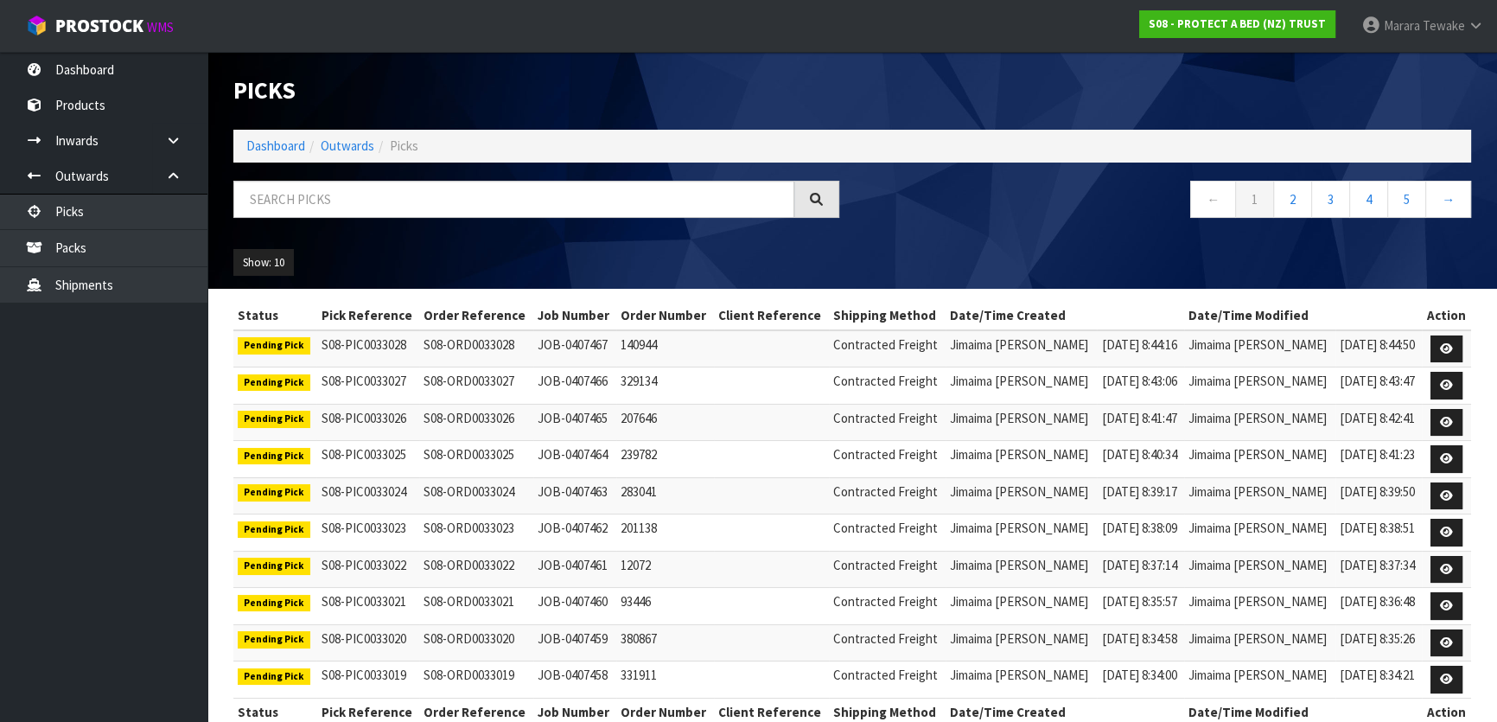
drag, startPoint x: 80, startPoint y: 348, endPoint x: 77, endPoint y: 339, distance: 9.0
click at [77, 339] on ul "Dashboard Products Categories Serial Numbers Kitsets Packagings Inwards Purchas…" at bounding box center [103, 387] width 207 height 670
click at [105, 78] on link "Dashboard" at bounding box center [103, 69] width 207 height 35
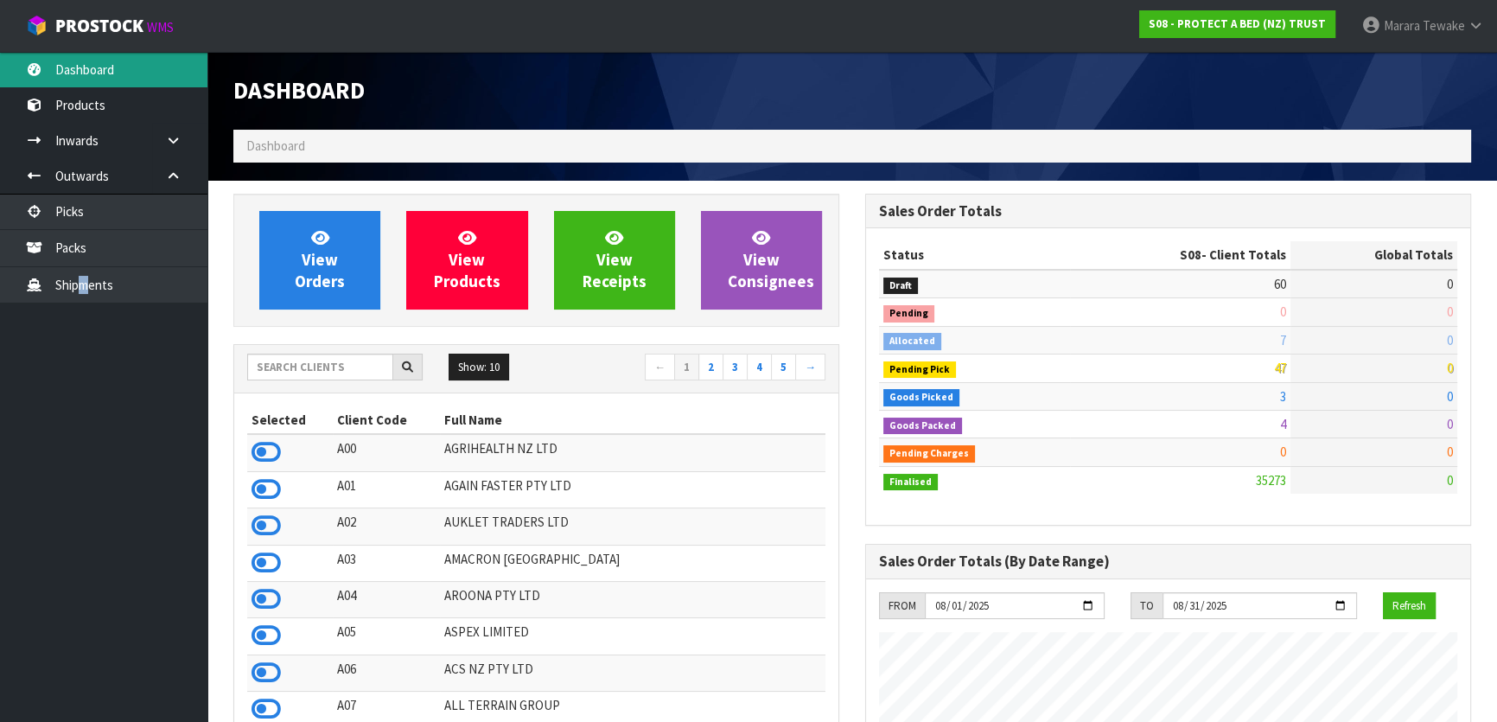
scroll to position [1307, 631]
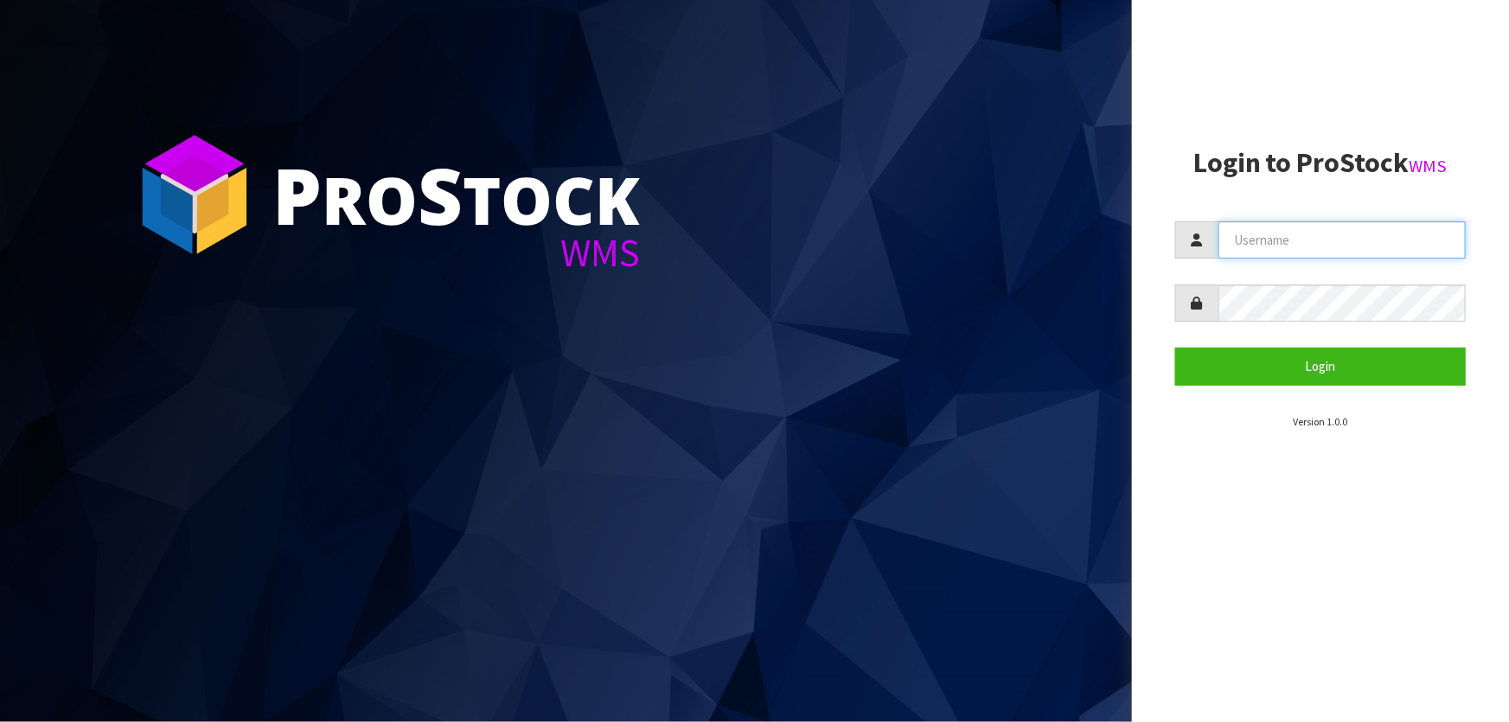
click at [1280, 223] on input "text" at bounding box center [1341, 239] width 247 height 37
type input "MARARA"
click at [1354, 323] on form "MARARA Login" at bounding box center [1320, 302] width 290 height 163
click at [1175, 348] on button "Login" at bounding box center [1320, 366] width 290 height 37
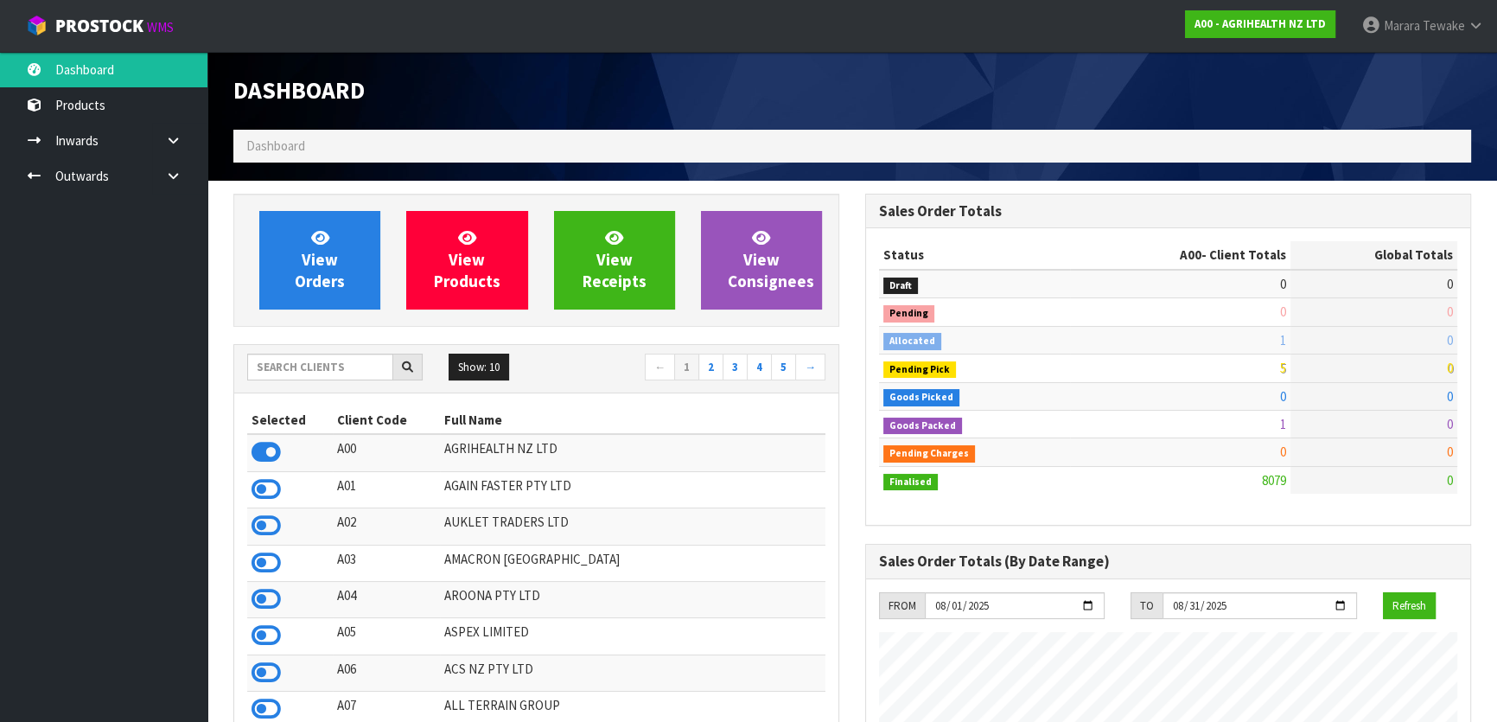
scroll to position [1307, 631]
click at [289, 372] on input "text" at bounding box center [320, 367] width 146 height 27
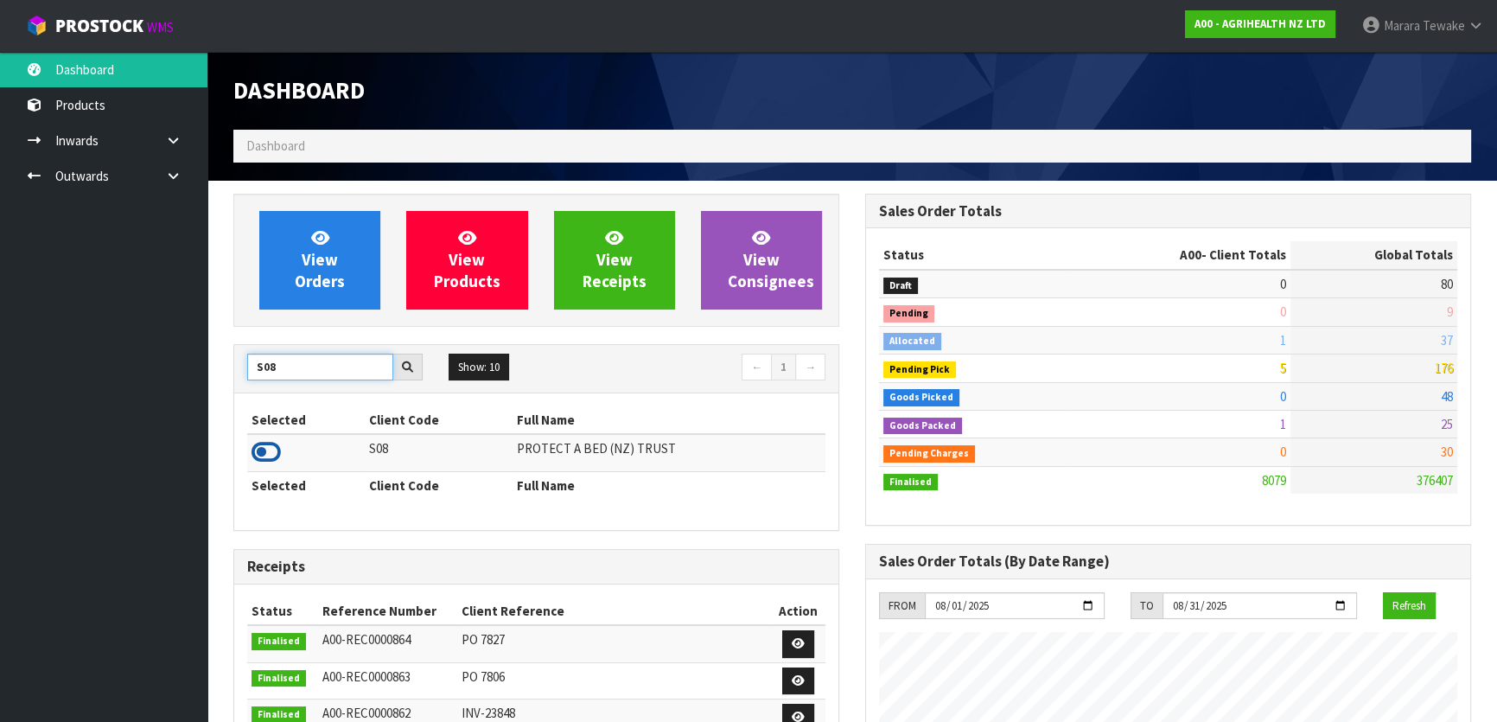
type input "S08"
click at [270, 448] on icon at bounding box center [266, 452] width 29 height 26
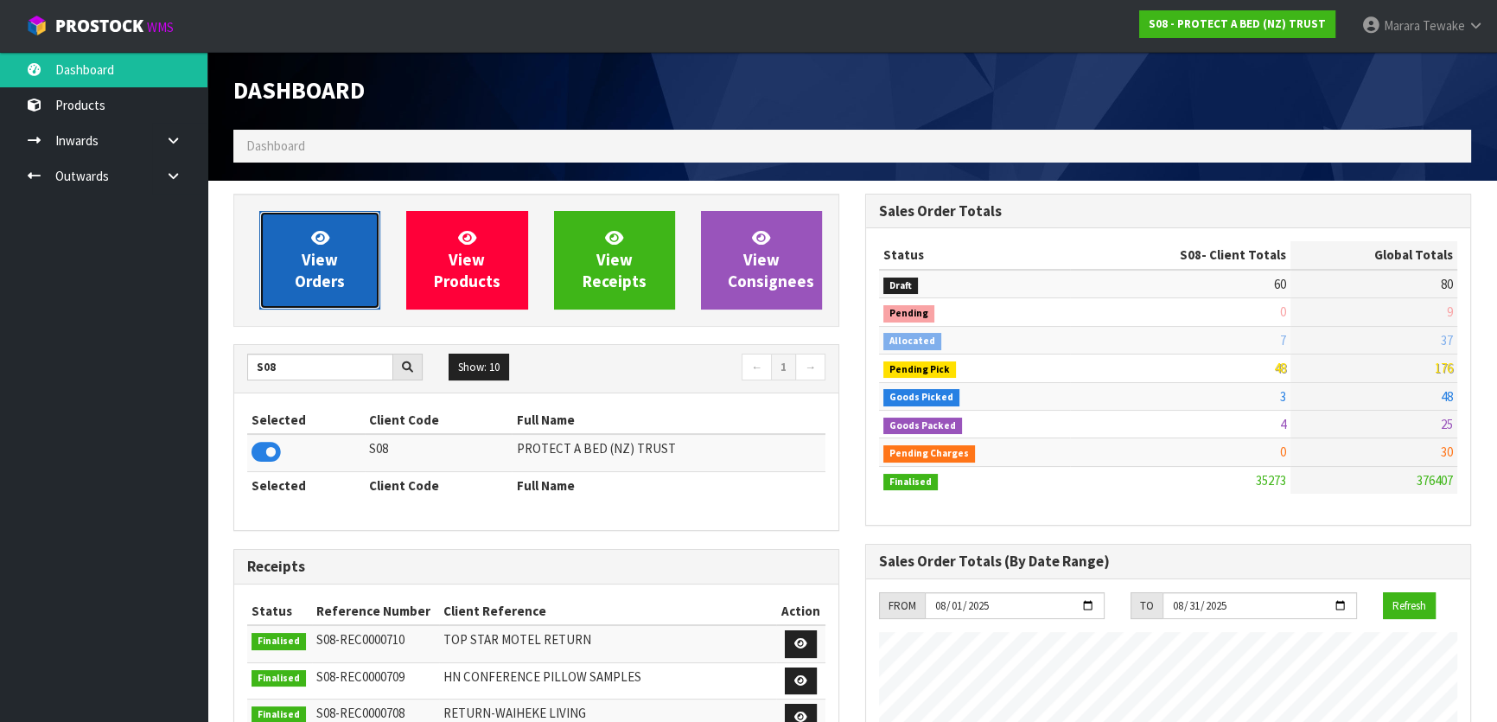
click at [356, 252] on link "View Orders" at bounding box center [319, 260] width 121 height 99
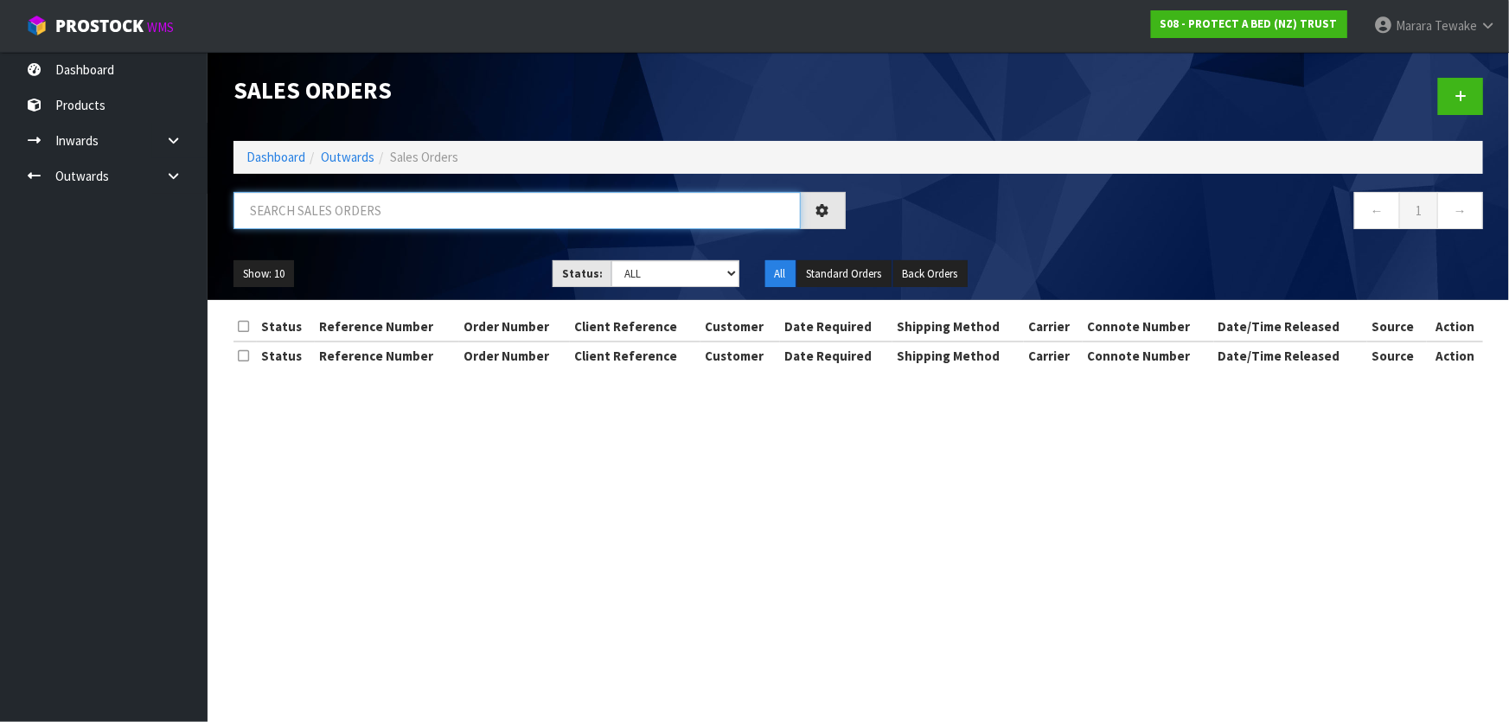
click at [344, 217] on input "text" at bounding box center [516, 210] width 567 height 37
type input "JOB-0406986"
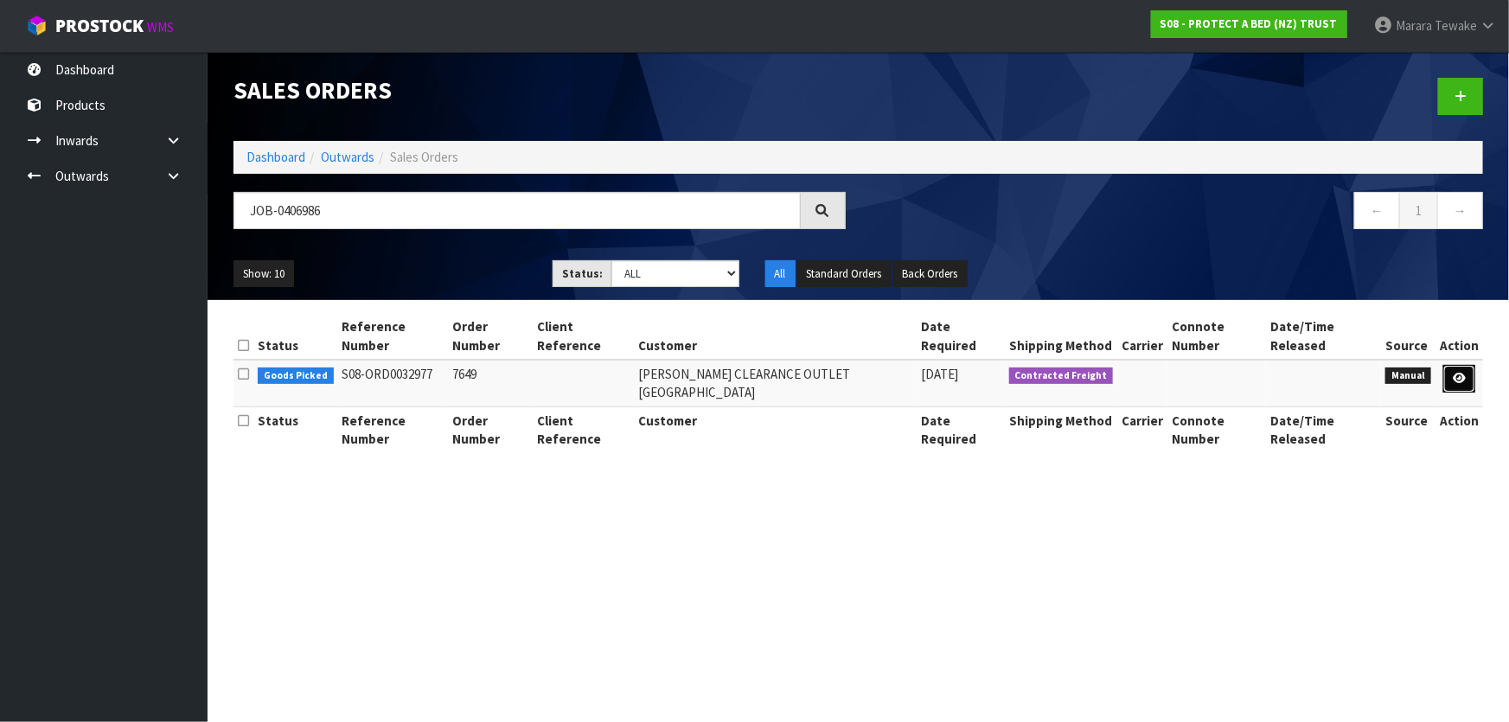
click at [1465, 373] on icon at bounding box center [1458, 378] width 13 height 11
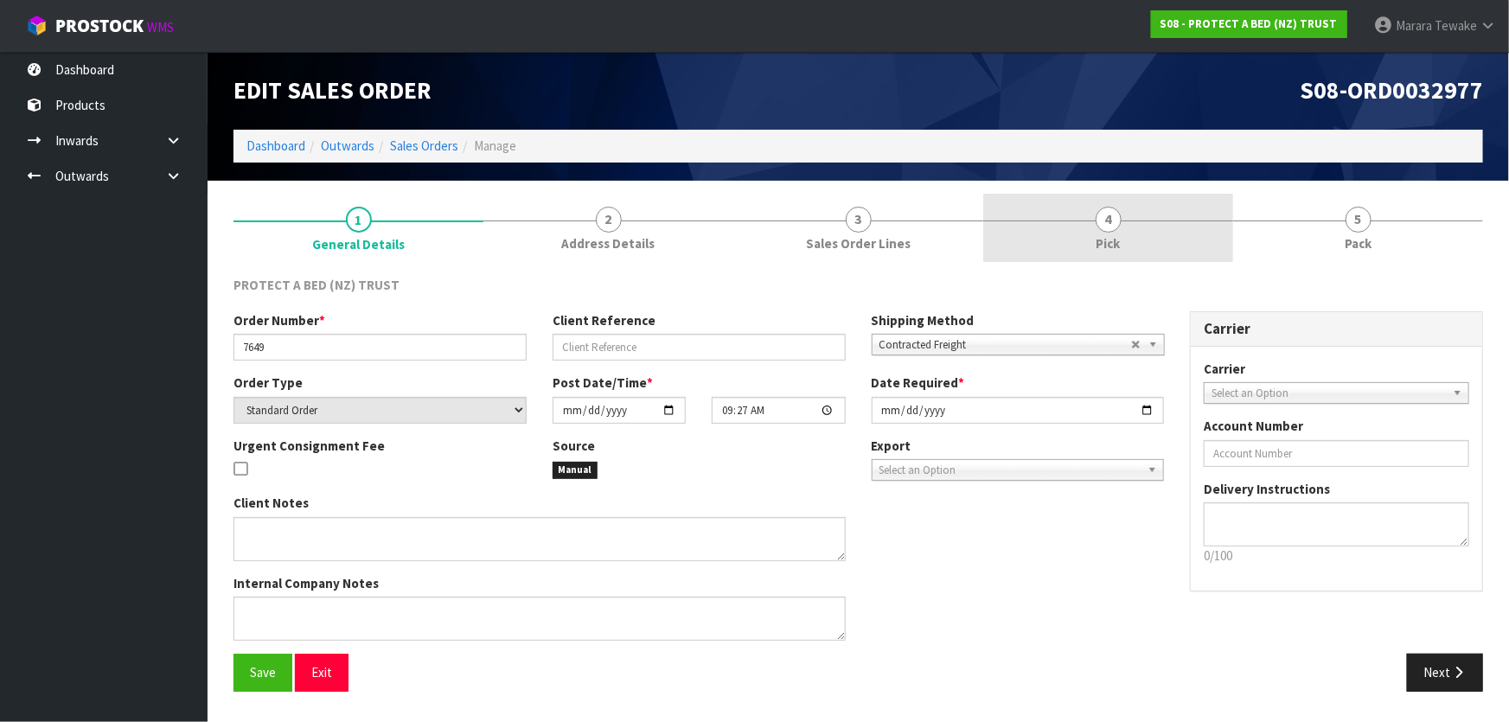
click at [1140, 206] on link "4 Pick" at bounding box center [1108, 228] width 250 height 68
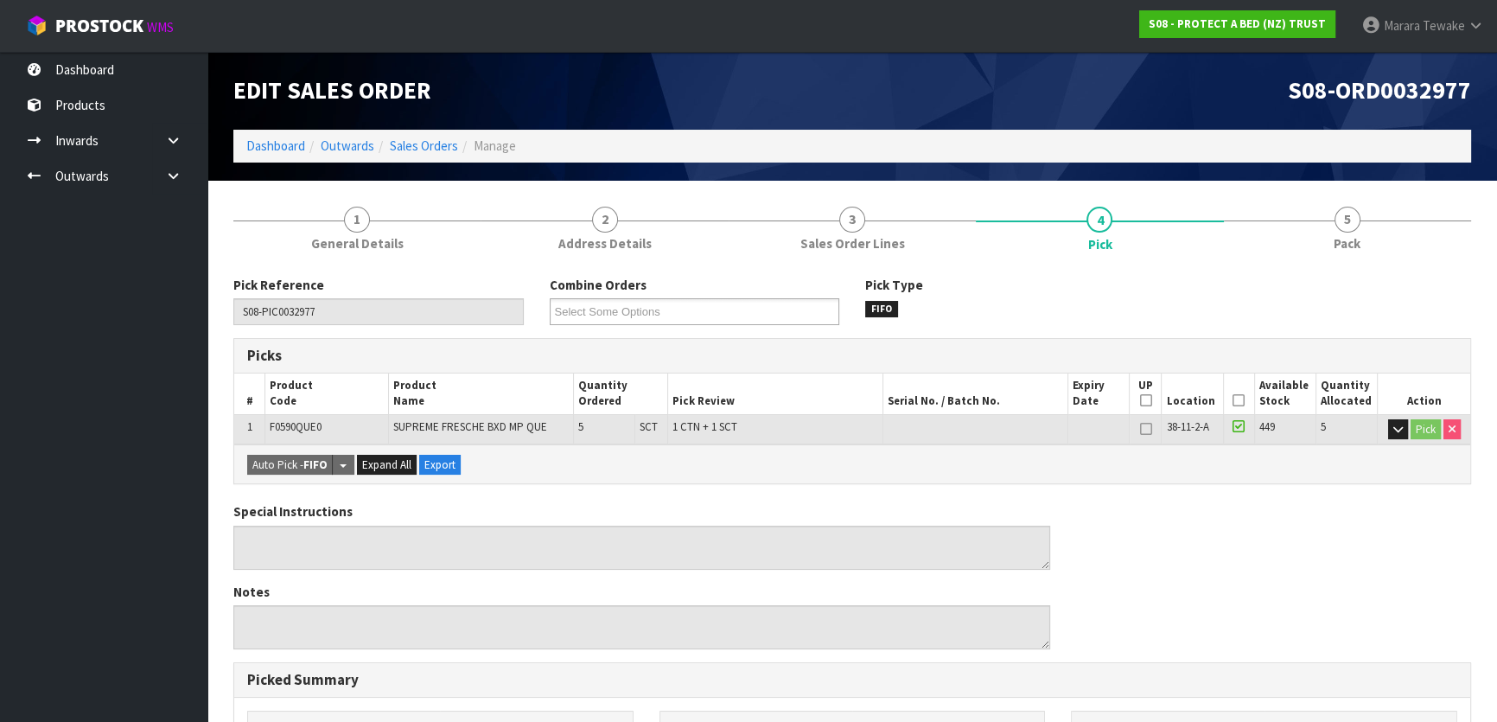
click at [1236, 401] on icon at bounding box center [1239, 400] width 12 height 1
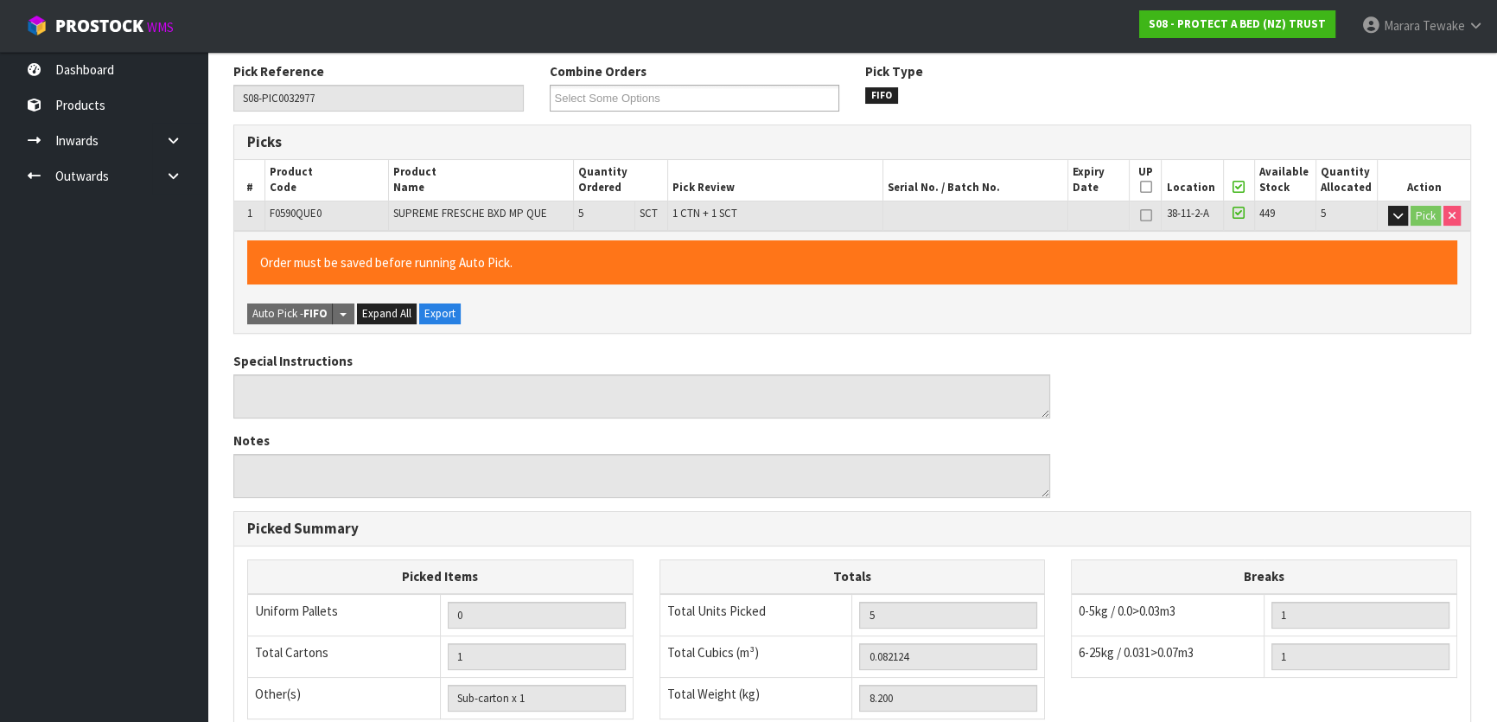
scroll to position [475, 0]
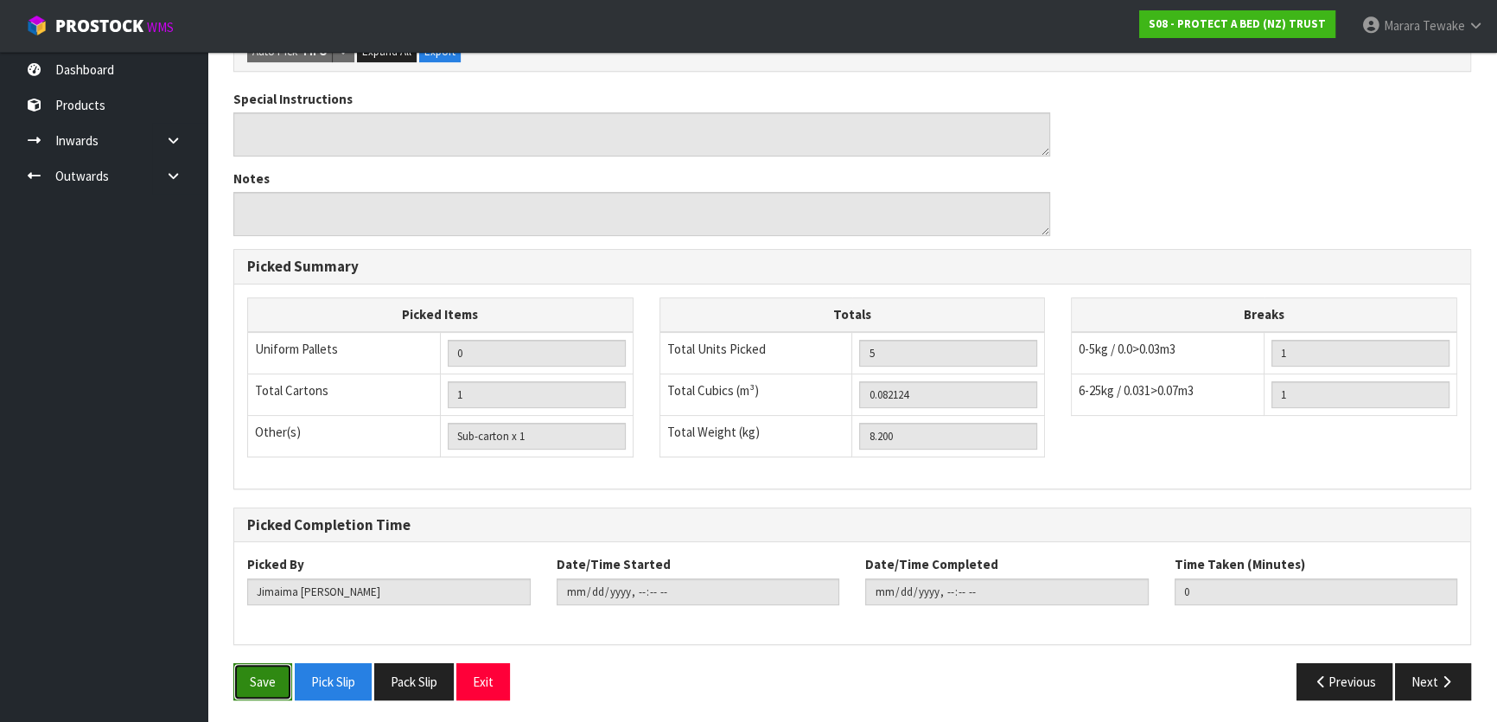
click at [269, 672] on button "Save" at bounding box center [262, 681] width 59 height 37
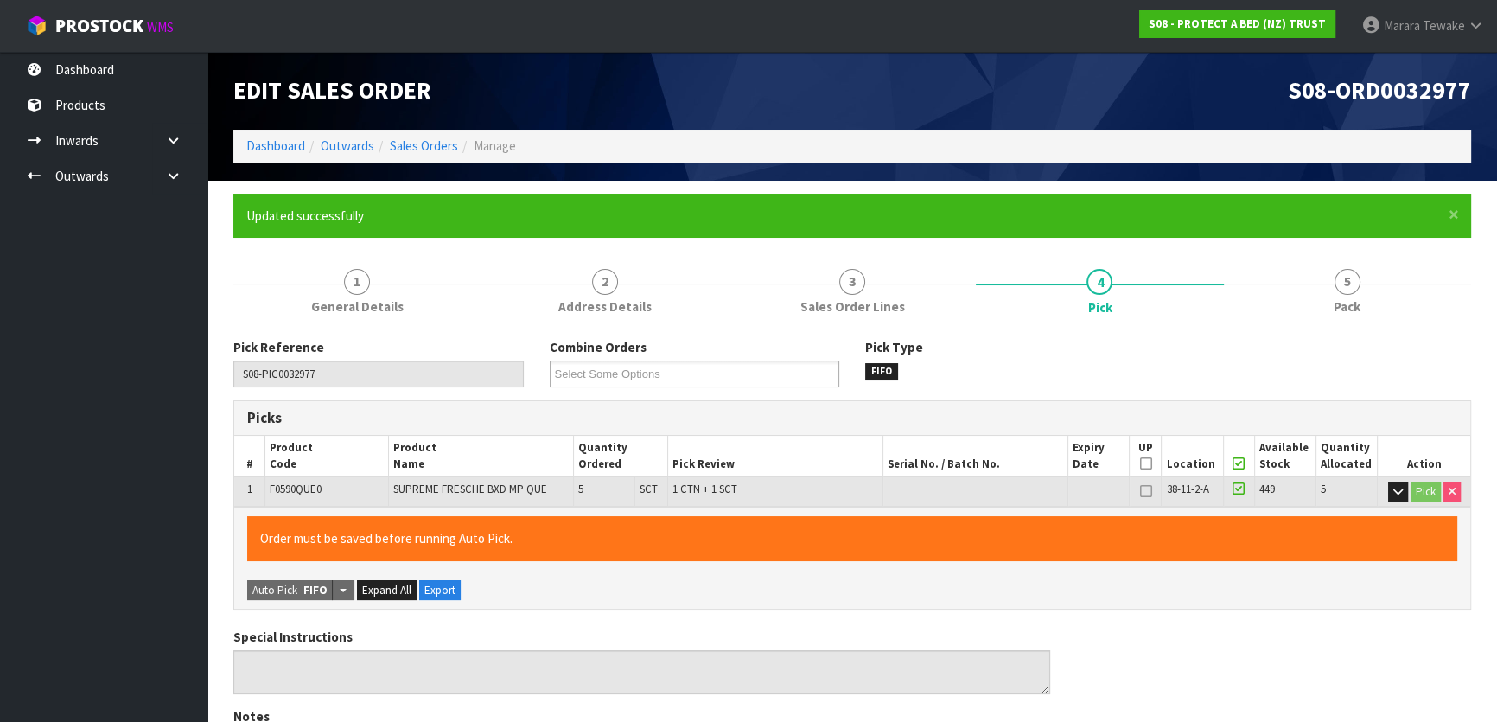
type input "Marara Tewake"
type input "2025-08-13T09:48:46"
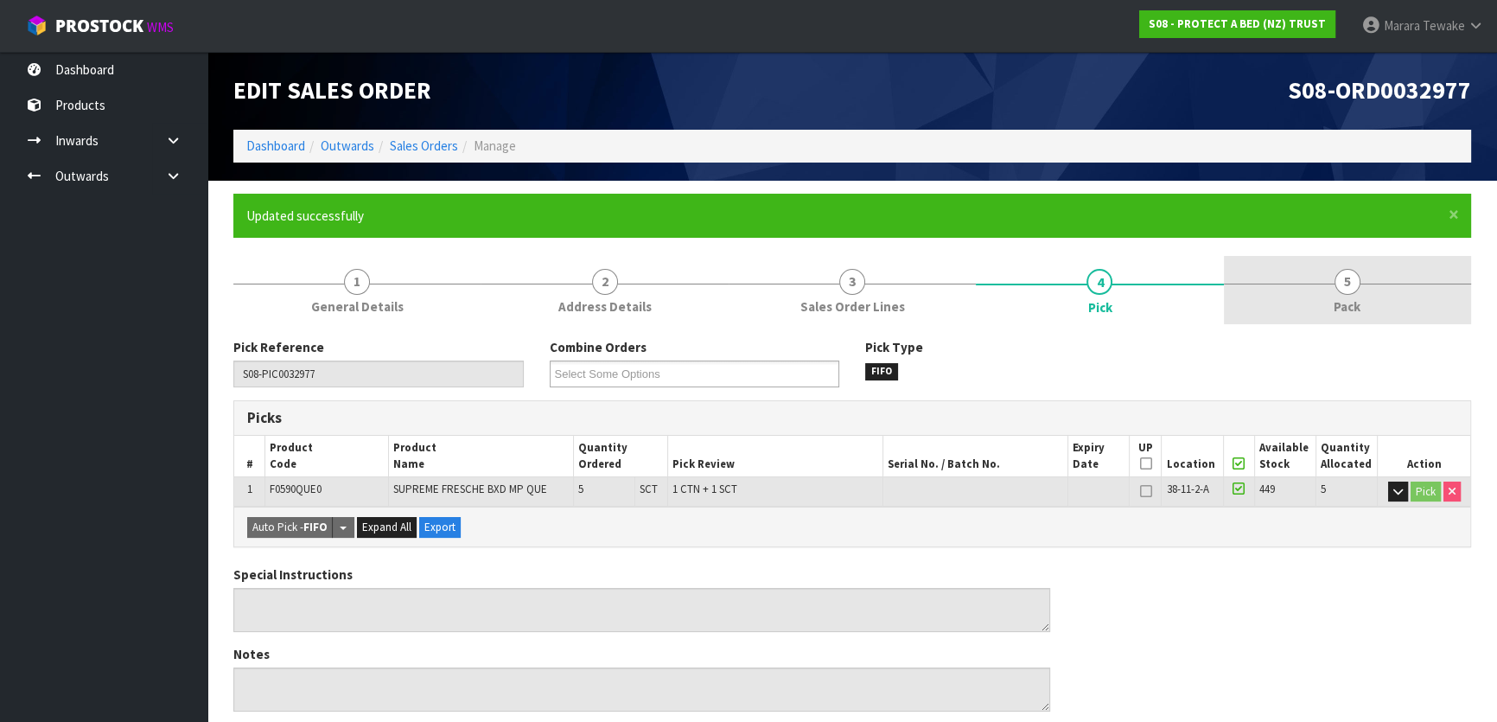
click at [1360, 271] on link "5 Pack" at bounding box center [1347, 290] width 247 height 68
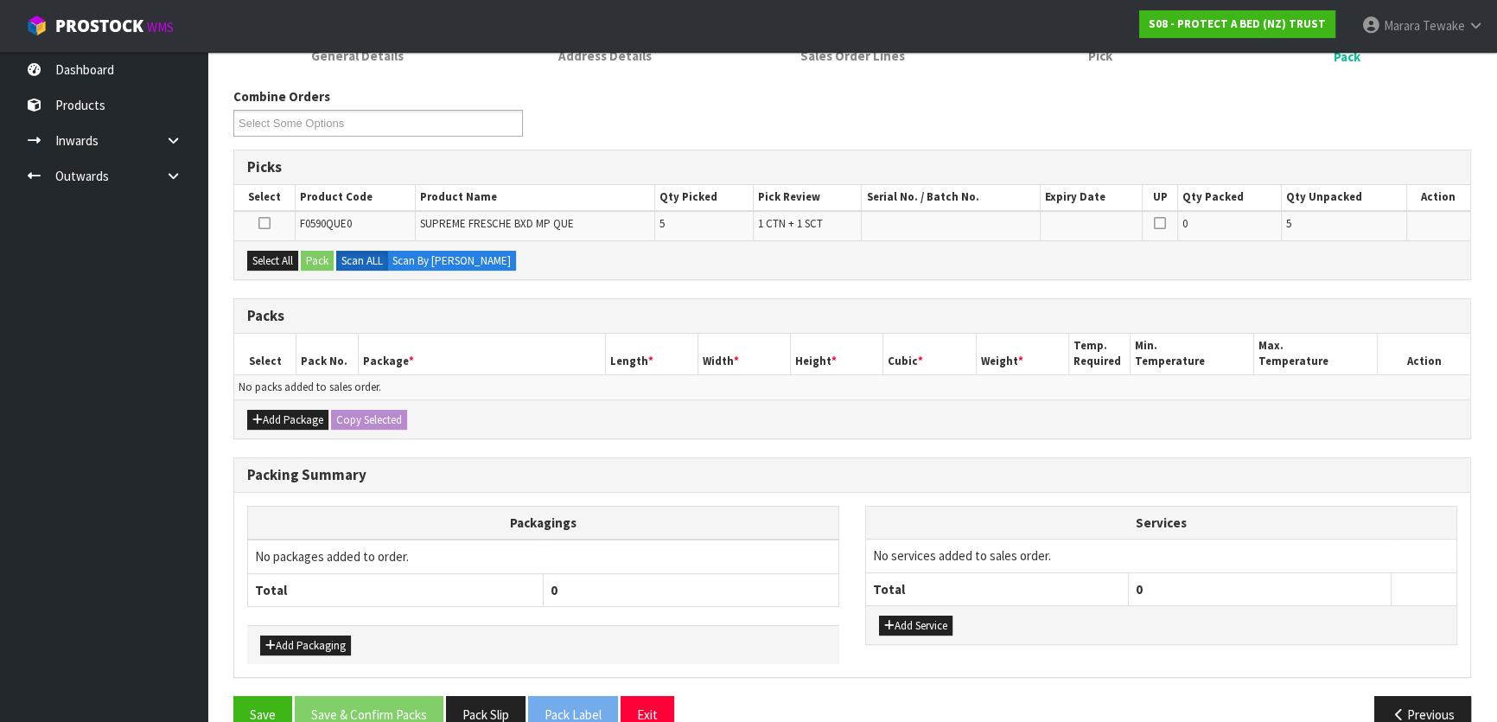
scroll to position [284, 0]
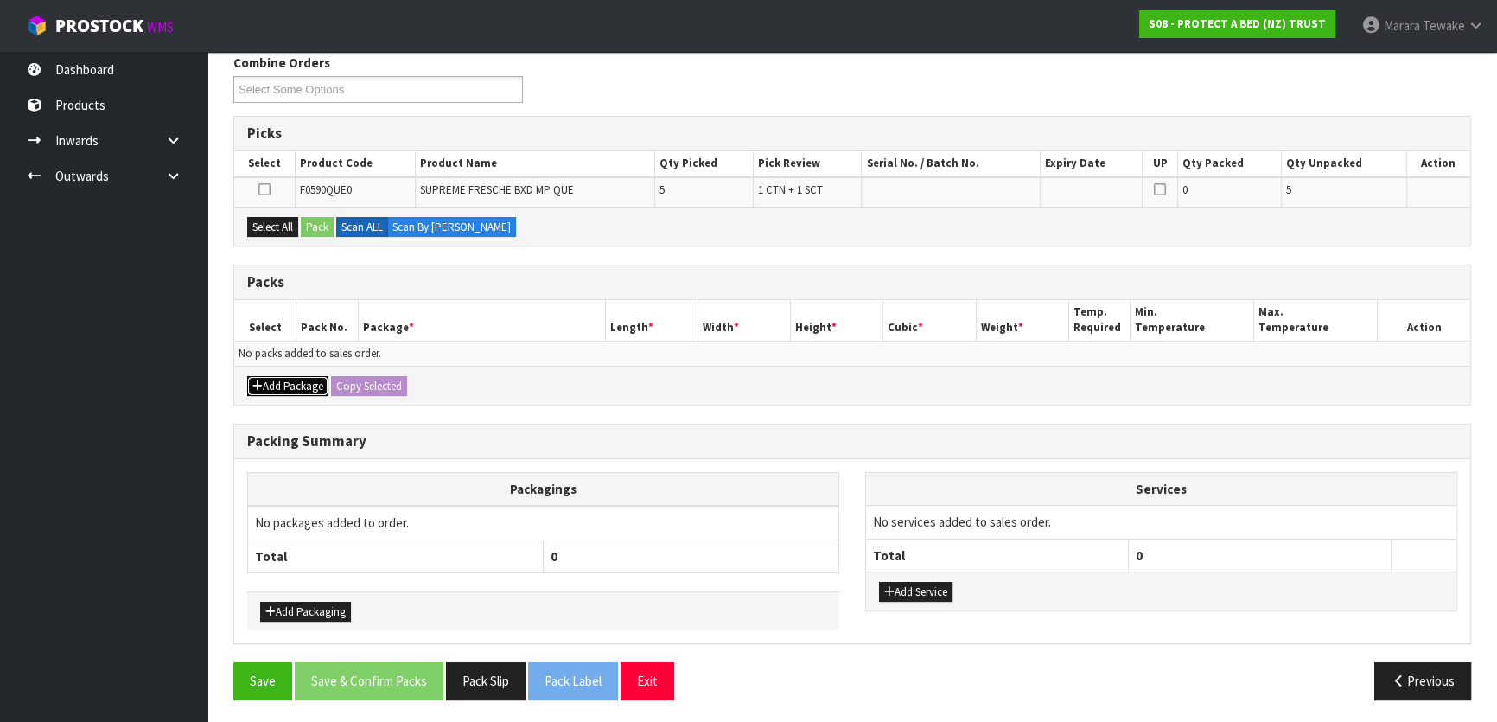
click at [294, 387] on button "Add Package" at bounding box center [287, 386] width 81 height 21
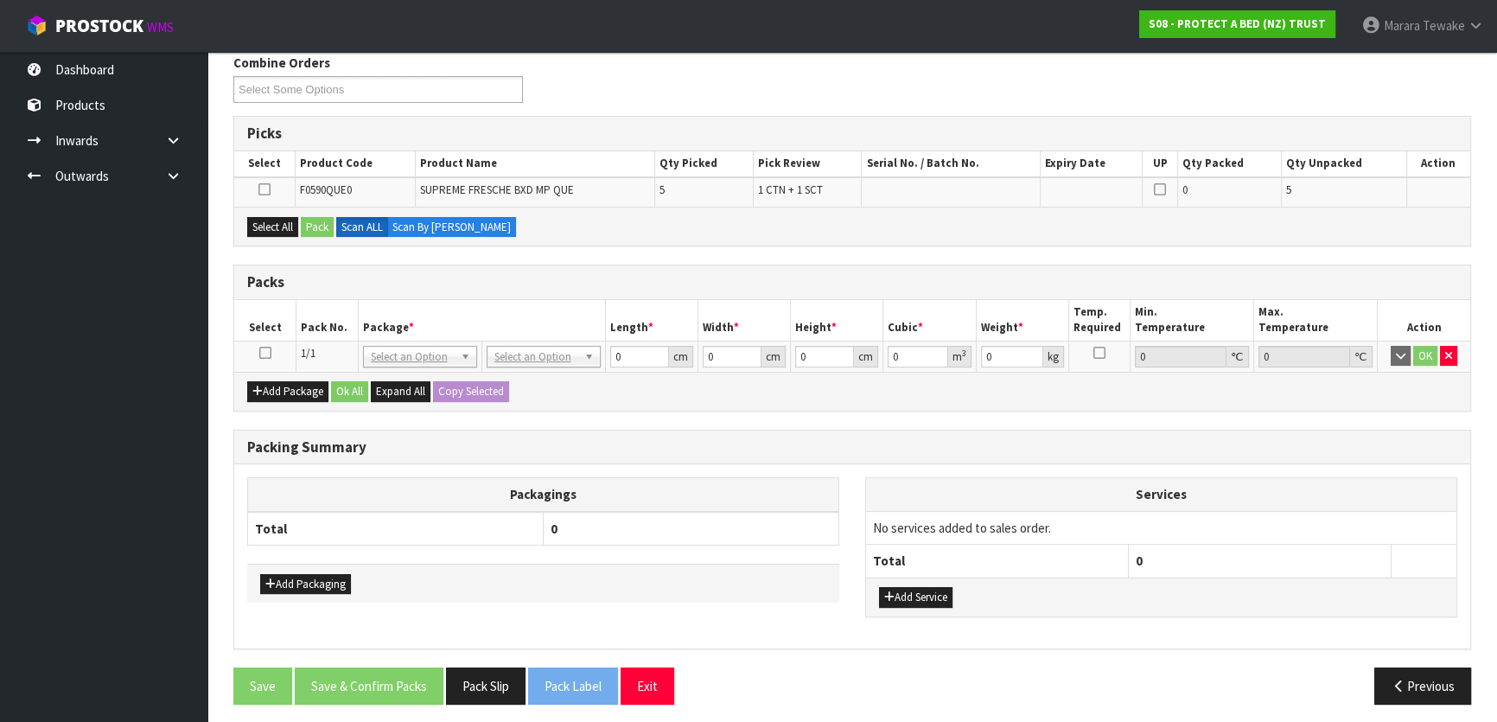
click at [268, 353] on icon at bounding box center [265, 353] width 12 height 1
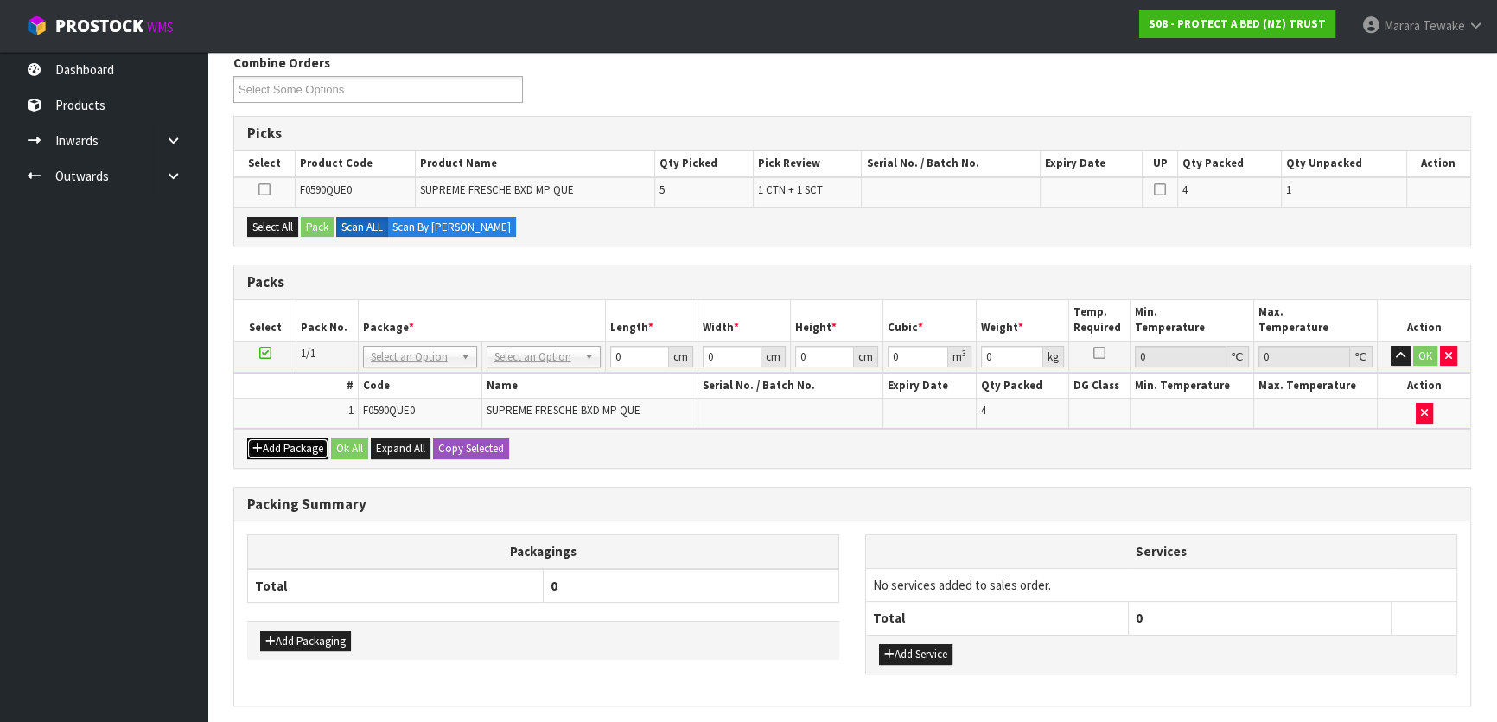
click at [294, 445] on button "Add Package" at bounding box center [287, 448] width 81 height 21
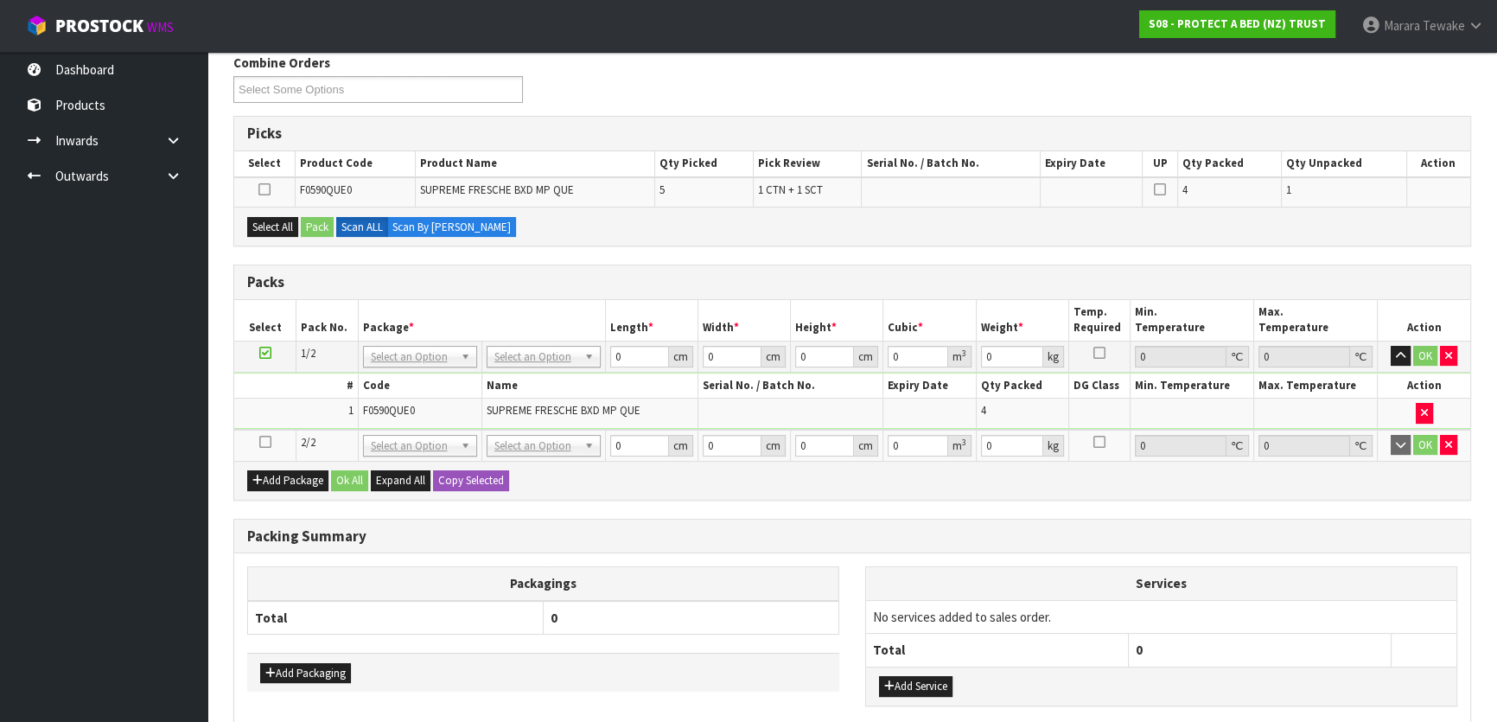
click at [268, 442] on icon at bounding box center [265, 442] width 12 height 1
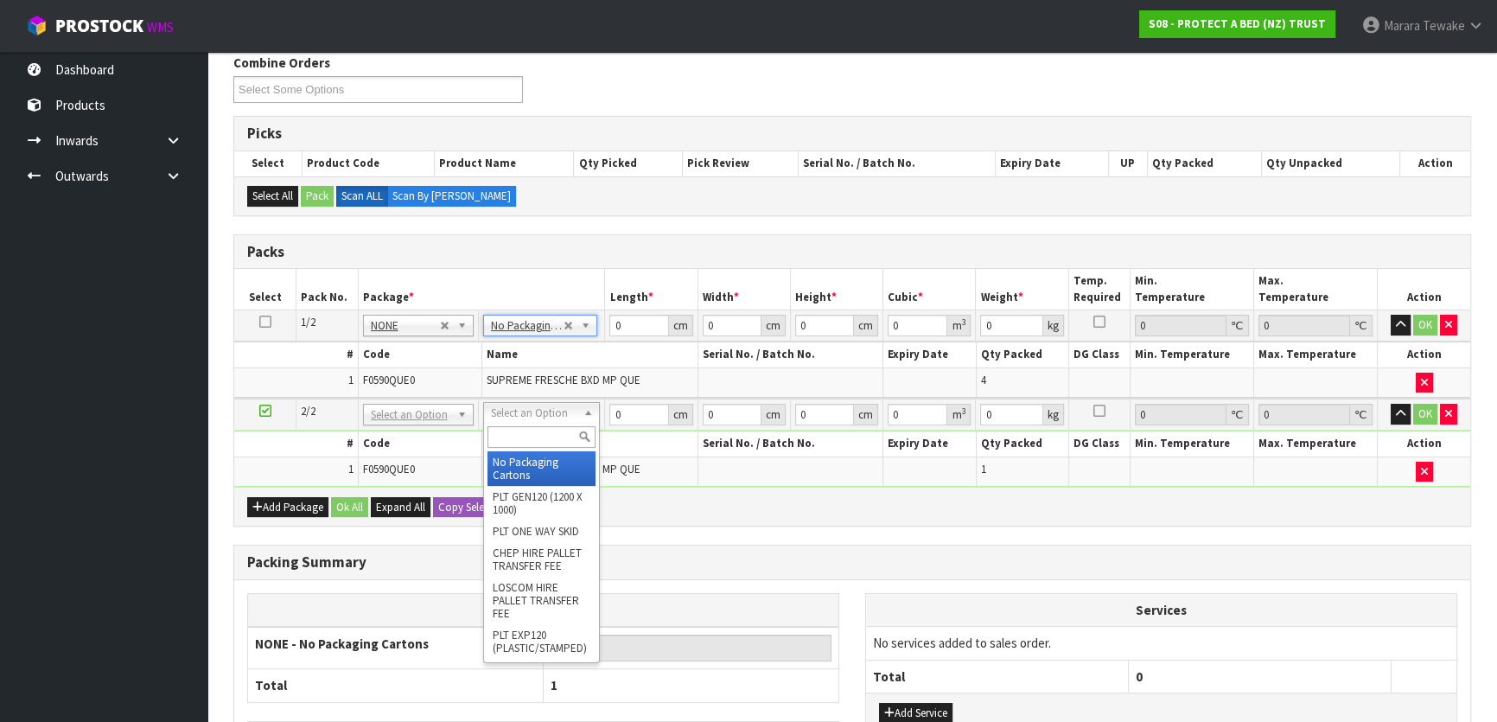
click at [528, 431] on input "text" at bounding box center [542, 437] width 108 height 22
type input "OC"
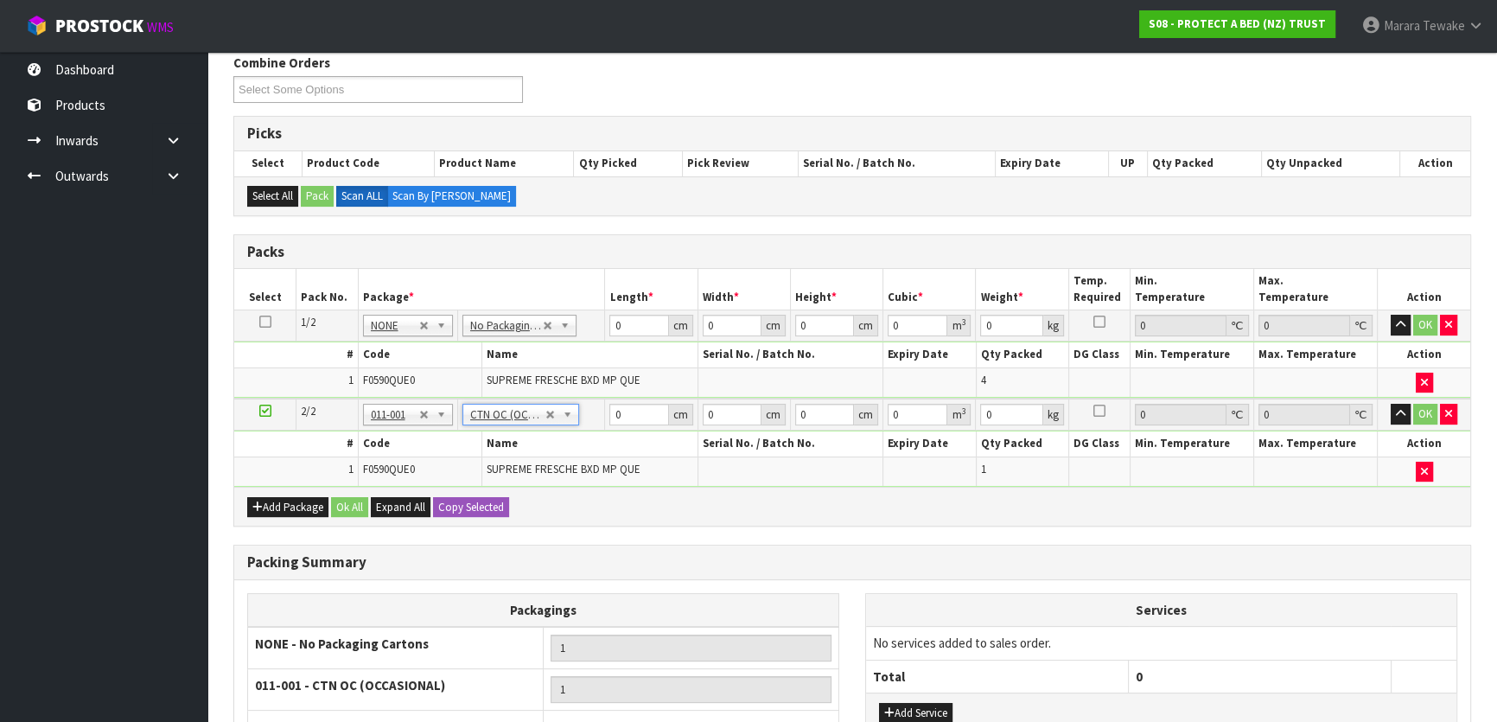
type input "1.5"
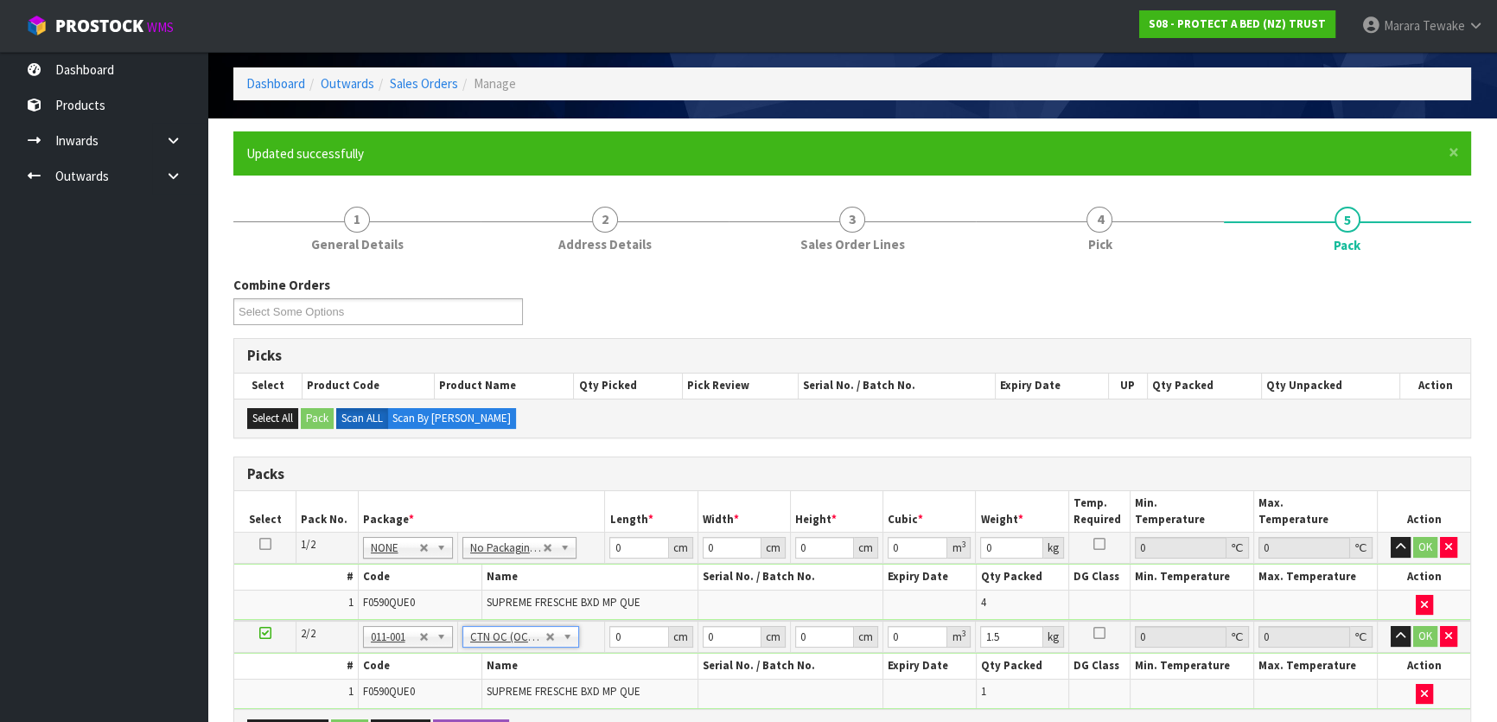
scroll to position [61, 0]
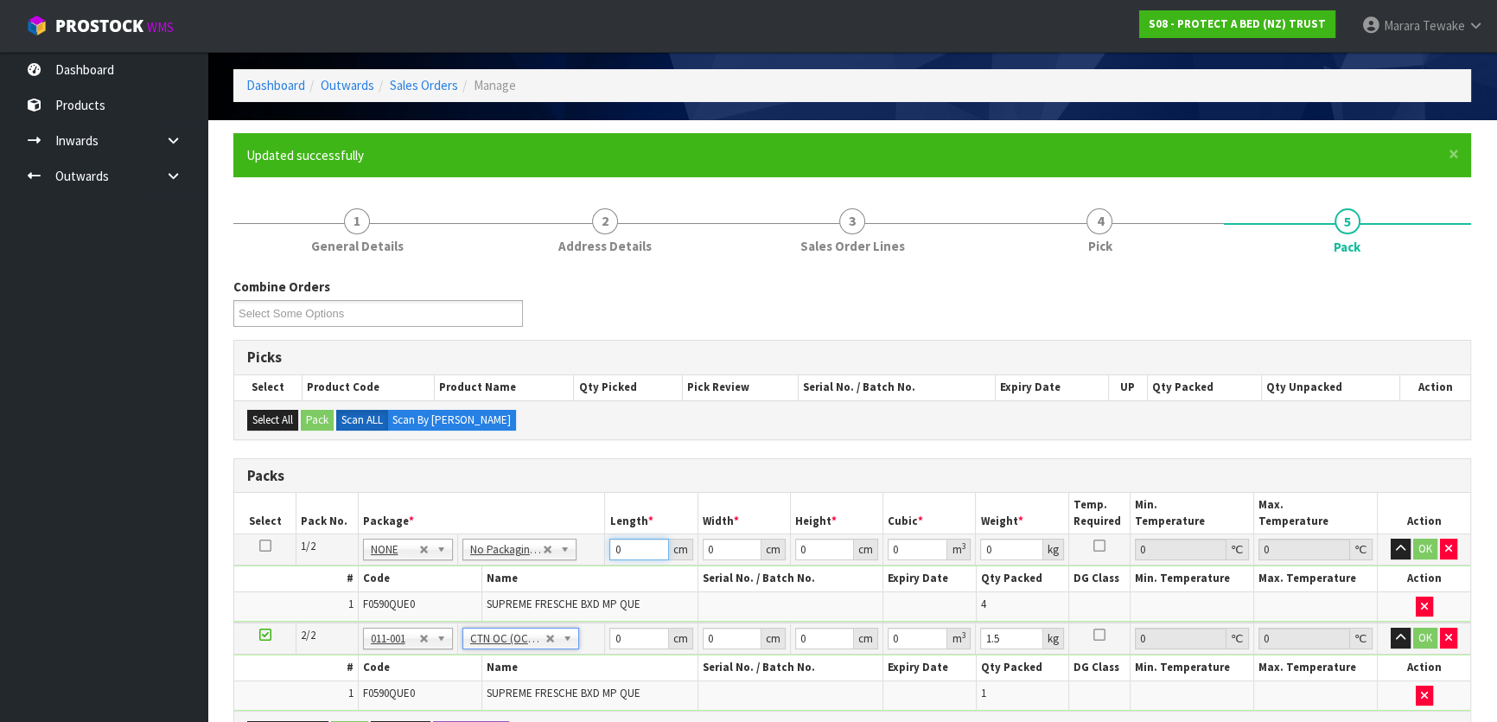
drag, startPoint x: 629, startPoint y: 549, endPoint x: 596, endPoint y: 510, distance: 50.9
click at [597, 534] on tr "1/2 NONE 007-001 007-002 007-004 007-009 007-013 007-014 007-015 007-017 007-01…" at bounding box center [852, 549] width 1236 height 31
type input "58"
type input "40"
type input "3"
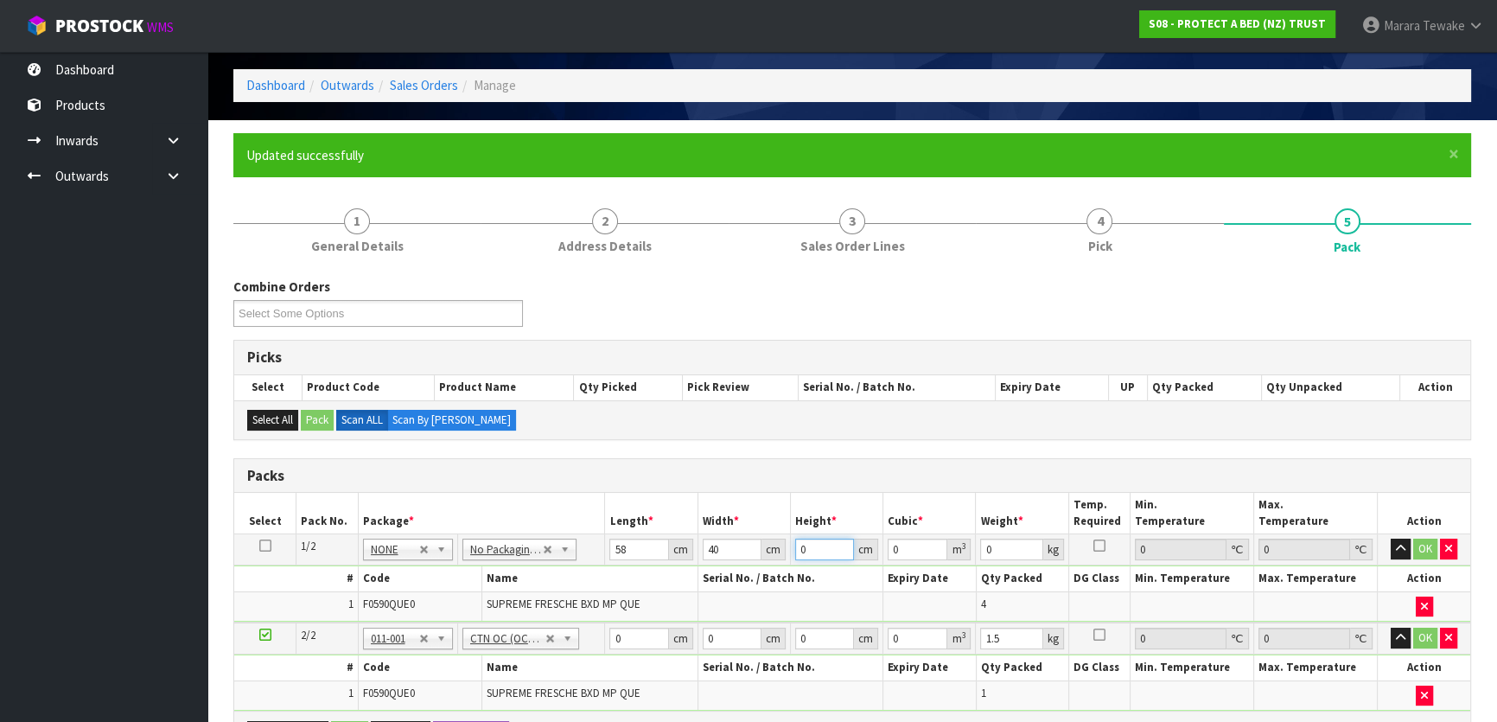
type input "0.00696"
type input "32"
type input "0.07424"
type input "32"
type input "7"
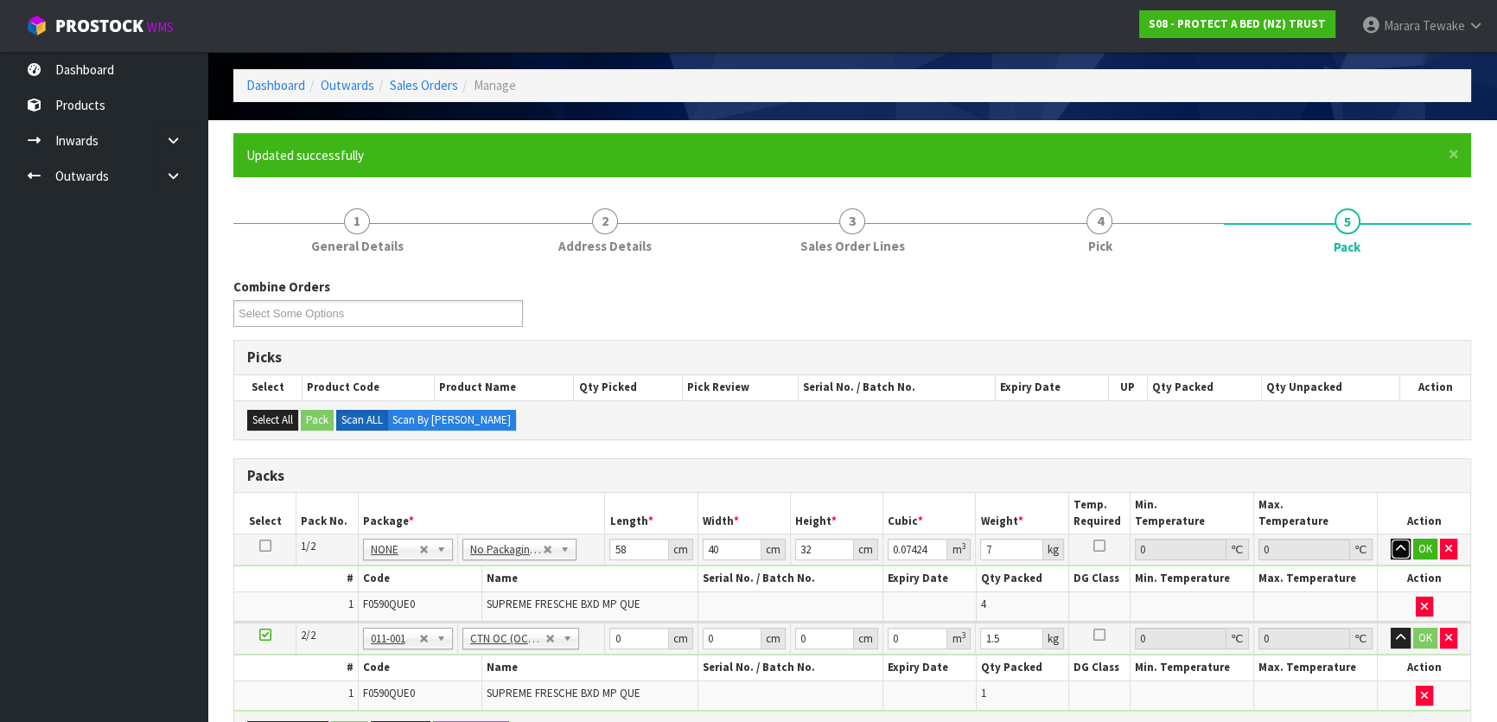
click at [1391, 539] on button "button" at bounding box center [1401, 549] width 20 height 21
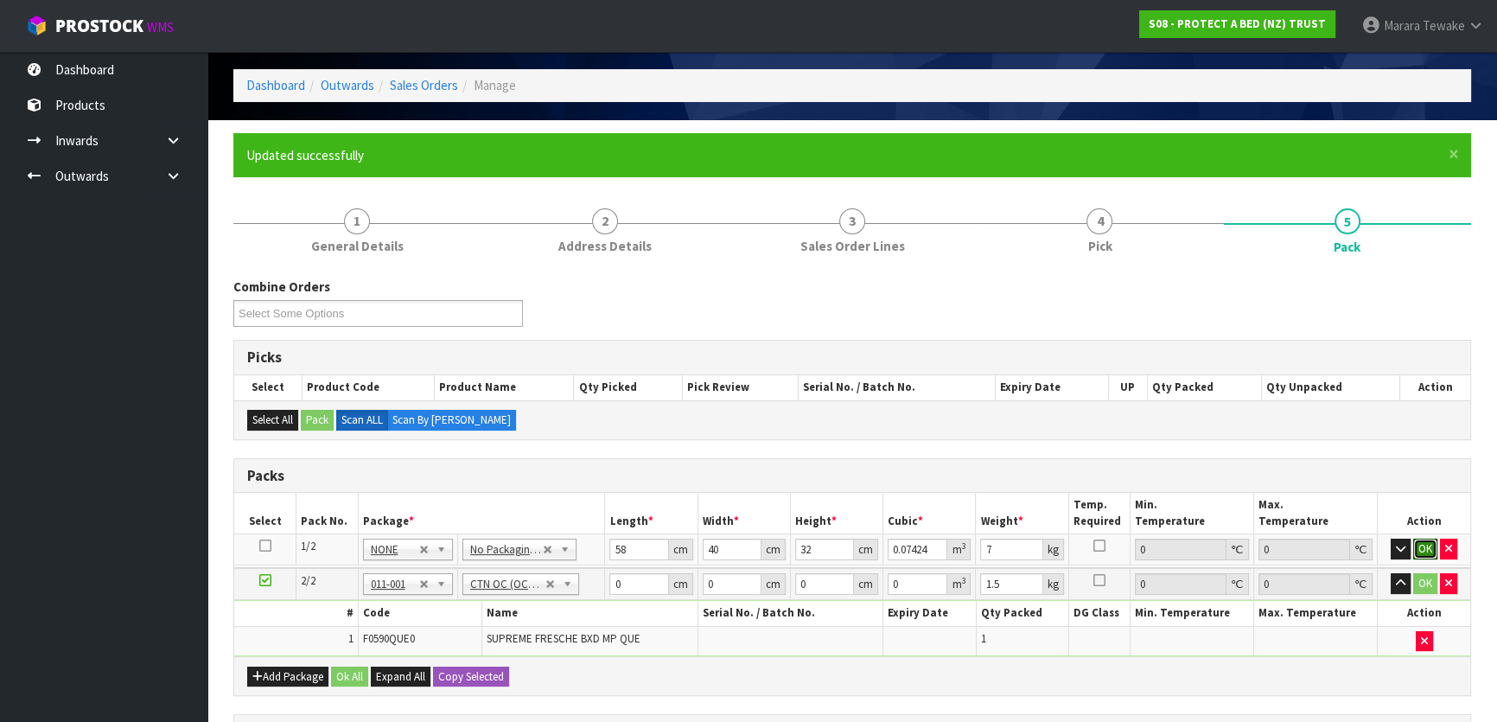
click button "OK" at bounding box center [1425, 549] width 24 height 21
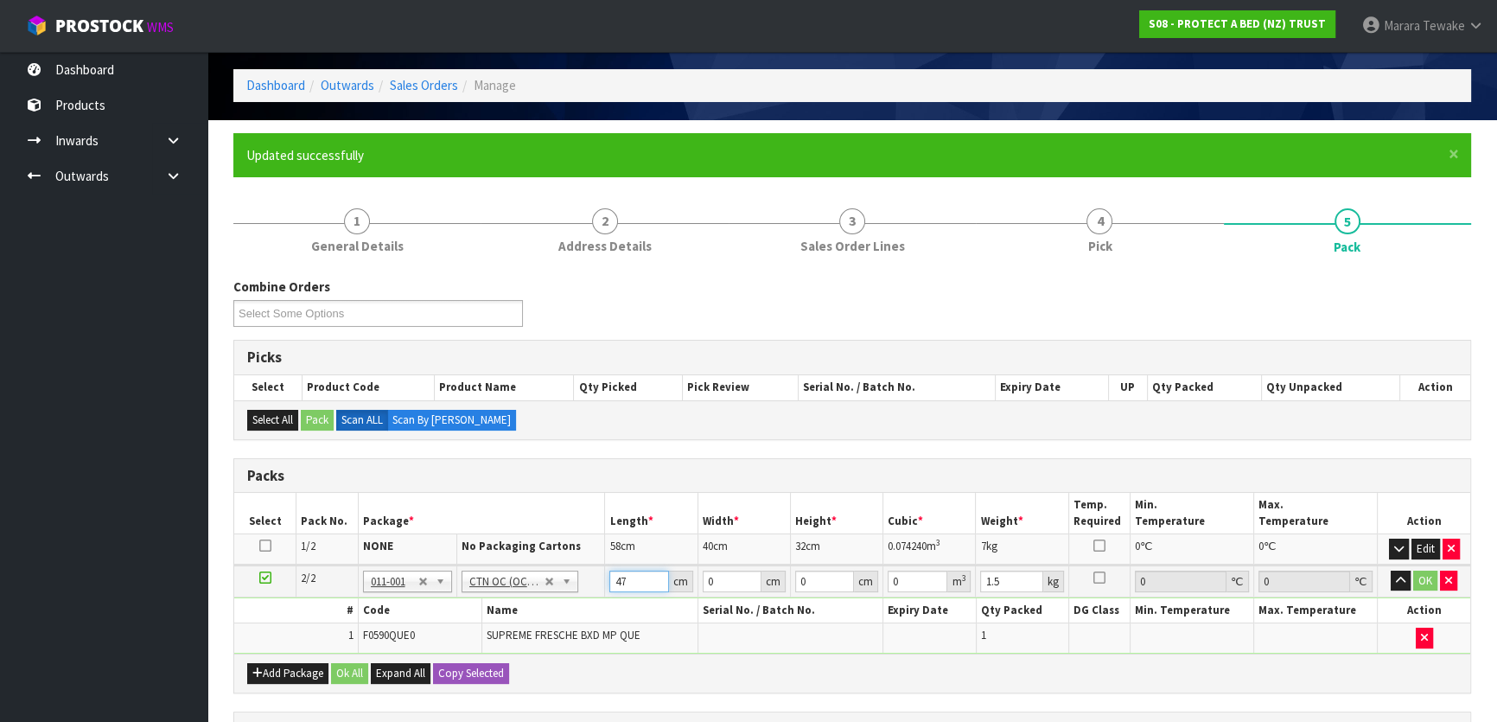
type input "47"
type input "26"
type input "3"
type input "0.003666"
type input "33"
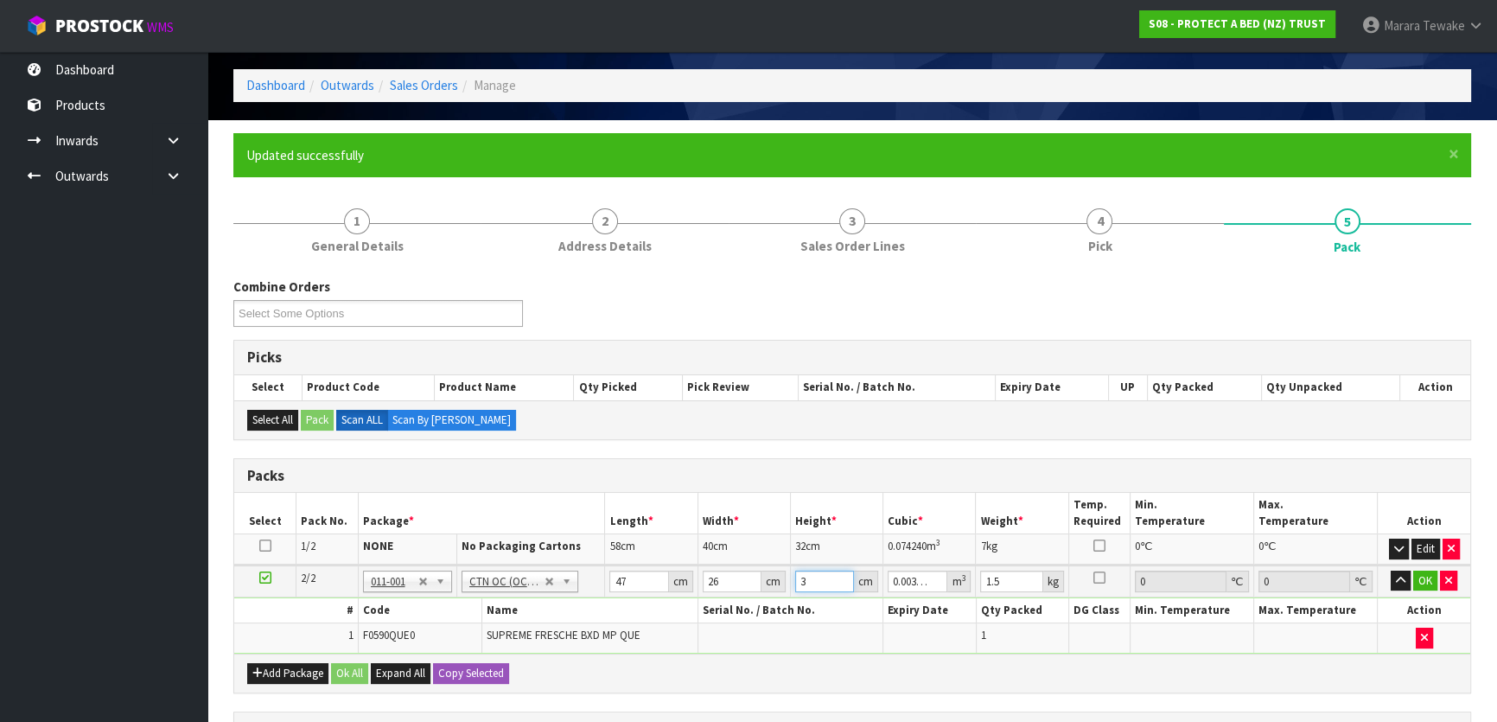
type input "0.040326"
type input "33"
type input "3"
click at [1391, 571] on button "button" at bounding box center [1401, 581] width 20 height 21
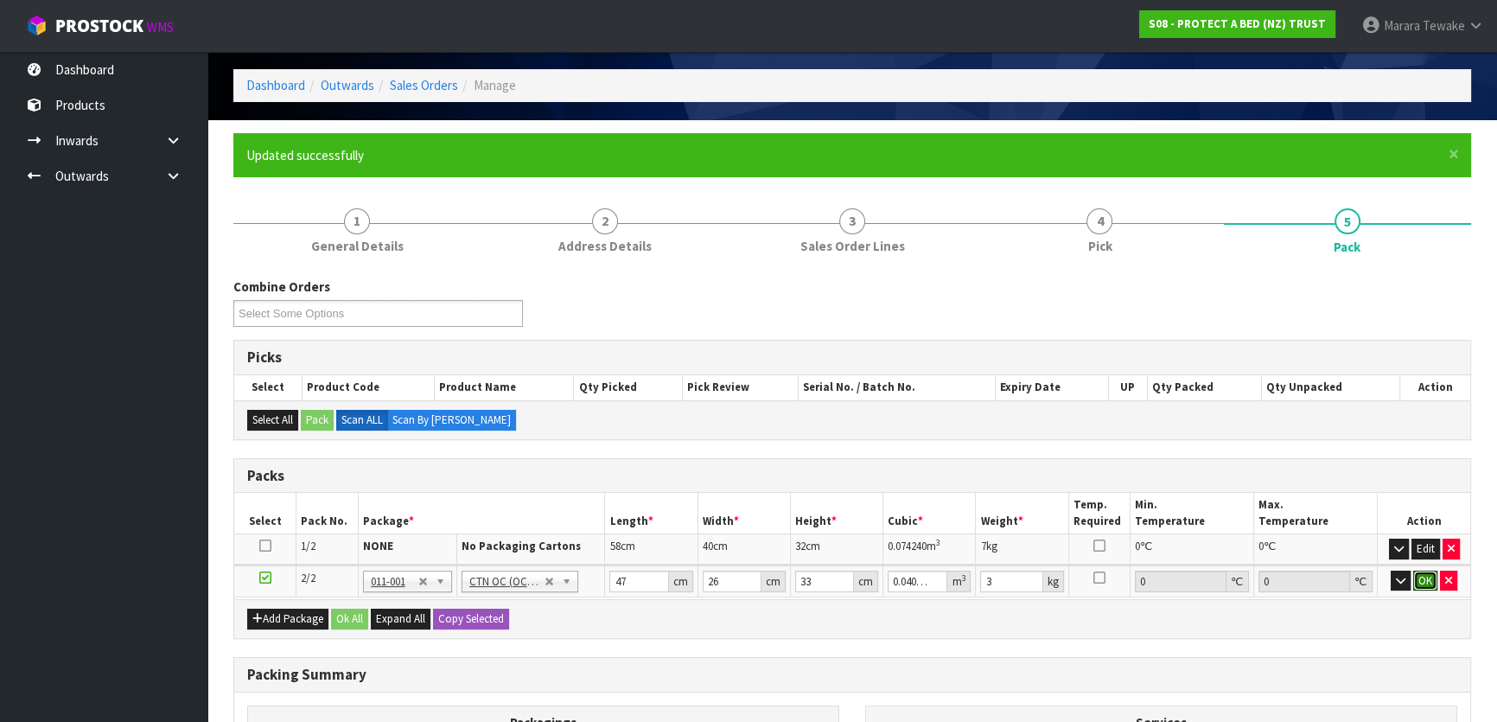
click button "OK" at bounding box center [1425, 581] width 24 height 21
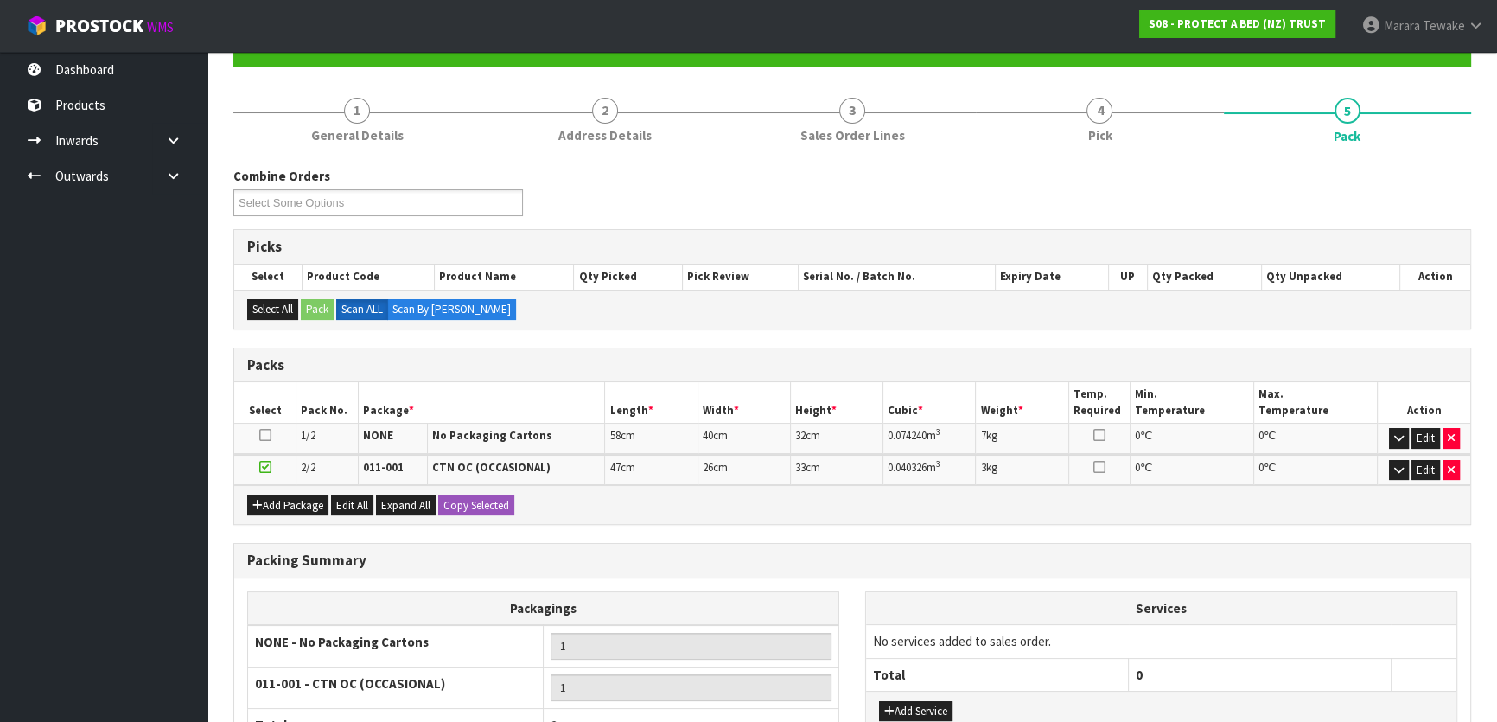
scroll to position [339, 0]
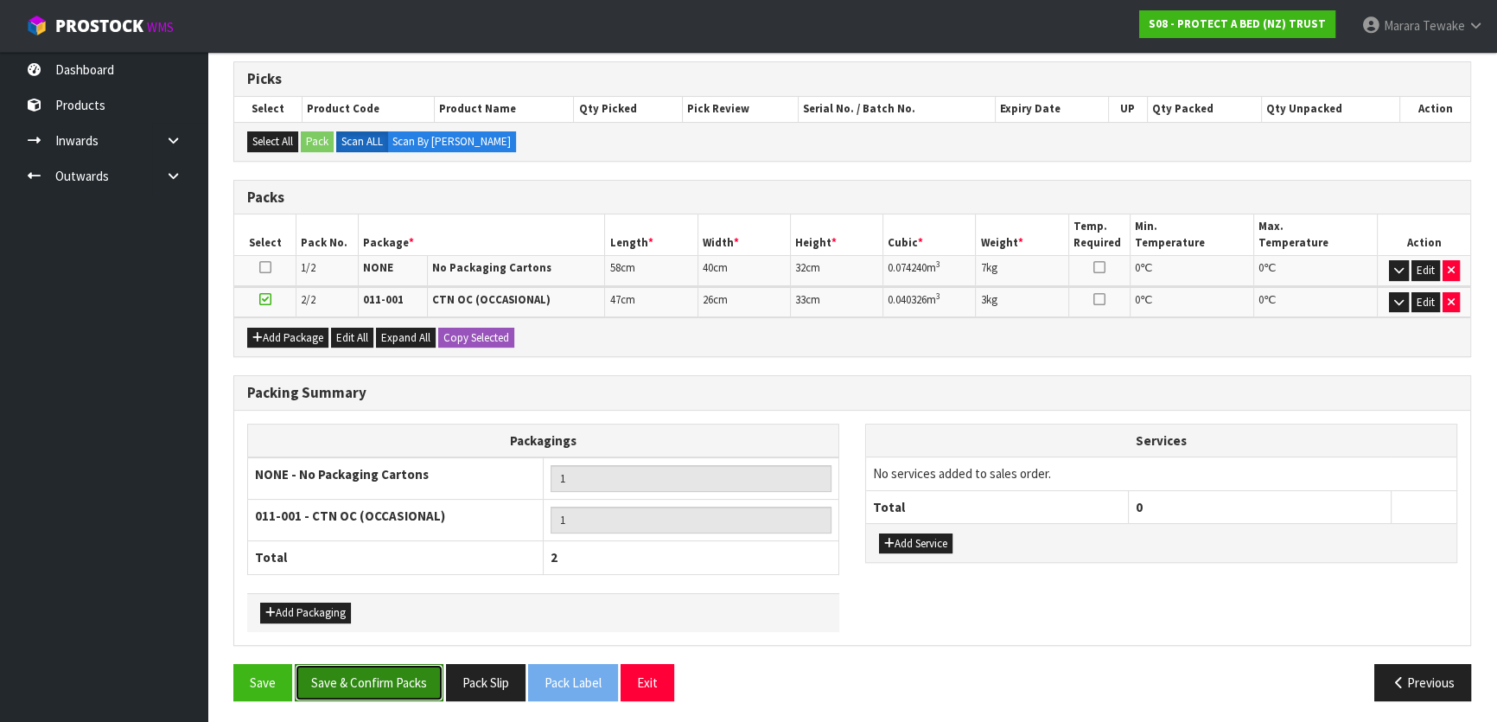
click at [397, 673] on button "Save & Confirm Packs" at bounding box center [369, 682] width 149 height 37
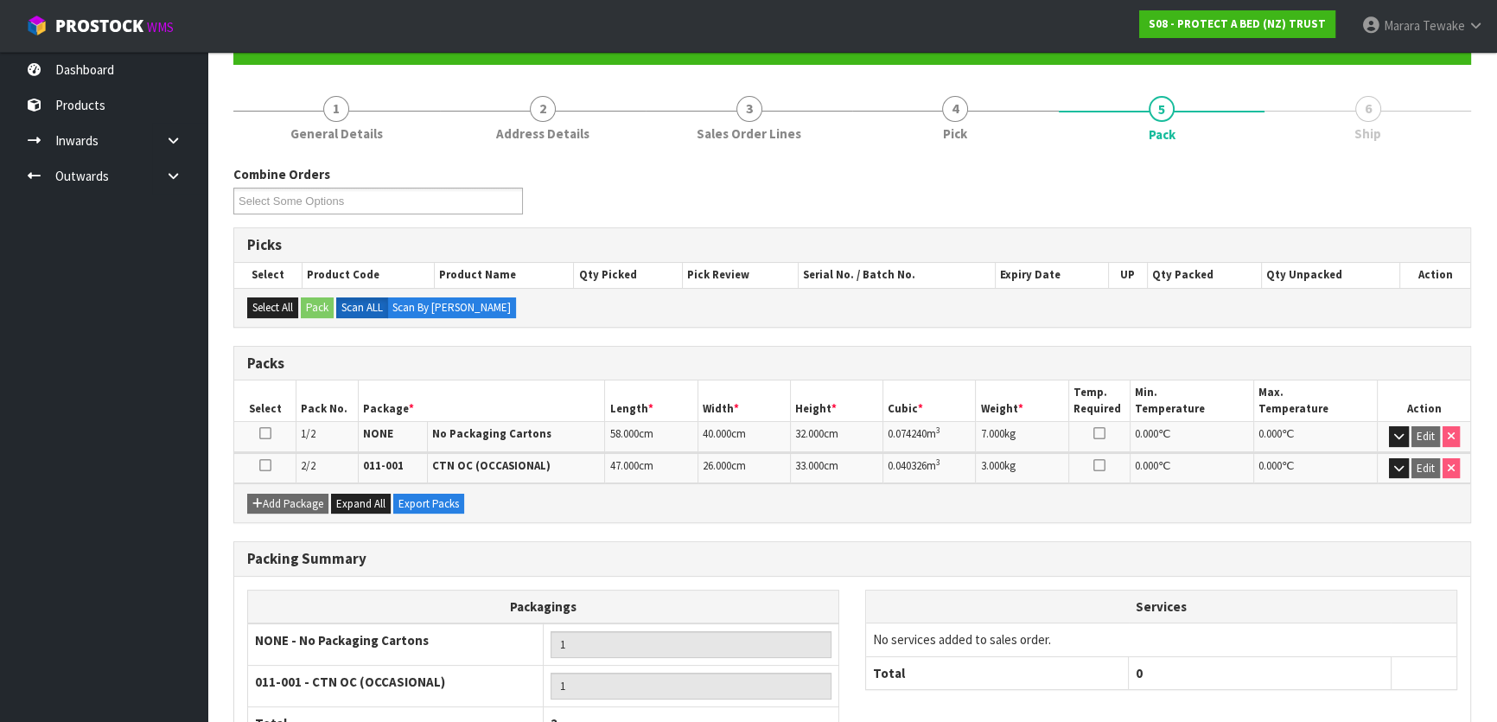
scroll to position [302, 0]
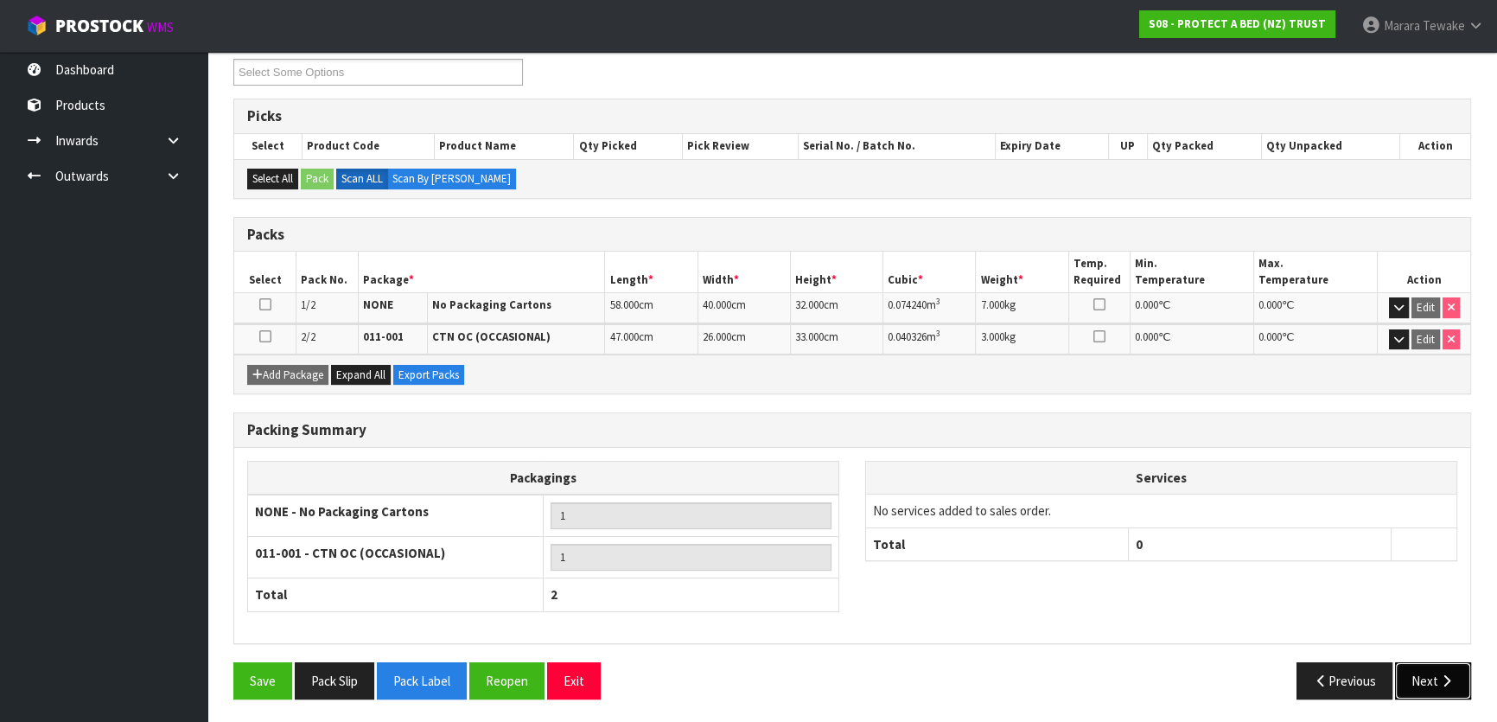
click at [1410, 685] on button "Next" at bounding box center [1433, 680] width 76 height 37
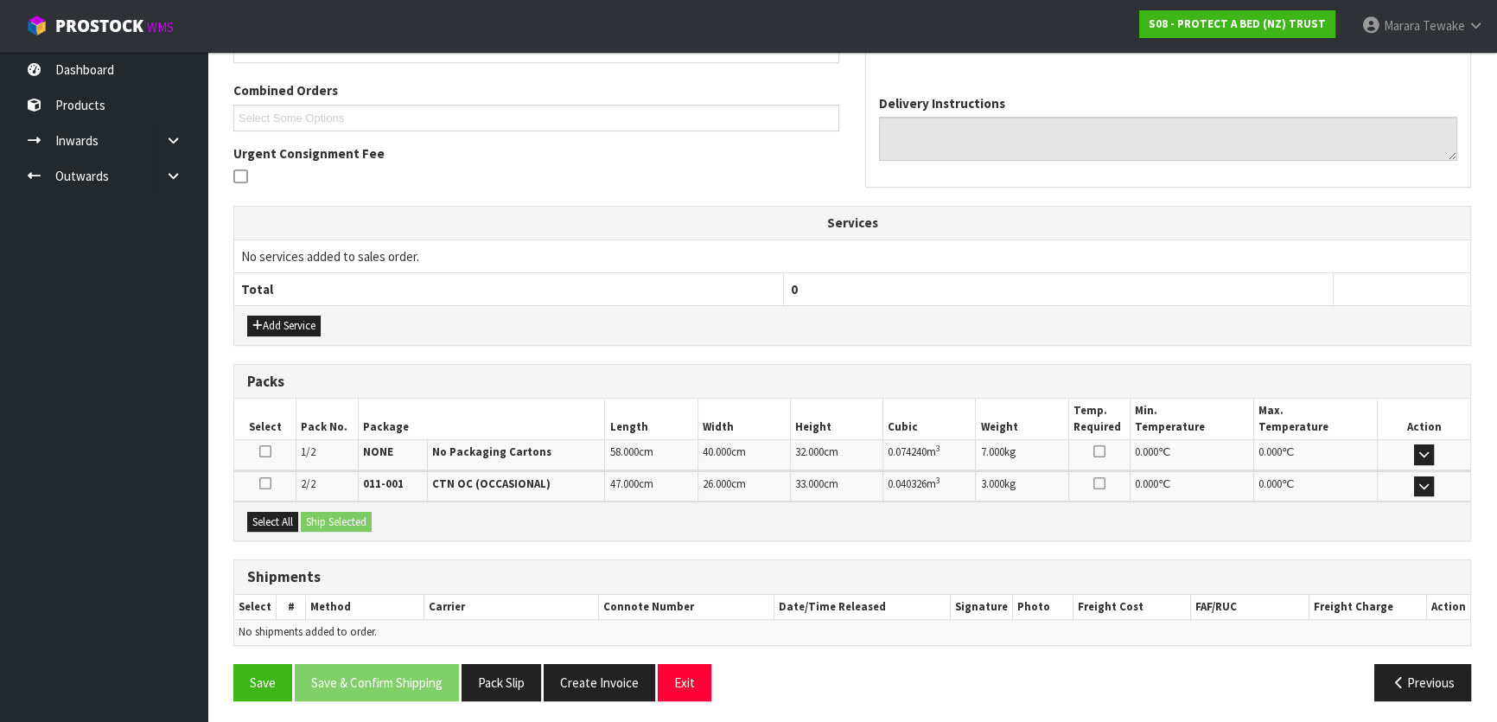
scroll to position [431, 0]
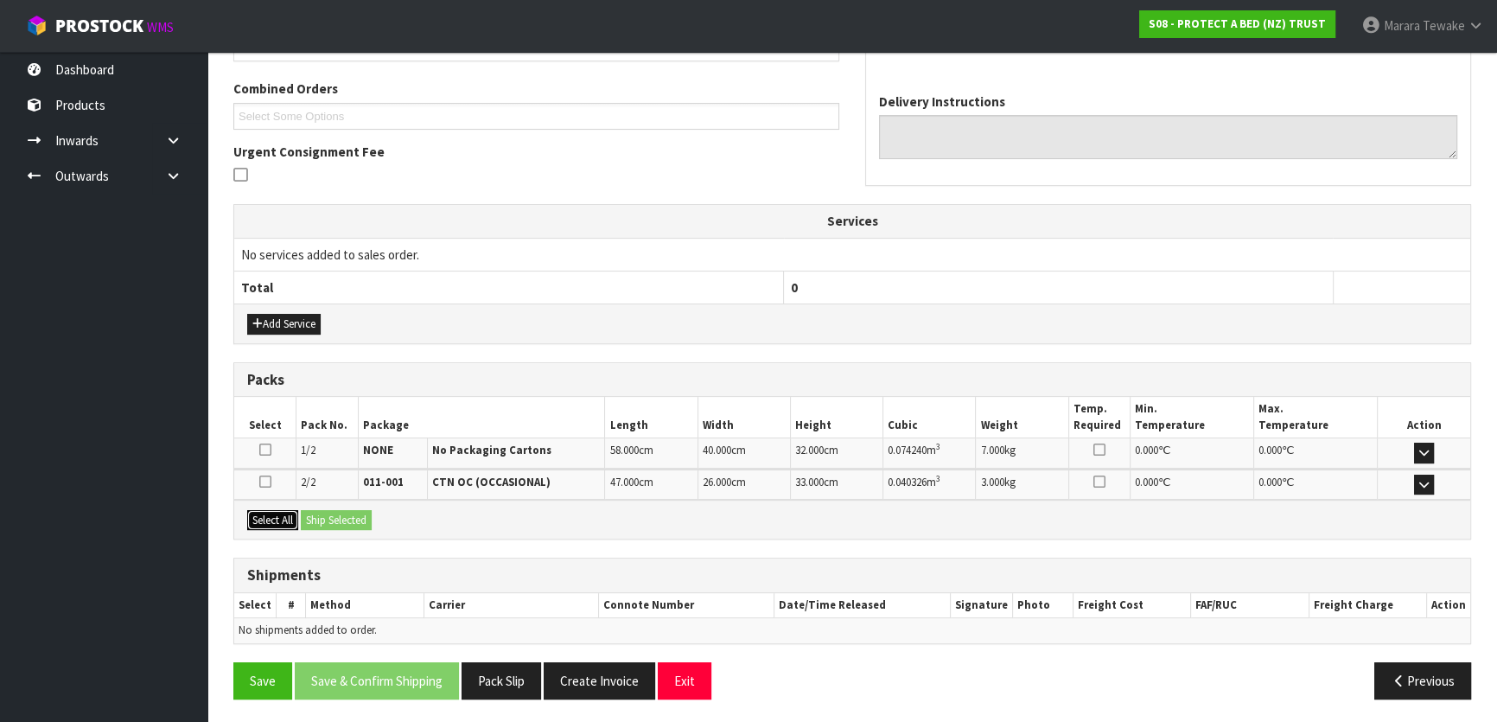
drag, startPoint x: 278, startPoint y: 524, endPoint x: 315, endPoint y: 516, distance: 38.0
click at [278, 523] on button "Select All" at bounding box center [272, 520] width 51 height 21
click at [320, 514] on button "Ship Selected" at bounding box center [336, 520] width 71 height 21
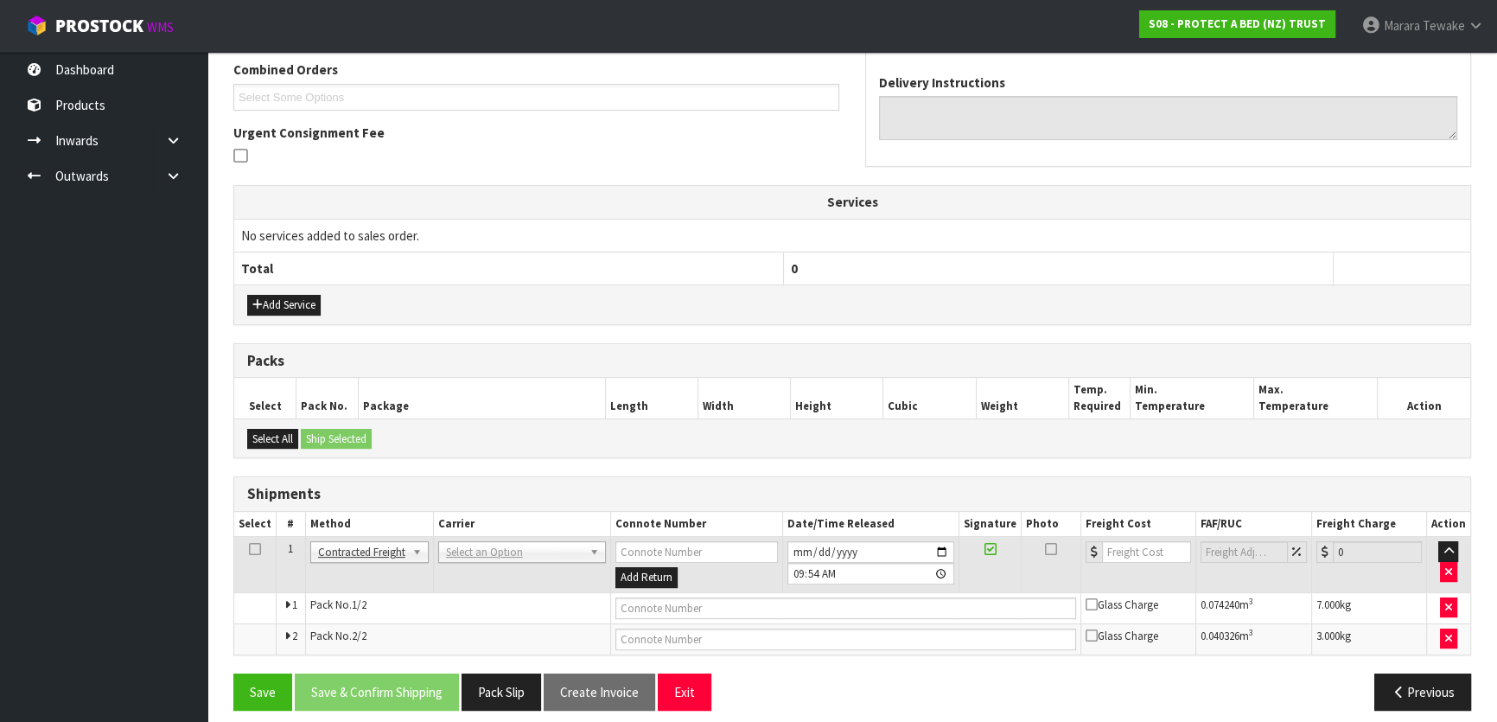
scroll to position [460, 0]
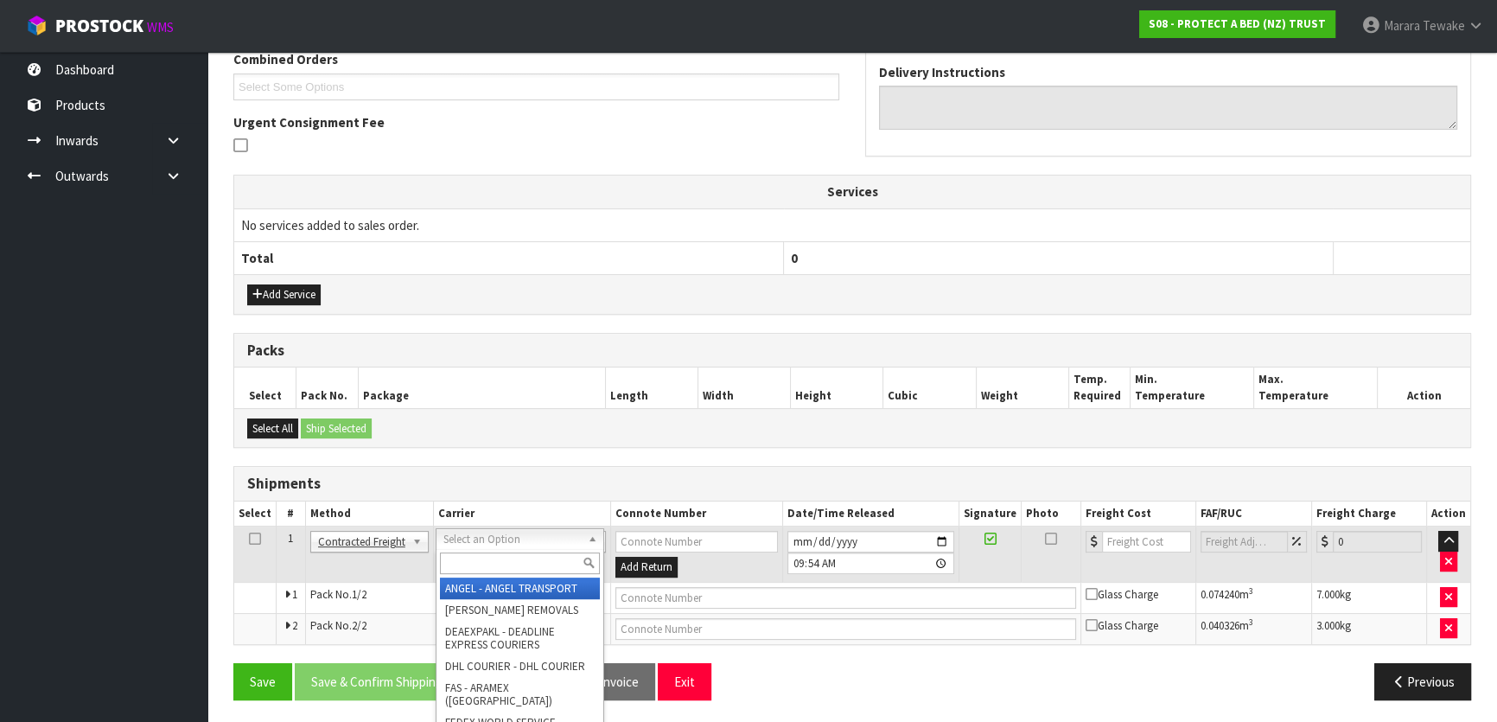
drag, startPoint x: 461, startPoint y: 533, endPoint x: 462, endPoint y: 561, distance: 27.7
click at [462, 563] on input "text" at bounding box center [520, 563] width 160 height 22
type input "NZP"
drag, startPoint x: 458, startPoint y: 587, endPoint x: 452, endPoint y: 603, distance: 17.5
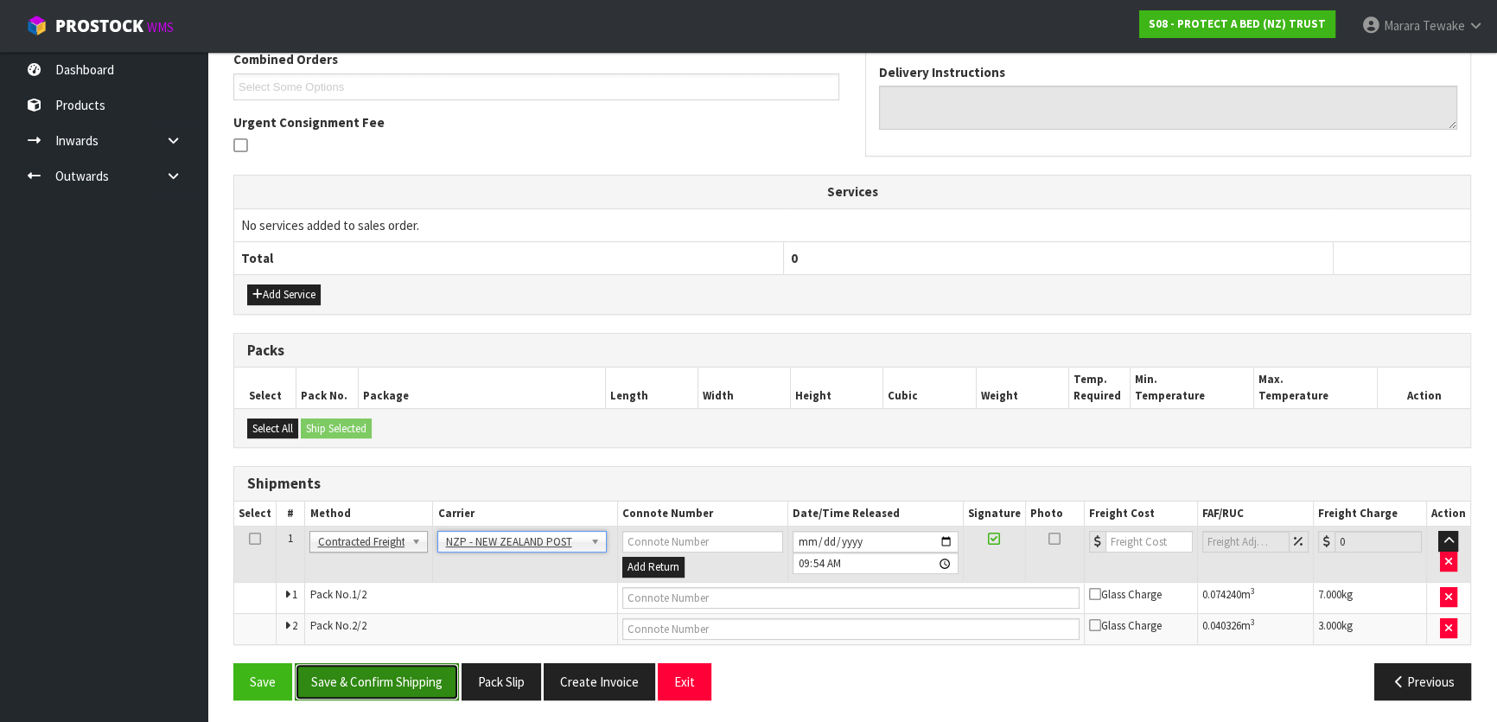
click at [410, 688] on button "Save & Confirm Shipping" at bounding box center [377, 681] width 164 height 37
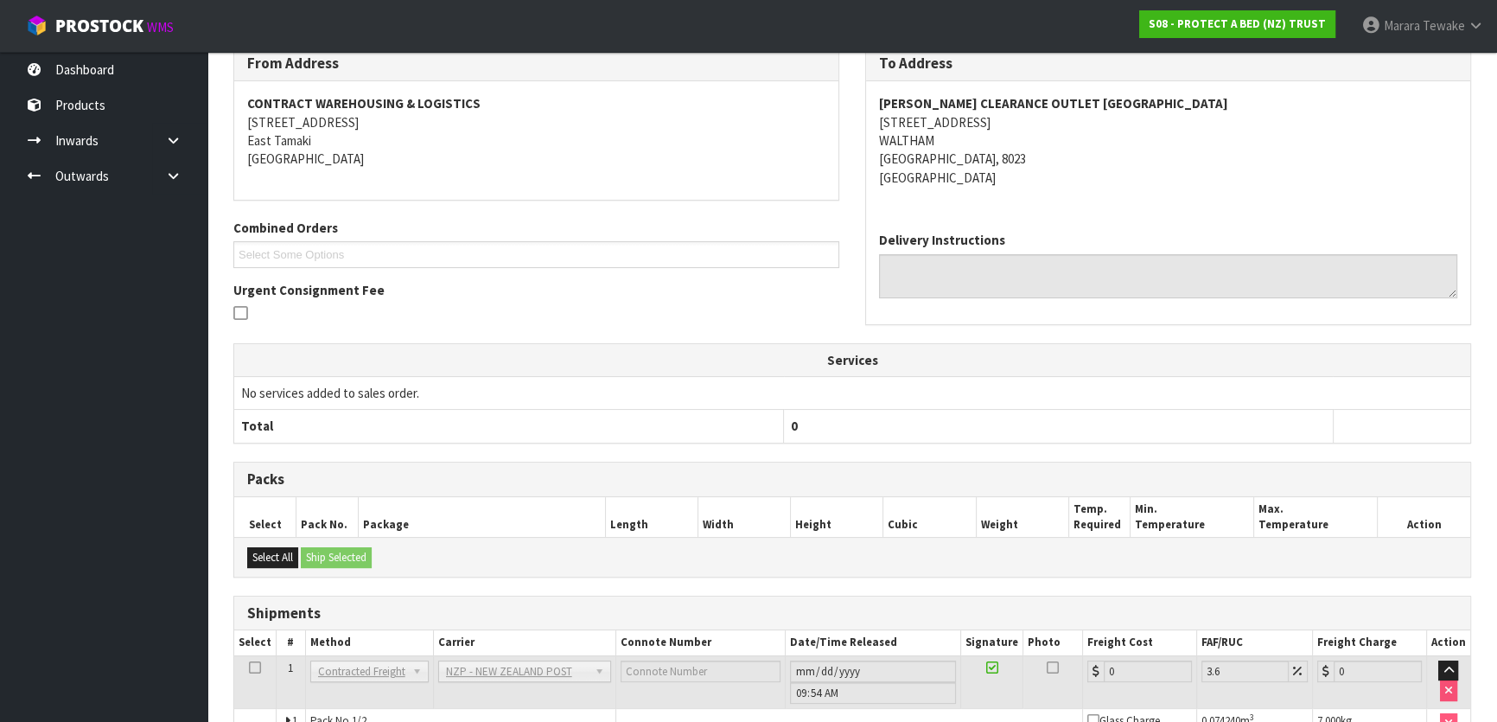
scroll to position [435, 0]
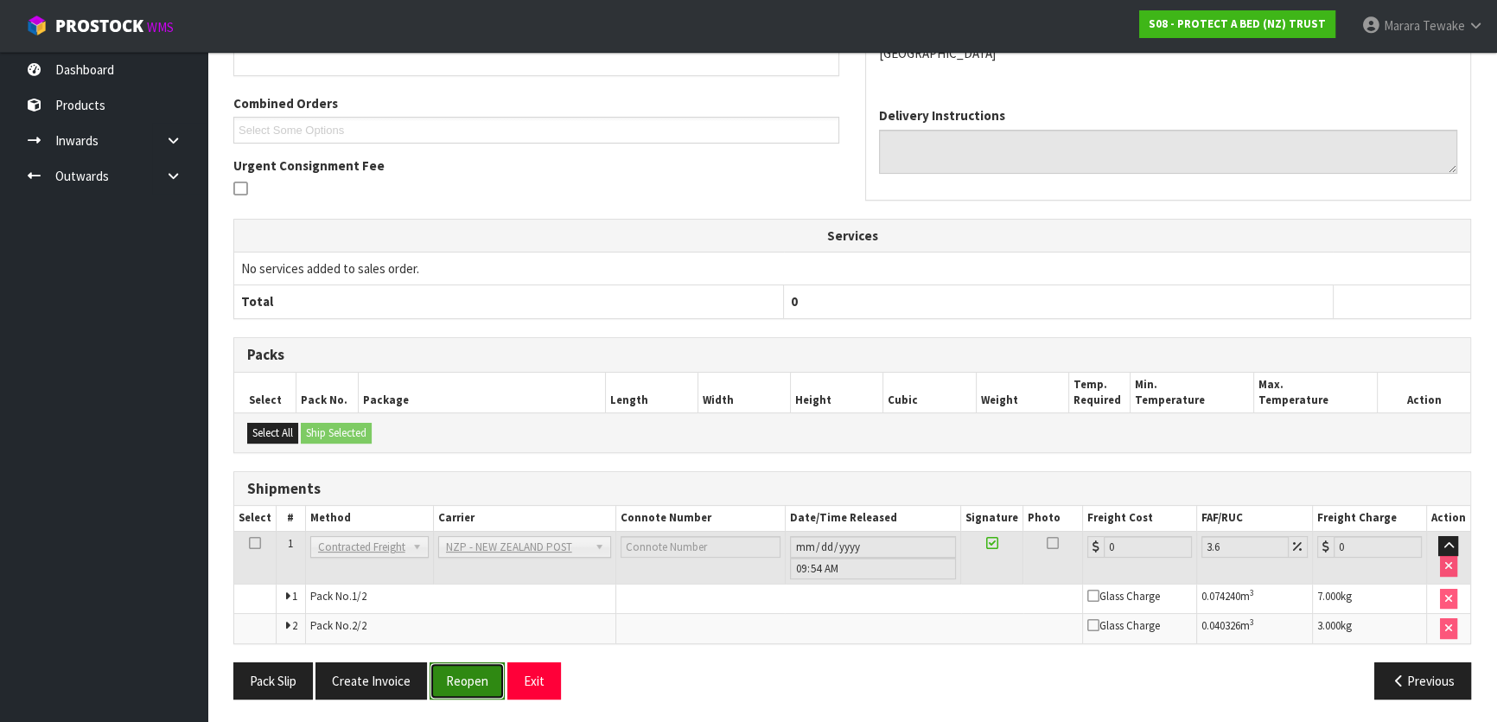
click at [466, 673] on button "Reopen" at bounding box center [467, 680] width 75 height 37
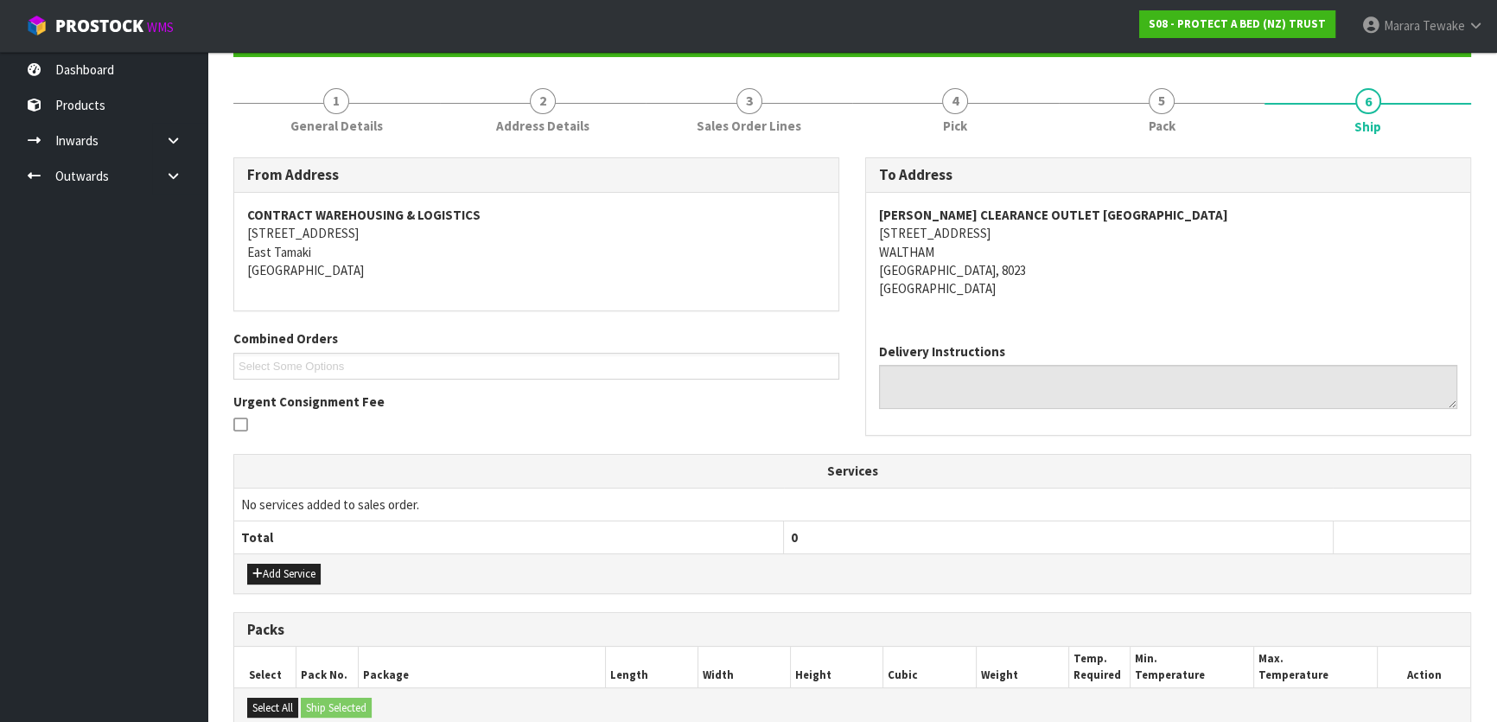
scroll to position [460, 0]
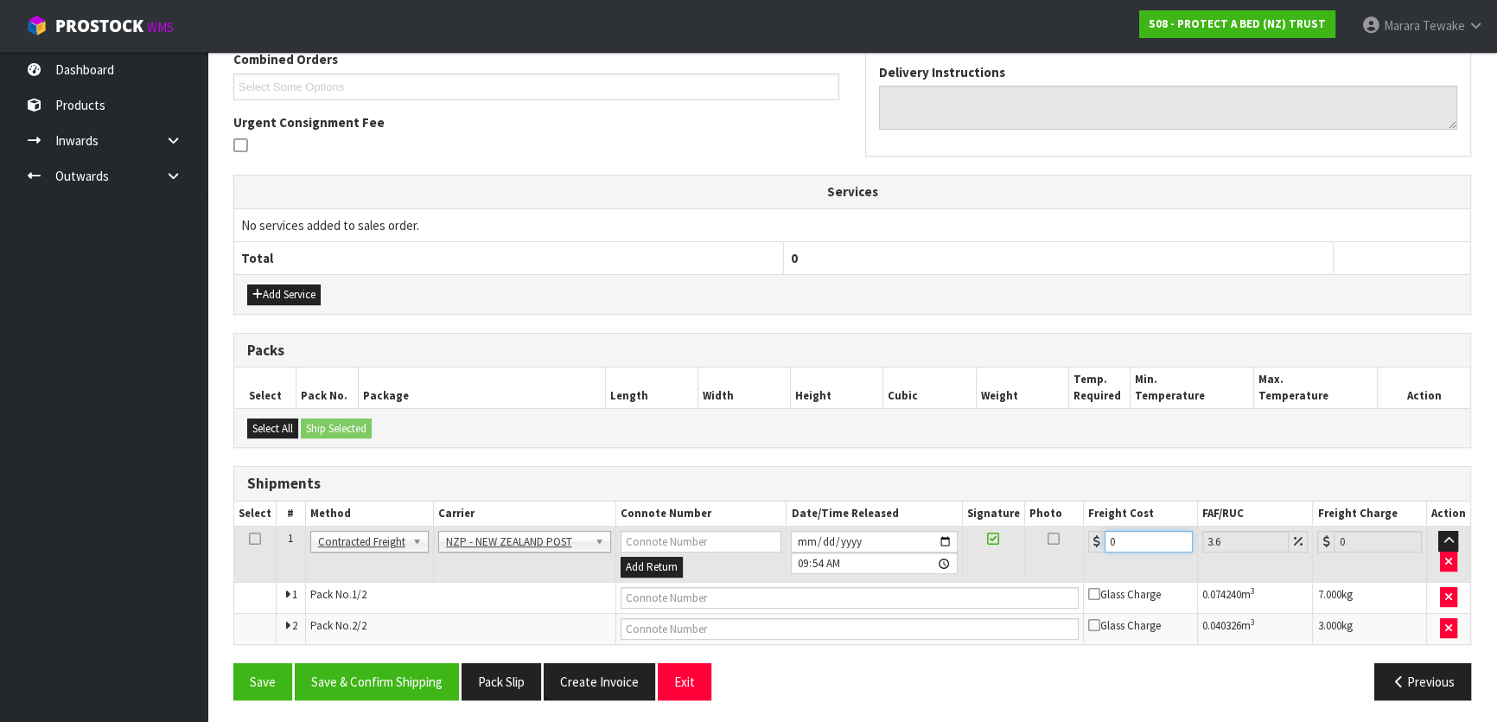
drag, startPoint x: 1100, startPoint y: 533, endPoint x: 1057, endPoint y: 510, distance: 48.0
click at [1064, 513] on table "Select # Method Carrier Connote Number Date/Time Released Signature Photo Freig…" at bounding box center [852, 572] width 1236 height 143
type input "3"
type input "3.11"
type input "31"
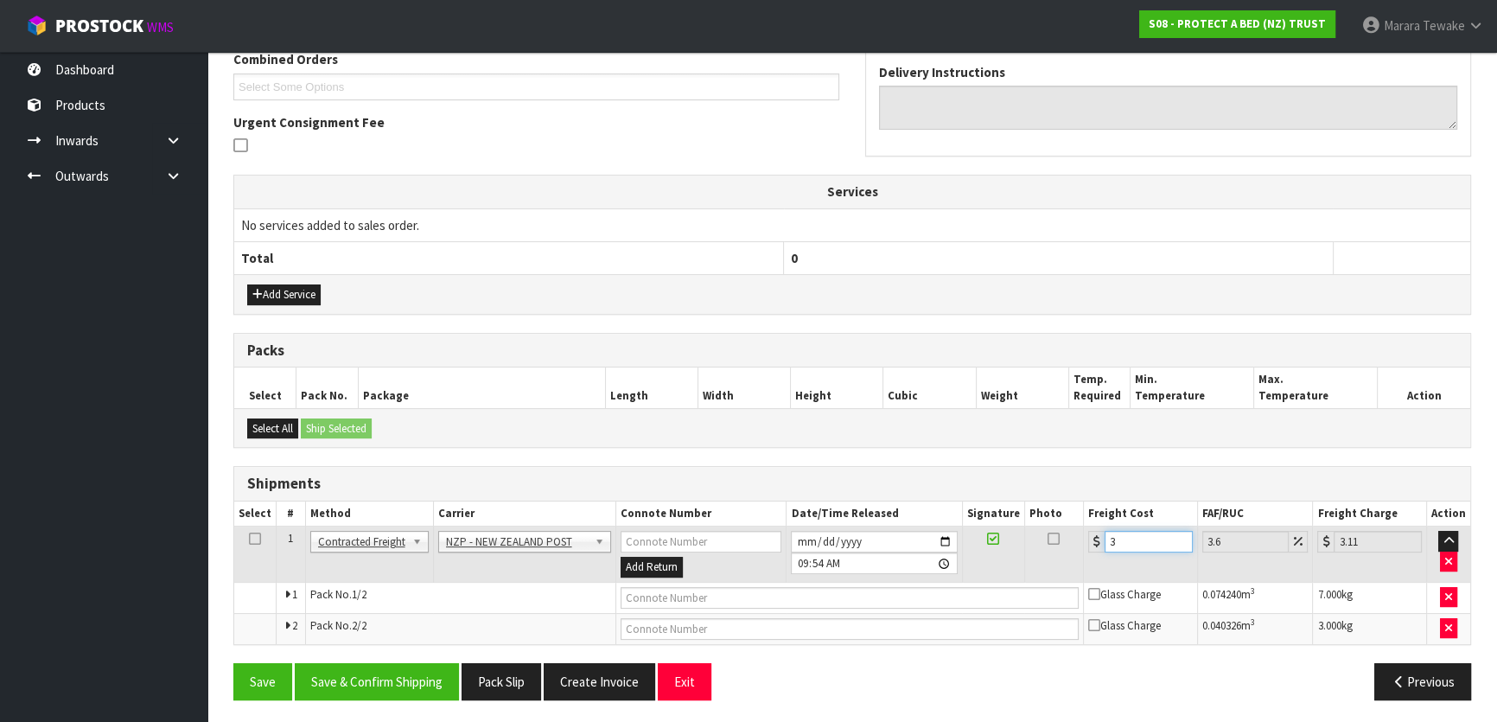
type input "32.12"
type input "31.5"
type input "32.63"
type input "31.55"
type input "32.69"
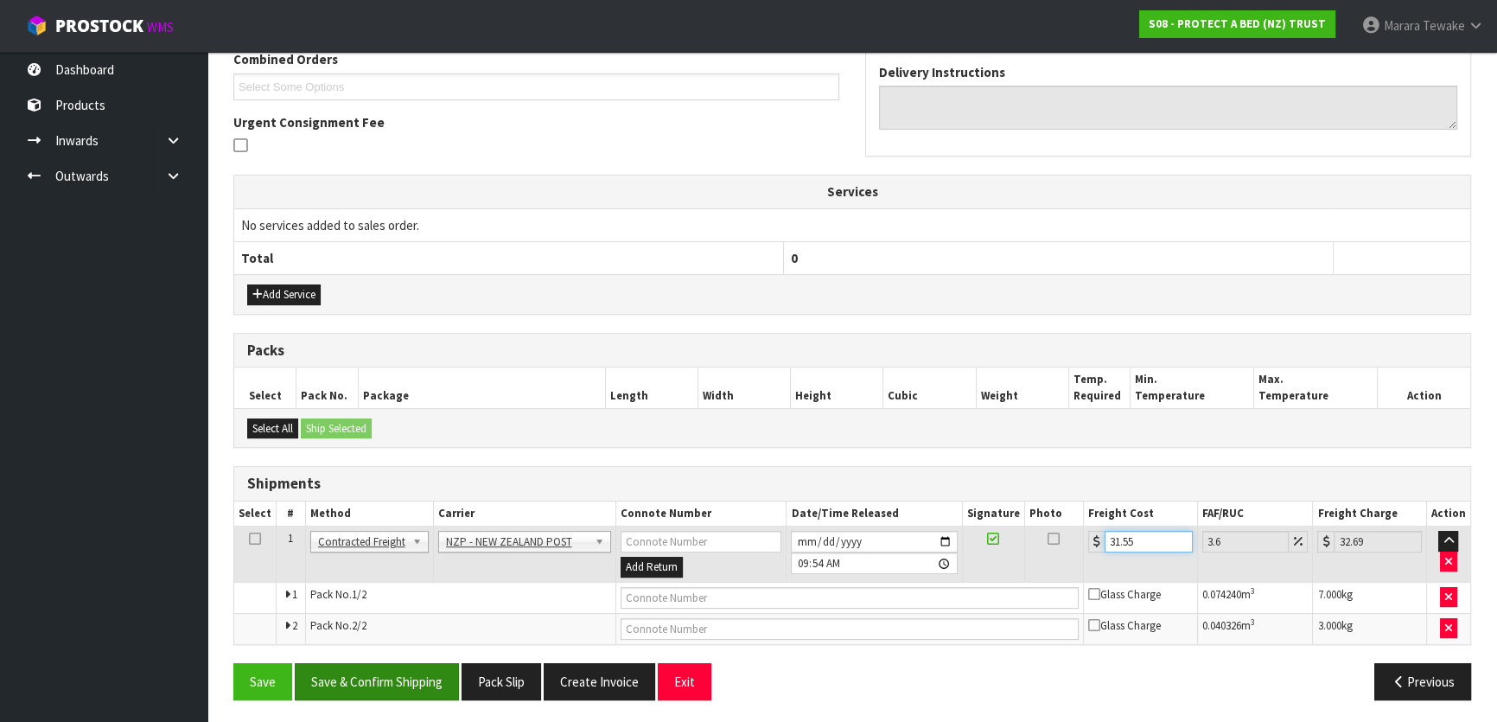
type input "31.55"
click at [412, 680] on button "Save & Confirm Shipping" at bounding box center [377, 681] width 164 height 37
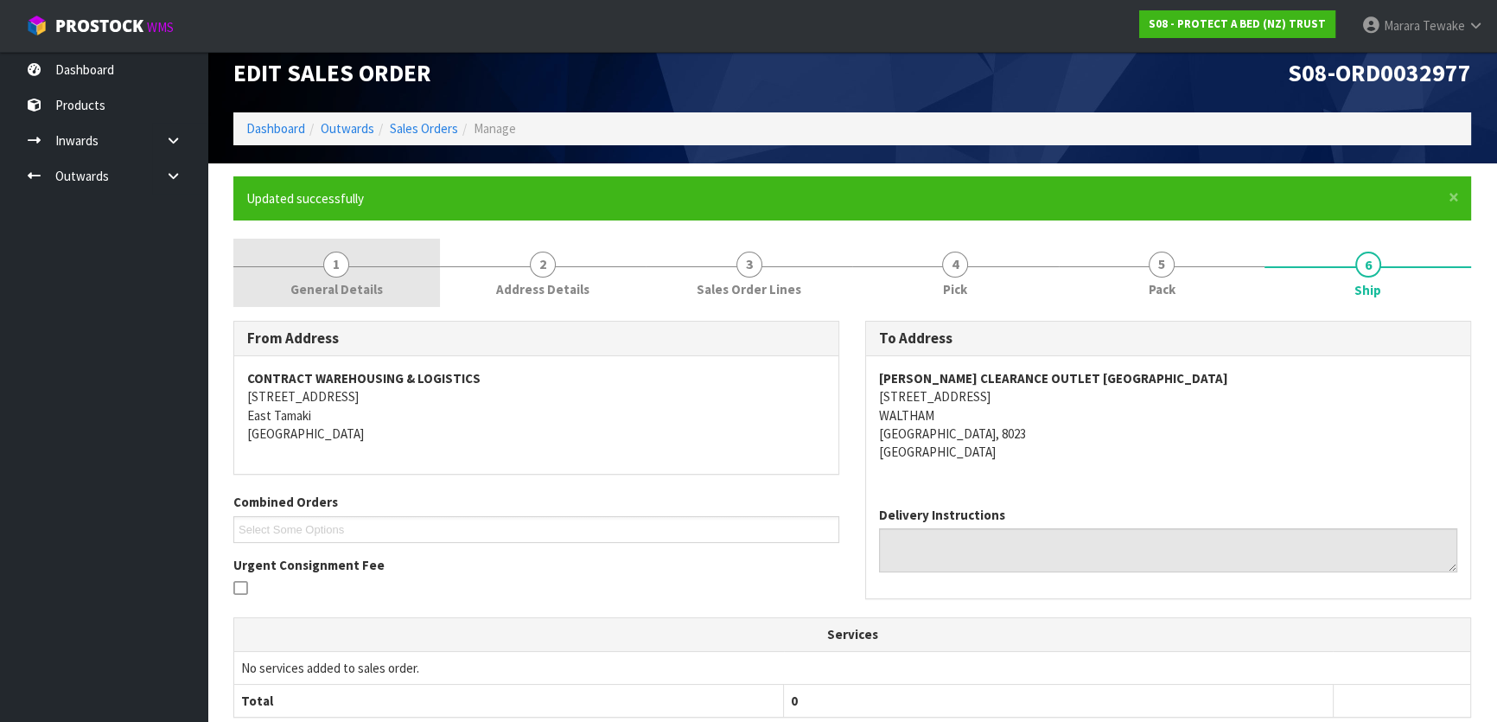
scroll to position [0, 0]
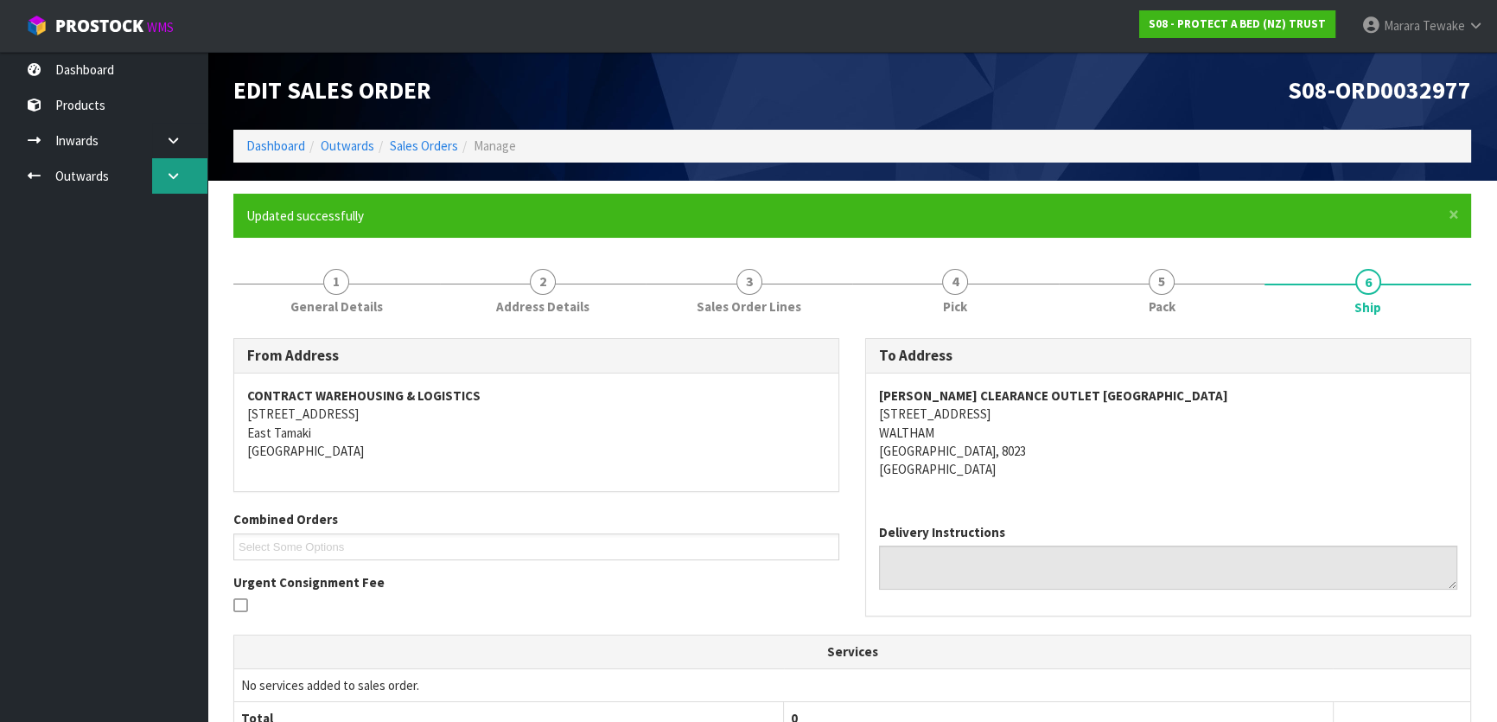
click at [174, 164] on link at bounding box center [179, 175] width 55 height 35
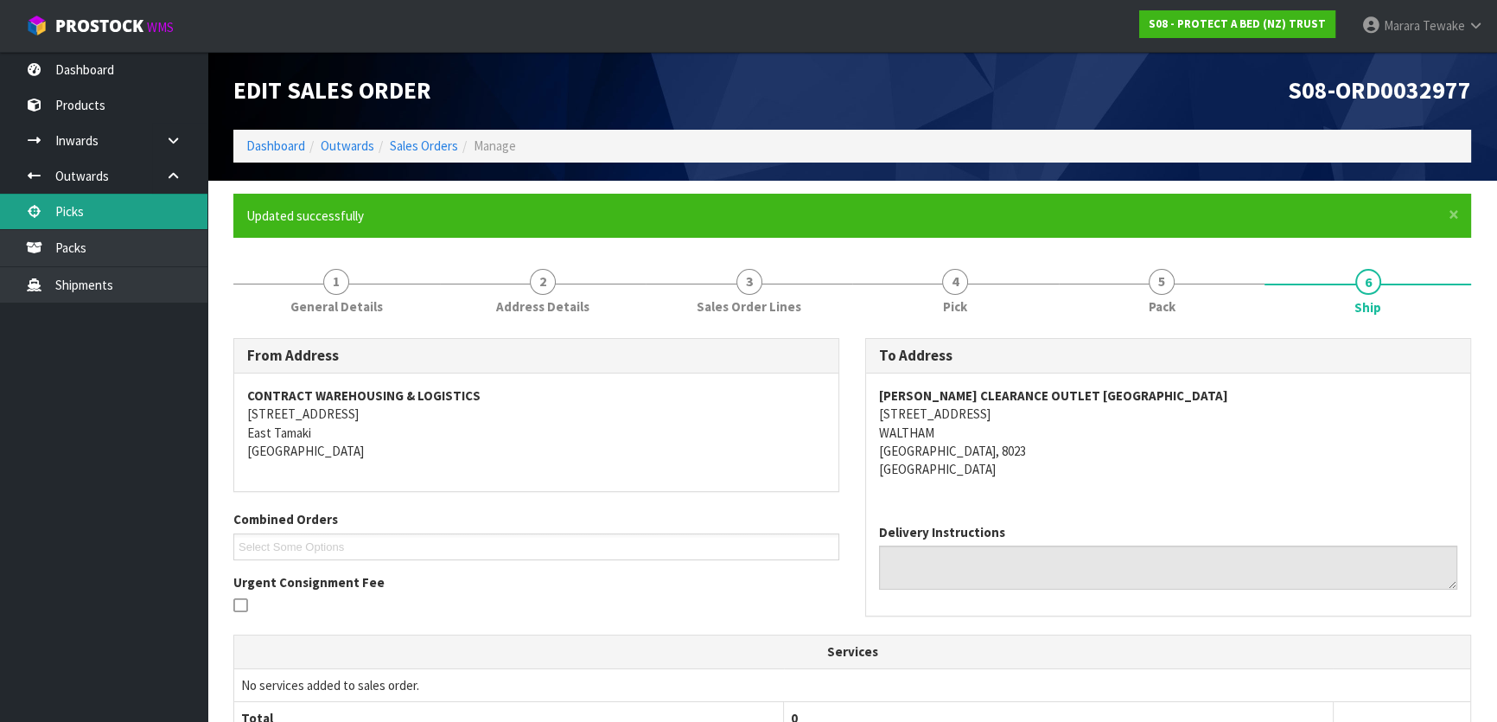
click at [134, 208] on link "Picks" at bounding box center [103, 211] width 207 height 35
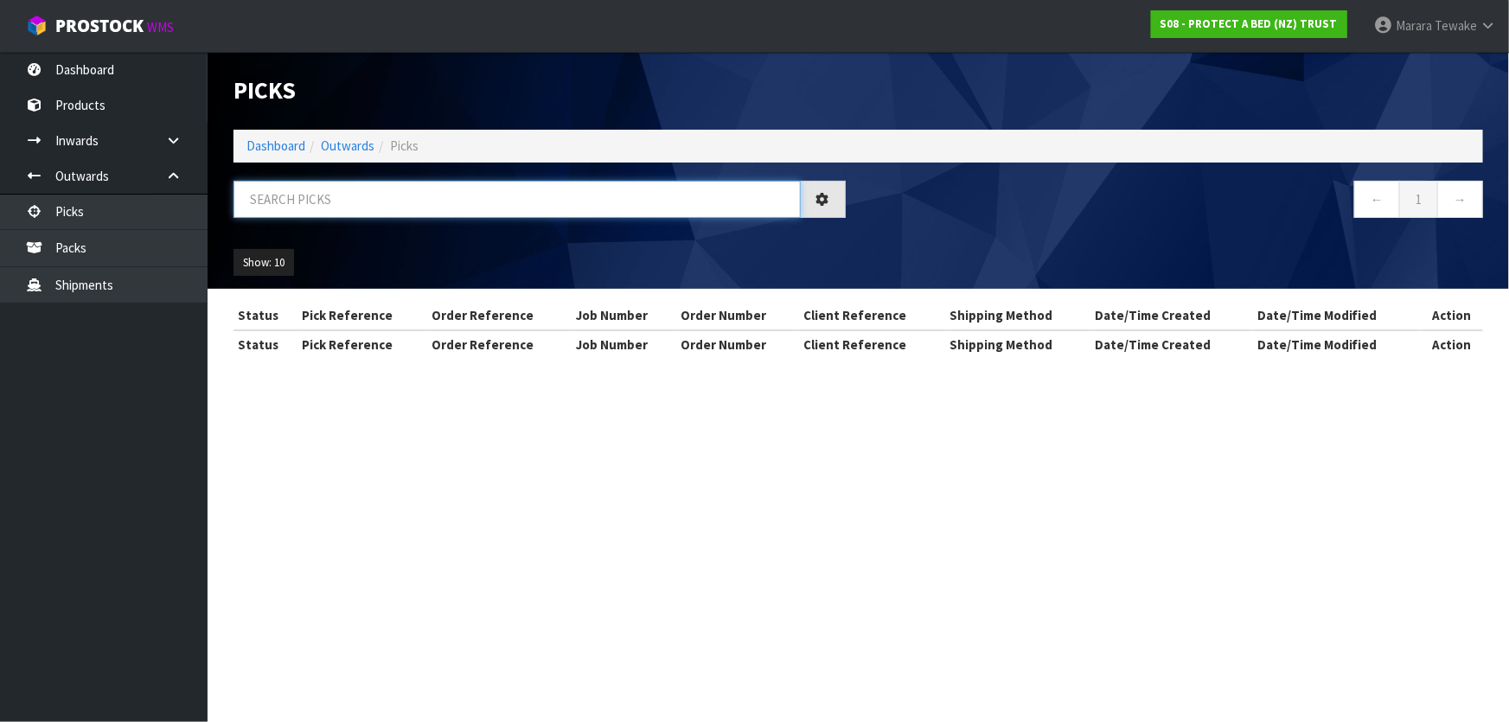
click at [292, 207] on input "text" at bounding box center [516, 199] width 567 height 37
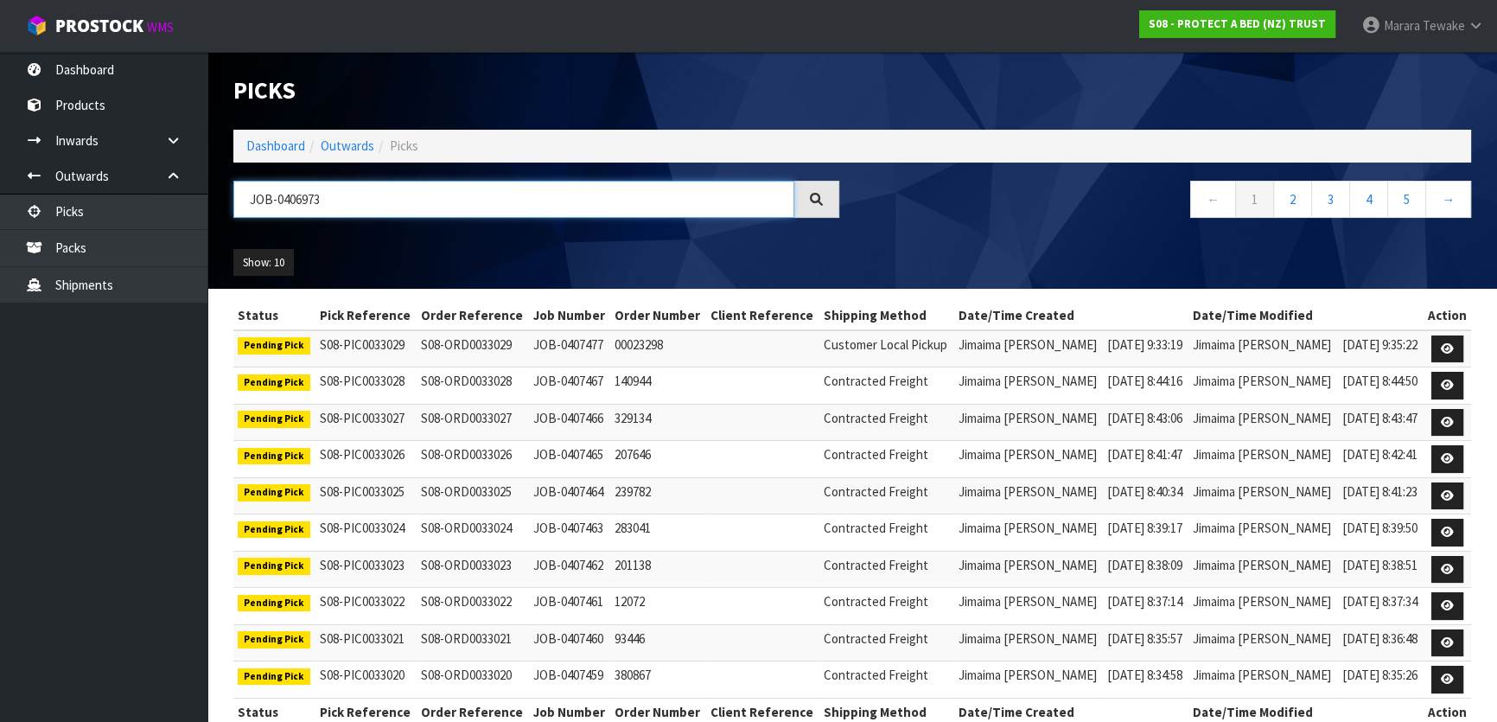
type input "JOB-0406973"
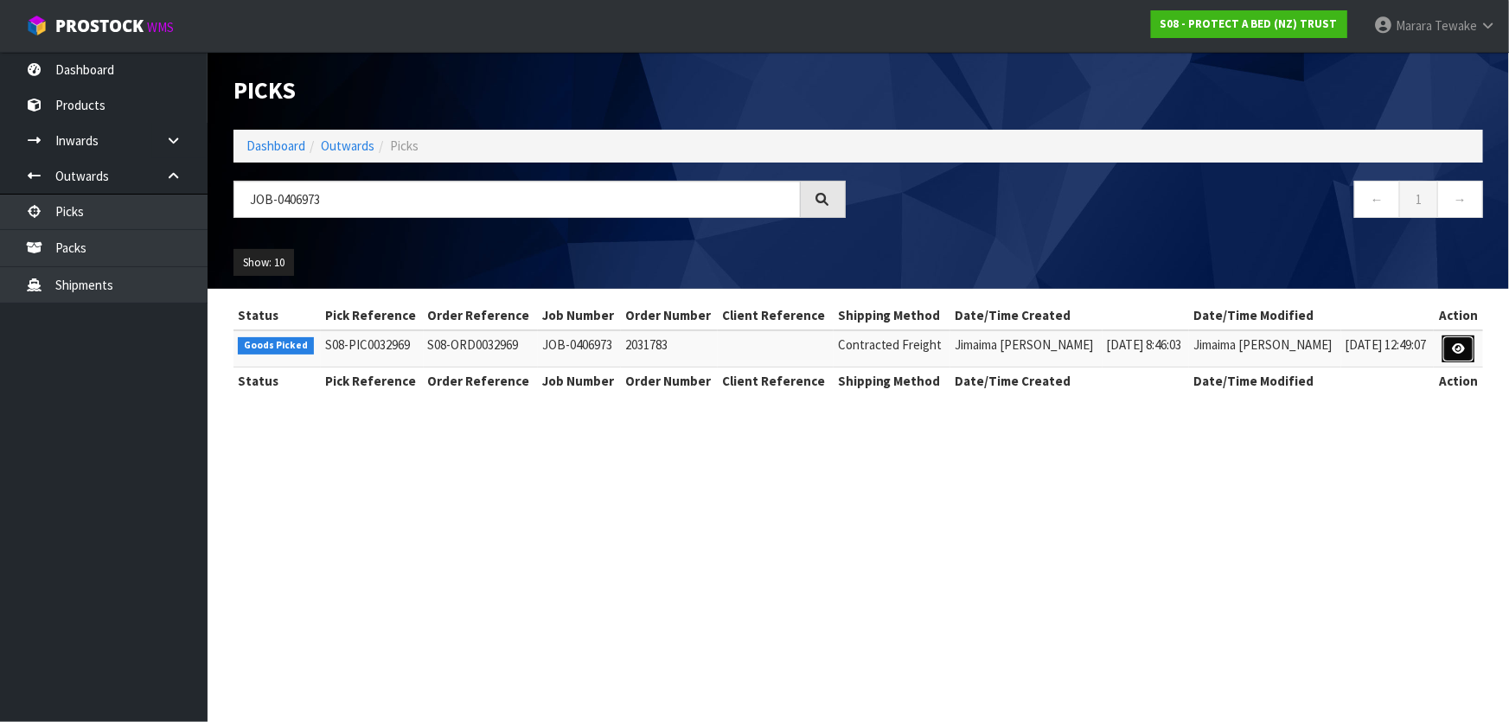
click at [1449, 354] on link at bounding box center [1458, 349] width 32 height 28
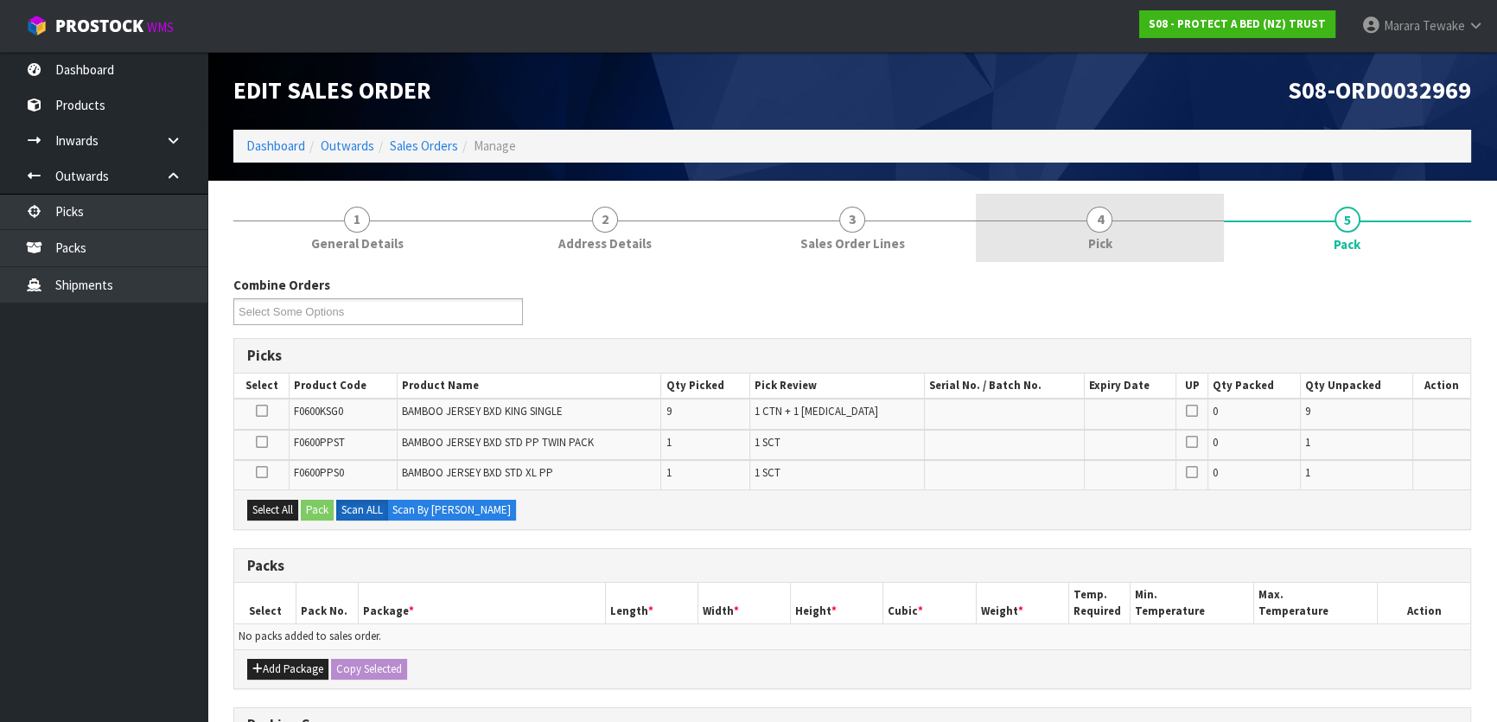
drag, startPoint x: 1107, startPoint y: 229, endPoint x: 1120, endPoint y: 240, distance: 17.2
click at [1107, 227] on link "4 Pick" at bounding box center [1099, 228] width 247 height 68
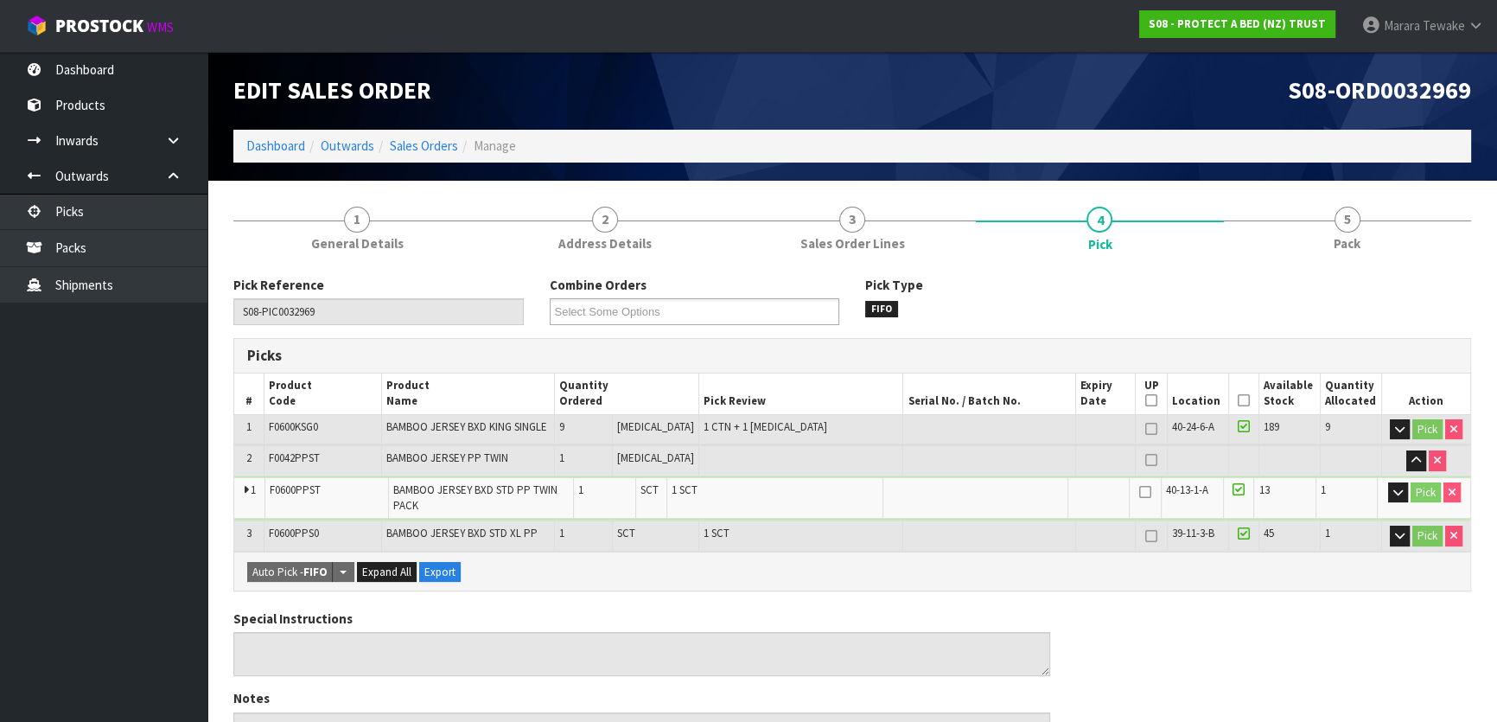
click at [1238, 400] on icon at bounding box center [1244, 400] width 12 height 1
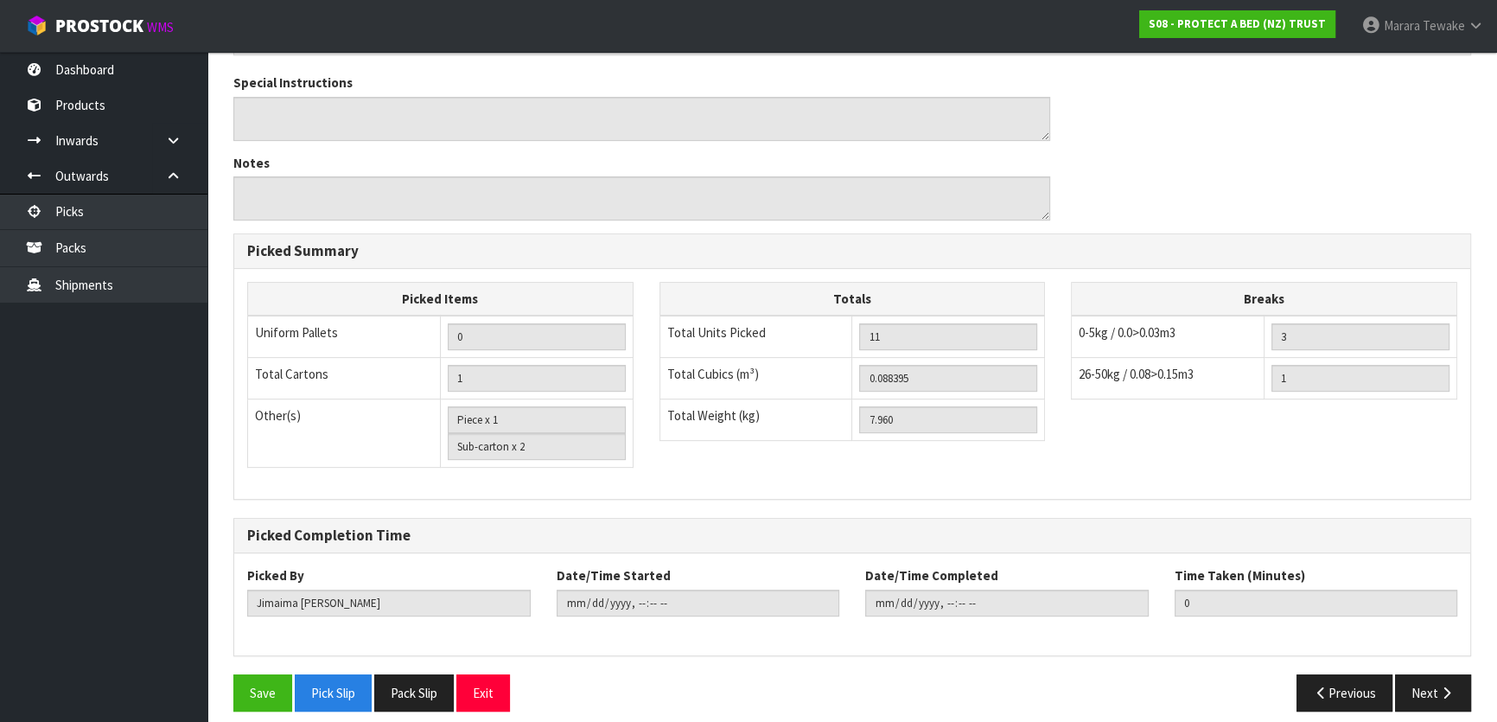
scroll to position [609, 0]
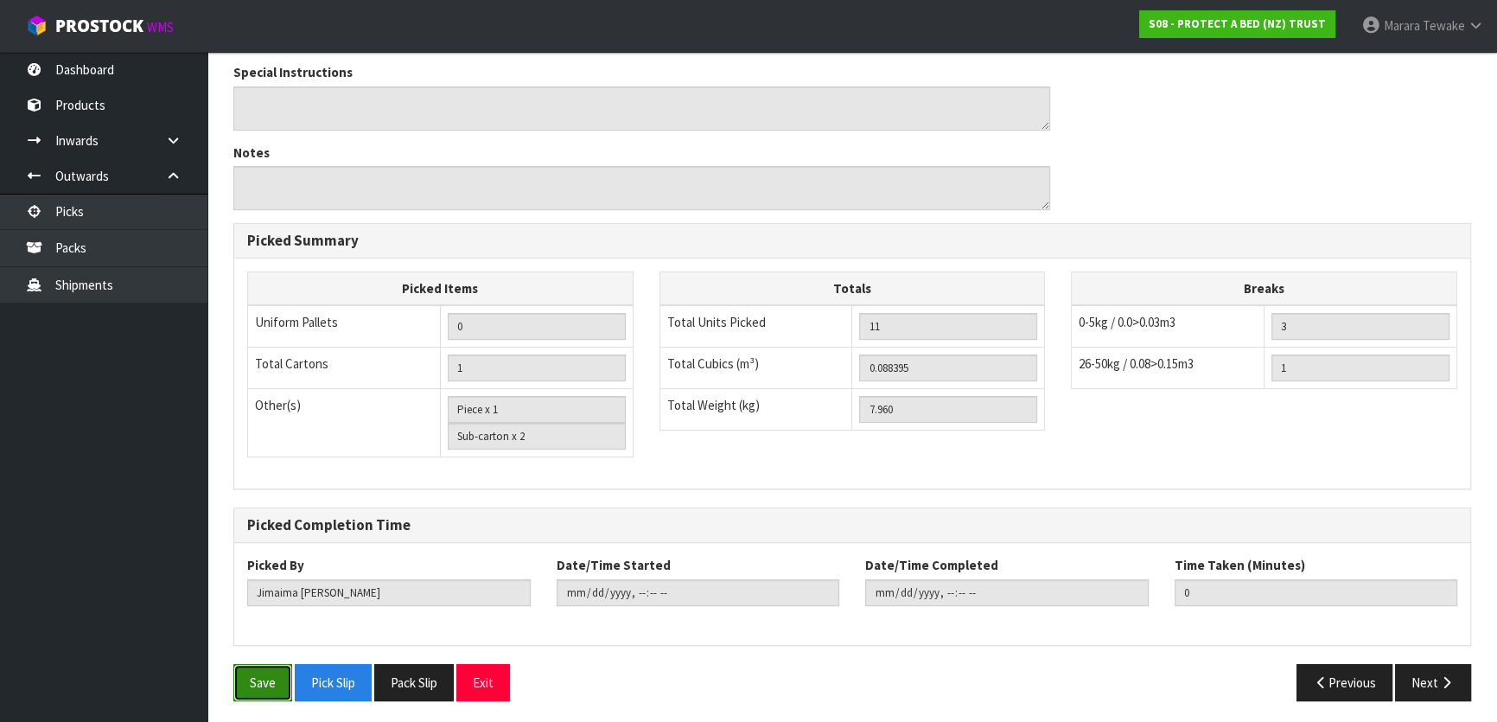
click at [272, 676] on button "Save" at bounding box center [262, 682] width 59 height 37
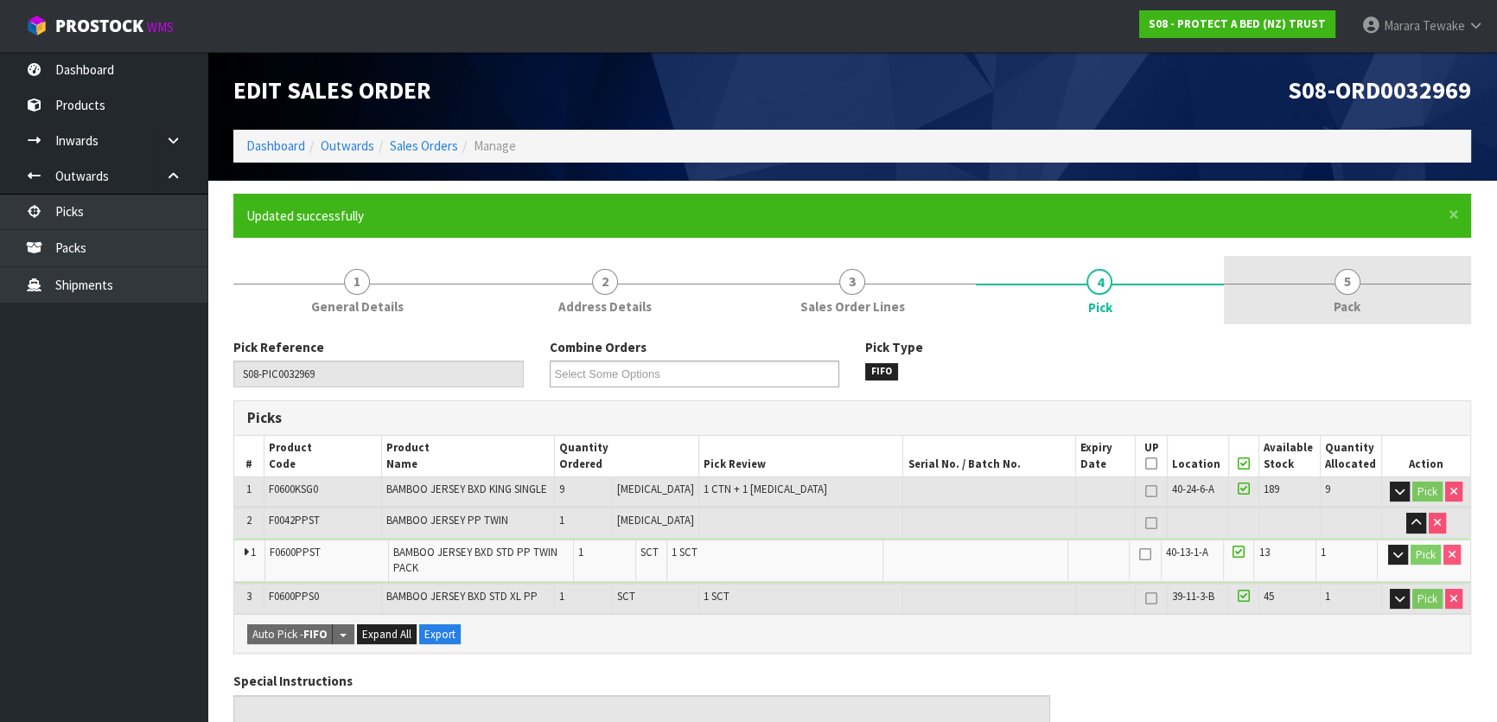
click at [1349, 269] on span "5" at bounding box center [1348, 282] width 26 height 26
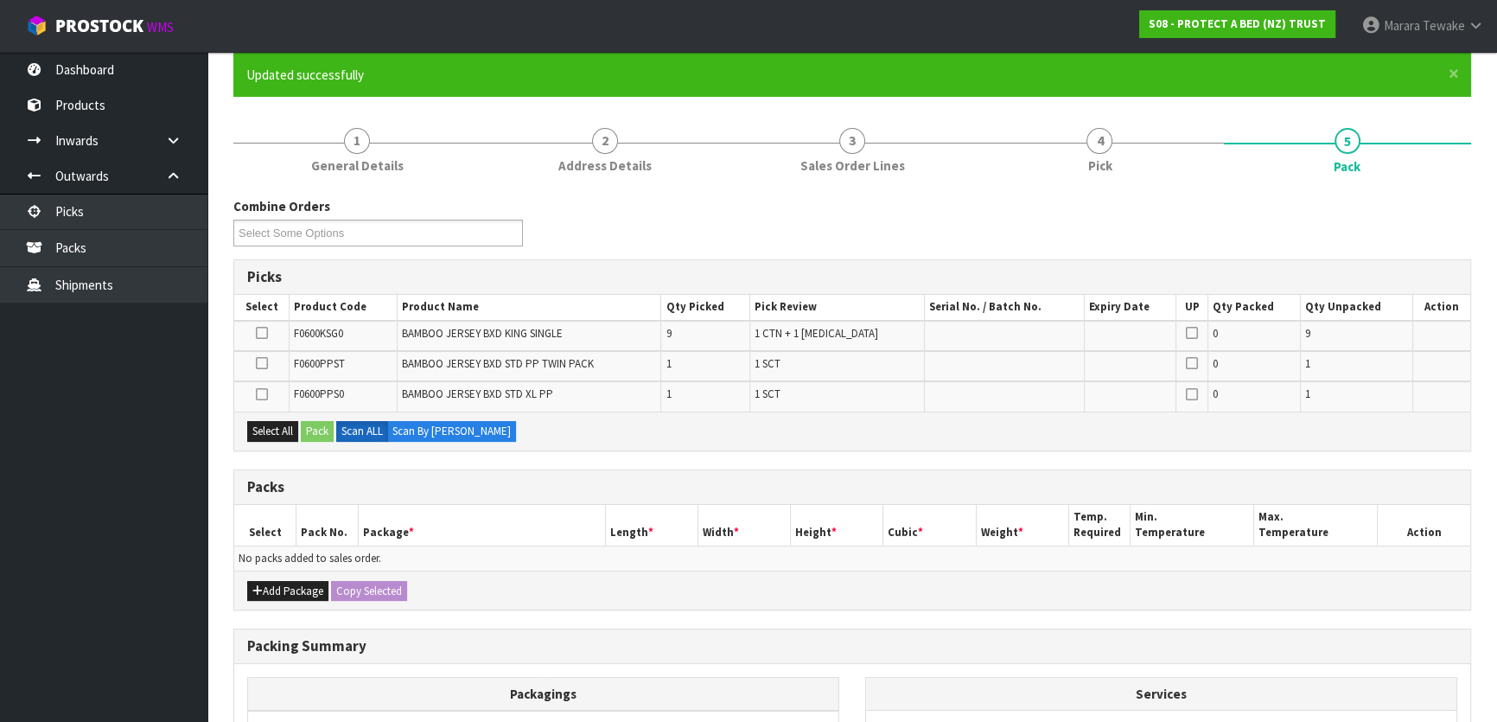
scroll to position [345, 0]
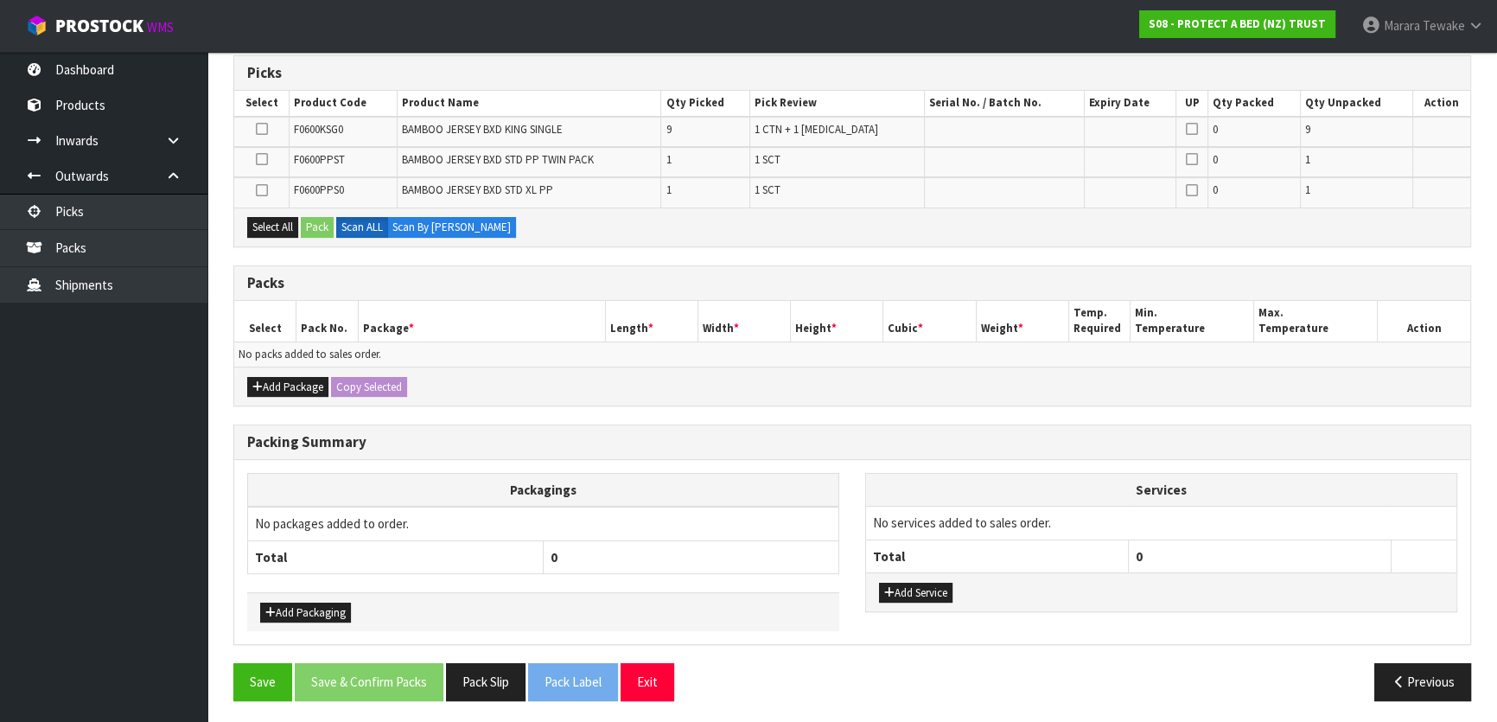
click at [260, 130] on icon at bounding box center [262, 129] width 12 height 1
click at [0, 0] on input "checkbox" at bounding box center [0, 0] width 0 height 0
click at [327, 226] on button "Pack" at bounding box center [317, 227] width 33 height 21
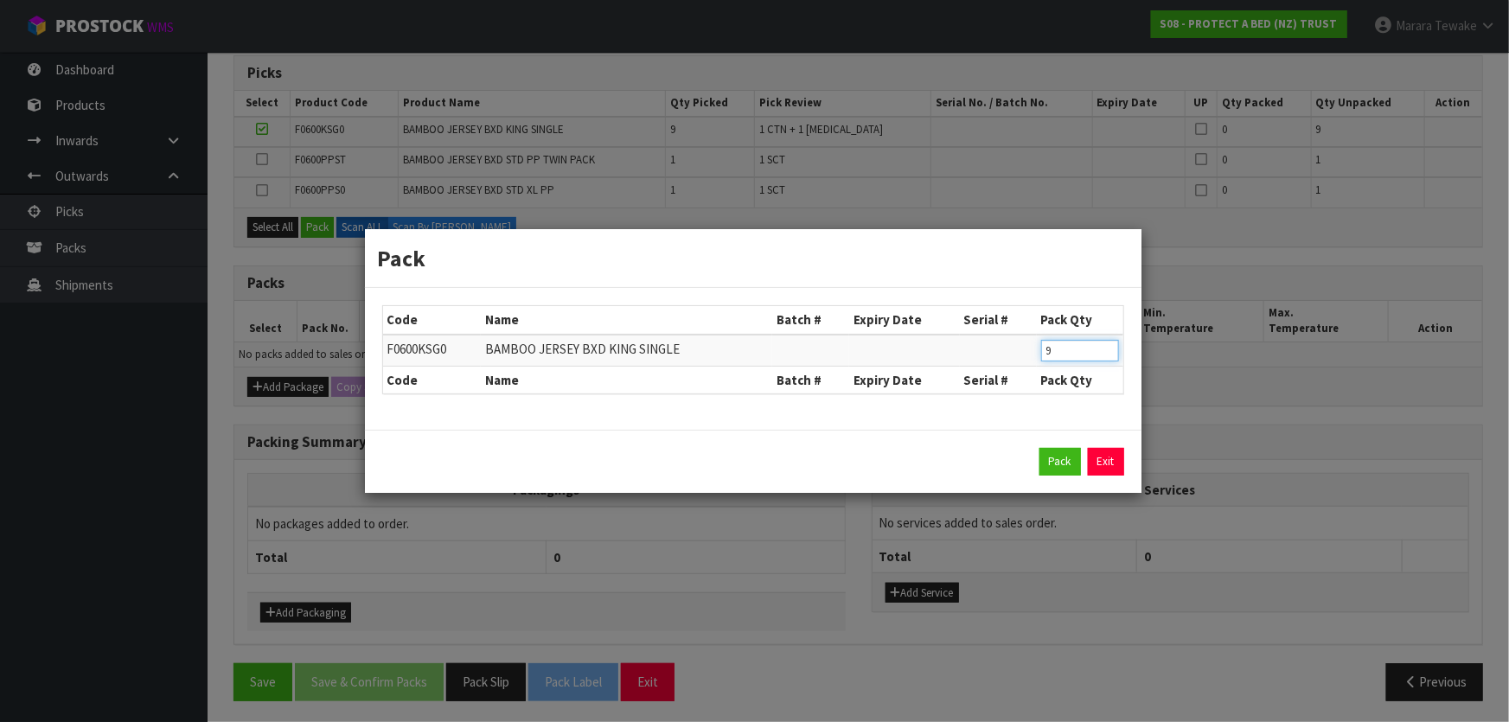
drag, startPoint x: 1059, startPoint y: 354, endPoint x: 1018, endPoint y: 330, distance: 46.9
click at [1021, 333] on table "Code Name Batch # Expiry Date Serial # Pack Qty F0600KSG0 BAMBOO JERSEY BXD KIN…" at bounding box center [753, 349] width 740 height 87
type input "8"
click button "Pack" at bounding box center [1059, 462] width 41 height 28
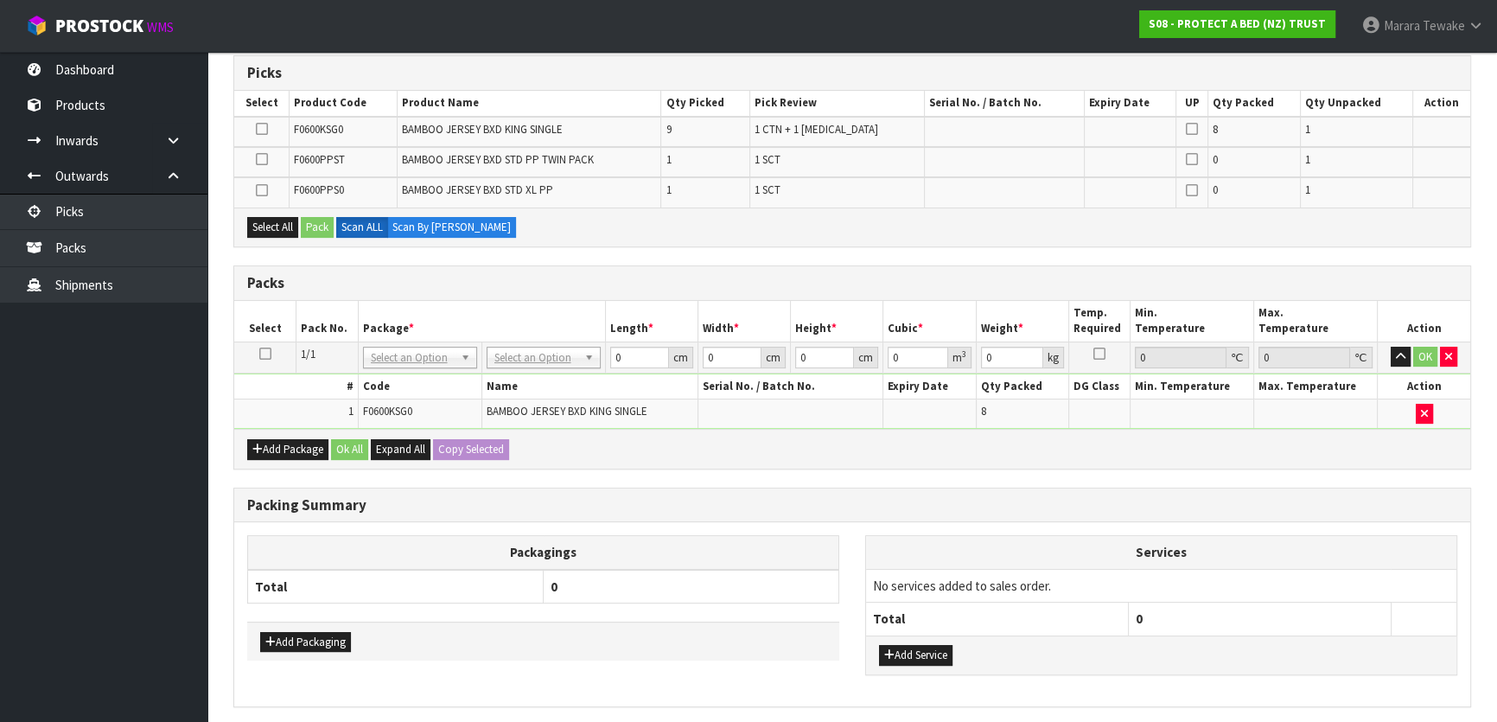
scroll to position [406, 0]
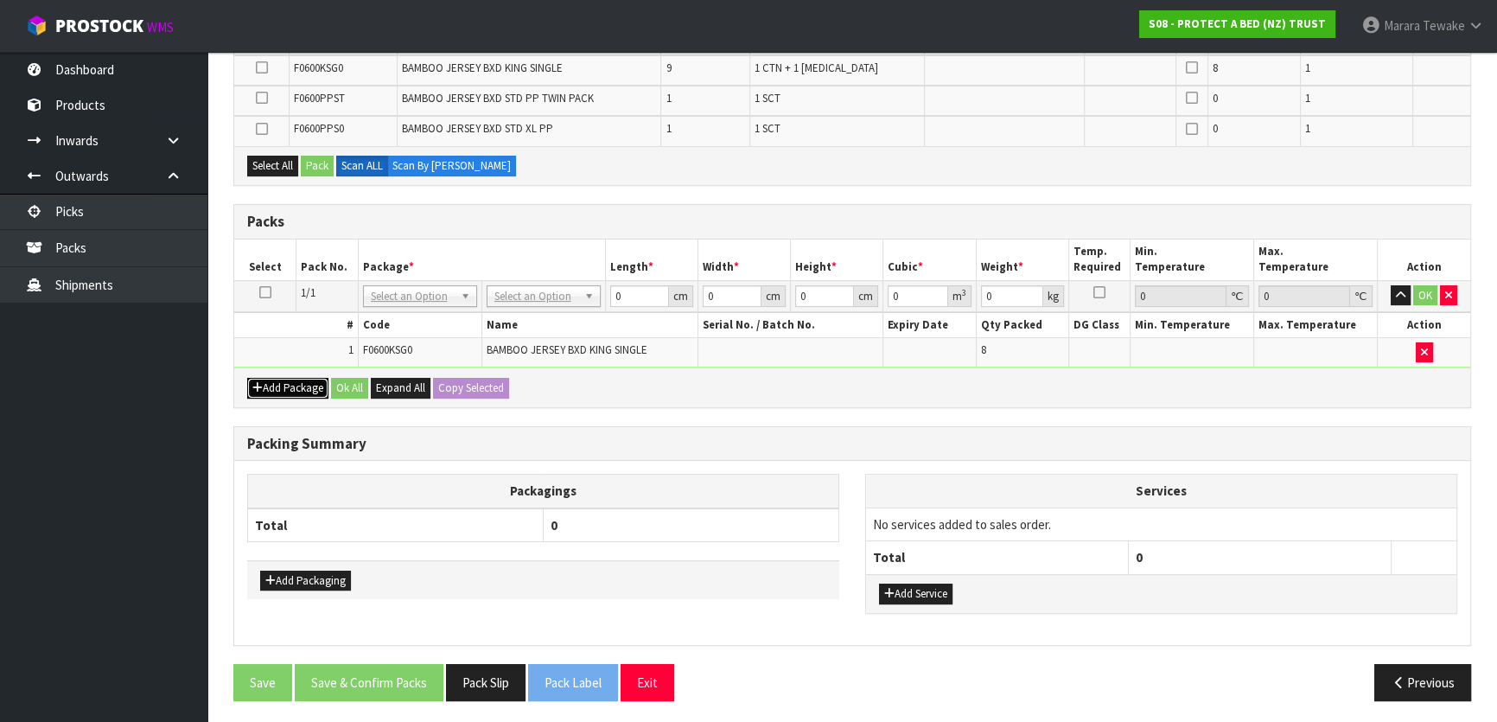
click at [309, 380] on button "Add Package" at bounding box center [287, 388] width 81 height 21
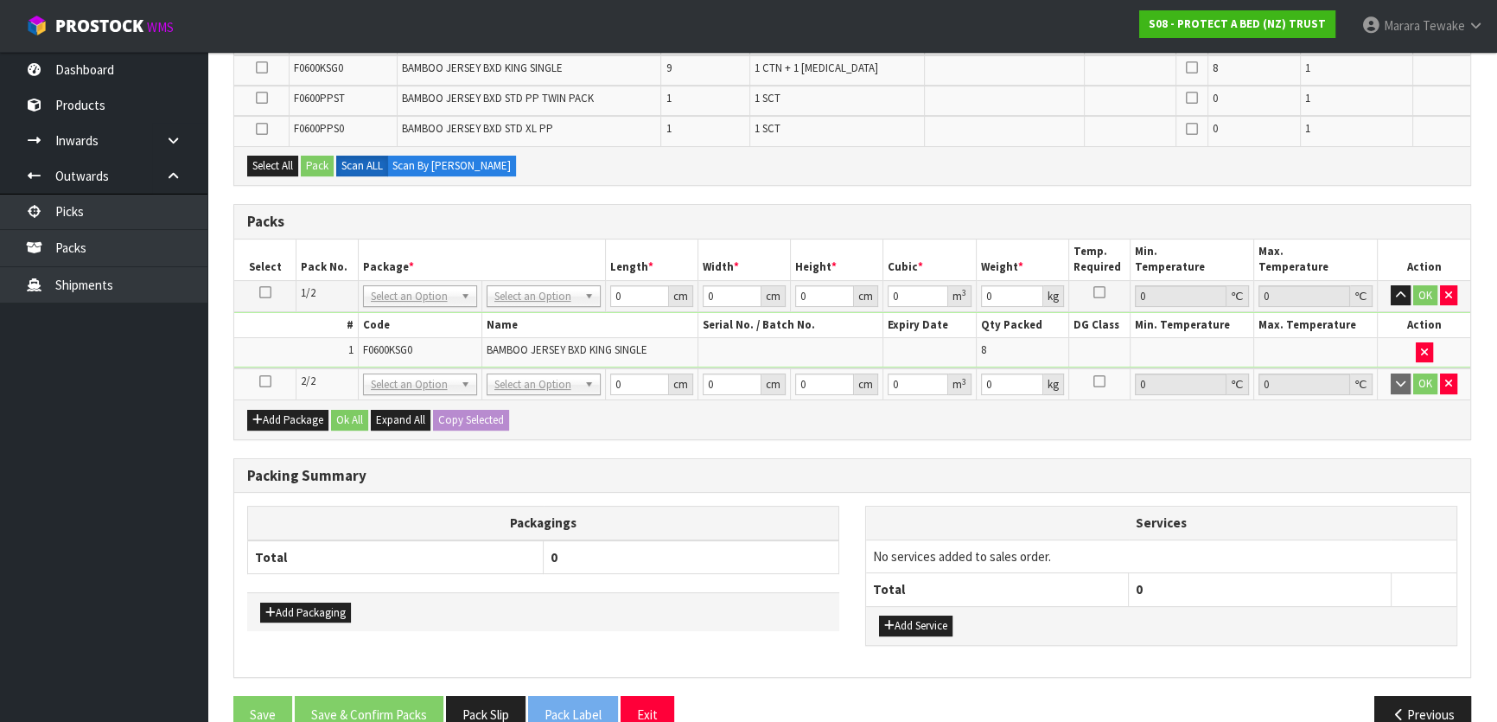
click at [264, 381] on icon at bounding box center [265, 381] width 12 height 1
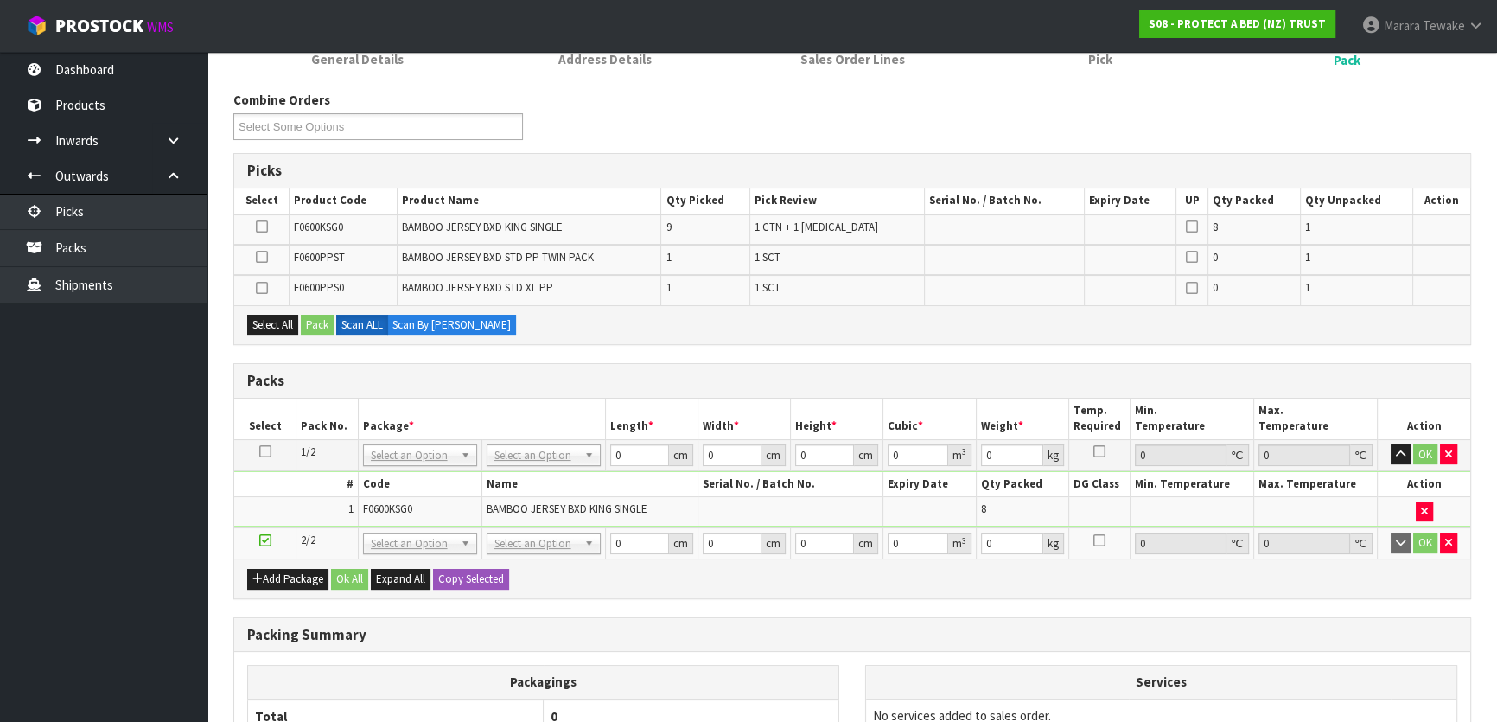
scroll to position [202, 0]
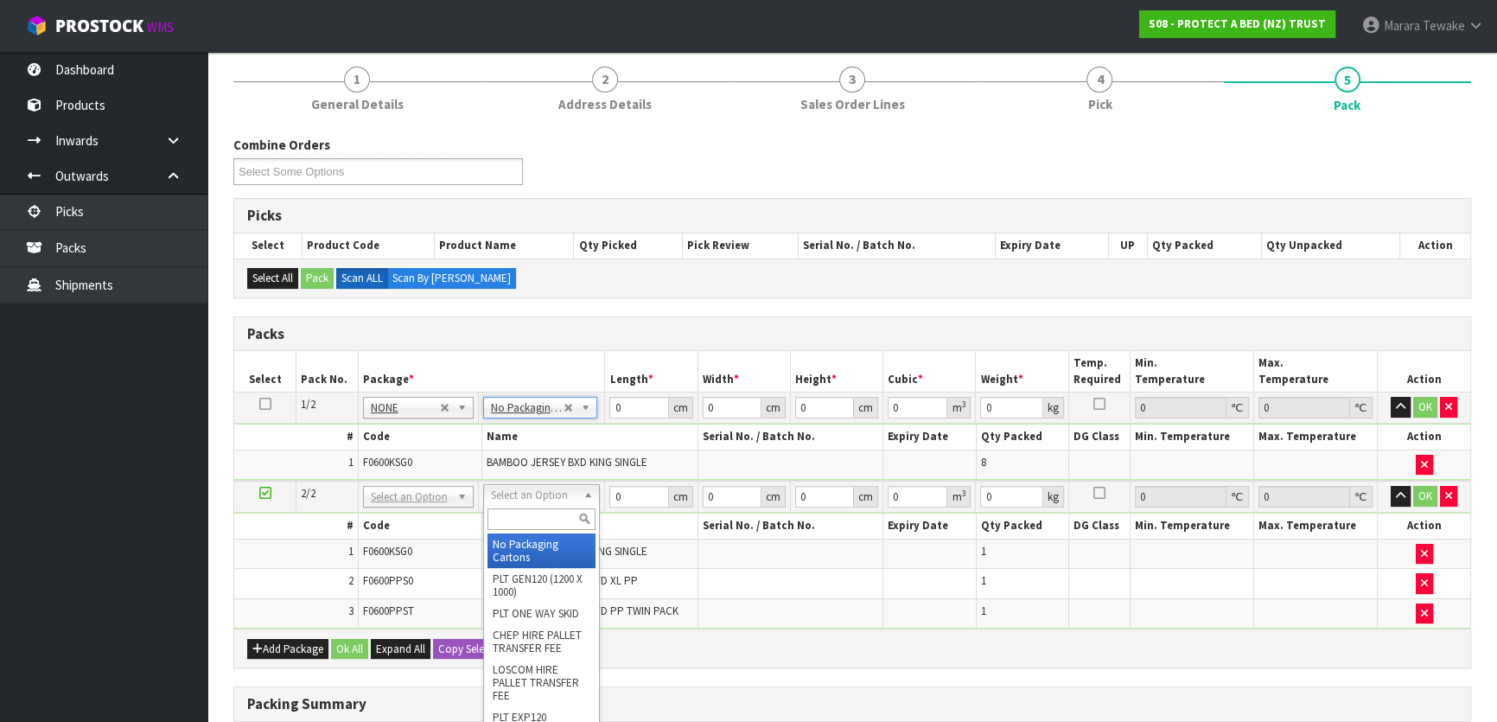
click at [546, 518] on input "text" at bounding box center [542, 519] width 108 height 22
type input "OC"
type input "1.28"
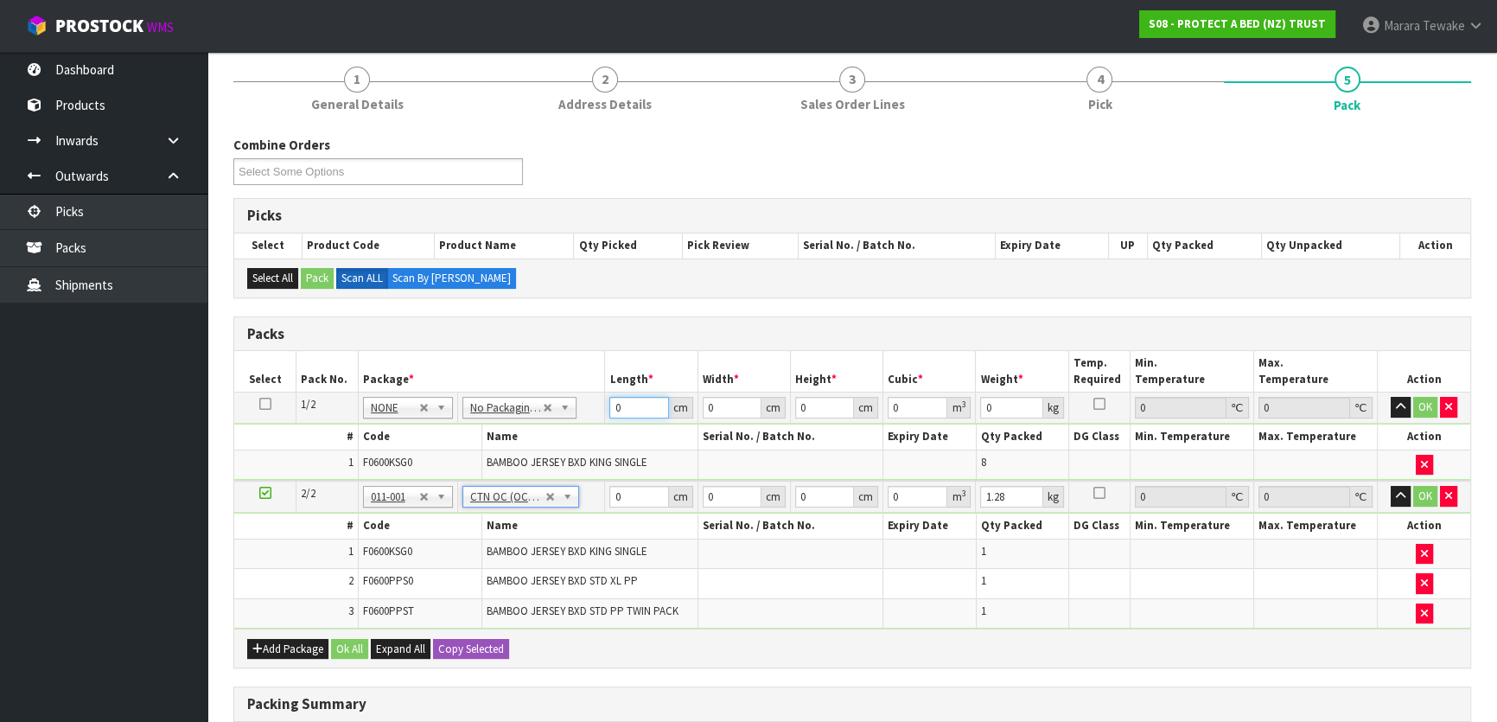
drag, startPoint x: 631, startPoint y: 408, endPoint x: 585, endPoint y: 372, distance: 58.5
click at [588, 382] on table "Select Pack No. Package * Length * Width * Height * Cubic * Weight * Temp. Requ…" at bounding box center [852, 490] width 1236 height 278
type input "58"
type input "41"
type input "3"
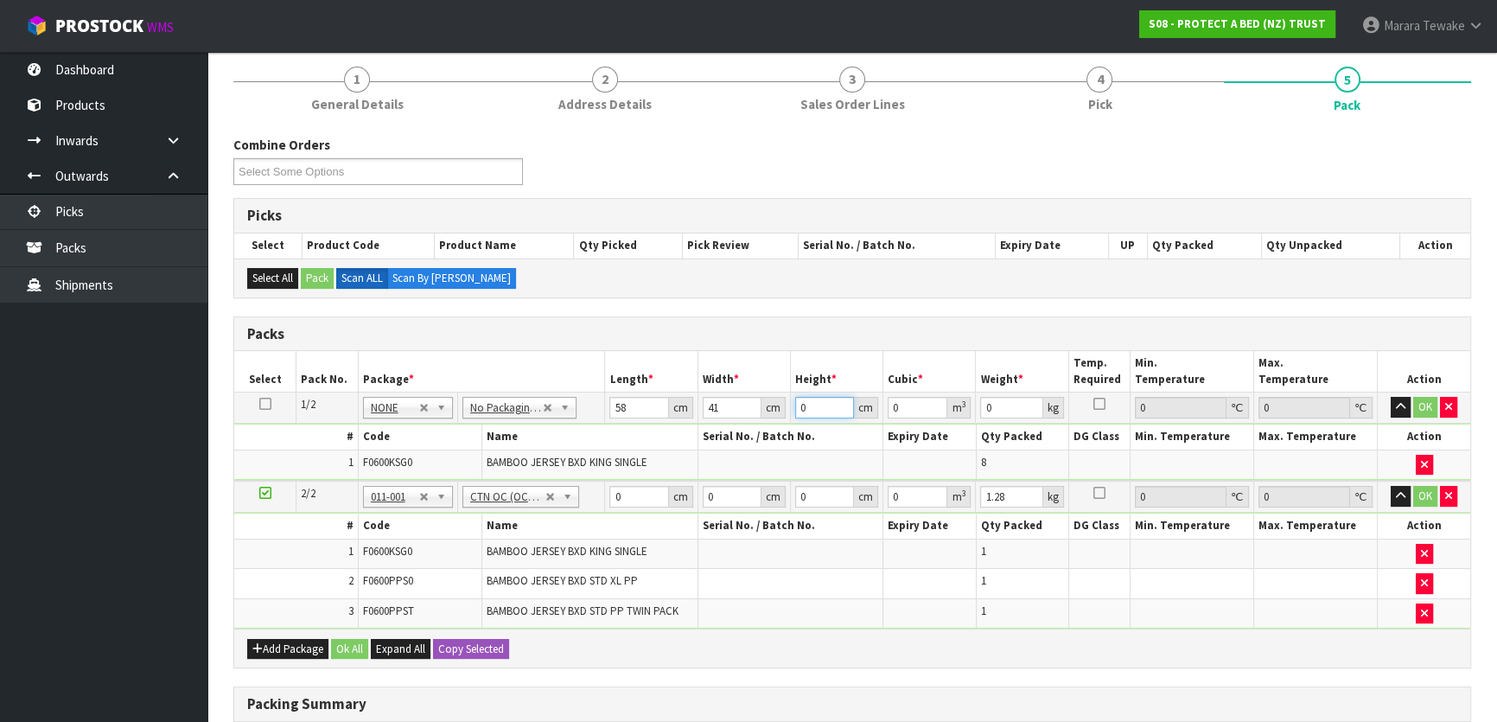
type input "0.007134"
type input "32"
type input "0.076096"
type input "32"
type input "7"
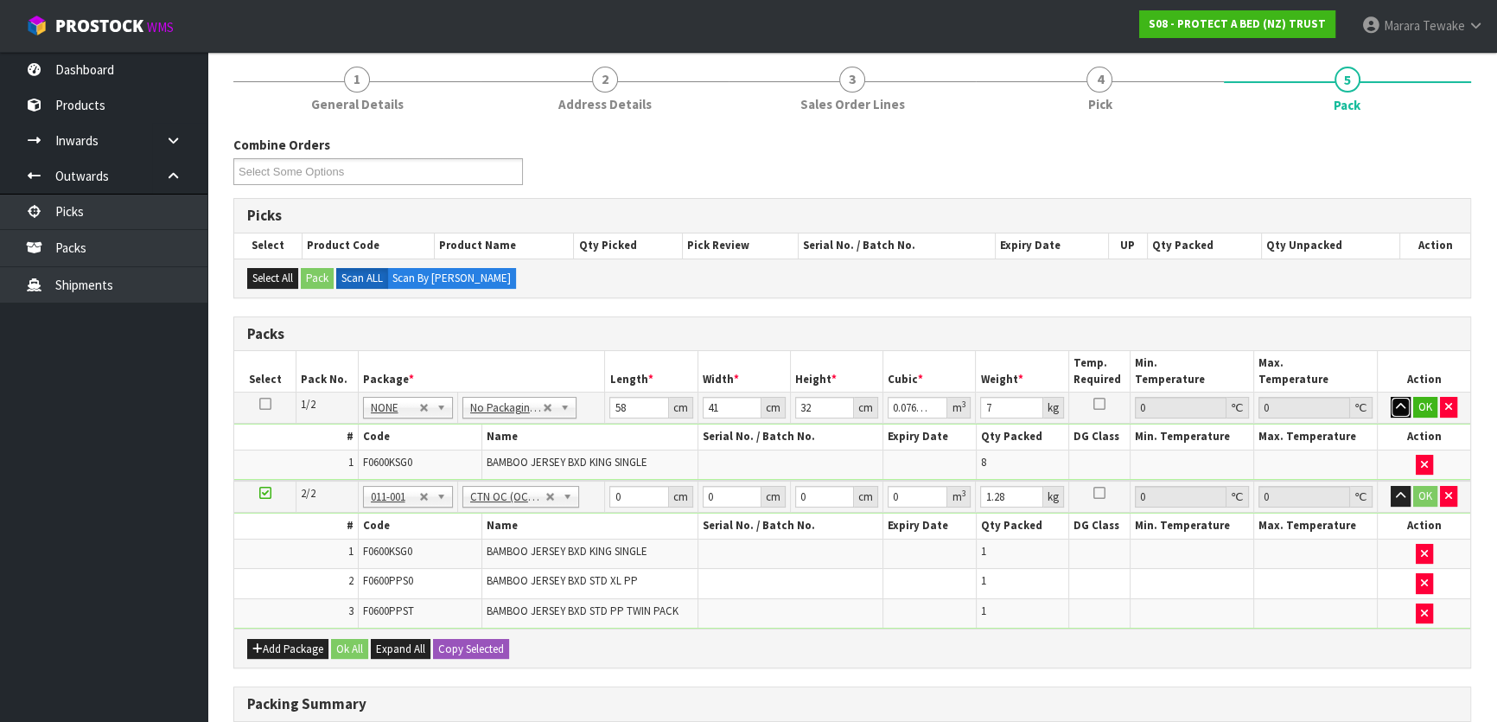
click at [1391, 397] on button "button" at bounding box center [1401, 407] width 20 height 21
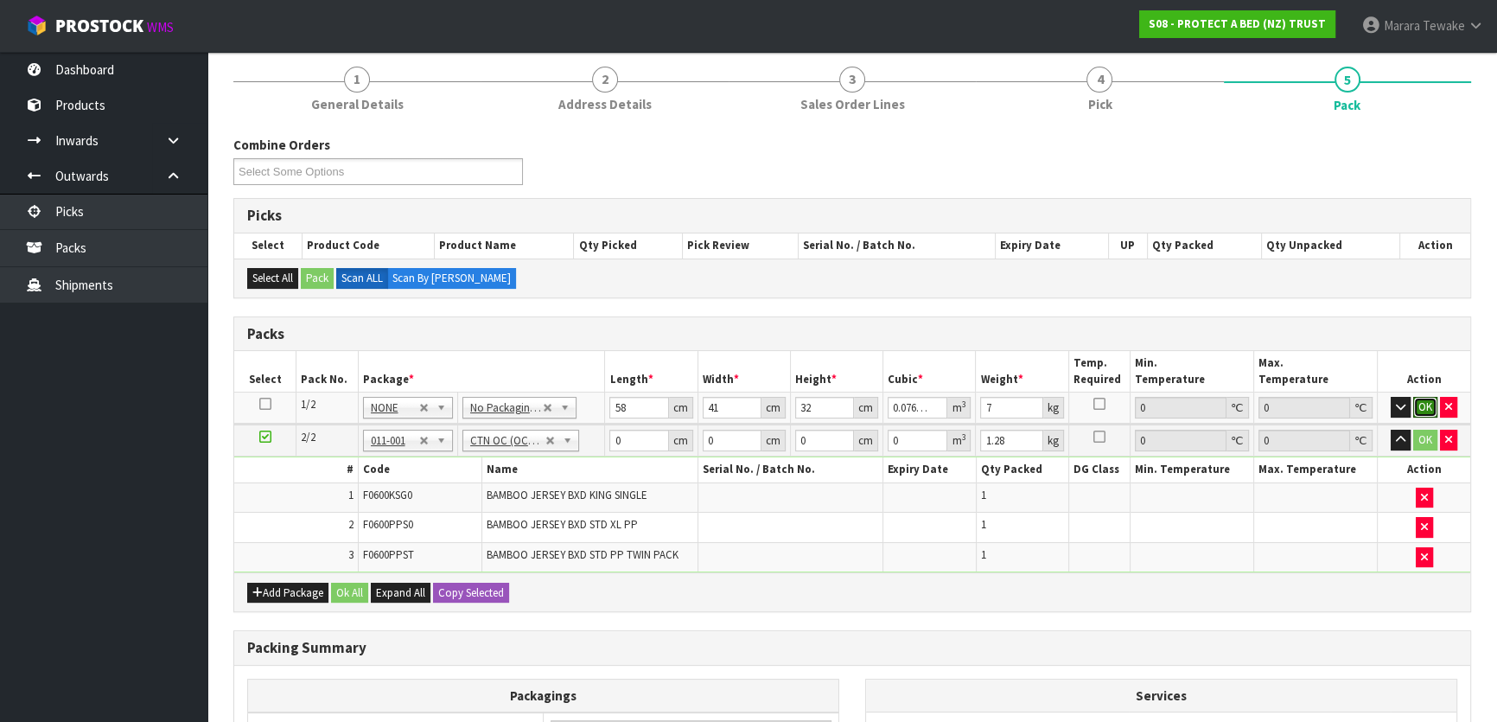
click button "OK" at bounding box center [1425, 407] width 24 height 21
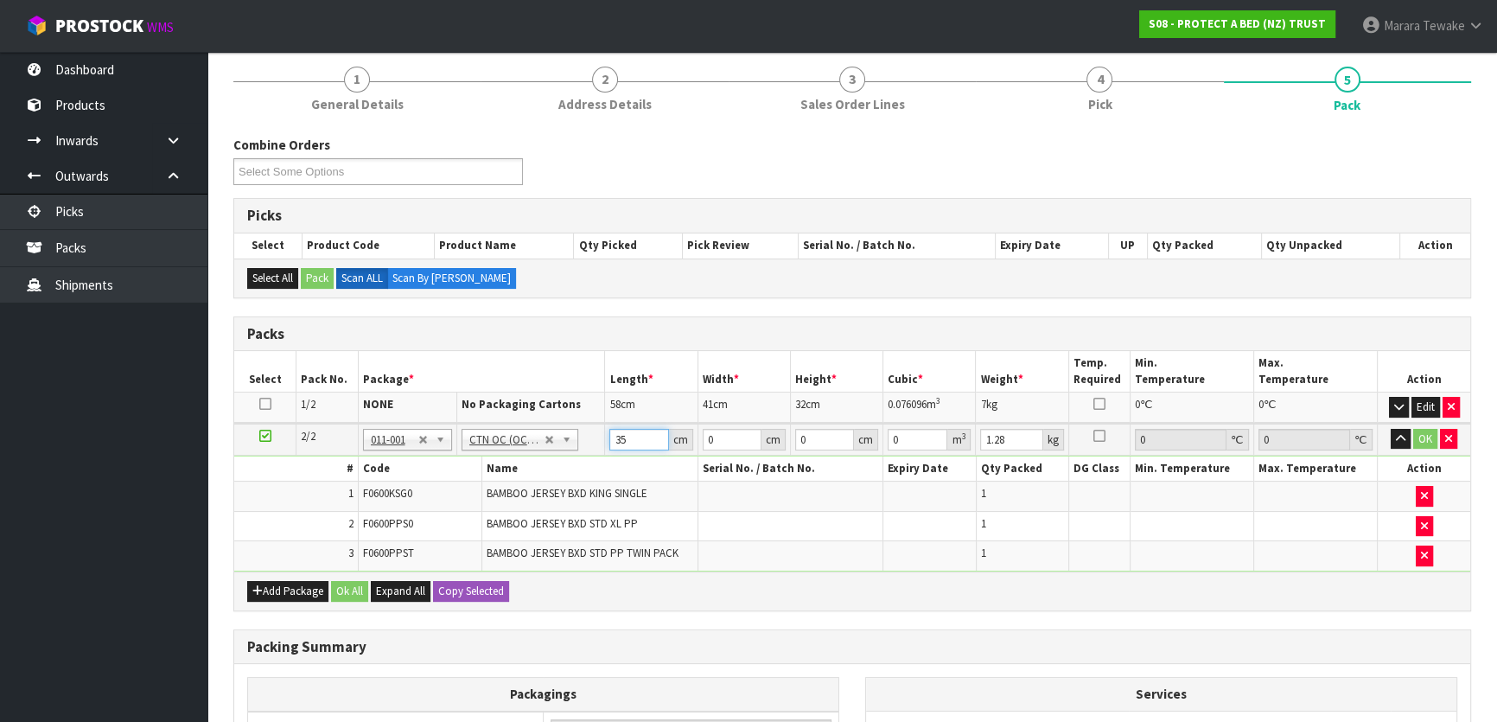
type input "35"
type input "25"
type input "3"
type input "0.002625"
type input "31"
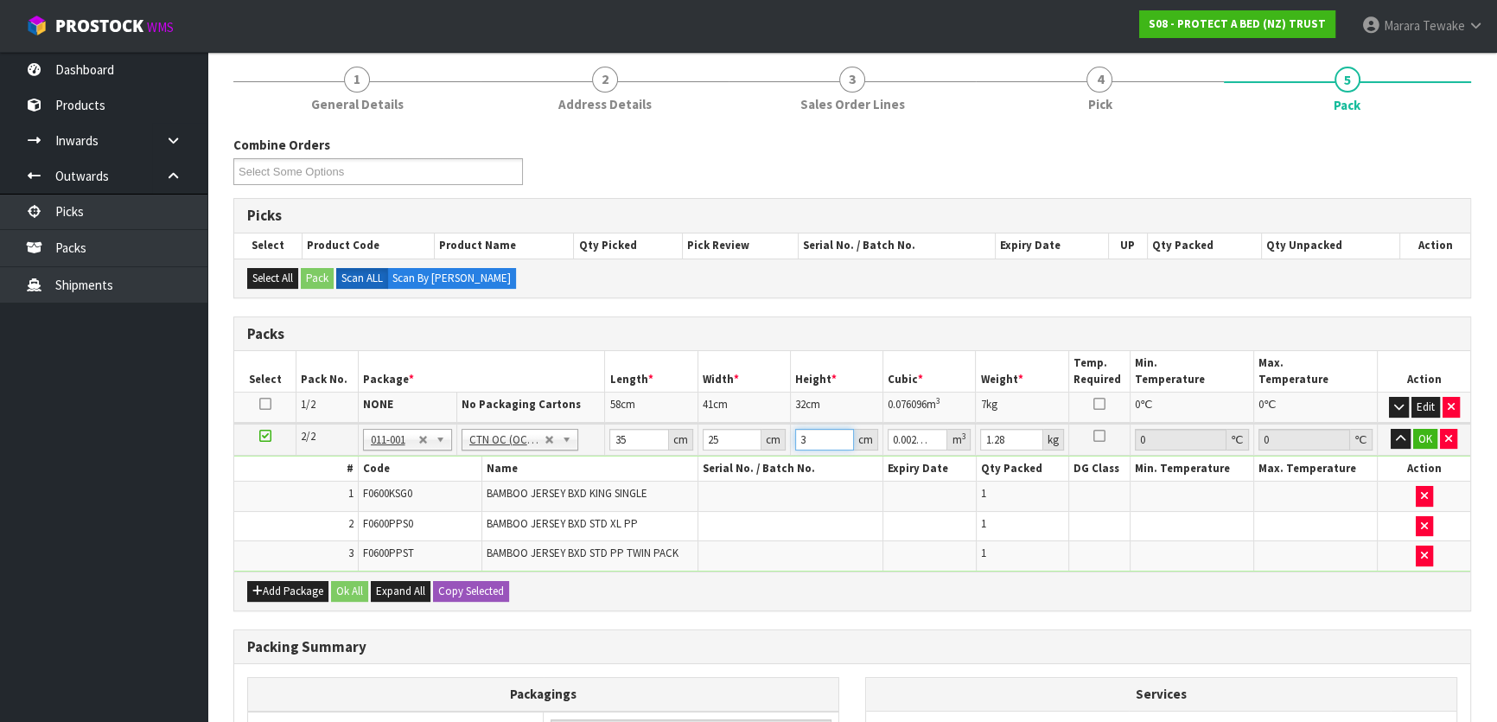
type input "0.027125"
type input "31"
type input "2"
click at [1391, 429] on button "button" at bounding box center [1401, 439] width 20 height 21
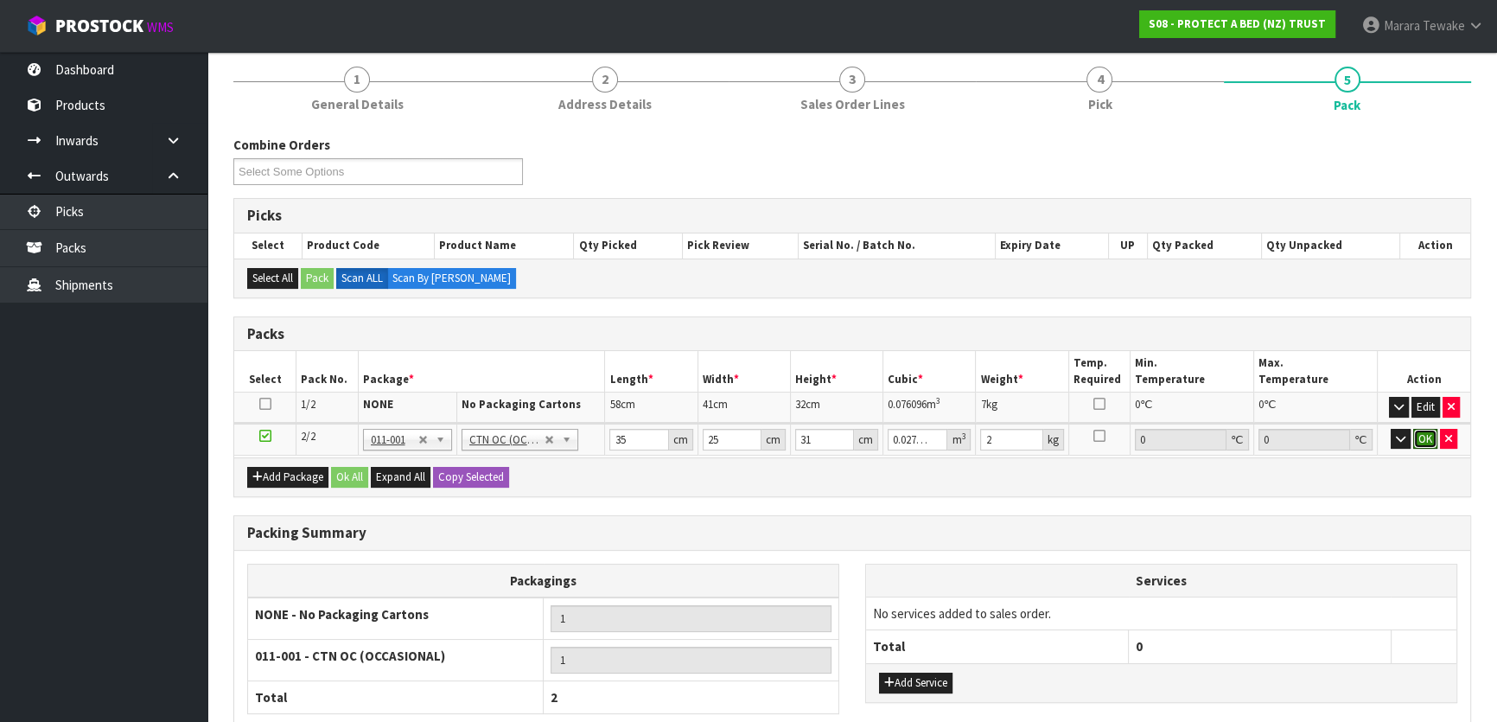
click button "OK" at bounding box center [1425, 439] width 24 height 21
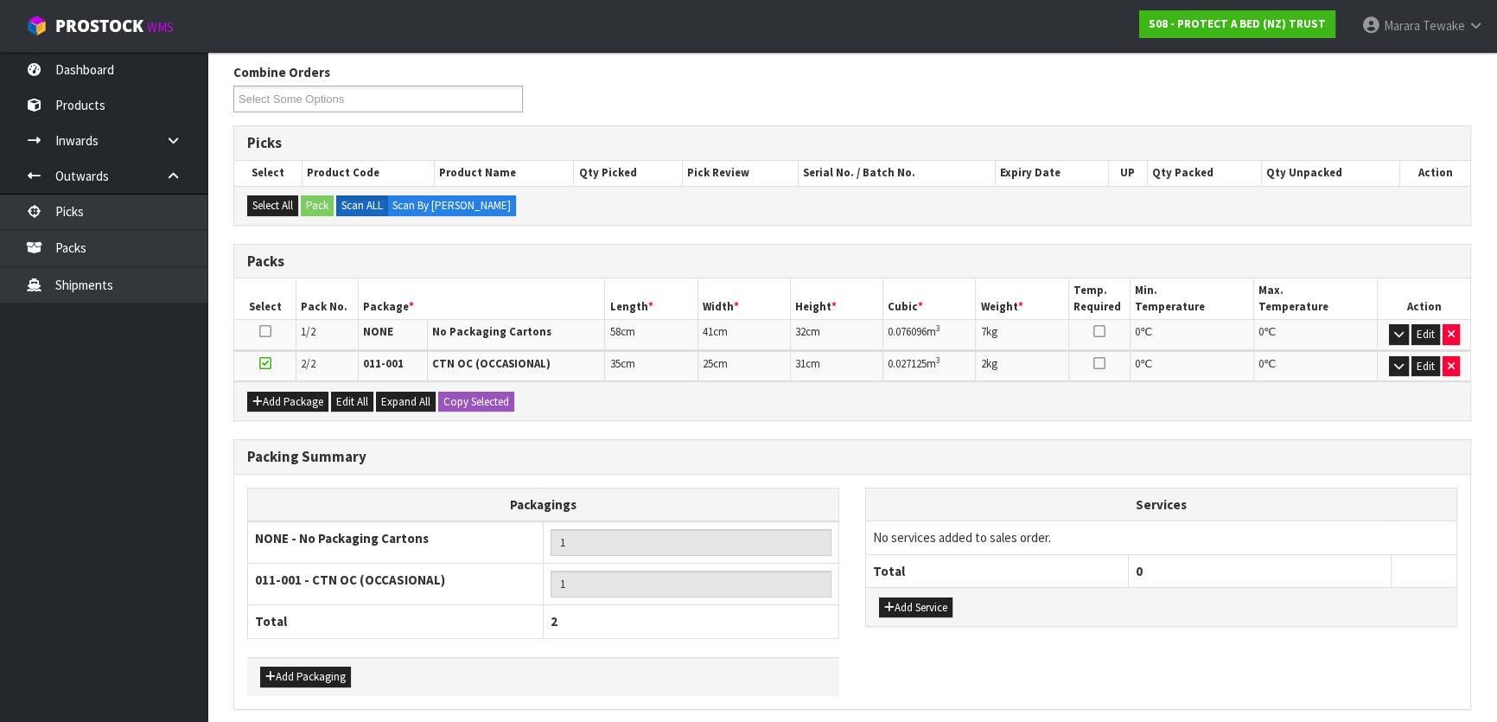
scroll to position [339, 0]
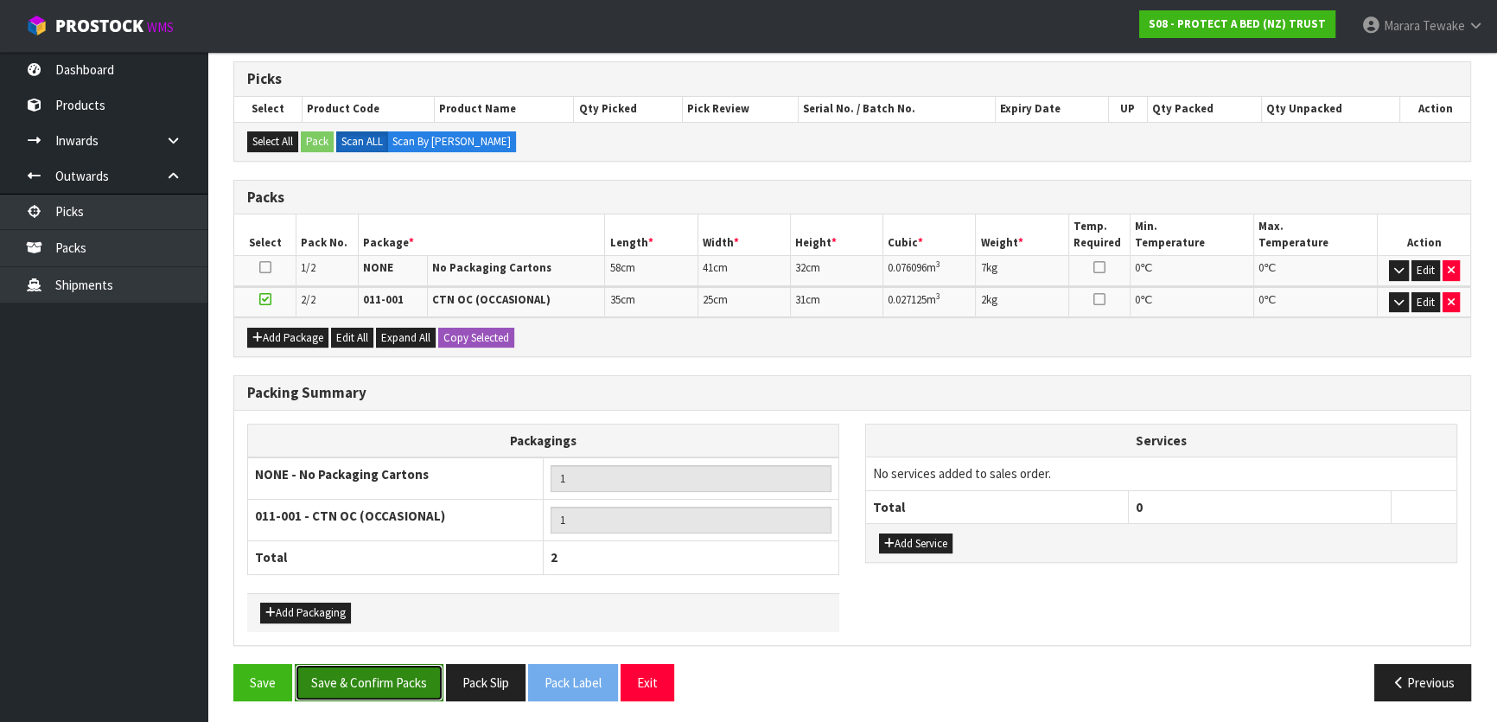
click at [415, 683] on button "Save & Confirm Packs" at bounding box center [369, 682] width 149 height 37
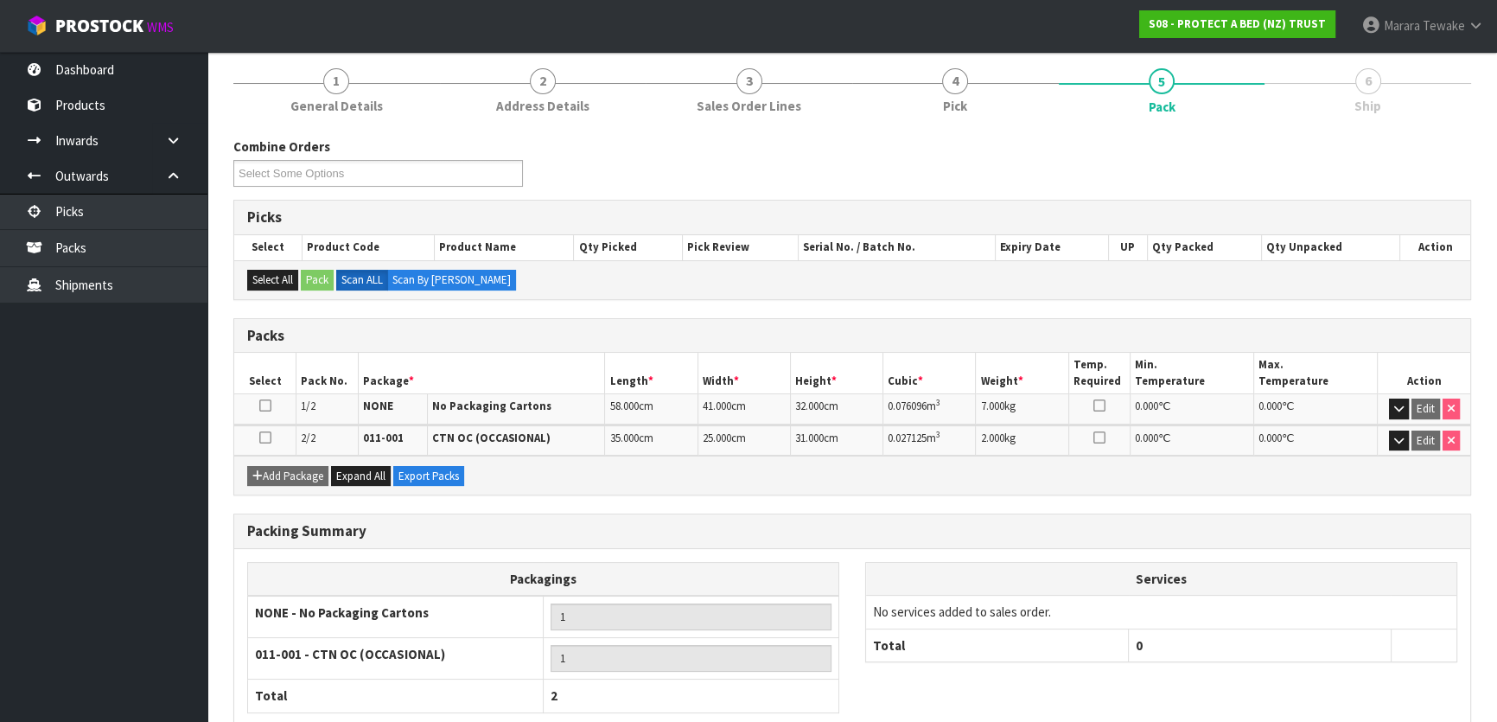
scroll to position [302, 0]
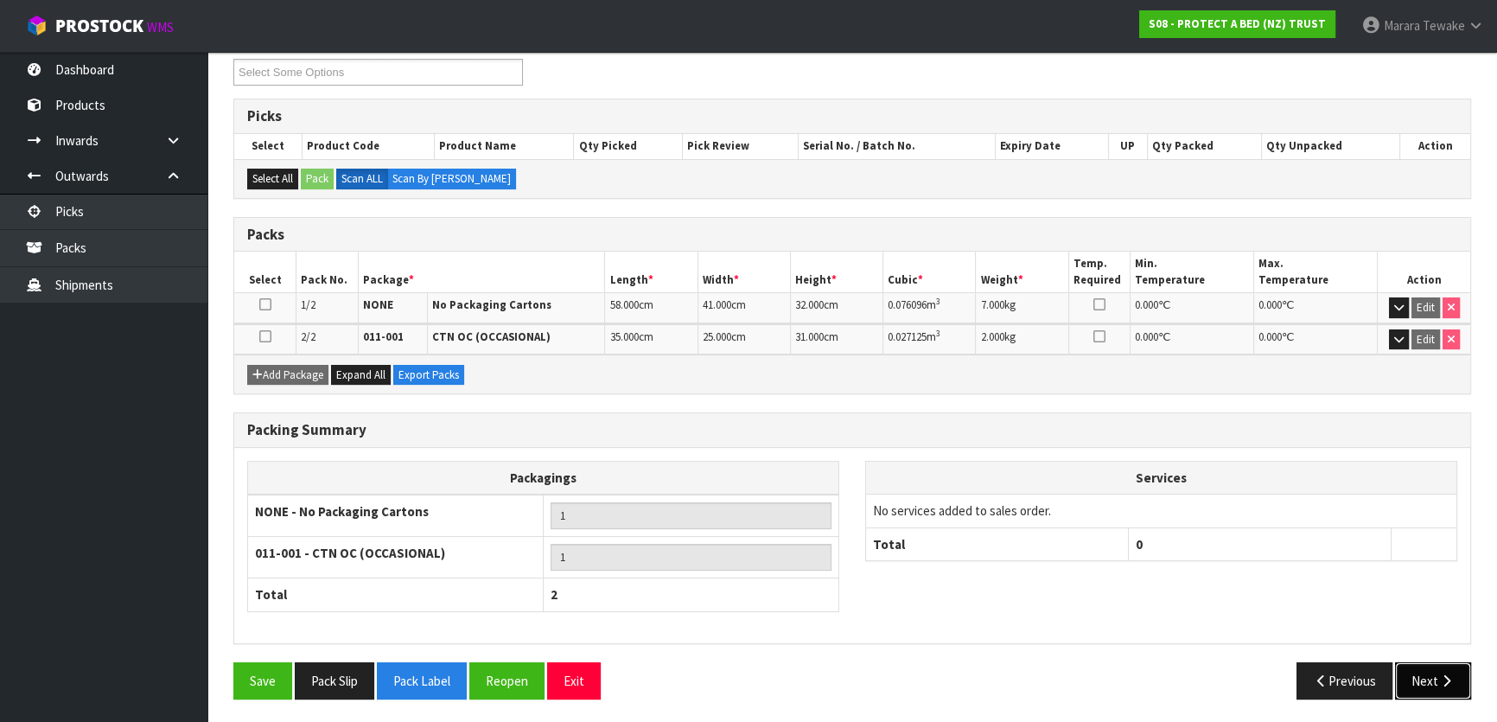
click at [1439, 674] on icon "button" at bounding box center [1447, 680] width 16 height 13
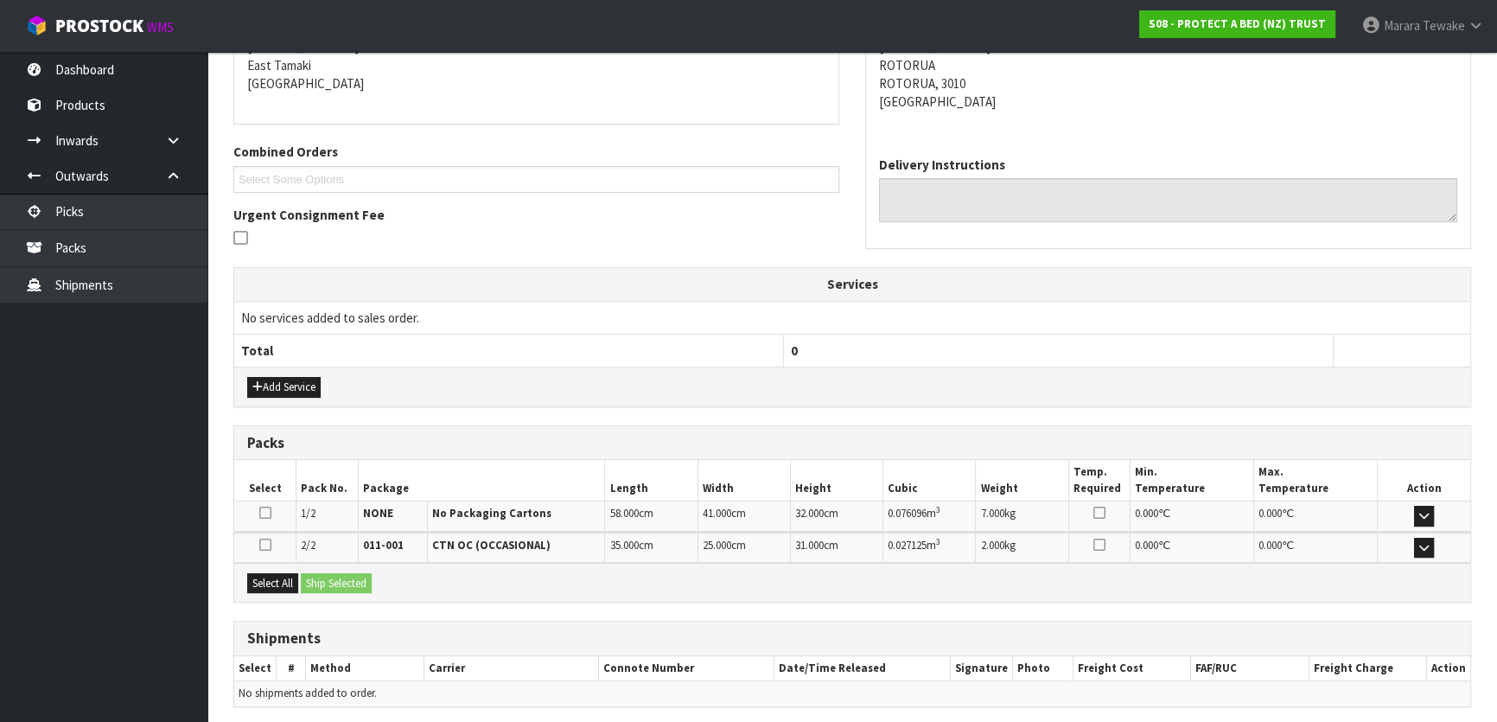
scroll to position [431, 0]
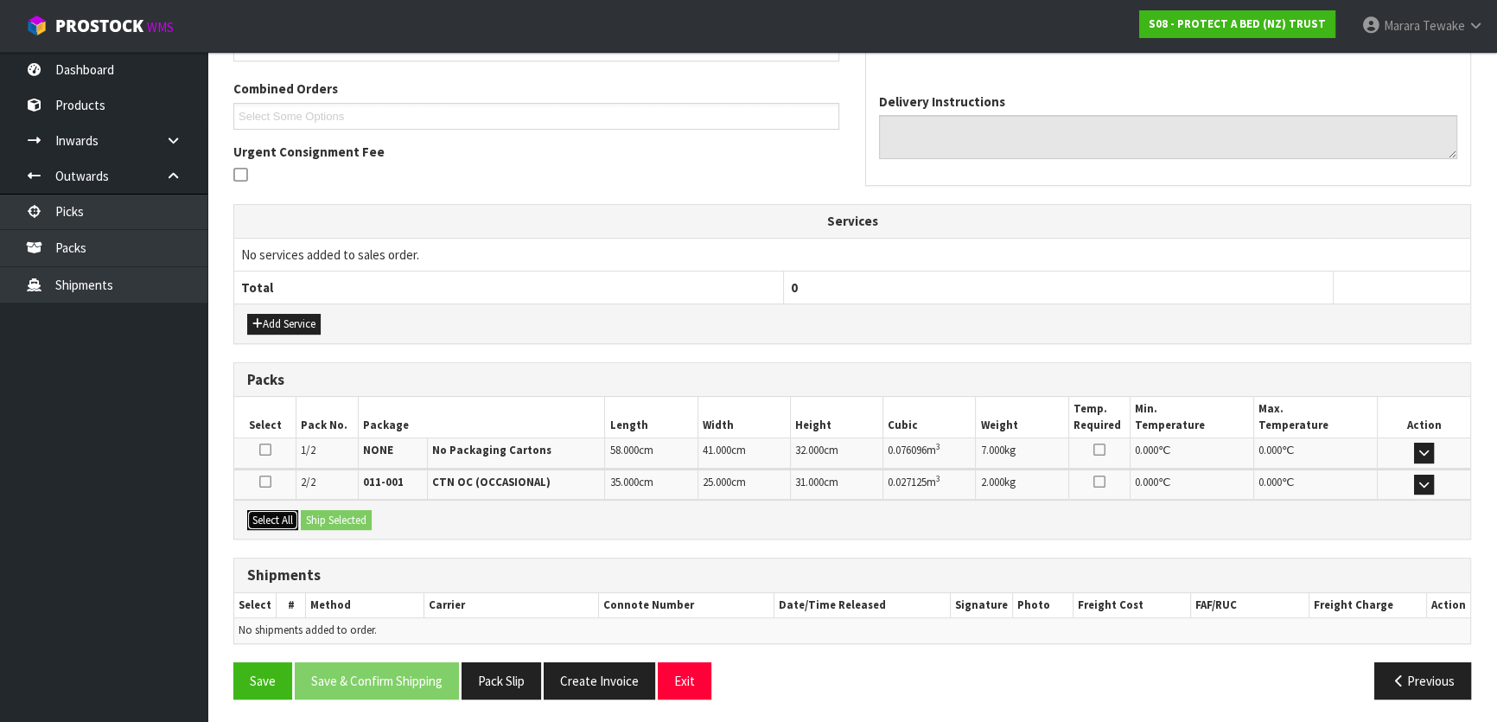
click at [278, 518] on button "Select All" at bounding box center [272, 520] width 51 height 21
click at [320, 514] on button "Ship Selected" at bounding box center [336, 520] width 71 height 21
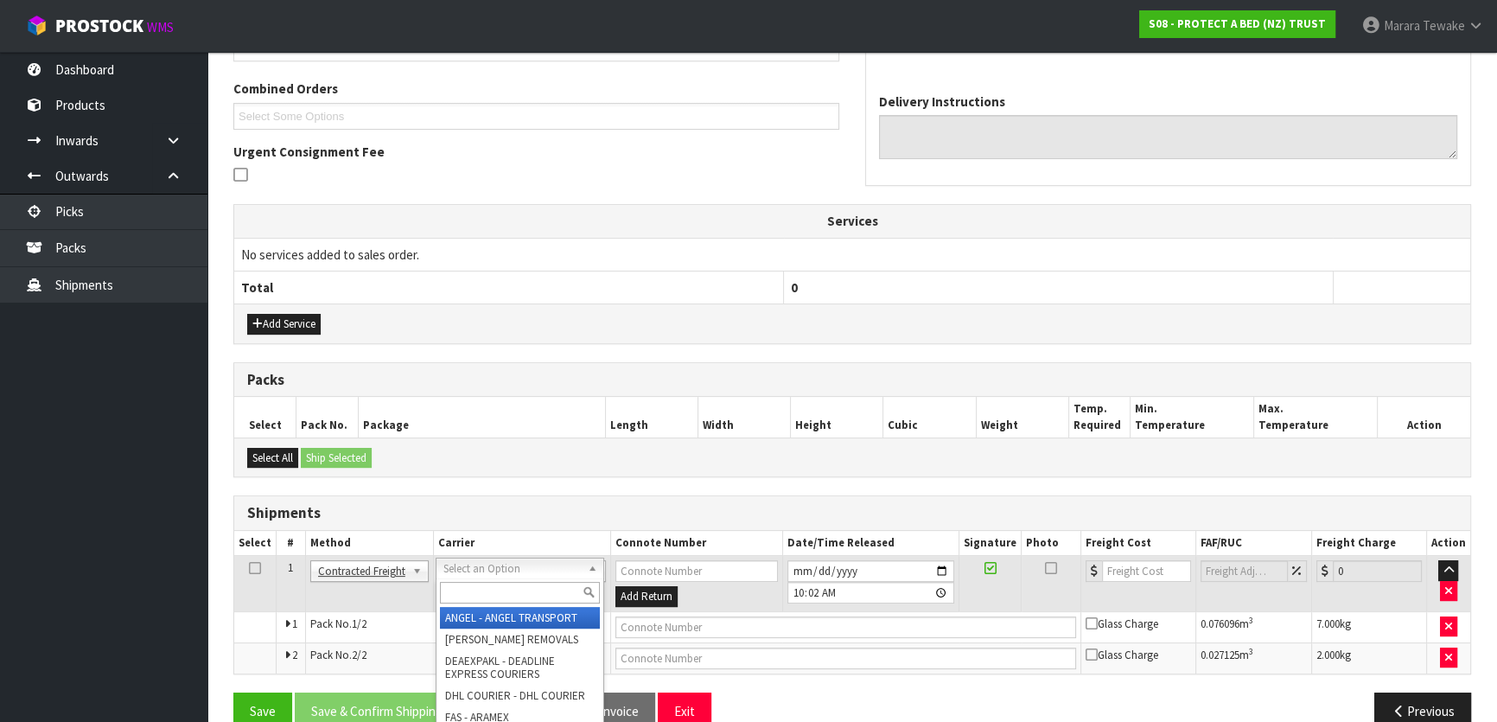
click at [482, 590] on input "text" at bounding box center [520, 593] width 160 height 22
type input "NZP"
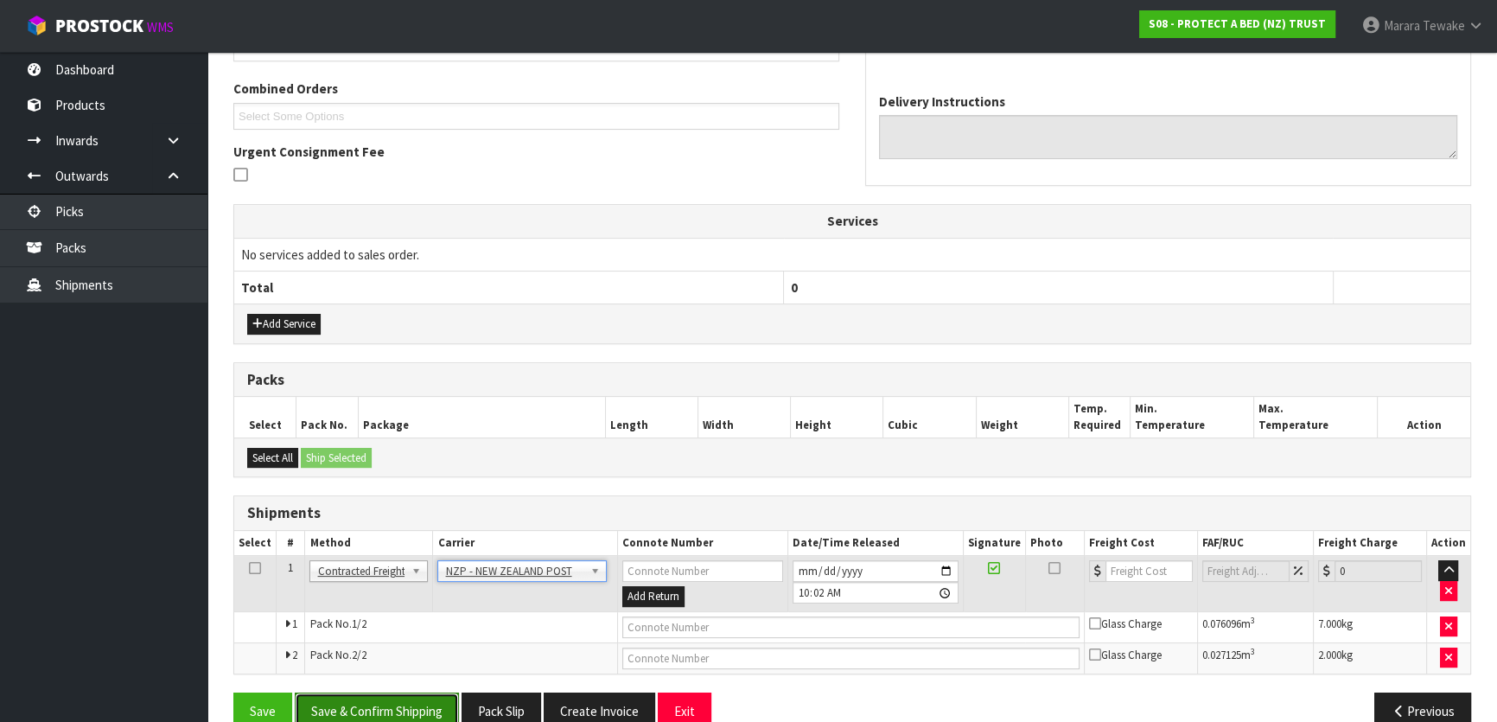
click at [424, 700] on button "Save & Confirm Shipping" at bounding box center [377, 710] width 164 height 37
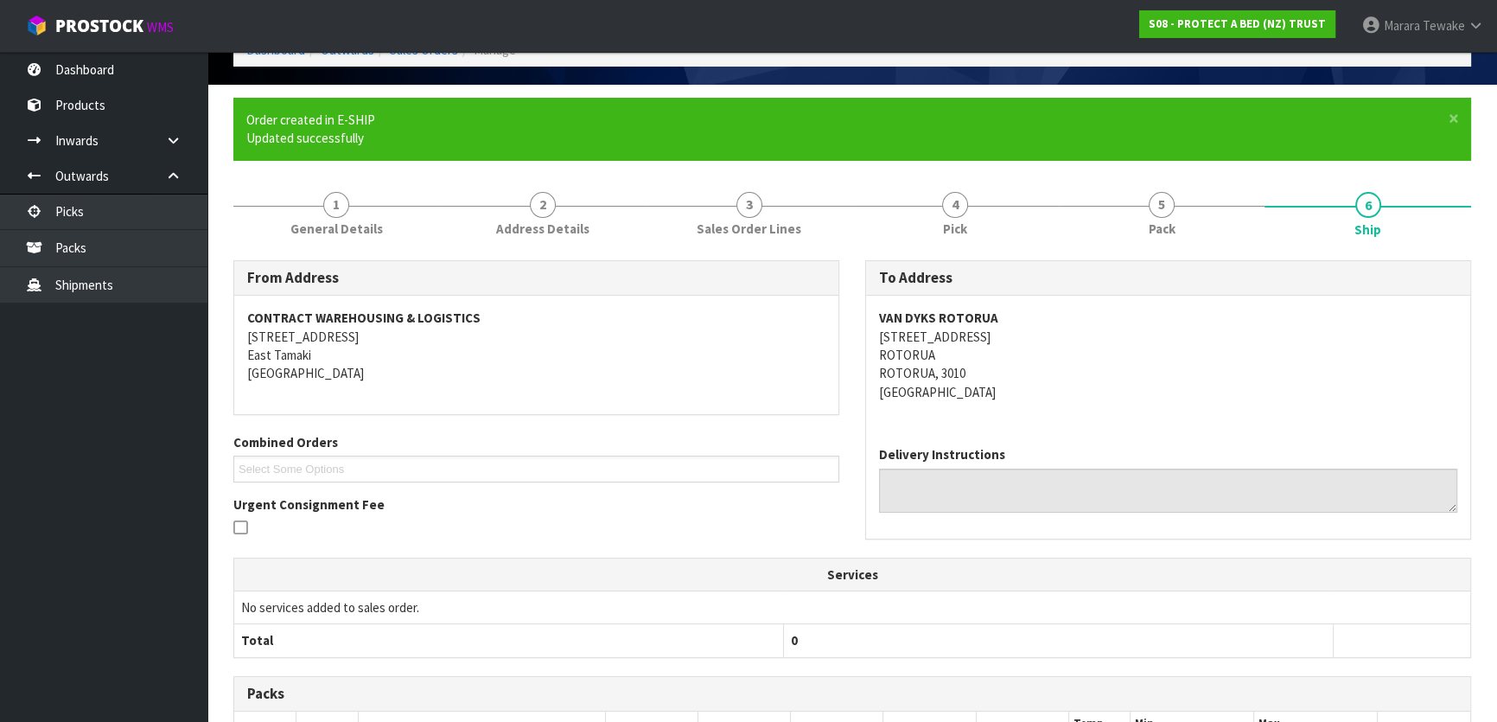
scroll to position [435, 0]
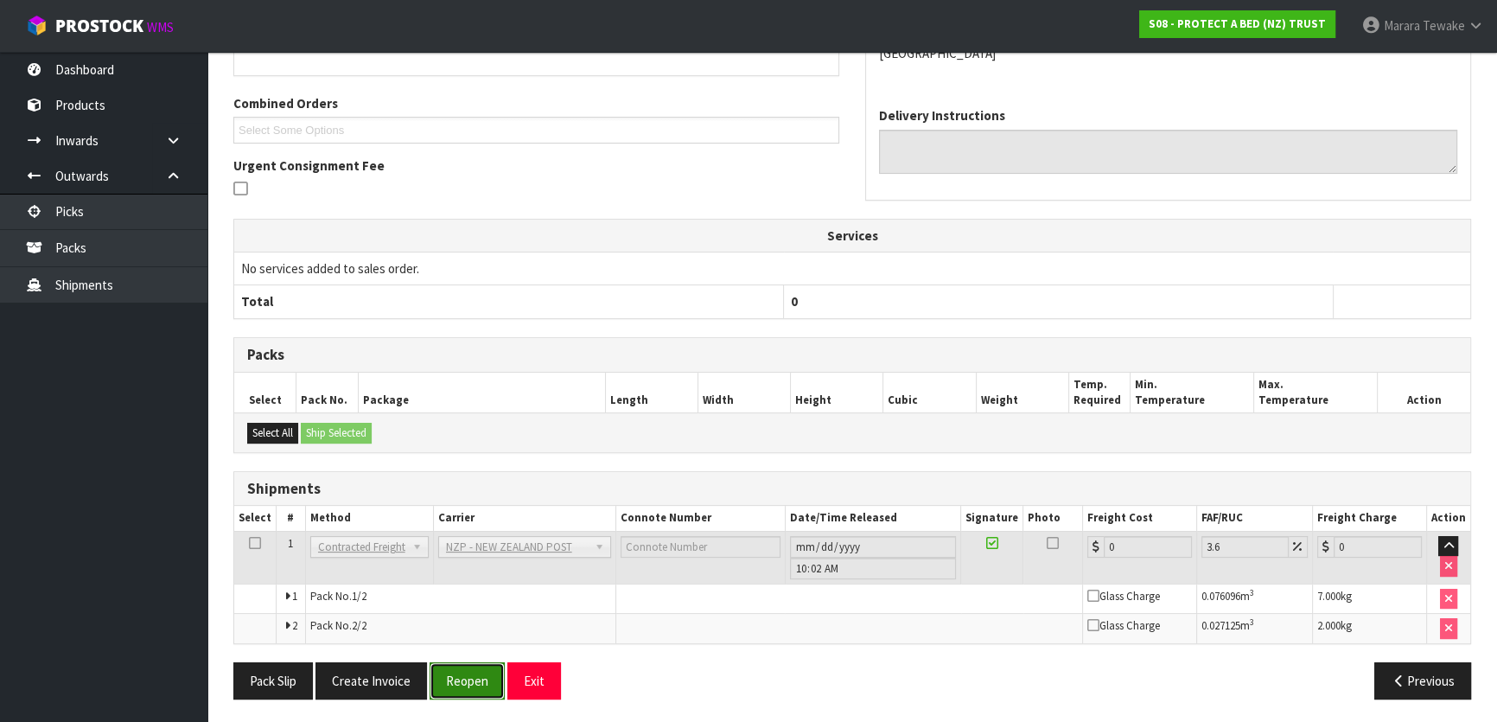
drag, startPoint x: 474, startPoint y: 665, endPoint x: 459, endPoint y: 665, distance: 14.7
click at [474, 665] on button "Reopen" at bounding box center [467, 680] width 75 height 37
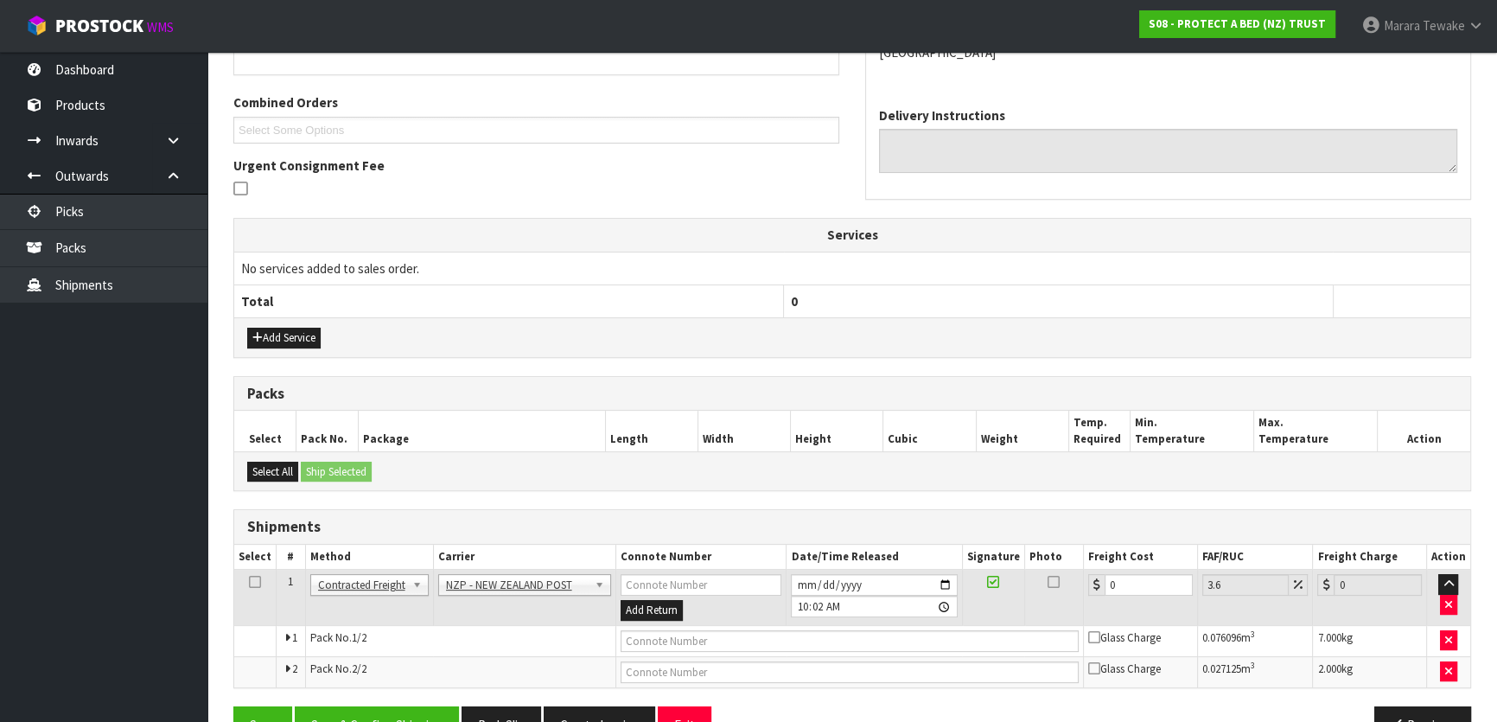
scroll to position [460, 0]
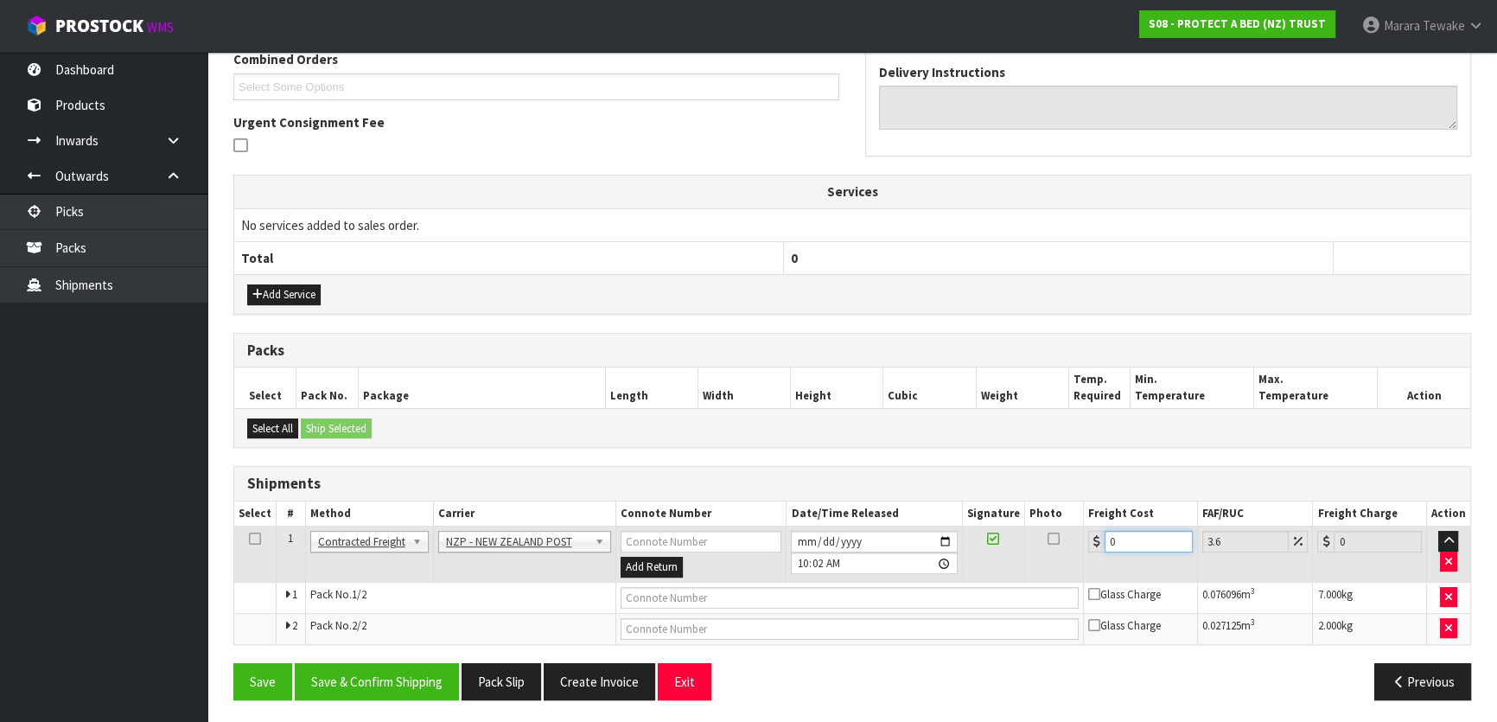
drag, startPoint x: 1151, startPoint y: 530, endPoint x: 1056, endPoint y: 504, distance: 97.7
click at [1069, 512] on table "Select # Method Carrier Connote Number Date/Time Released Signature Photo Freig…" at bounding box center [852, 572] width 1236 height 143
type input "2"
type input "2.07"
type input "21"
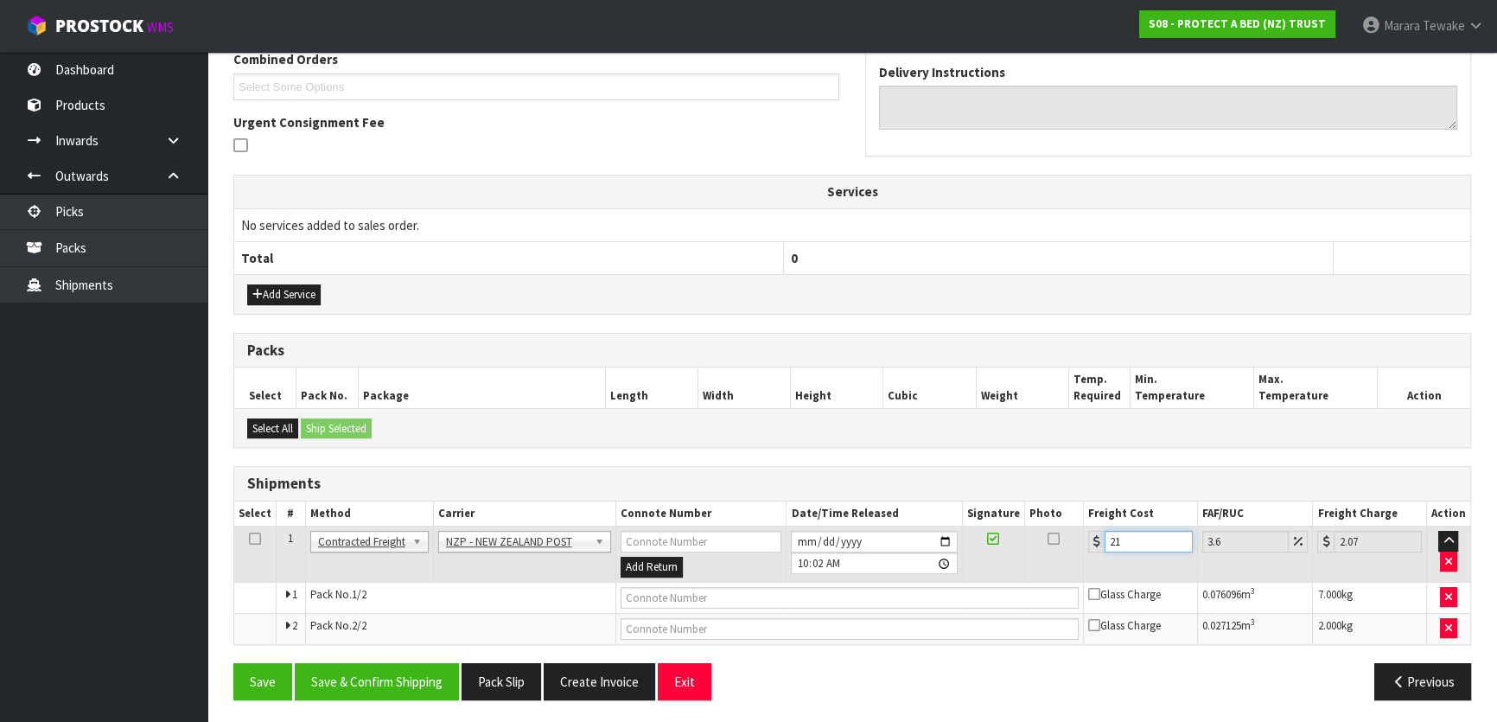
type input "21.76"
type input "21.7"
type input "22.48"
type input "21.78"
type input "22.56"
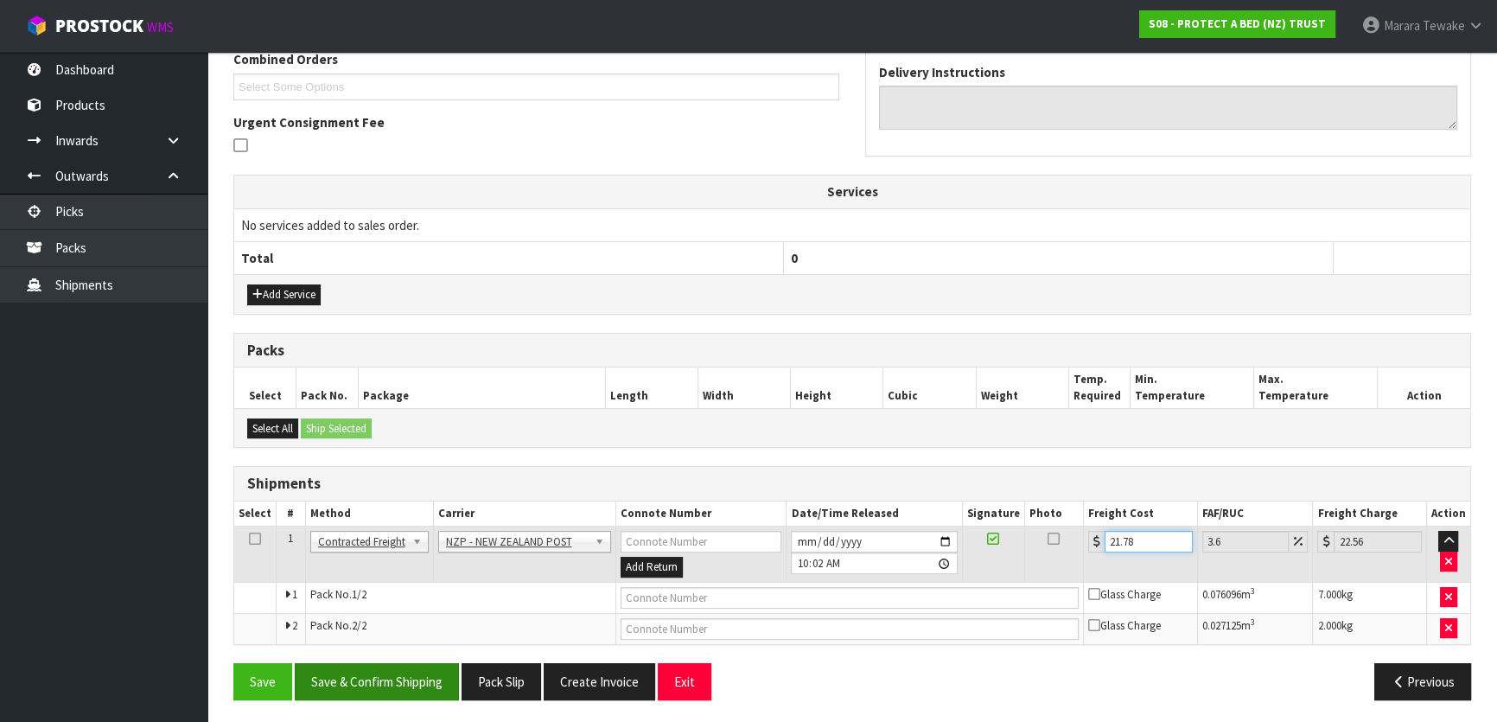
type input "21.78"
click at [405, 678] on button "Save & Confirm Shipping" at bounding box center [377, 681] width 164 height 37
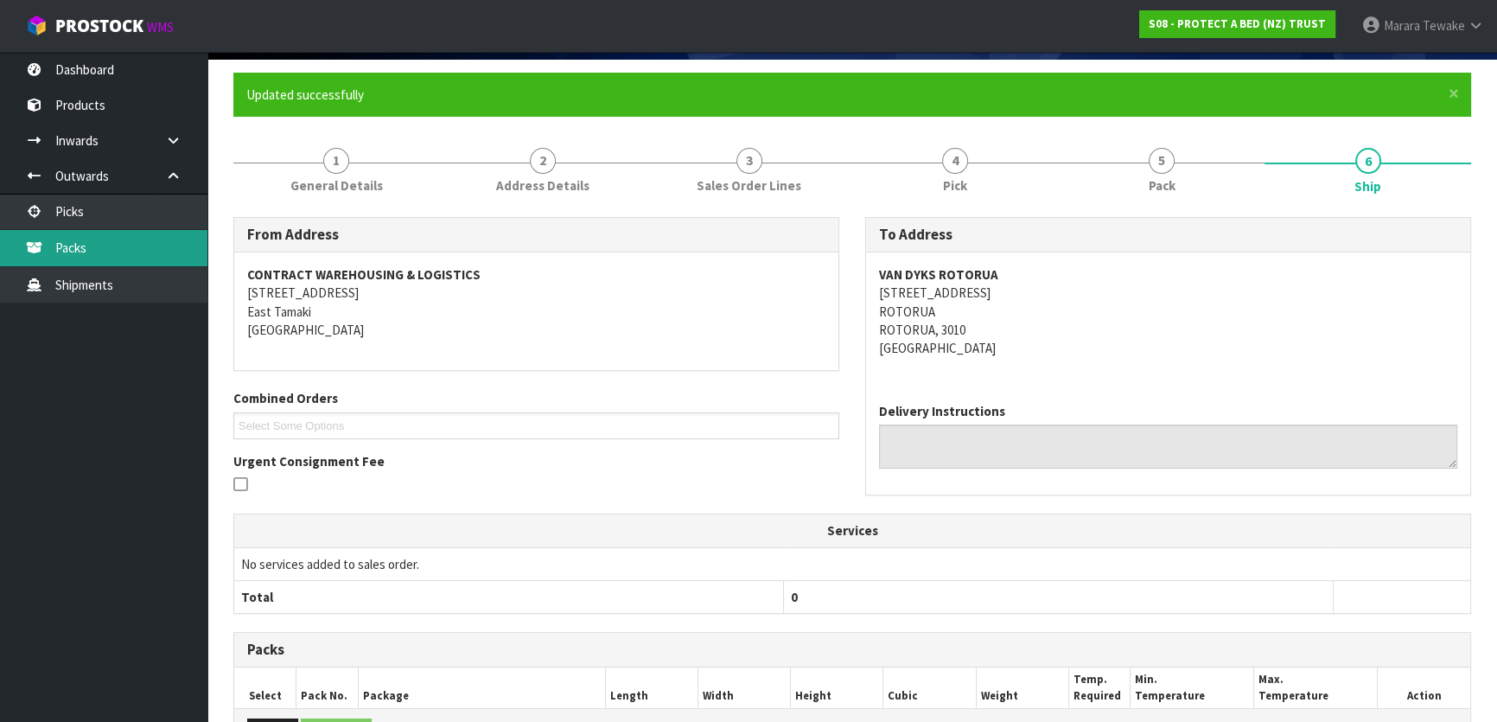
scroll to position [0, 0]
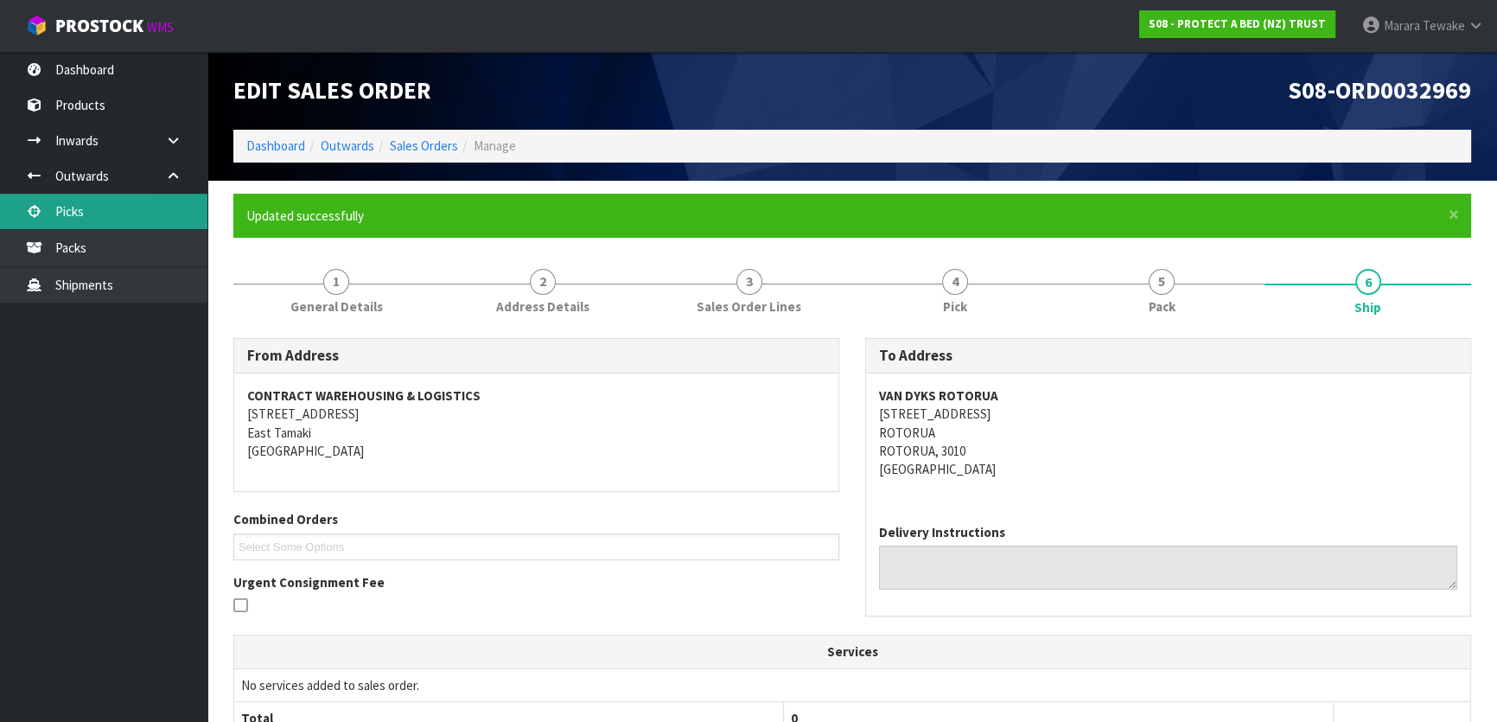
click at [86, 200] on link "Picks" at bounding box center [103, 211] width 207 height 35
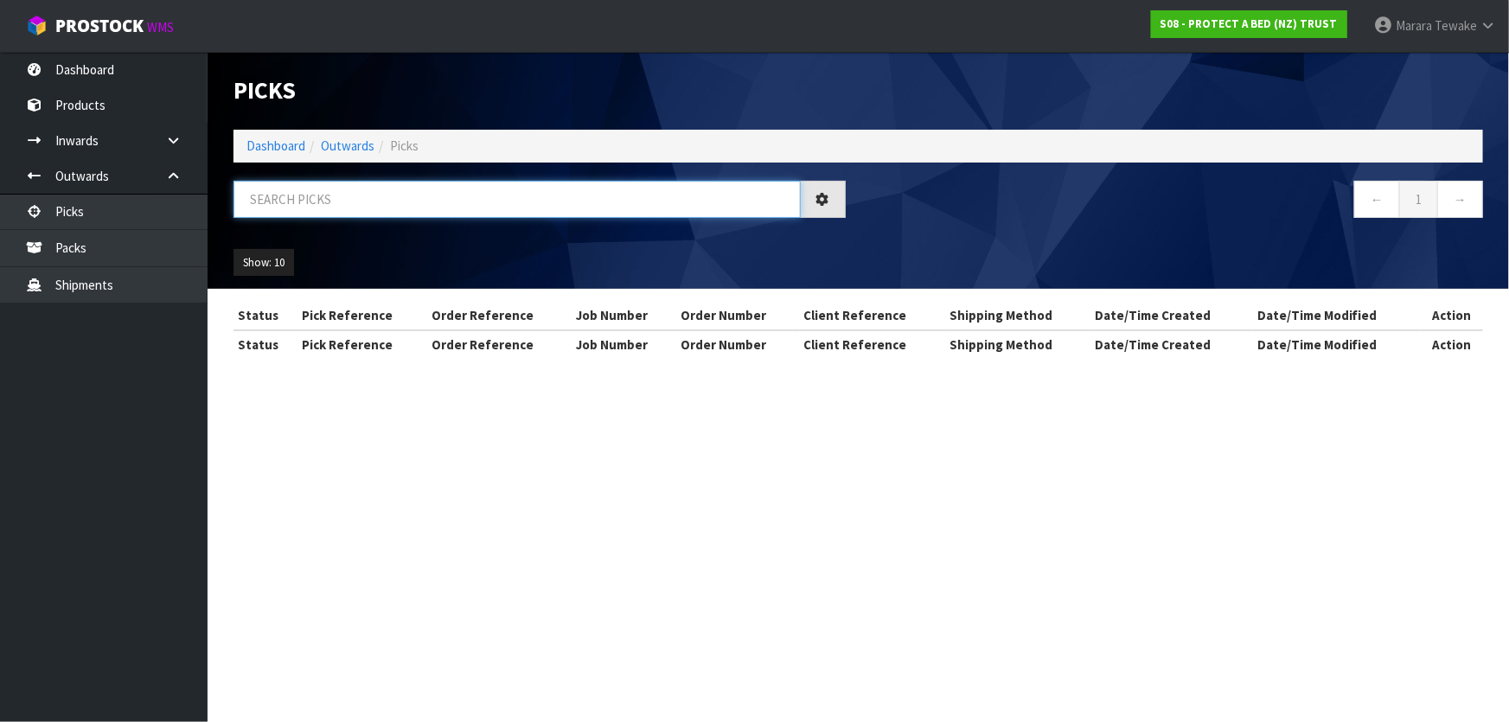
click at [333, 201] on input "text" at bounding box center [516, 199] width 567 height 37
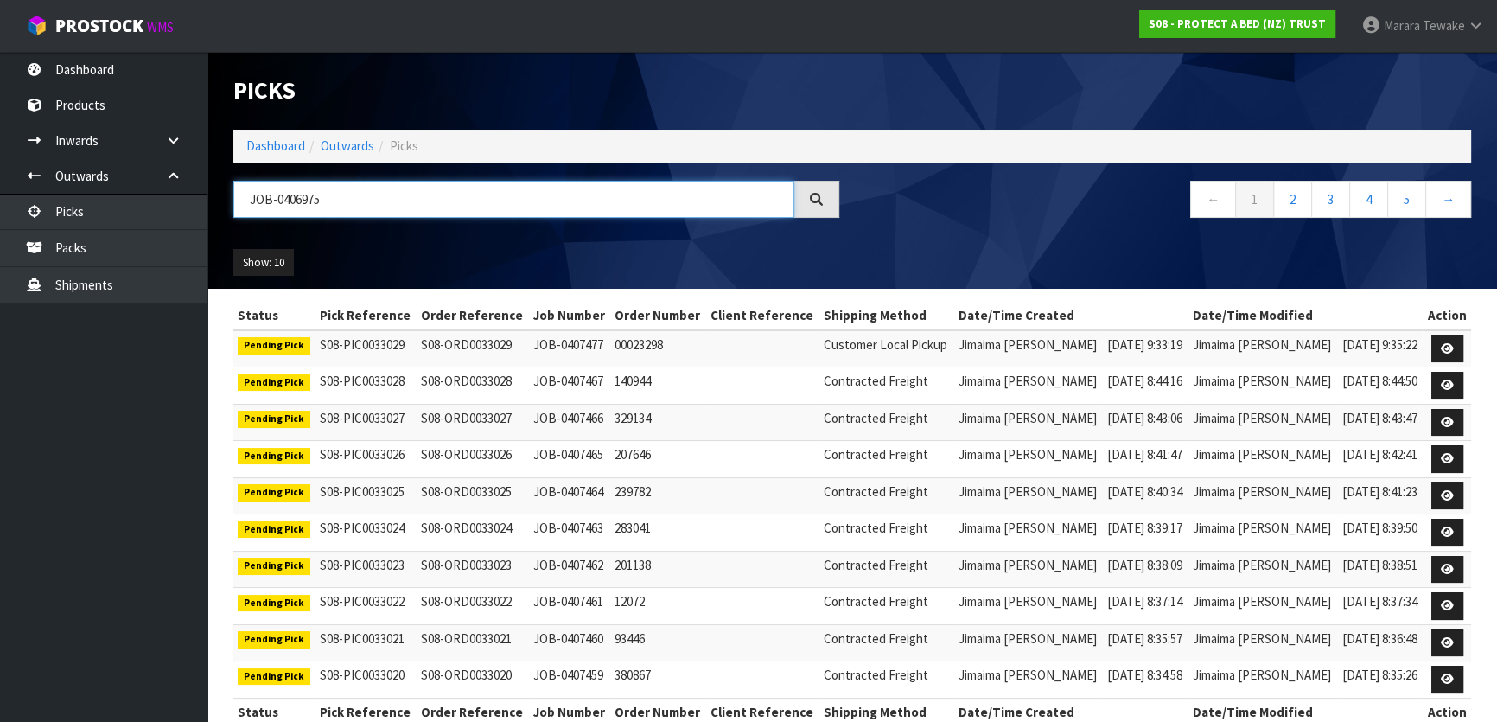
type input "JOB-0406975"
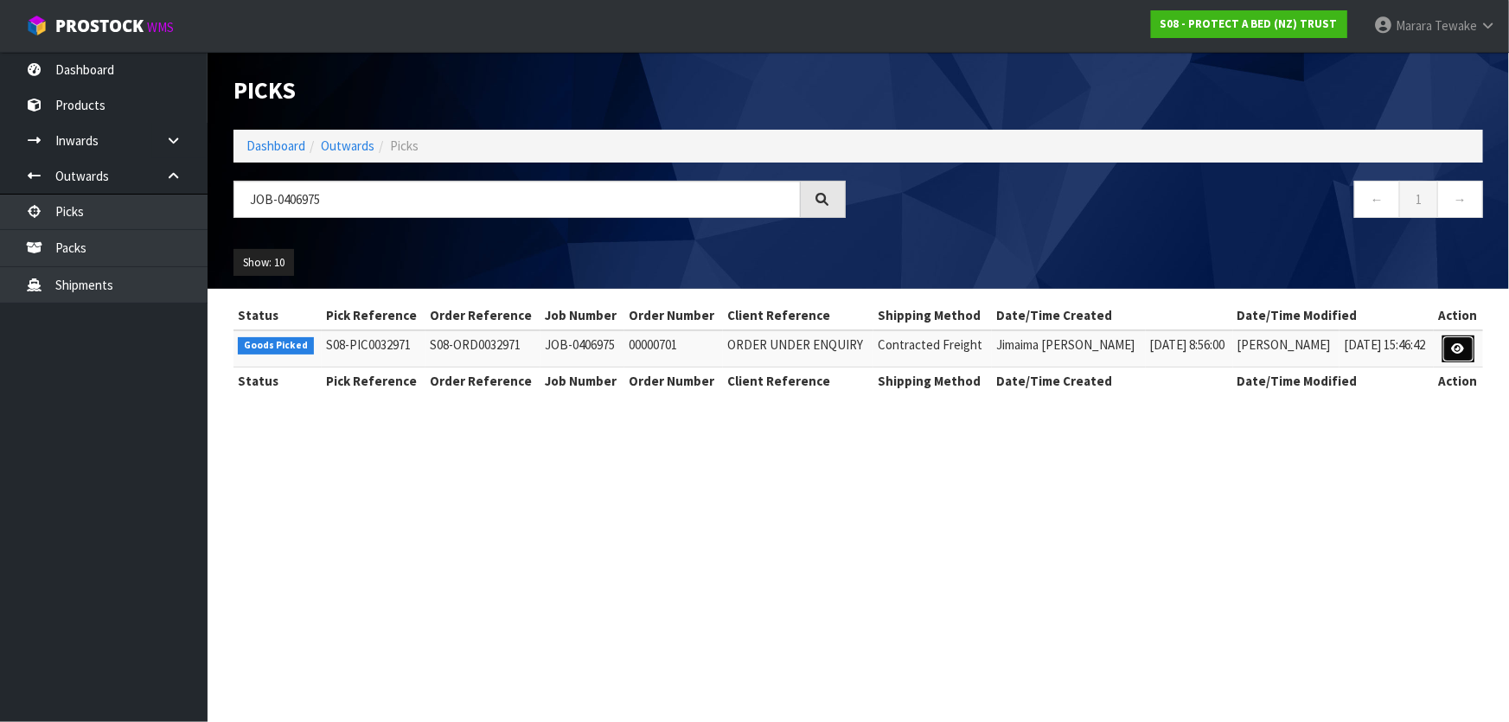
click at [1457, 348] on icon at bounding box center [1458, 348] width 13 height 11
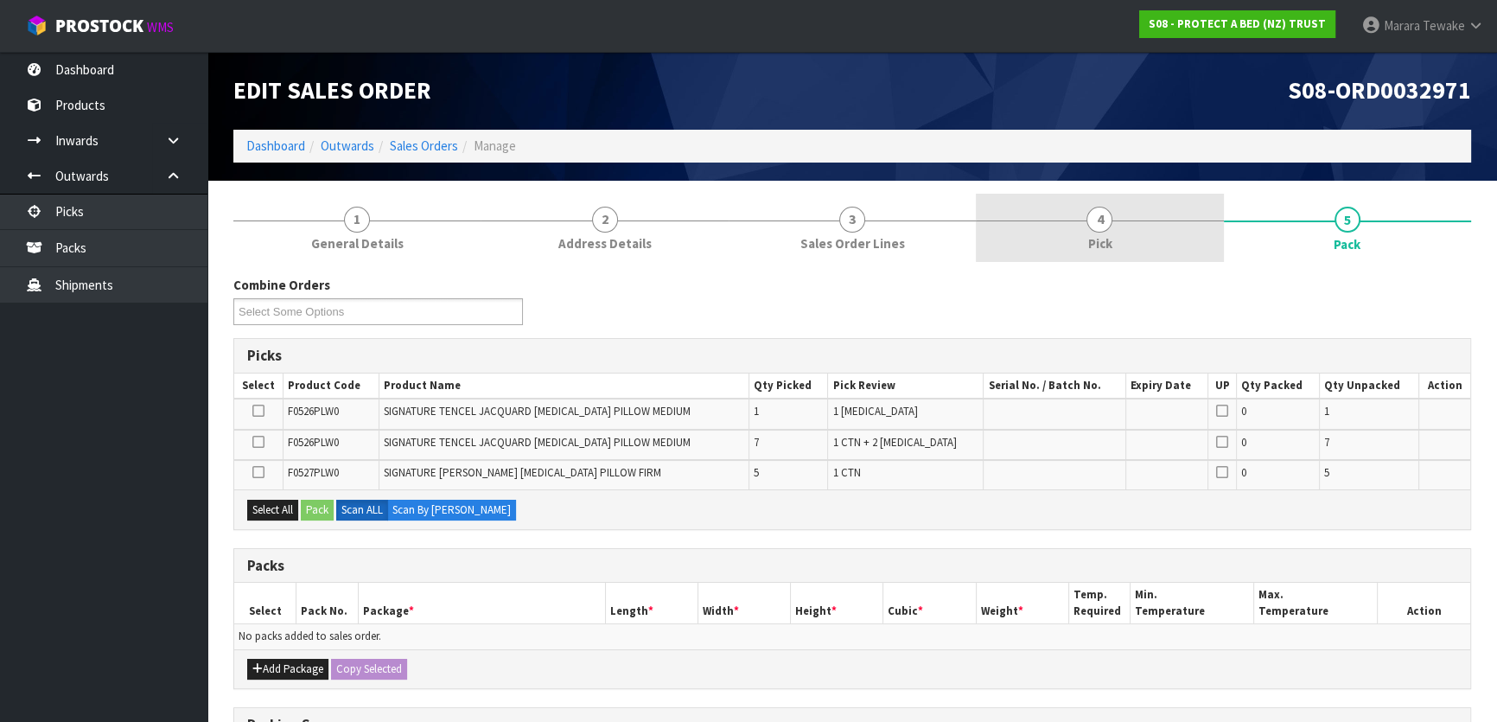
click at [1129, 240] on link "4 Pick" at bounding box center [1099, 228] width 247 height 68
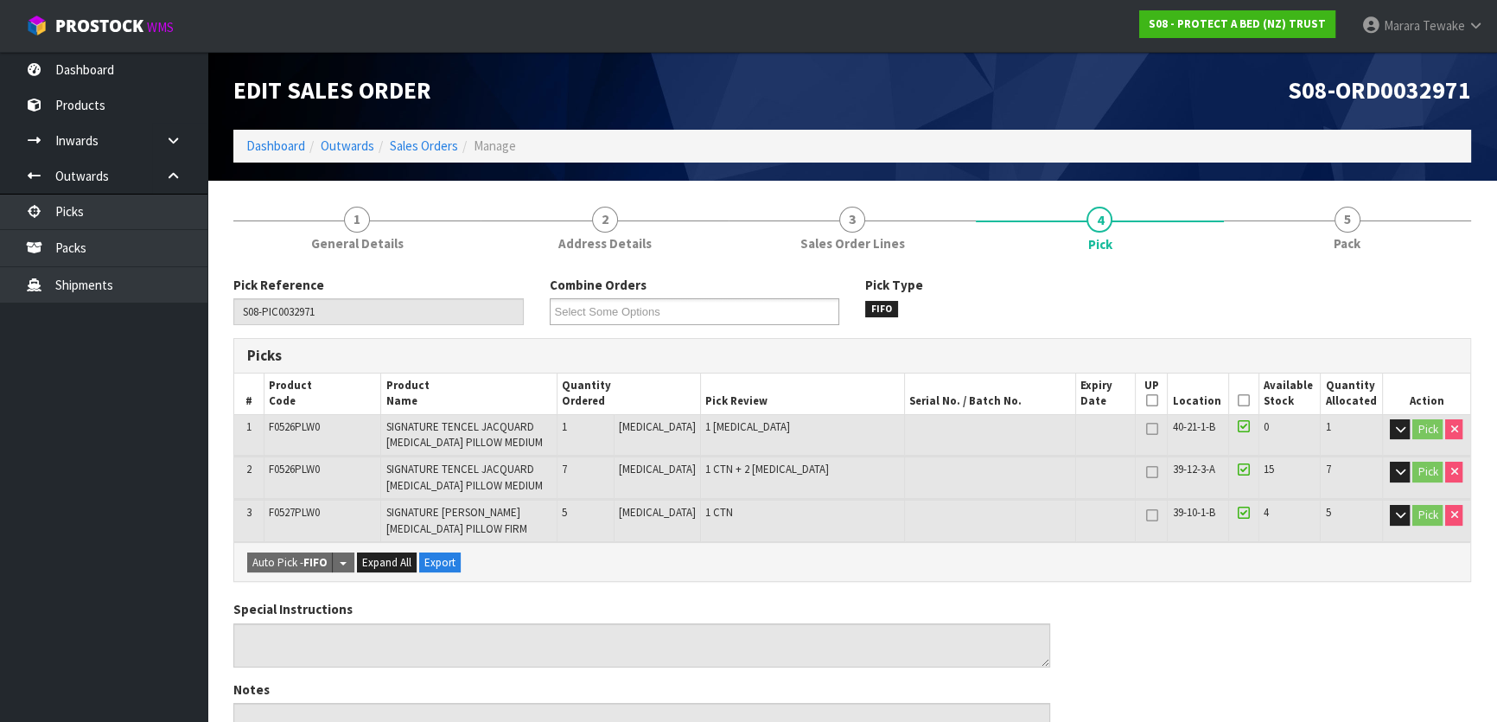
click at [1241, 400] on icon at bounding box center [1244, 400] width 12 height 1
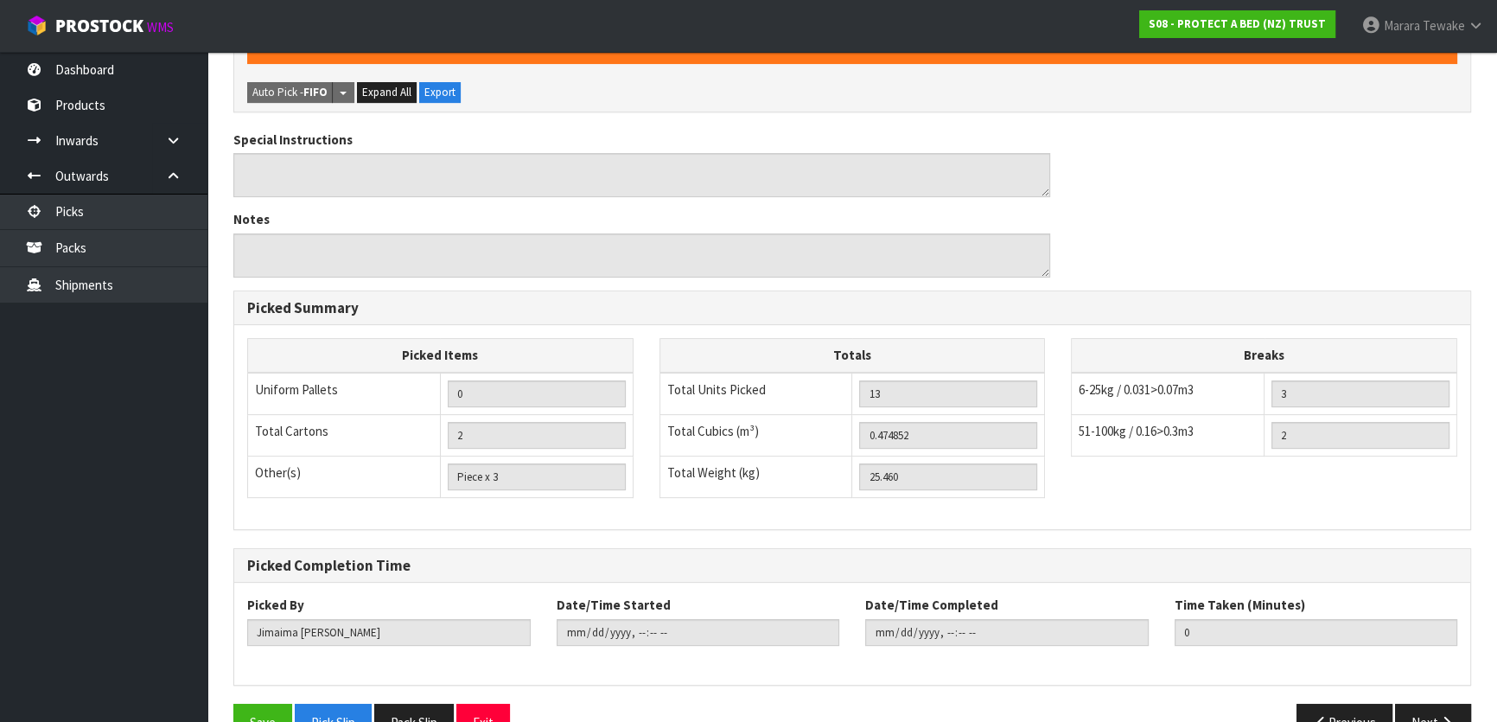
scroll to position [573, 0]
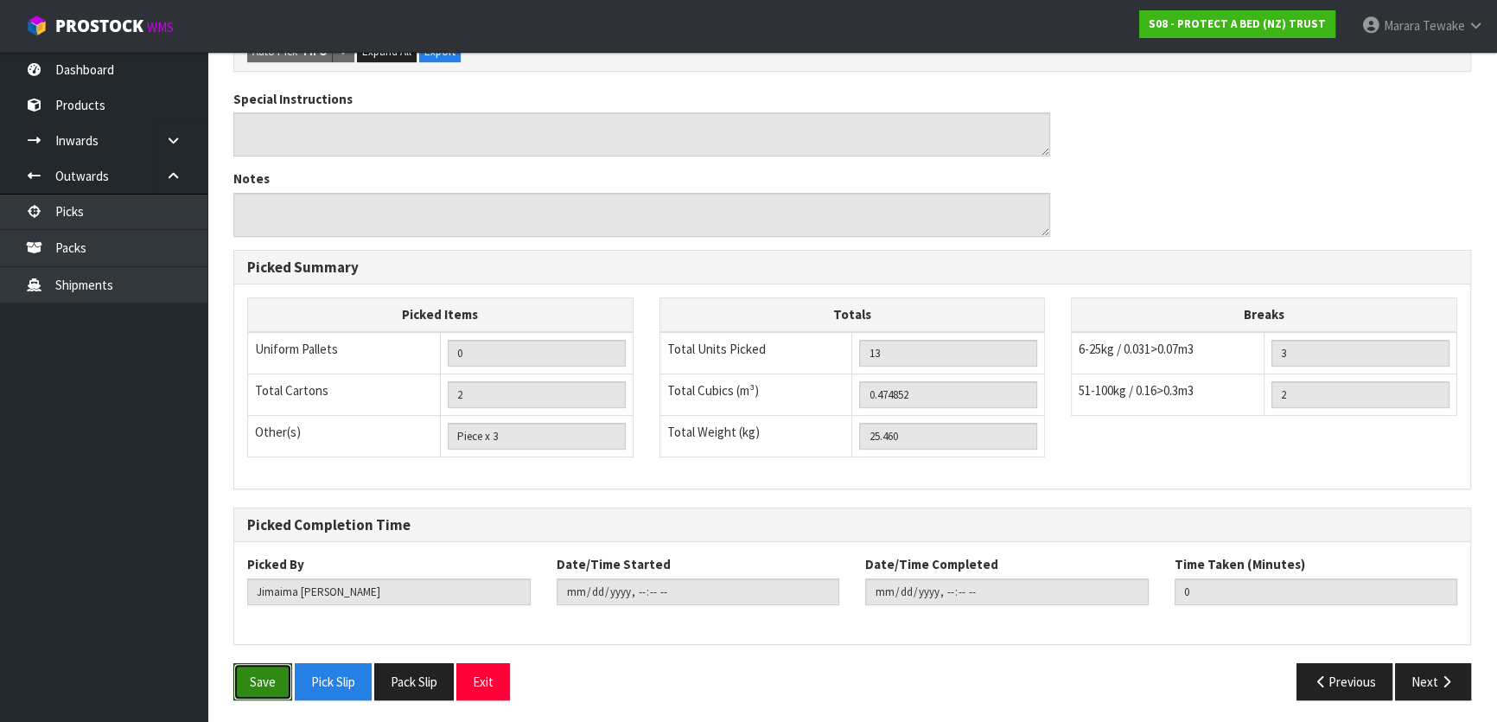
drag, startPoint x: 277, startPoint y: 666, endPoint x: 306, endPoint y: 645, distance: 36.0
click at [277, 663] on button "Save" at bounding box center [262, 681] width 59 height 37
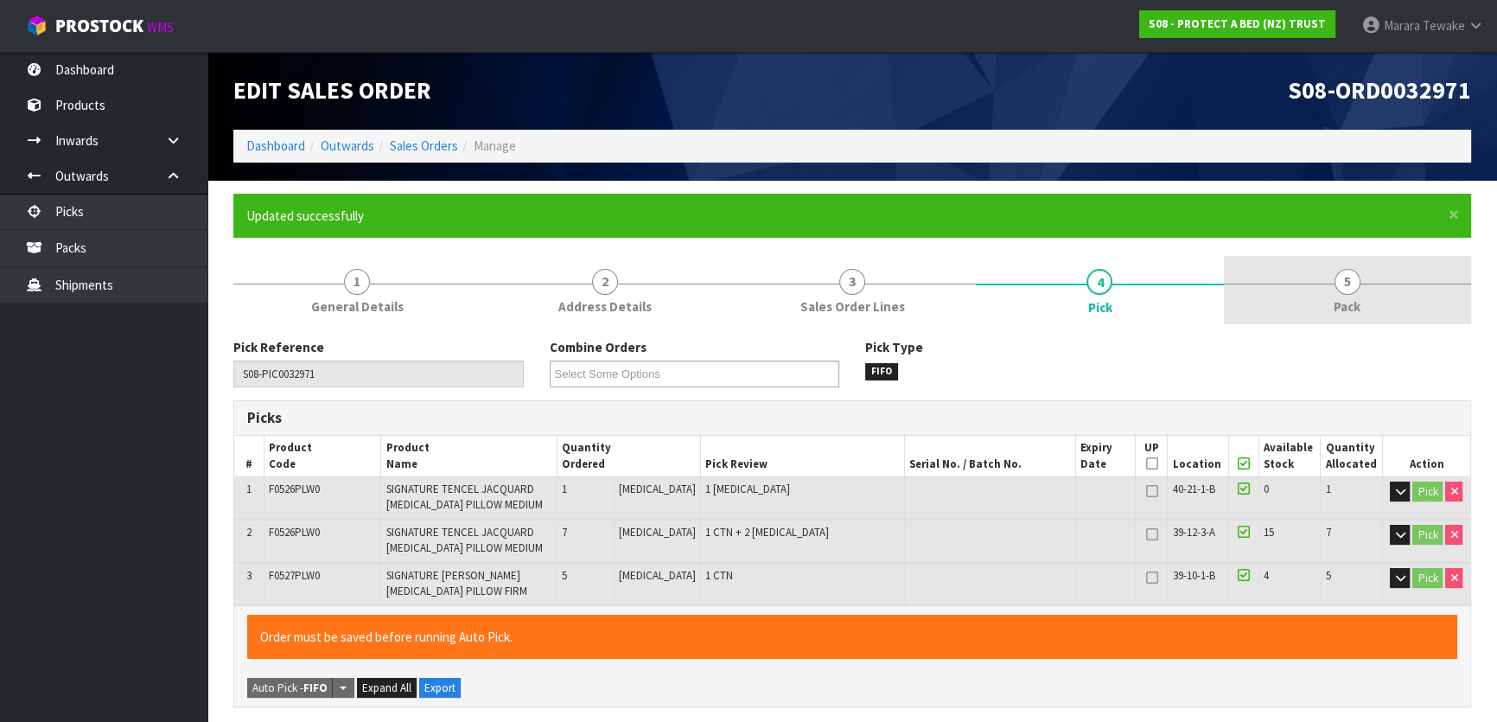
type input "Marara Tewake"
type input "2025-08-13T10:08:44"
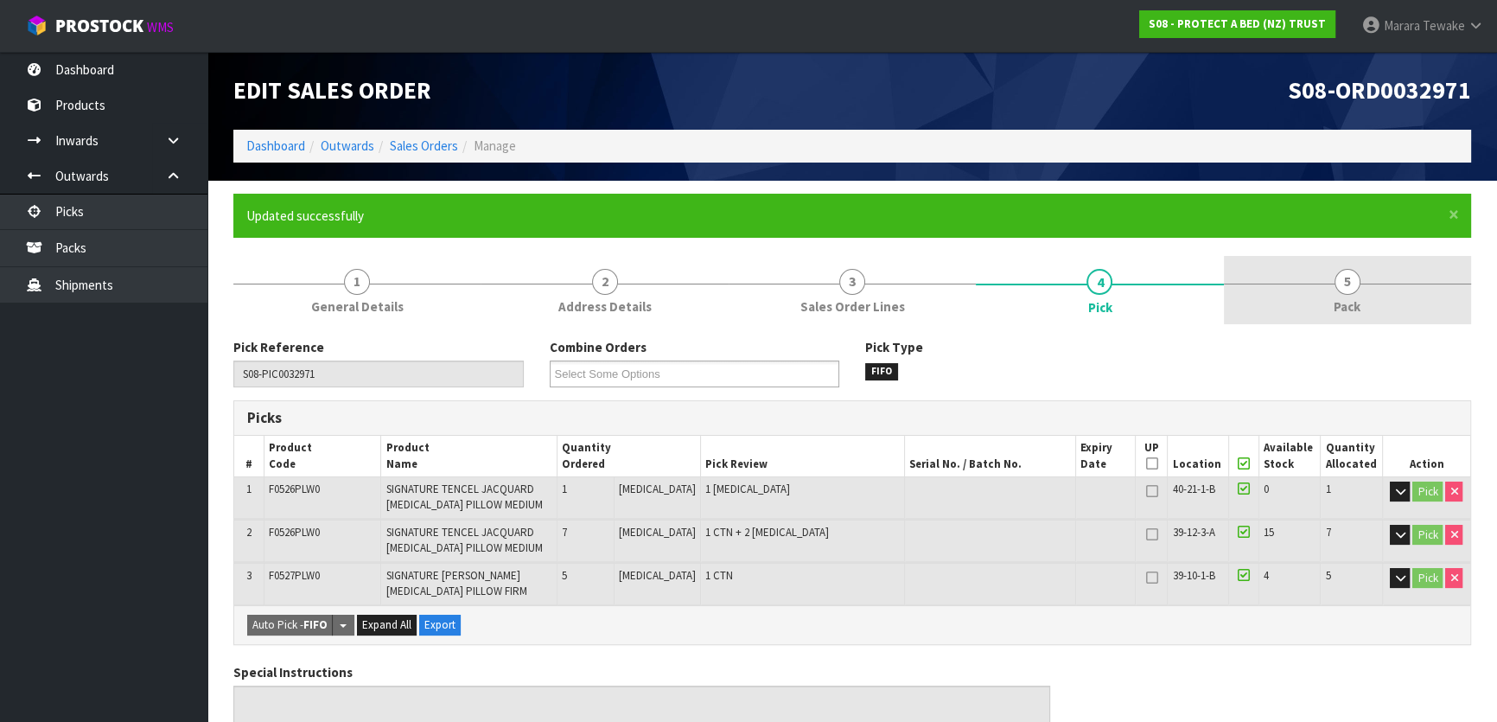
drag, startPoint x: 1351, startPoint y: 293, endPoint x: 1298, endPoint y: 297, distance: 53.8
click at [1347, 291] on span "5" at bounding box center [1348, 282] width 26 height 26
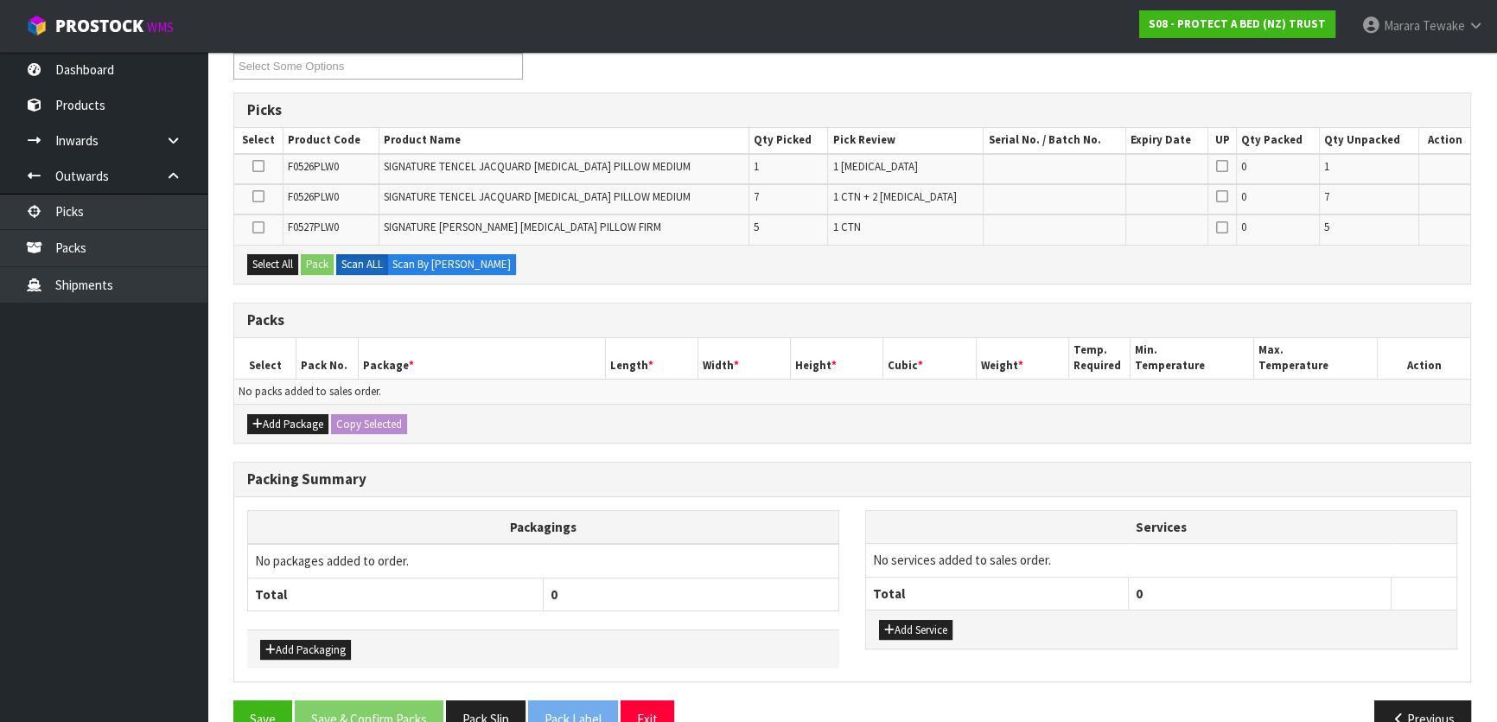
scroll to position [314, 0]
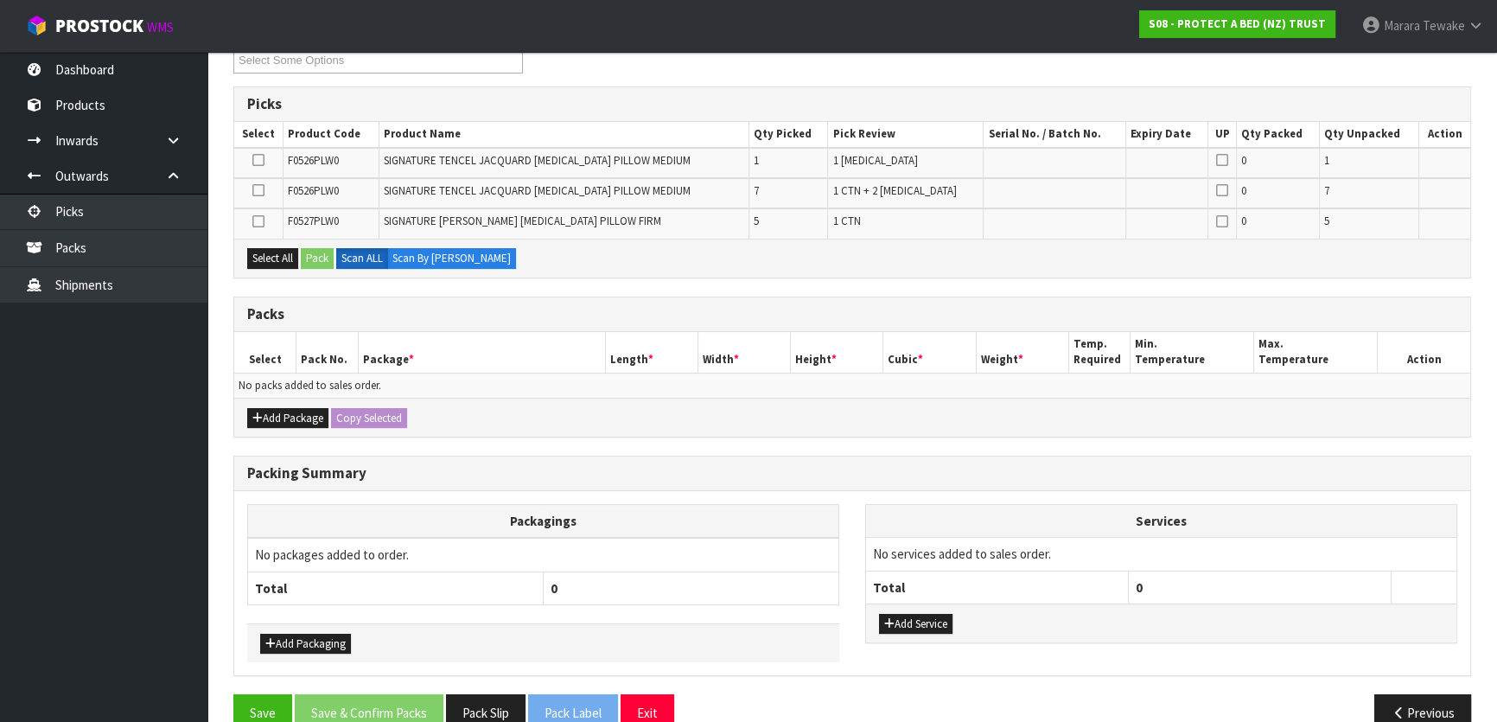
click at [264, 221] on icon at bounding box center [258, 221] width 12 height 1
click at [0, 0] on input "checkbox" at bounding box center [0, 0] width 0 height 0
click at [328, 252] on button "Pack" at bounding box center [317, 258] width 33 height 21
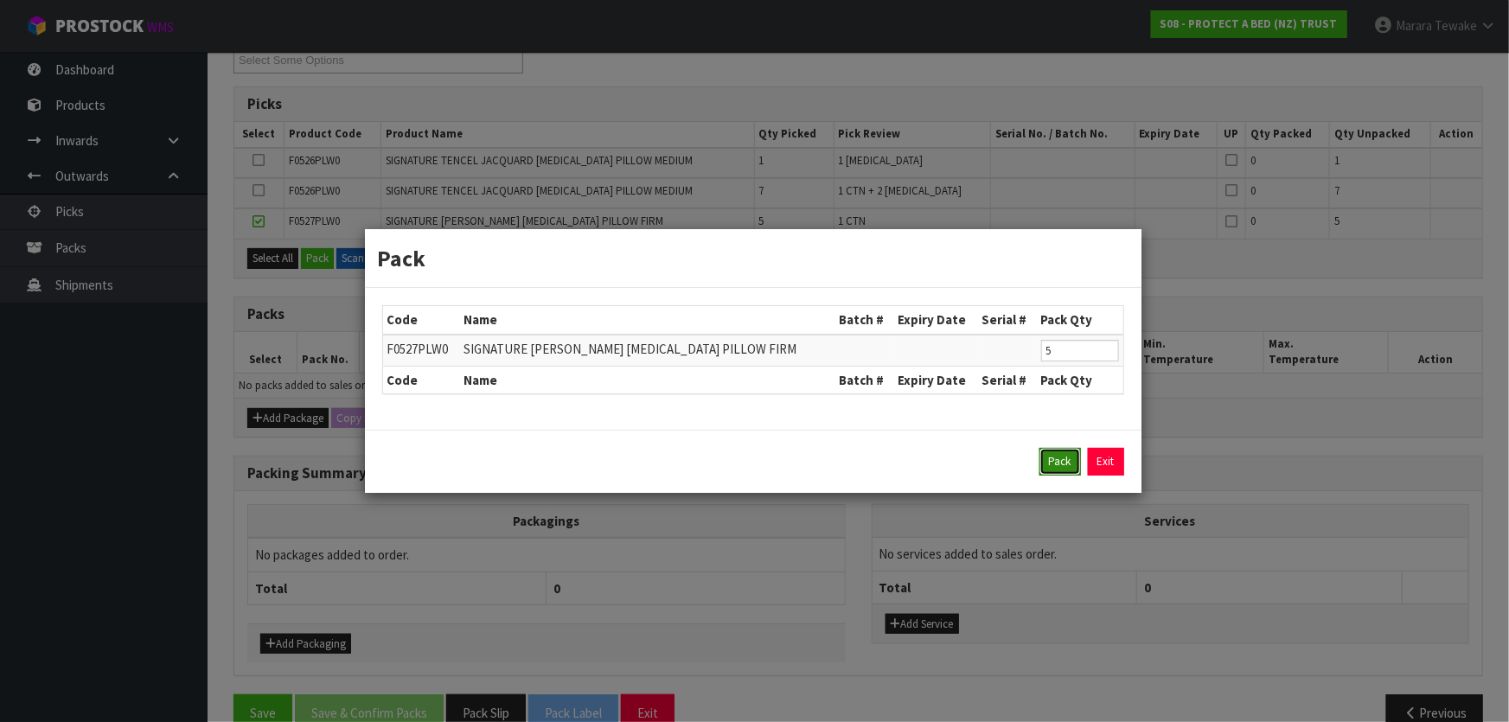
click at [1056, 450] on button "Pack" at bounding box center [1059, 462] width 41 height 28
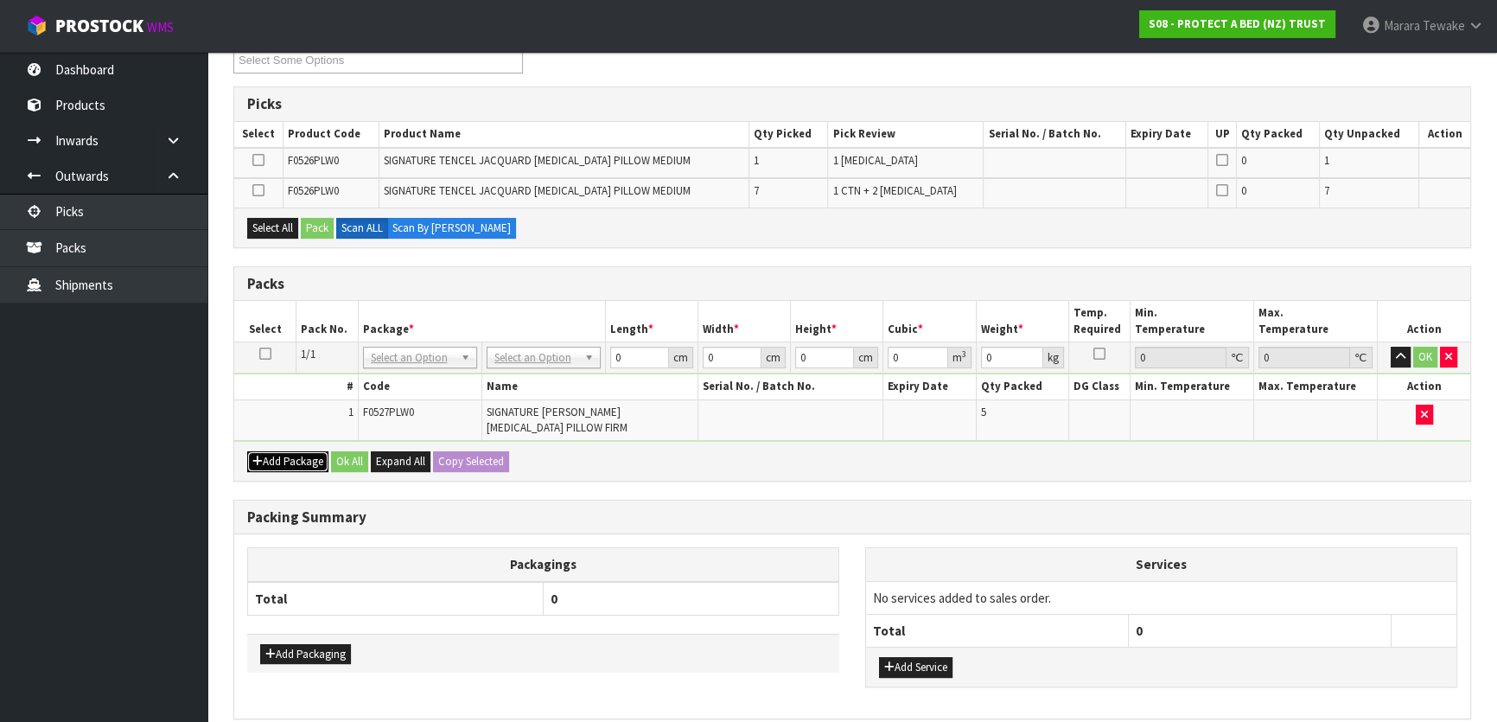
click at [266, 457] on button "Add Package" at bounding box center [287, 461] width 81 height 21
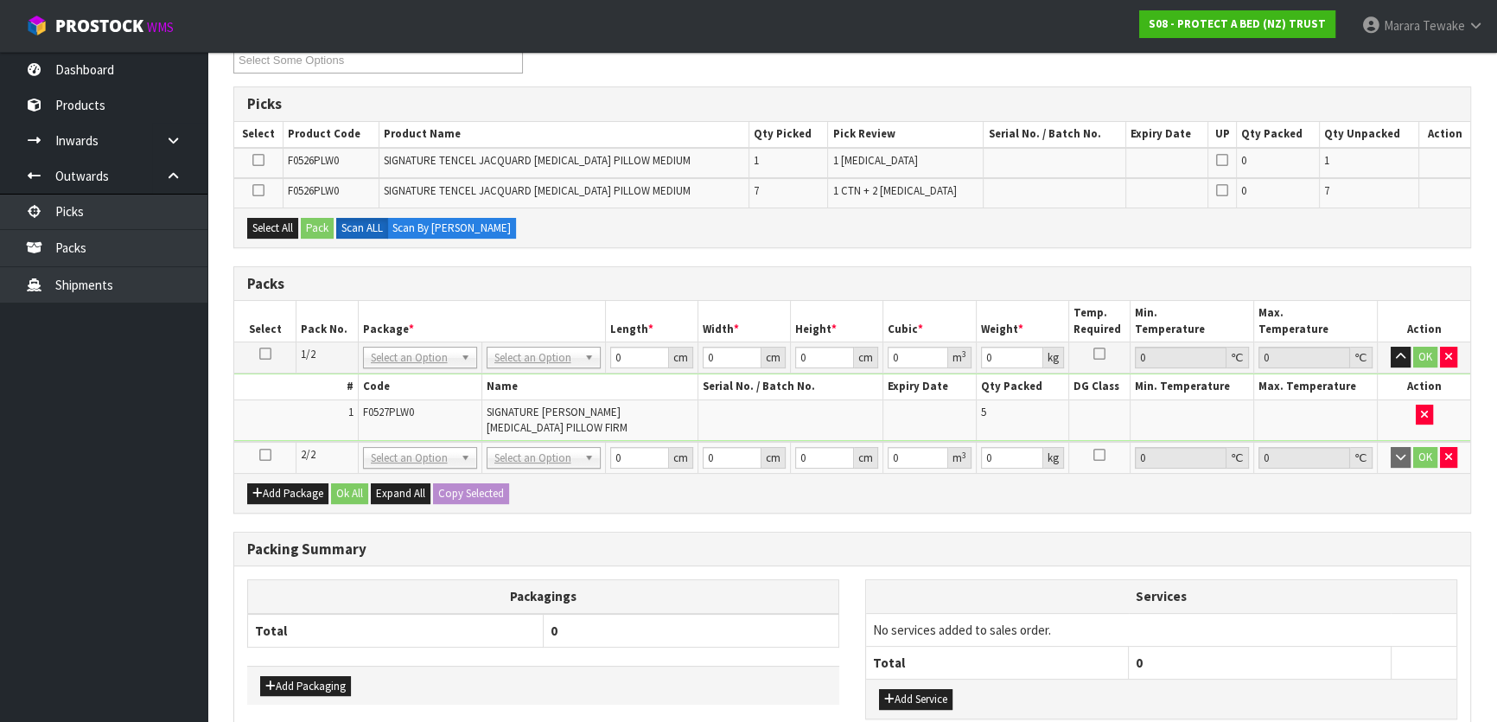
click at [260, 455] on icon at bounding box center [265, 455] width 12 height 1
click at [258, 190] on icon at bounding box center [258, 190] width 12 height 1
click at [0, 0] on input "checkbox" at bounding box center [0, 0] width 0 height 0
click at [323, 224] on button "Pack" at bounding box center [317, 228] width 33 height 21
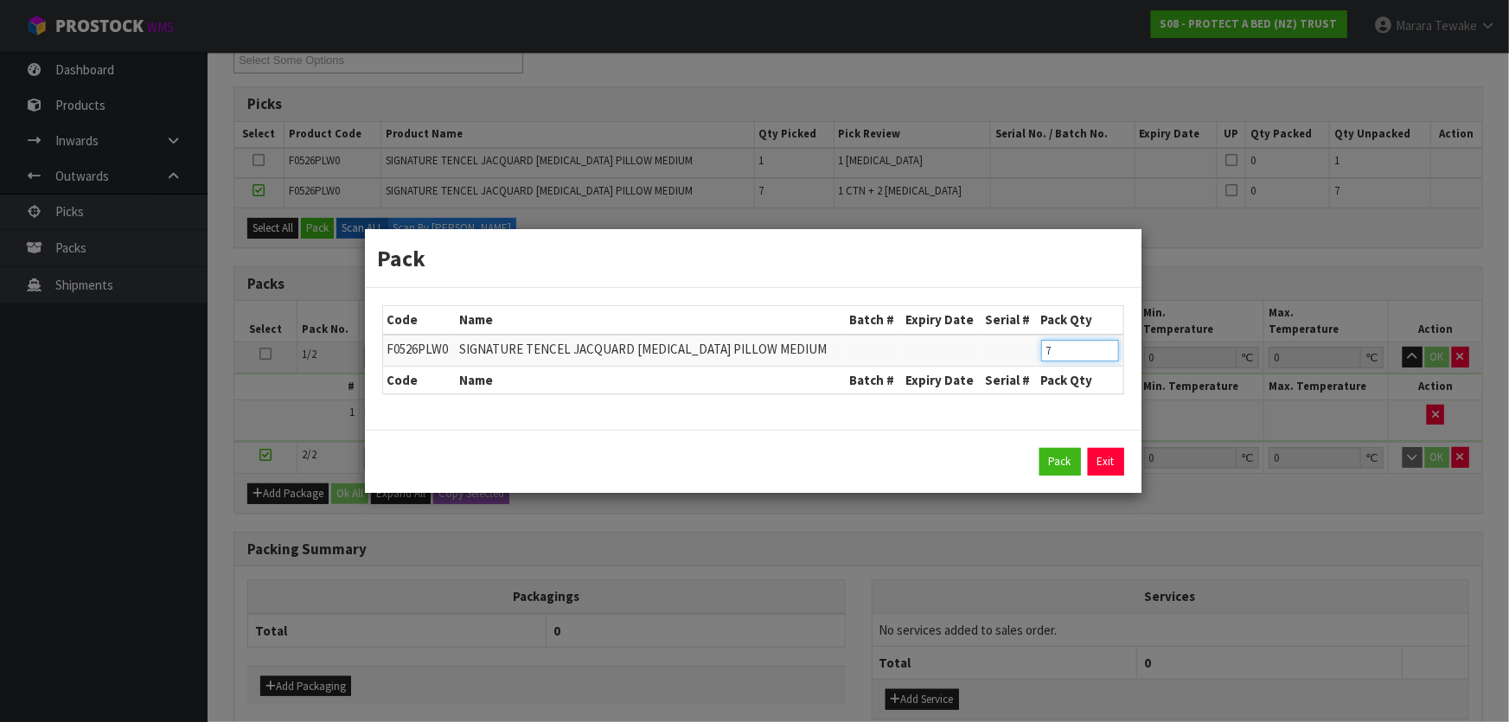
drag, startPoint x: 1051, startPoint y: 346, endPoint x: 1000, endPoint y: 303, distance: 66.3
click at [1008, 324] on table "Code Name Batch # Expiry Date Serial # Pack Qty F0526PLW0 SIGNATURE TENCEL JACQ…" at bounding box center [753, 349] width 740 height 87
type input "5"
click button "Pack" at bounding box center [1059, 462] width 41 height 28
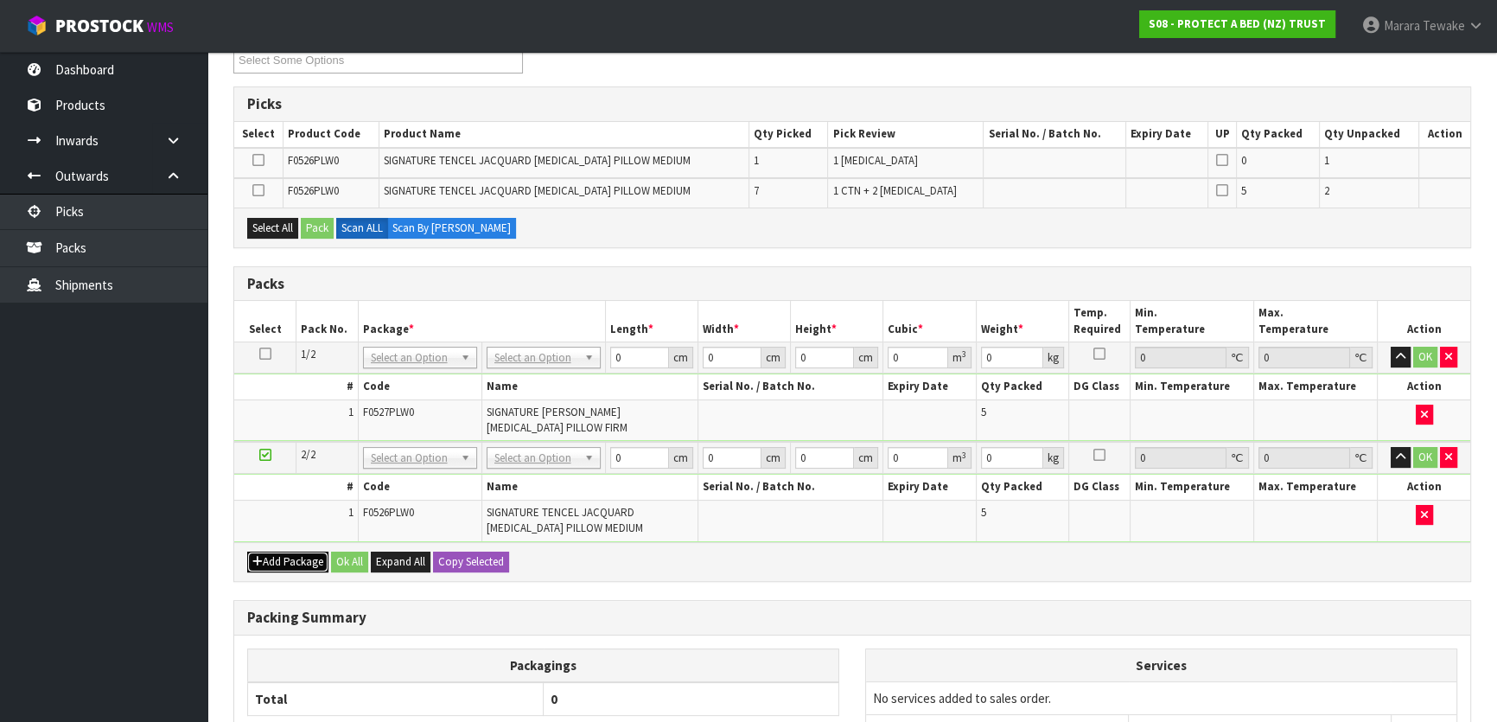
click at [271, 561] on button "Add Package" at bounding box center [287, 562] width 81 height 21
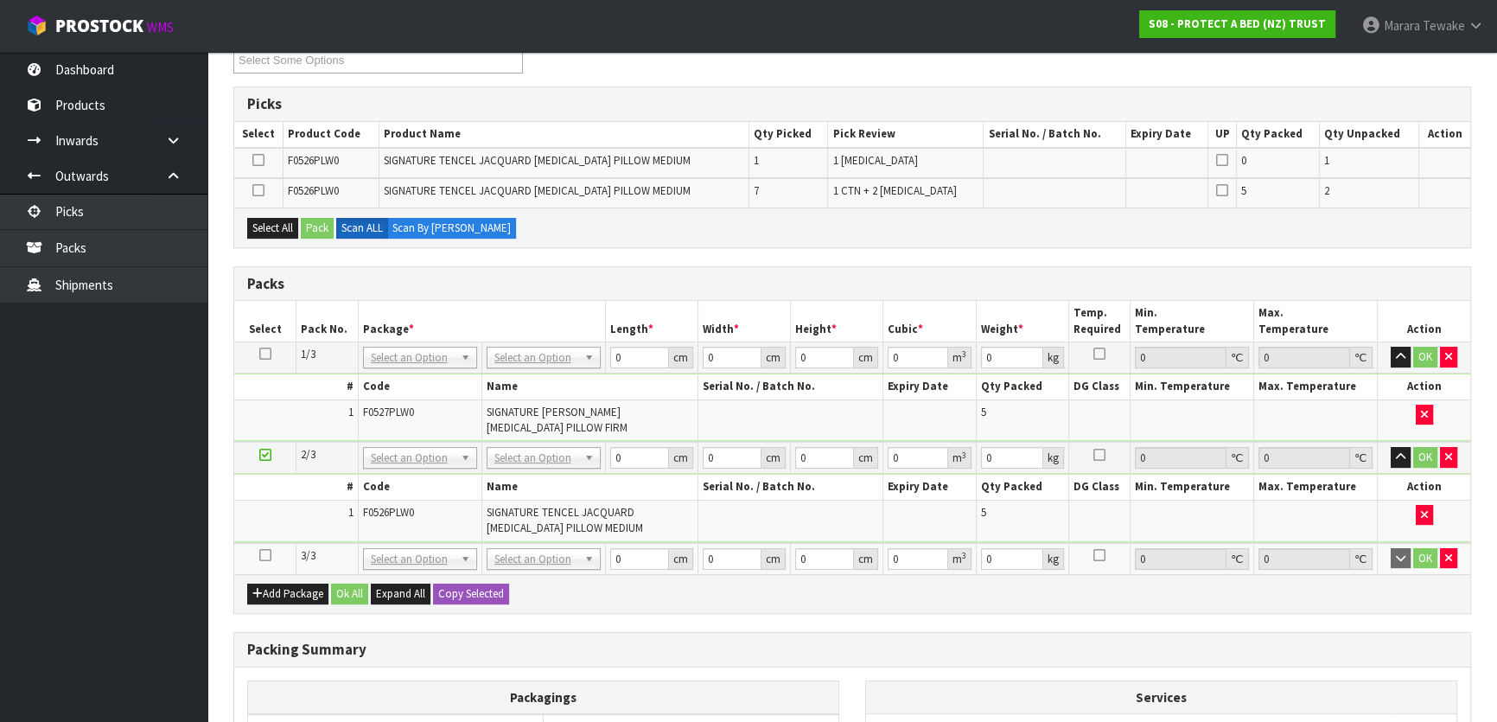
click at [265, 555] on icon at bounding box center [265, 555] width 12 height 1
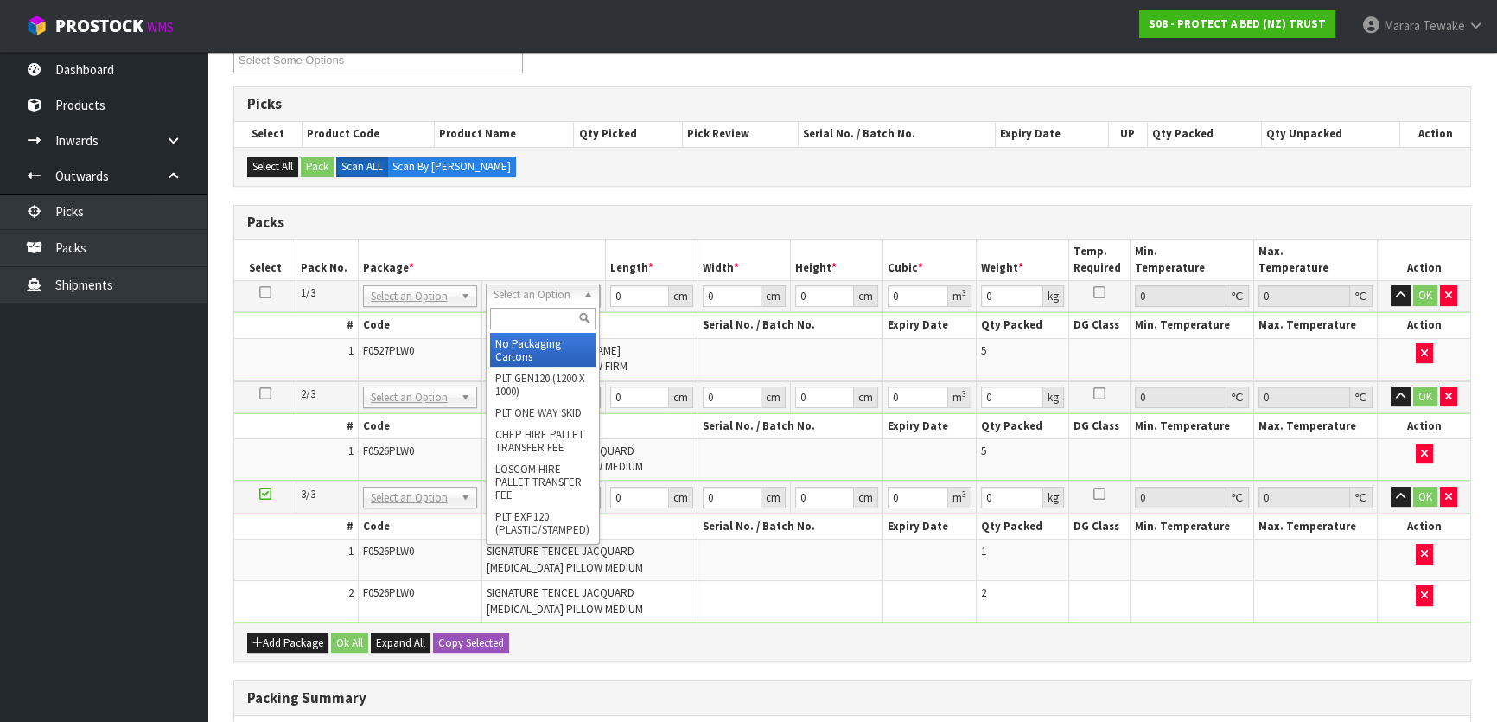
drag, startPoint x: 545, startPoint y: 296, endPoint x: 538, endPoint y: 310, distance: 16.2
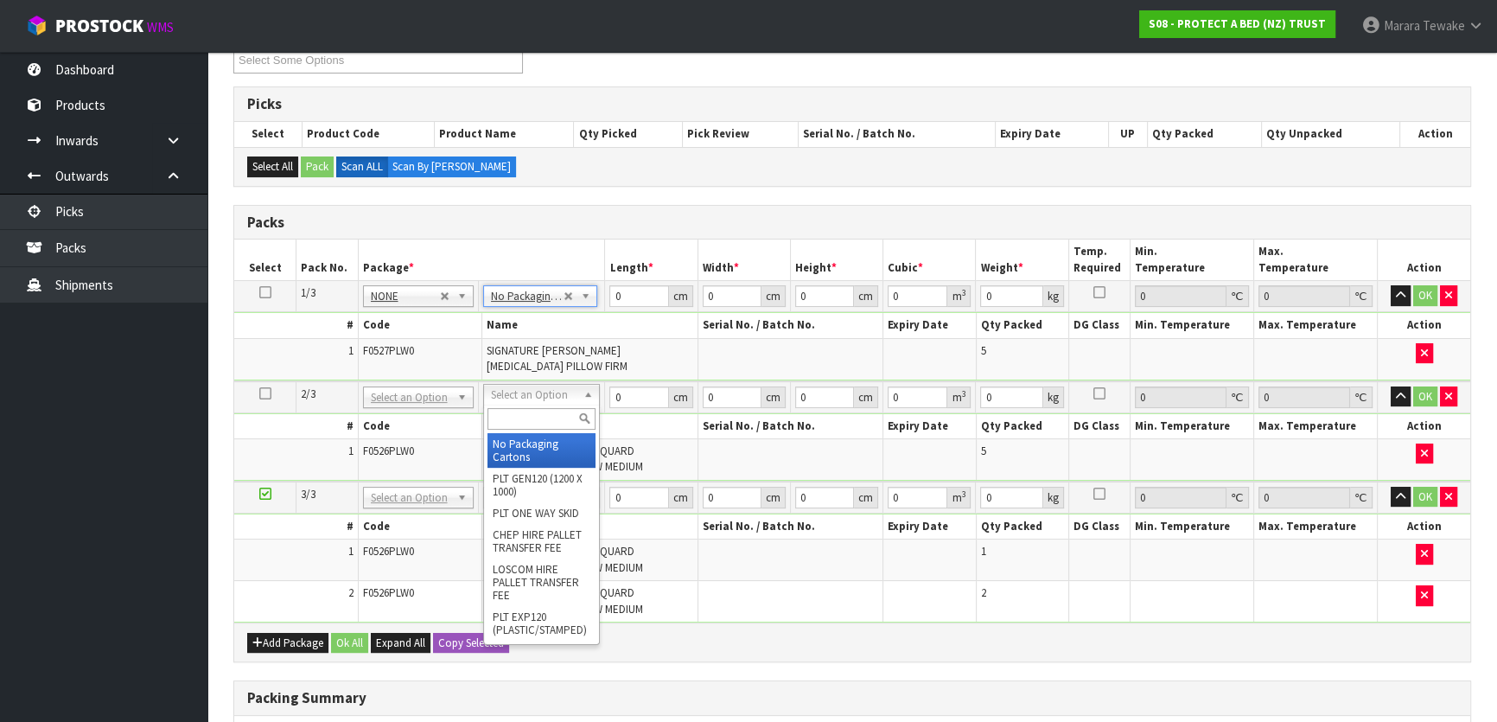
type input "2"
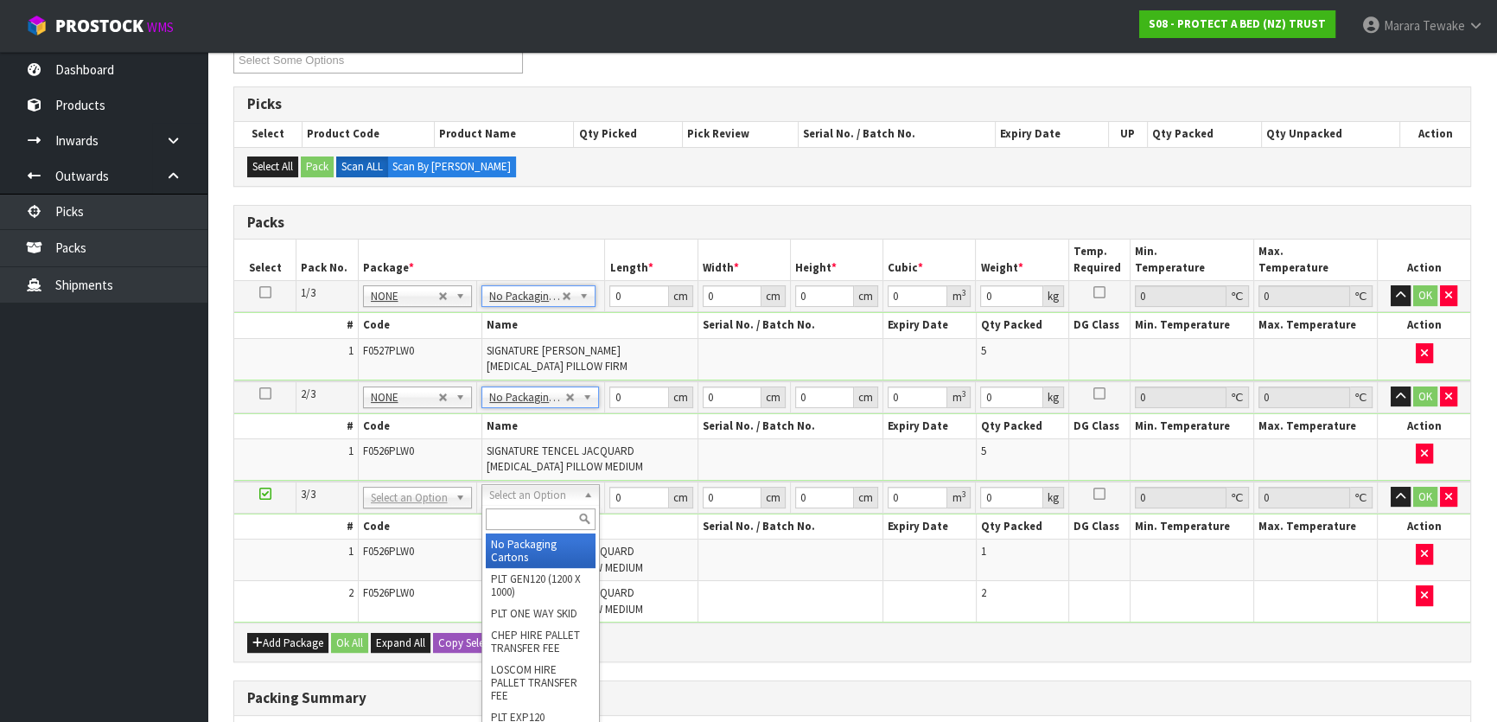
click at [522, 528] on div at bounding box center [540, 519] width 117 height 29
type input "OC"
type input "5.46"
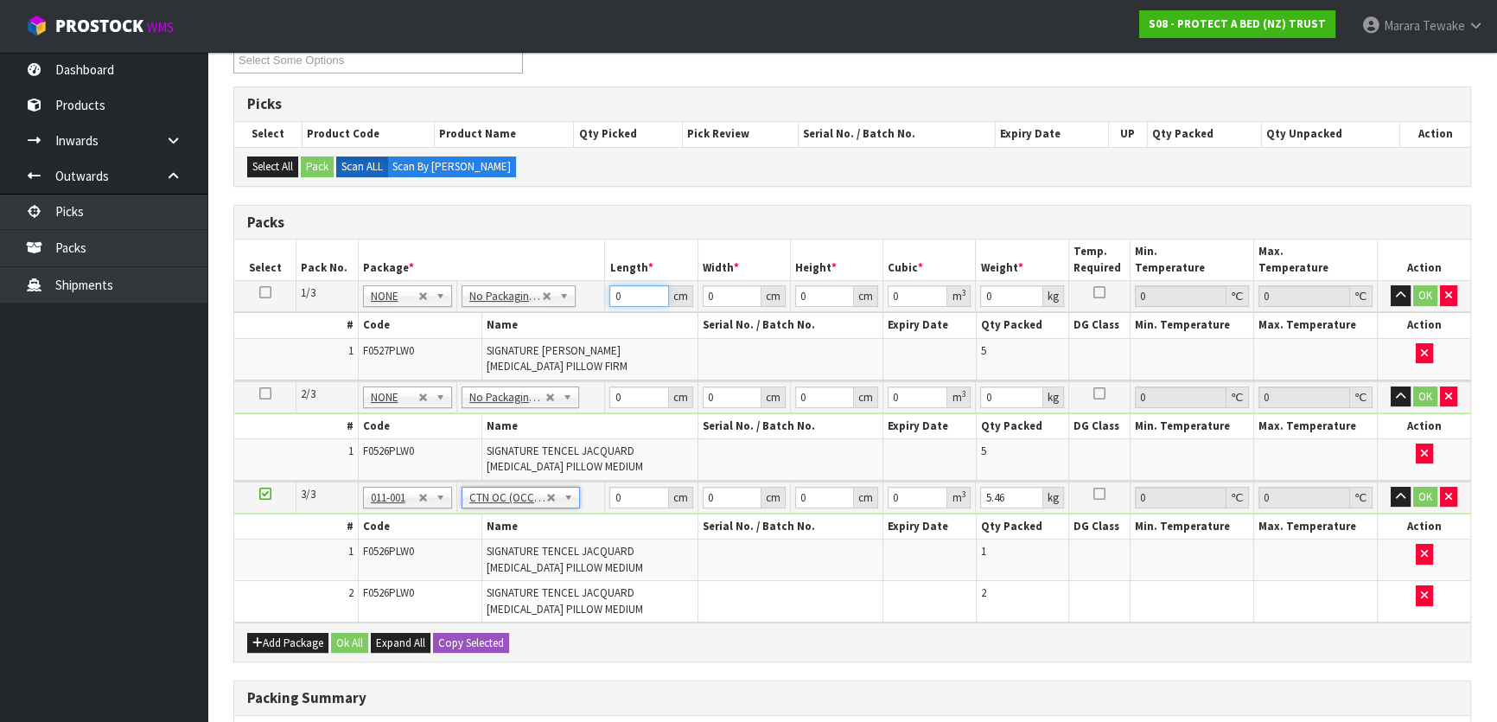
drag, startPoint x: 620, startPoint y: 298, endPoint x: 603, endPoint y: 281, distance: 24.5
click at [605, 287] on td "0 cm" at bounding box center [651, 296] width 93 height 31
type input "75"
type input "61"
type input "4"
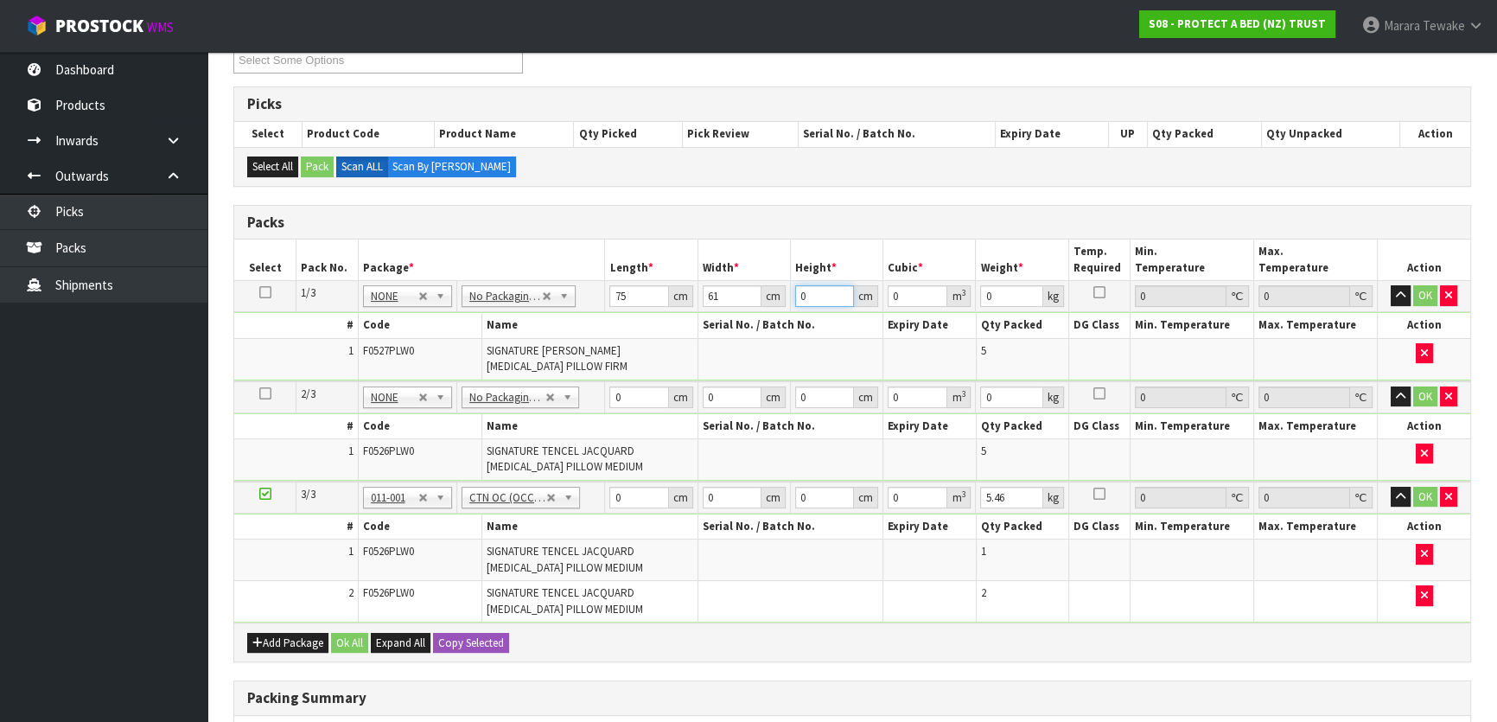
type input "0.0183"
type input "44"
type input "0.2013"
type input "44"
type input "12"
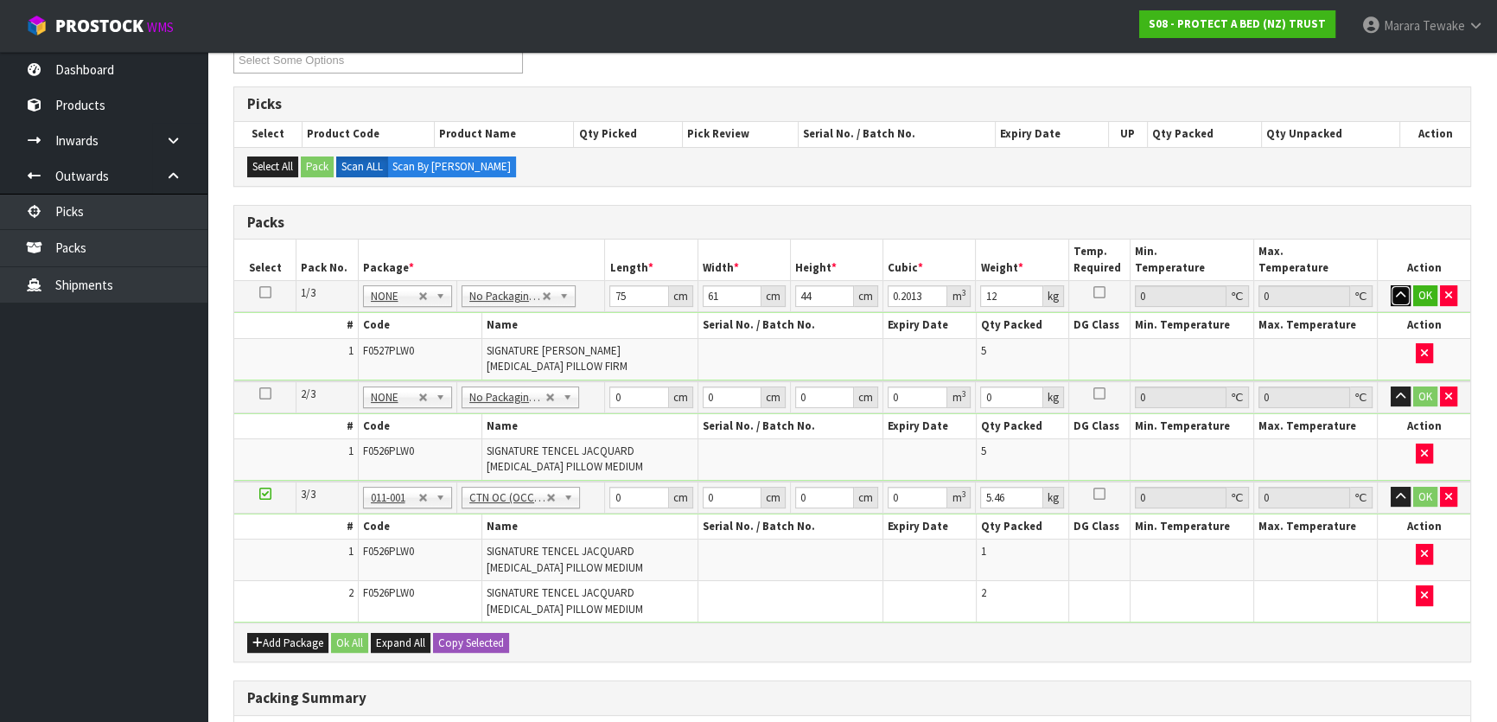
click at [1391, 285] on button "button" at bounding box center [1401, 295] width 20 height 21
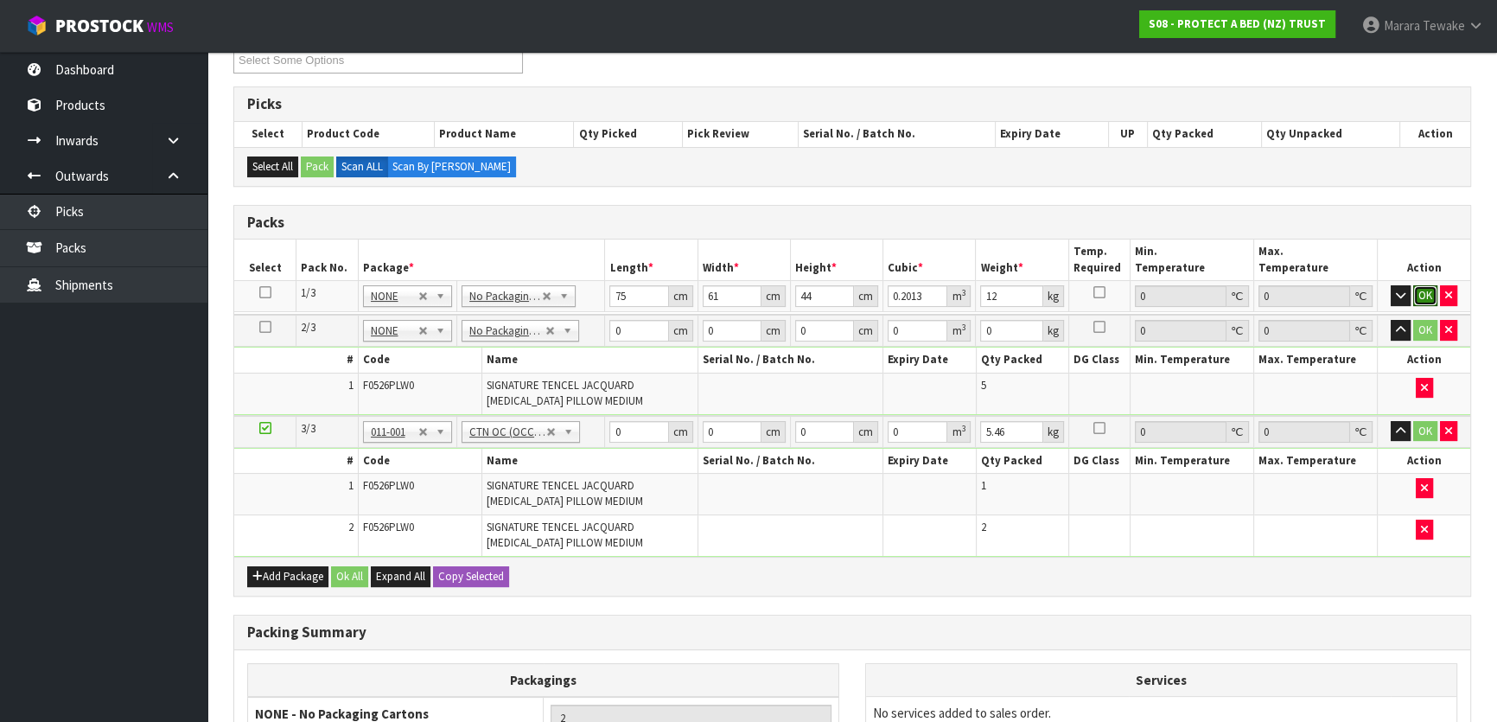
click button "OK" at bounding box center [1425, 295] width 24 height 21
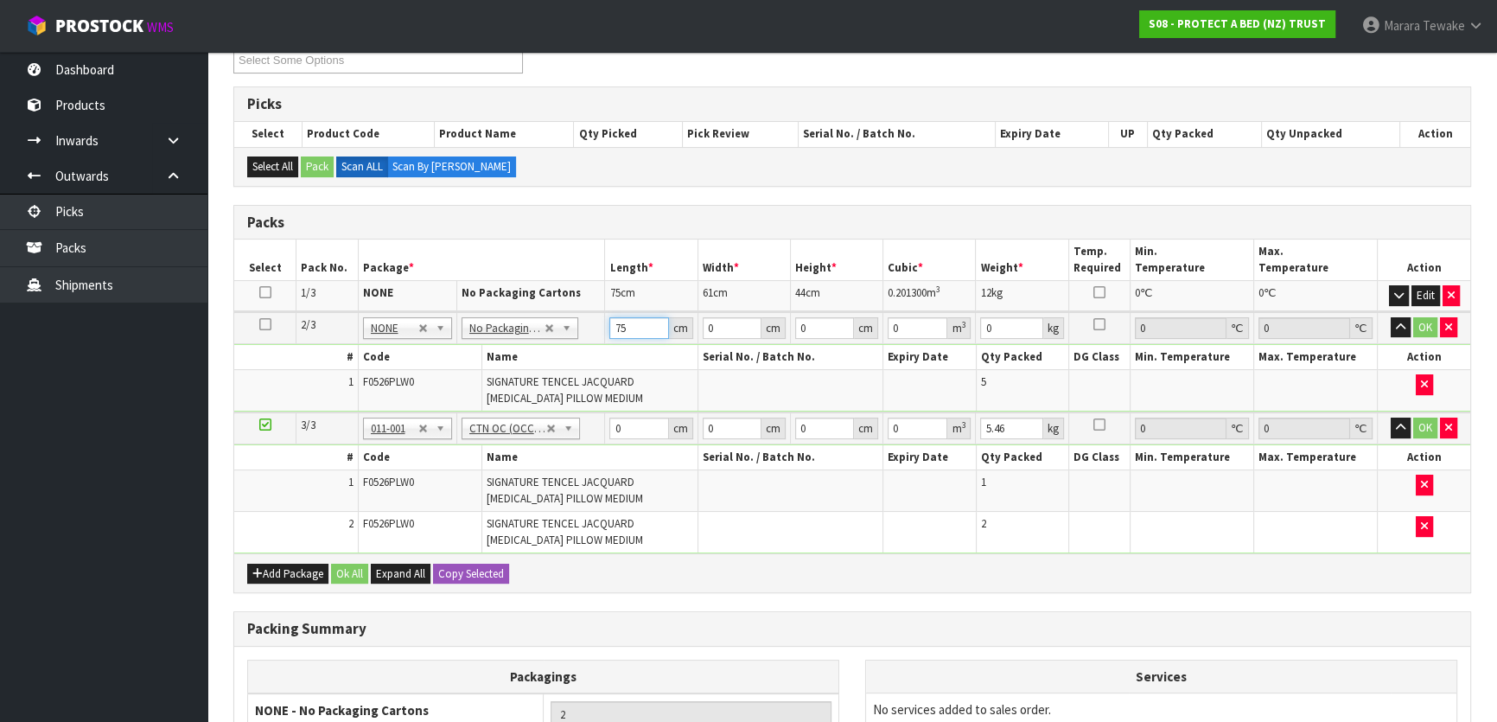
type input "75"
type input "61"
type input "4"
type input "0.0183"
type input "43"
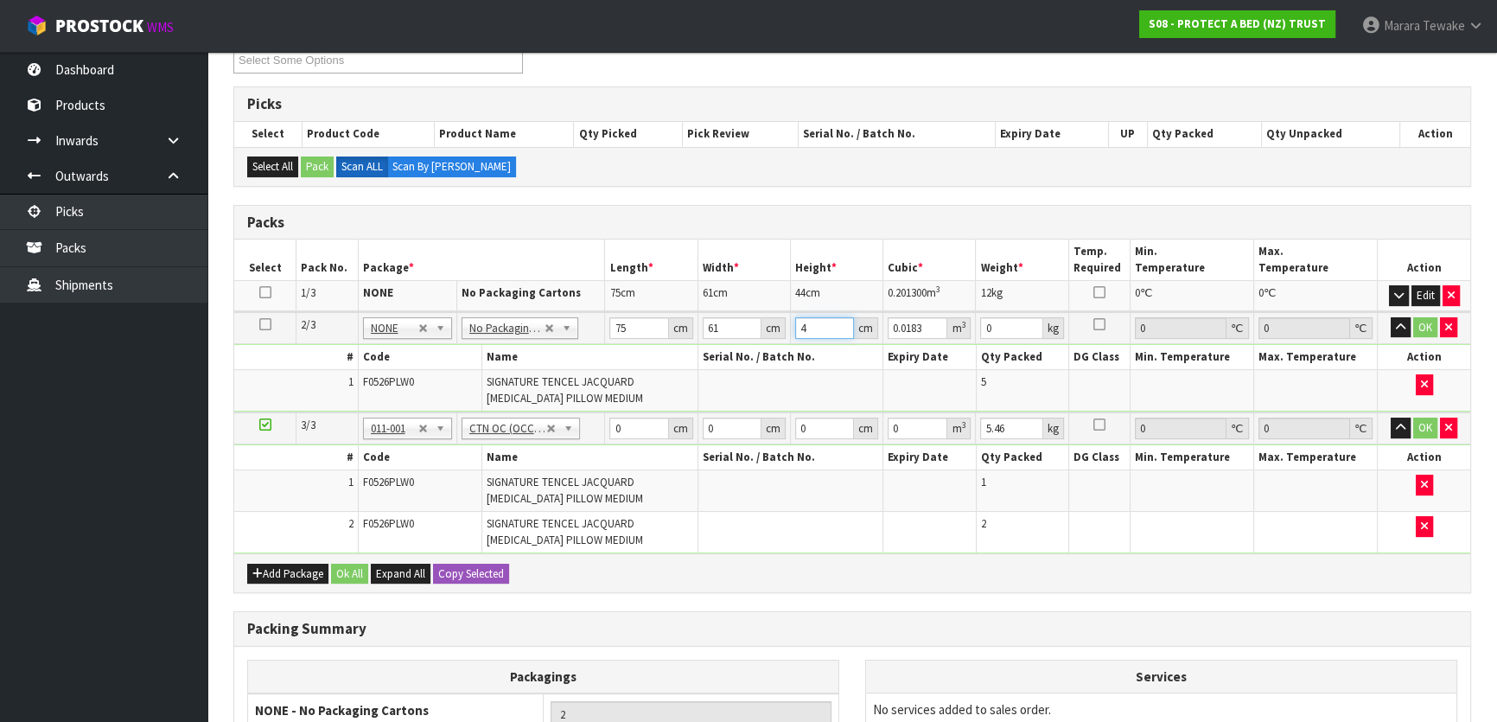
type input "0.196725"
type input "43"
type input "11"
click at [1391, 317] on button "button" at bounding box center [1401, 327] width 20 height 21
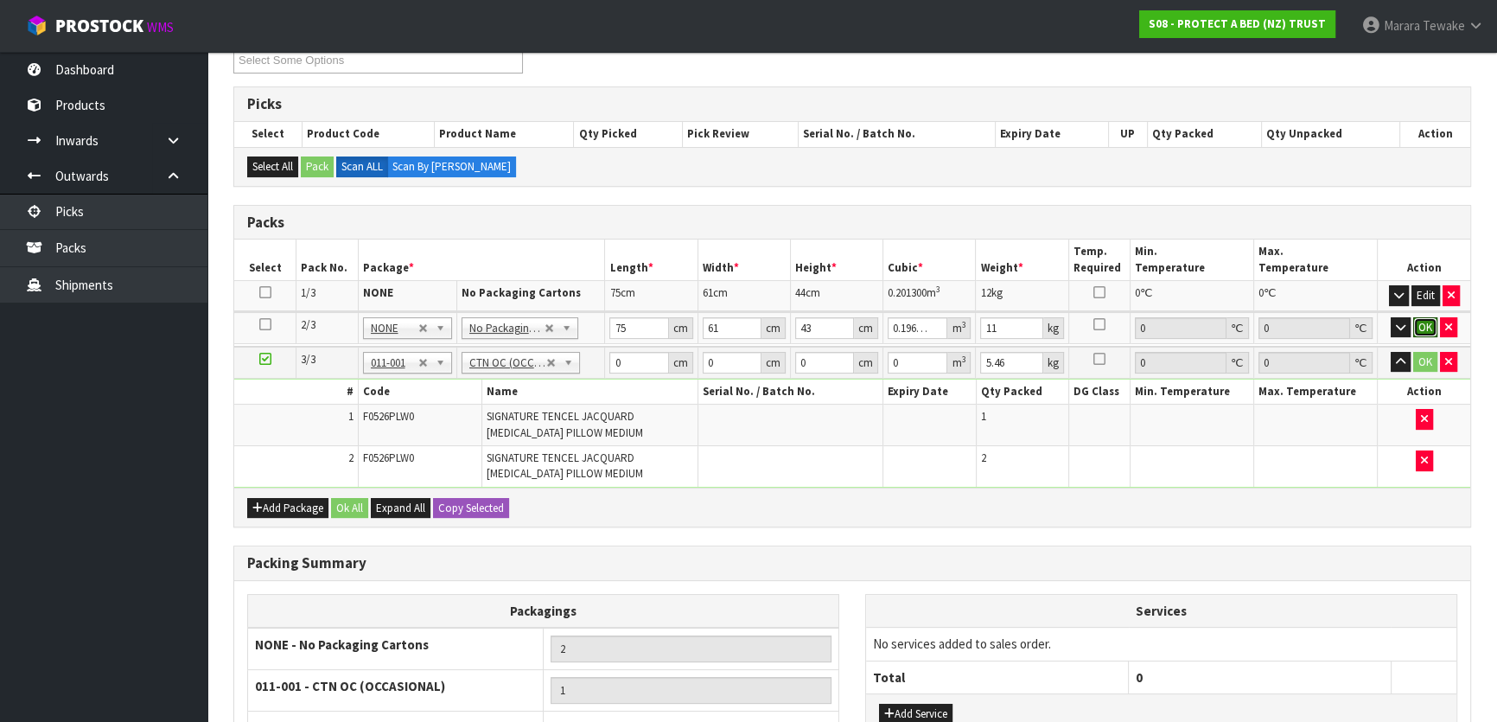
click button "OK" at bounding box center [1425, 327] width 24 height 21
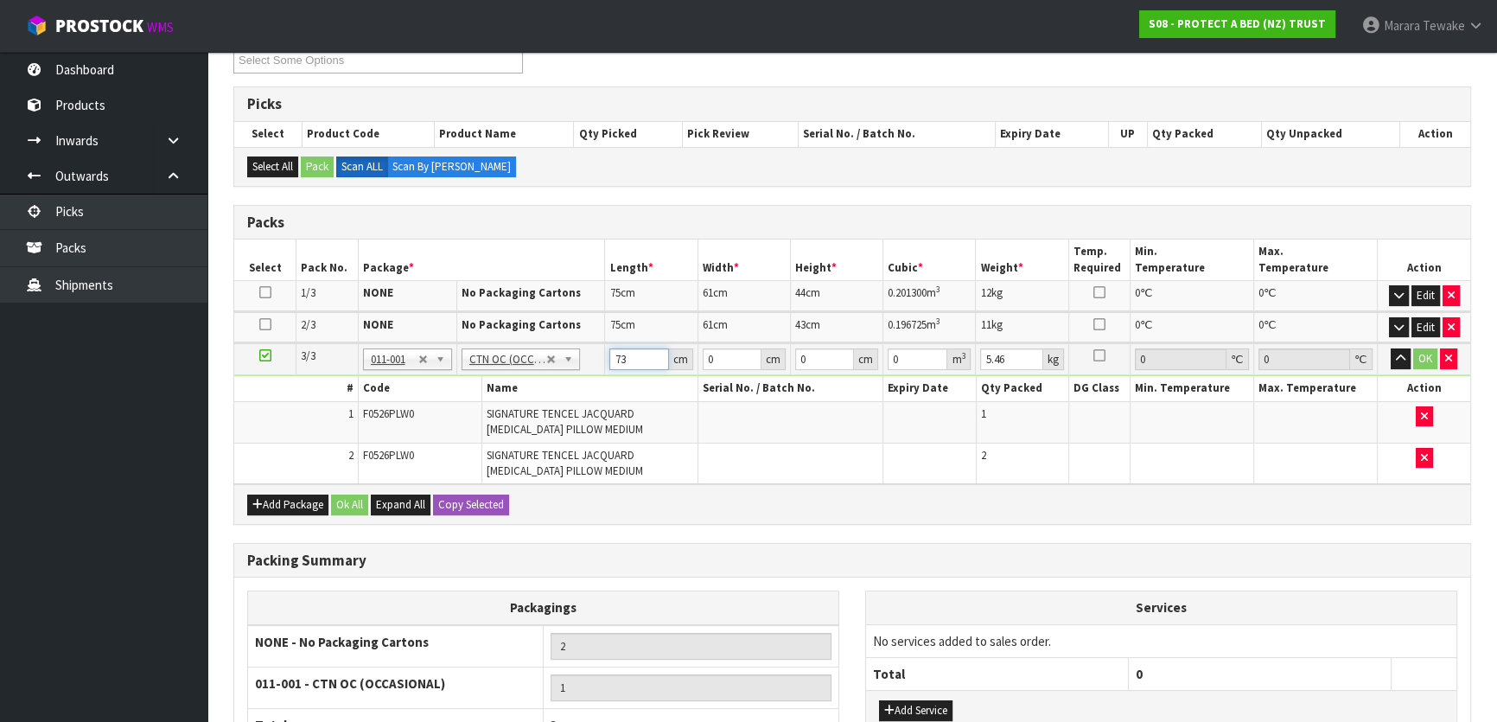
type input "73"
type input "61"
type input "4"
type input "0.017812"
type input "43"
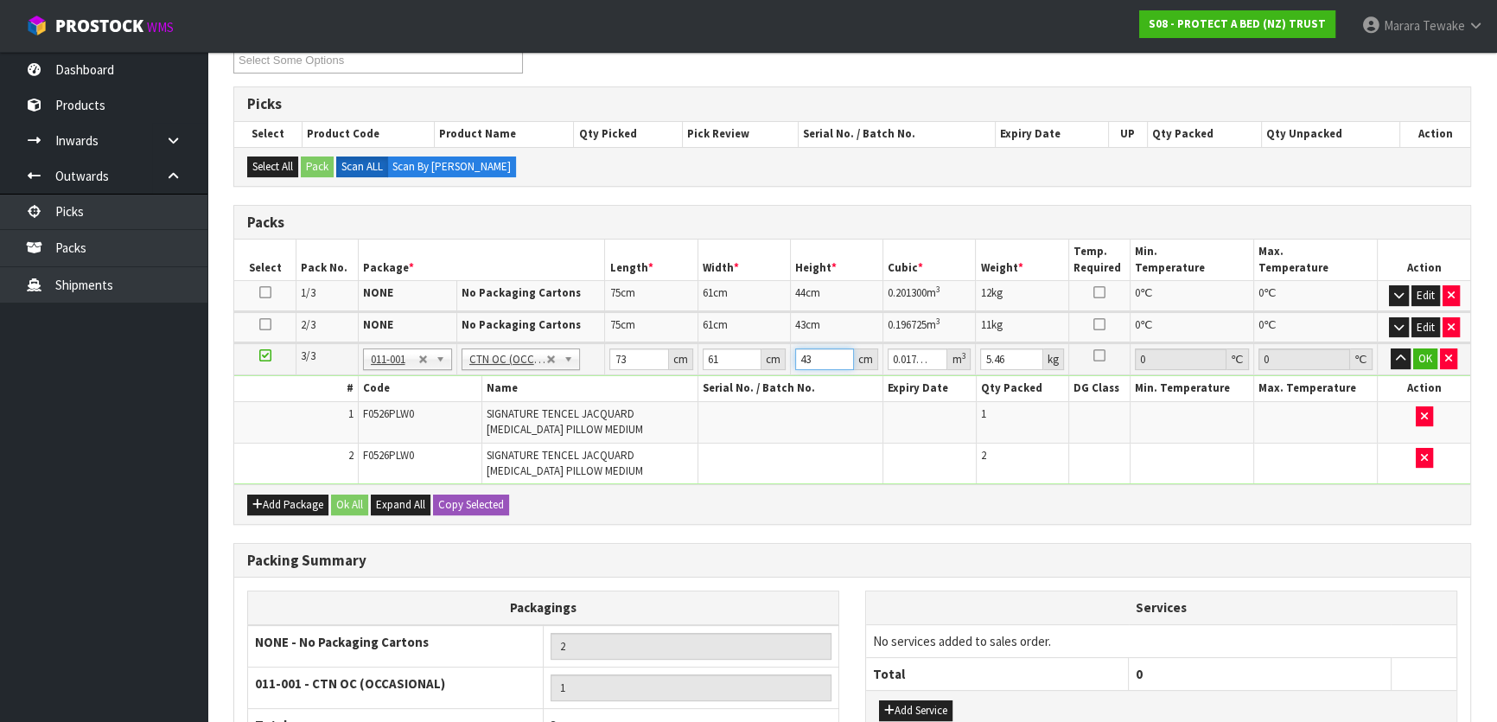
type input "0.191479"
type input "43"
type input "8"
click at [1391, 348] on button "button" at bounding box center [1401, 358] width 20 height 21
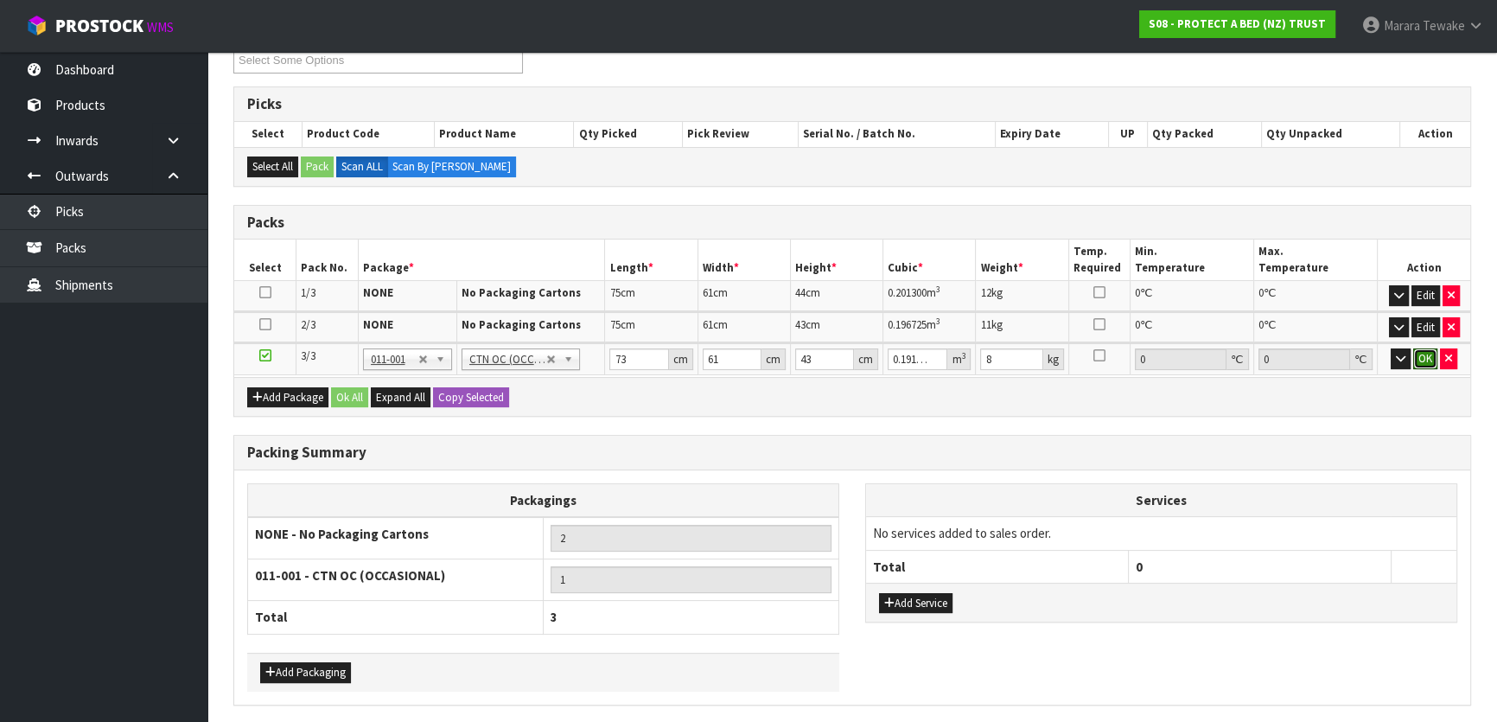
click button "OK" at bounding box center [1425, 358] width 24 height 21
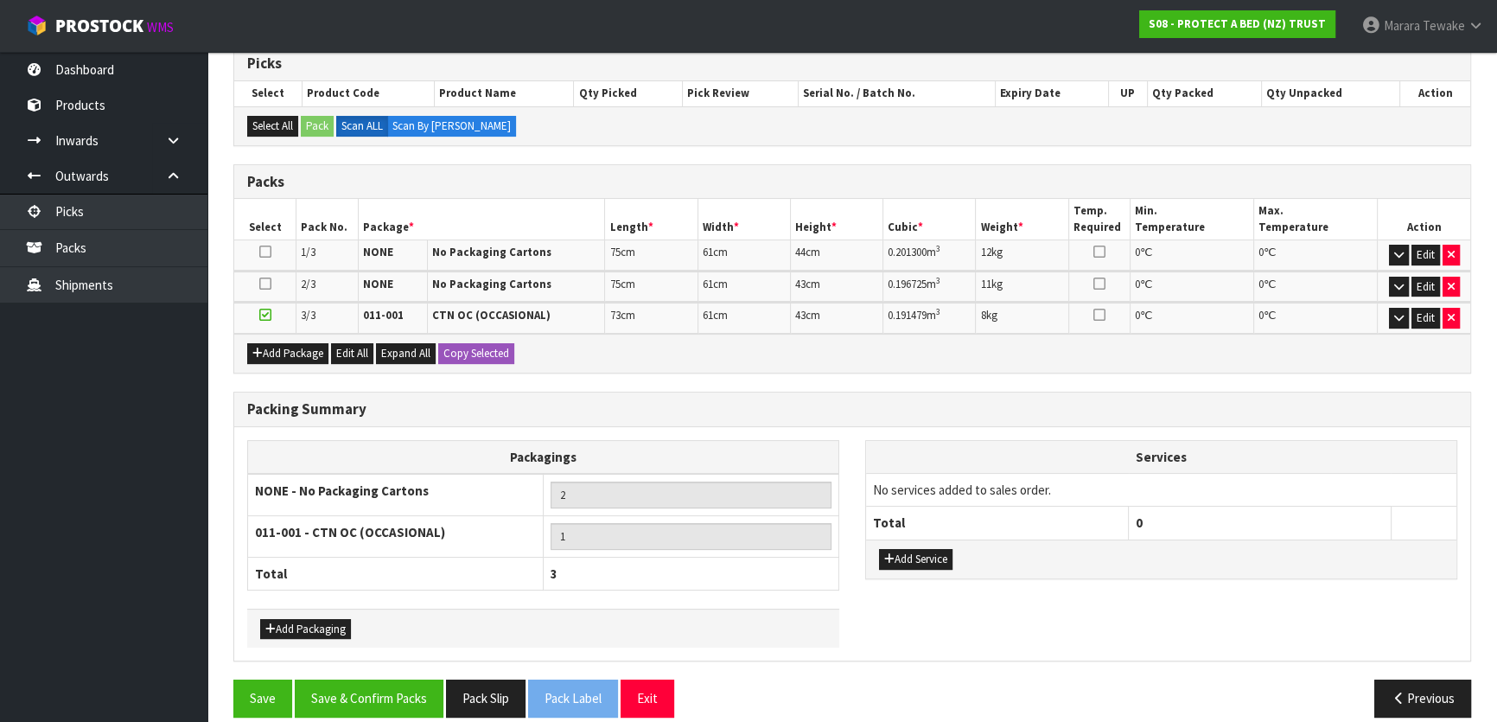
scroll to position [371, 0]
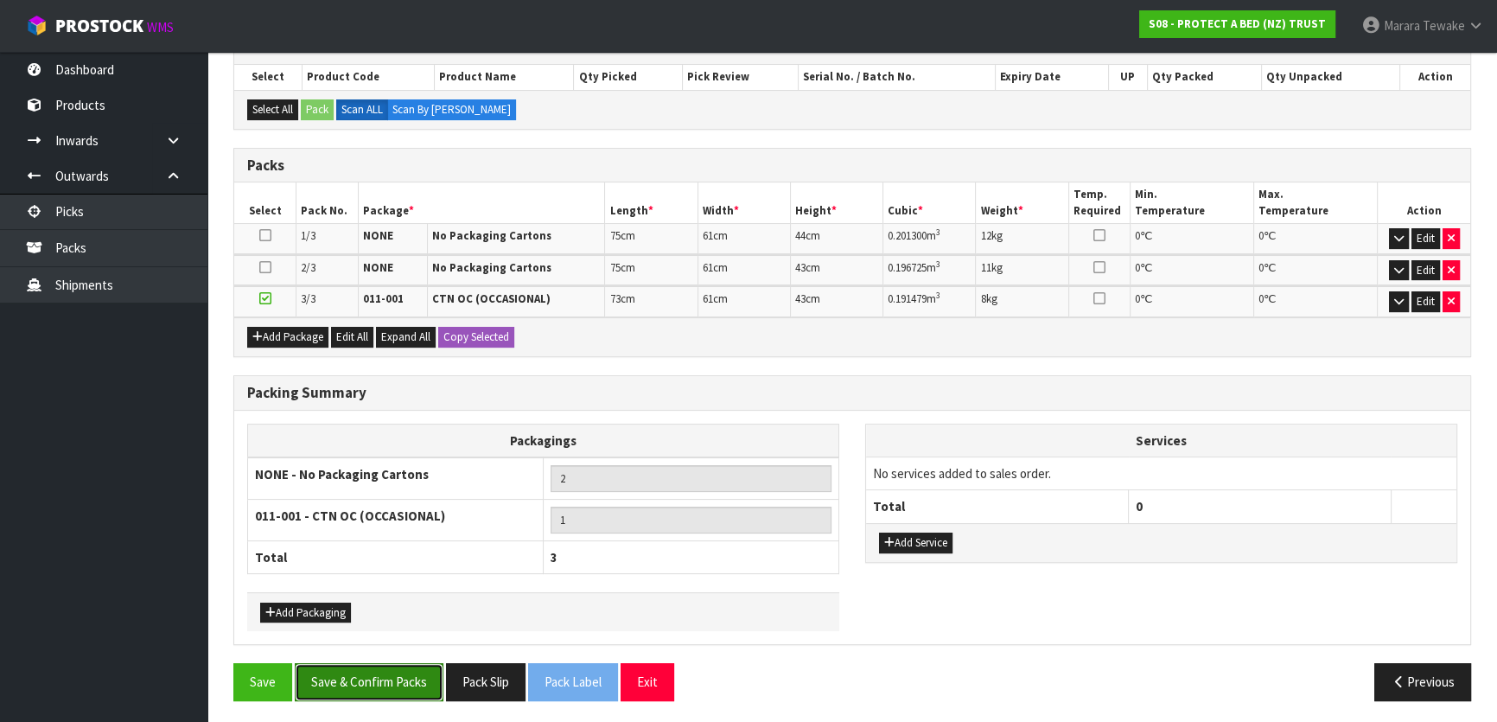
click at [414, 692] on button "Save & Confirm Packs" at bounding box center [369, 681] width 149 height 37
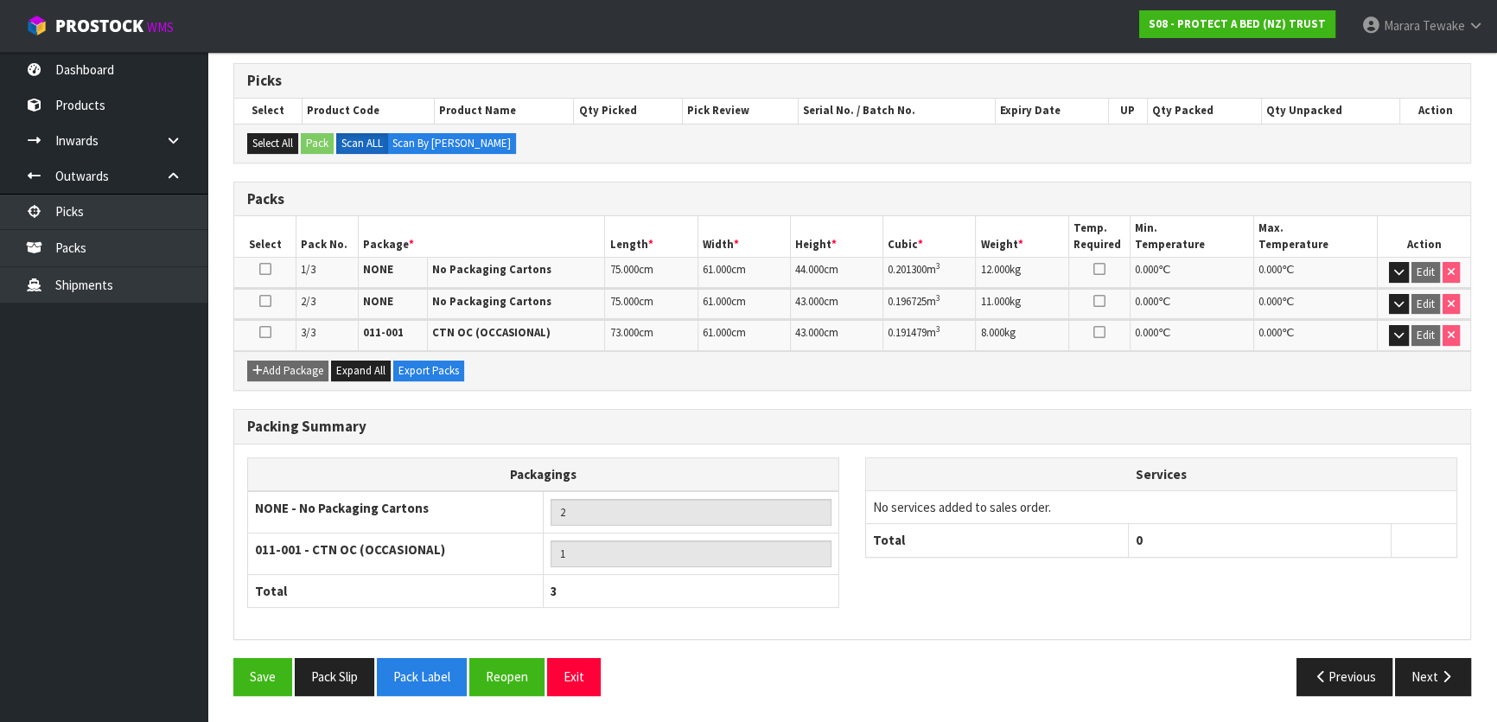
scroll to position [332, 0]
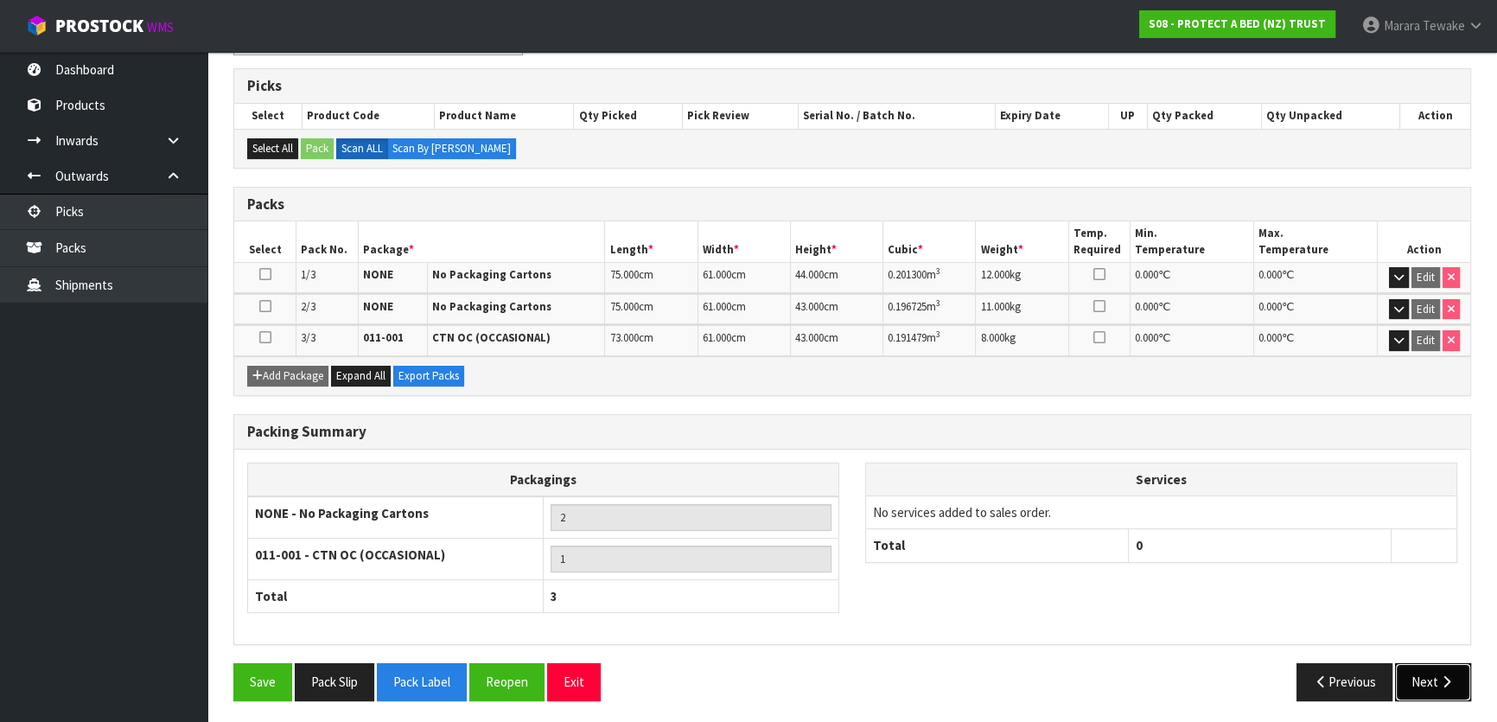
click at [1439, 679] on icon "button" at bounding box center [1447, 681] width 16 height 13
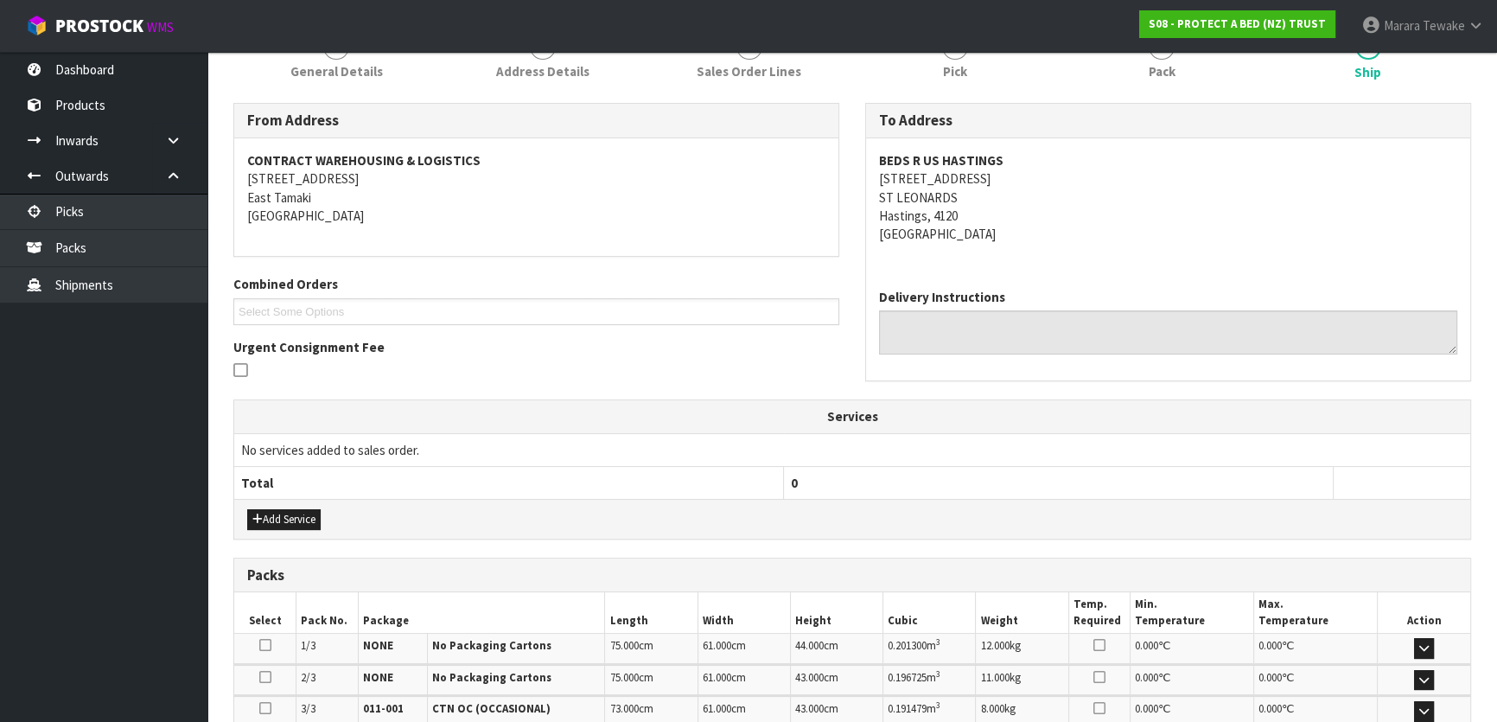
scroll to position [461, 0]
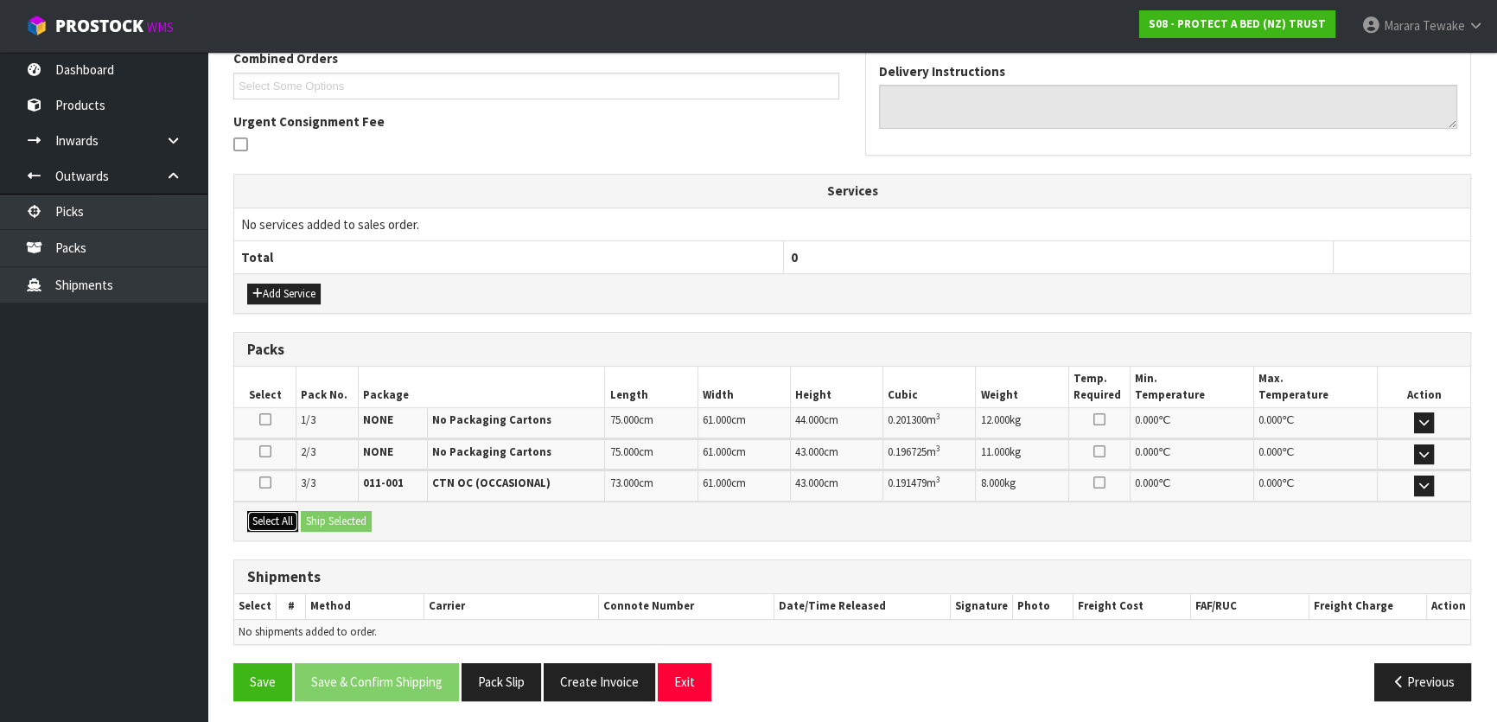
click at [286, 511] on button "Select All" at bounding box center [272, 521] width 51 height 21
drag, startPoint x: 341, startPoint y: 517, endPoint x: 354, endPoint y: 520, distance: 13.4
click at [343, 517] on button "Ship Selected" at bounding box center [336, 521] width 71 height 21
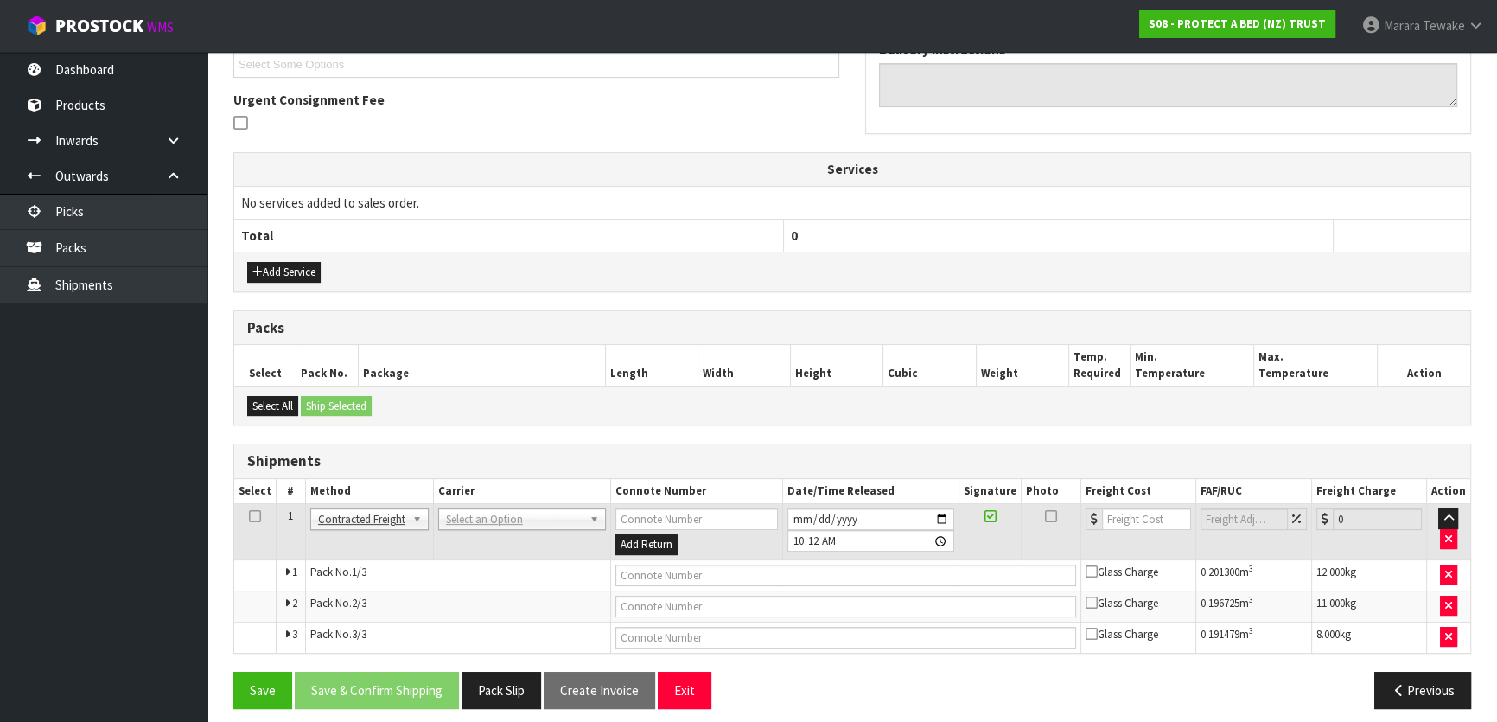
scroll to position [492, 0]
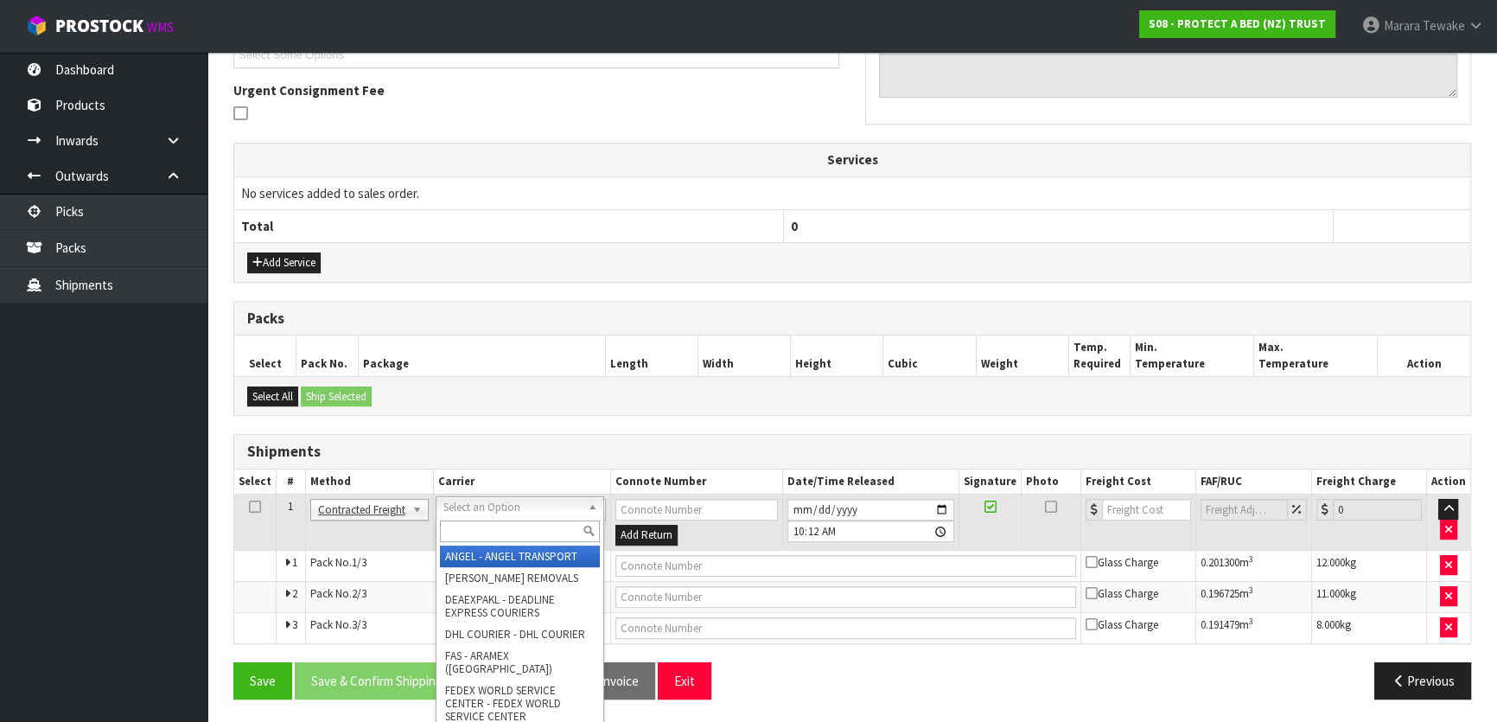
click at [469, 522] on input "text" at bounding box center [520, 531] width 160 height 22
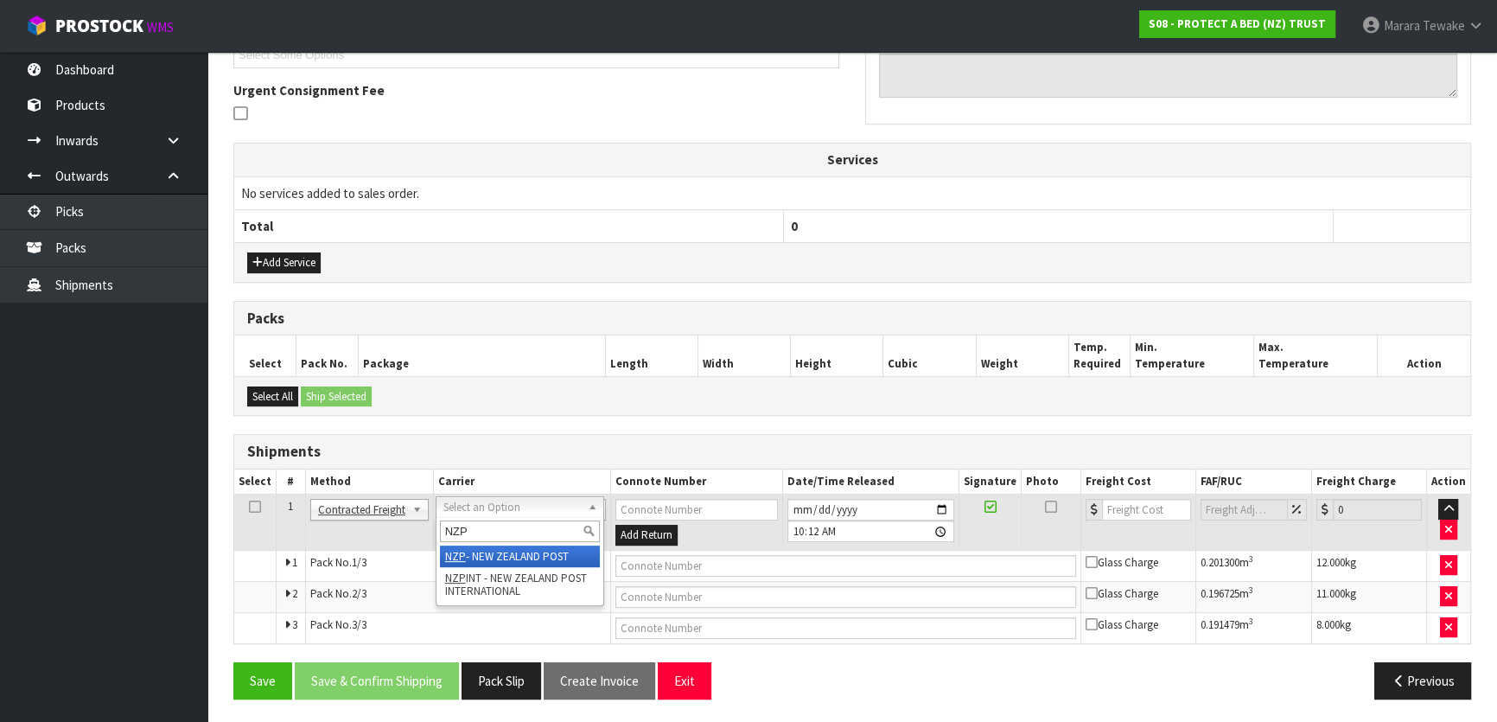
type input "NZP"
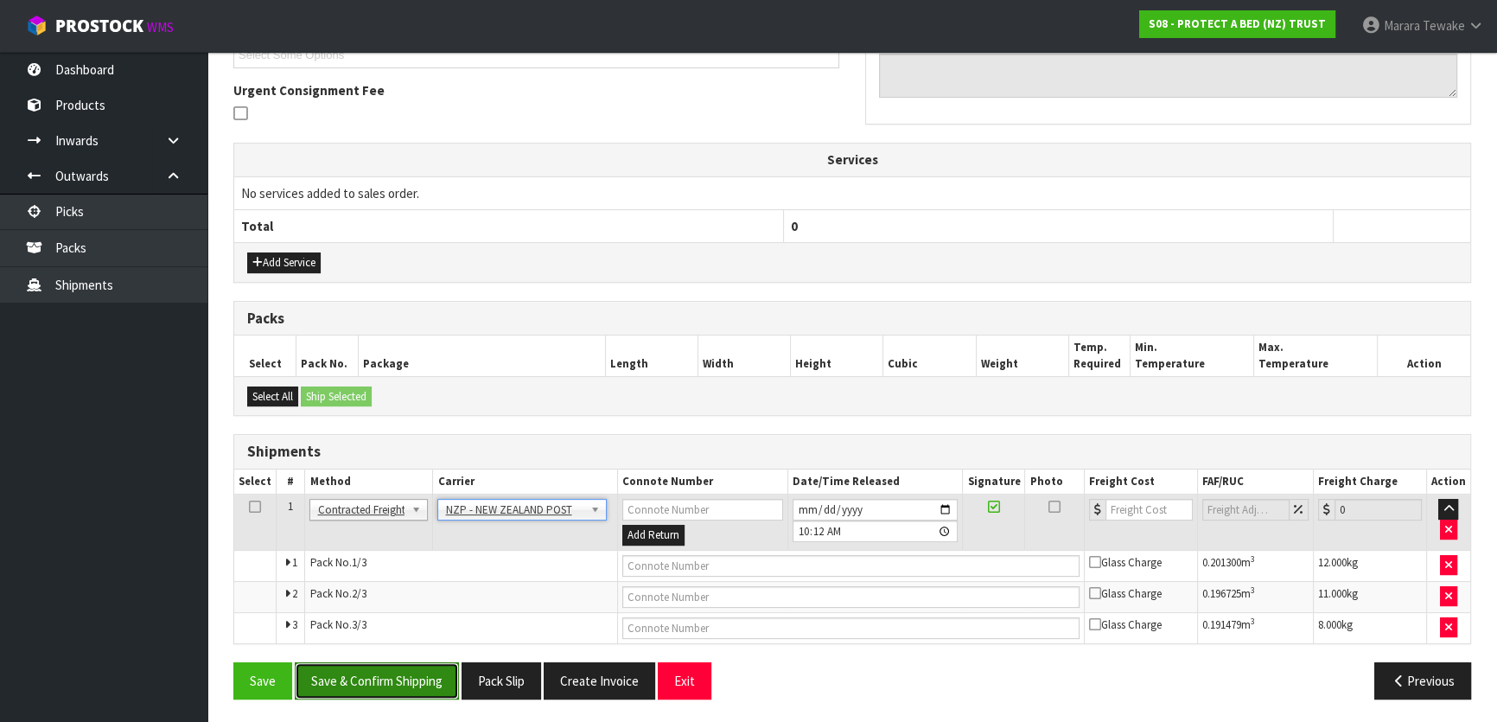
drag, startPoint x: 427, startPoint y: 681, endPoint x: 316, endPoint y: 669, distance: 112.2
click at [418, 682] on button "Save & Confirm Shipping" at bounding box center [377, 680] width 164 height 37
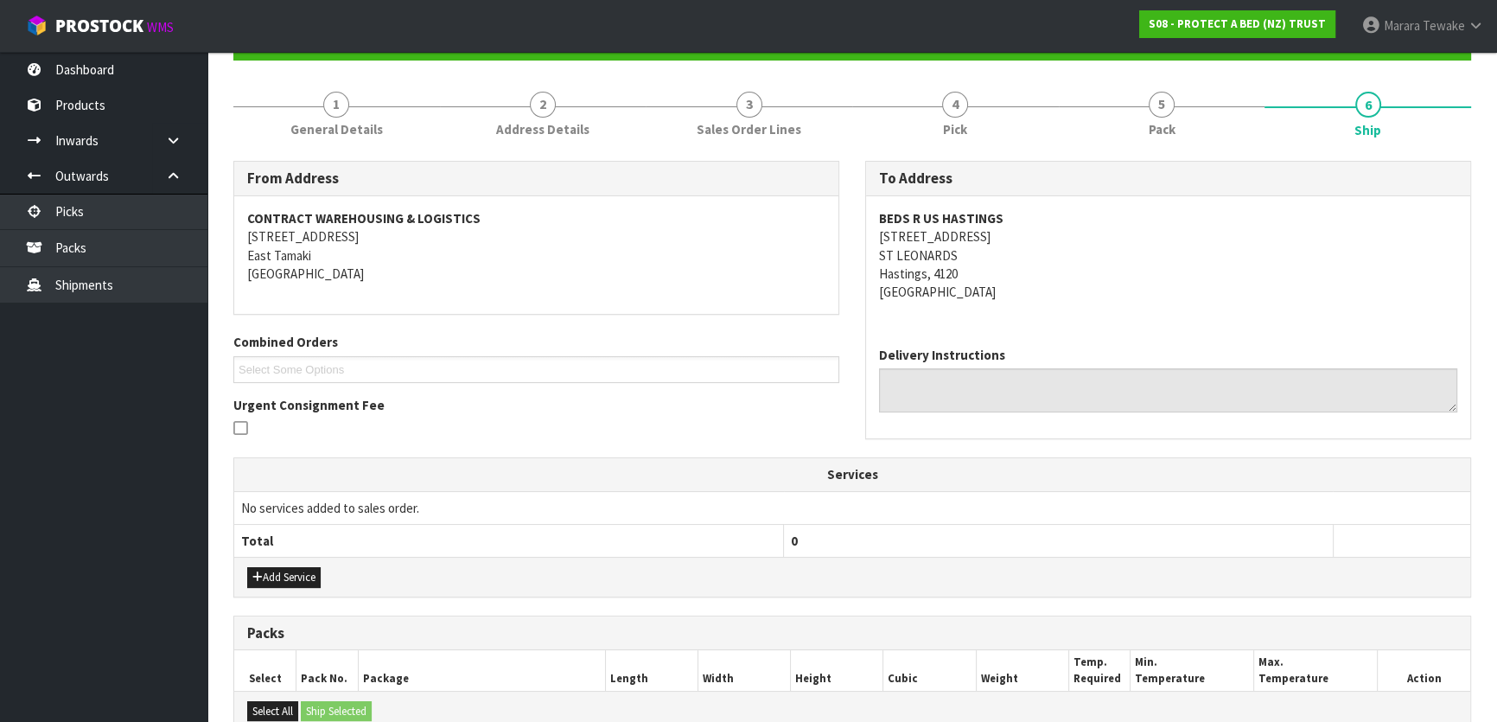
scroll to position [0, 0]
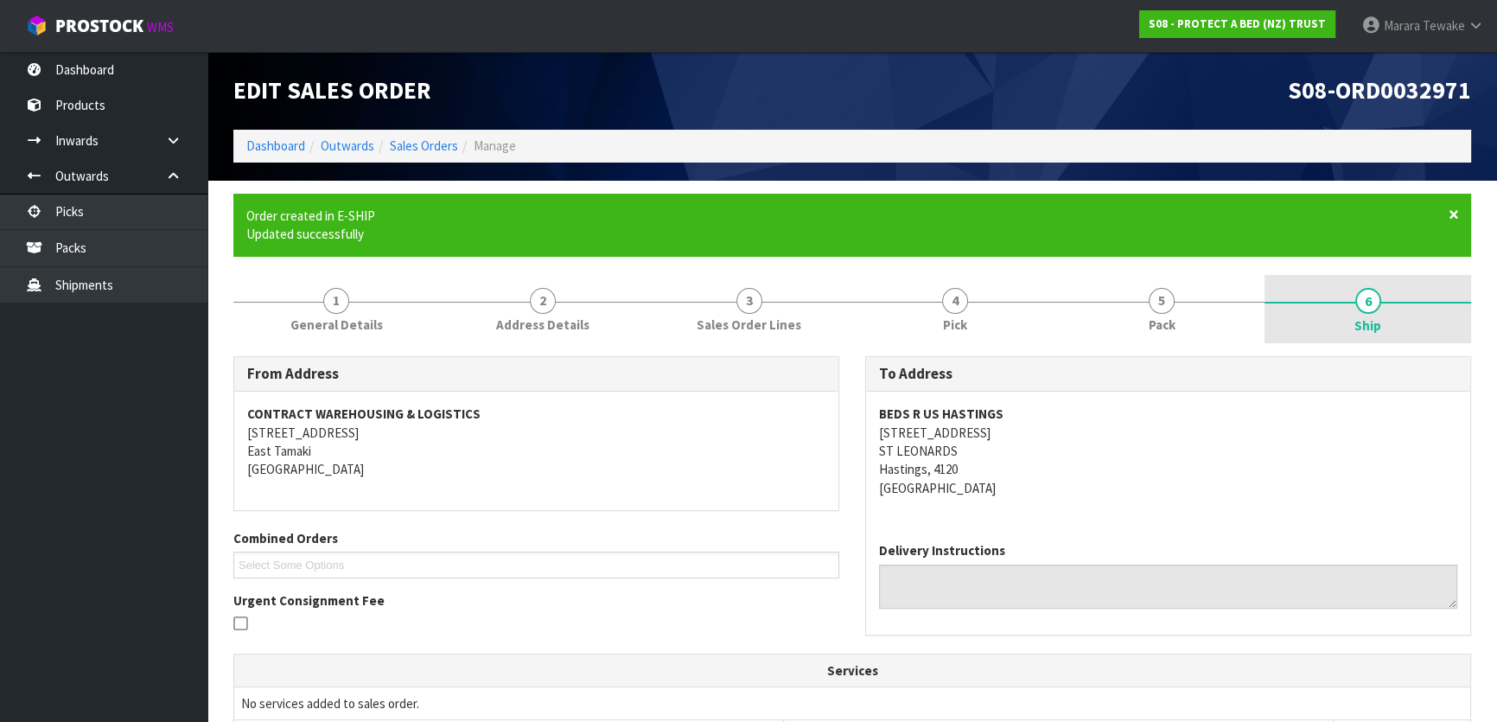
drag, startPoint x: 1457, startPoint y: 208, endPoint x: 1432, endPoint y: 220, distance: 26.7
click at [1457, 208] on span "×" at bounding box center [1454, 214] width 10 height 24
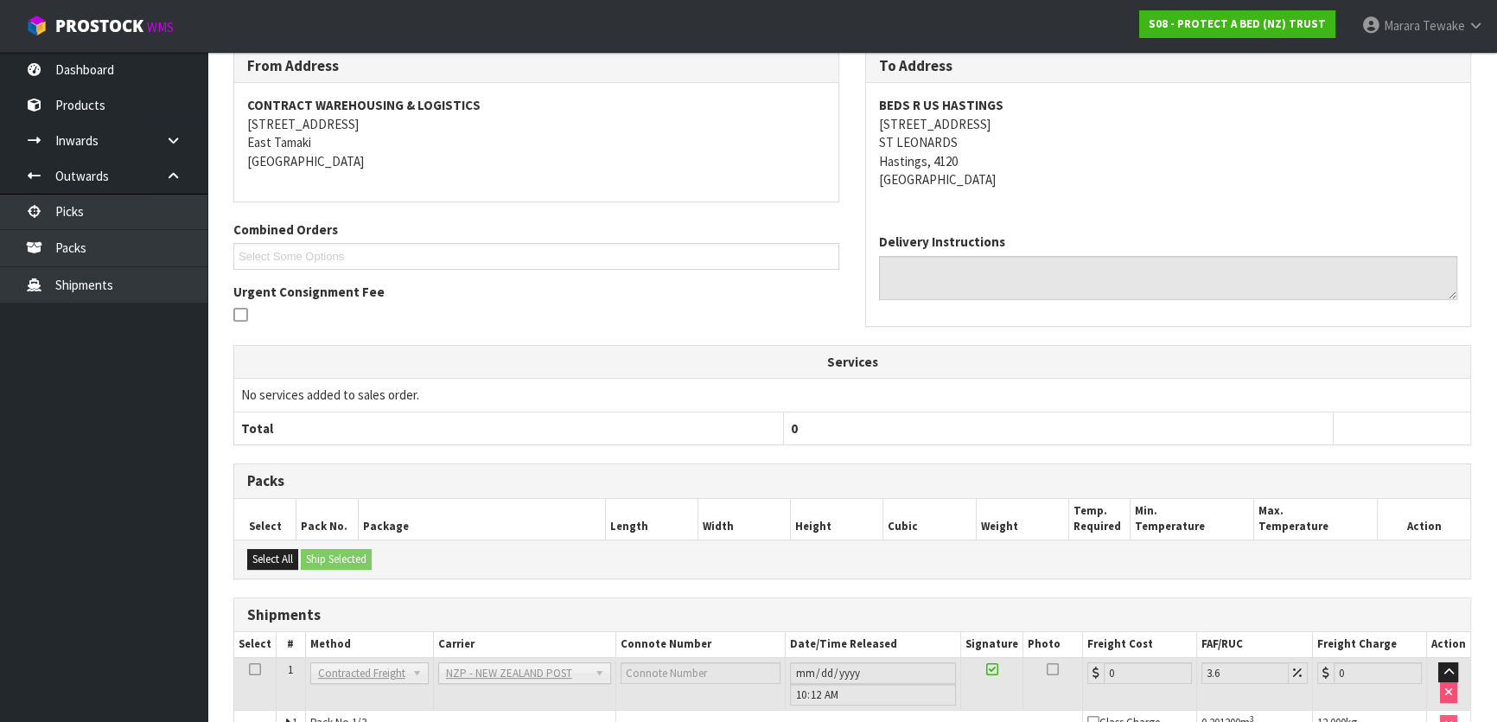
scroll to position [383, 0]
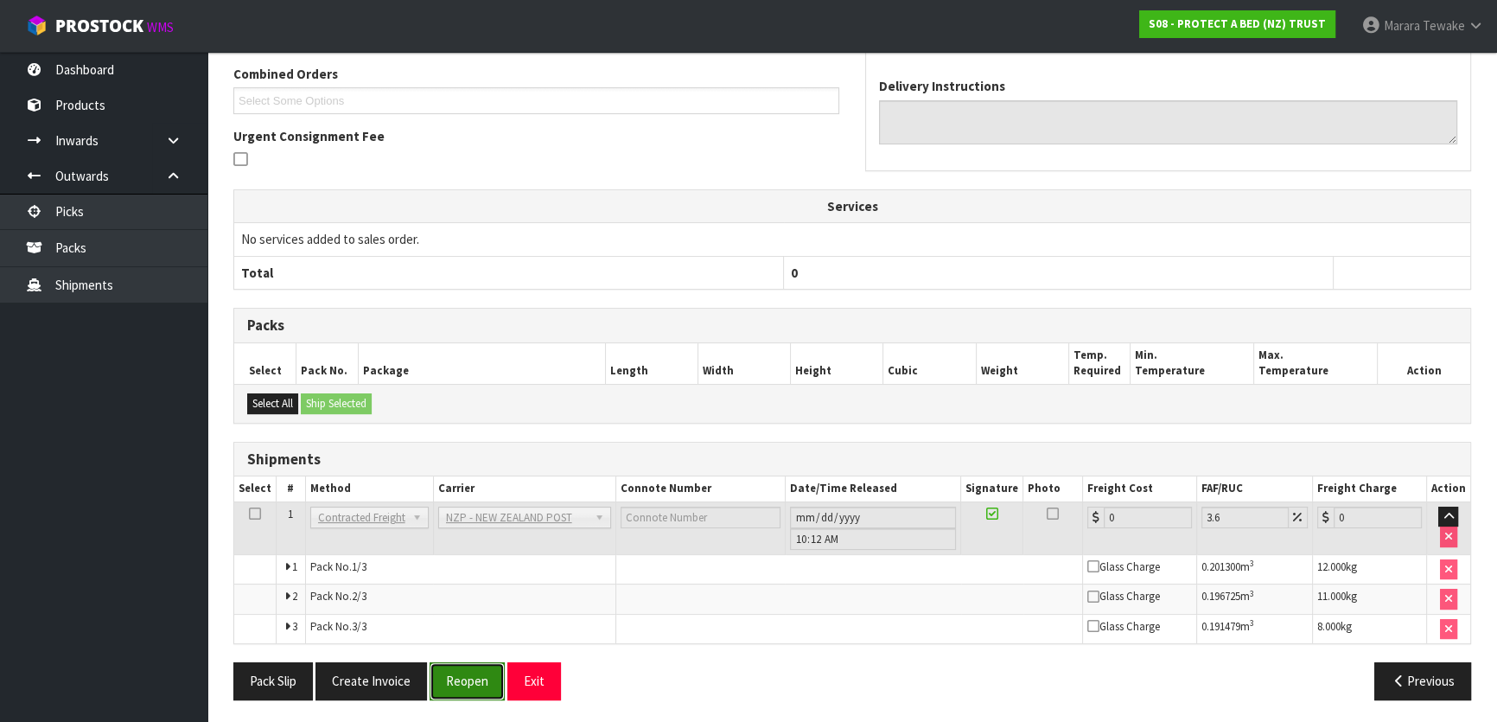
click at [475, 680] on button "Reopen" at bounding box center [467, 680] width 75 height 37
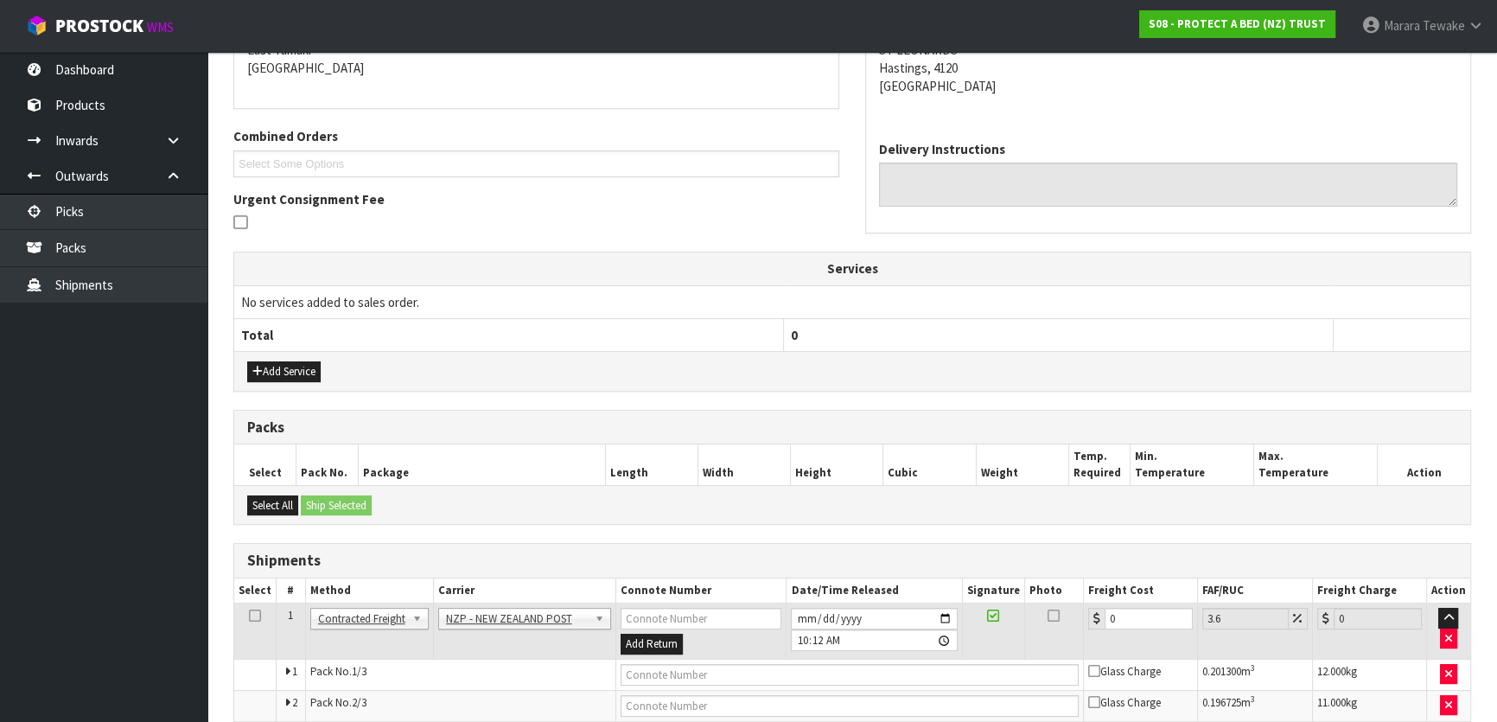
scroll to position [392, 0]
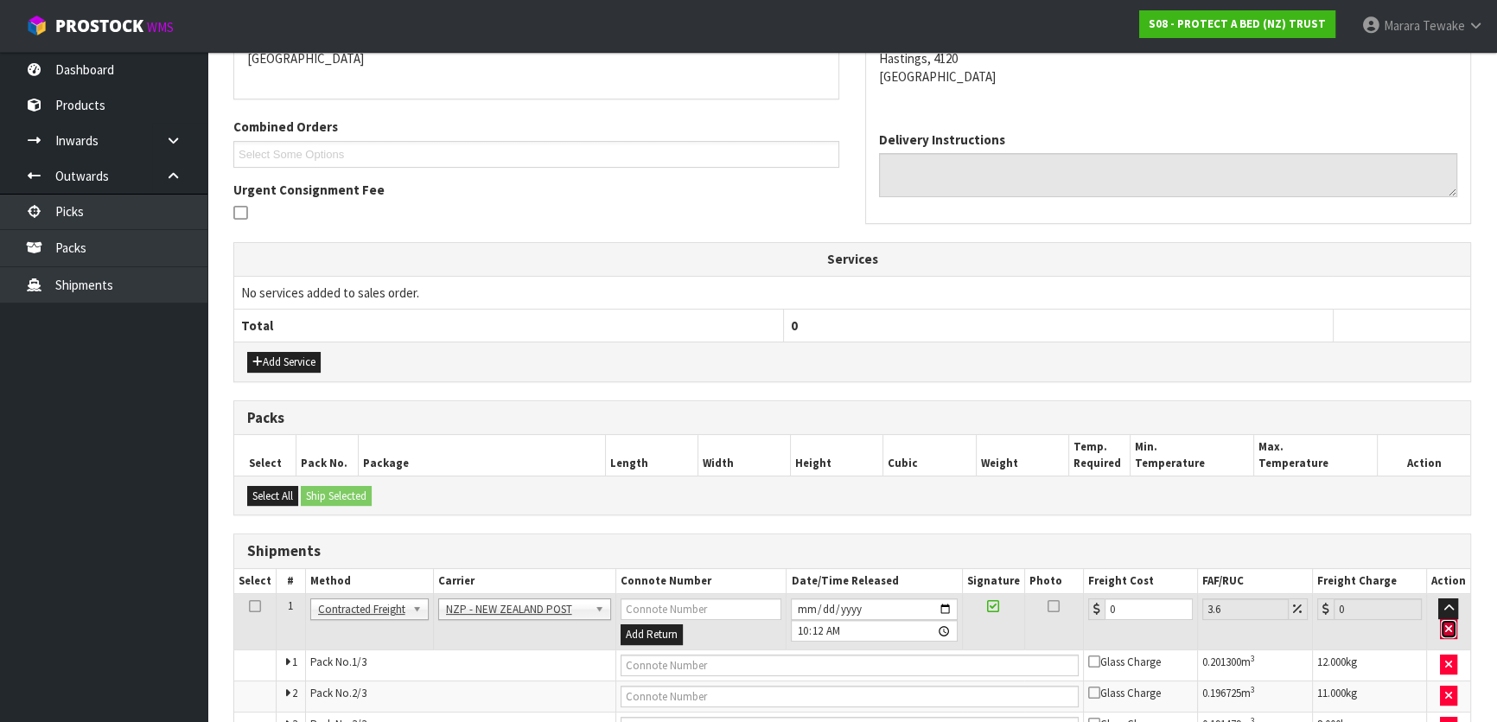
click at [1457, 622] on button "button" at bounding box center [1448, 629] width 17 height 21
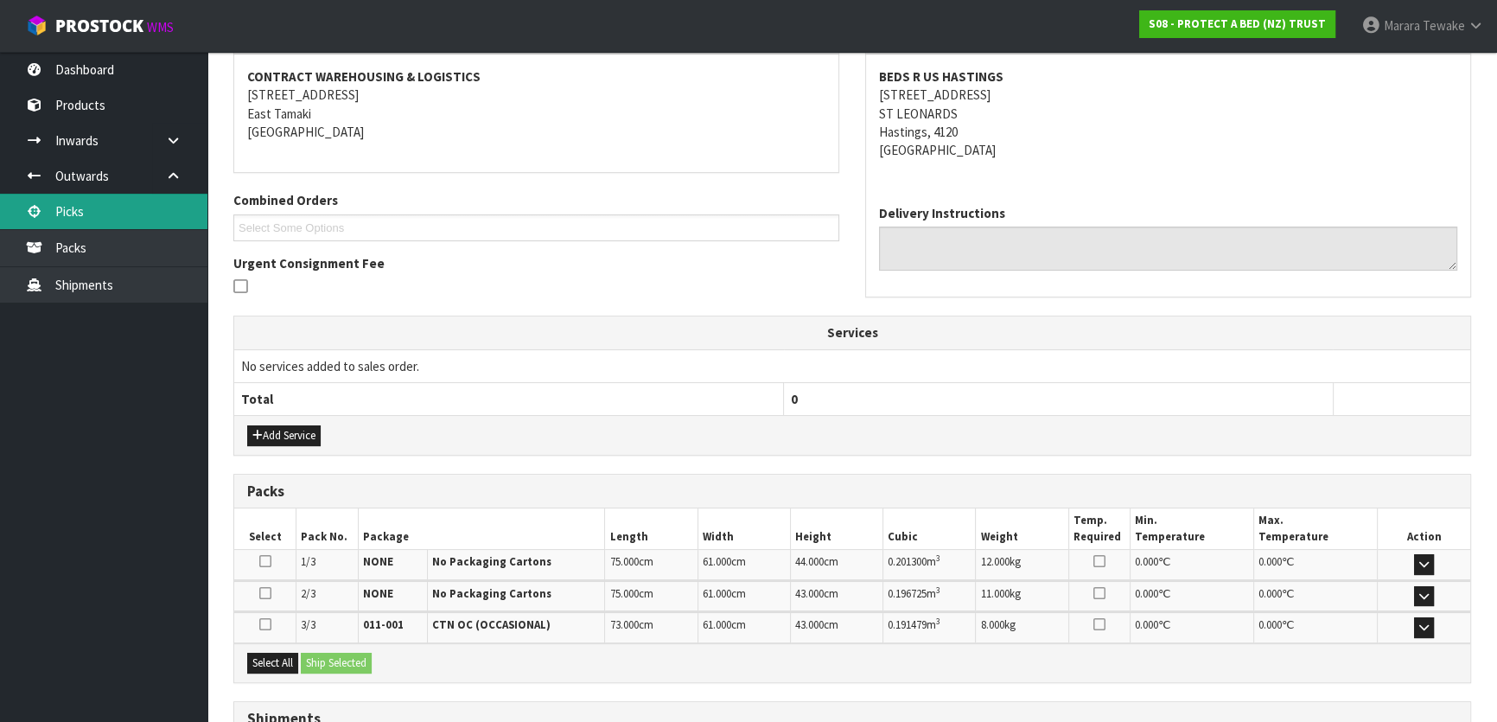
scroll to position [303, 0]
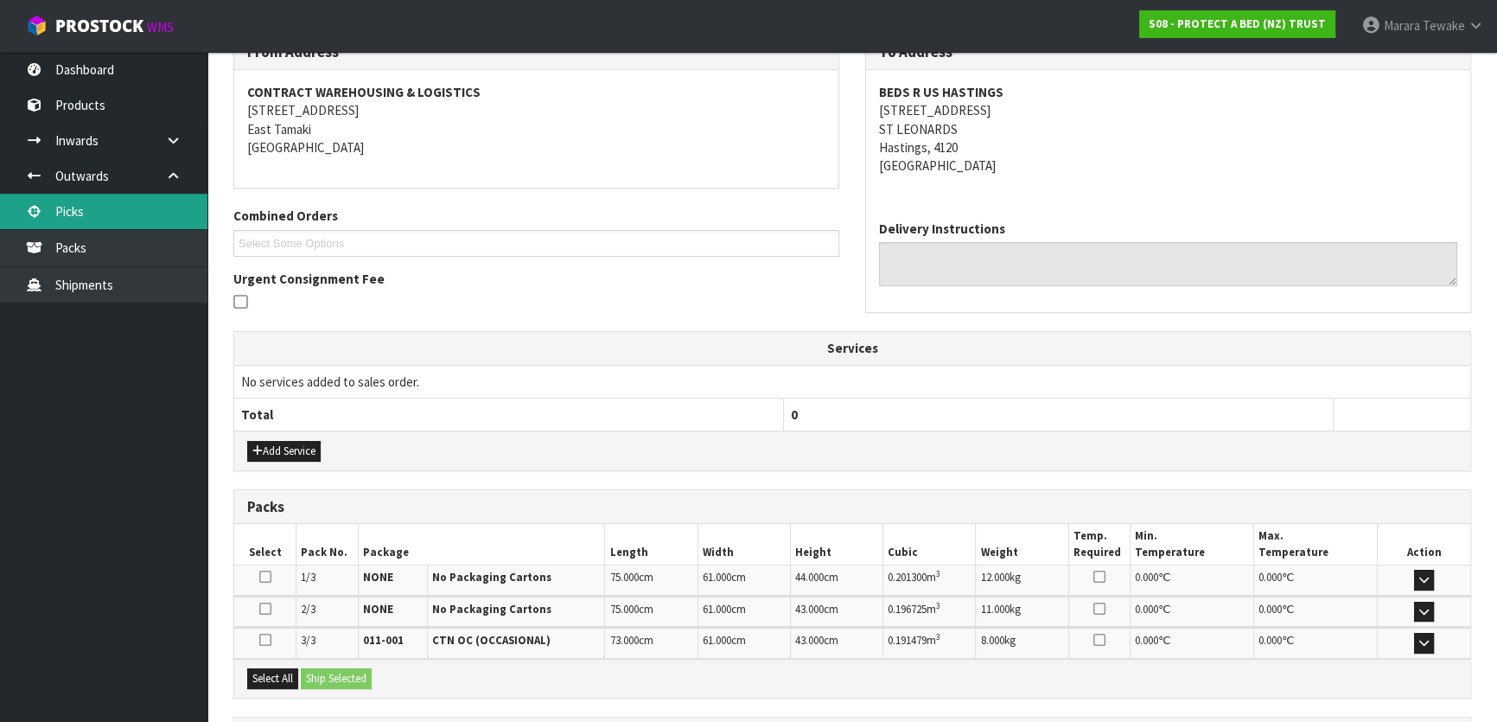
click at [169, 220] on link "Picks" at bounding box center [103, 211] width 207 height 35
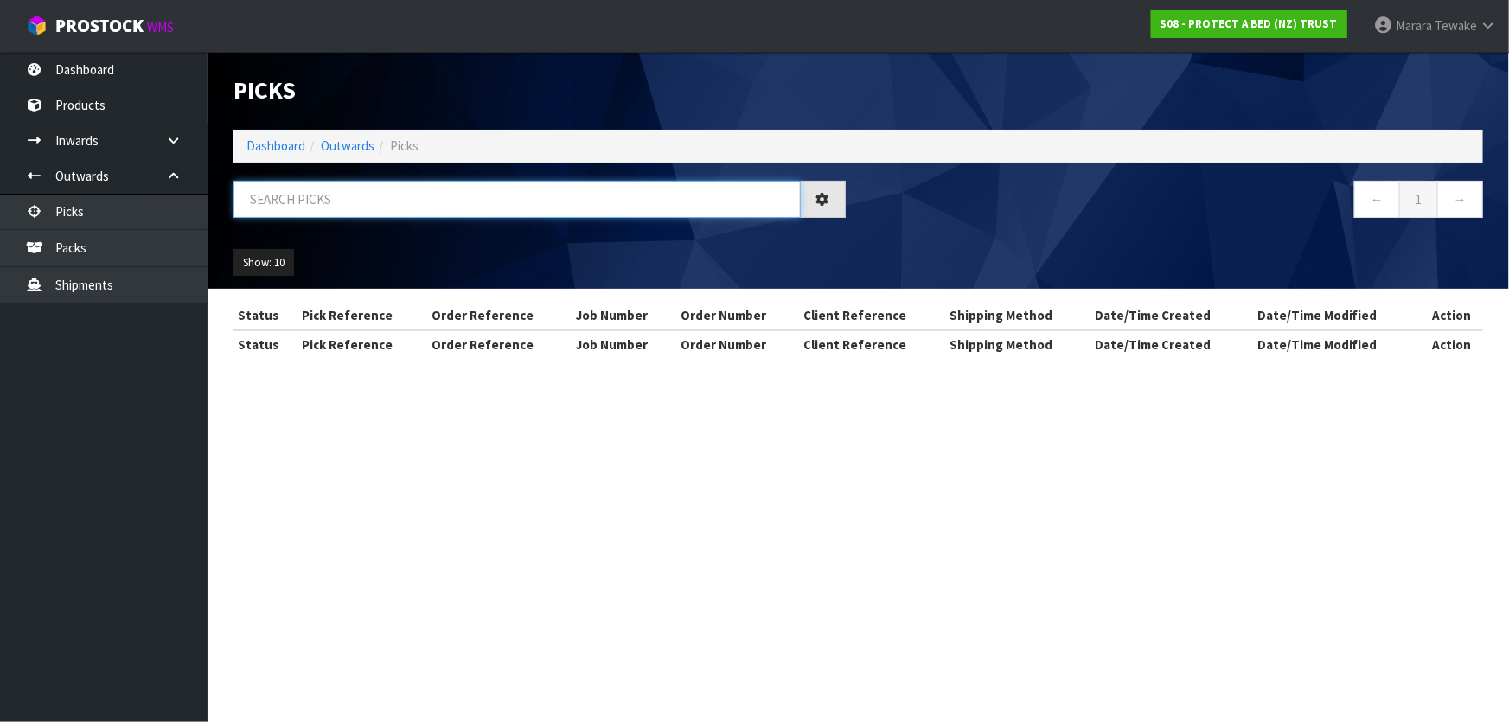
click at [289, 202] on input "text" at bounding box center [516, 199] width 567 height 37
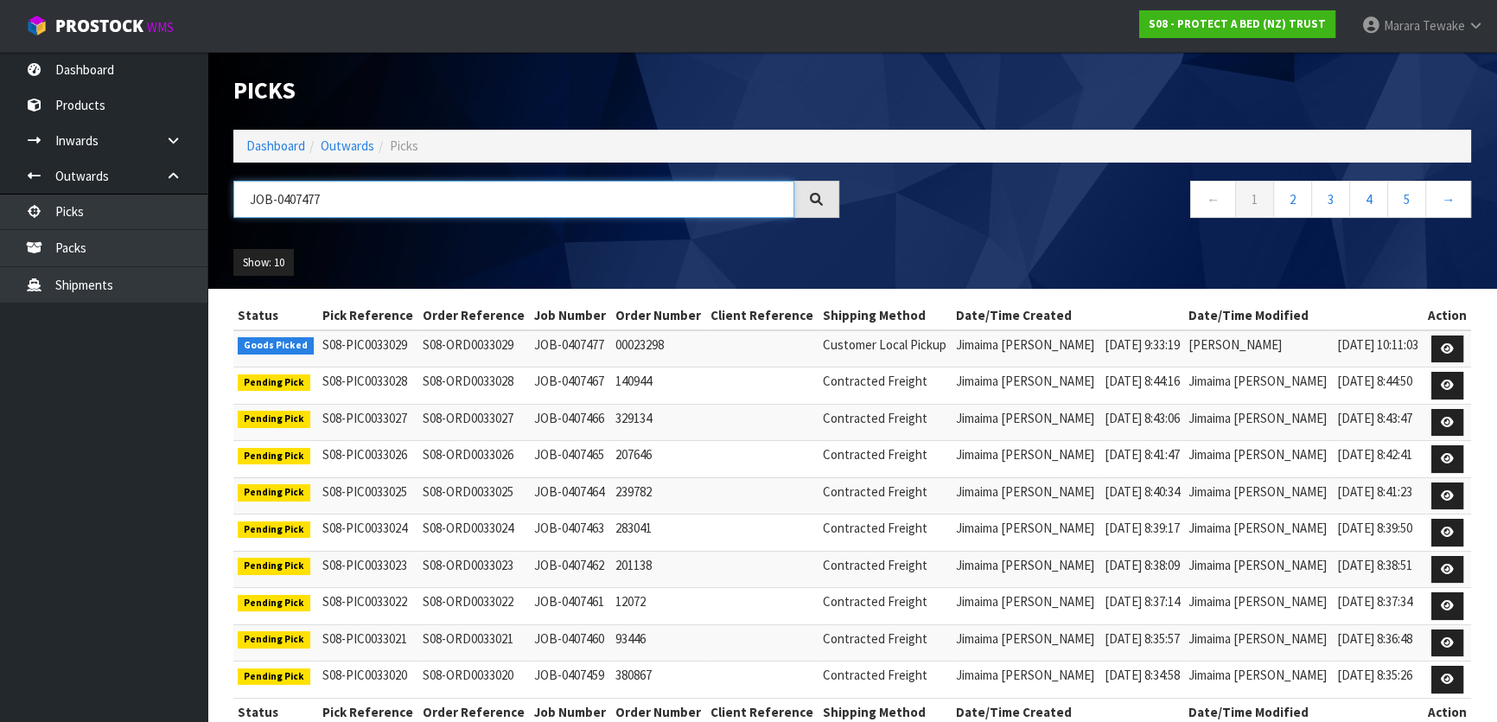
type input "JOB-0407477"
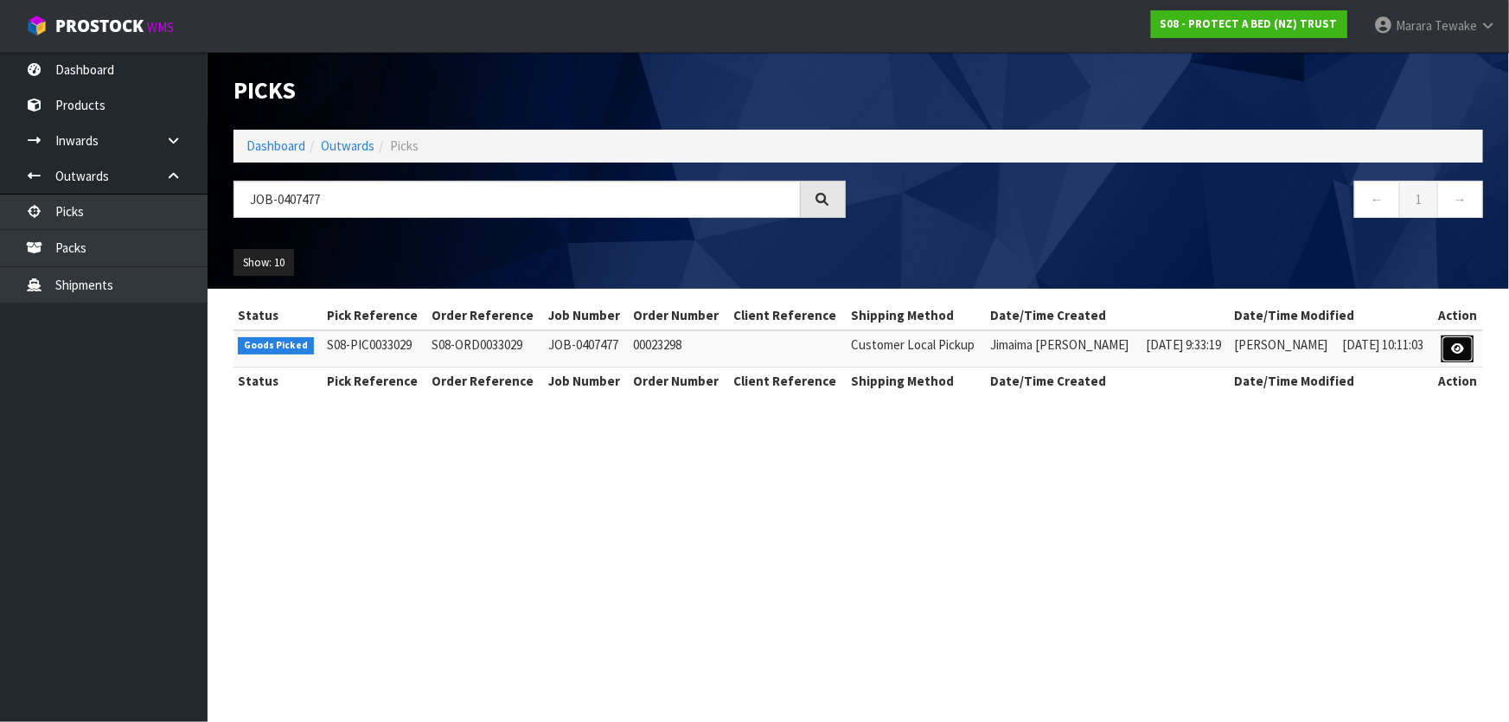
click at [1457, 346] on icon at bounding box center [1457, 348] width 13 height 11
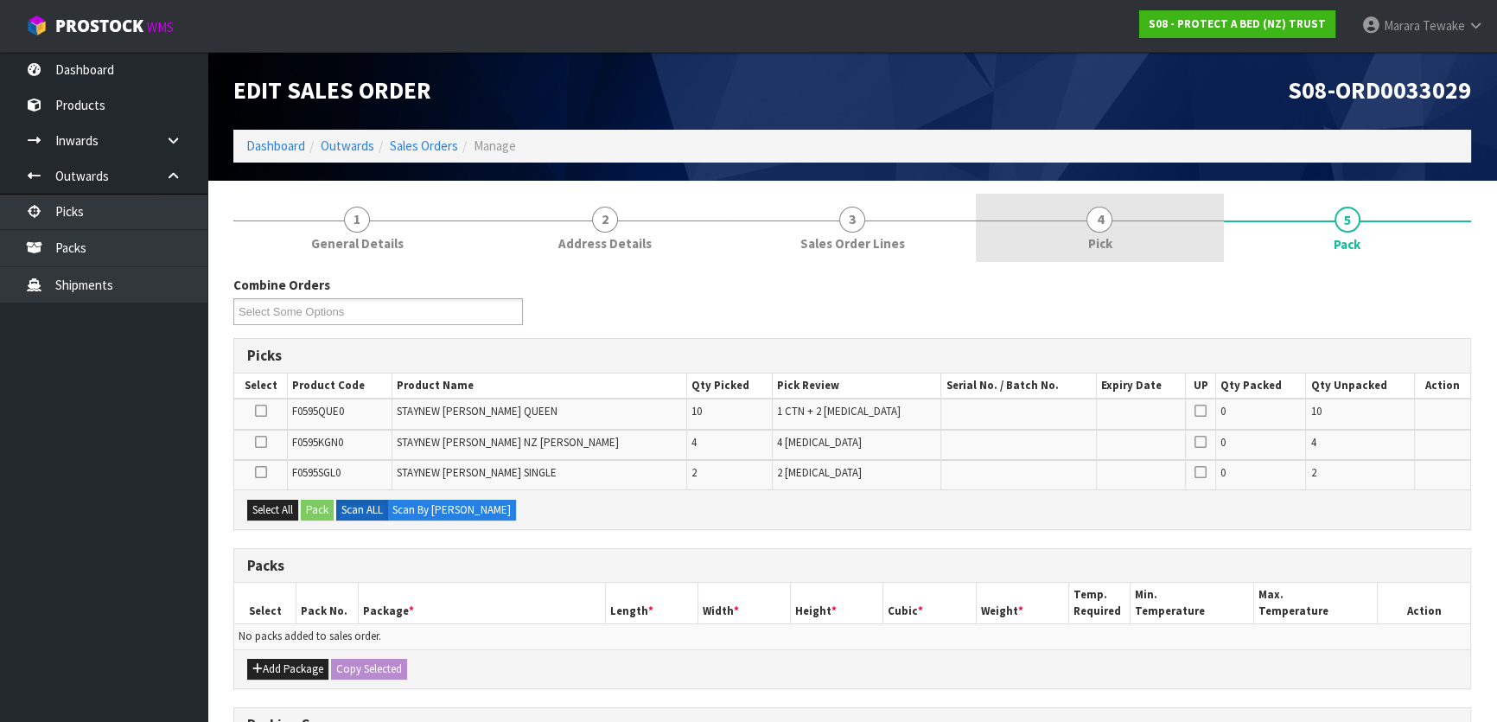
click at [1100, 250] on span "Pick" at bounding box center [1100, 243] width 24 height 18
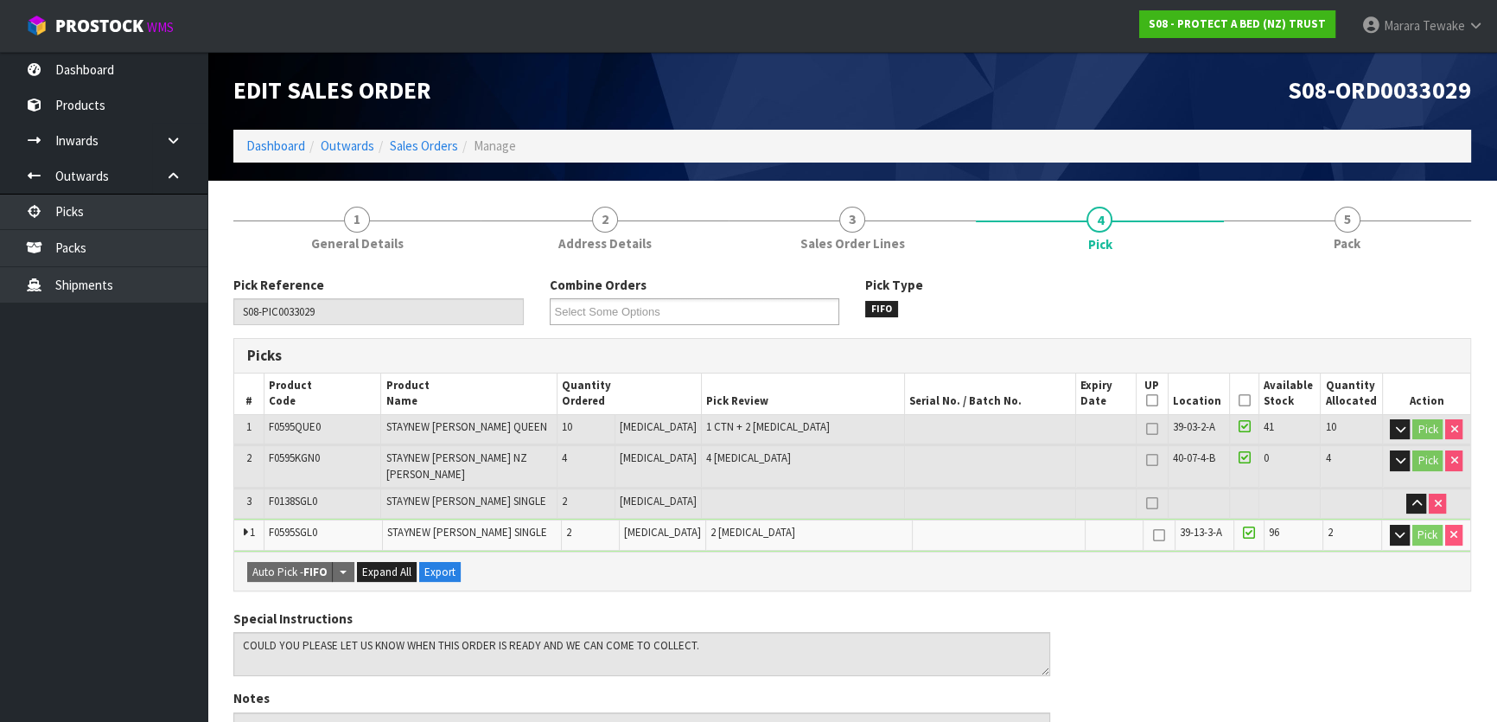
drag, startPoint x: 1241, startPoint y: 397, endPoint x: 1227, endPoint y: 401, distance: 14.5
click at [1240, 400] on icon at bounding box center [1244, 400] width 12 height 1
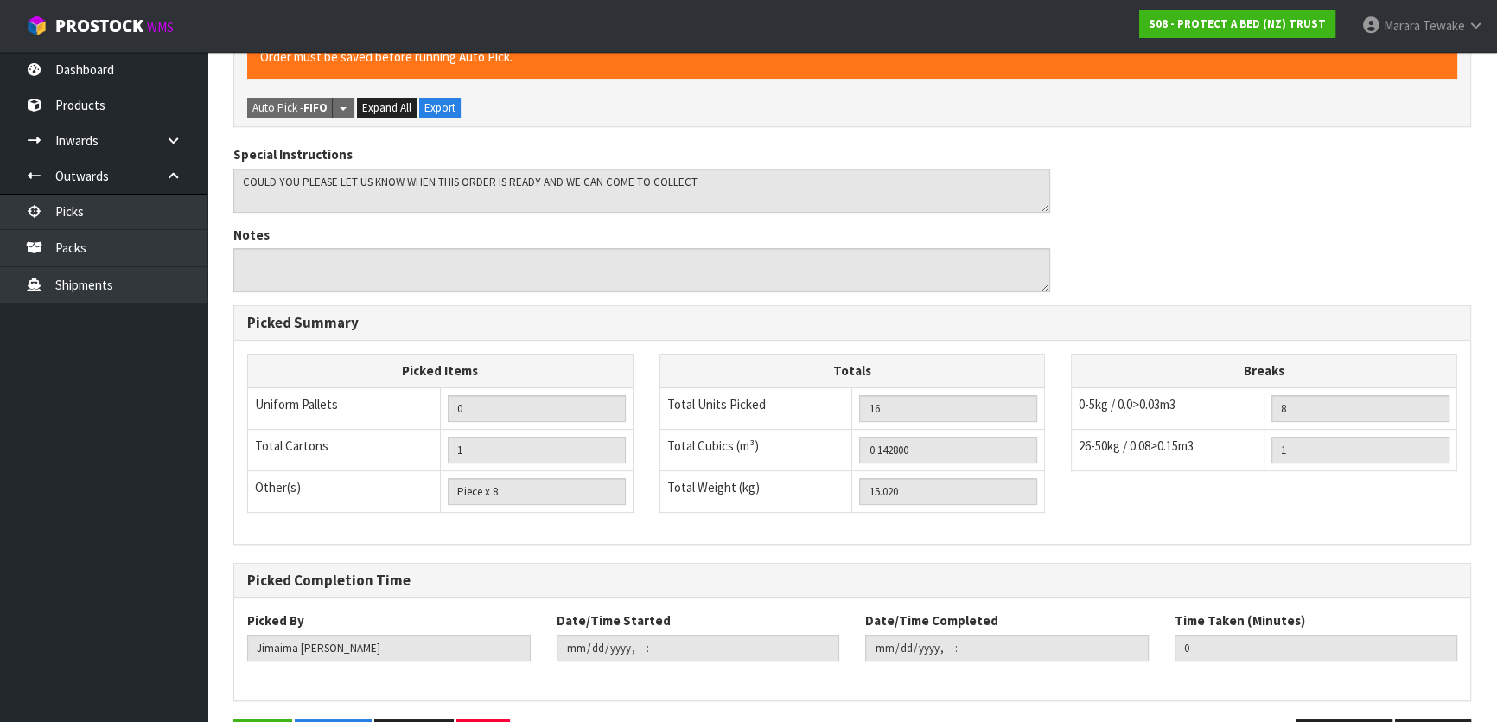
scroll to position [571, 0]
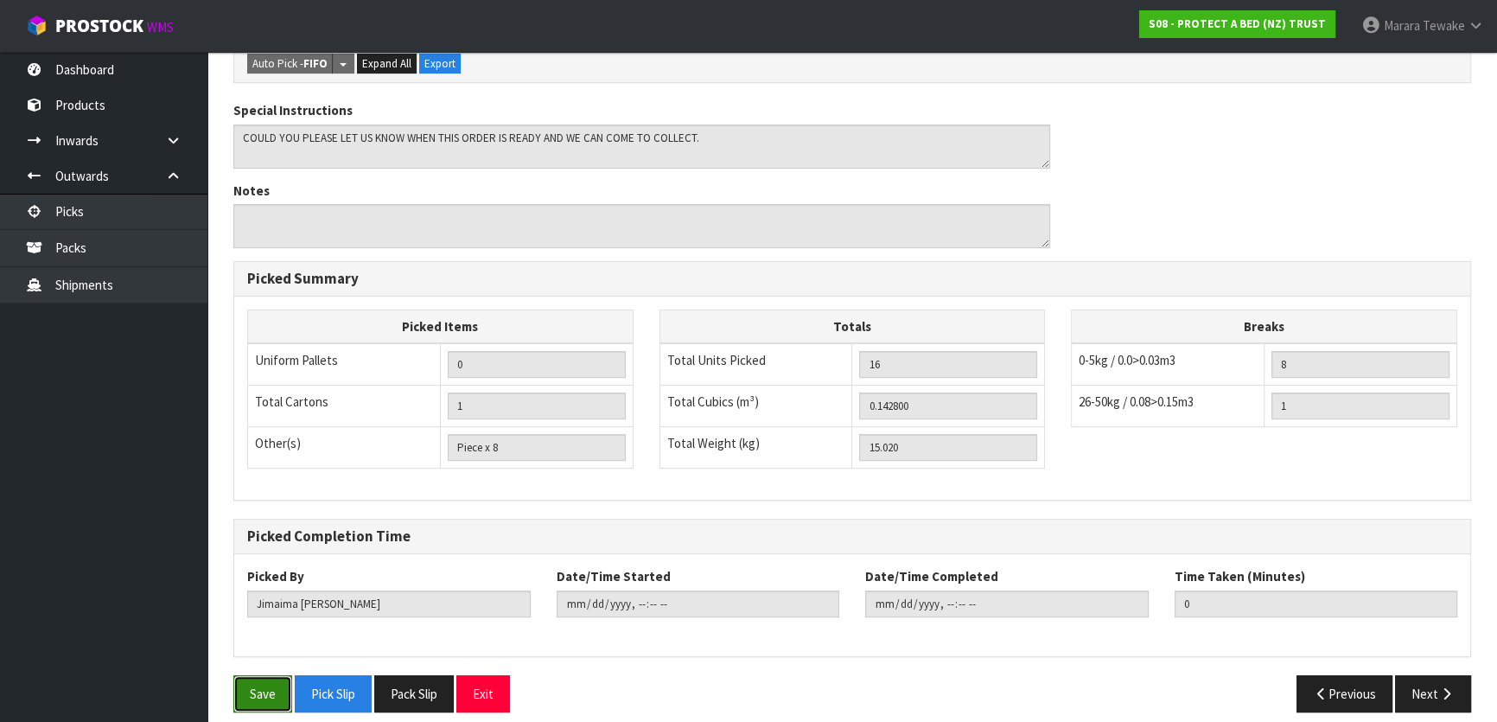
click at [233, 675] on button "Save" at bounding box center [262, 693] width 59 height 37
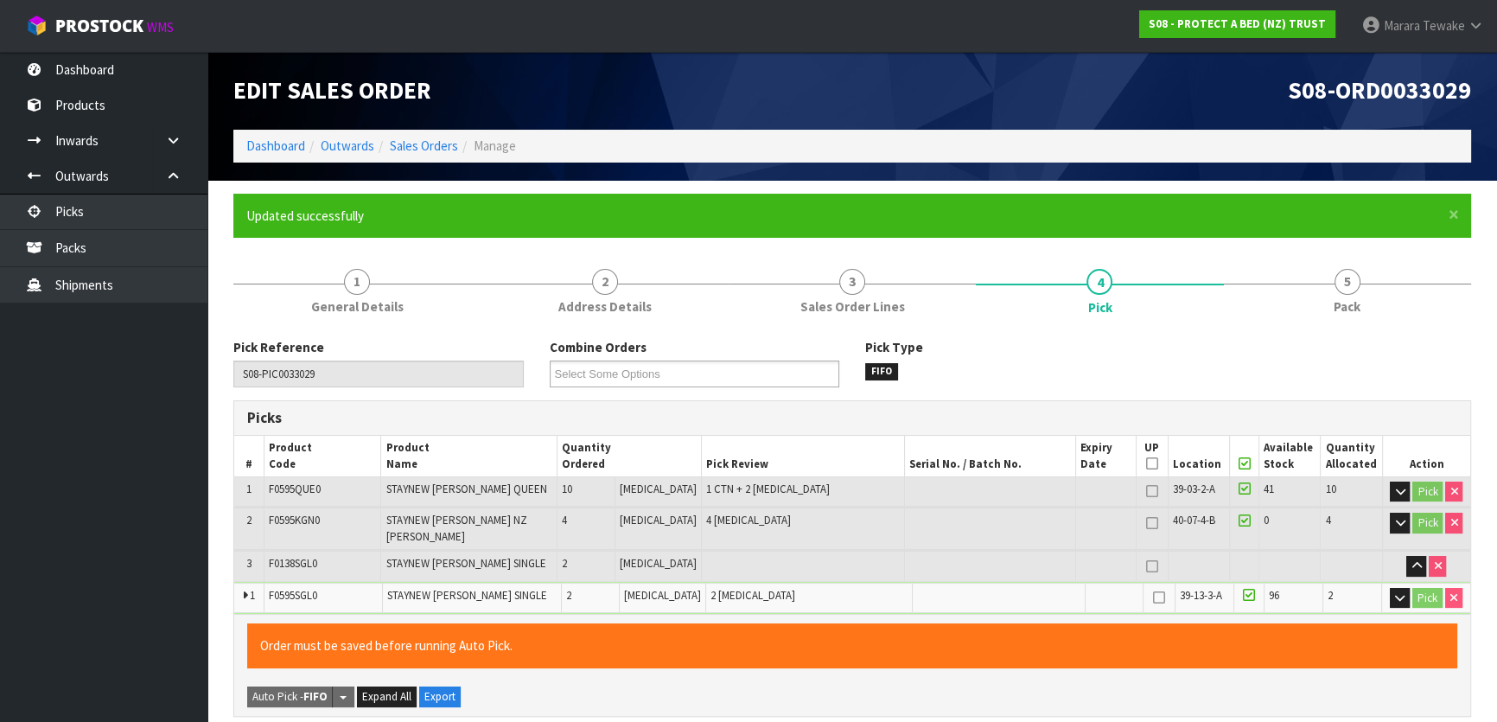
type input "Marara Tewake"
type input "2025-08-13T10:18:53"
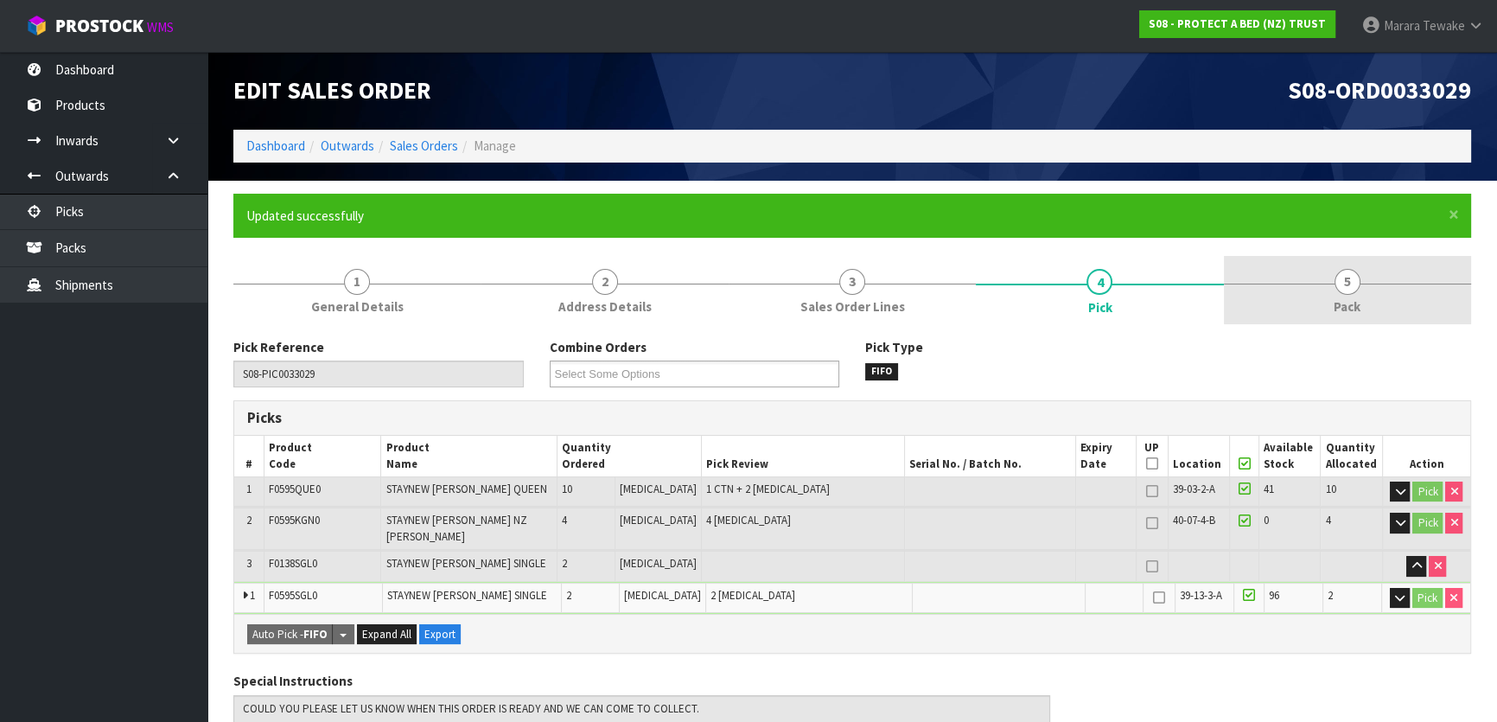
click at [1315, 277] on link "5 Pack" at bounding box center [1347, 290] width 247 height 68
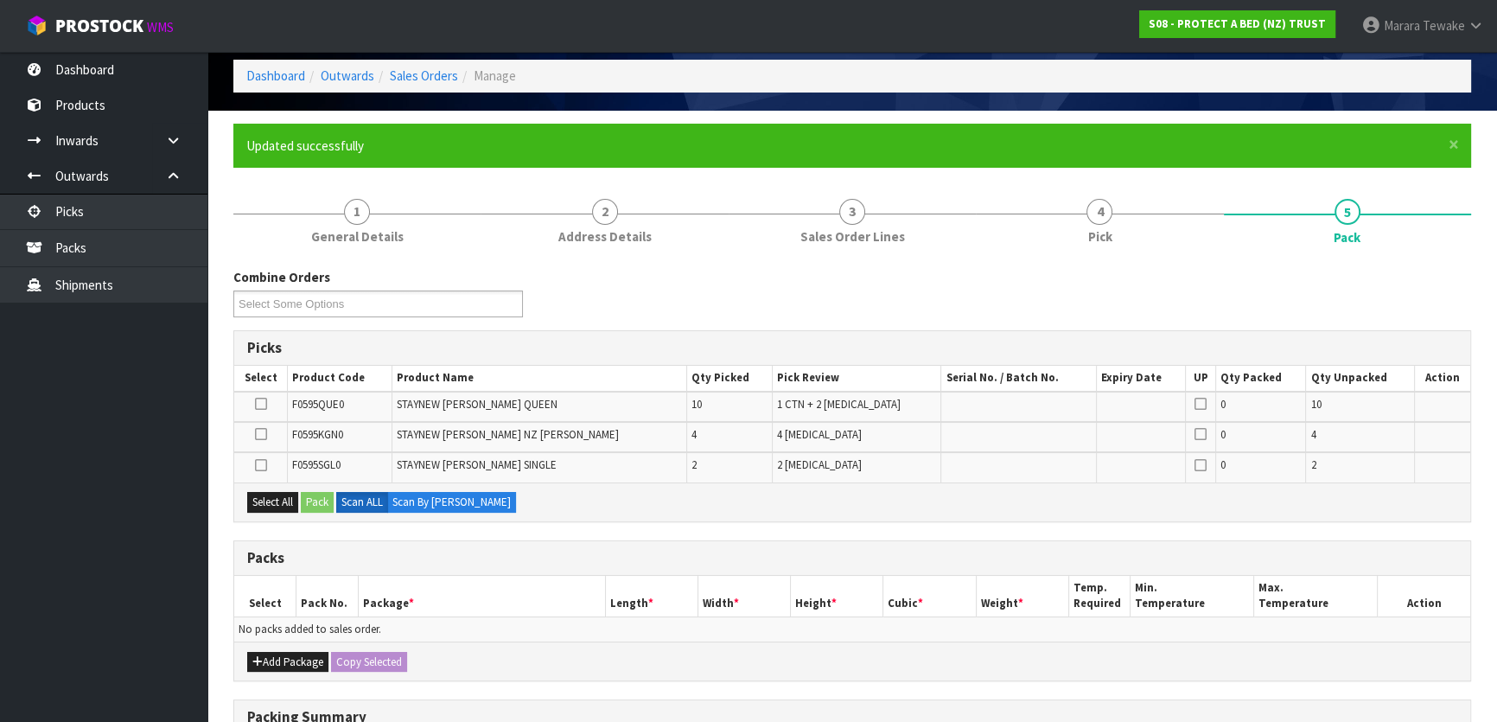
scroll to position [345, 0]
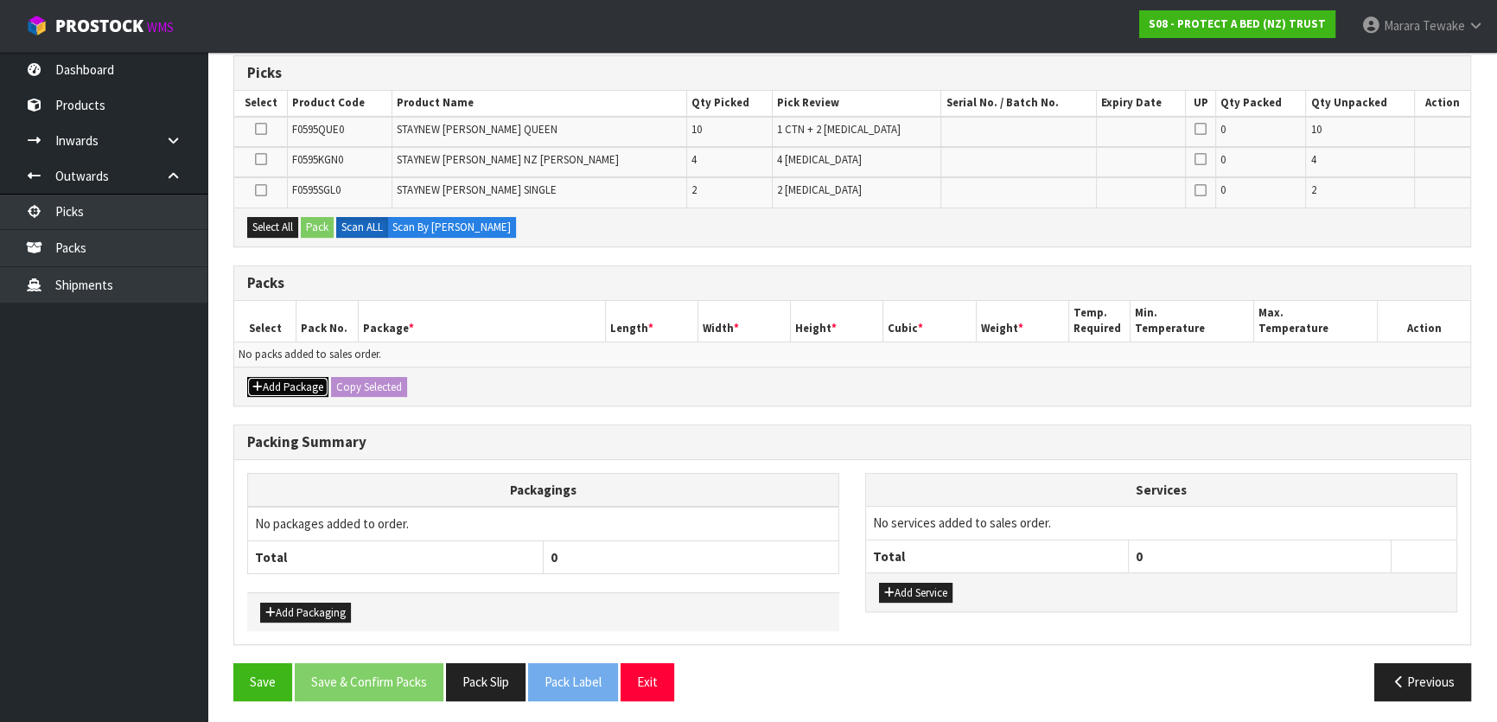
click at [288, 378] on button "Add Package" at bounding box center [287, 387] width 81 height 21
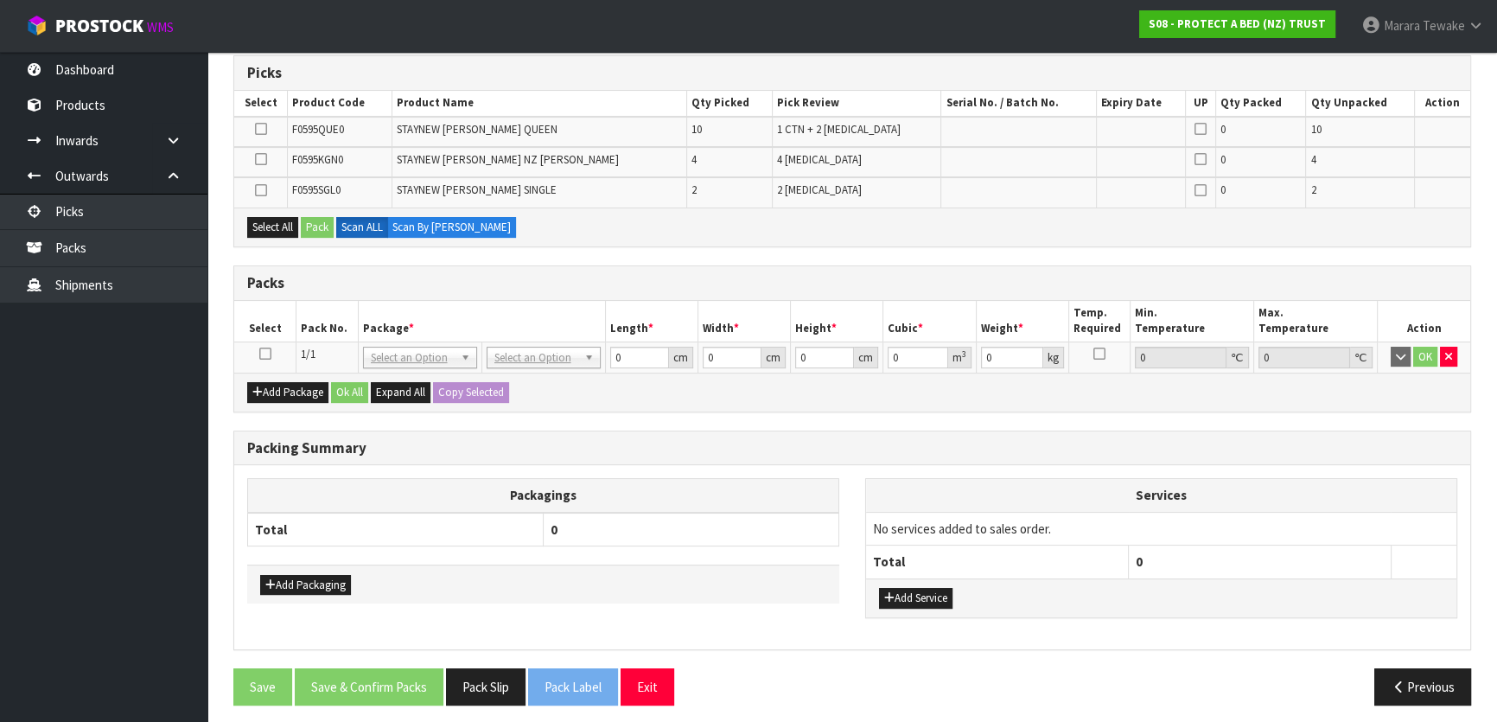
drag, startPoint x: 263, startPoint y: 348, endPoint x: 343, endPoint y: 341, distance: 80.8
click at [265, 354] on icon at bounding box center [265, 354] width 12 height 1
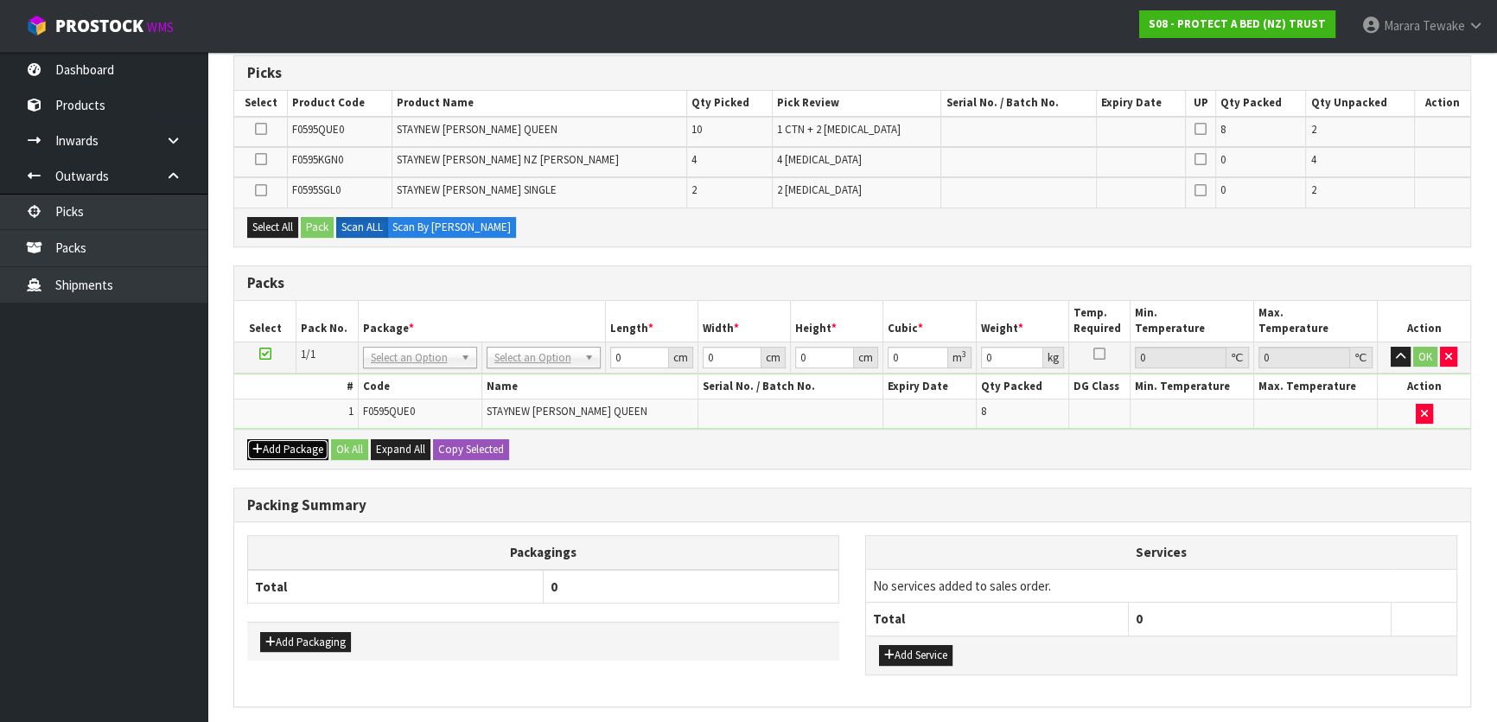
click at [271, 443] on button "Add Package" at bounding box center [287, 449] width 81 height 21
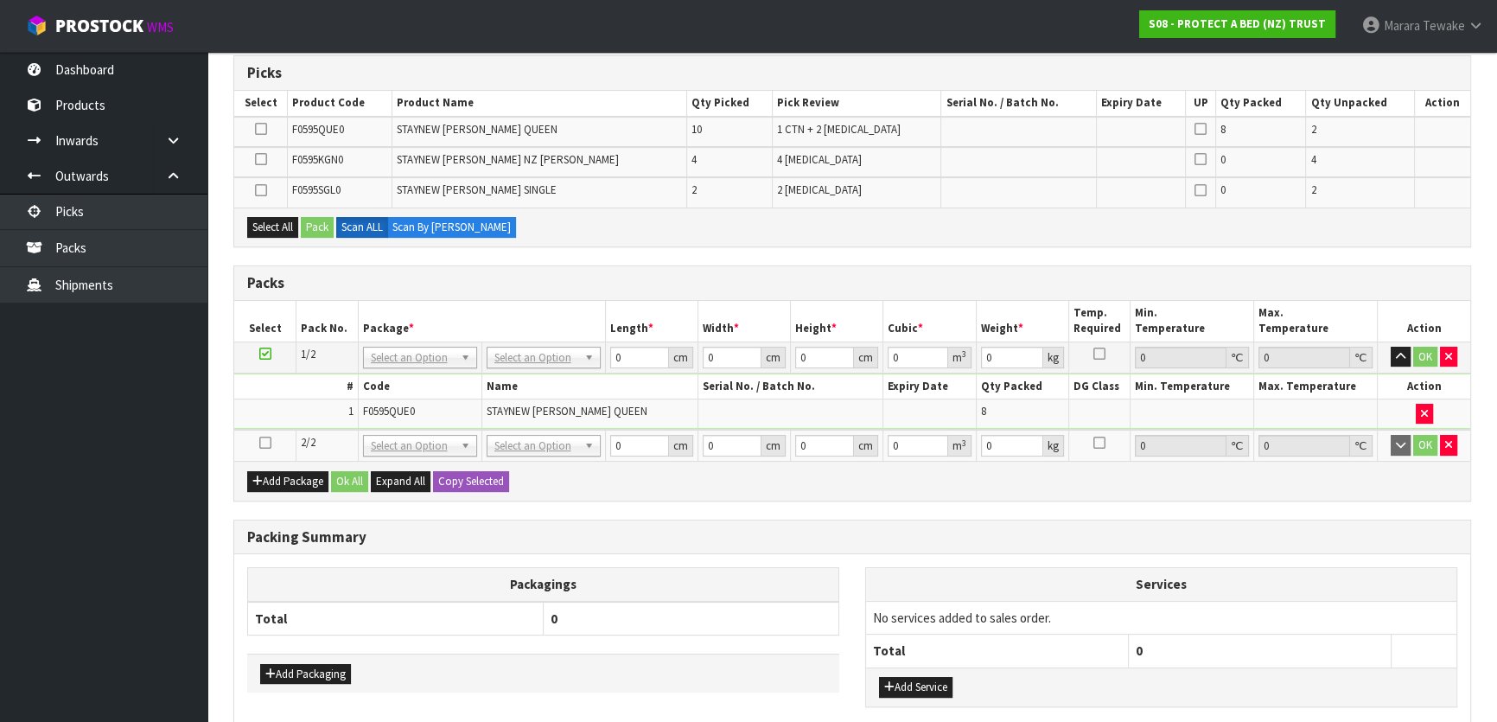
click at [261, 443] on icon at bounding box center [265, 443] width 12 height 1
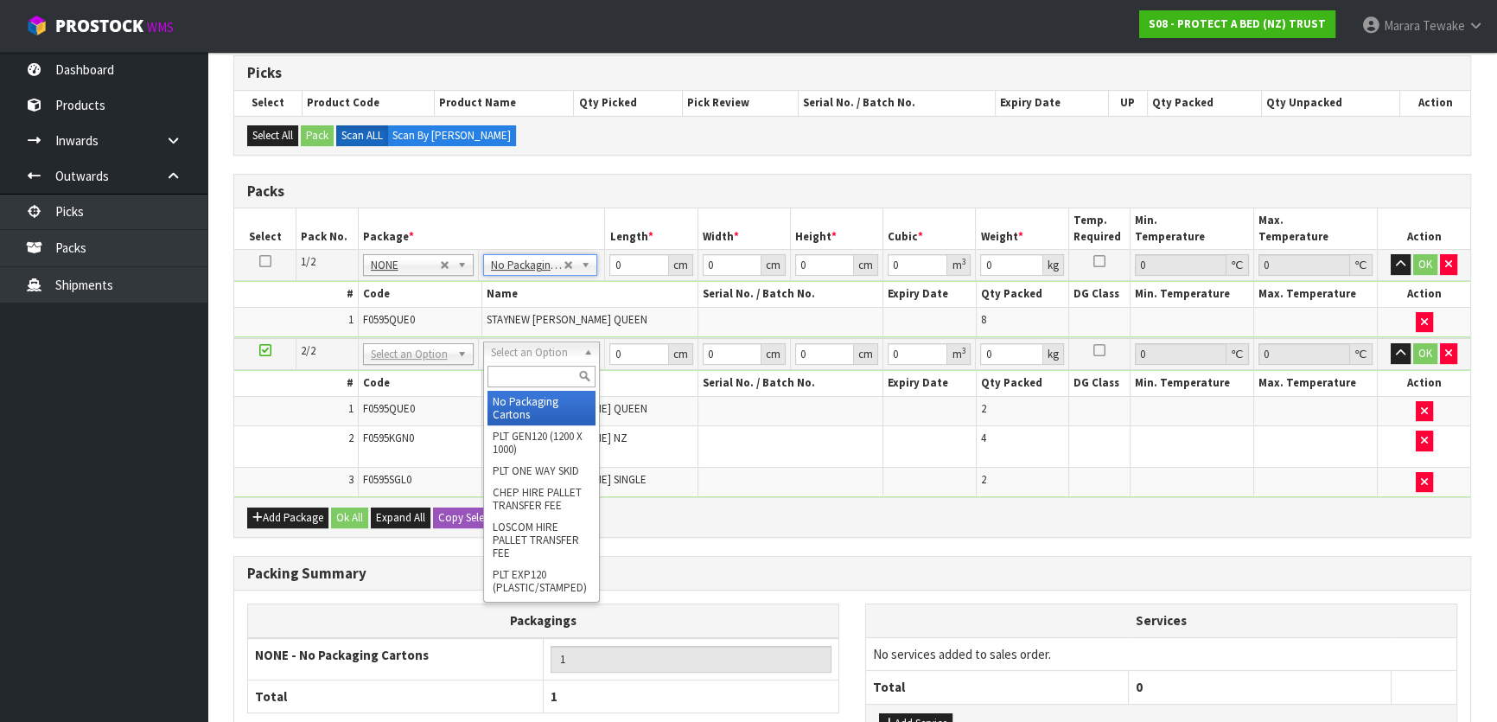
click at [518, 374] on input "text" at bounding box center [542, 377] width 108 height 22
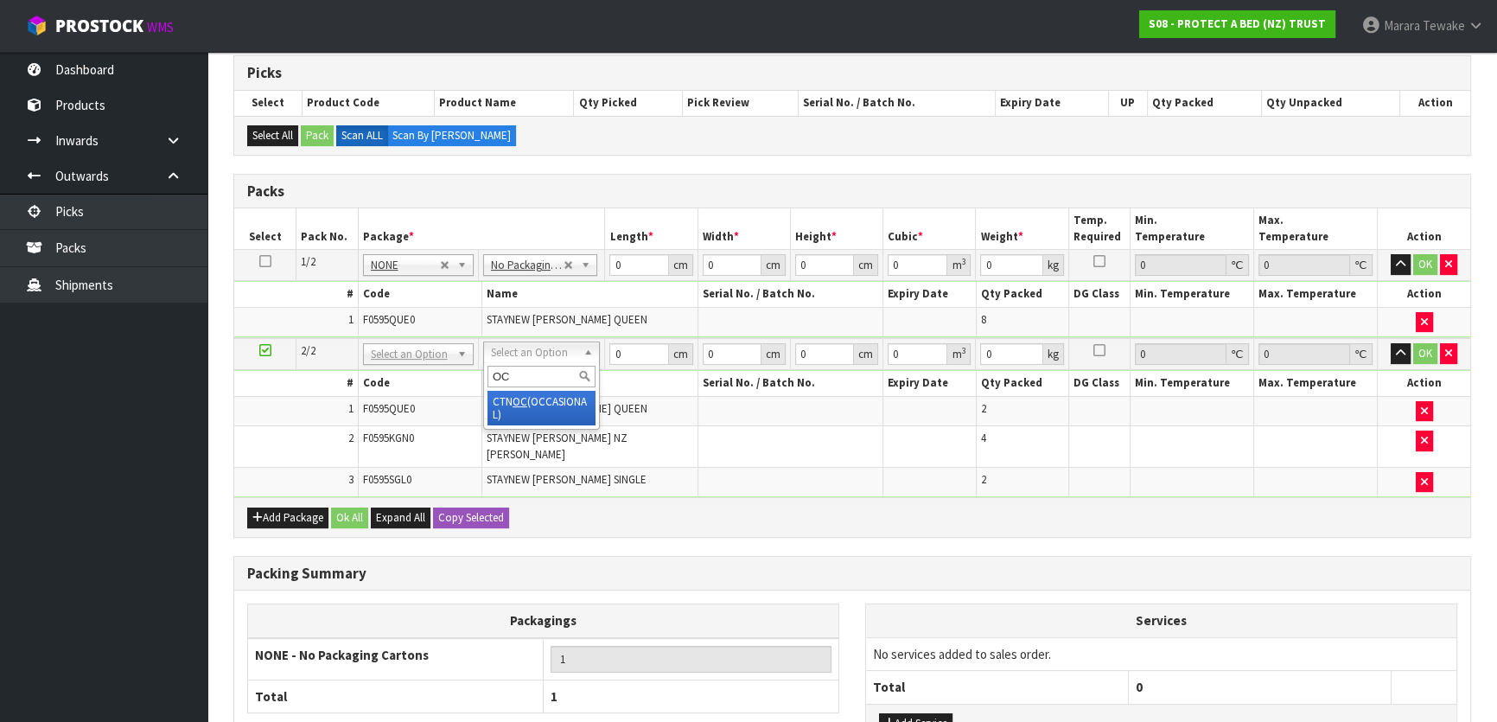
type input "OC"
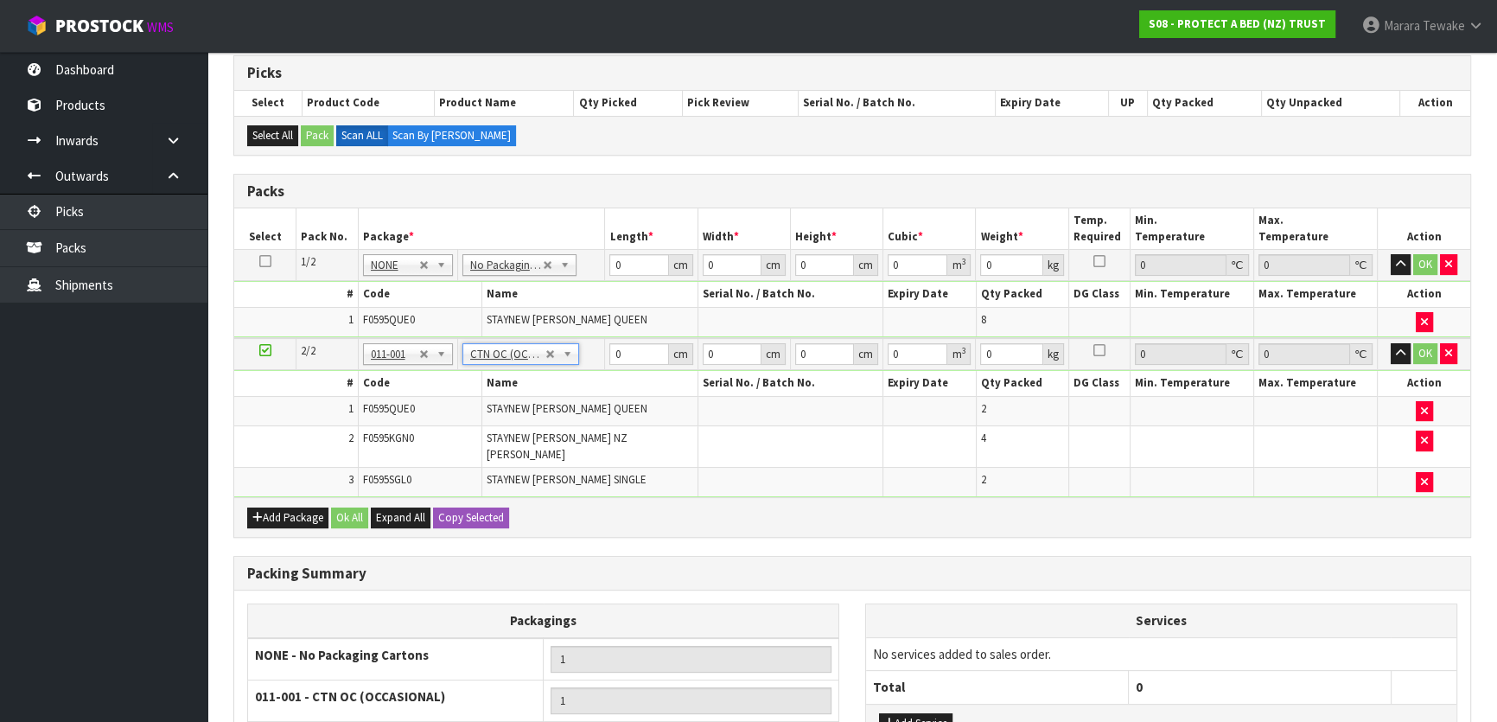
type input "6.96"
drag, startPoint x: 631, startPoint y: 262, endPoint x: 604, endPoint y: 232, distance: 40.4
click at [613, 246] on table "Select Pack No. Package * Length * Width * Height * Cubic * Weight * Temp. Requ…" at bounding box center [852, 352] width 1236 height 289
type input "58"
type input "40"
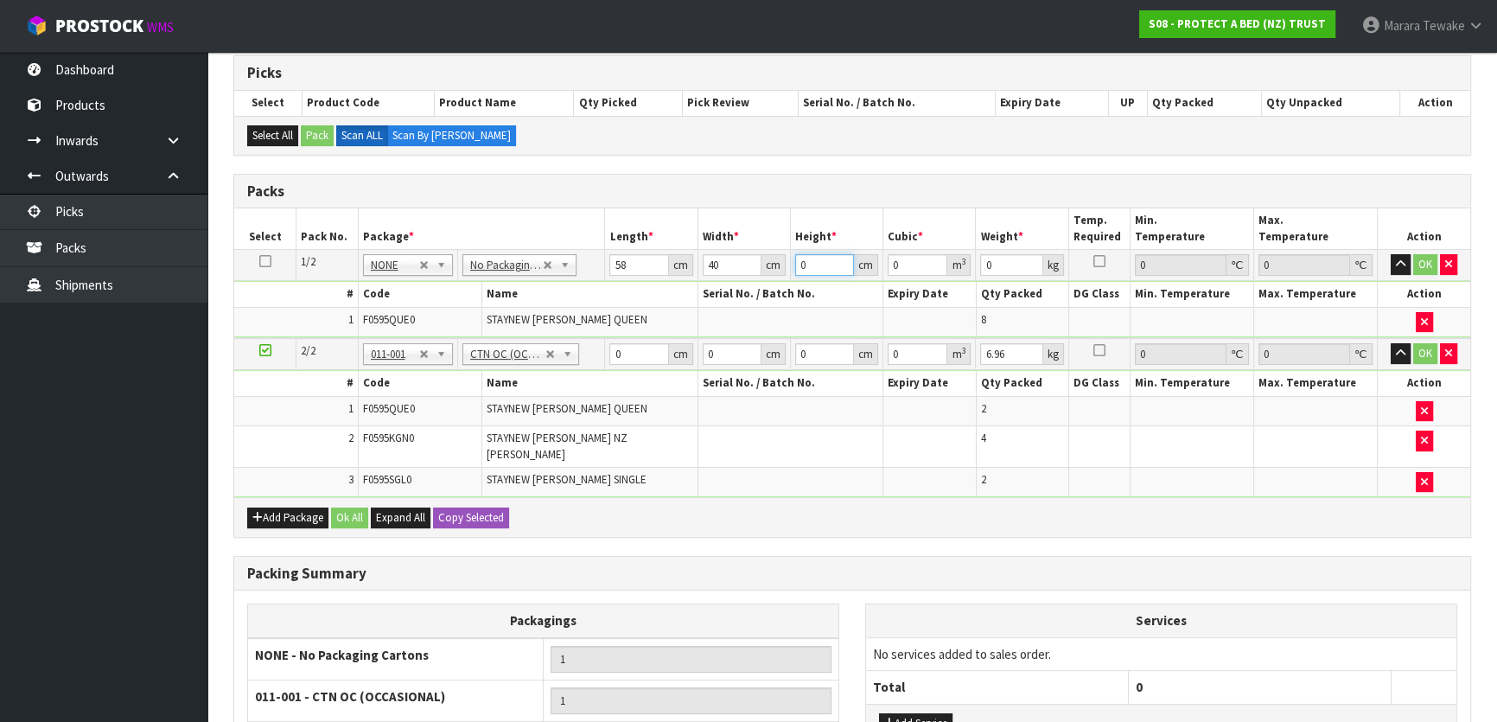
type input "3"
type input "0.00696"
type input "32"
type input "0.07424"
type input "32"
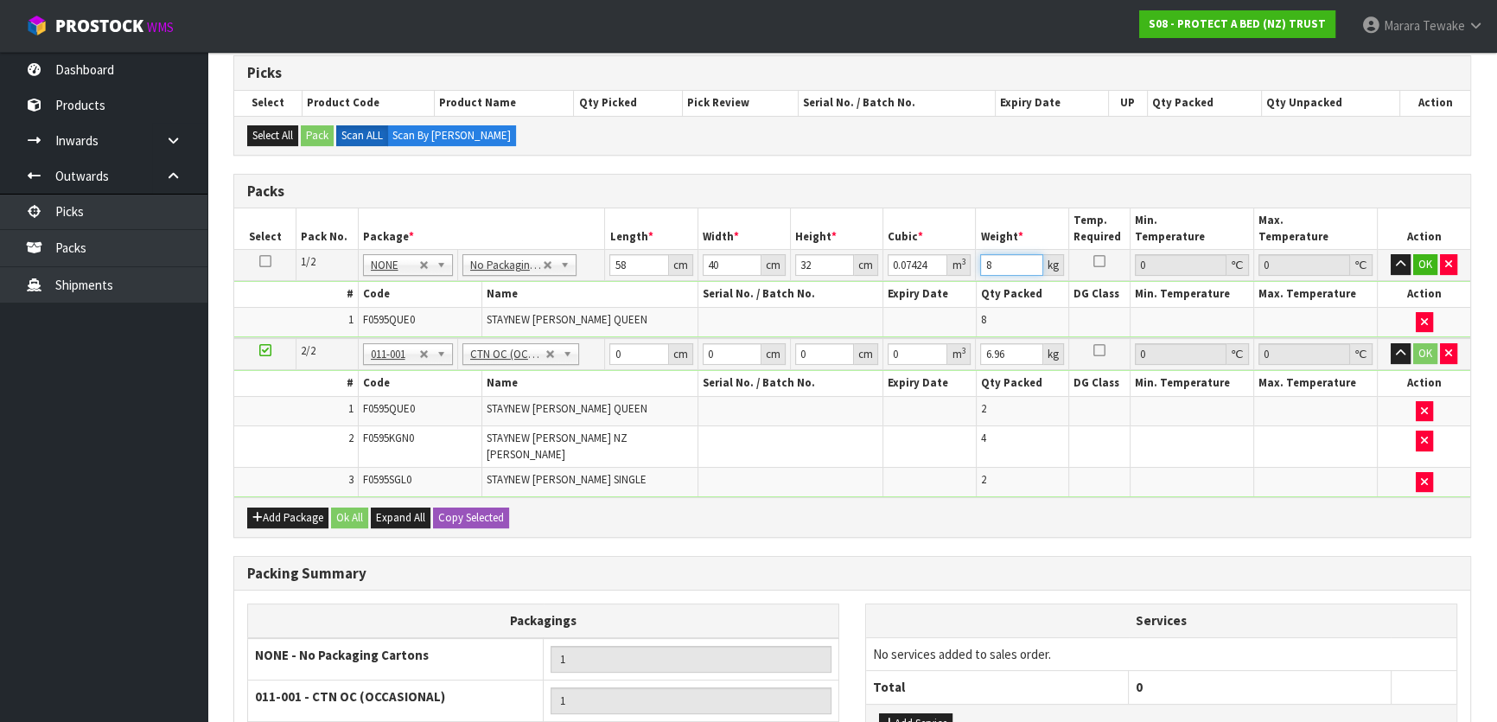
type input "8"
click at [1391, 254] on button "button" at bounding box center [1401, 264] width 20 height 21
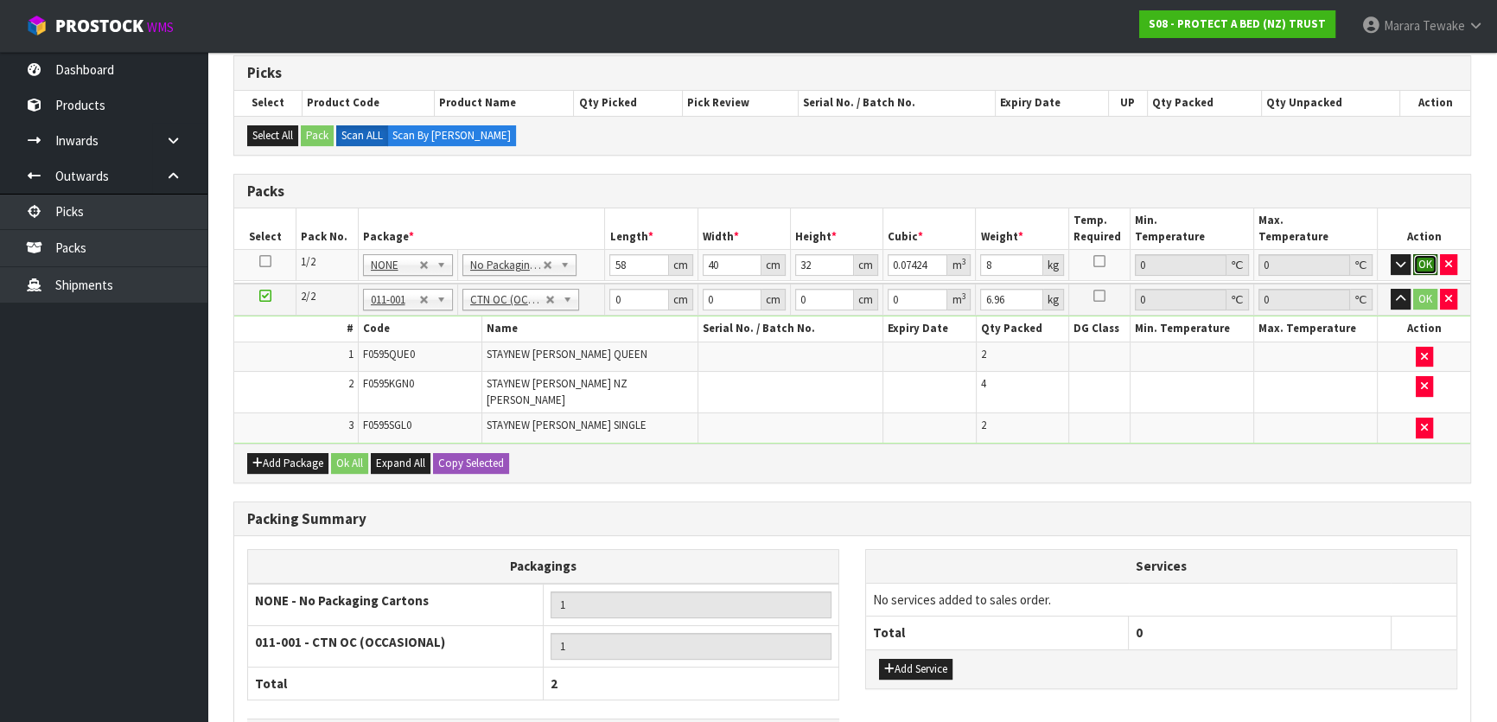
click button "OK" at bounding box center [1425, 264] width 24 height 21
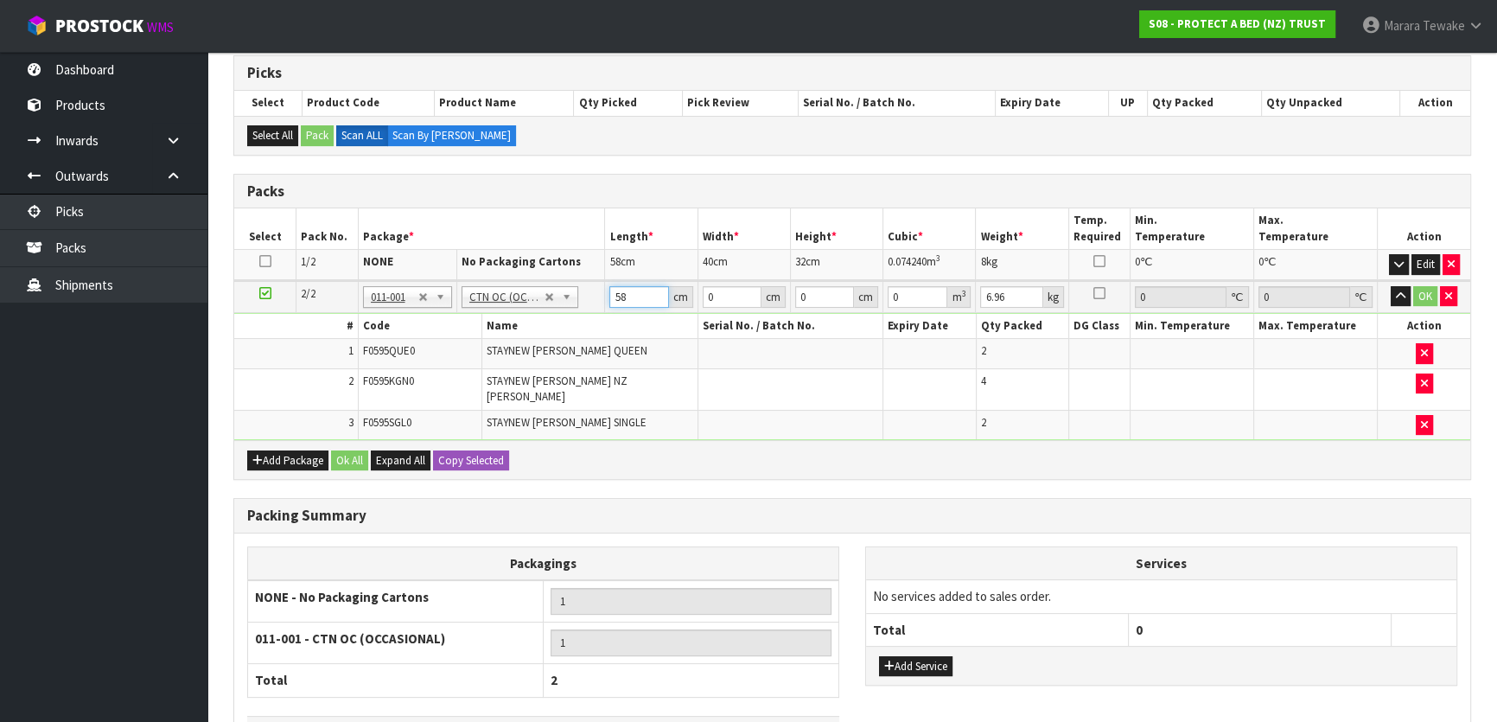
type input "58"
type input "40"
type input "3"
type input "0.00696"
type input "32"
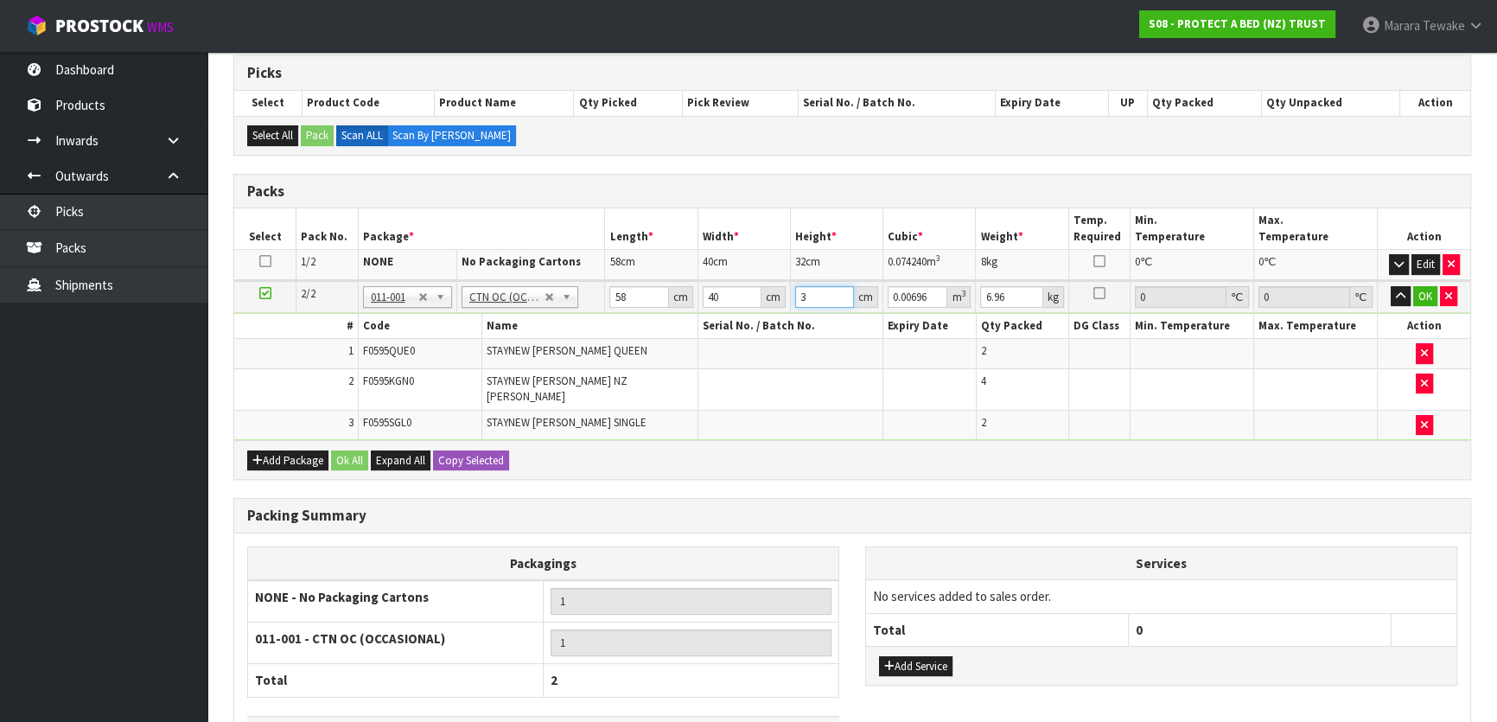
type input "0.07424"
type input "32"
type input "8"
click at [1391, 286] on button "button" at bounding box center [1401, 296] width 20 height 21
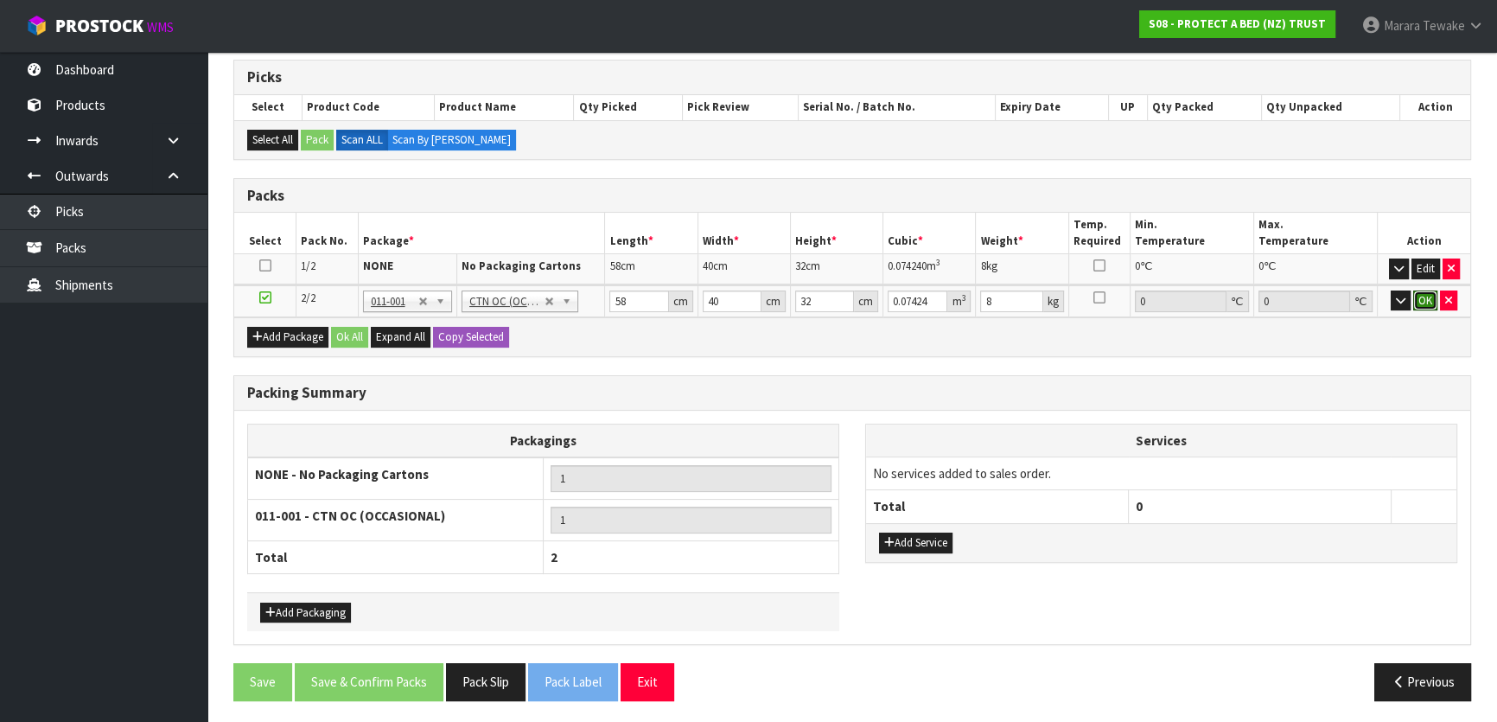
click button "OK" at bounding box center [1425, 300] width 24 height 21
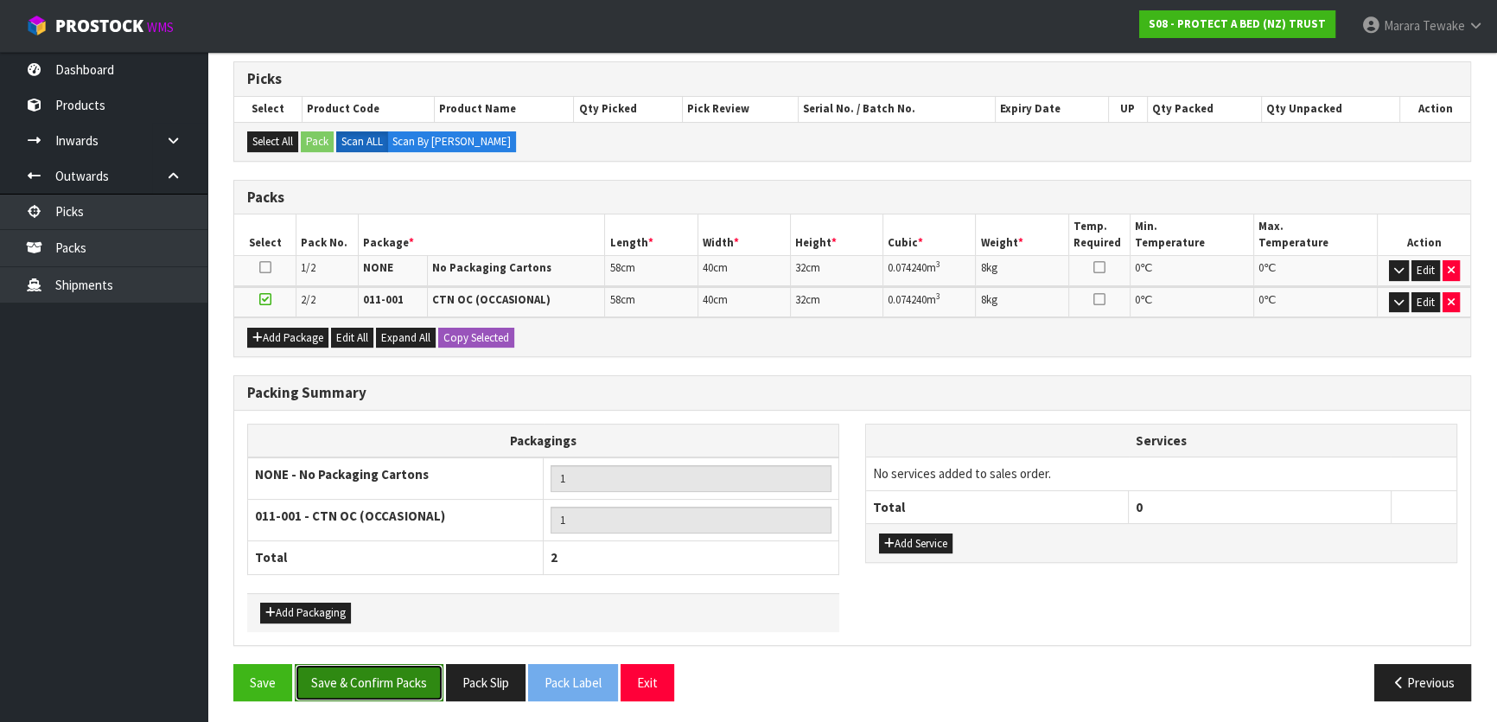
click at [409, 680] on button "Save & Confirm Packs" at bounding box center [369, 682] width 149 height 37
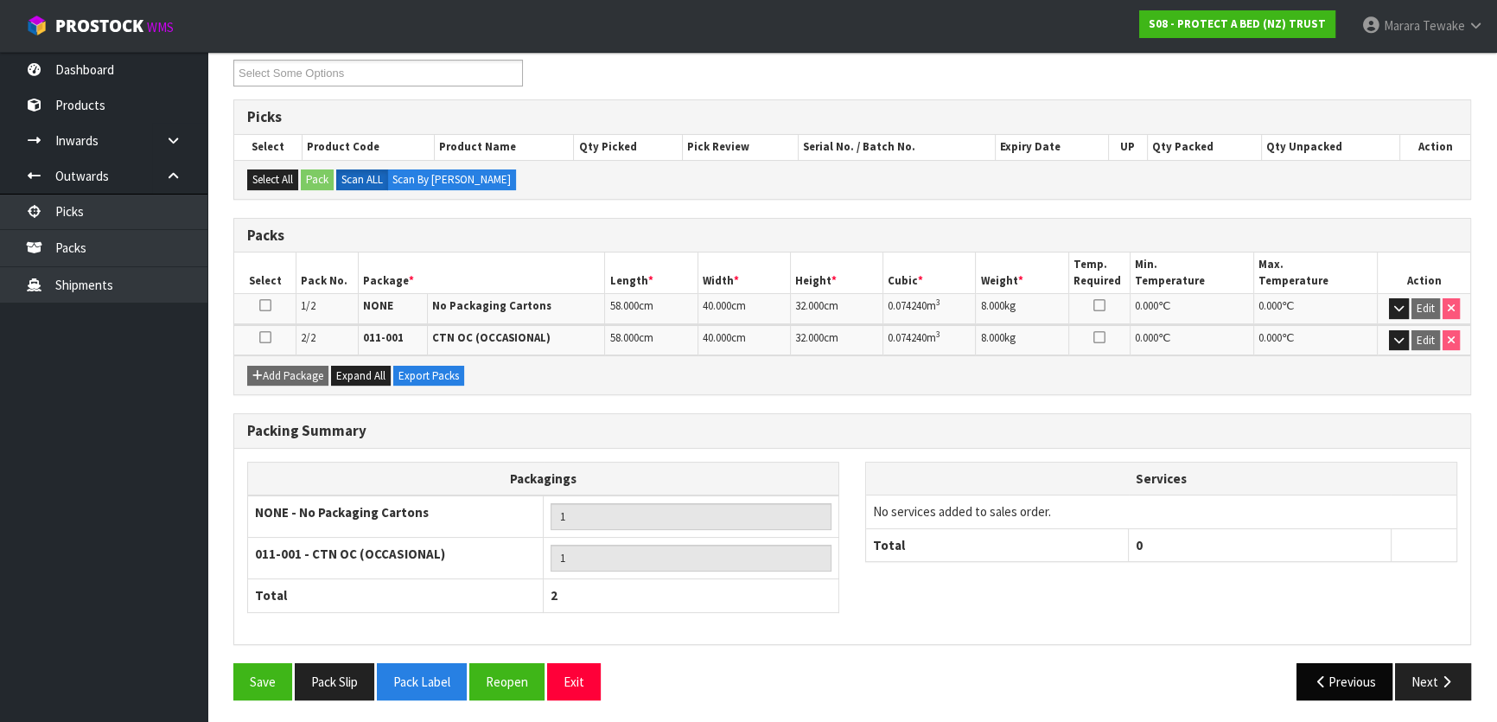
scroll to position [302, 0]
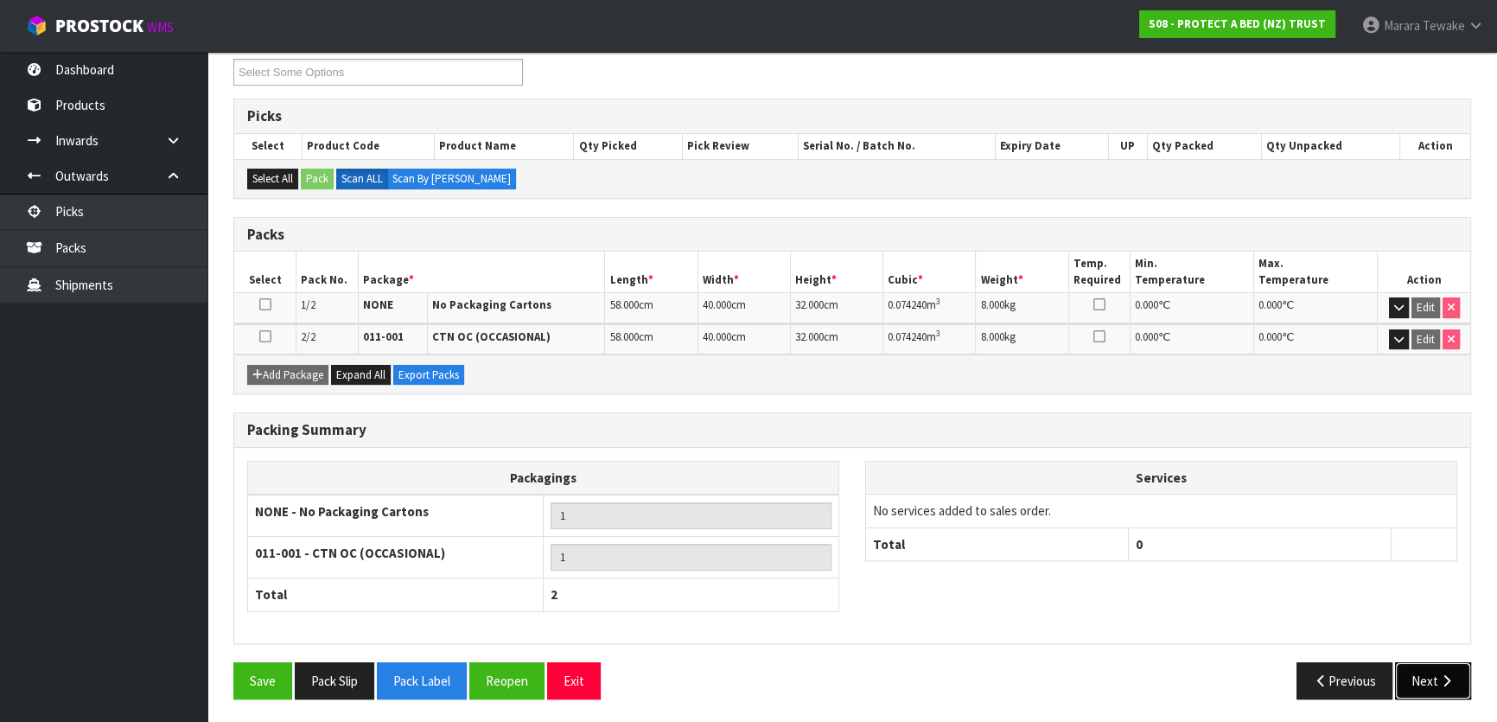
click at [1416, 682] on button "Next" at bounding box center [1433, 680] width 76 height 37
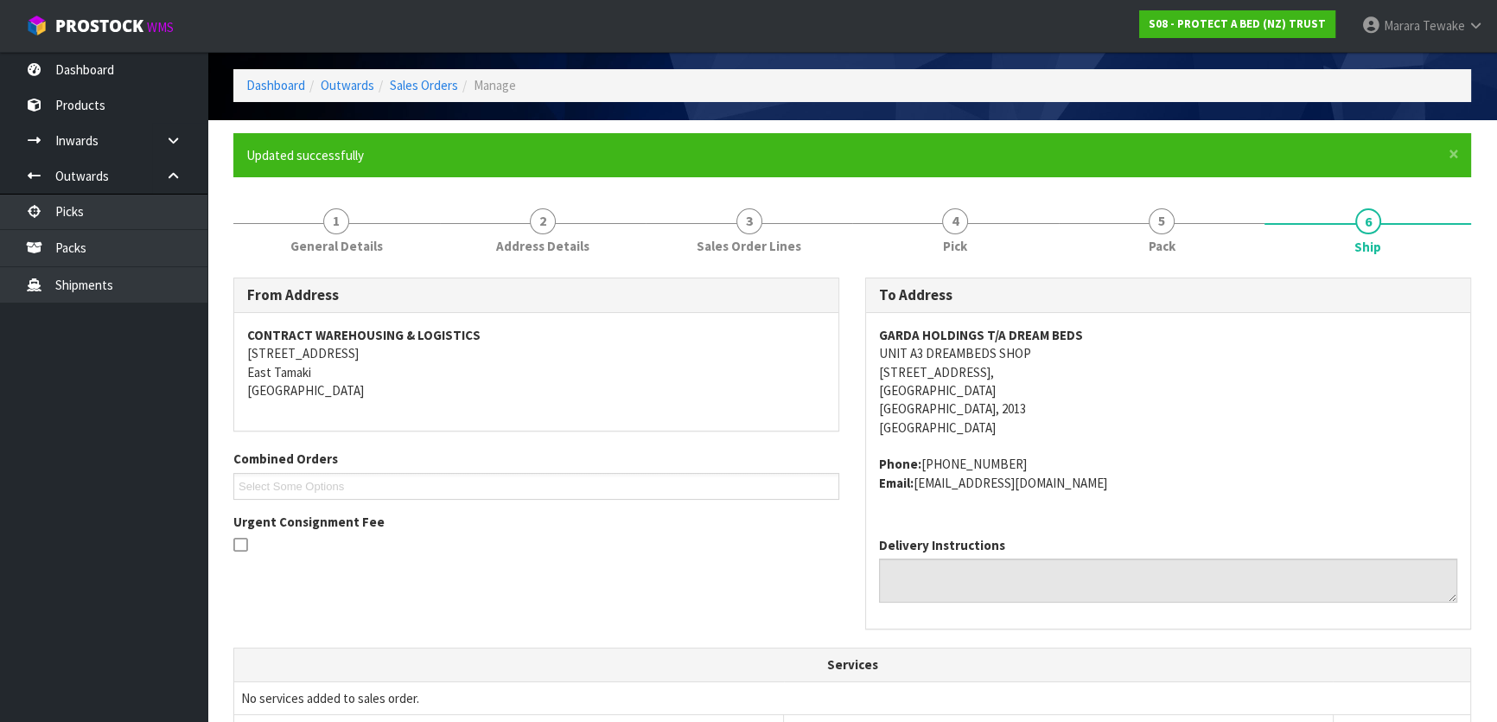
scroll to position [32, 0]
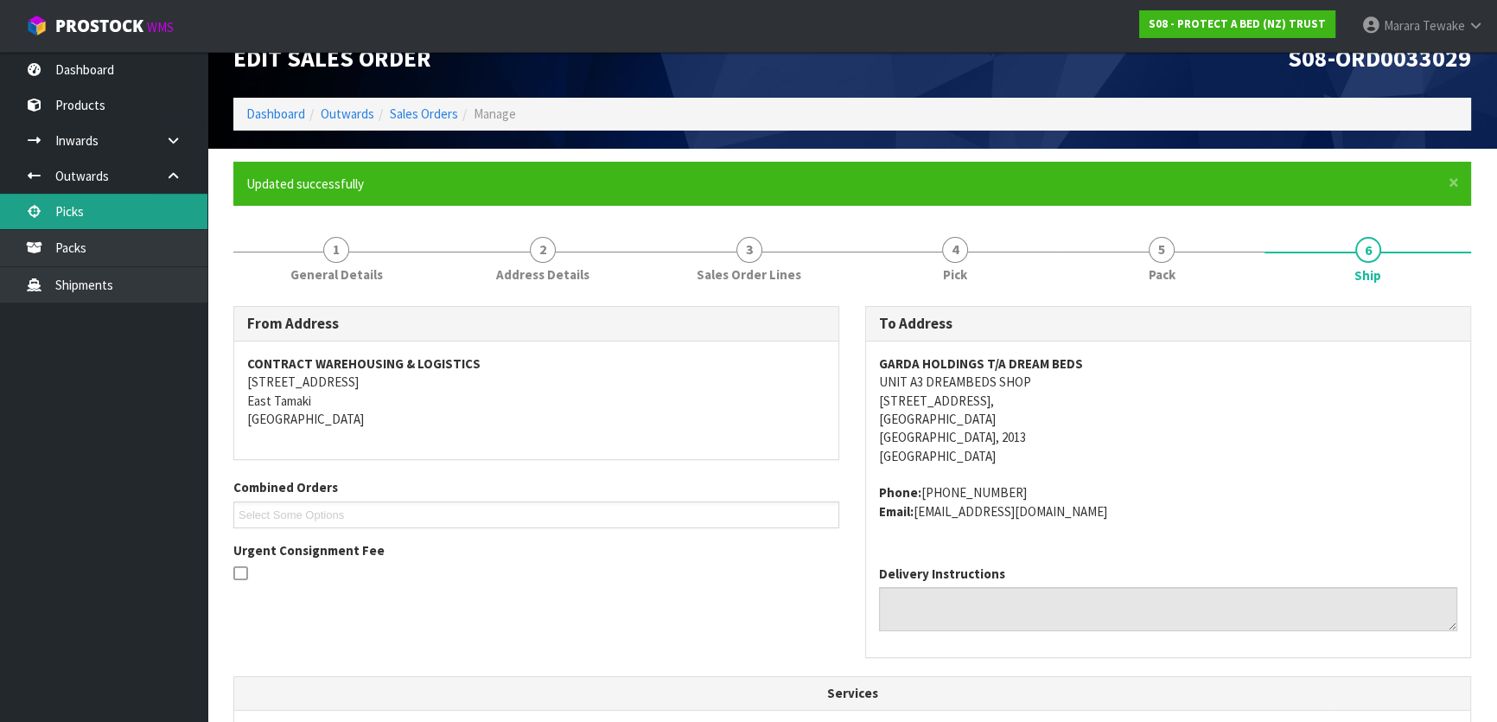
click at [153, 210] on link "Picks" at bounding box center [103, 211] width 207 height 35
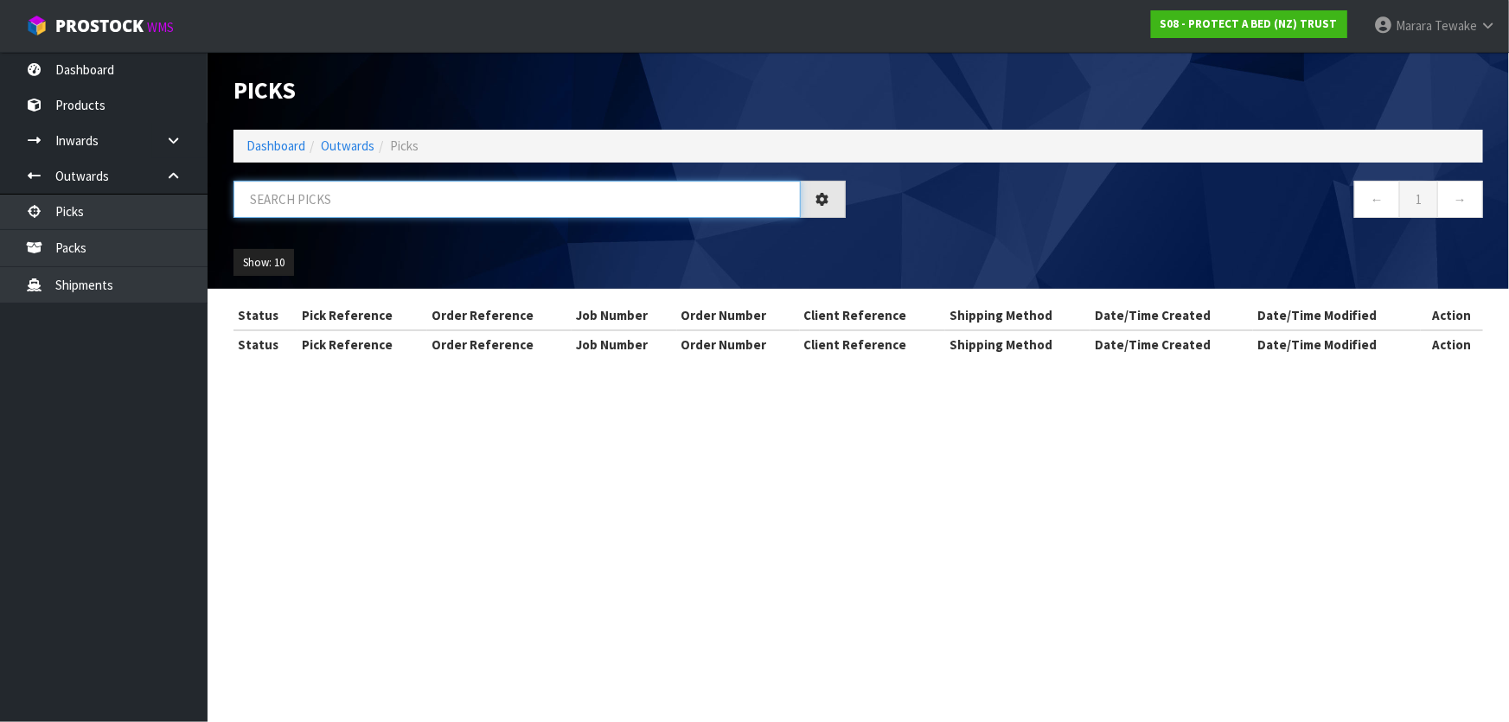
drag, startPoint x: 286, startPoint y: 197, endPoint x: 256, endPoint y: 194, distance: 30.5
click at [285, 197] on input "text" at bounding box center [516, 199] width 567 height 37
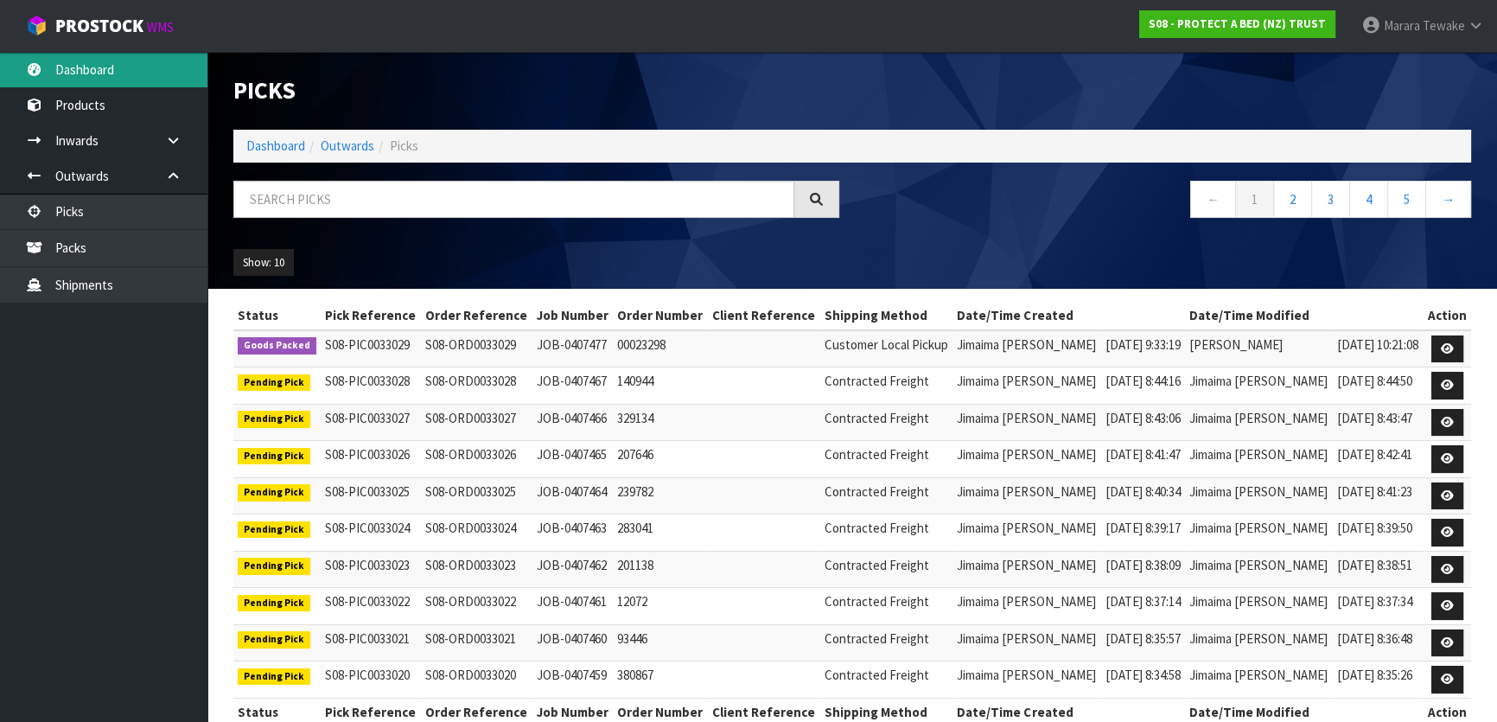
click at [130, 64] on link "Dashboard" at bounding box center [103, 69] width 207 height 35
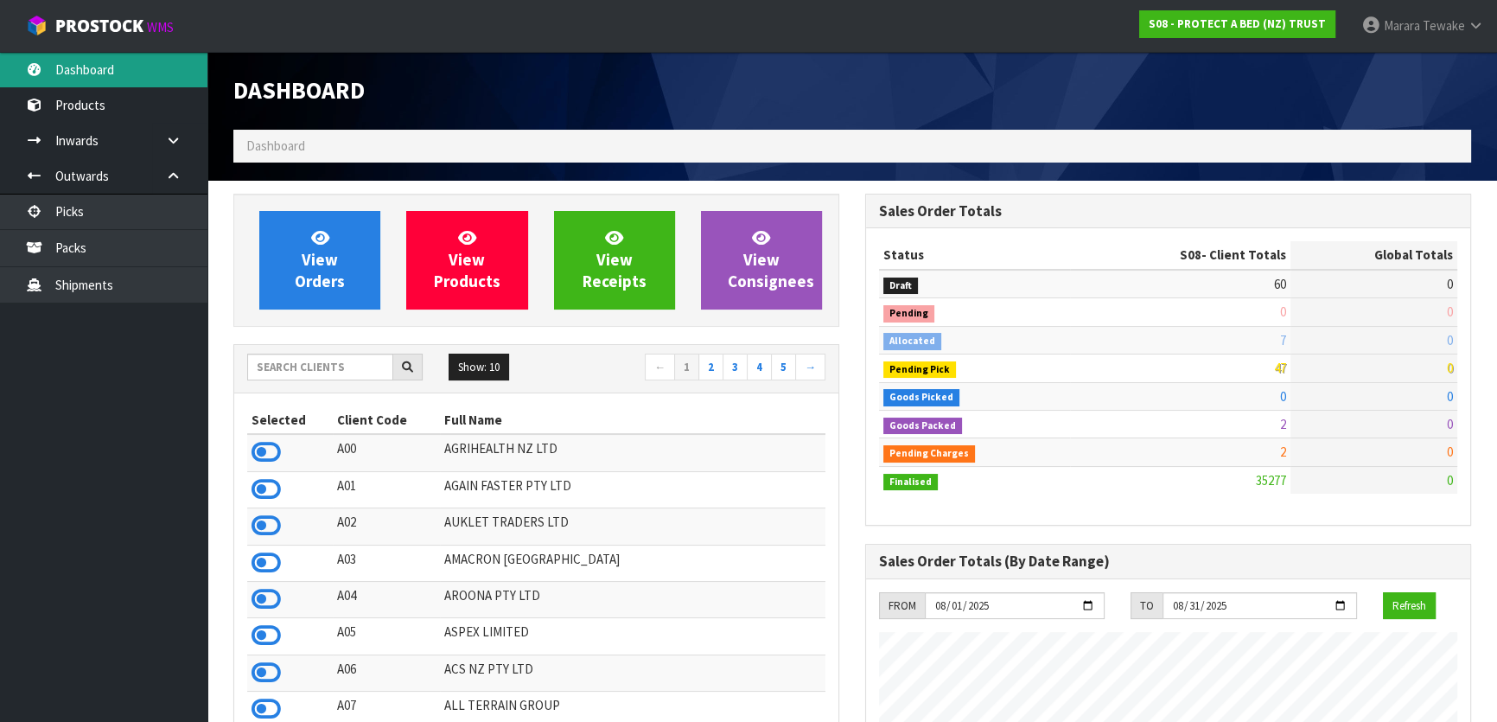
scroll to position [1307, 631]
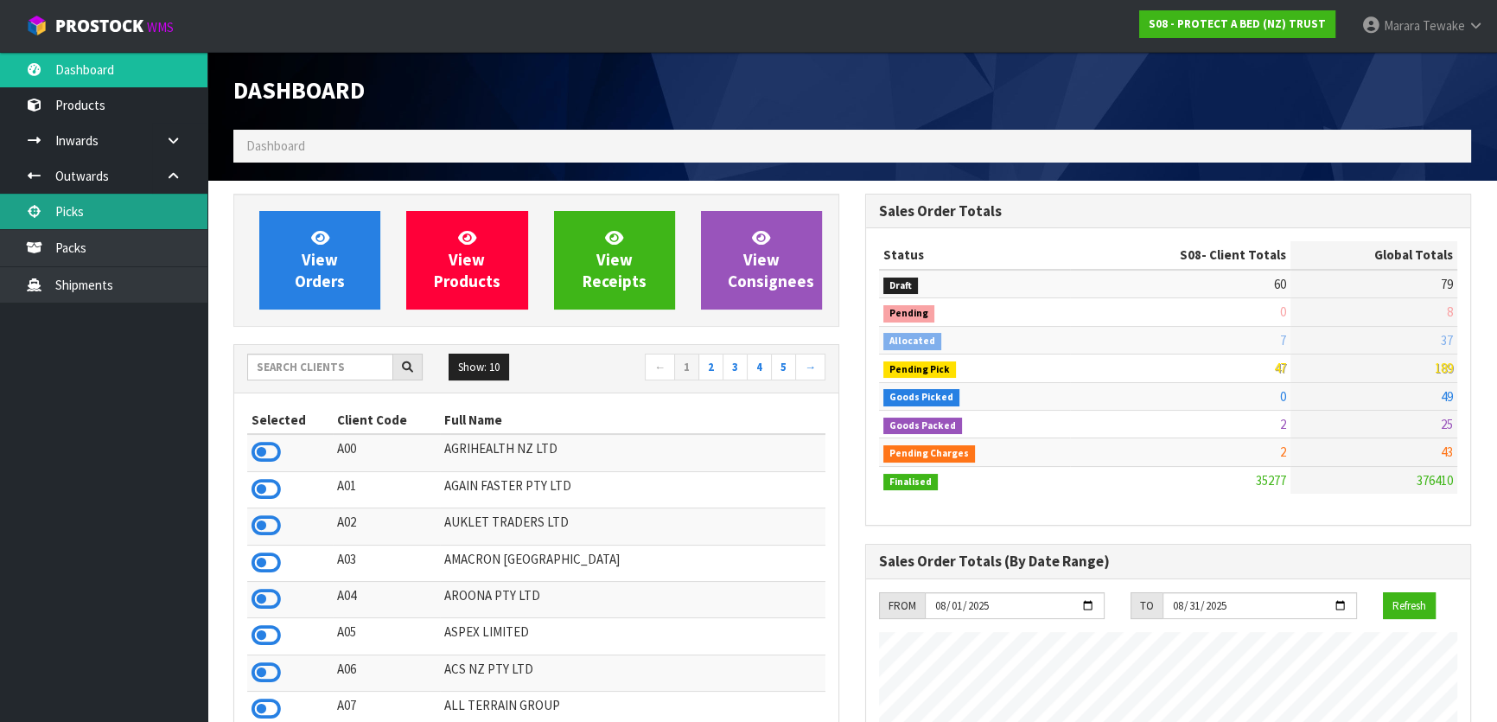
click at [165, 208] on link "Picks" at bounding box center [103, 211] width 207 height 35
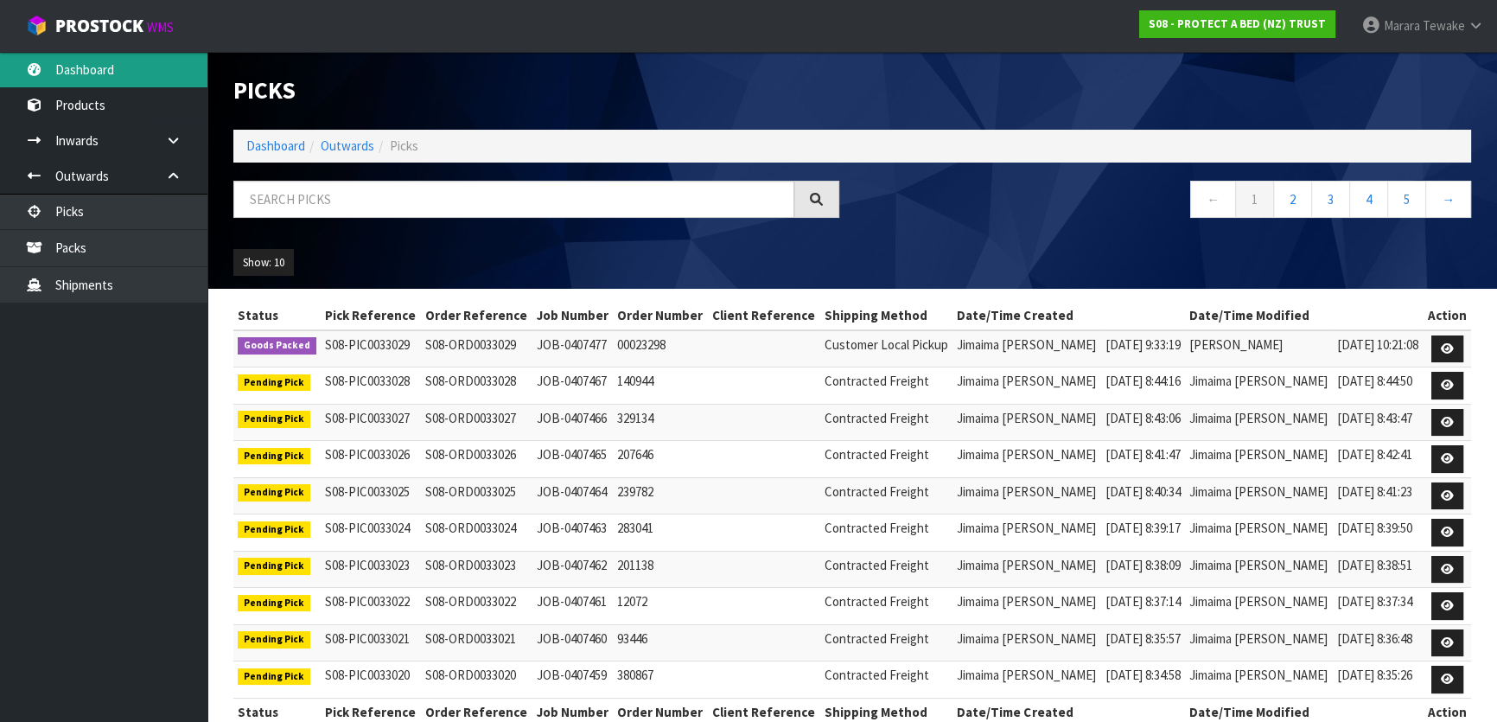
click at [128, 68] on link "Dashboard" at bounding box center [103, 69] width 207 height 35
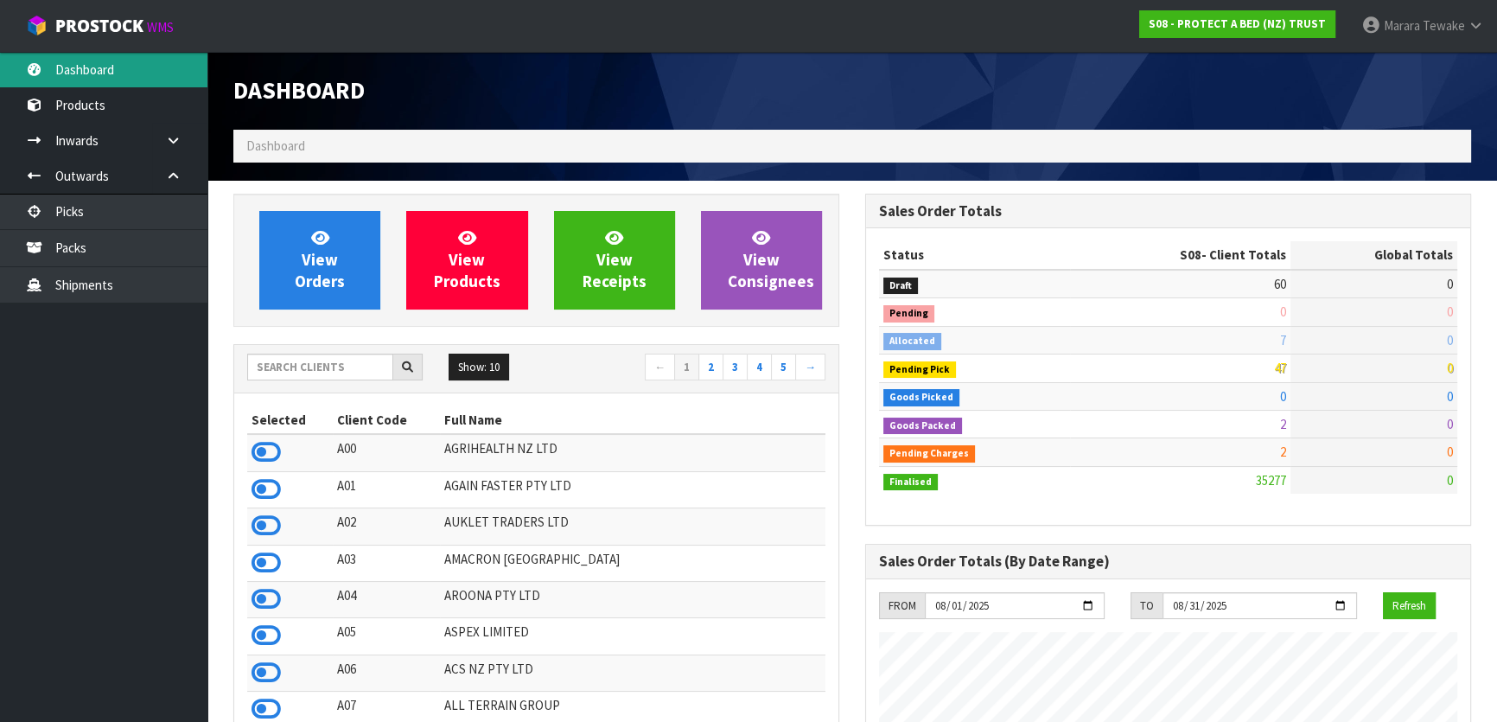
scroll to position [1307, 631]
click at [353, 371] on input "text" at bounding box center [320, 367] width 146 height 27
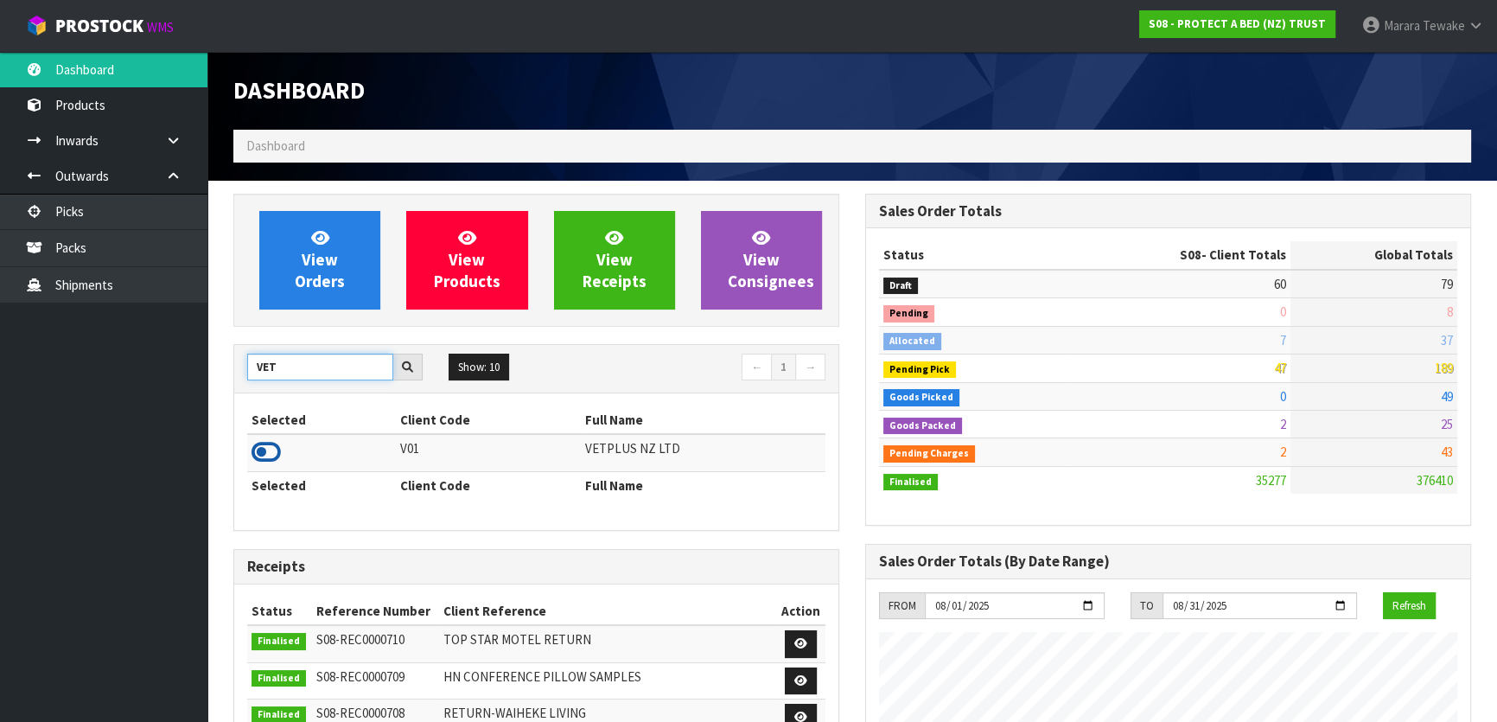
type input "VET"
click at [270, 450] on icon at bounding box center [266, 452] width 29 height 26
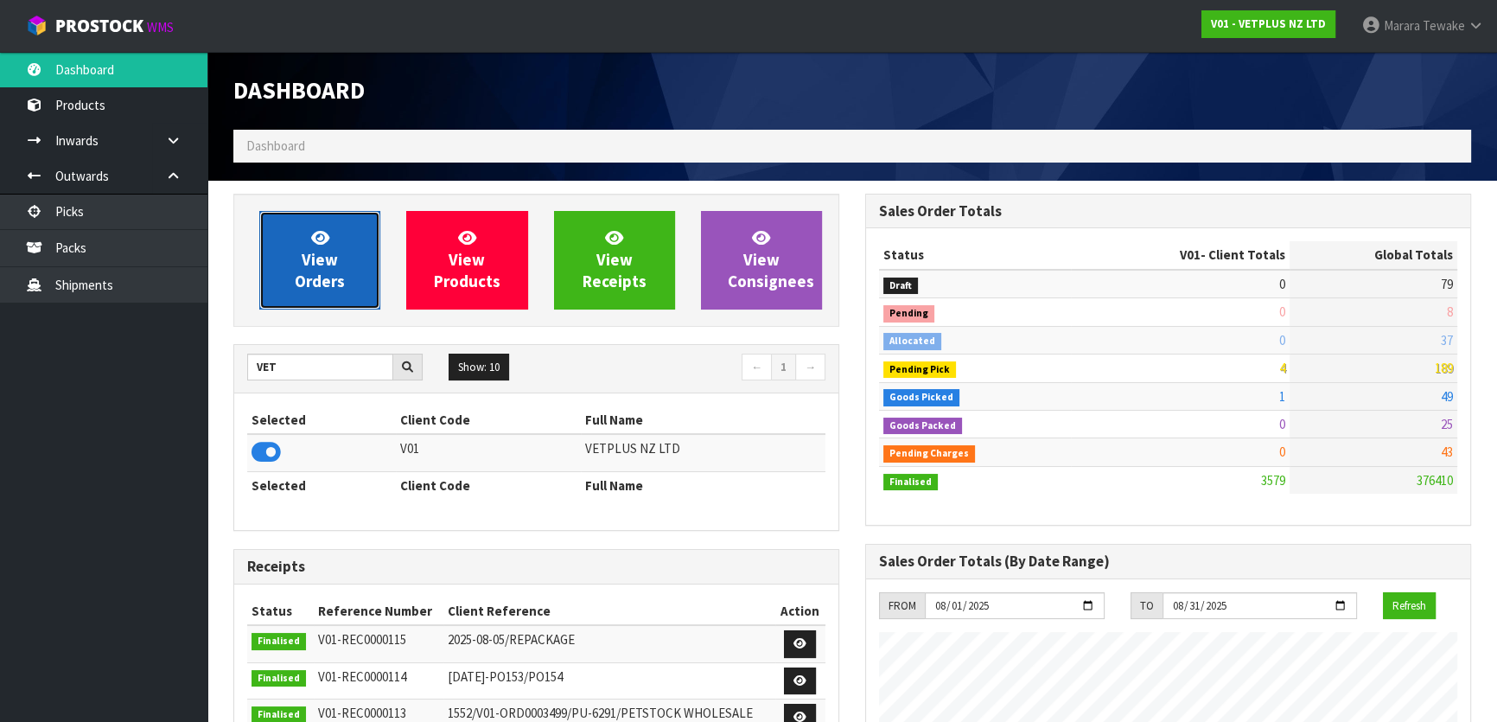
click at [310, 295] on link "View Orders" at bounding box center [319, 260] width 121 height 99
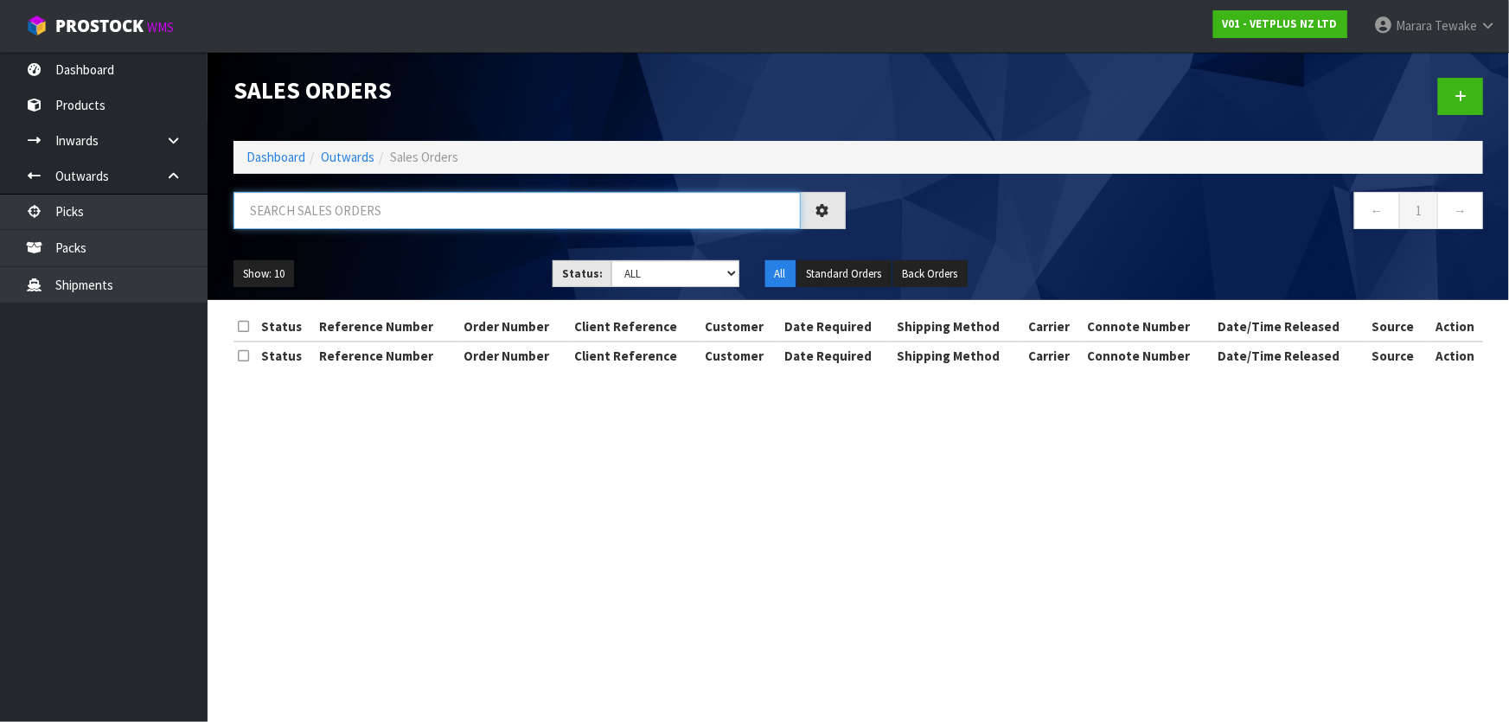
click at [336, 215] on input "text" at bounding box center [516, 210] width 567 height 37
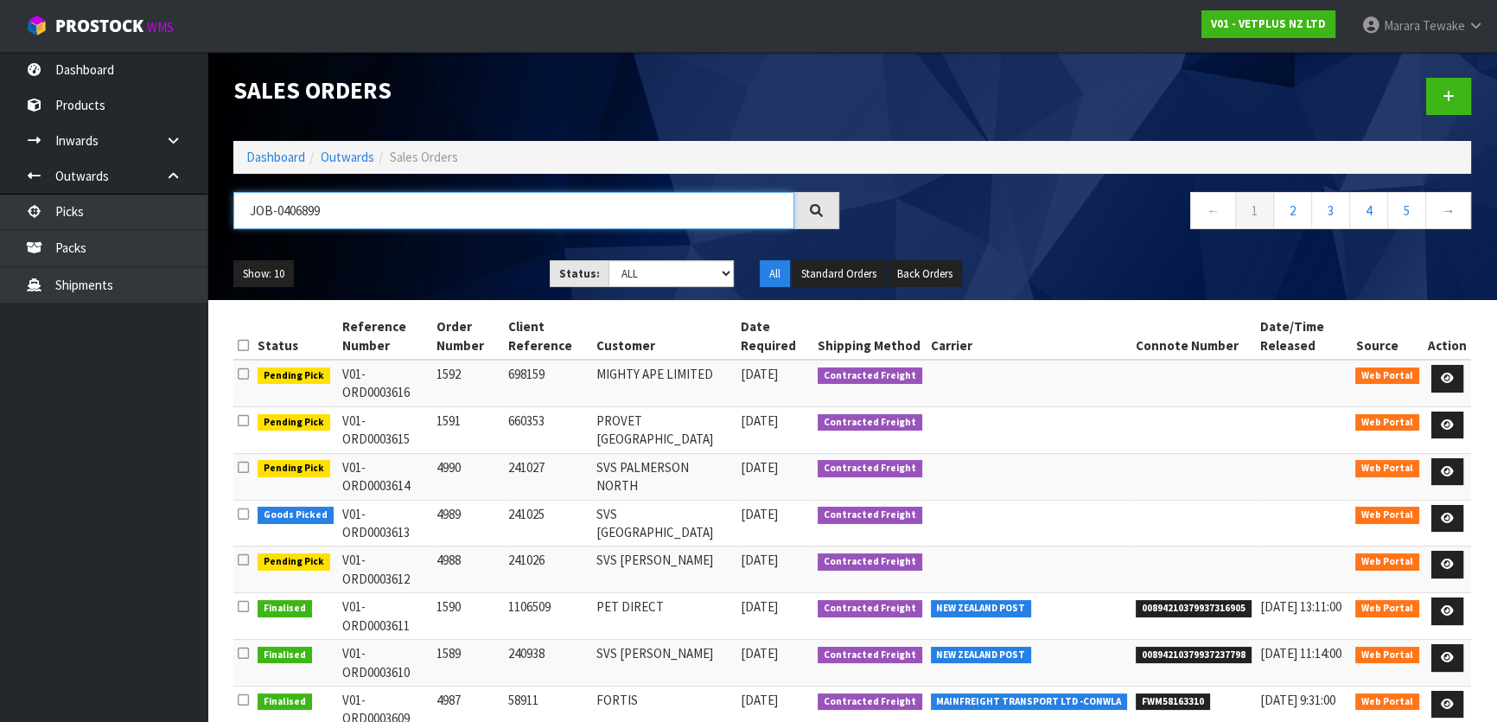
type input "JOB-0406899"
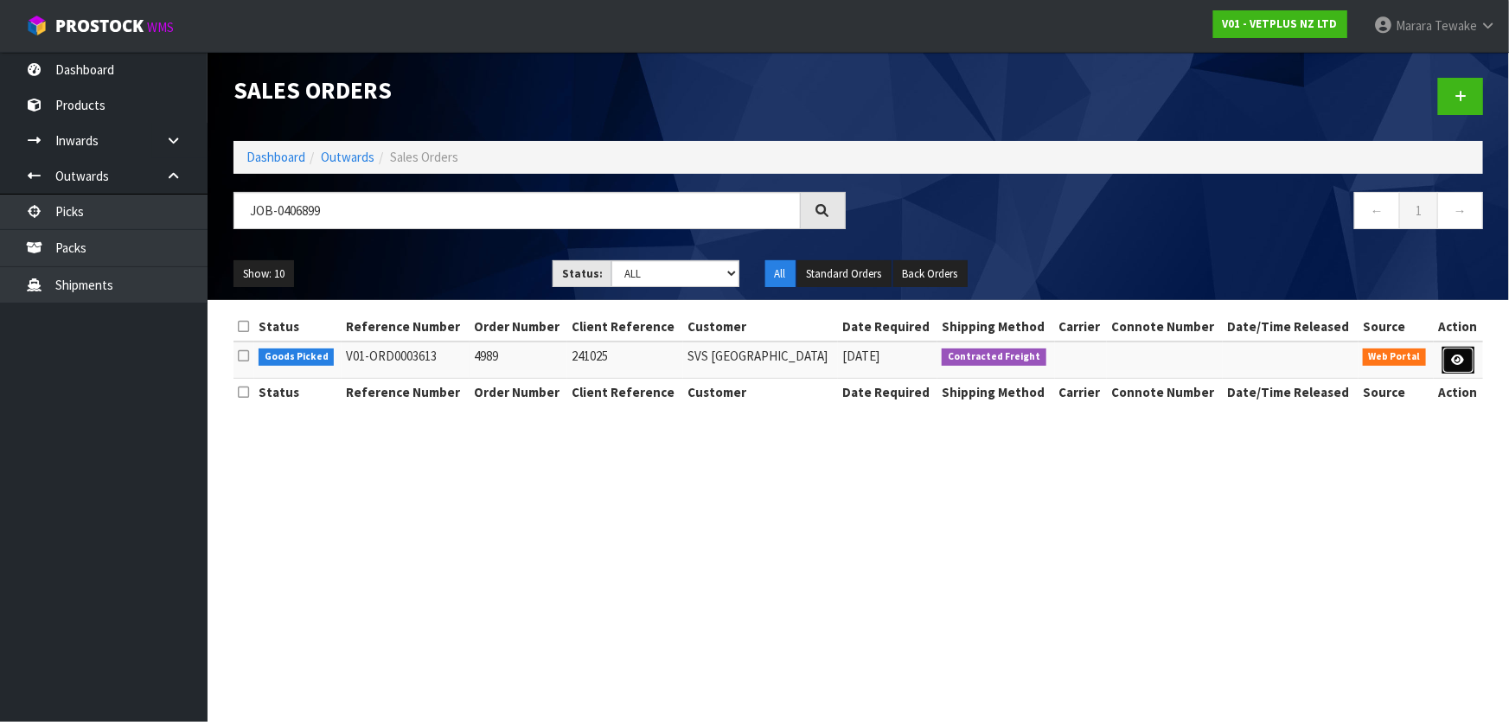
click at [1455, 365] on link at bounding box center [1458, 361] width 32 height 28
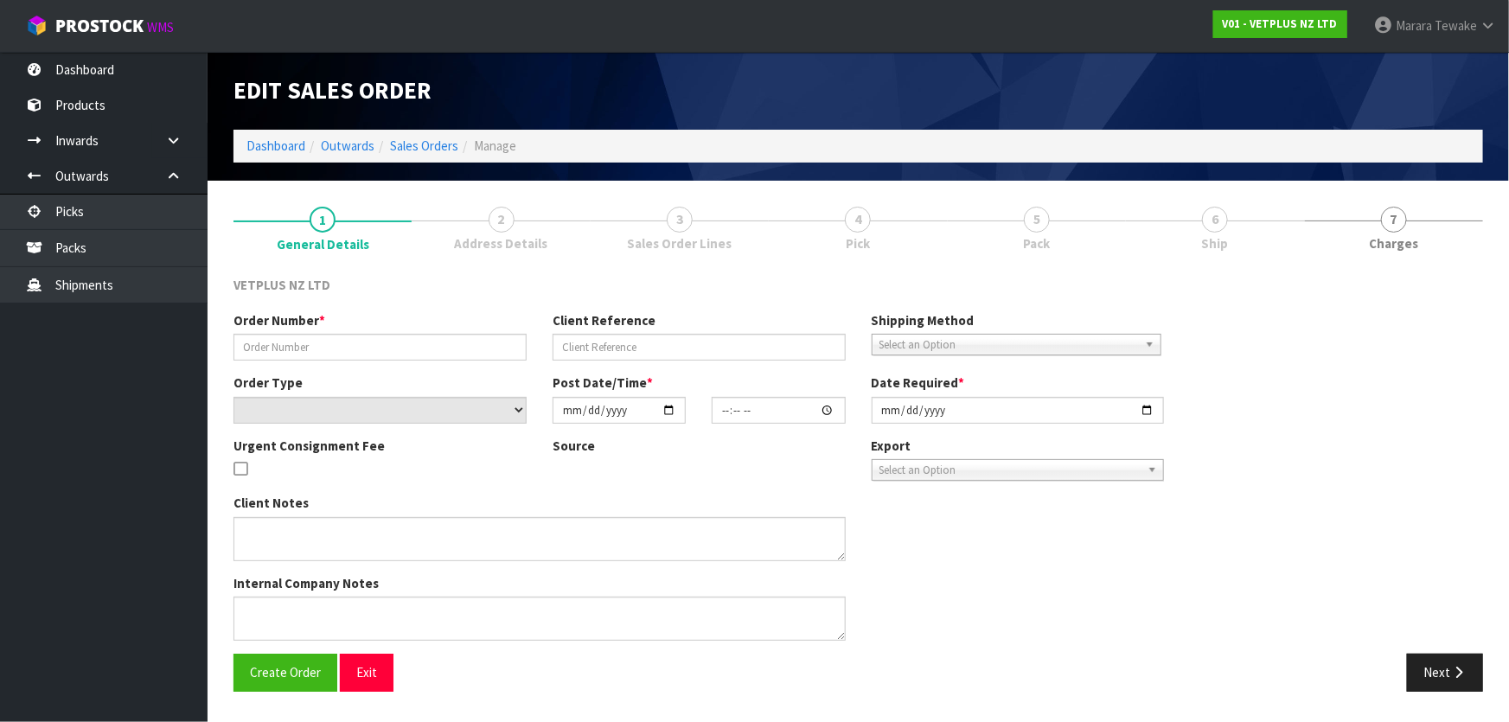
type input "4989"
type input "241025"
select select "number:0"
type input "2025-08-08"
type input "16:18:00.000"
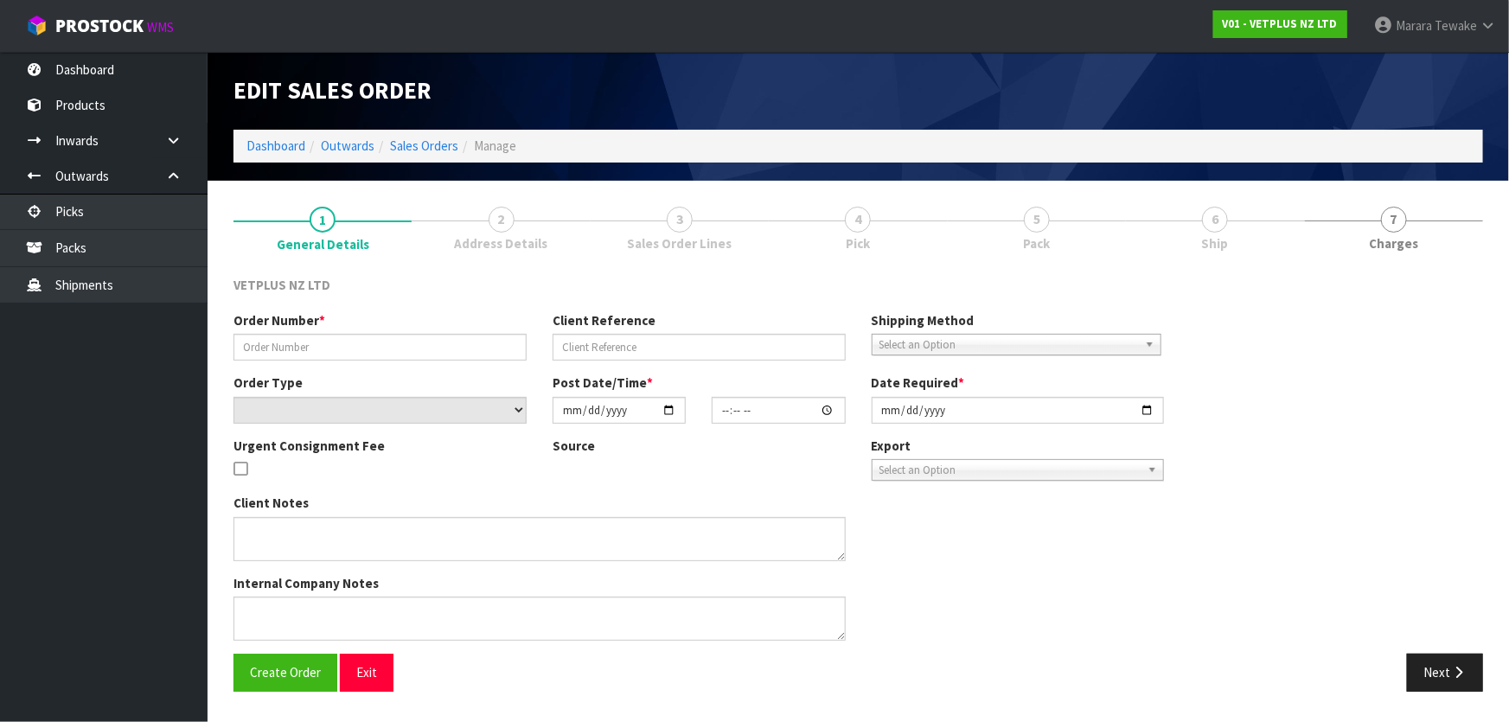
type input "2025-08-11"
type textarea "BACK ORDER: 50517 LYPEX CAPS 60 X 24"
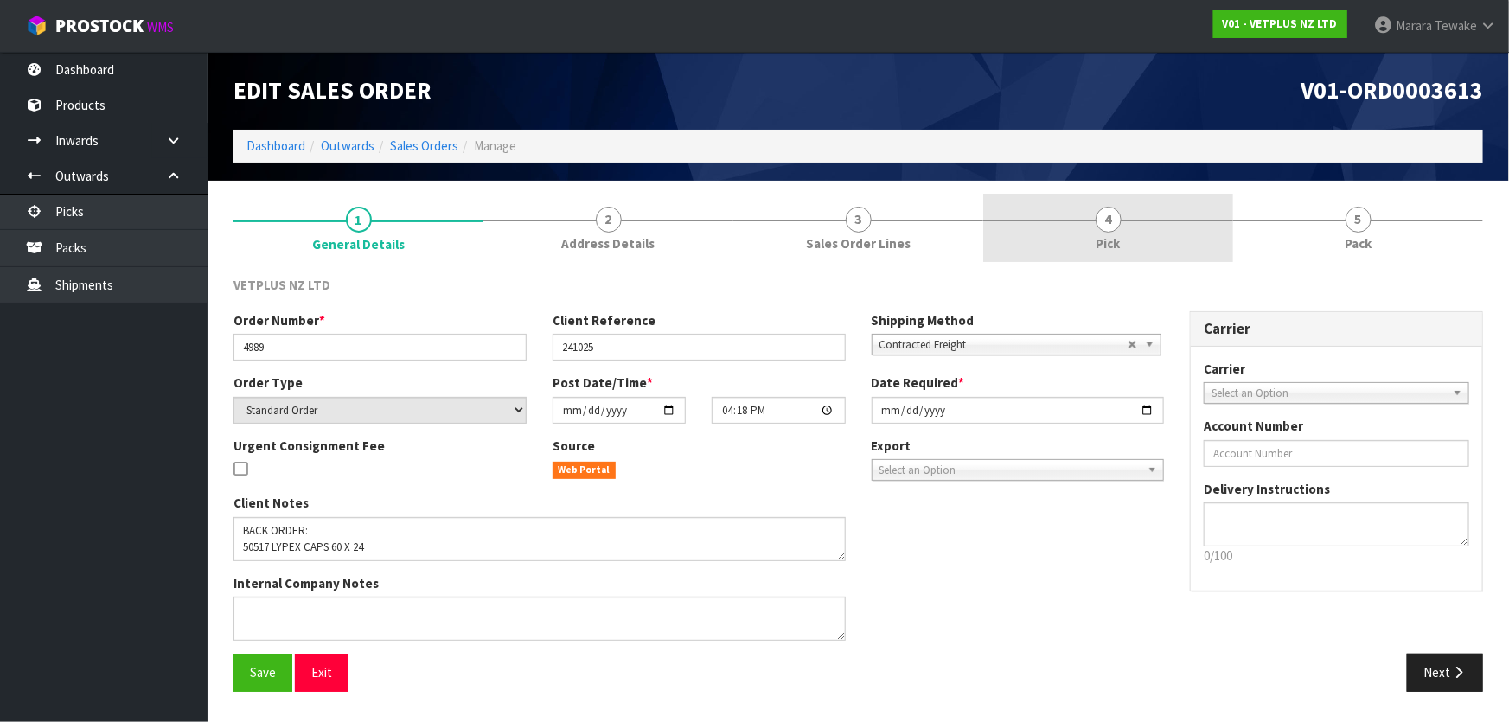
click at [1158, 246] on link "4 Pick" at bounding box center [1108, 228] width 250 height 68
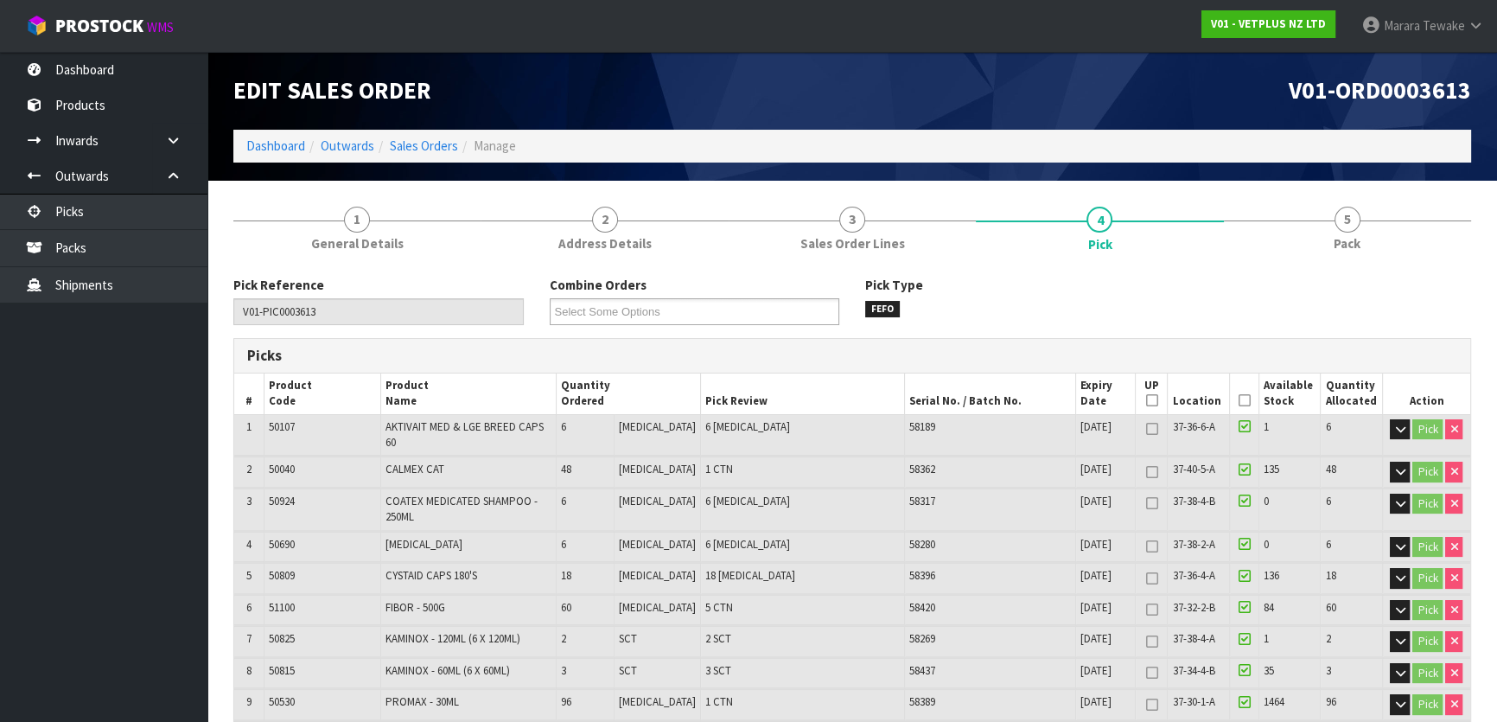
drag, startPoint x: 1241, startPoint y: 400, endPoint x: 1202, endPoint y: 428, distance: 48.4
click at [1239, 400] on icon at bounding box center [1244, 400] width 12 height 1
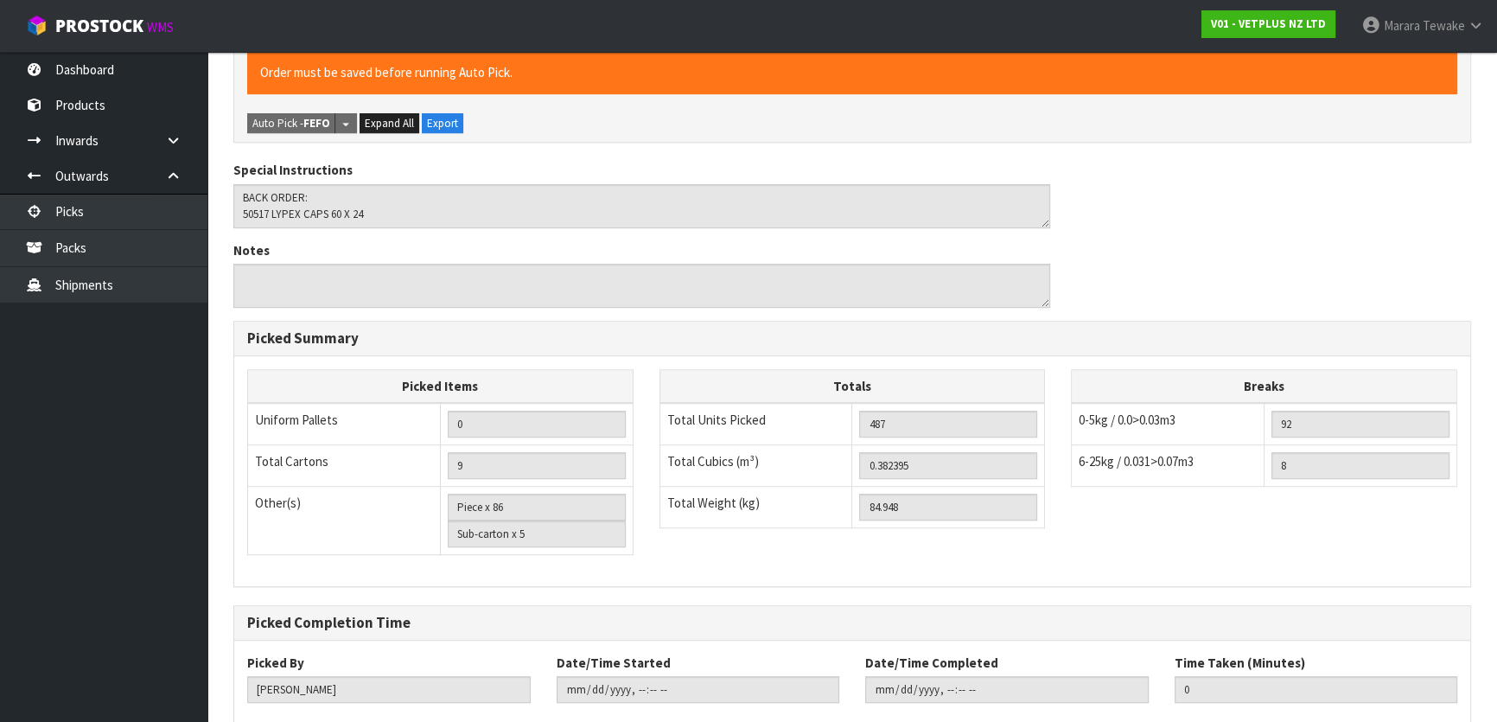
scroll to position [1153, 0]
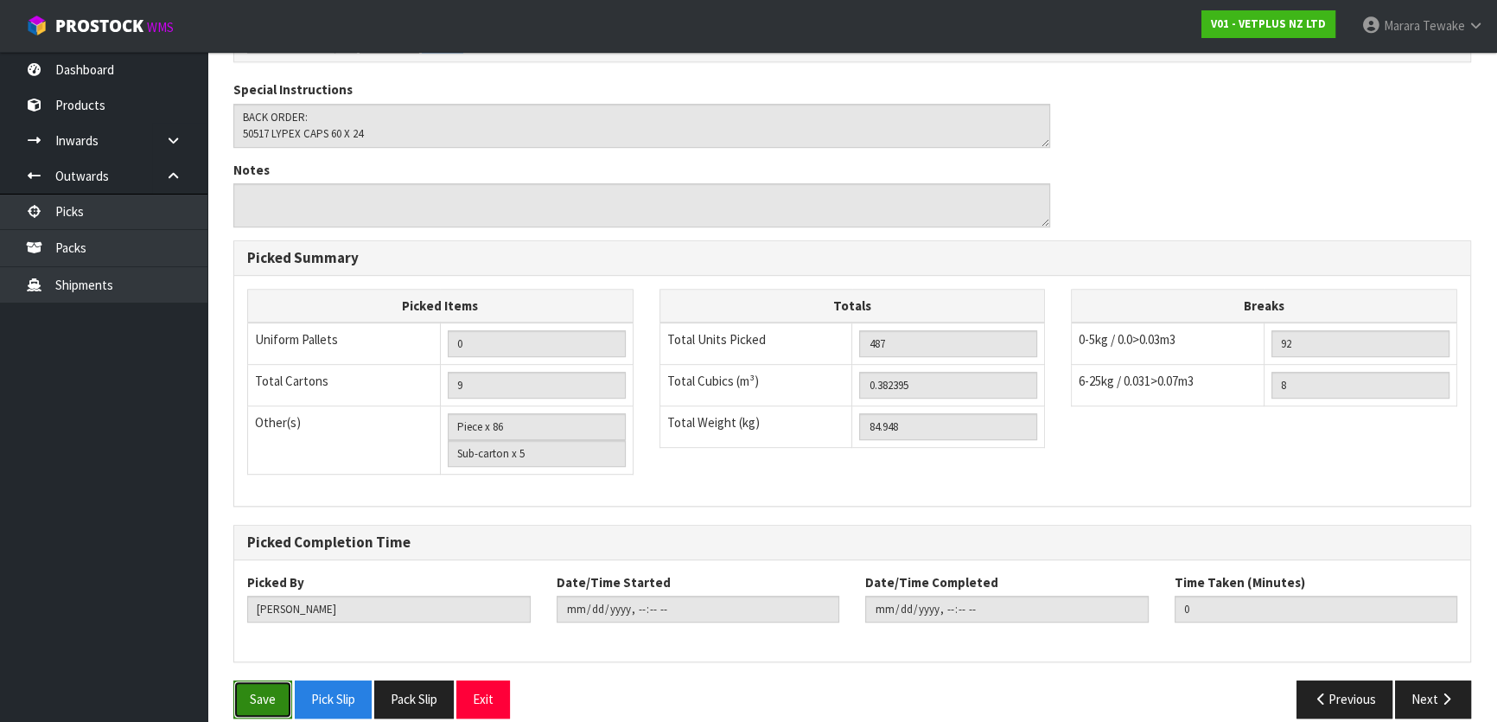
click at [268, 680] on button "Save" at bounding box center [262, 698] width 59 height 37
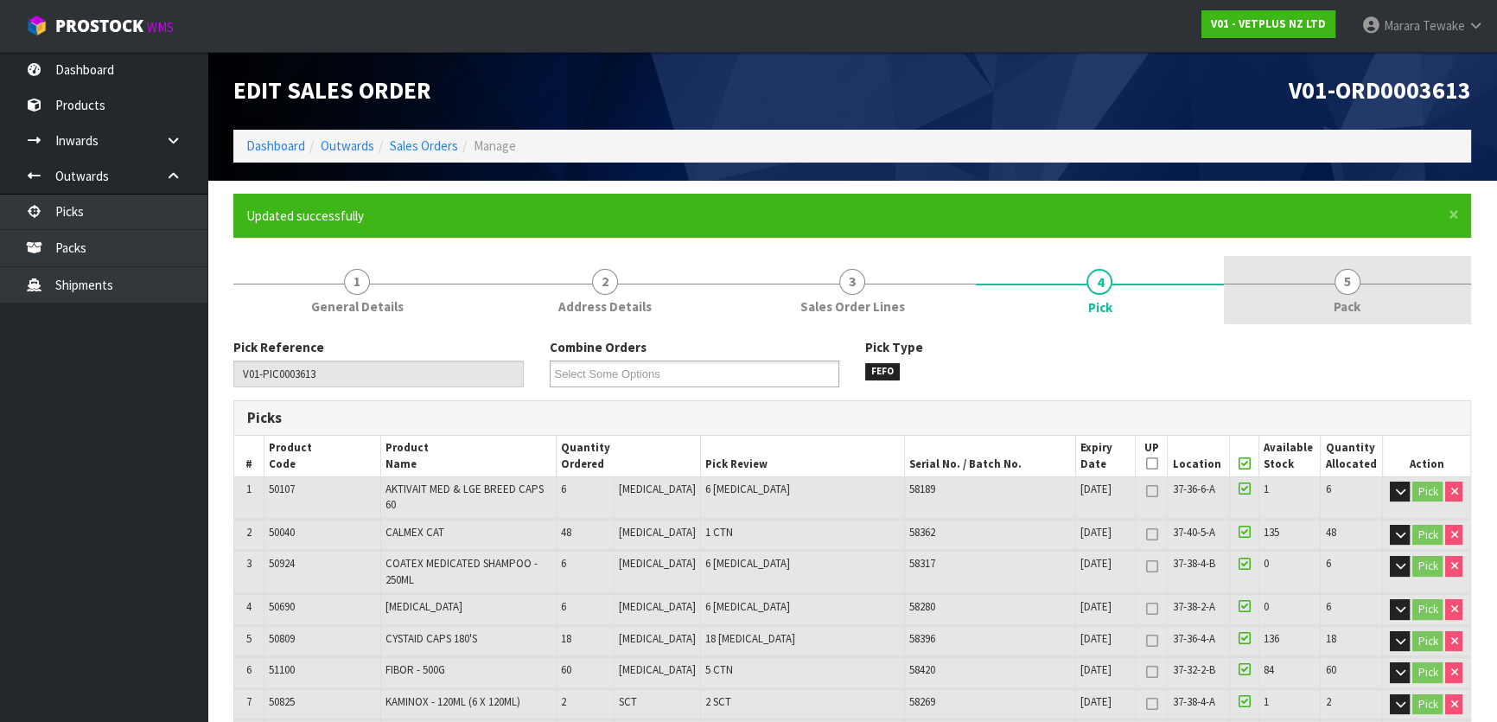
click at [1317, 284] on link "5 Pack" at bounding box center [1347, 290] width 247 height 68
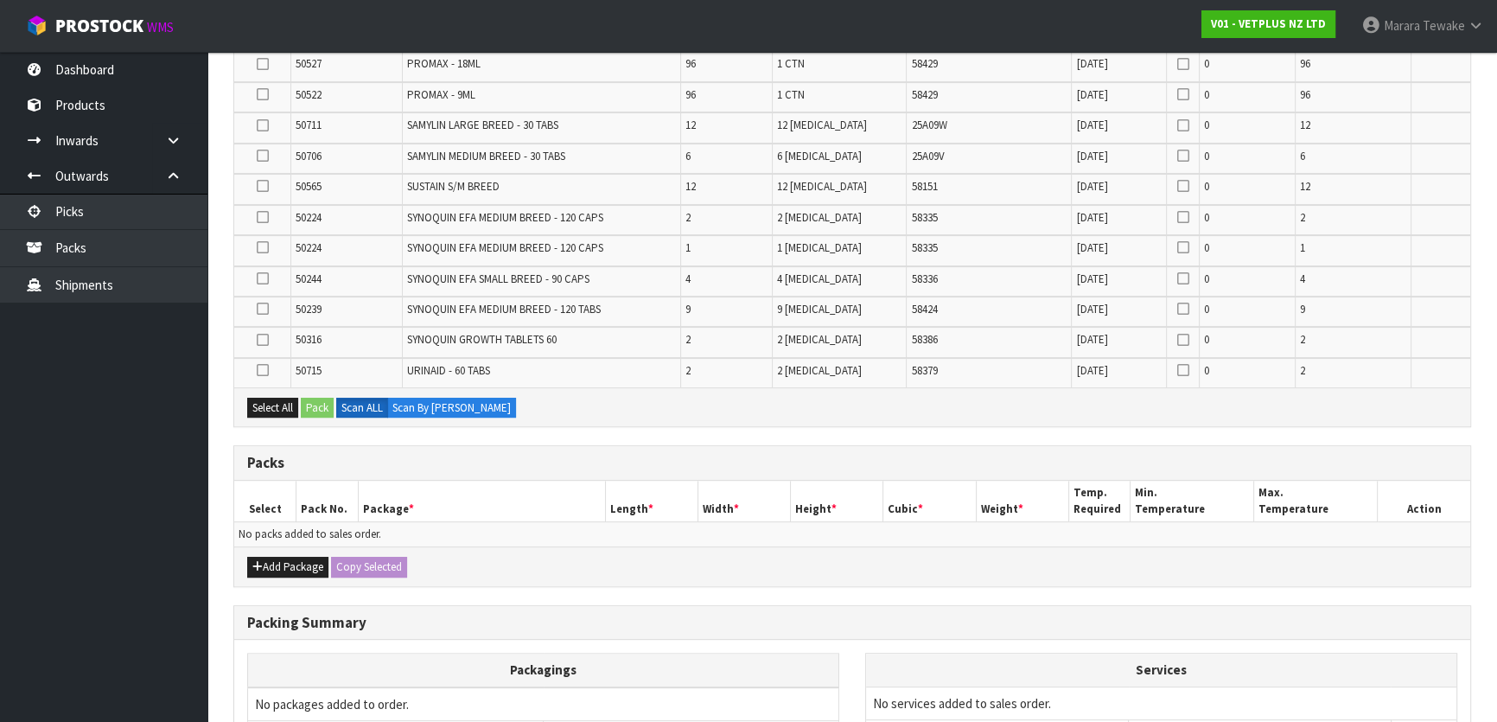
scroll to position [707, 0]
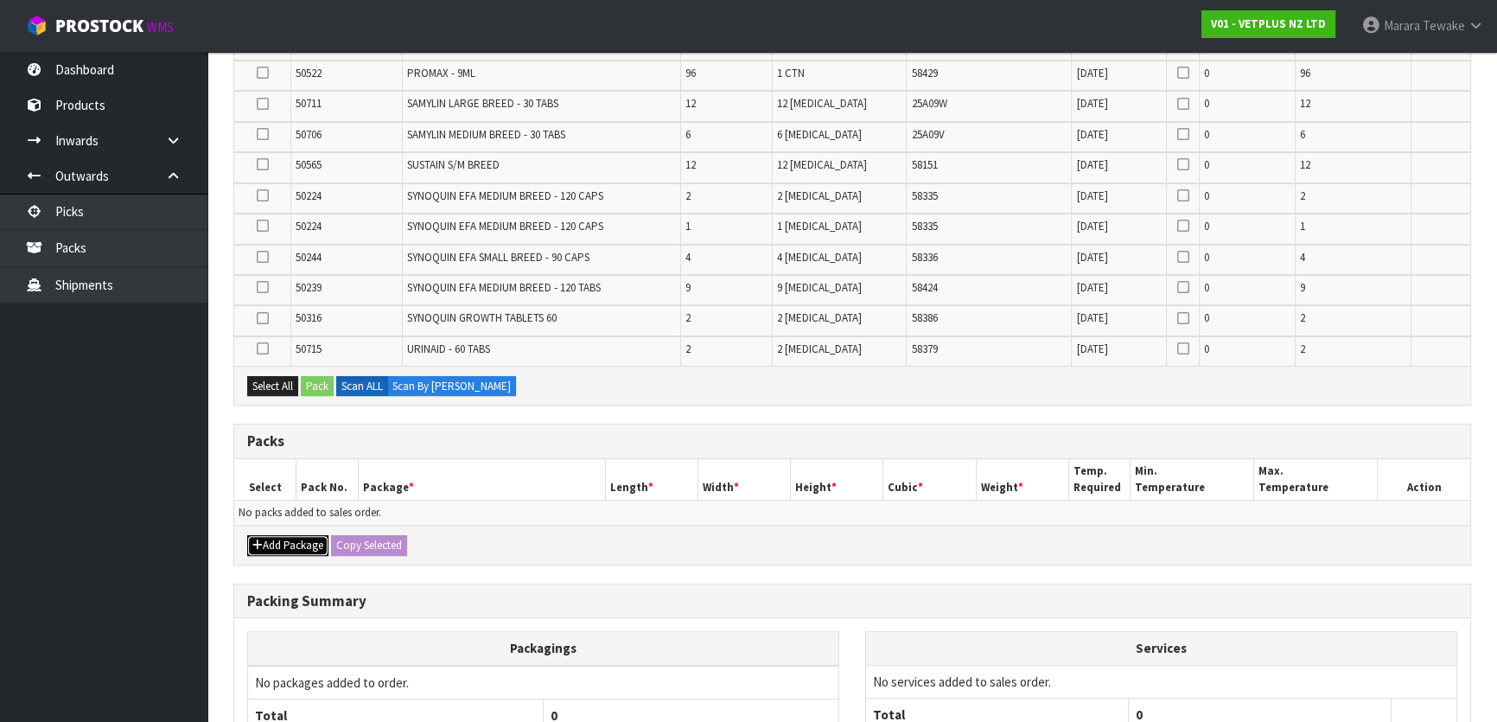
click at [289, 545] on button "Add Package" at bounding box center [287, 545] width 81 height 21
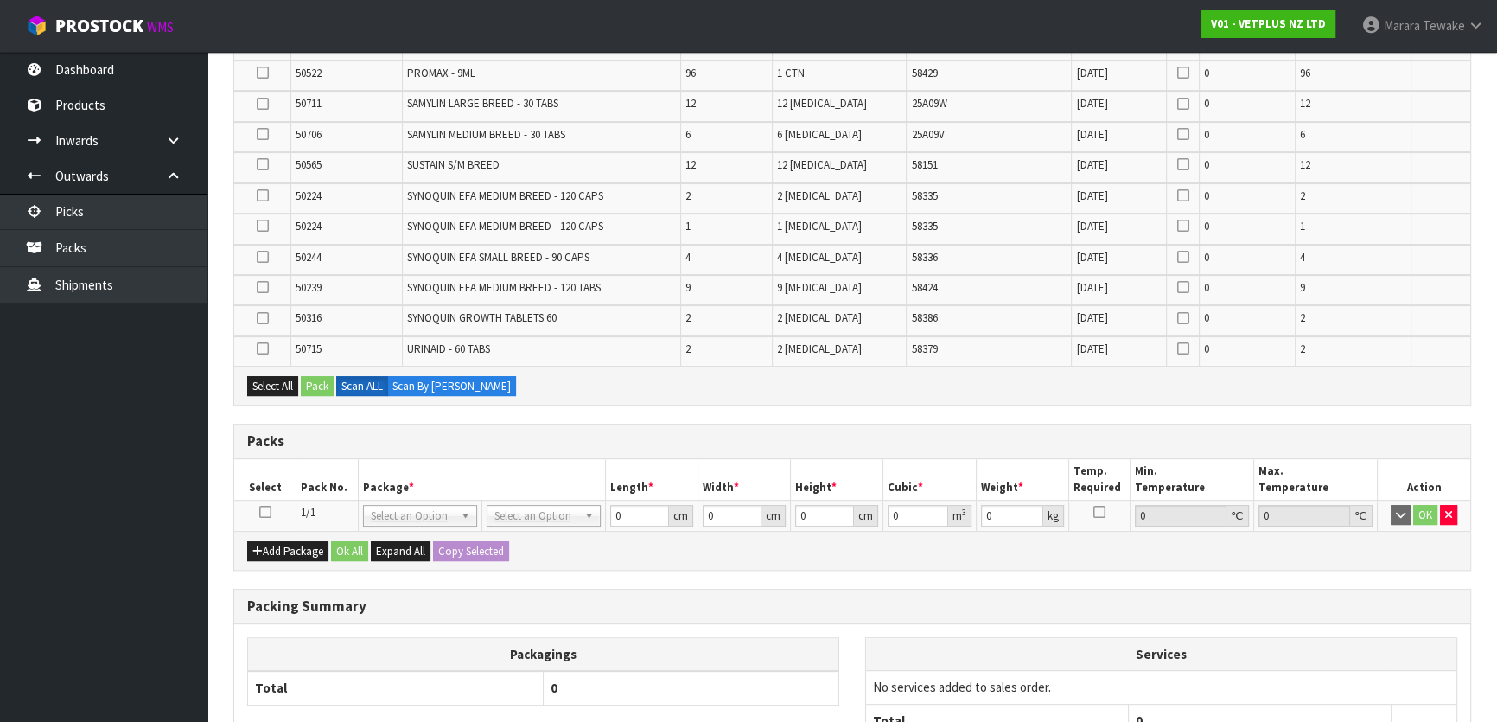
click at [261, 512] on icon at bounding box center [265, 512] width 12 height 1
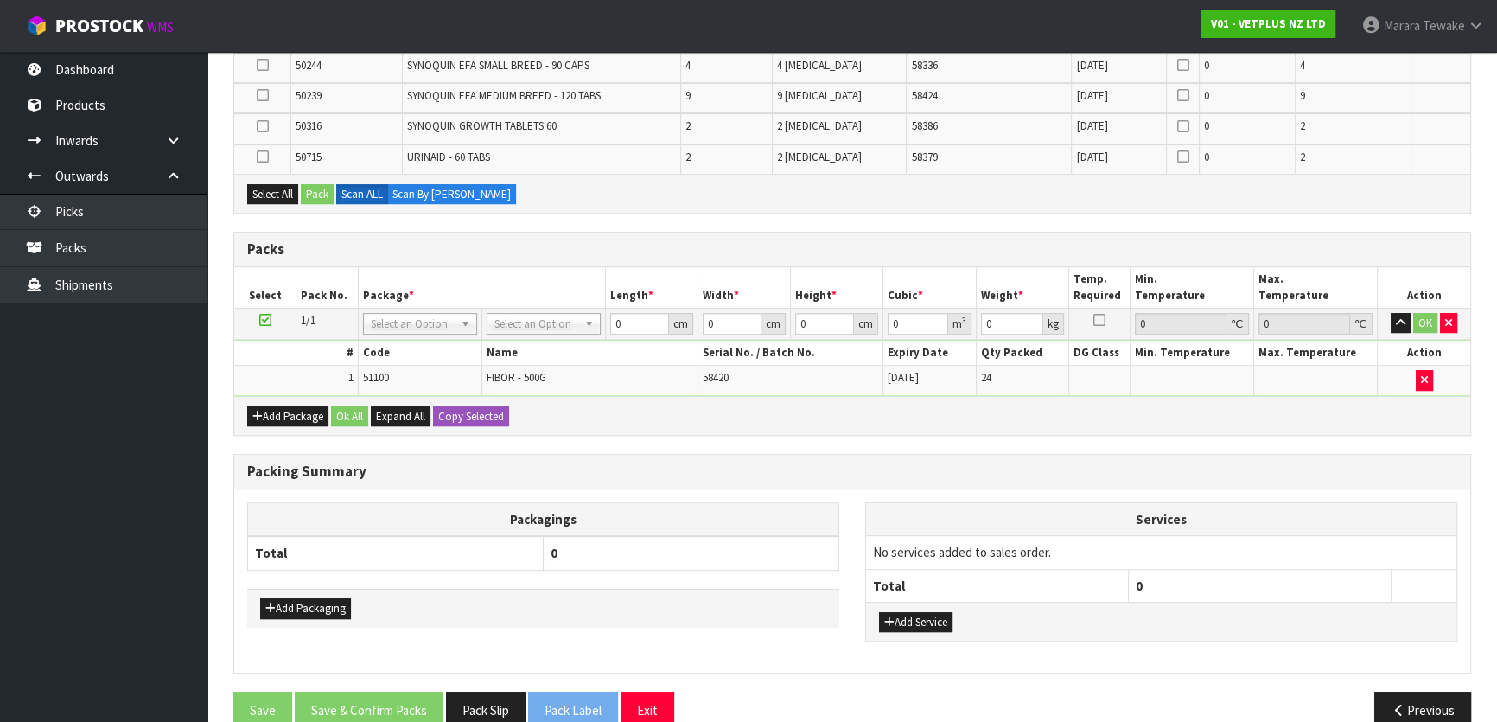
scroll to position [924, 0]
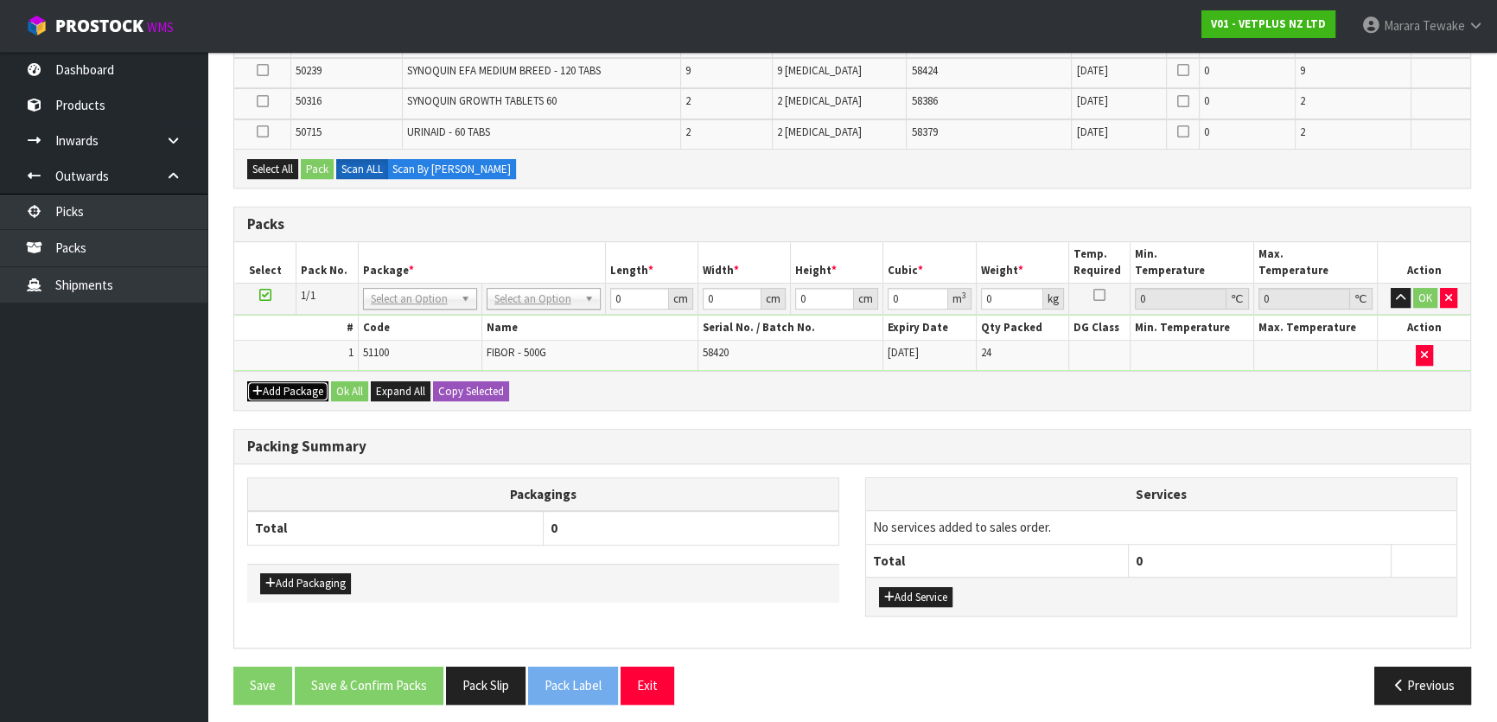
click at [284, 388] on button "Add Package" at bounding box center [287, 391] width 81 height 21
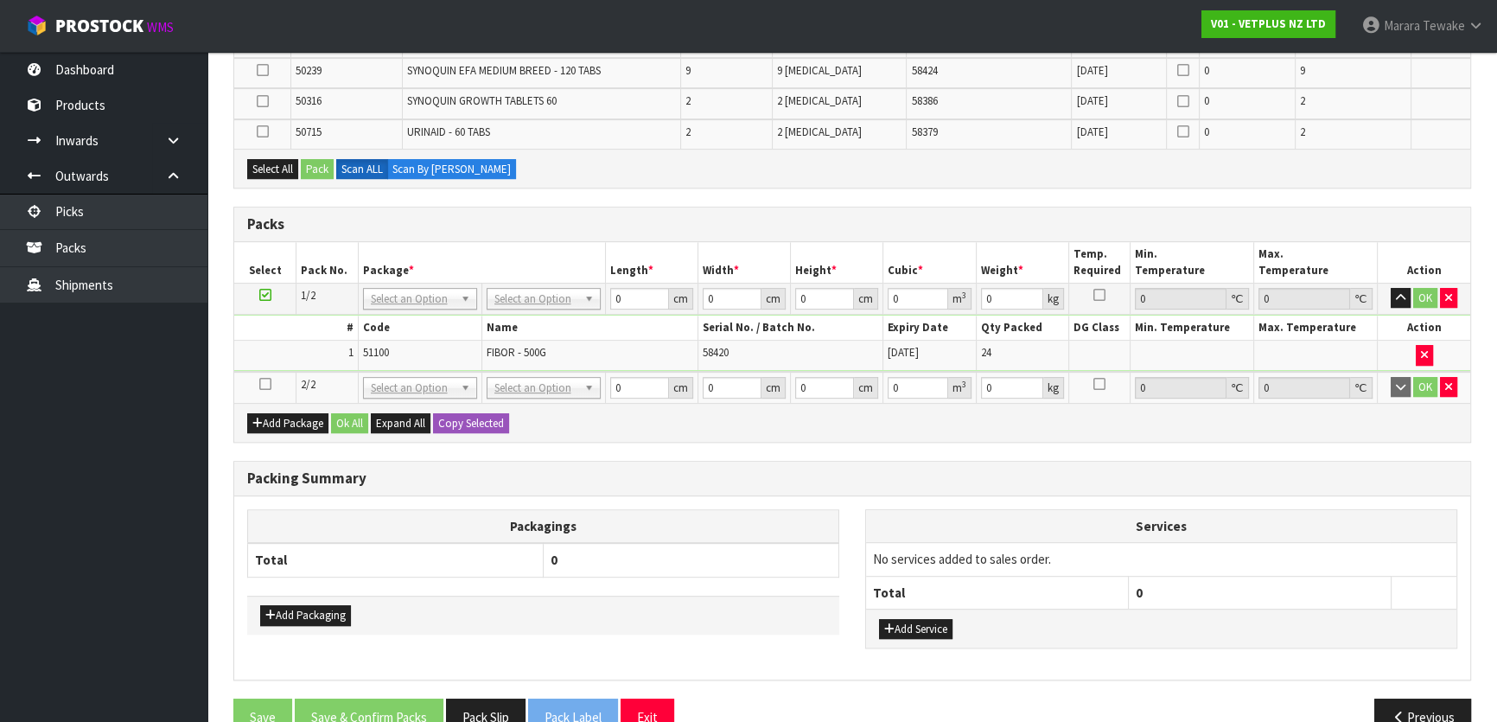
click at [259, 384] on icon at bounding box center [265, 384] width 12 height 1
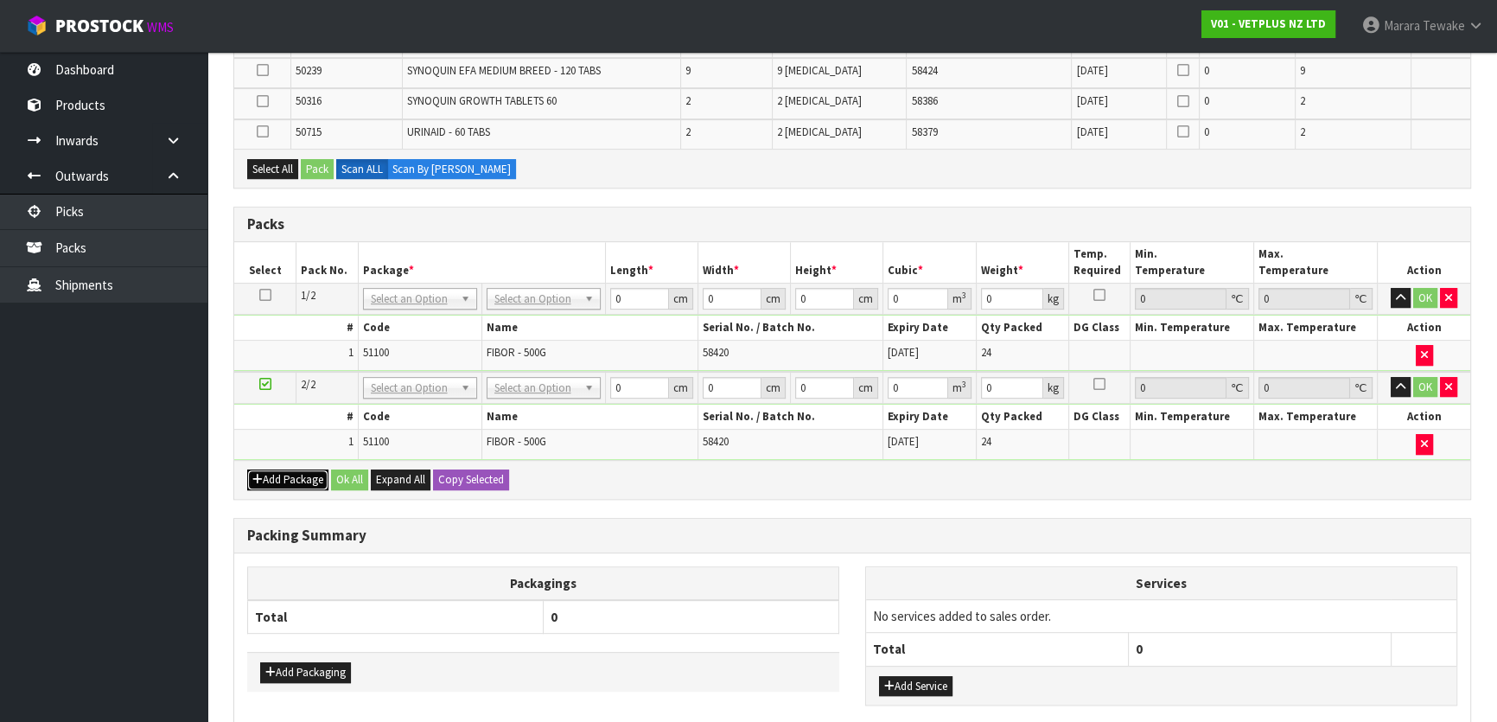
click at [299, 469] on button "Add Package" at bounding box center [287, 479] width 81 height 21
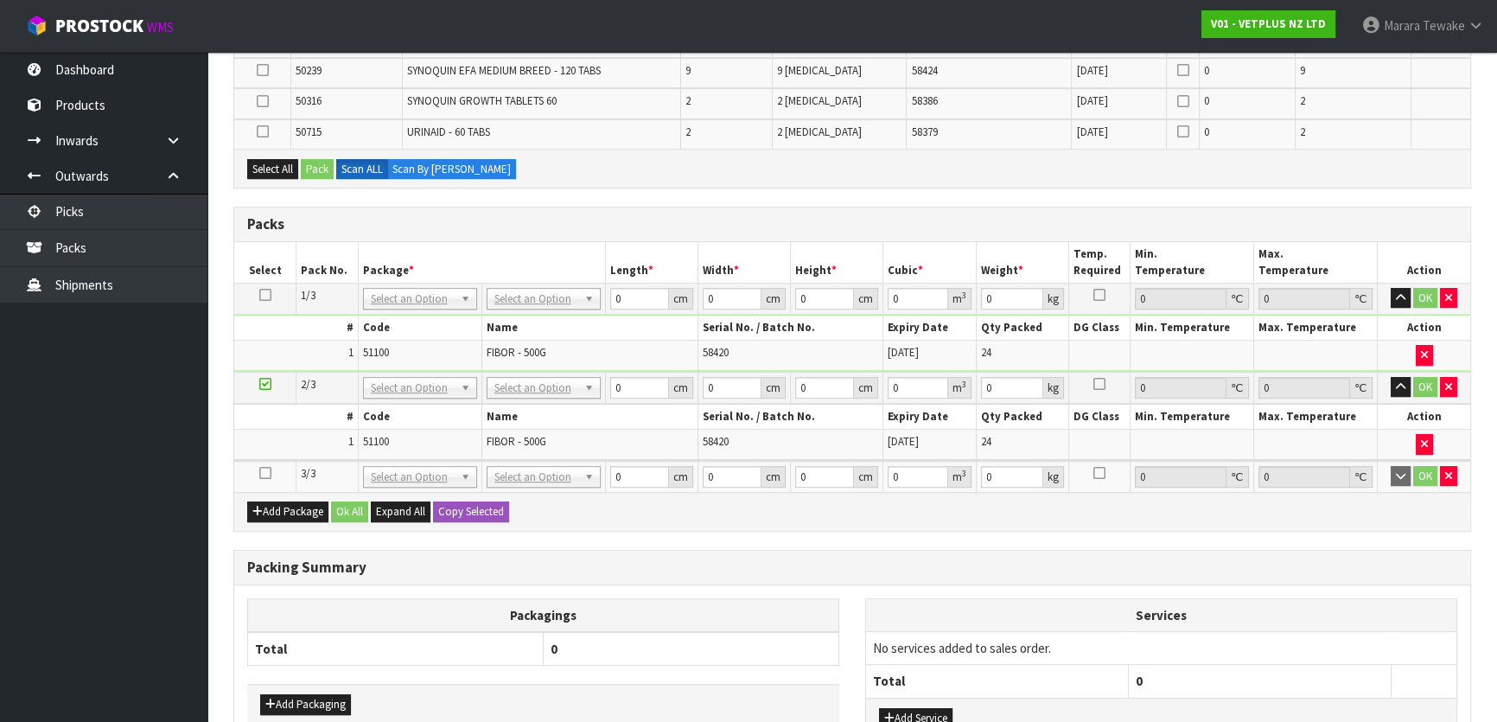
click at [260, 473] on icon at bounding box center [265, 473] width 12 height 1
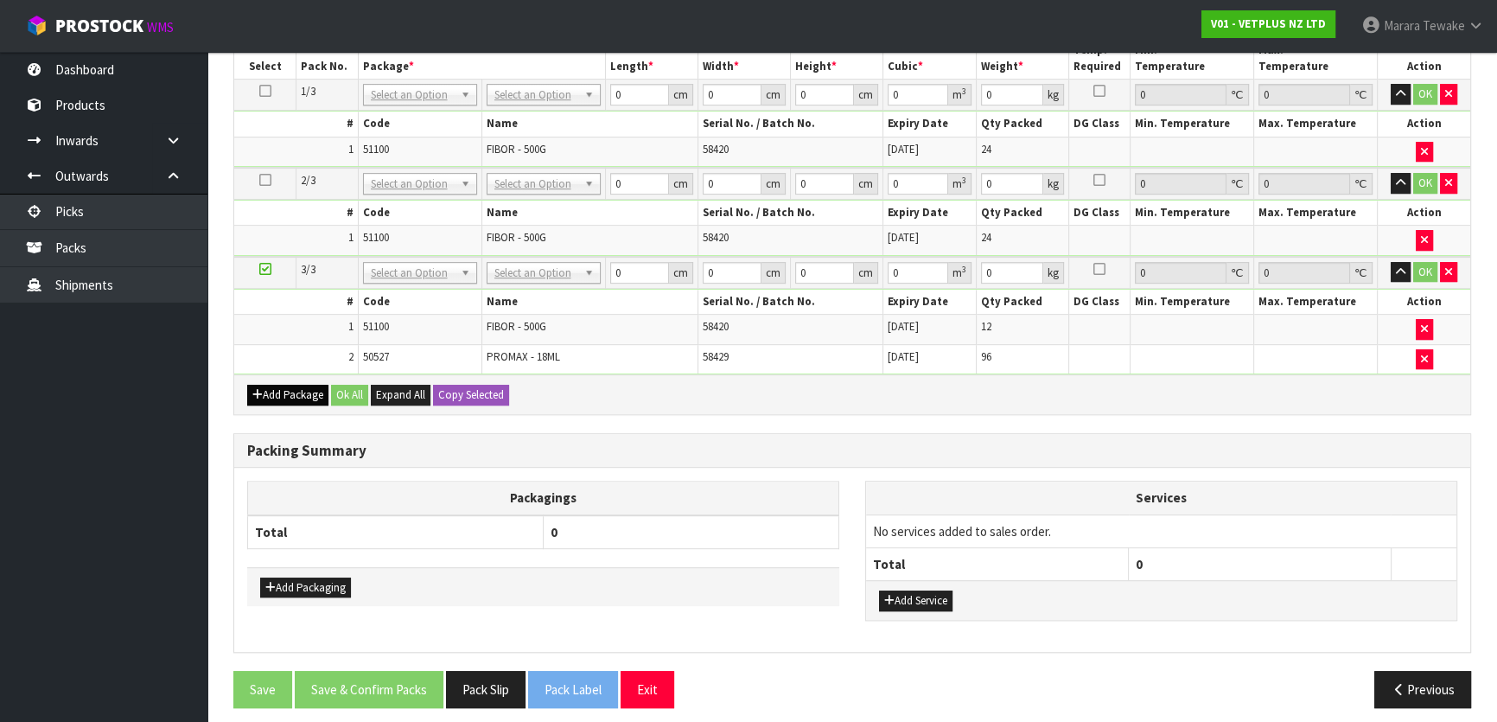
scroll to position [1069, 0]
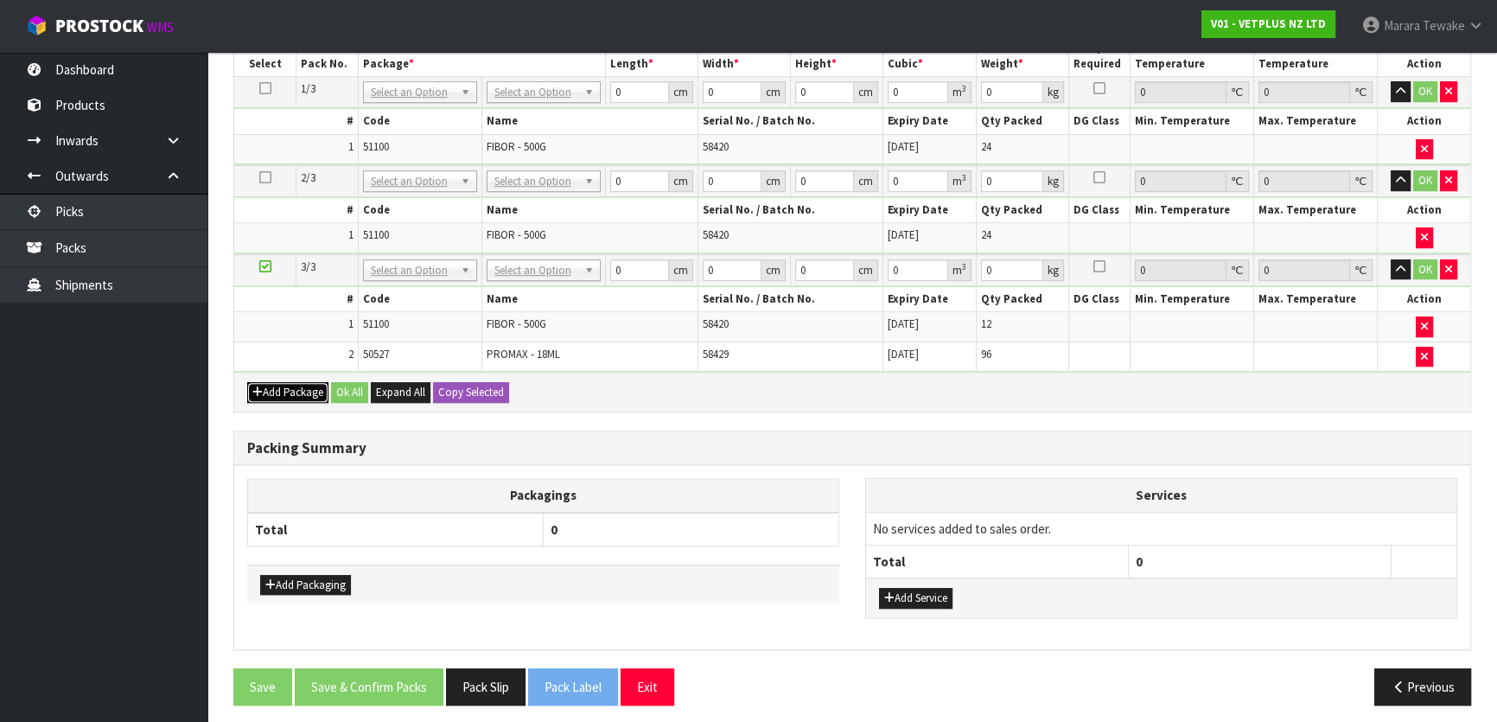
click at [310, 386] on button "Add Package" at bounding box center [287, 392] width 81 height 21
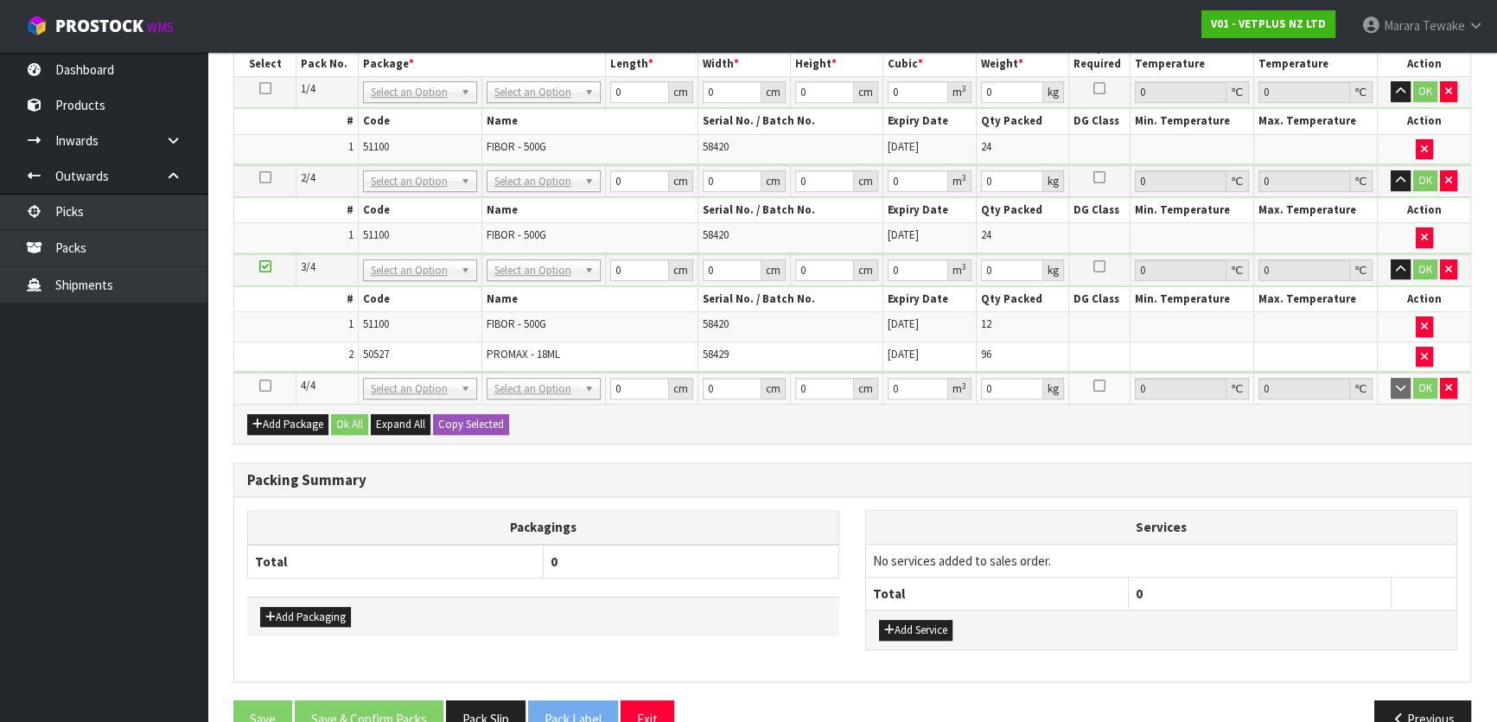
drag, startPoint x: 265, startPoint y: 380, endPoint x: 321, endPoint y: 374, distance: 56.4
click at [268, 386] on icon at bounding box center [265, 386] width 12 height 1
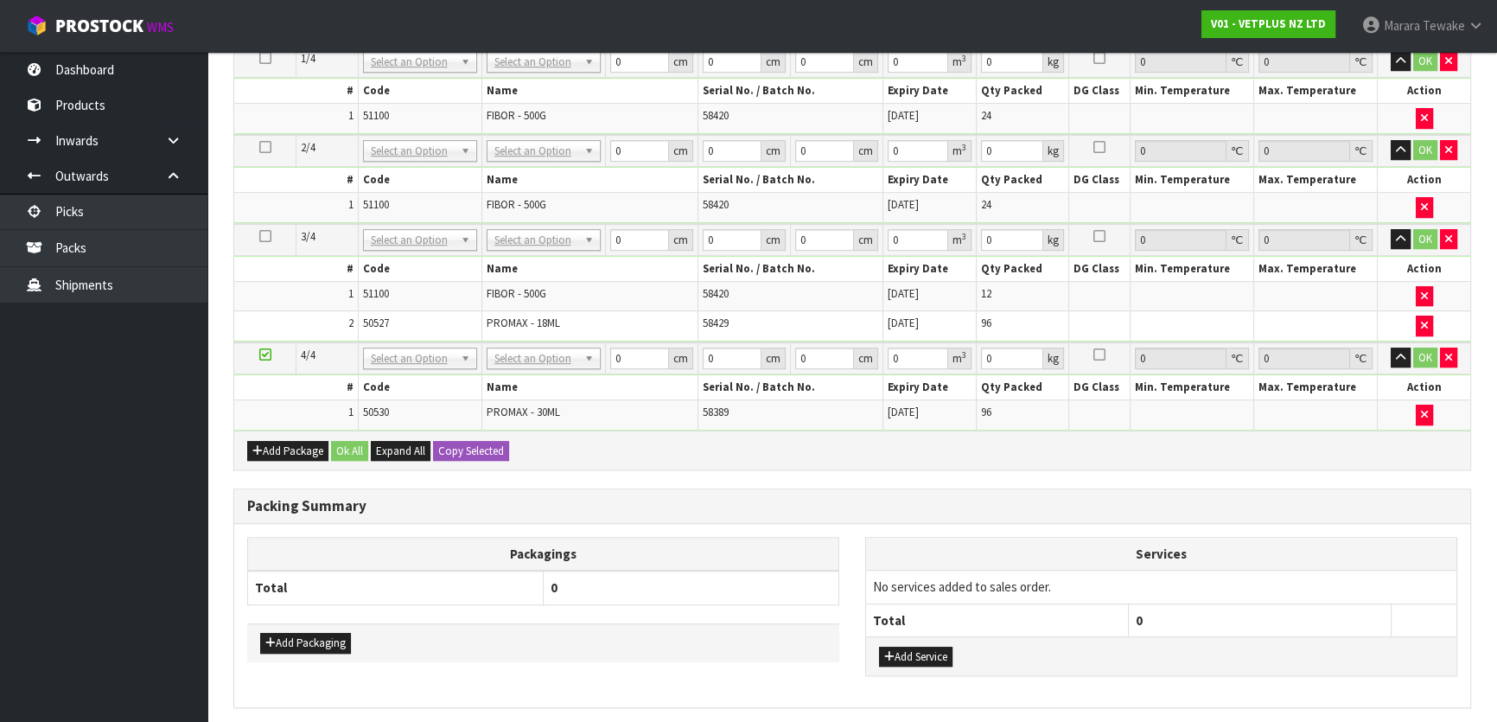
scroll to position [1038, 0]
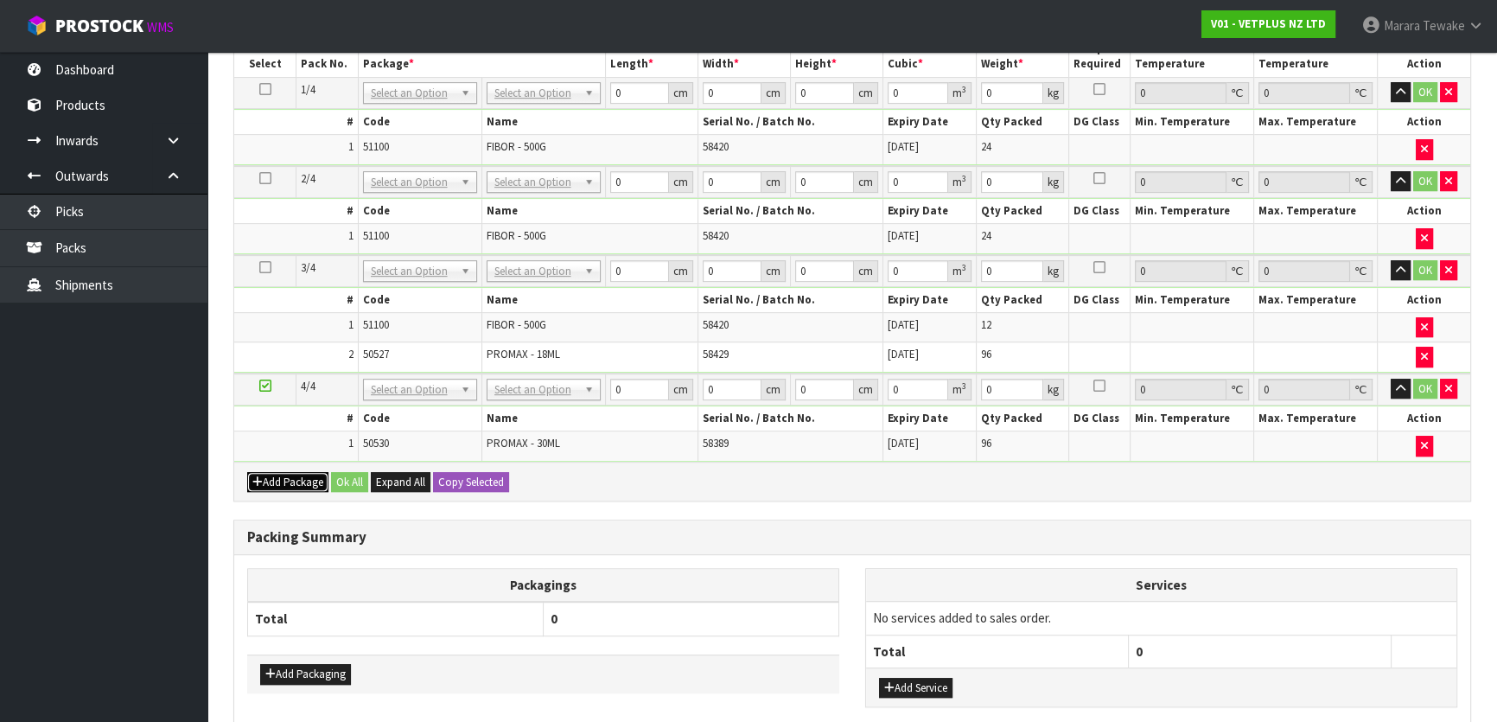
click at [293, 472] on button "Add Package" at bounding box center [287, 482] width 81 height 21
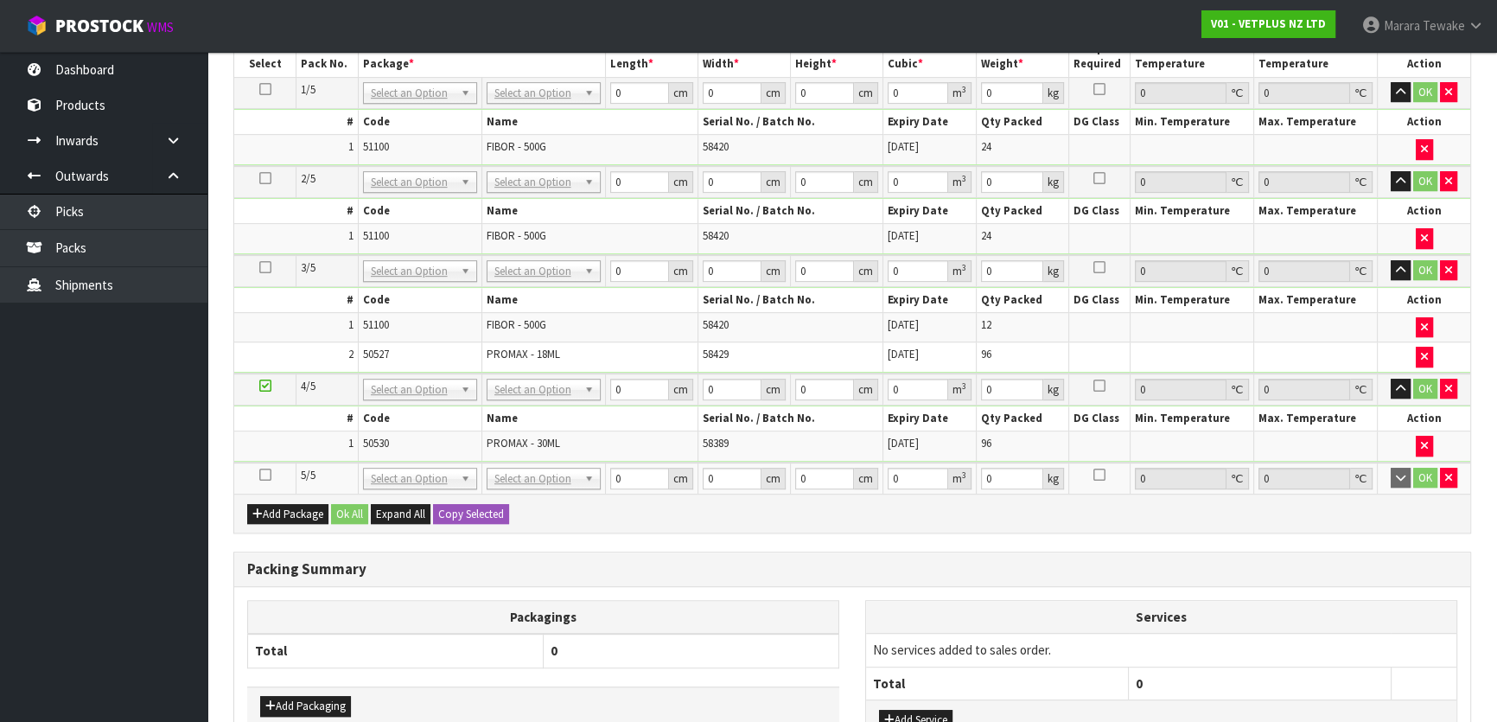
click at [264, 475] on icon at bounding box center [265, 475] width 12 height 1
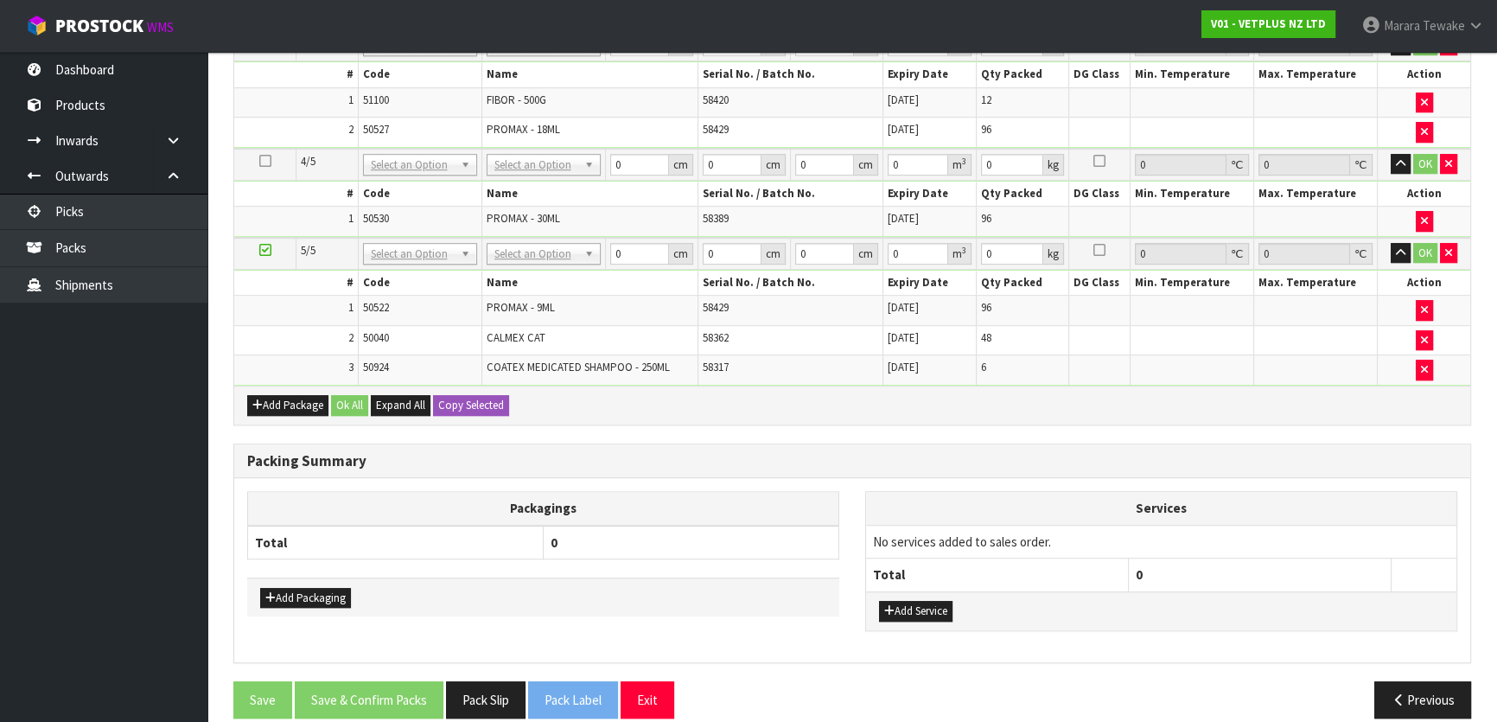
scroll to position [1184, 0]
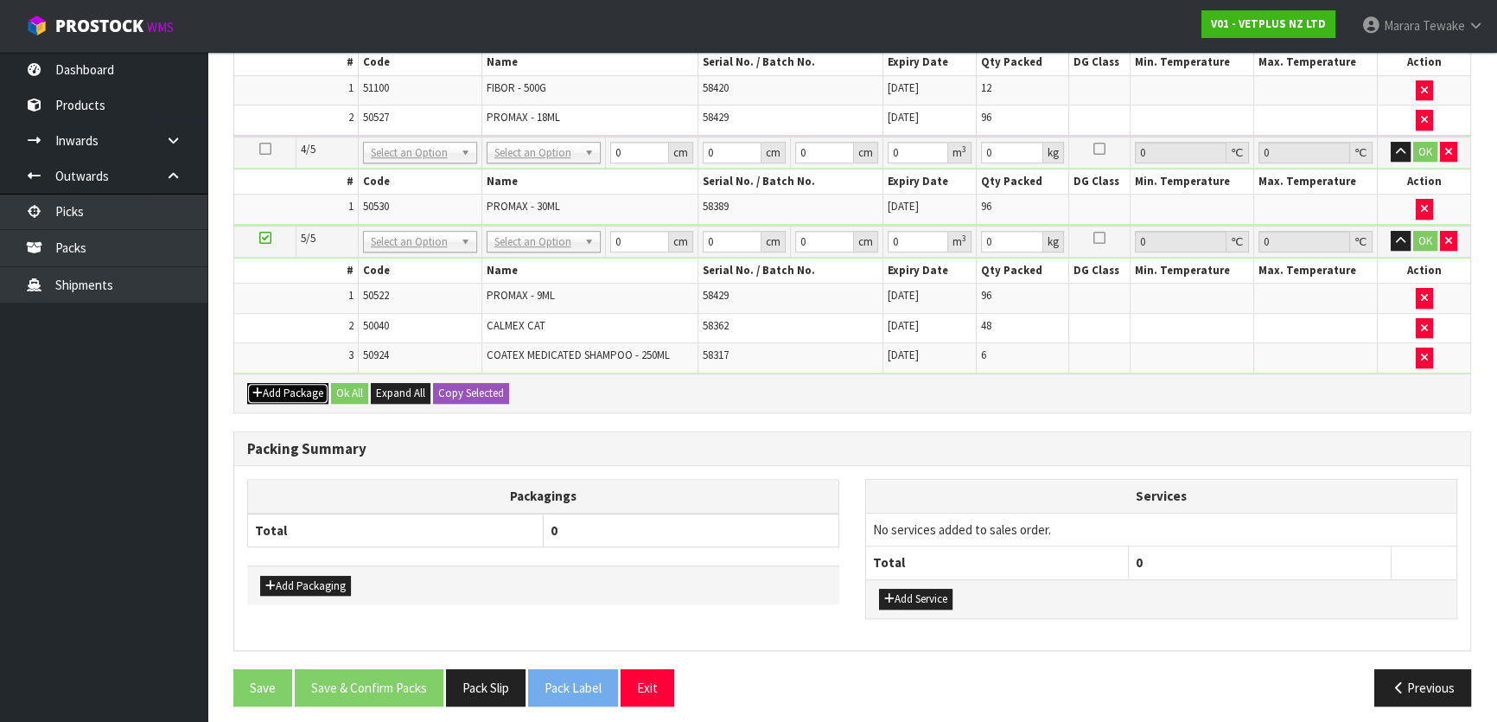
click at [276, 383] on button "Add Package" at bounding box center [287, 393] width 81 height 21
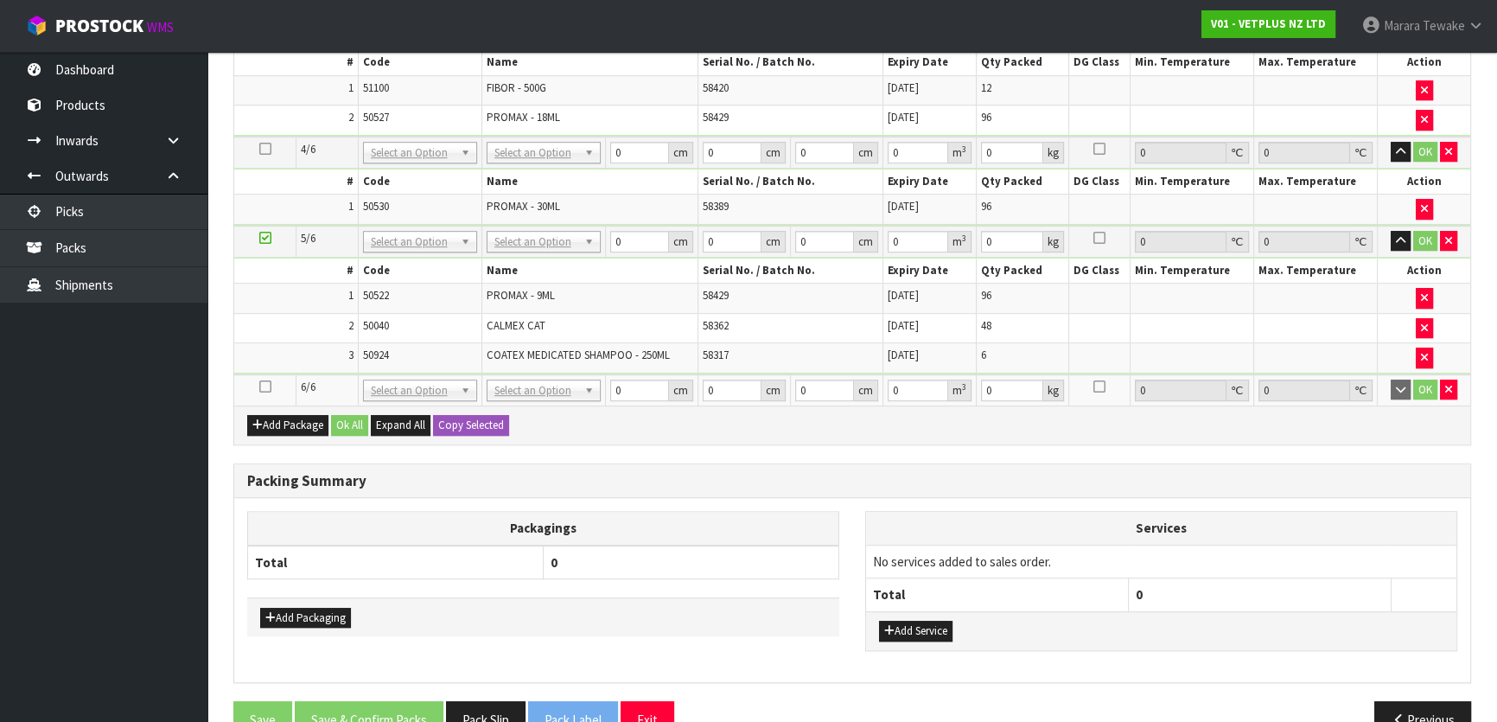
click at [259, 386] on icon at bounding box center [265, 386] width 12 height 1
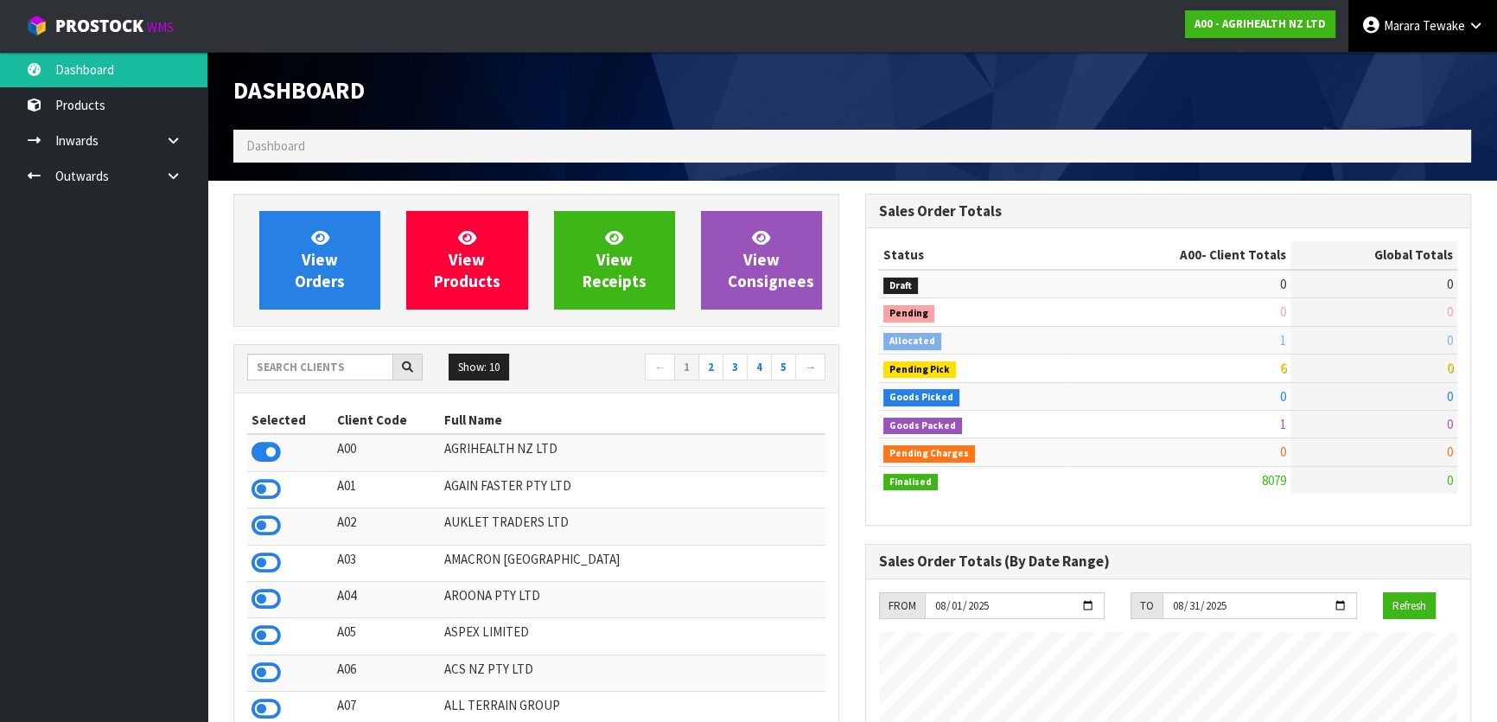
scroll to position [1307, 631]
drag, startPoint x: 1459, startPoint y: 31, endPoint x: 1452, endPoint y: 39, distance: 10.4
click at [1459, 30] on span "Tewake" at bounding box center [1444, 25] width 42 height 16
click at [1426, 73] on link "Logout" at bounding box center [1428, 68] width 137 height 23
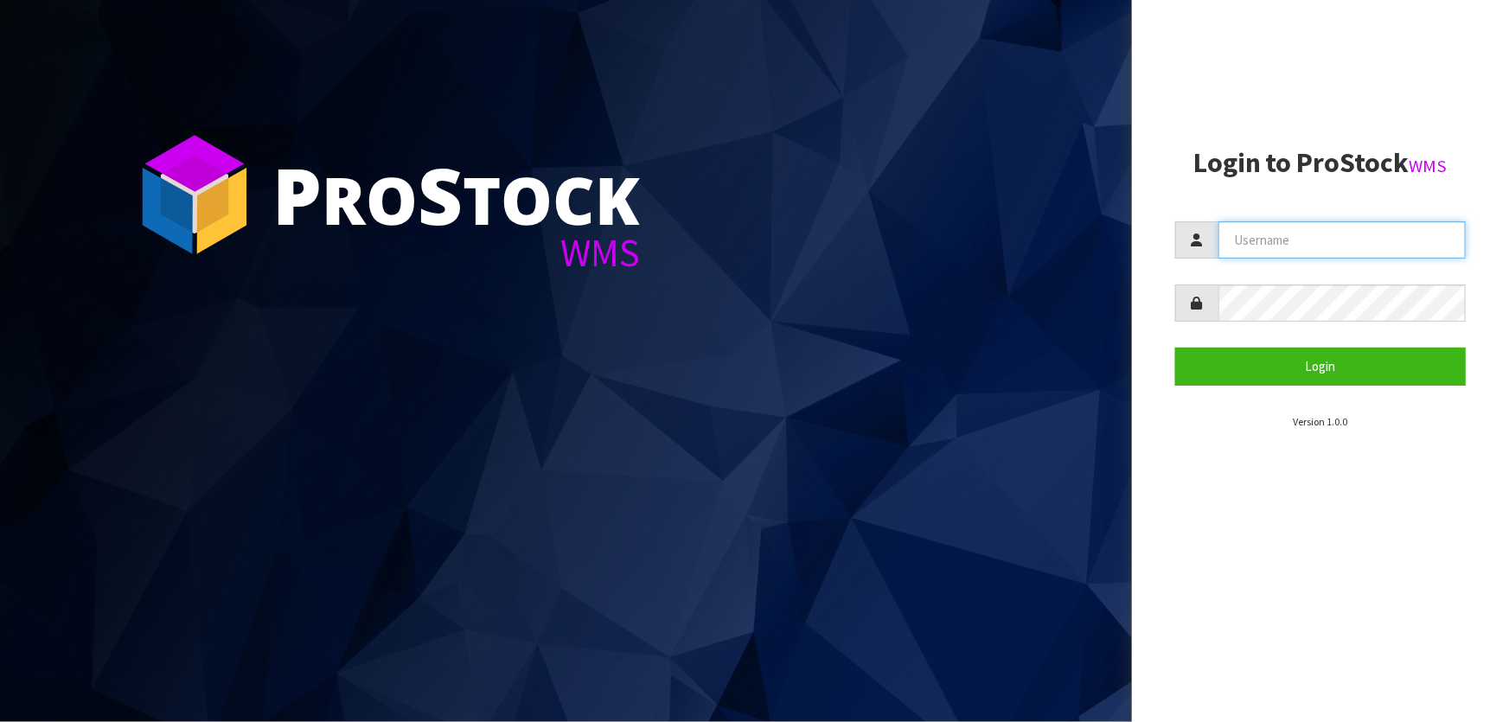
click at [1321, 227] on input "text" at bounding box center [1341, 239] width 247 height 37
type input "tarshae"
click at [1175, 348] on button "Login" at bounding box center [1320, 366] width 290 height 37
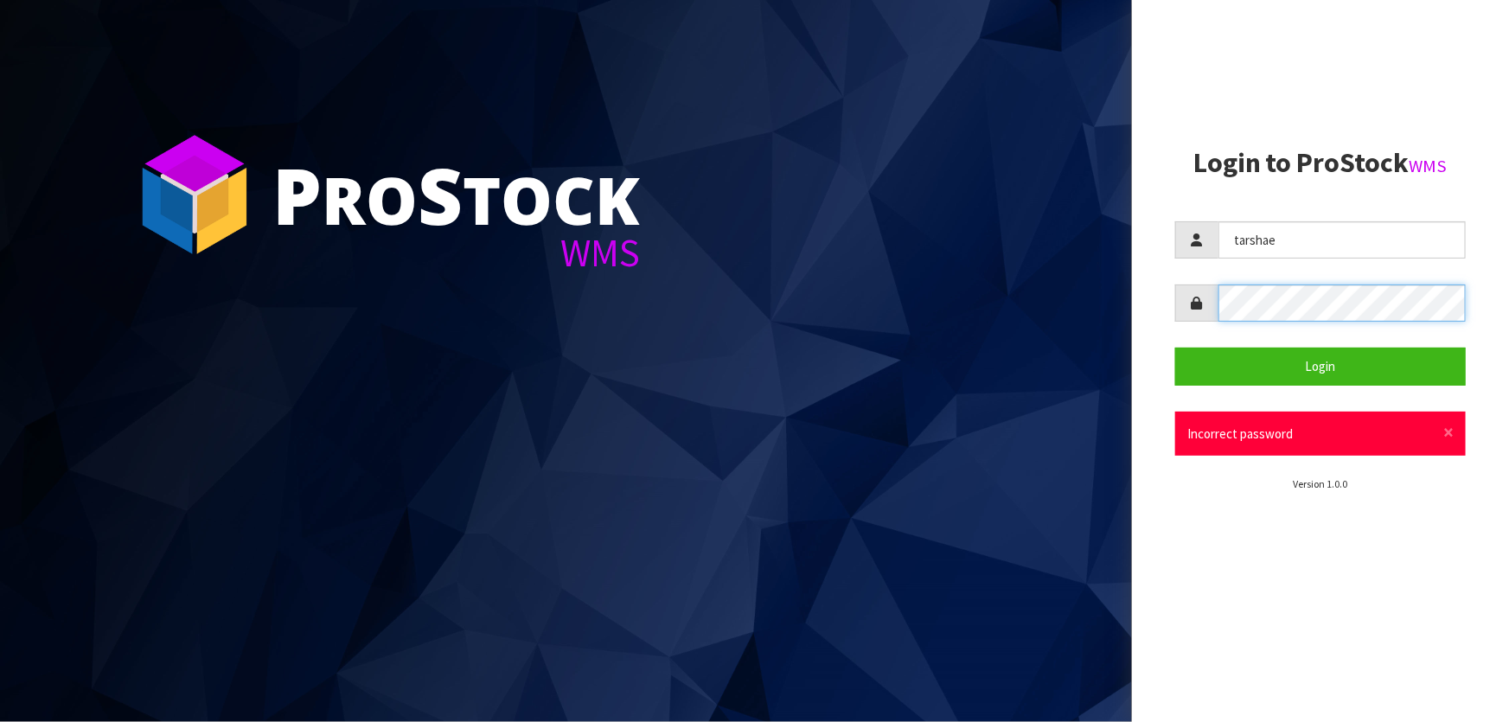
click at [1146, 321] on aside "Login to ProStock WMS [GEOGRAPHIC_DATA] Login × Close Incorrect password Versio…" at bounding box center [1320, 361] width 377 height 722
click at [1175, 348] on button "Login" at bounding box center [1320, 366] width 290 height 37
